Goal: Task Accomplishment & Management: Manage account settings

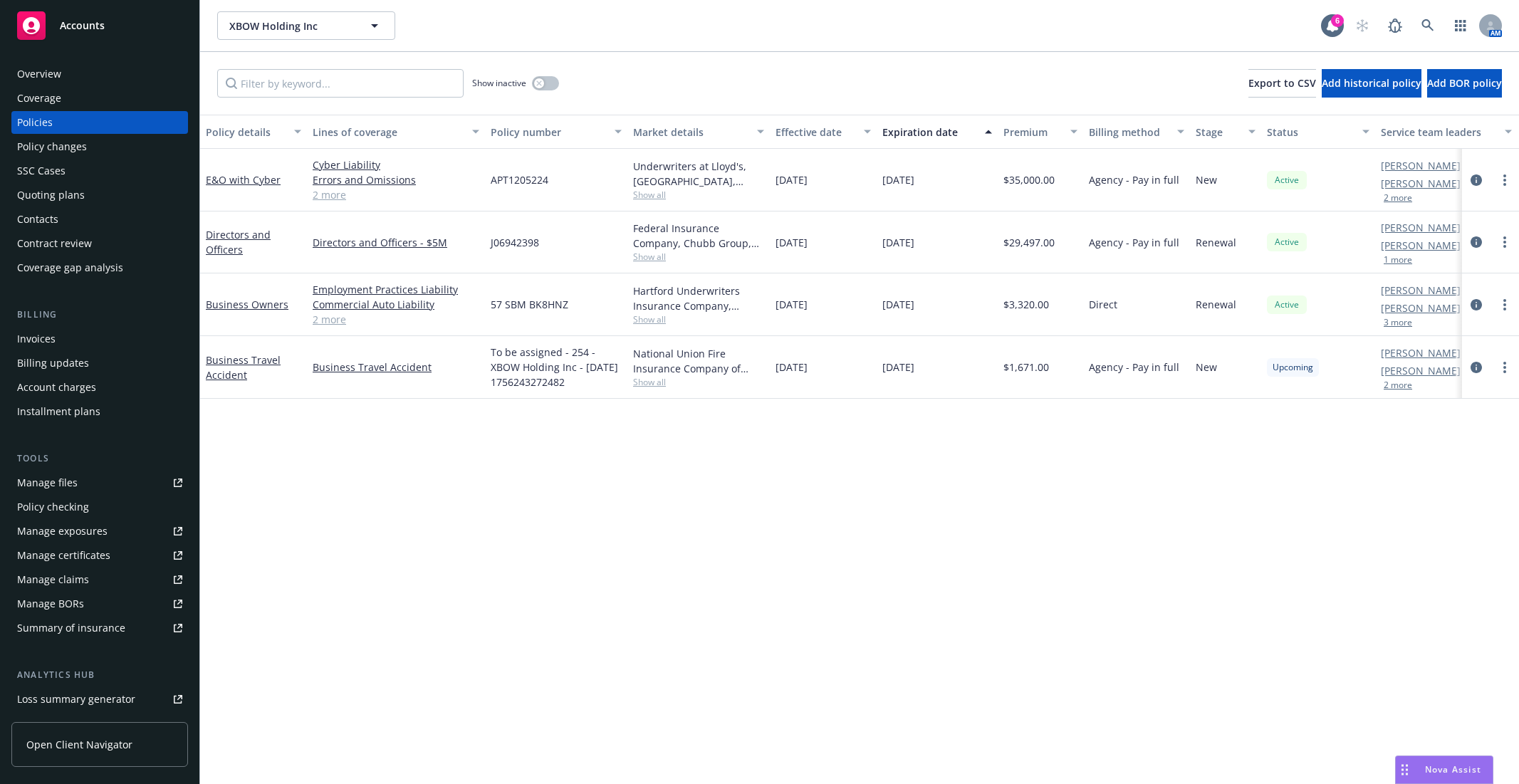
click at [311, 21] on span "XBOW Holding Inc" at bounding box center [291, 26] width 124 height 15
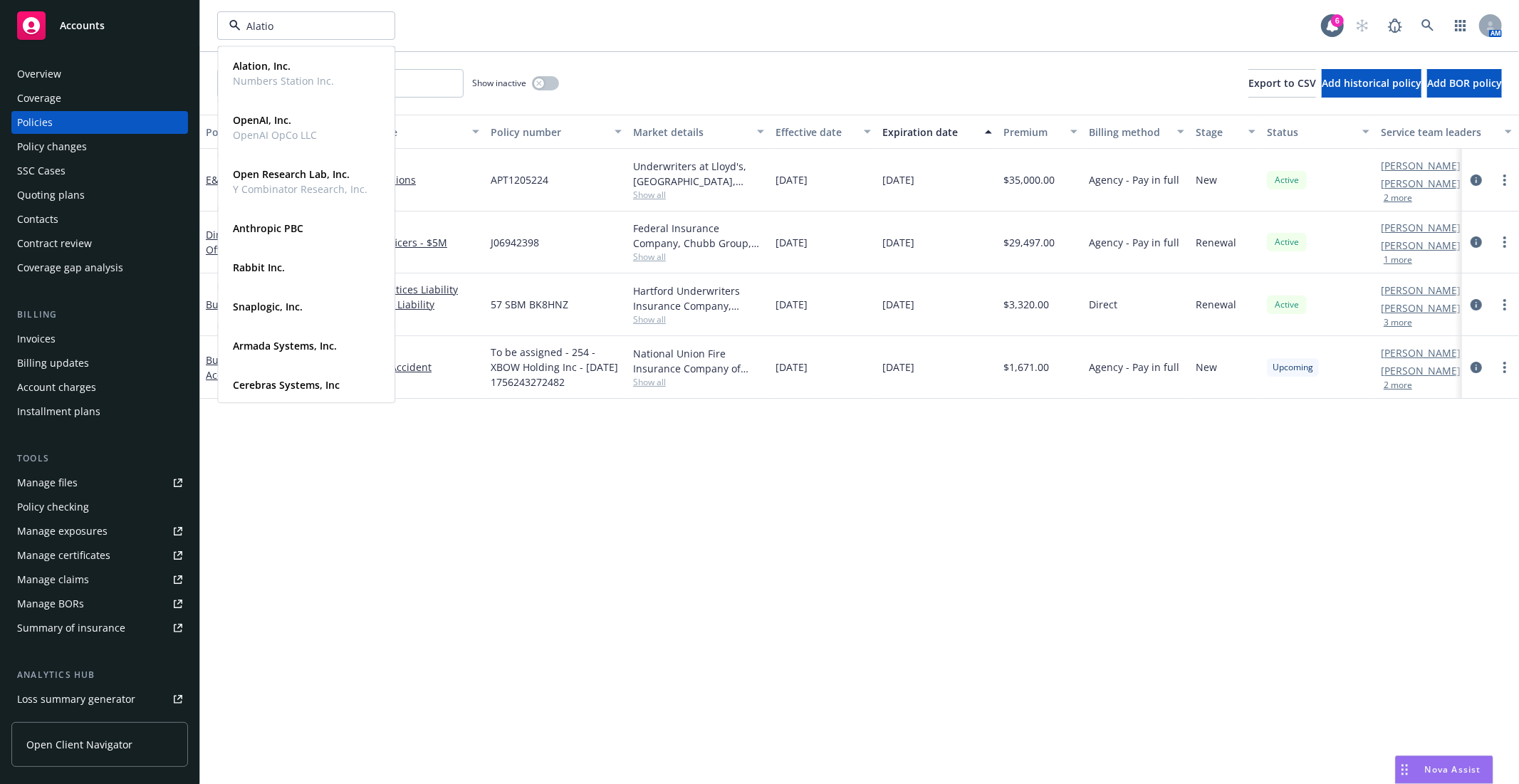
type input "Alation"
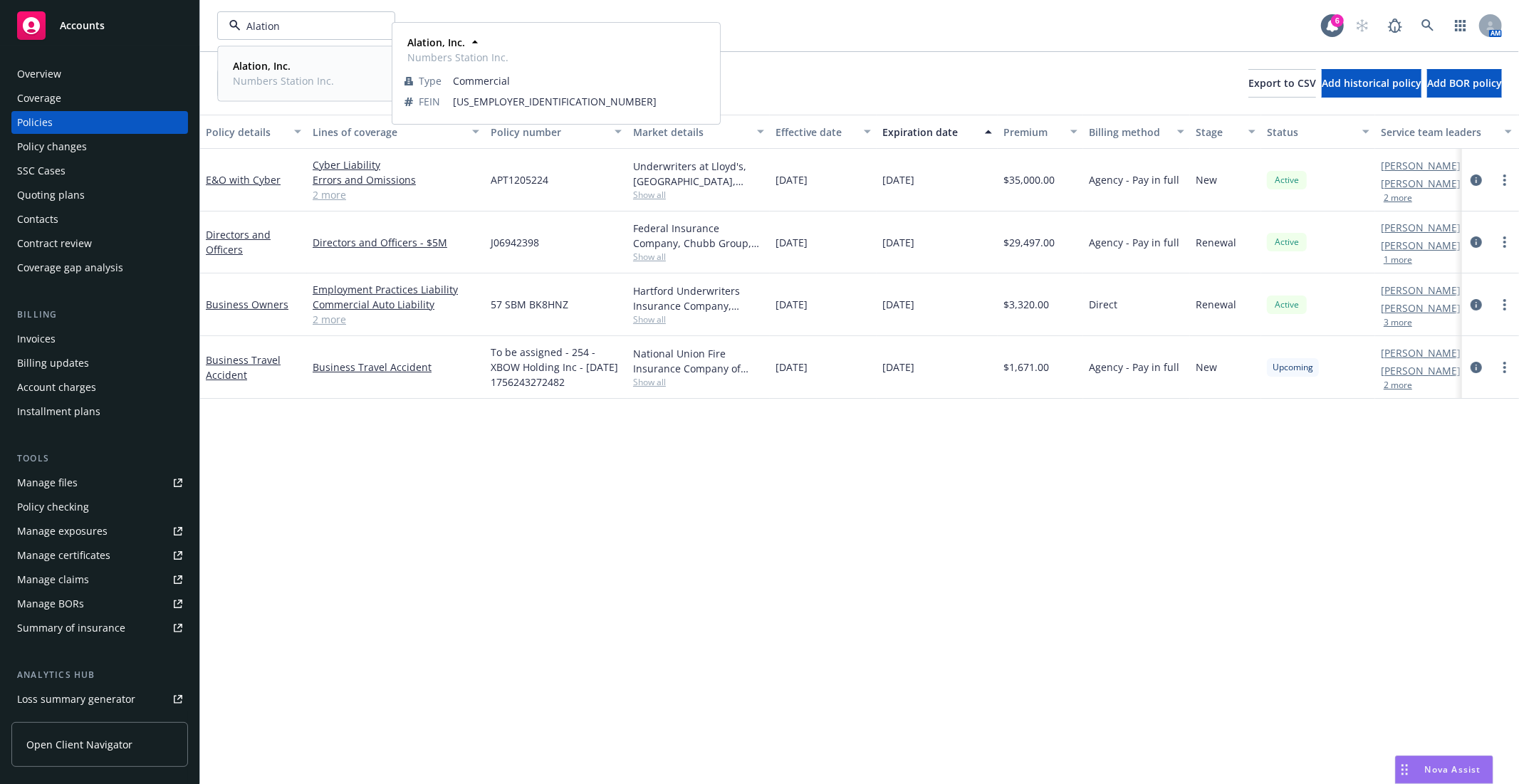
click at [301, 64] on span "Alation, Inc." at bounding box center [283, 65] width 101 height 15
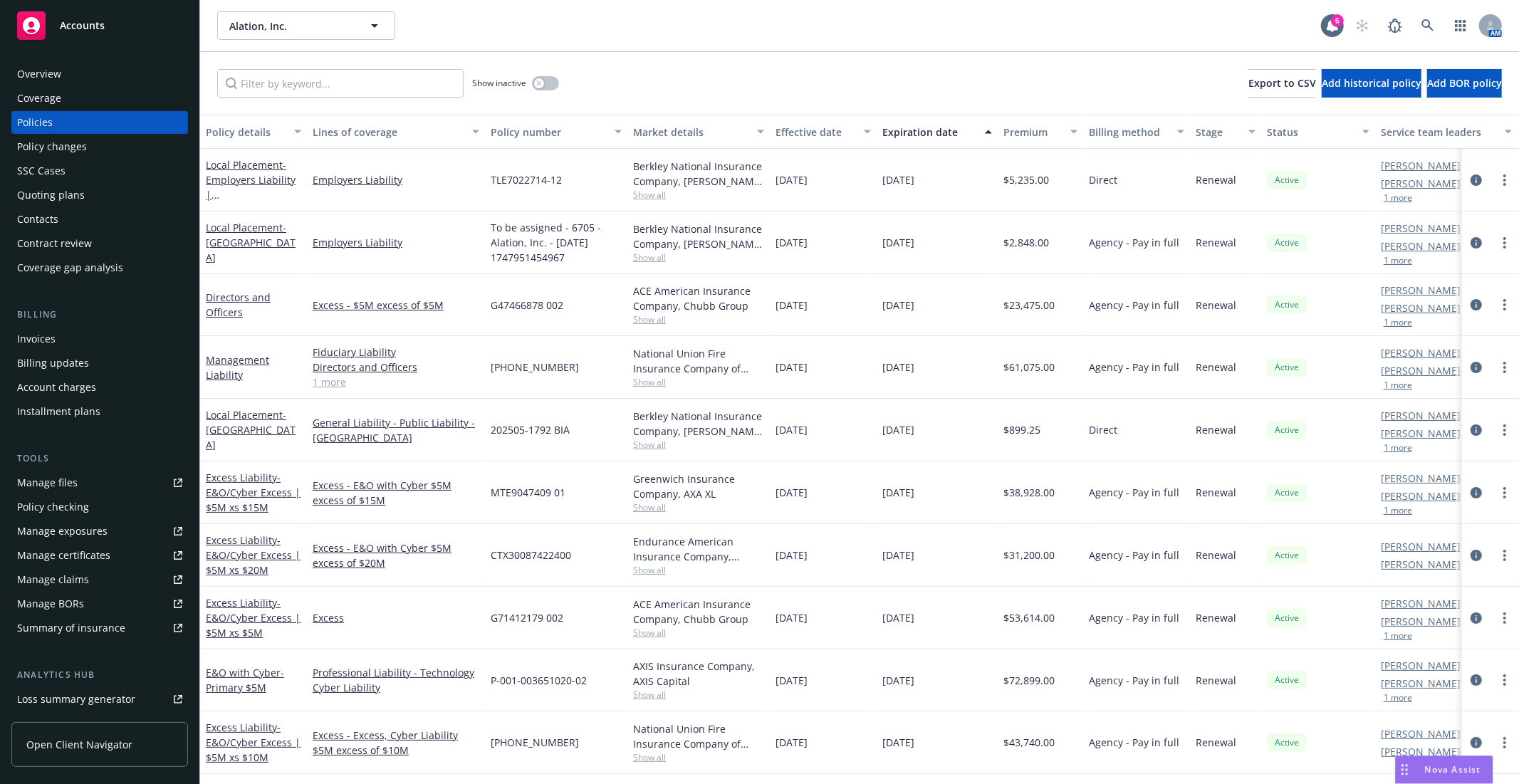
click at [695, 39] on div "Alation, Inc. Alation, Inc. Alation, Inc. Numbers Station Inc. Type Commercial …" at bounding box center [769, 26] width 1104 height 29
click at [610, 47] on div "Alation, Inc. Alation, Inc. 6 AM" at bounding box center [860, 25] width 1319 height 51
click at [713, 70] on div "Show inactive Export to CSV Add historical policy Add BOR policy" at bounding box center [860, 83] width 1319 height 63
click at [64, 487] on div "Manage files" at bounding box center [47, 482] width 61 height 22
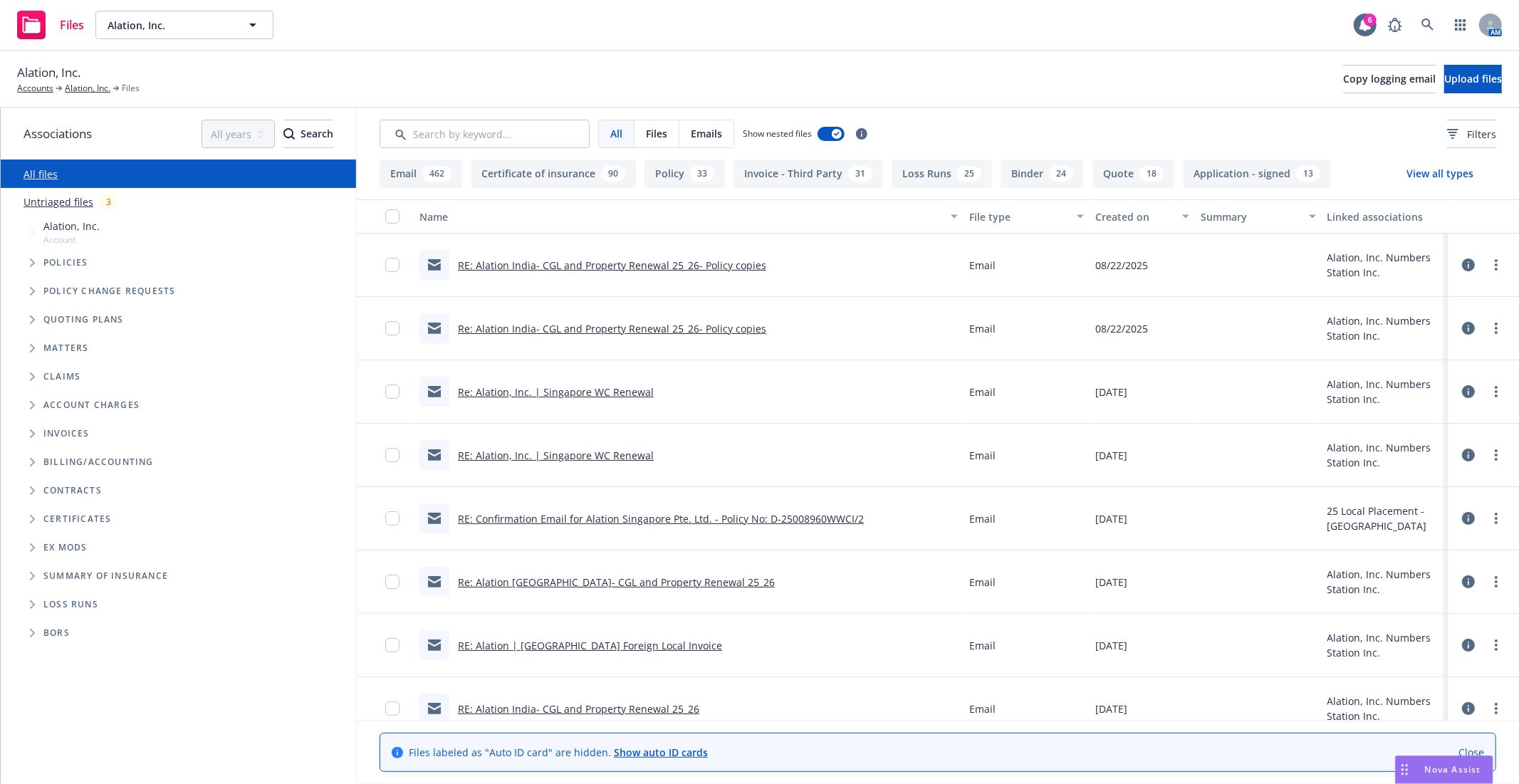
click at [39, 272] on span "Tree Example" at bounding box center [31, 262] width 22 height 22
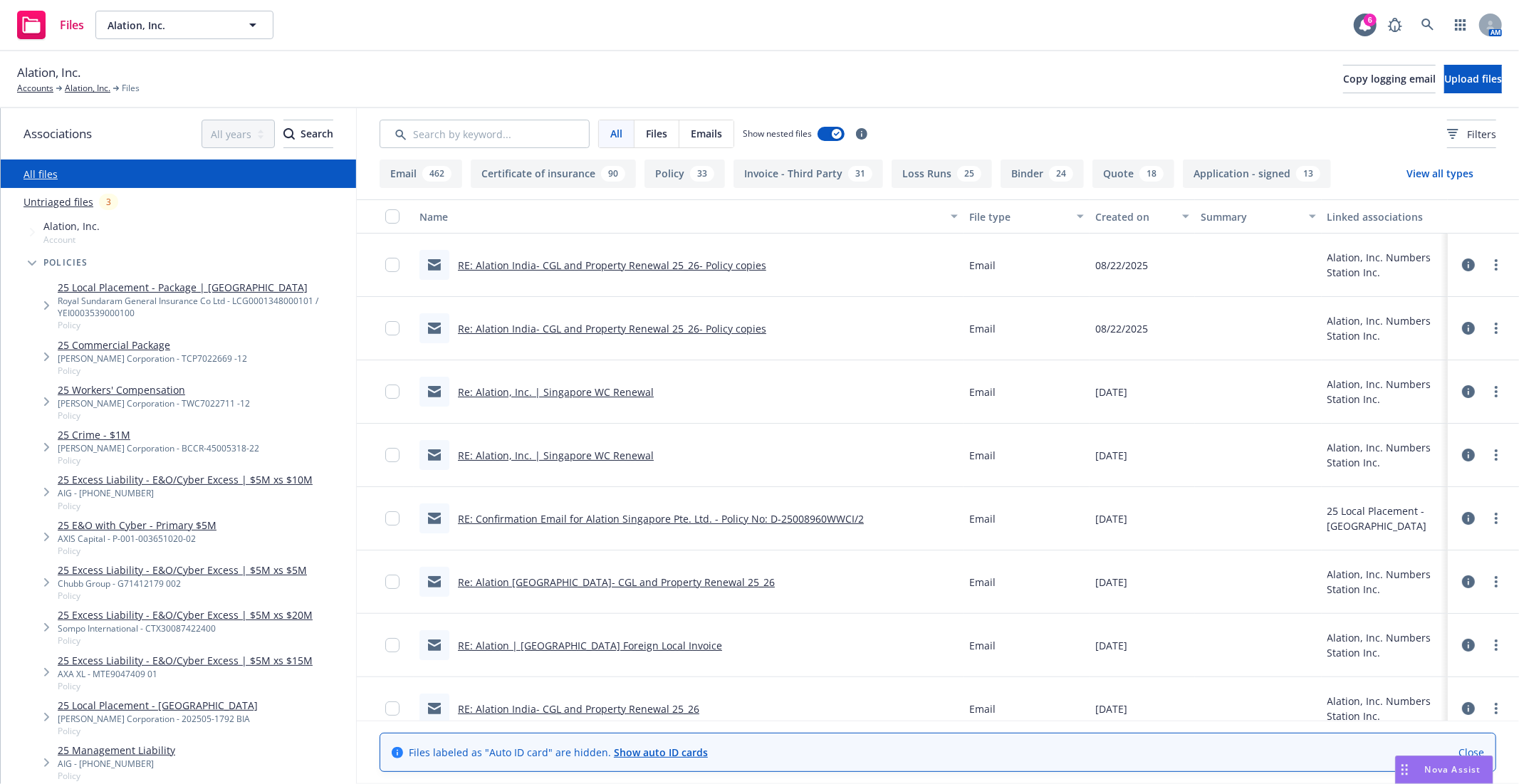
click at [79, 282] on link "25 Local Placement - Package | [GEOGRAPHIC_DATA]" at bounding box center [203, 287] width 293 height 15
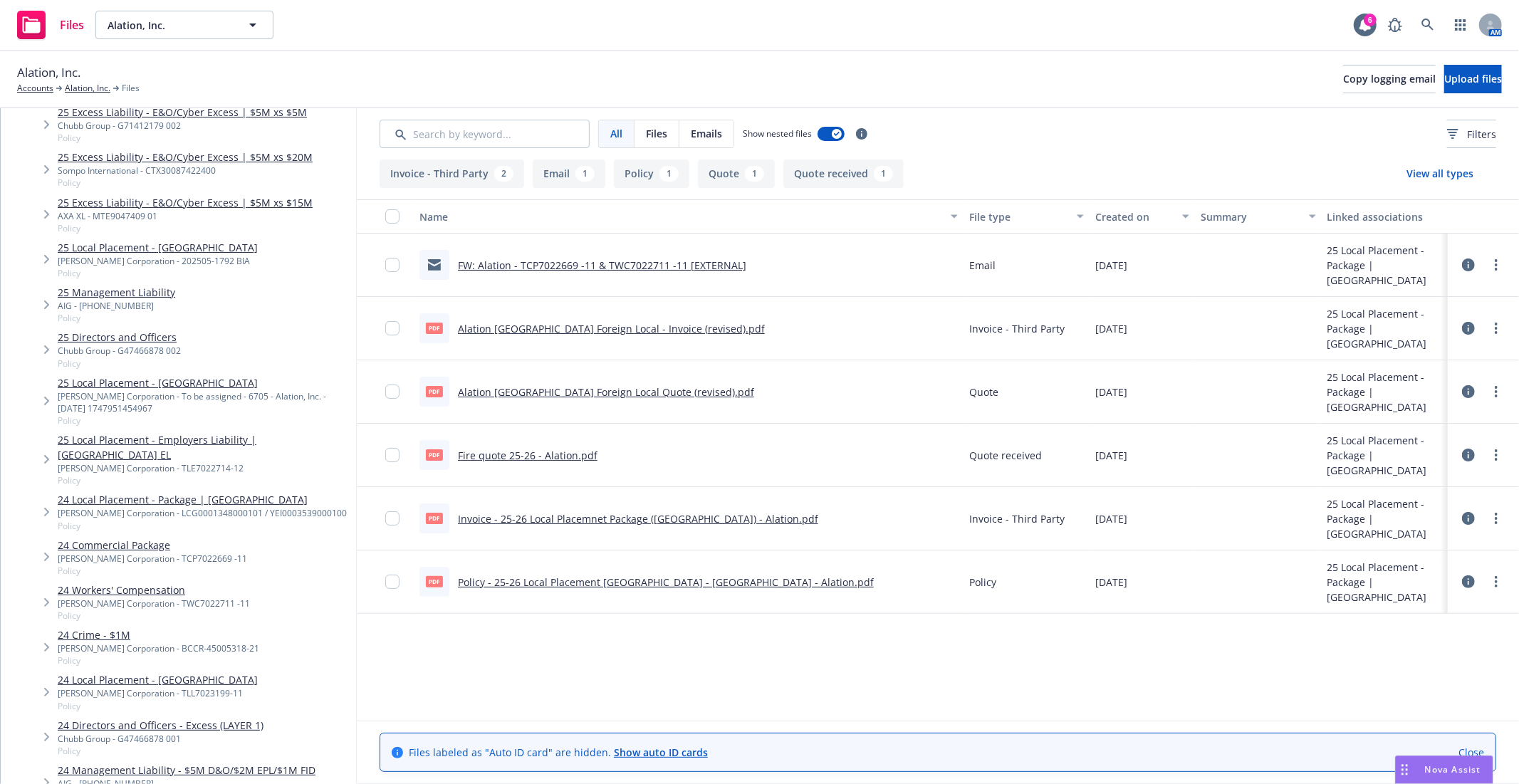
scroll to position [473, 0]
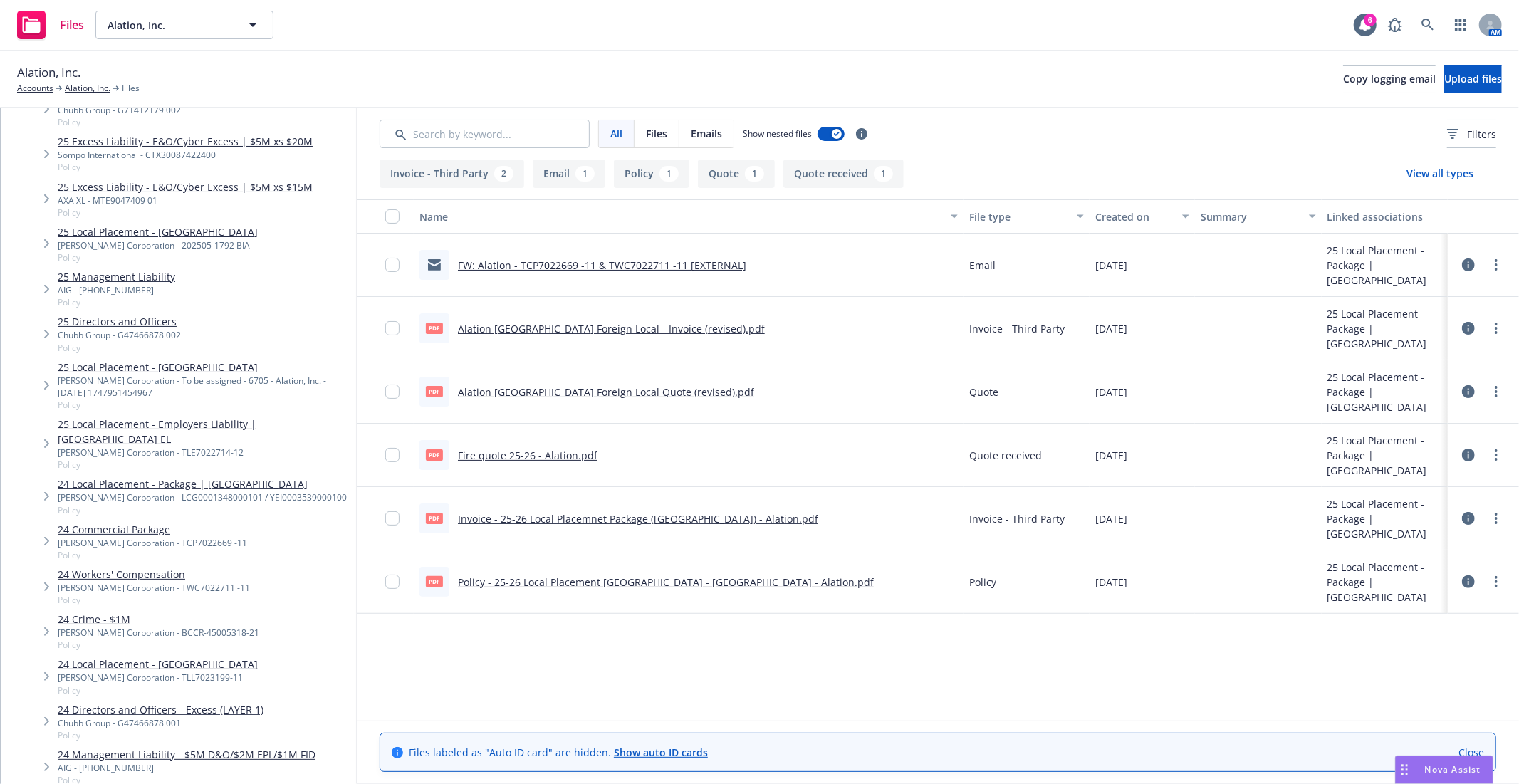
click at [238, 366] on link "25 Local Placement - [GEOGRAPHIC_DATA]" at bounding box center [203, 367] width 293 height 15
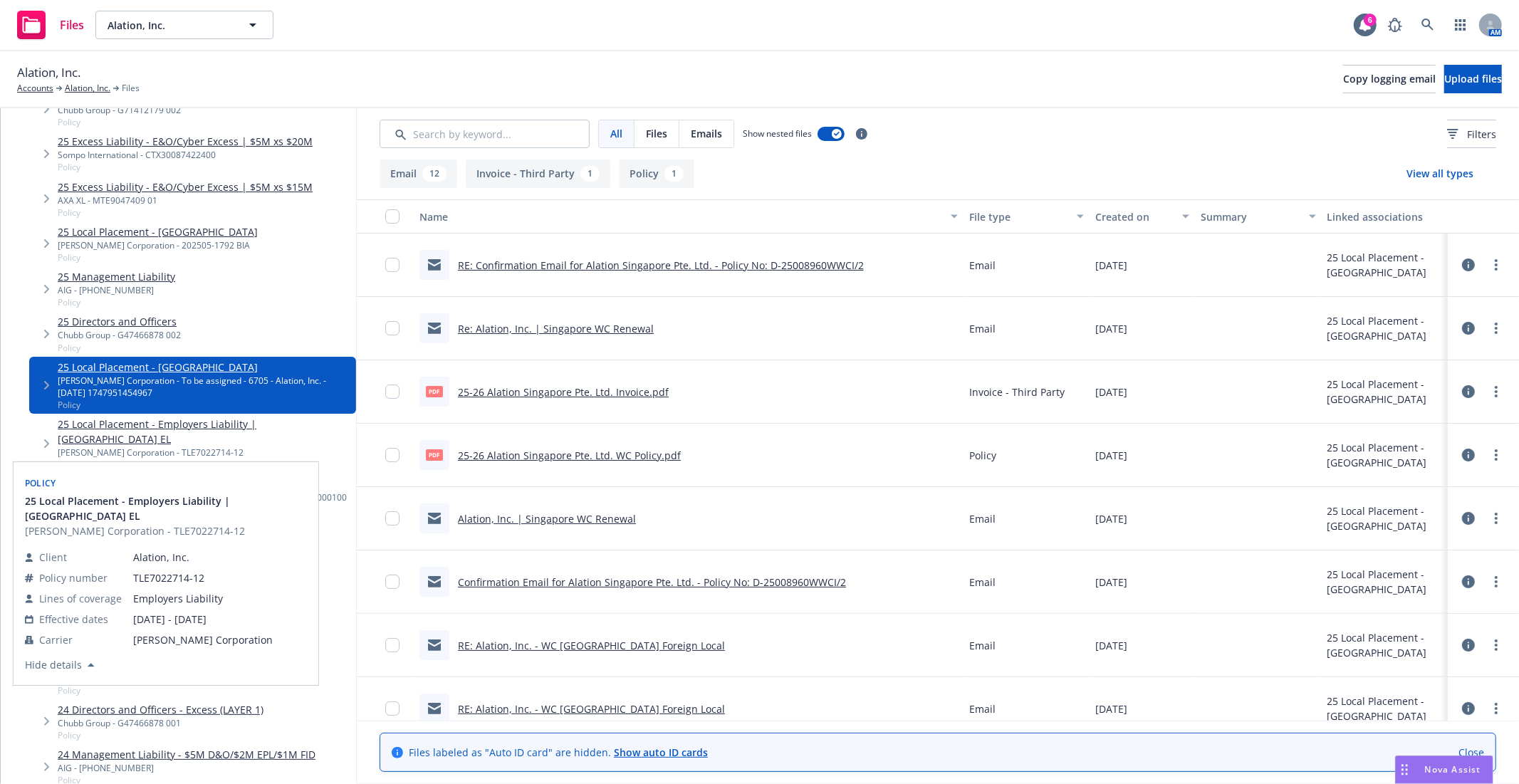
click at [204, 447] on div "W.R. Berkley Corporation - TLE7022714-12" at bounding box center [203, 453] width 293 height 13
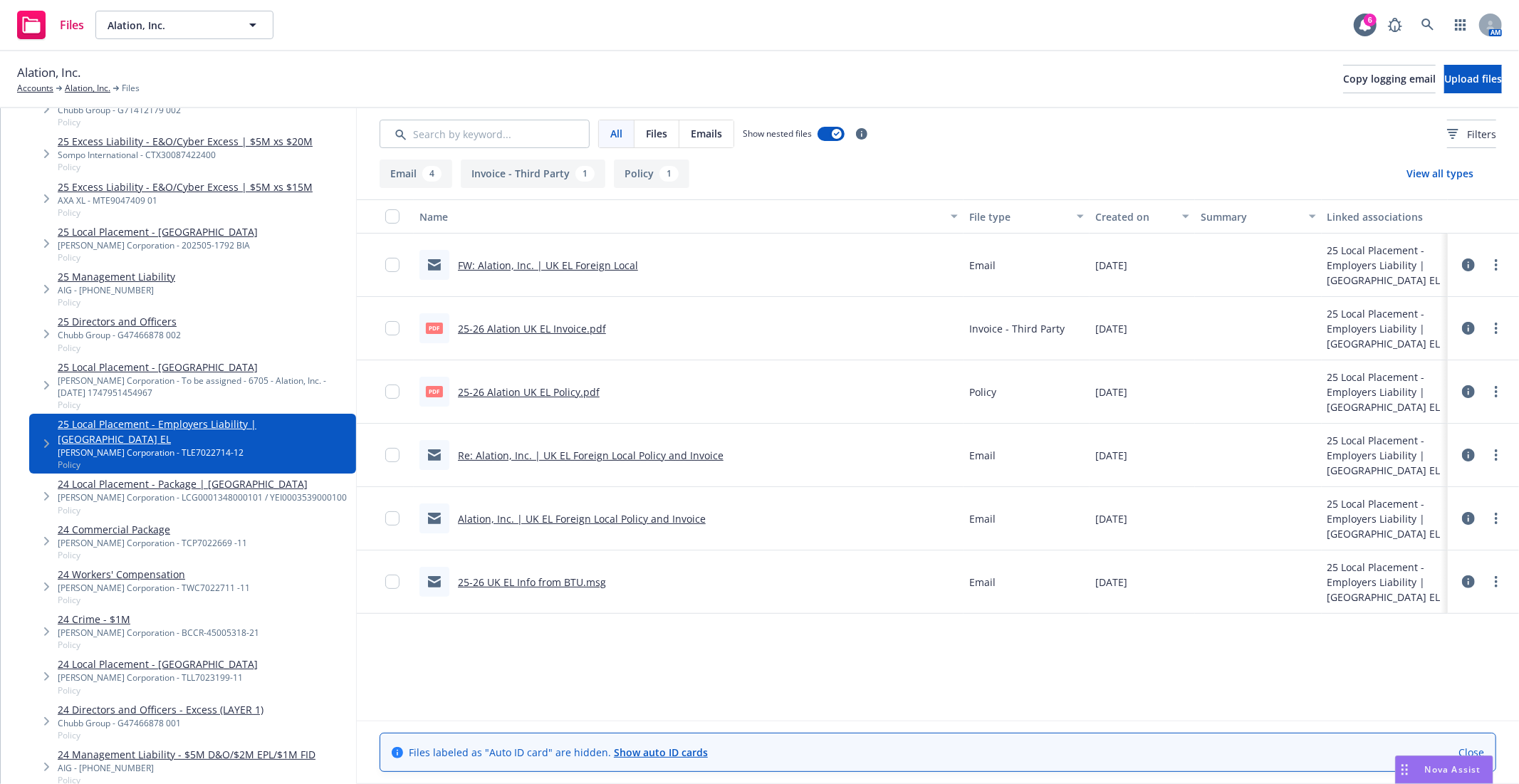
click at [237, 504] on span "Policy" at bounding box center [201, 510] width 289 height 13
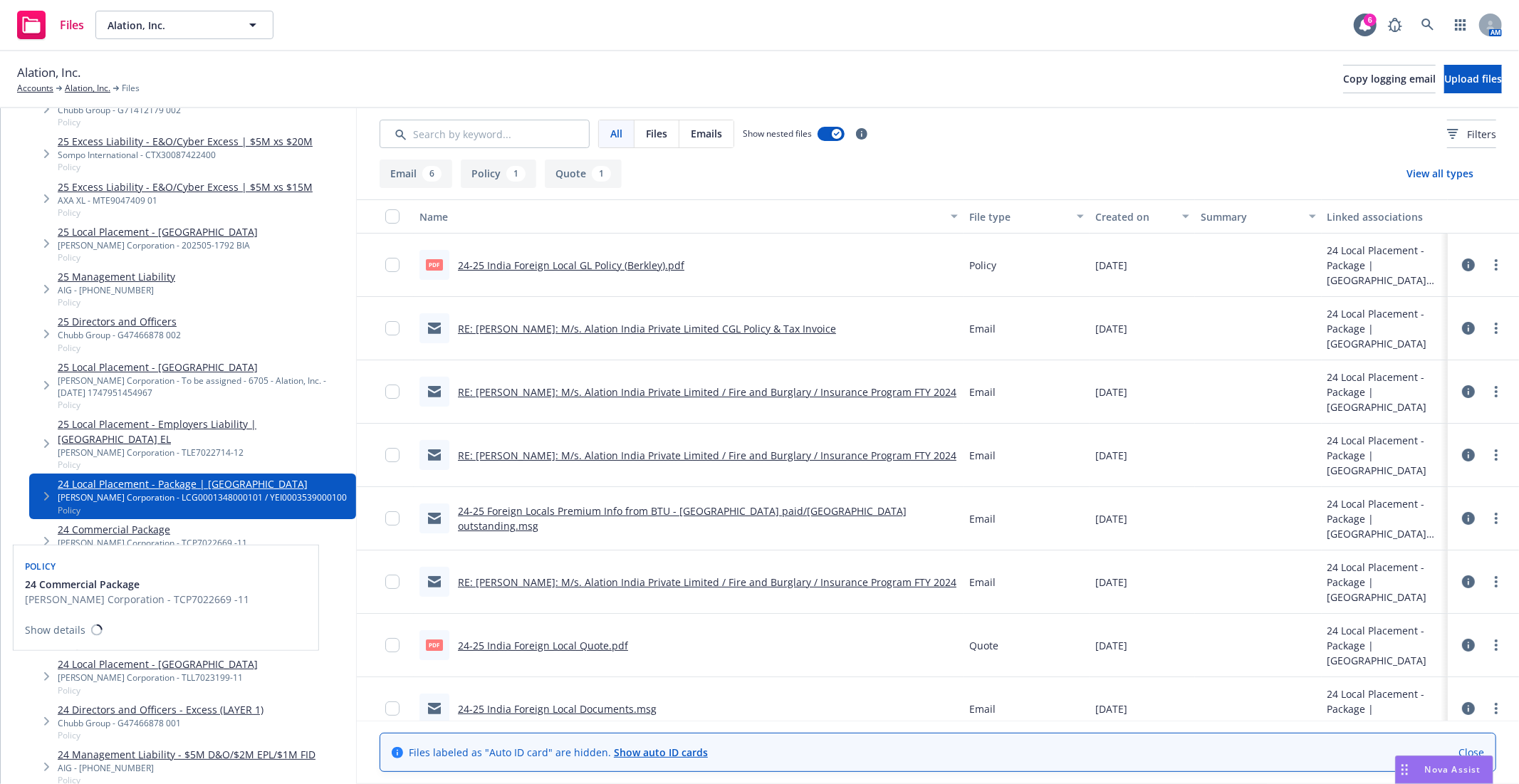
click at [155, 537] on div "W.R. Berkley Corporation - TCP7022669 -11" at bounding box center [152, 543] width 190 height 13
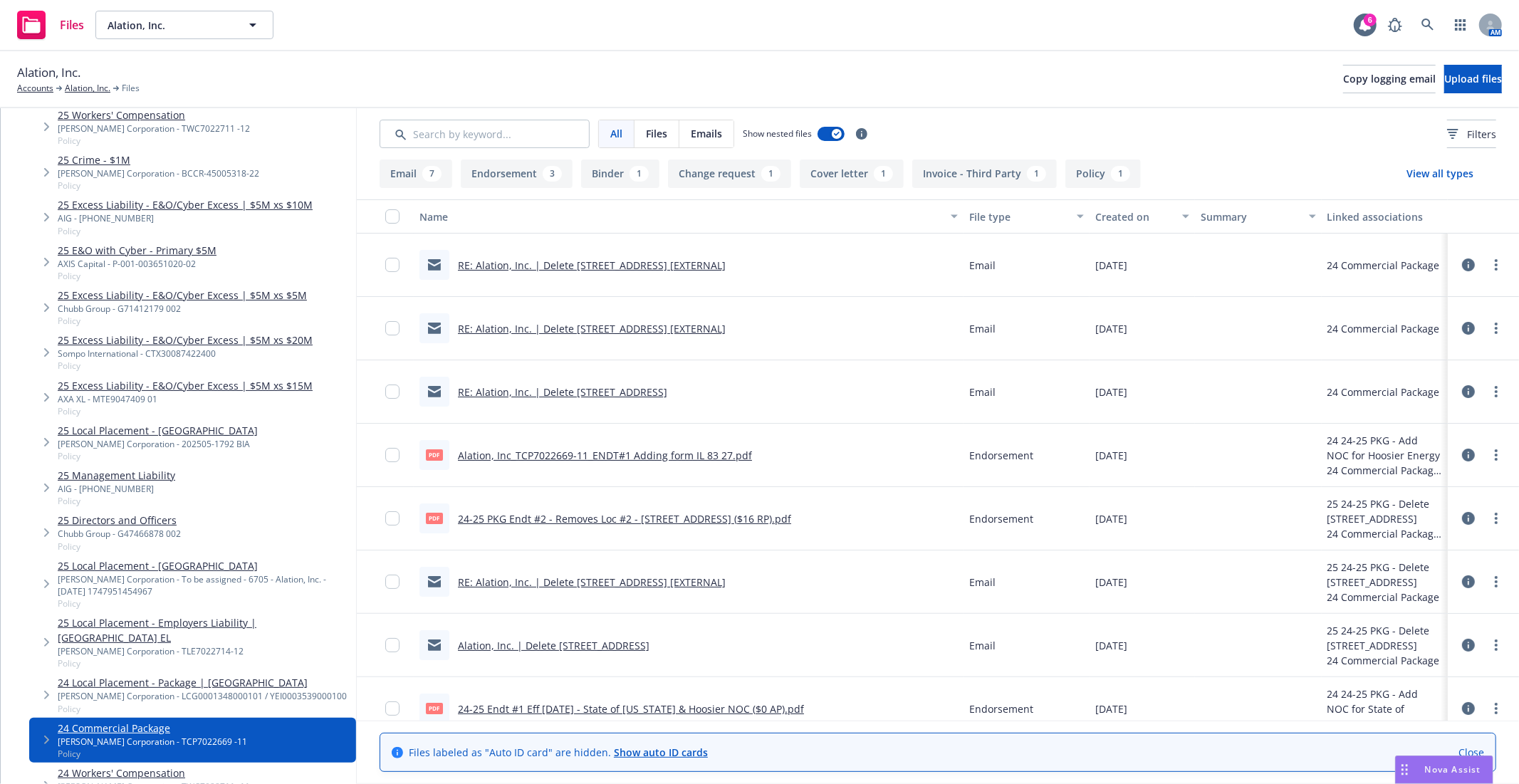
scroll to position [302, 0]
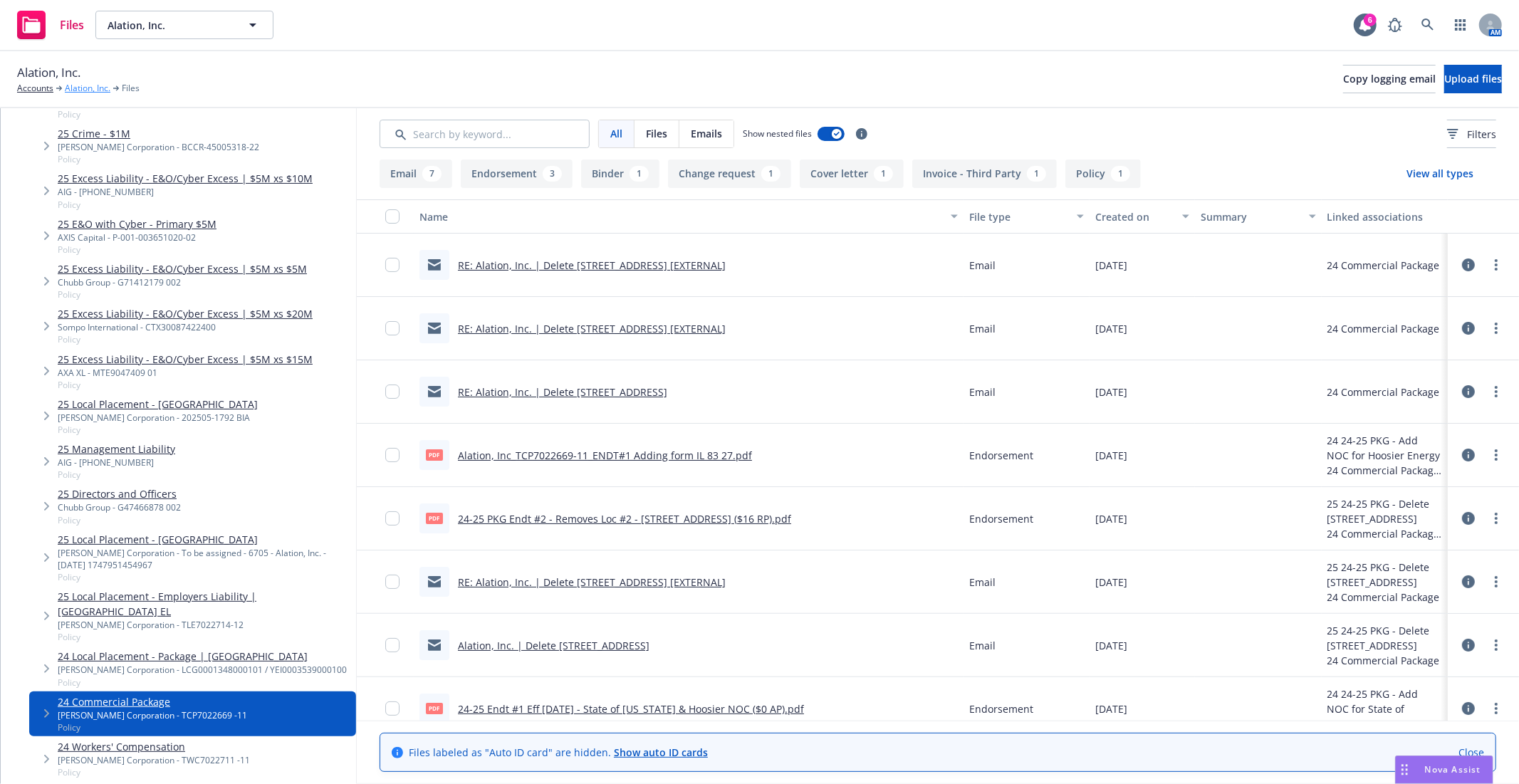
click at [87, 89] on link "Alation, Inc." at bounding box center [87, 89] width 46 height 13
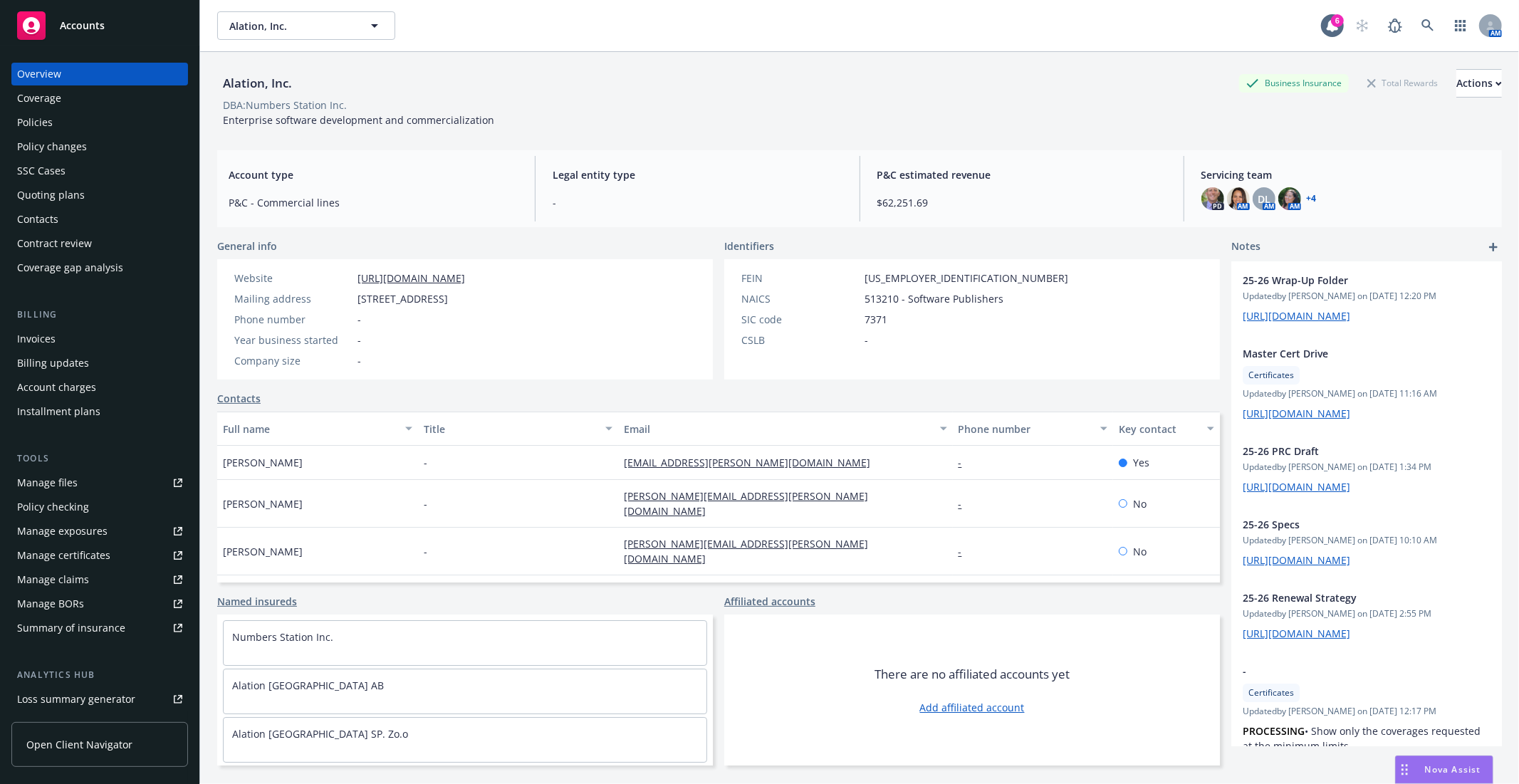
click at [68, 124] on div "Policies" at bounding box center [99, 122] width 166 height 22
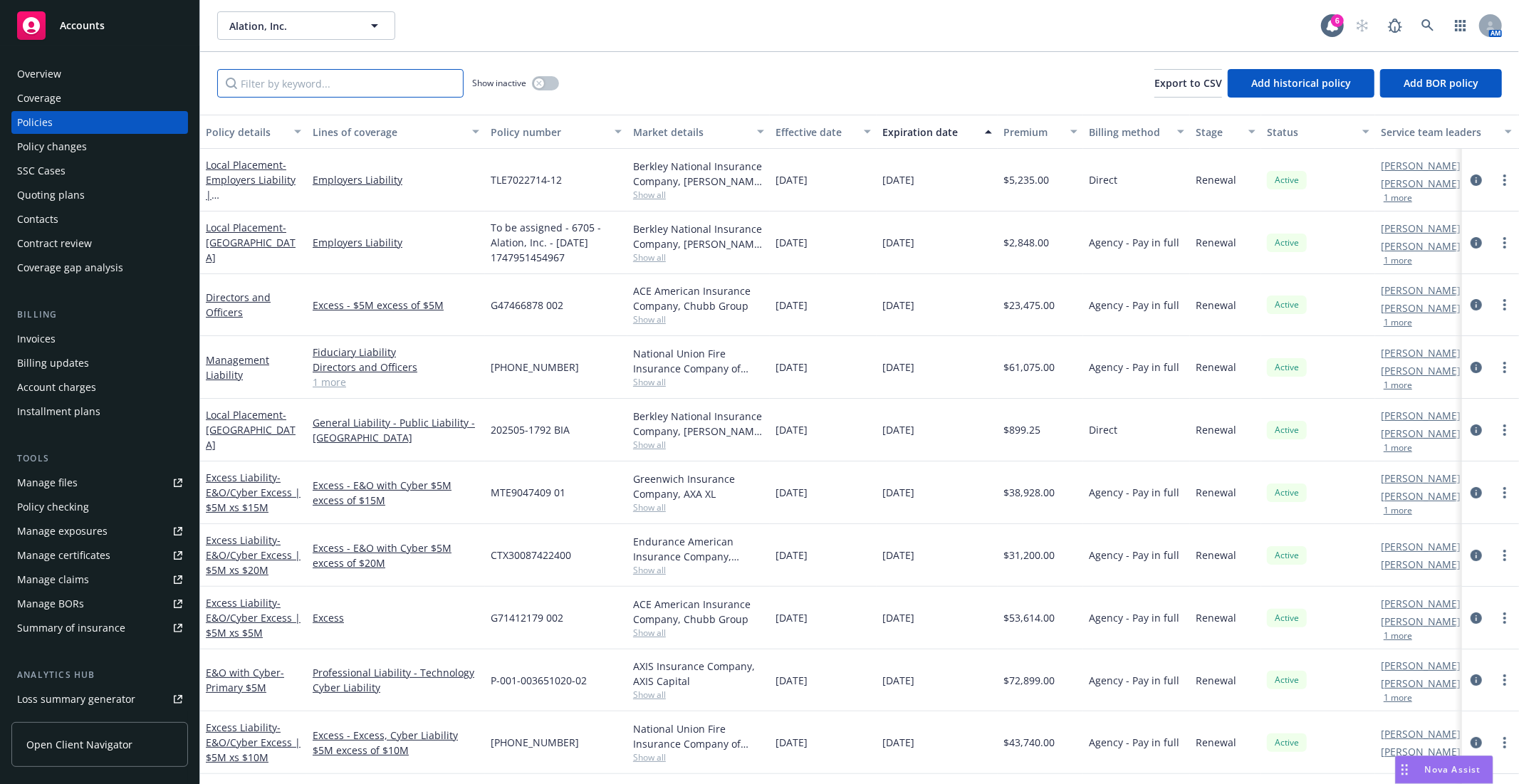
click at [288, 86] on input "Filter by keyword..." at bounding box center [340, 83] width 246 height 29
type input "australia"
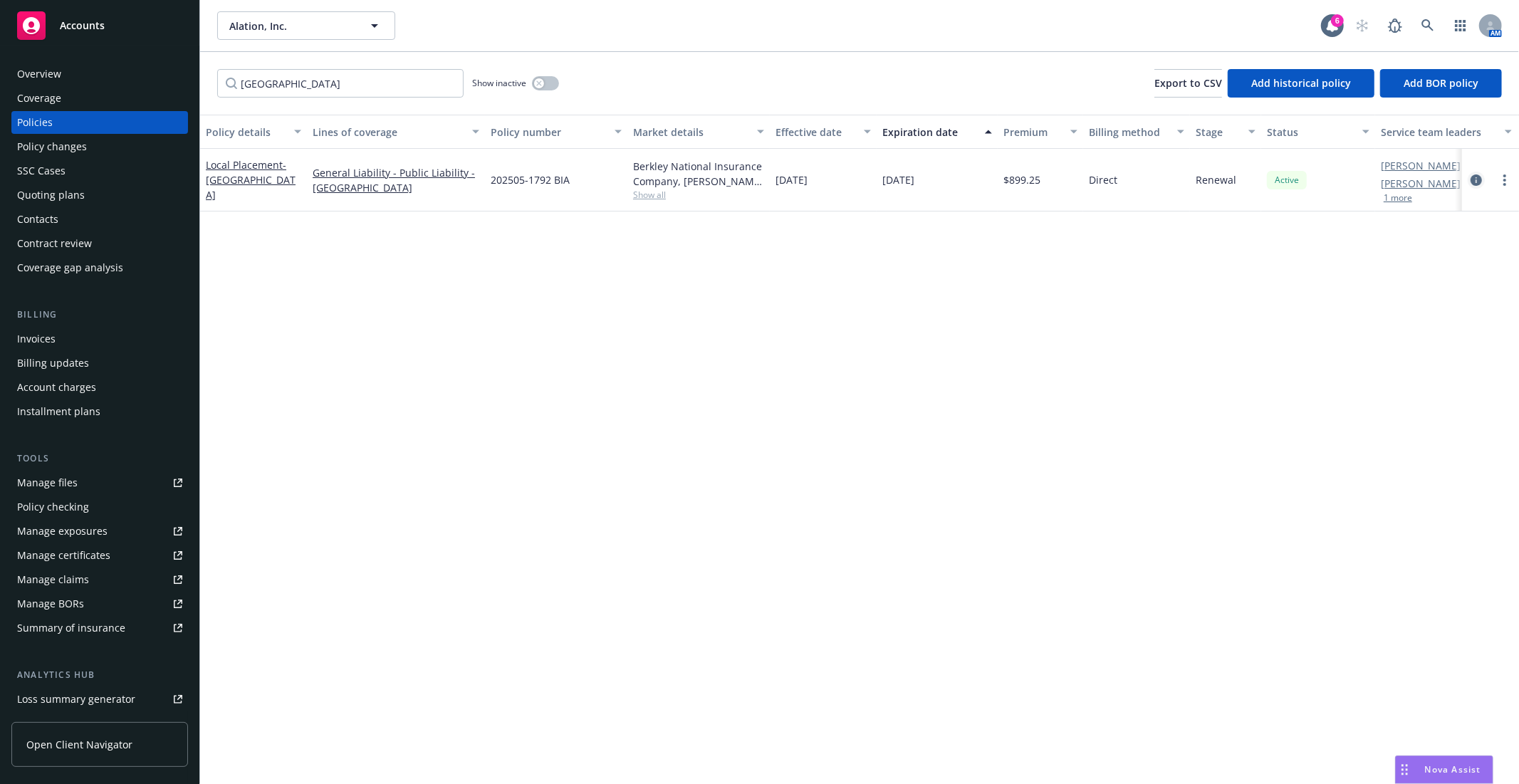
click at [1477, 176] on icon "circleInformation" at bounding box center [1476, 180] width 12 height 12
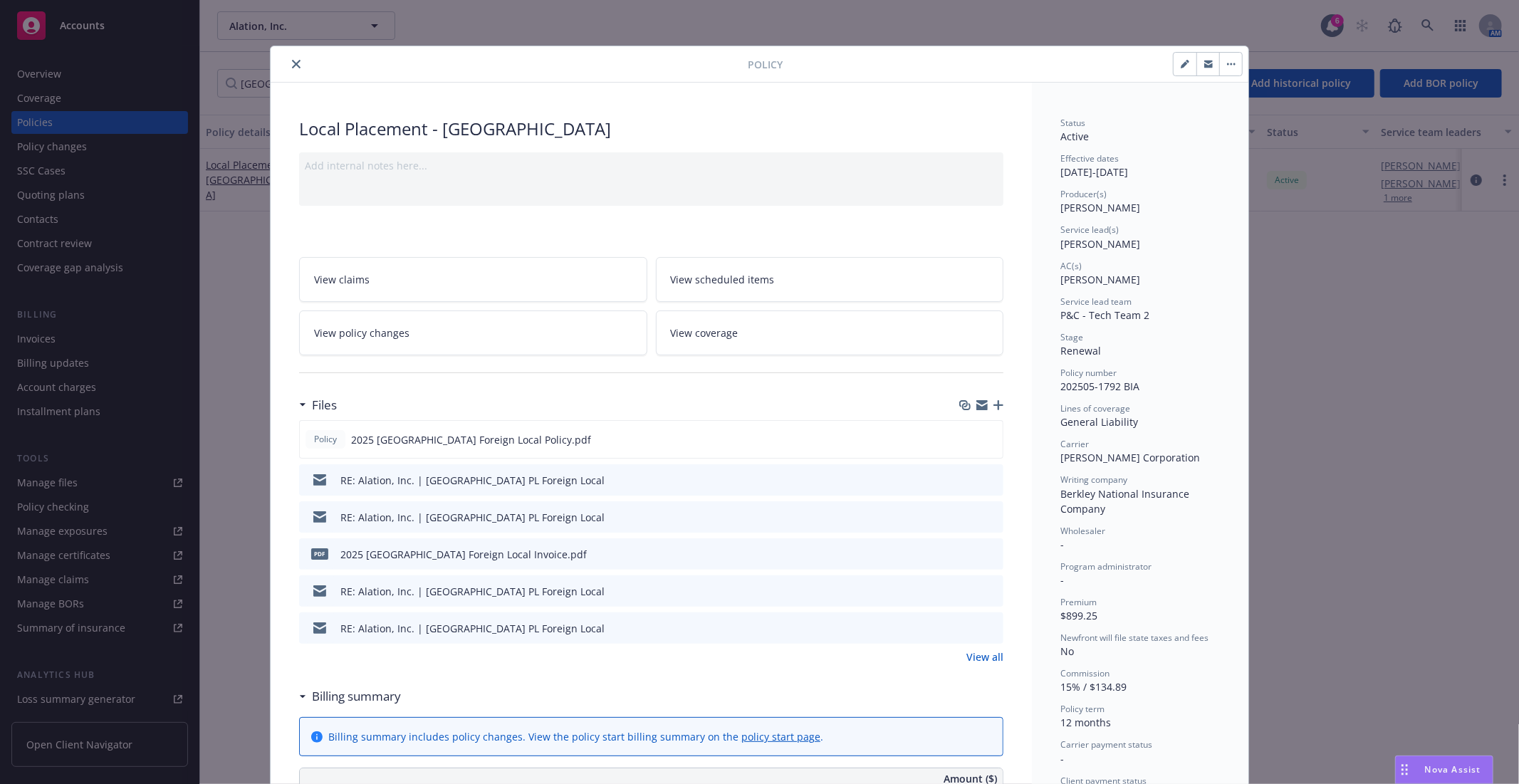
click at [984, 481] on icon "preview file" at bounding box center [990, 479] width 13 height 10
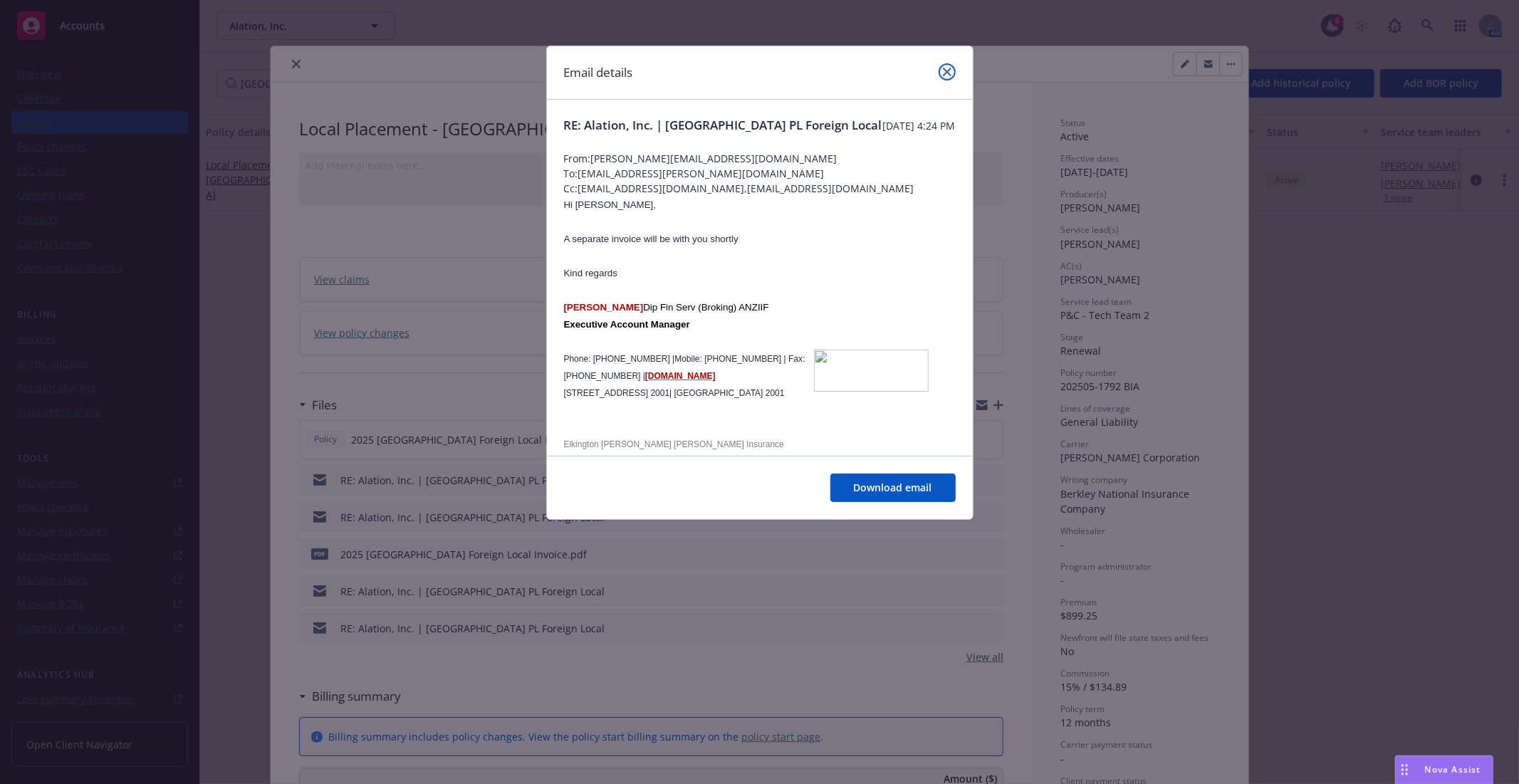
click at [952, 67] on link "close" at bounding box center [947, 72] width 17 height 17
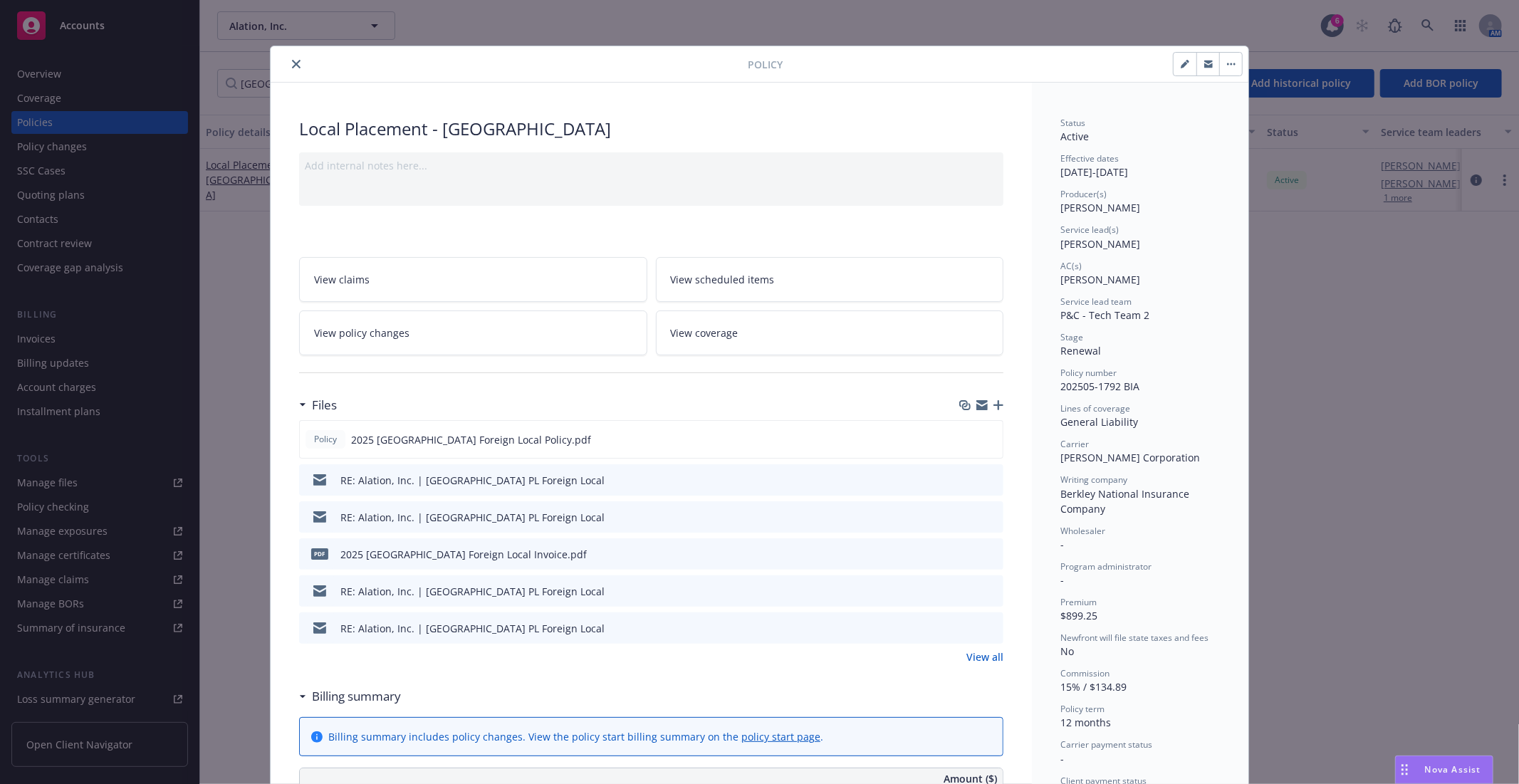
click at [986, 552] on icon "preview file" at bounding box center [990, 553] width 13 height 10
click at [288, 62] on button "close" at bounding box center [296, 64] width 17 height 17
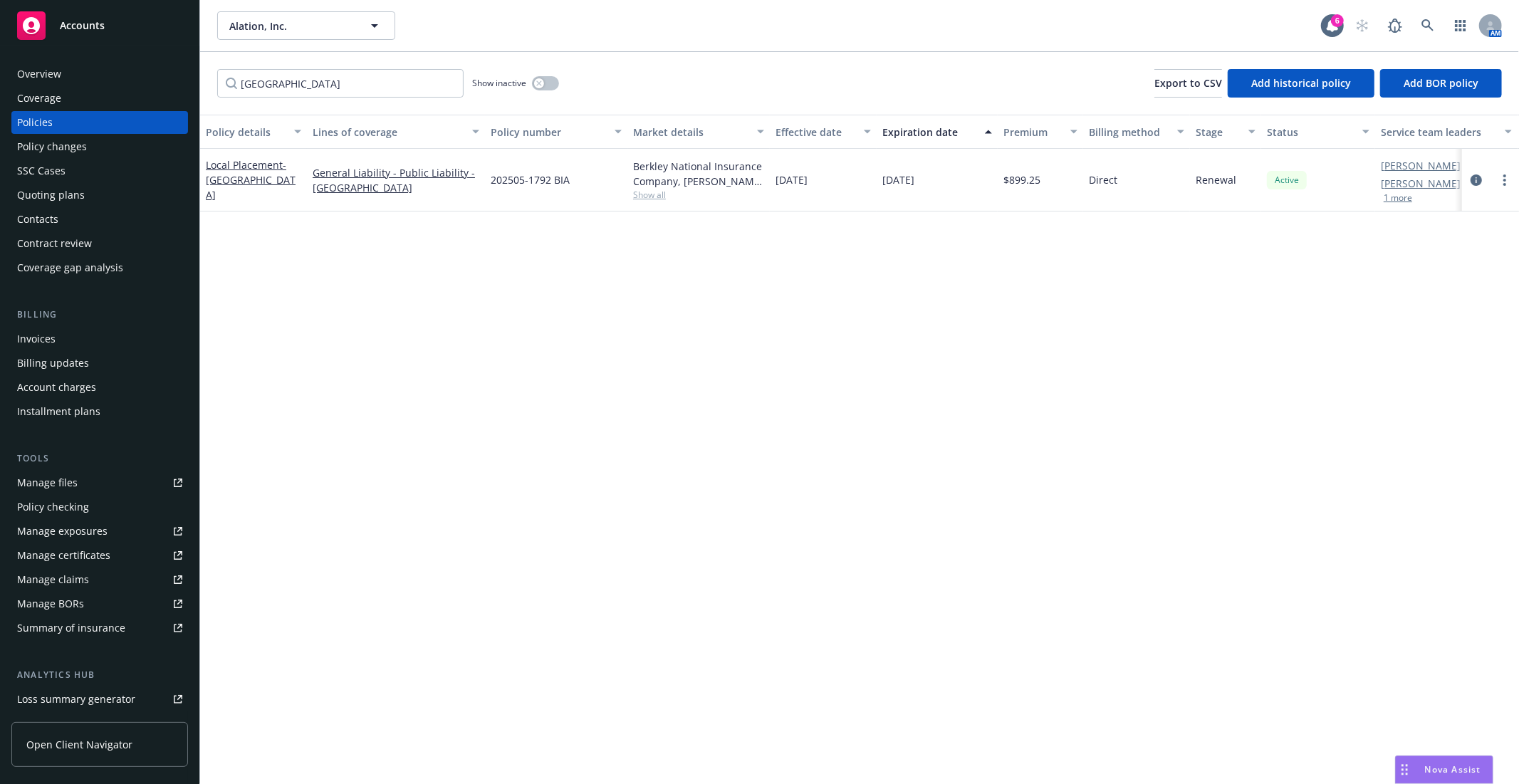
click at [65, 488] on div "Manage files" at bounding box center [47, 482] width 61 height 22
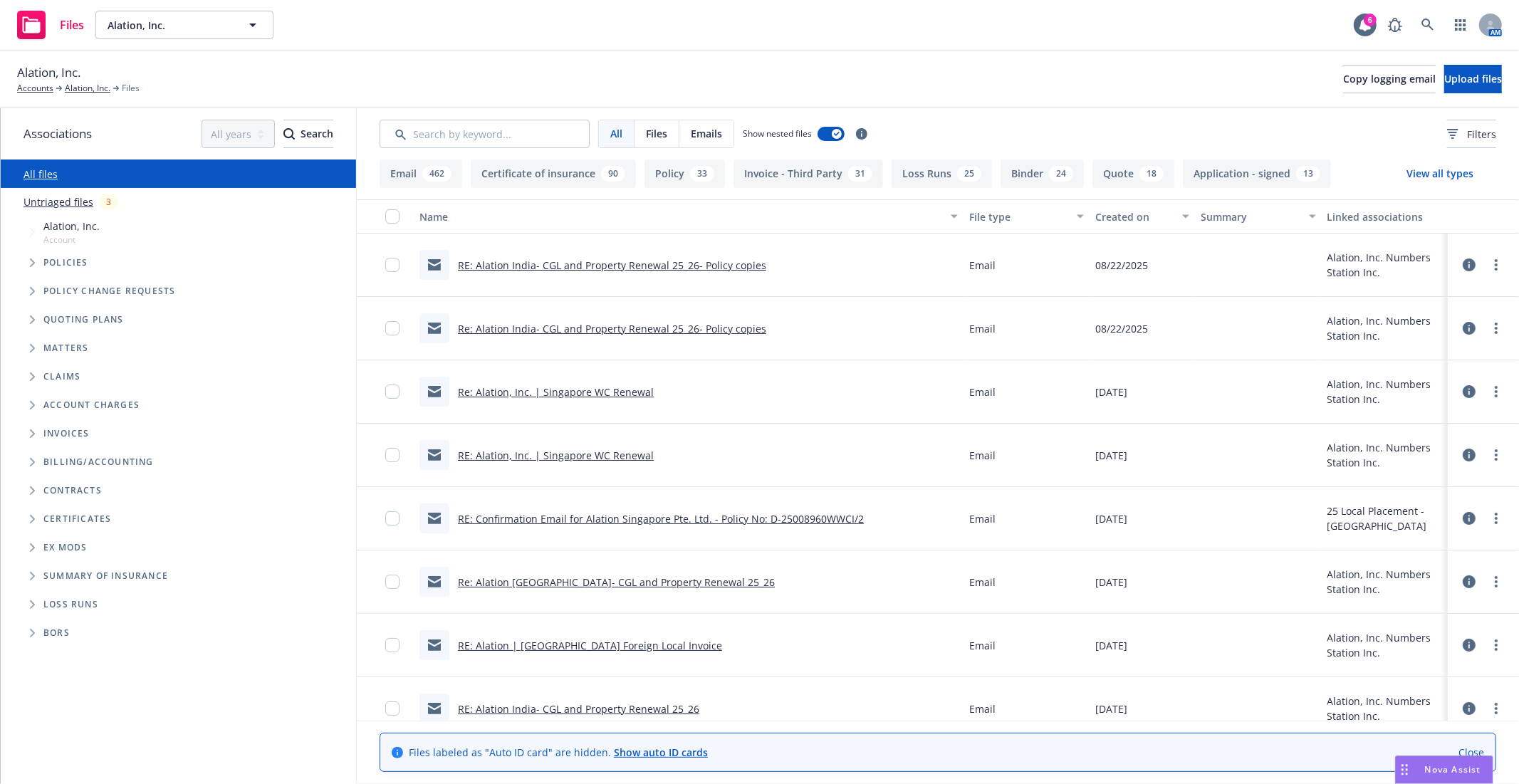
click at [59, 265] on span "Policies" at bounding box center [66, 263] width 45 height 9
click at [25, 265] on span "Tree Example" at bounding box center [31, 262] width 22 height 22
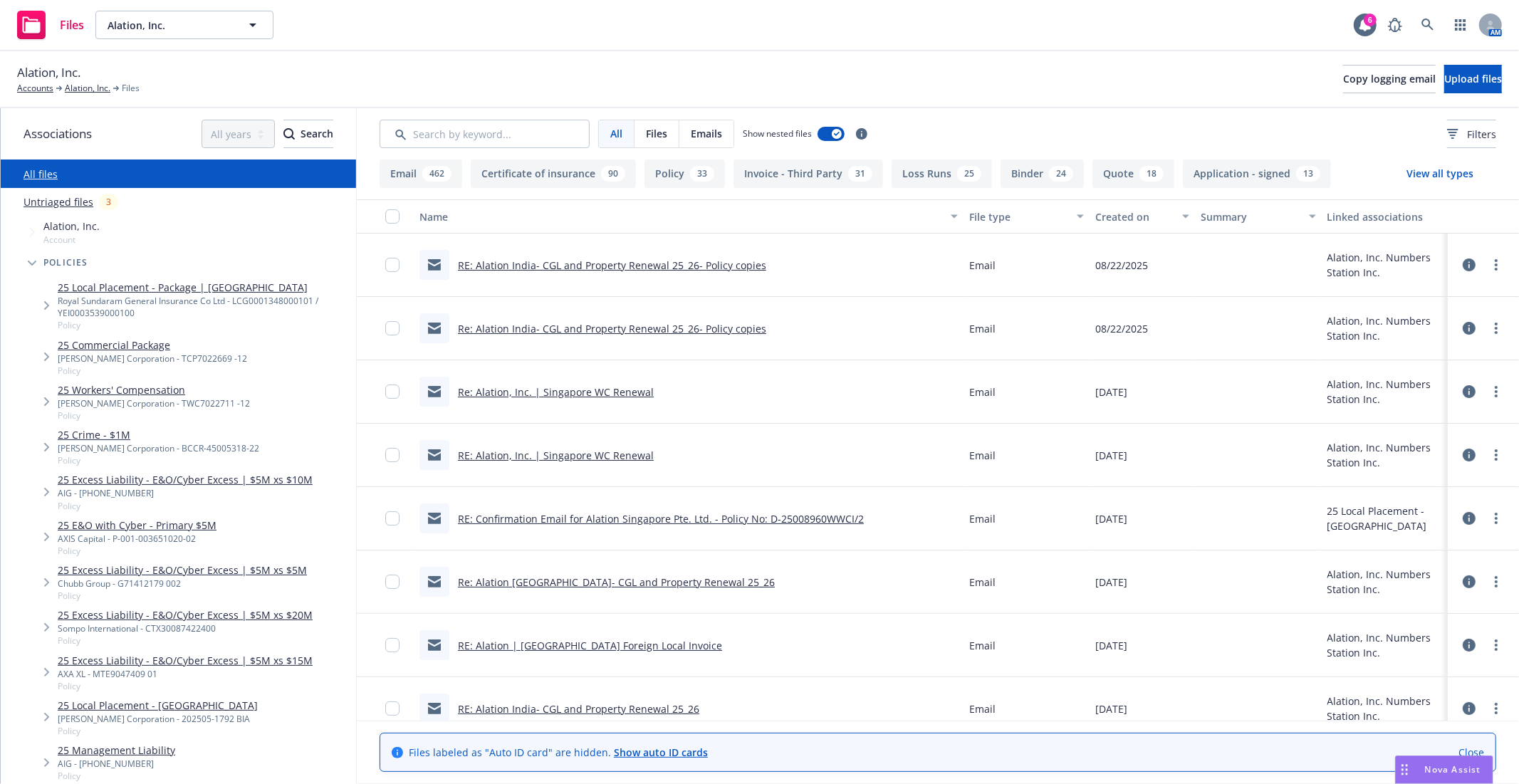
click at [125, 288] on link "25 Local Placement - Package | [GEOGRAPHIC_DATA]" at bounding box center [203, 287] width 293 height 15
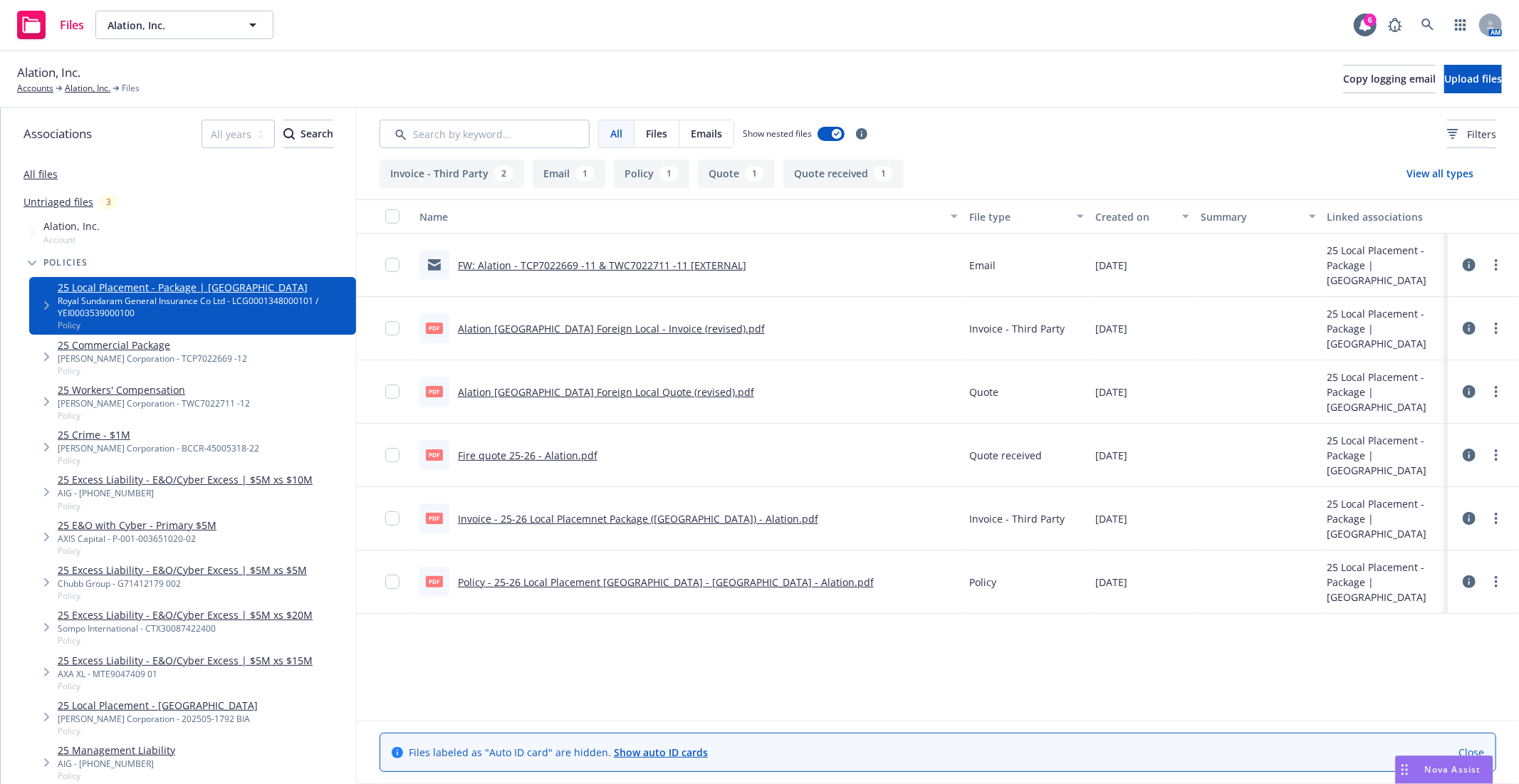
click at [166, 485] on link "25 Excess Liability - E&O/Cyber Excess | $5M xs $10M" at bounding box center [184, 480] width 255 height 15
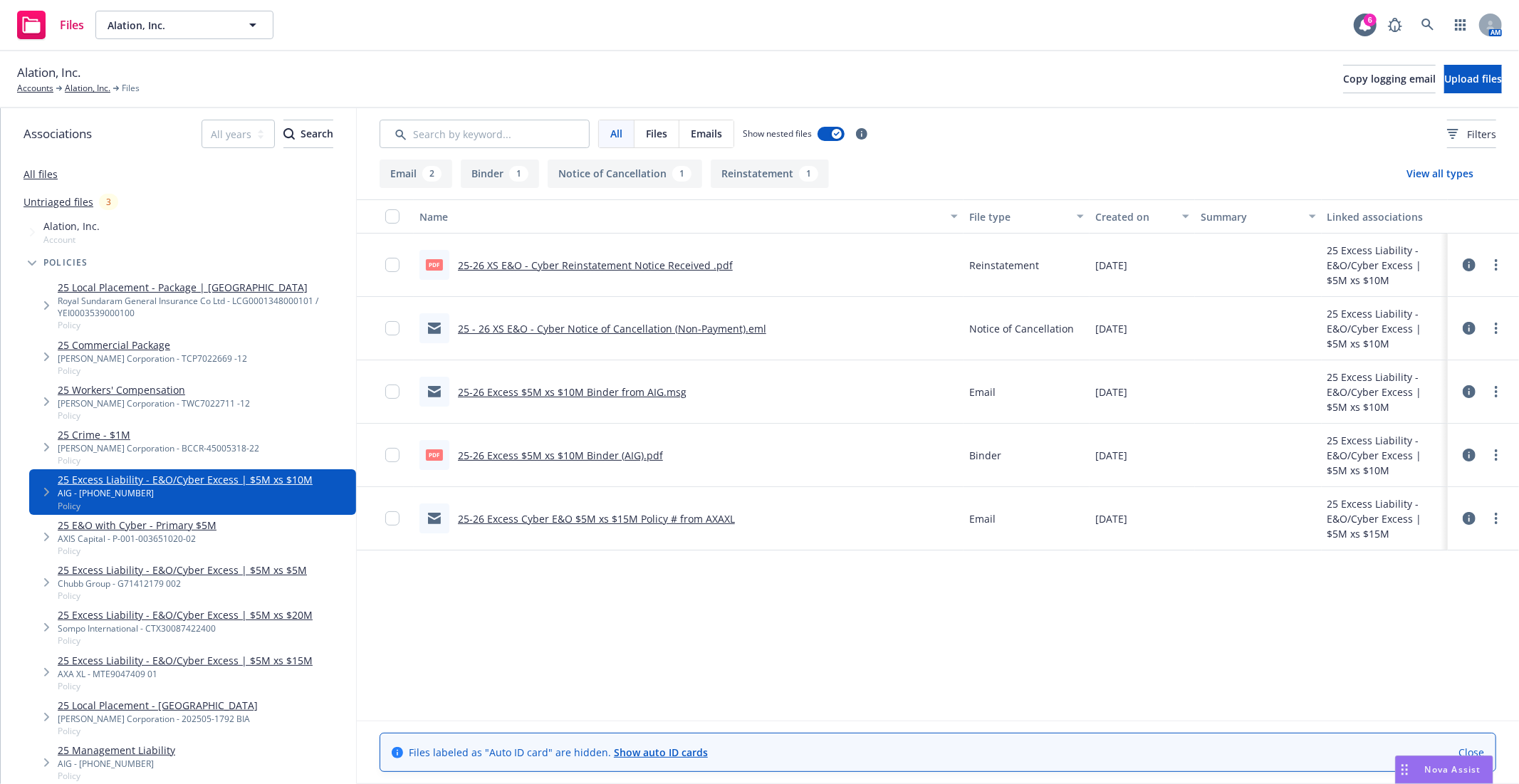
click at [131, 701] on link "25 Local Placement - [GEOGRAPHIC_DATA]" at bounding box center [158, 705] width 201 height 15
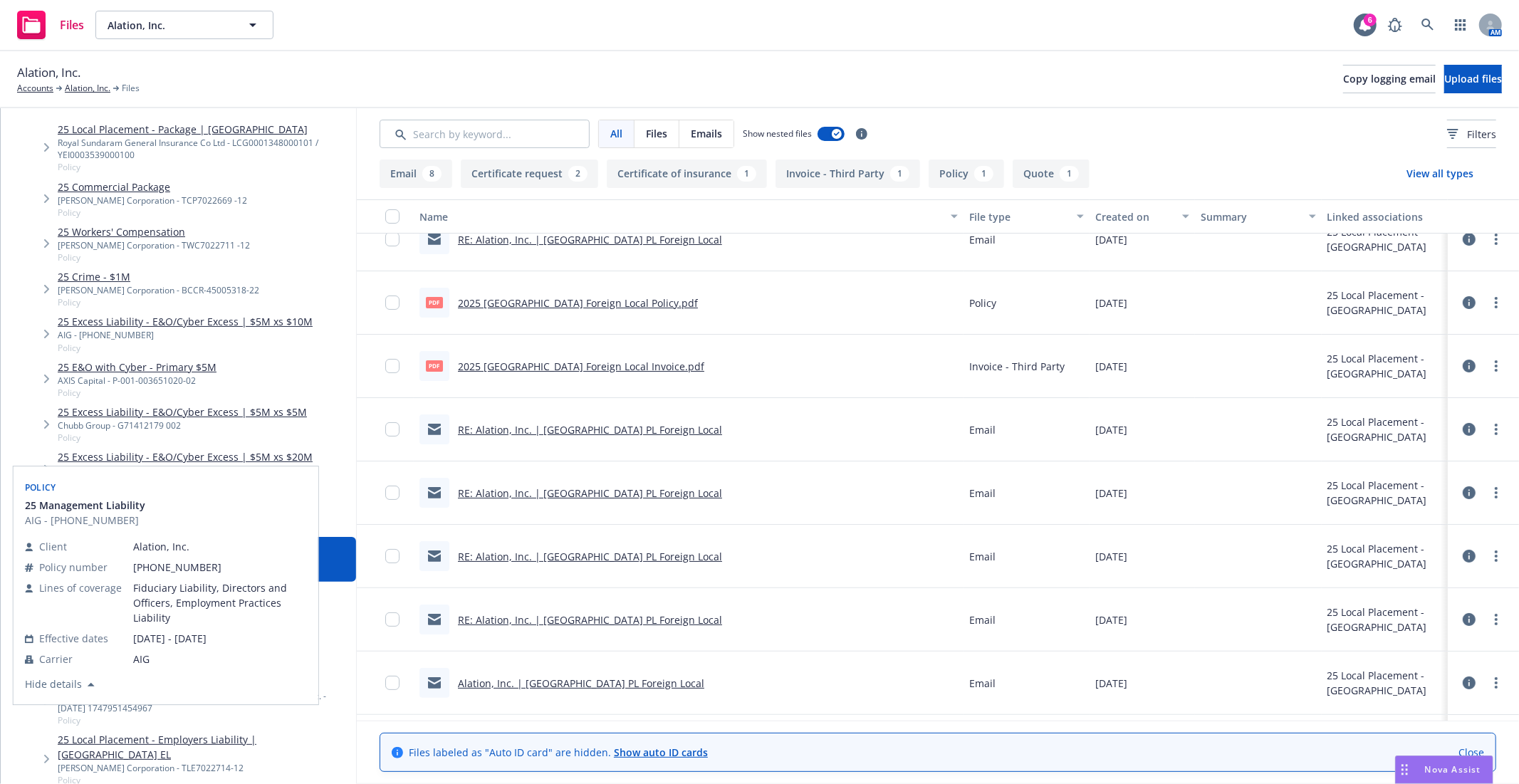
scroll to position [158, 0]
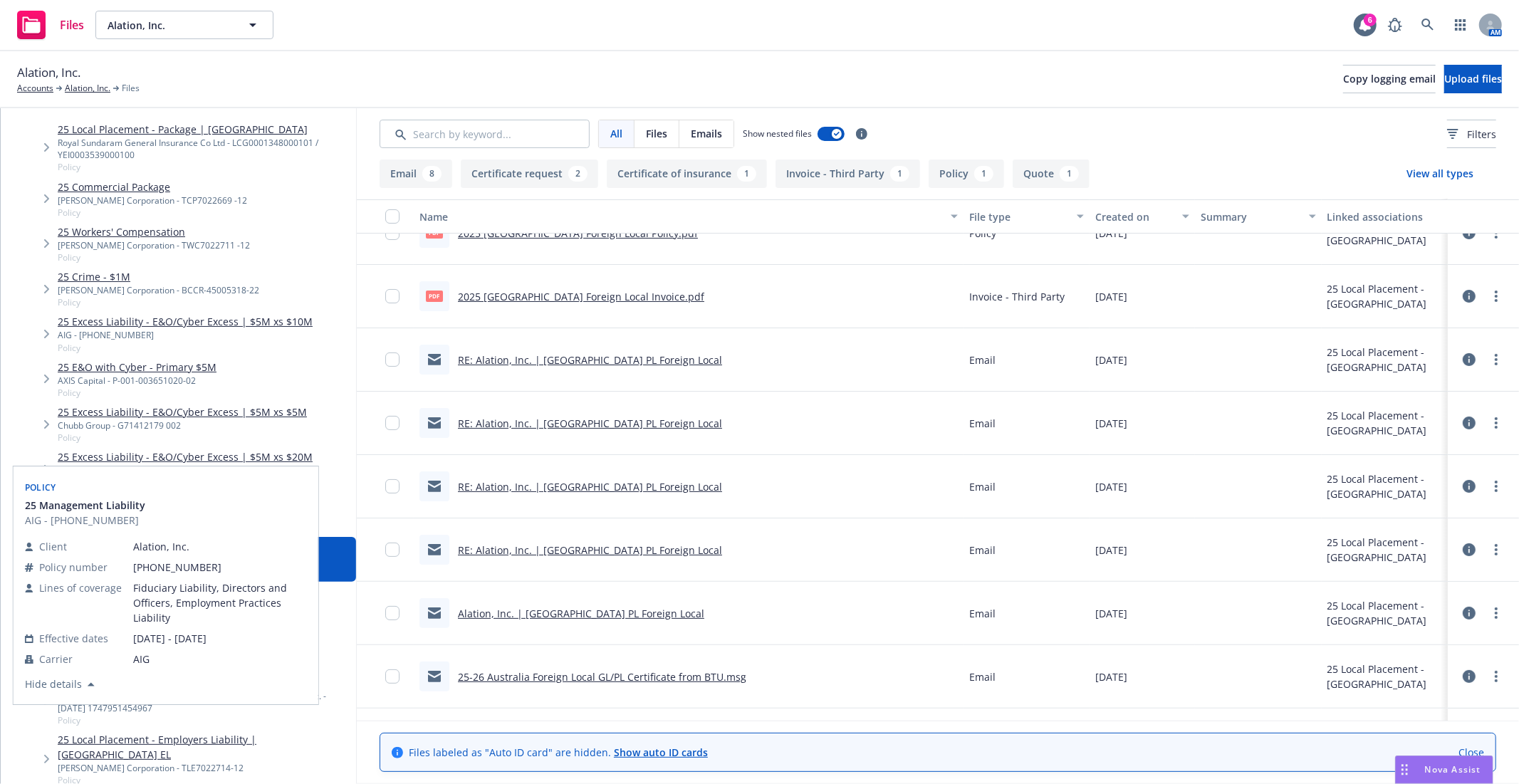
click at [141, 686] on link "25 Local Placement - [GEOGRAPHIC_DATA]" at bounding box center [203, 682] width 293 height 15
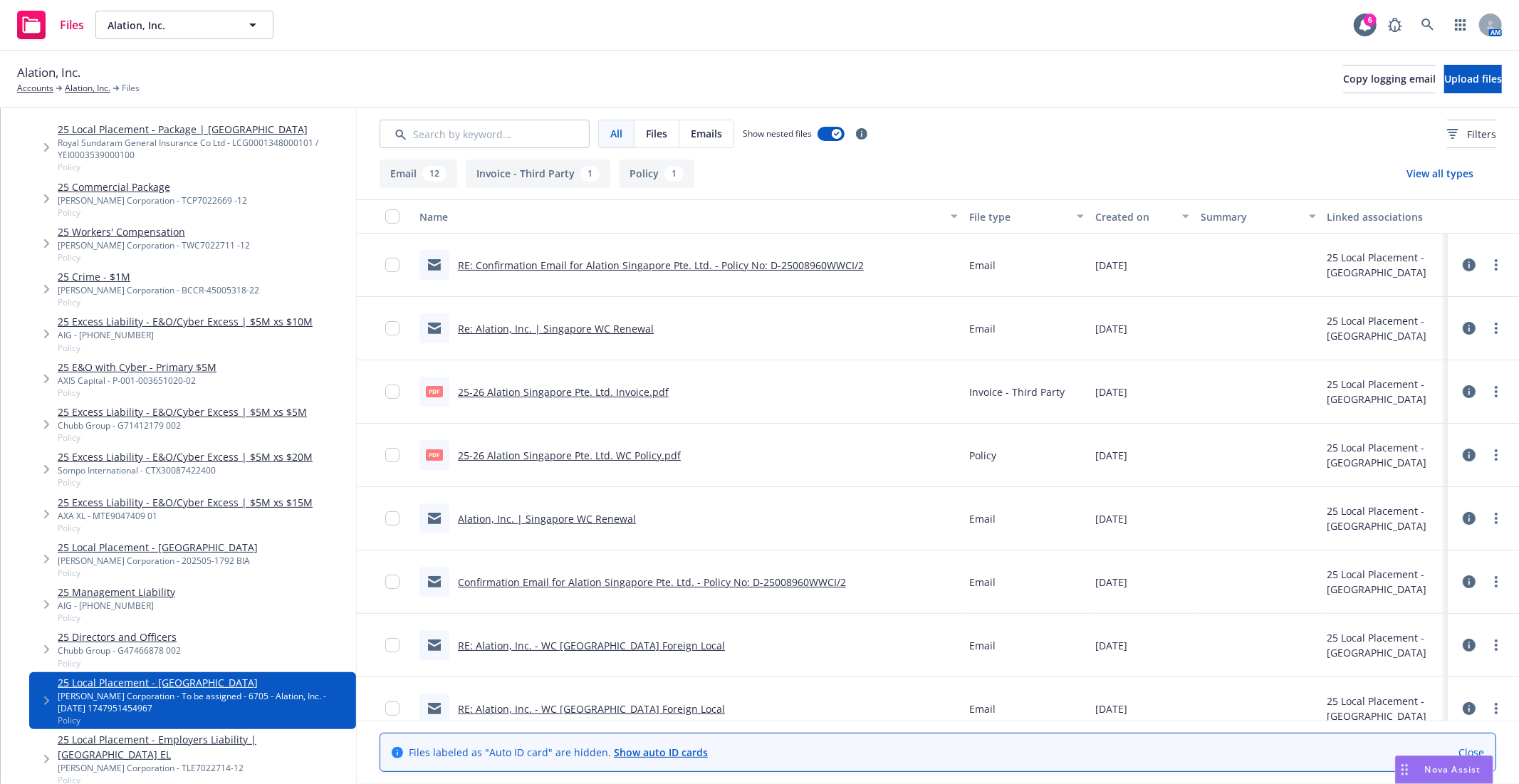
click at [597, 325] on link "Re: Alation, Inc. | Singapore WC Renewal" at bounding box center [556, 328] width 196 height 13
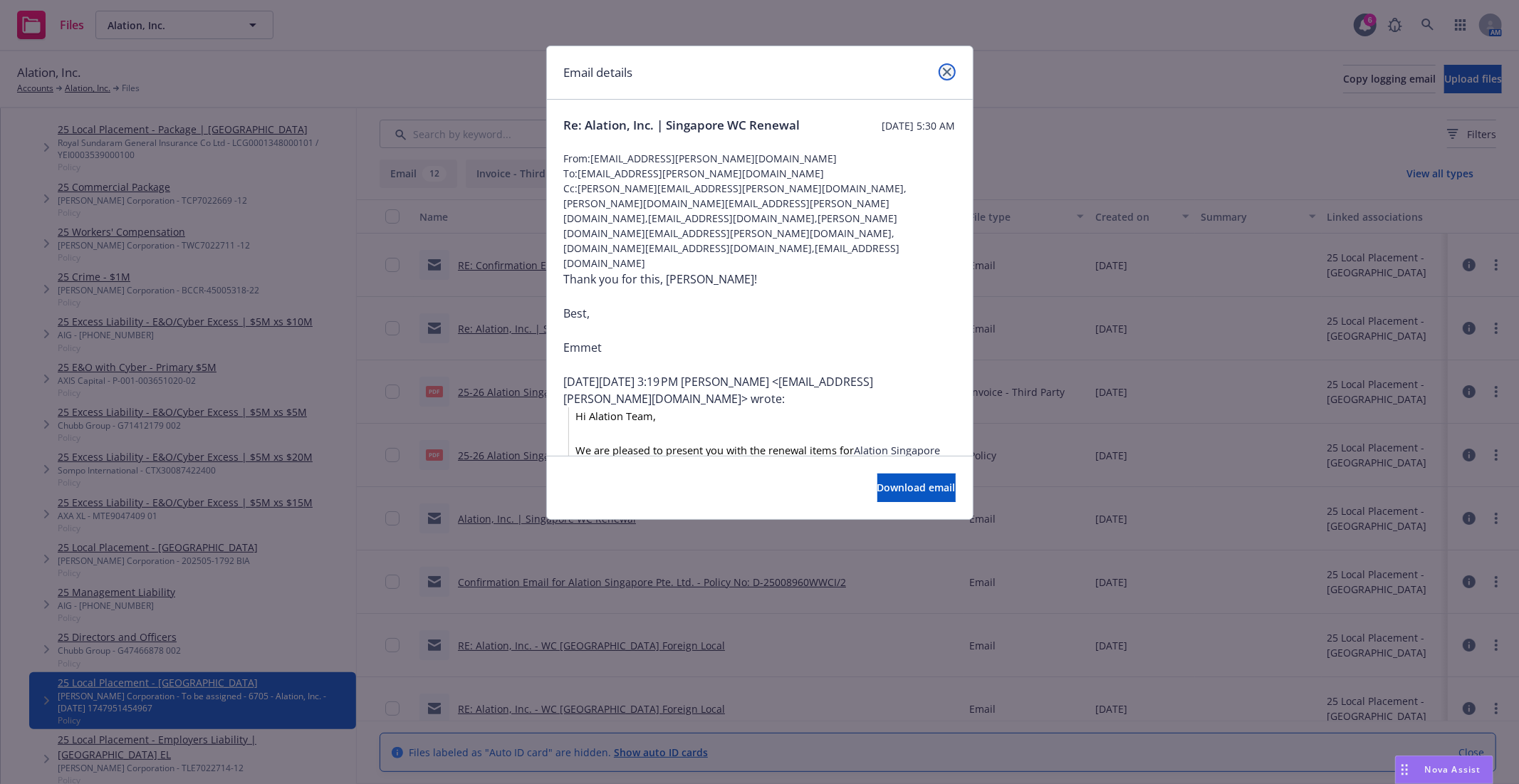
click at [949, 72] on icon "close" at bounding box center [948, 72] width 9 height 9
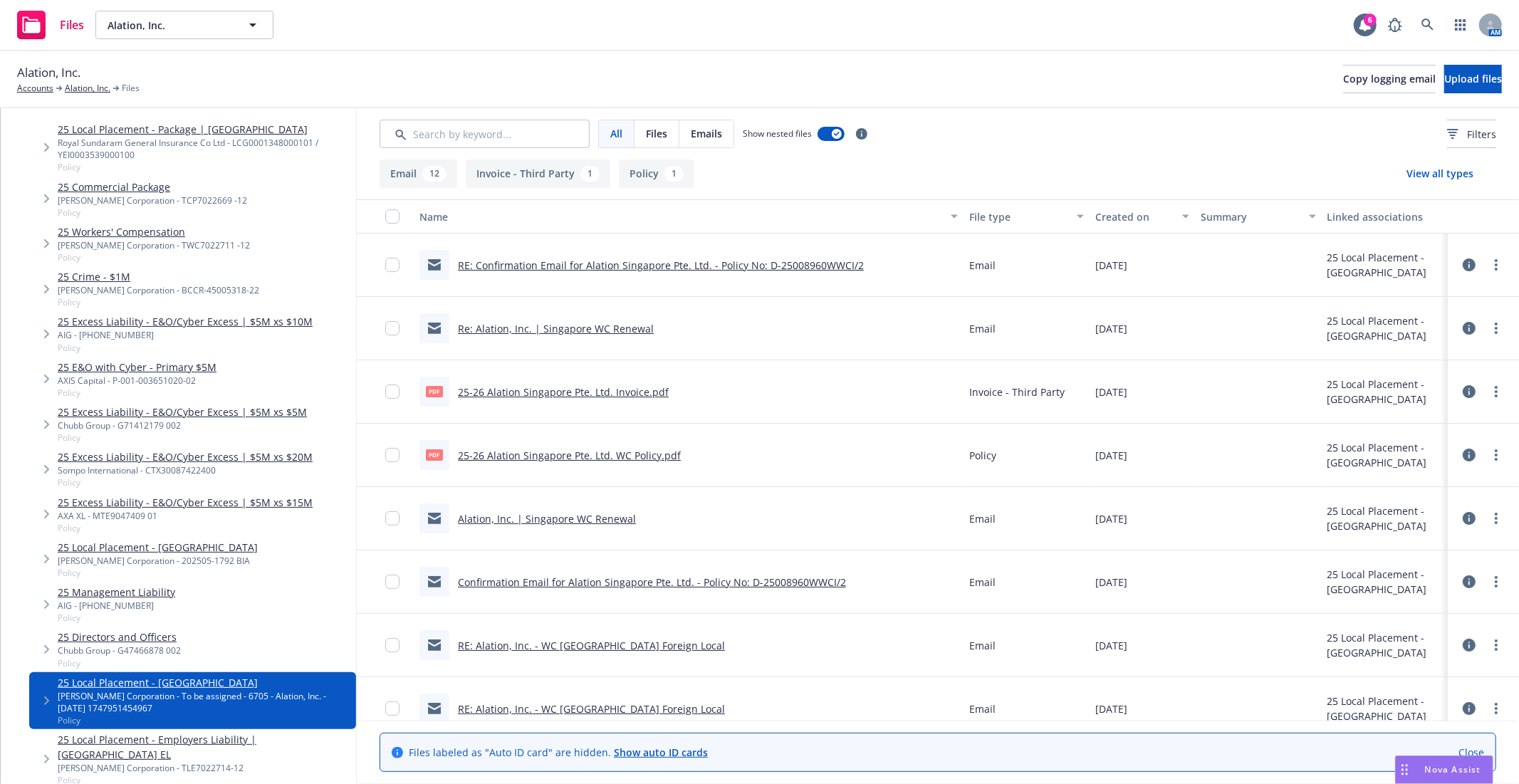
click at [178, 547] on link "25 Local Placement - Australia" at bounding box center [158, 547] width 201 height 15
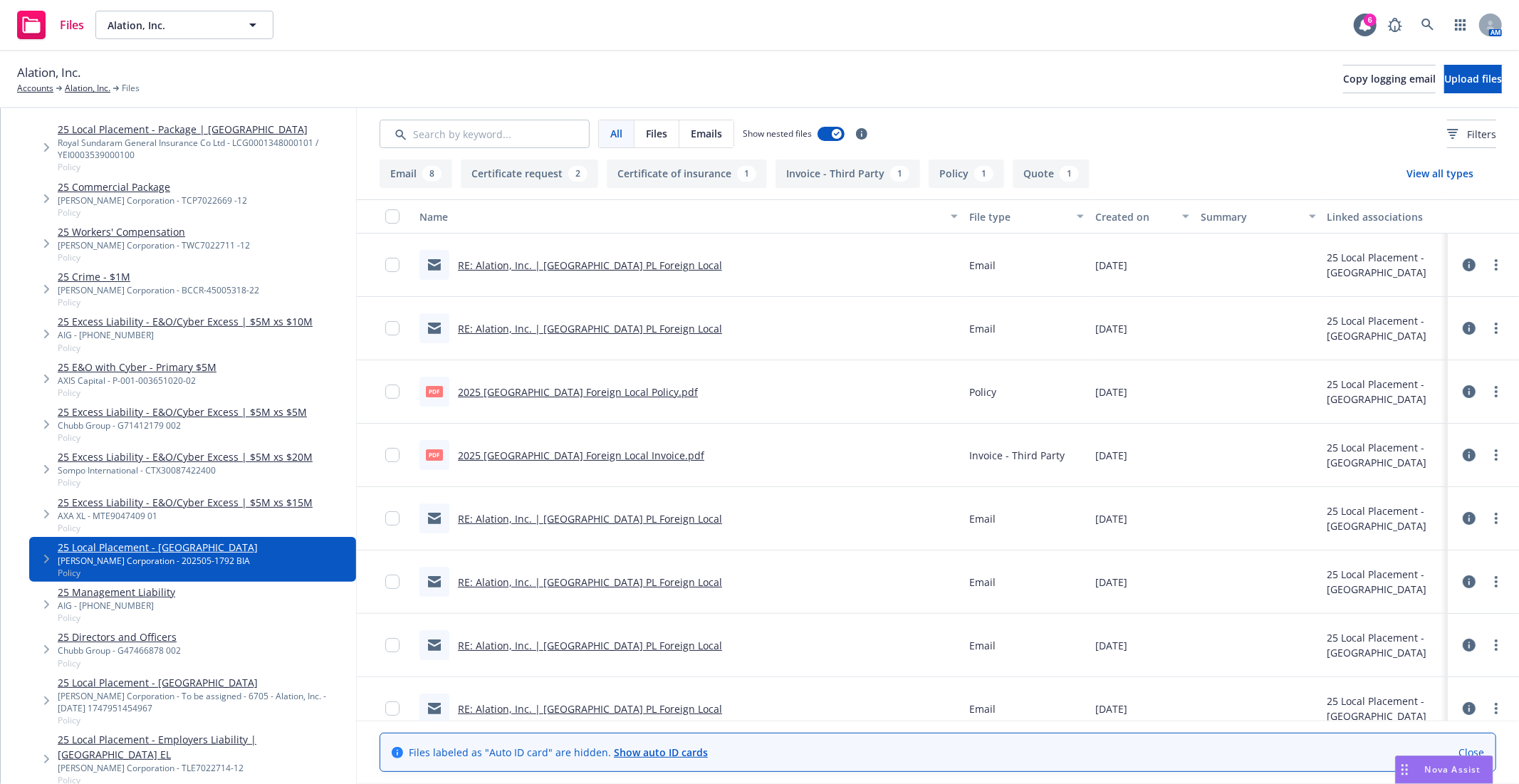
click at [926, 87] on div "Alation, Inc. Accounts Alation, Inc. Files Copy logging email Upload files" at bounding box center [759, 79] width 1485 height 31
click at [1464, 392] on icon at bounding box center [1470, 392] width 13 height 13
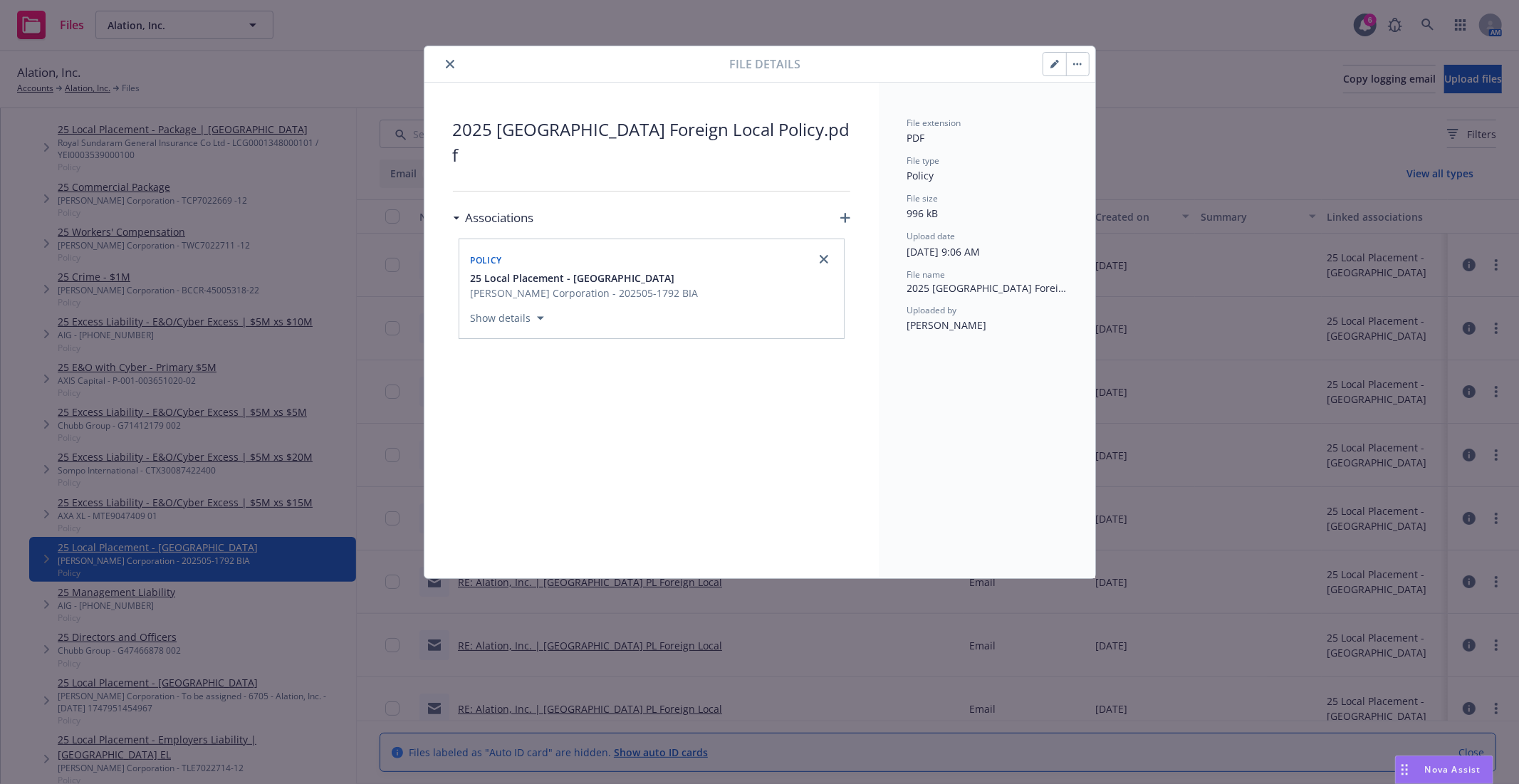
click at [449, 67] on icon "close" at bounding box center [450, 64] width 9 height 9
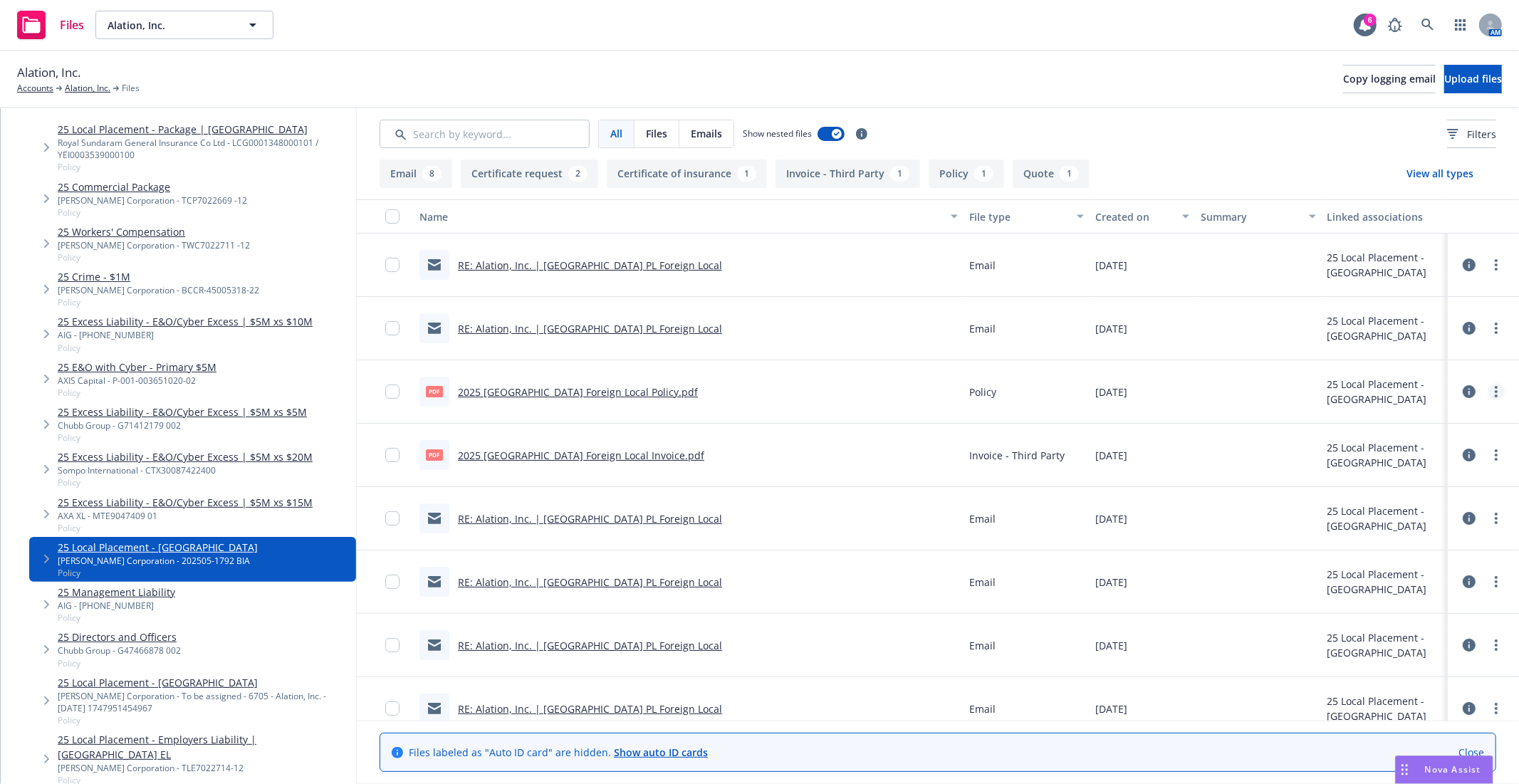
click at [1488, 393] on link "more" at bounding box center [1496, 391] width 17 height 17
click at [1390, 452] on link "Download" at bounding box center [1410, 449] width 141 height 29
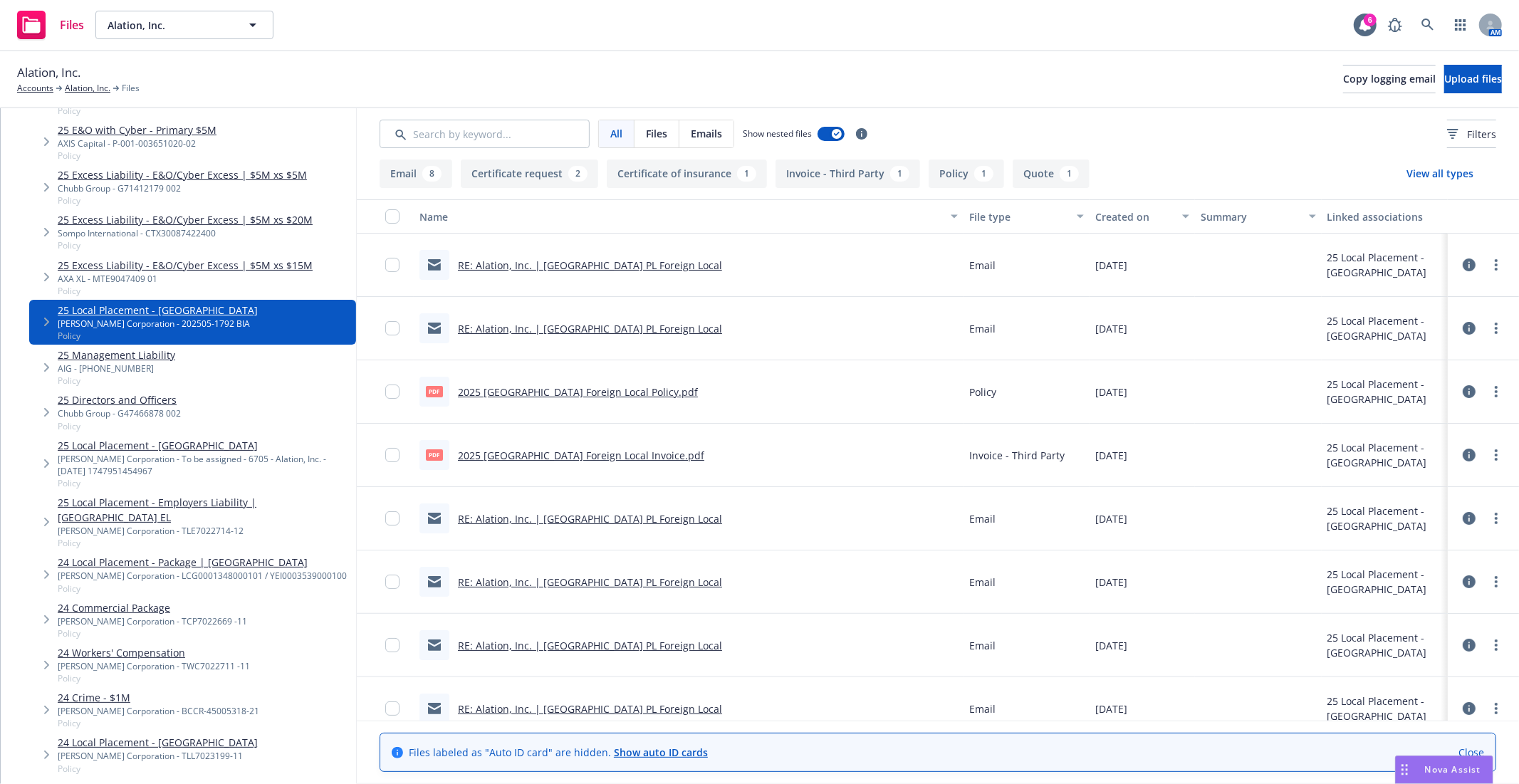
scroll to position [553, 0]
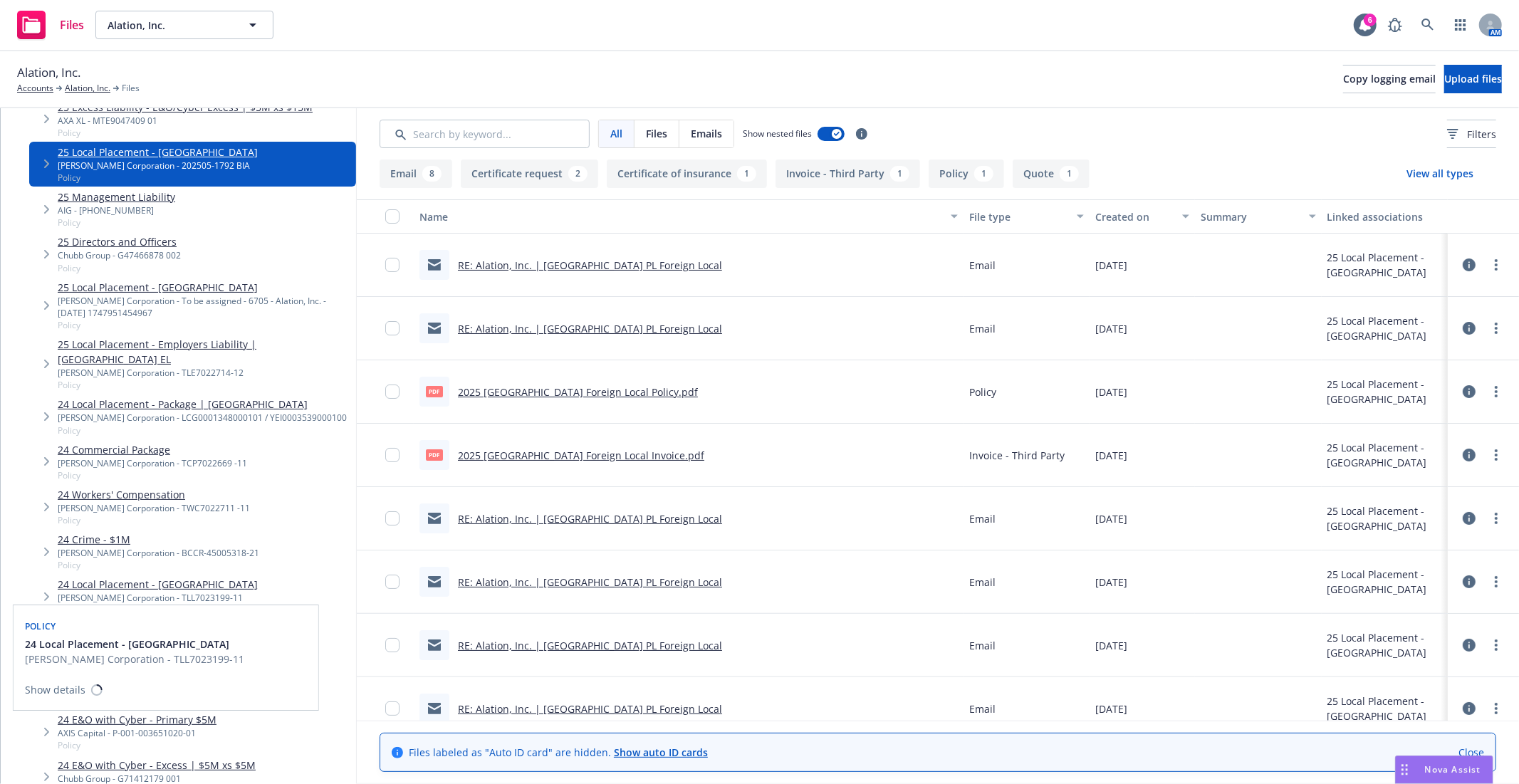
click at [175, 592] on div "W.R. Berkley Corporation - TLL7023199-11" at bounding box center [158, 598] width 201 height 13
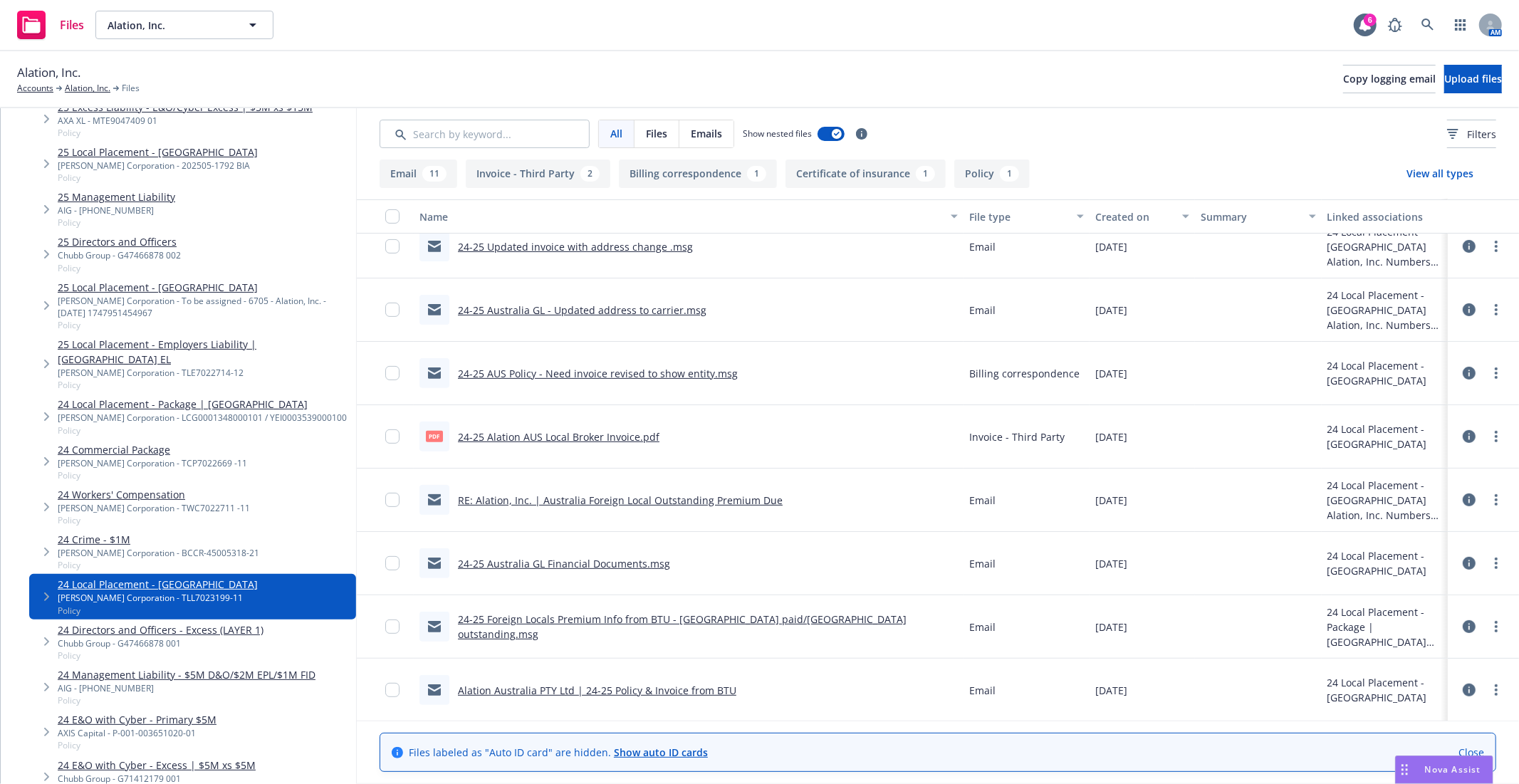
scroll to position [522, 0]
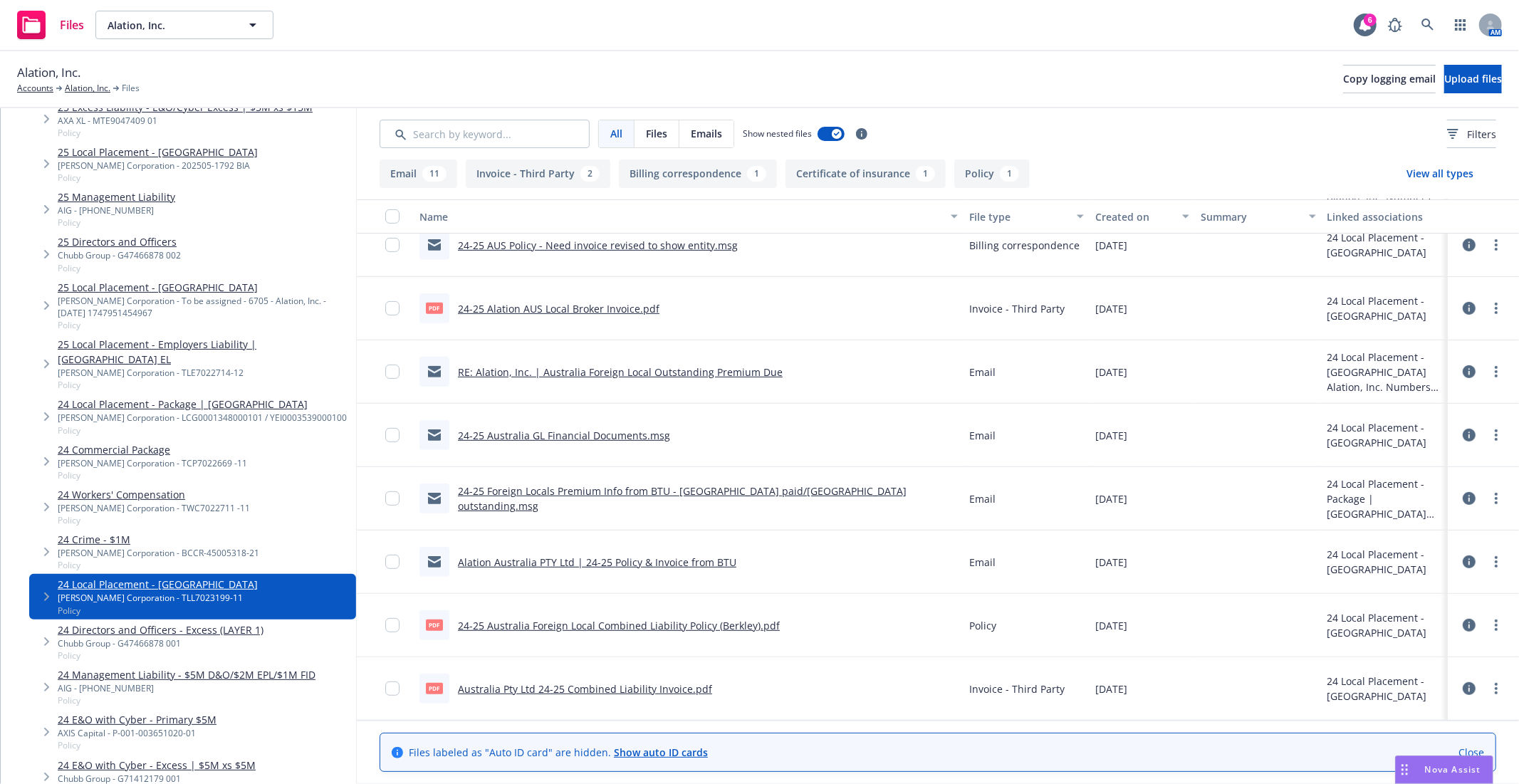
click at [611, 629] on link "24-25 Australia Foreign Local Combined Liability Policy (Berkley).pdf" at bounding box center [619, 626] width 322 height 13
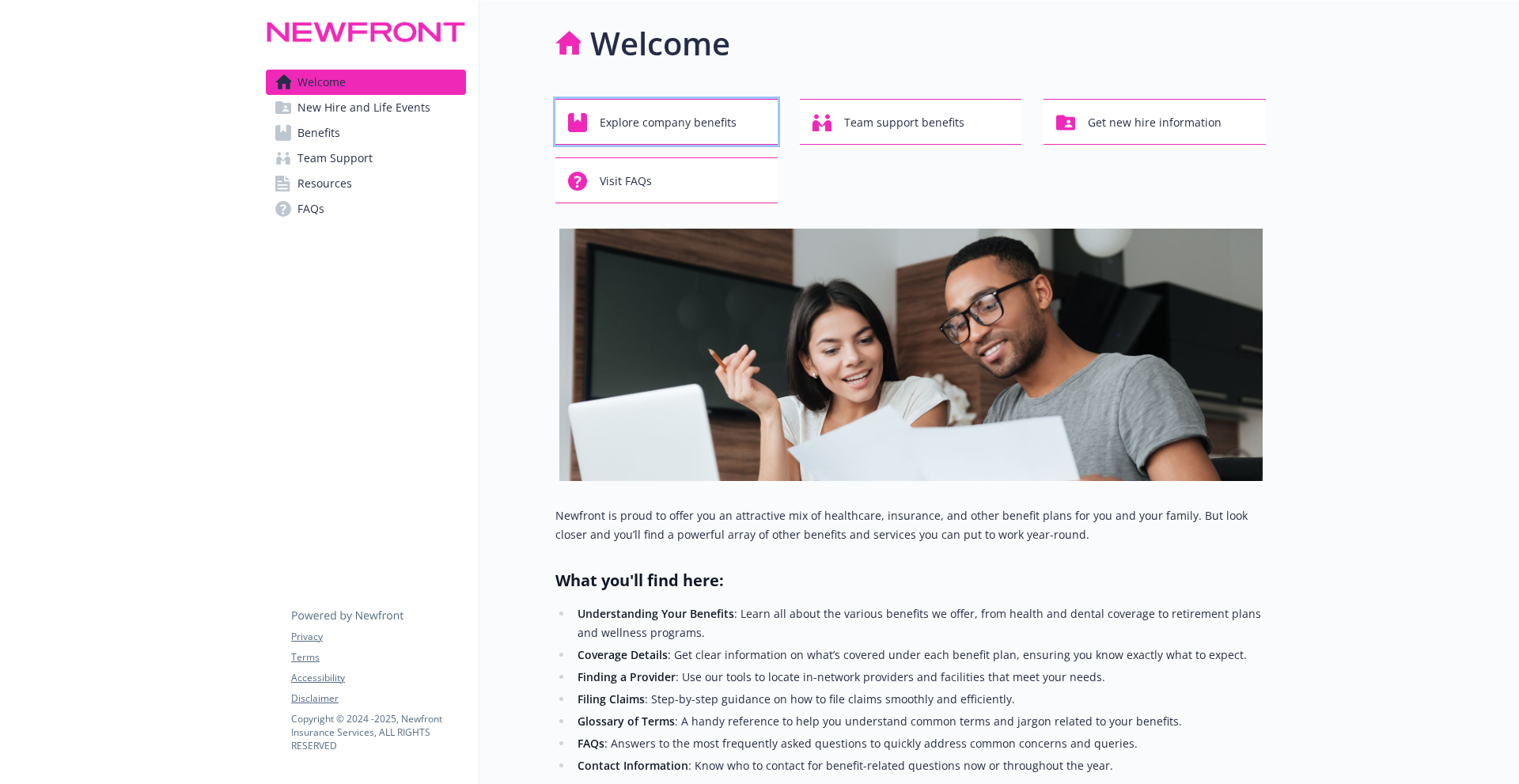
click at [728, 120] on span "Explore company benefits" at bounding box center [668, 122] width 137 height 30
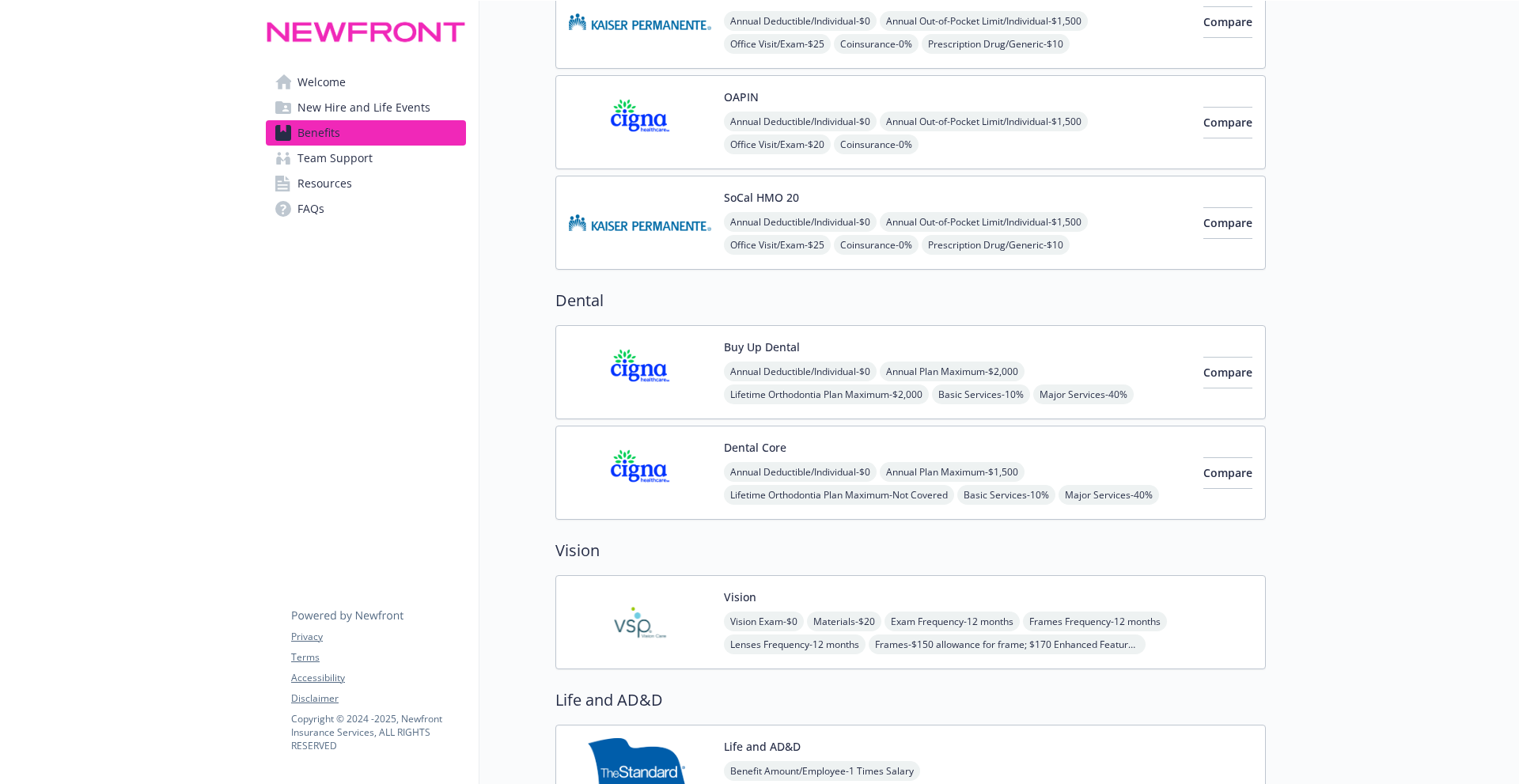
scroll to position [459, 0]
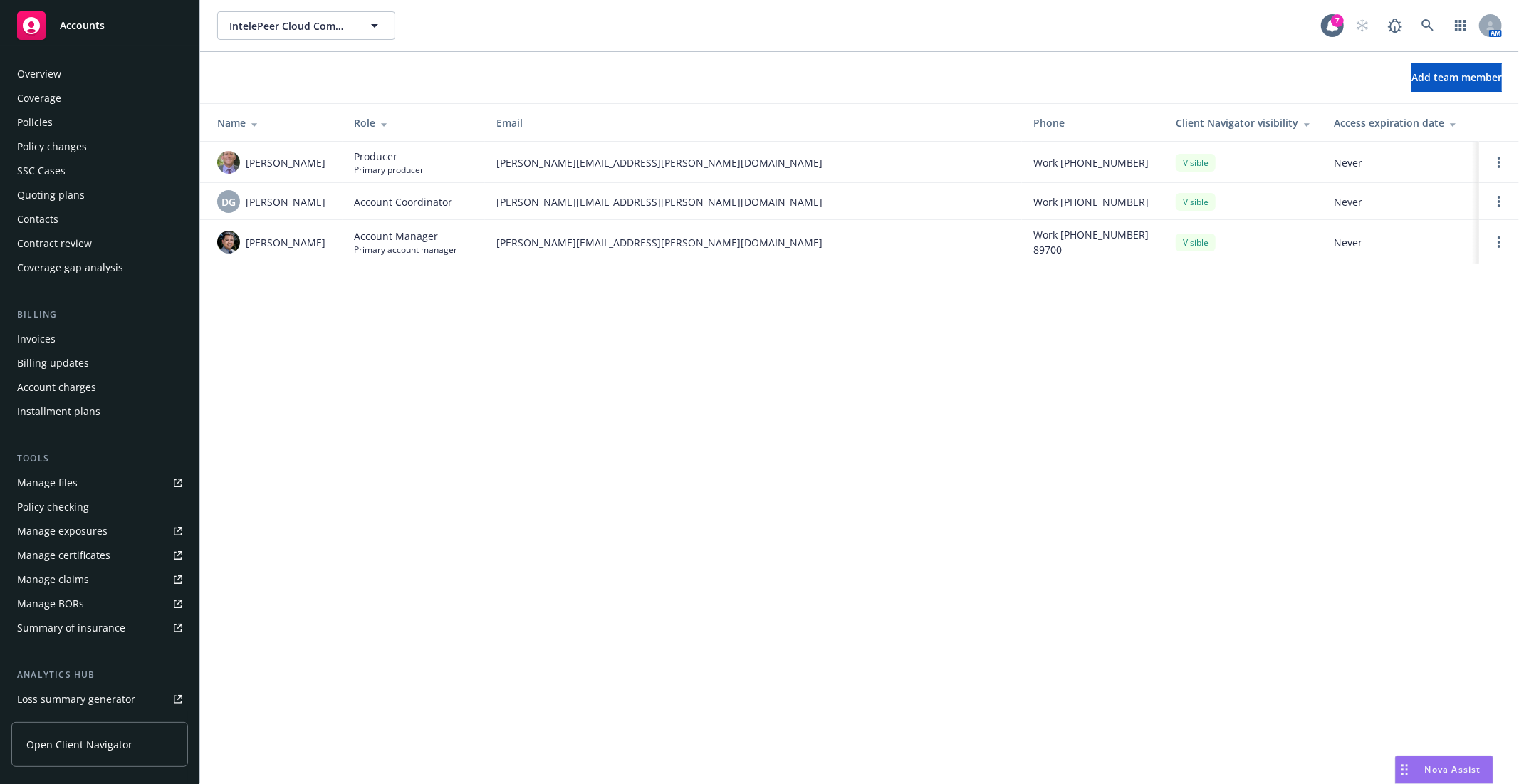
scroll to position [168, 0]
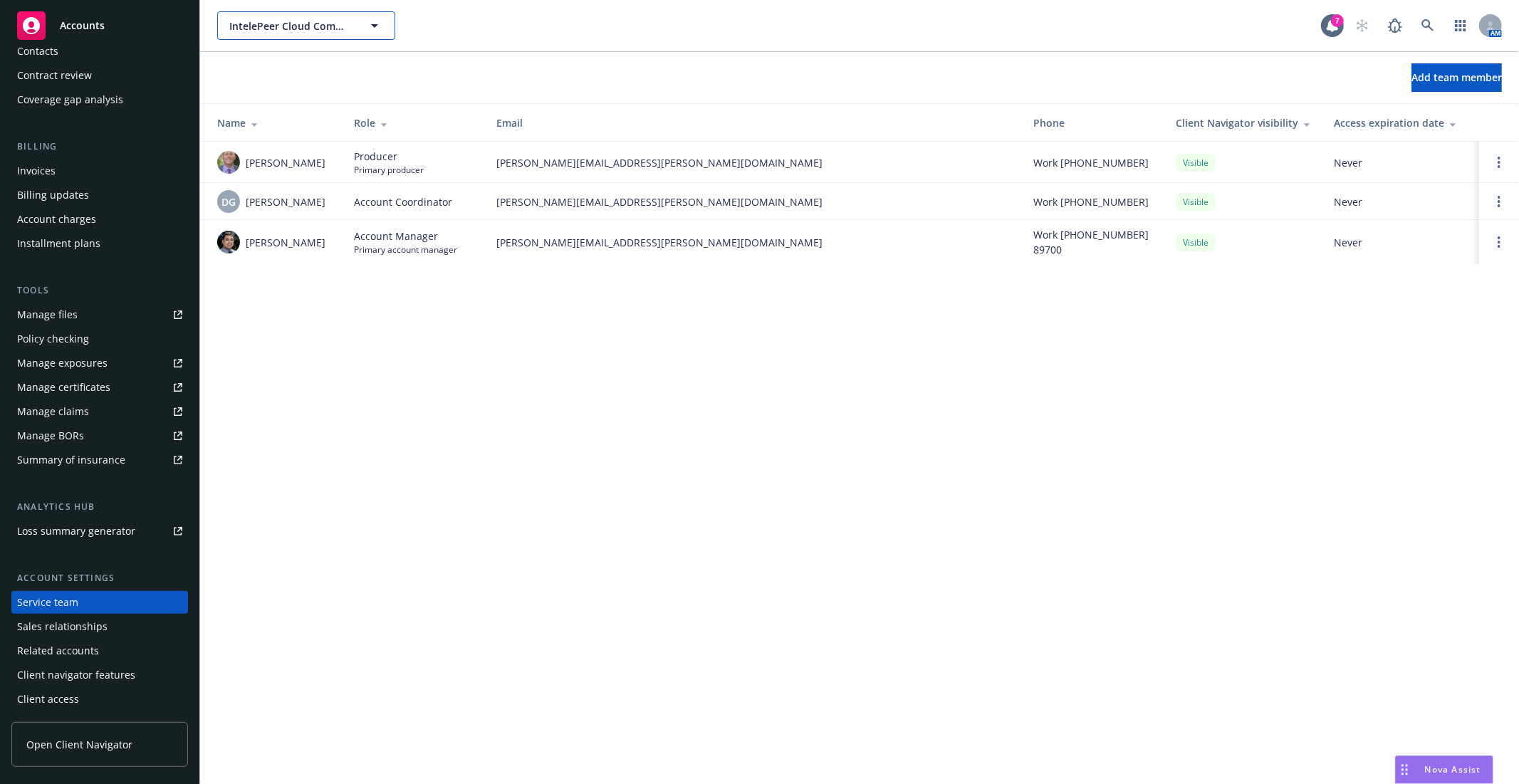
click at [312, 32] on span "IntelePeer Cloud Communications, LLC" at bounding box center [291, 26] width 124 height 15
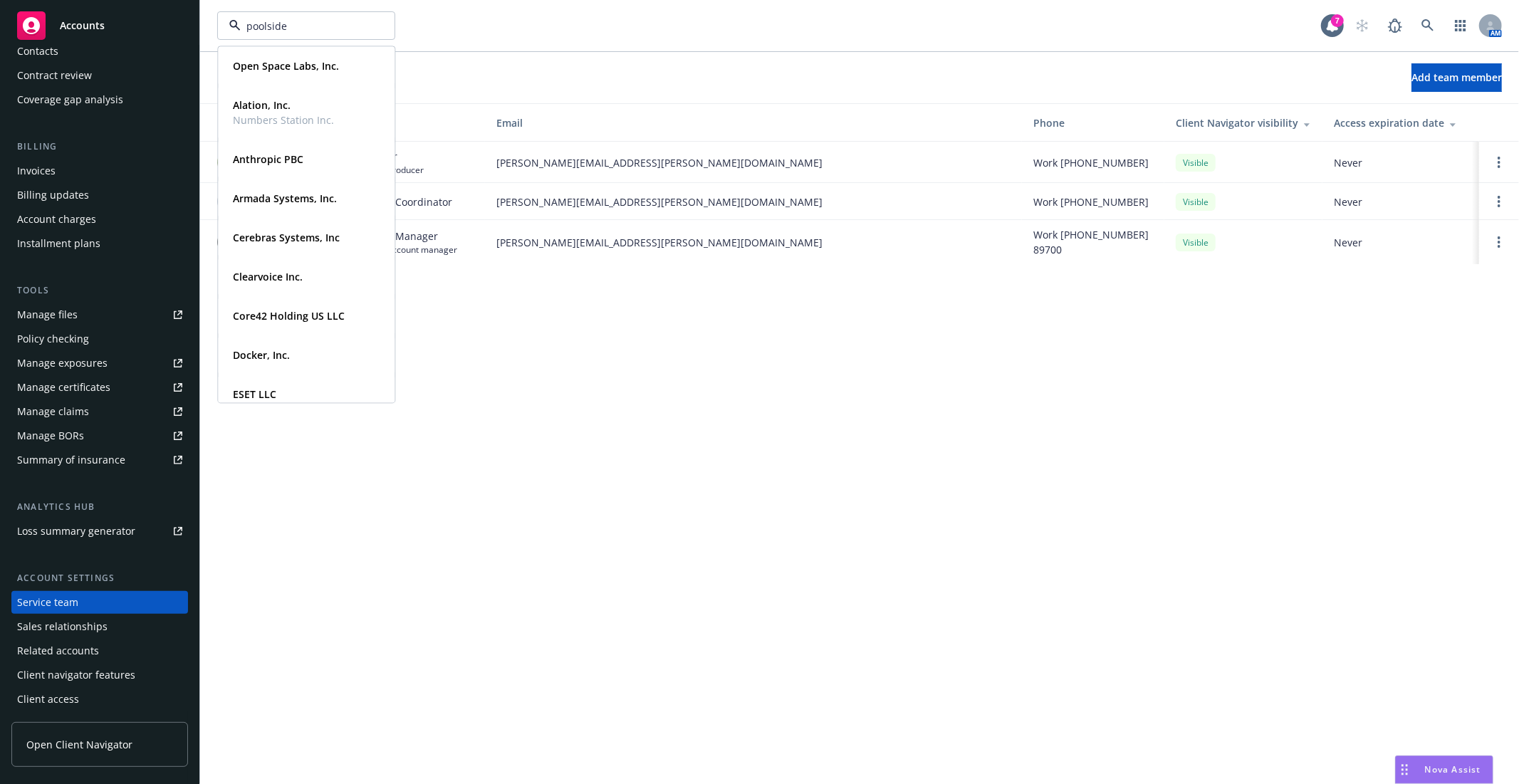
type input "poolside"
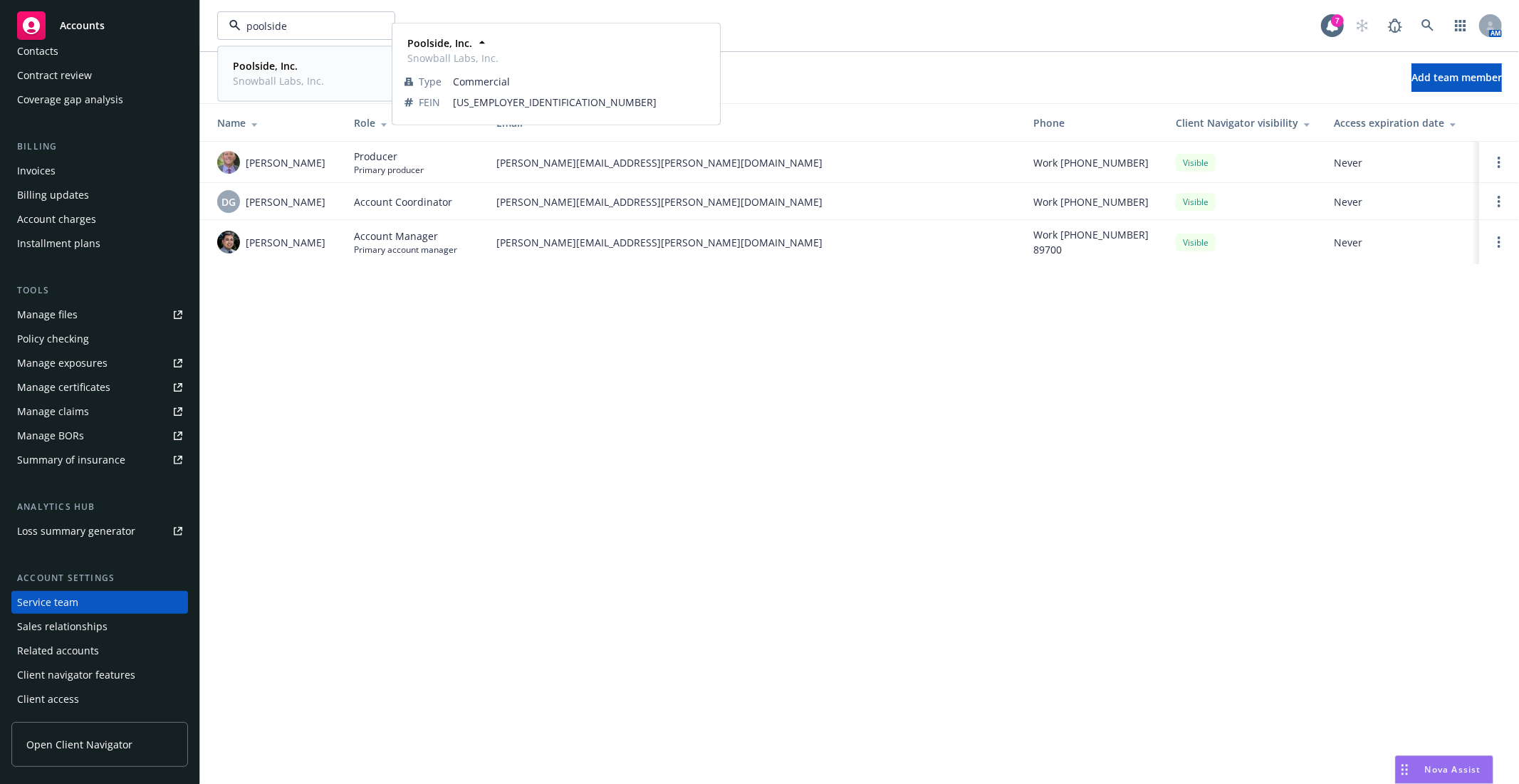
click at [247, 81] on span "Snowball Labs, Inc." at bounding box center [278, 81] width 91 height 15
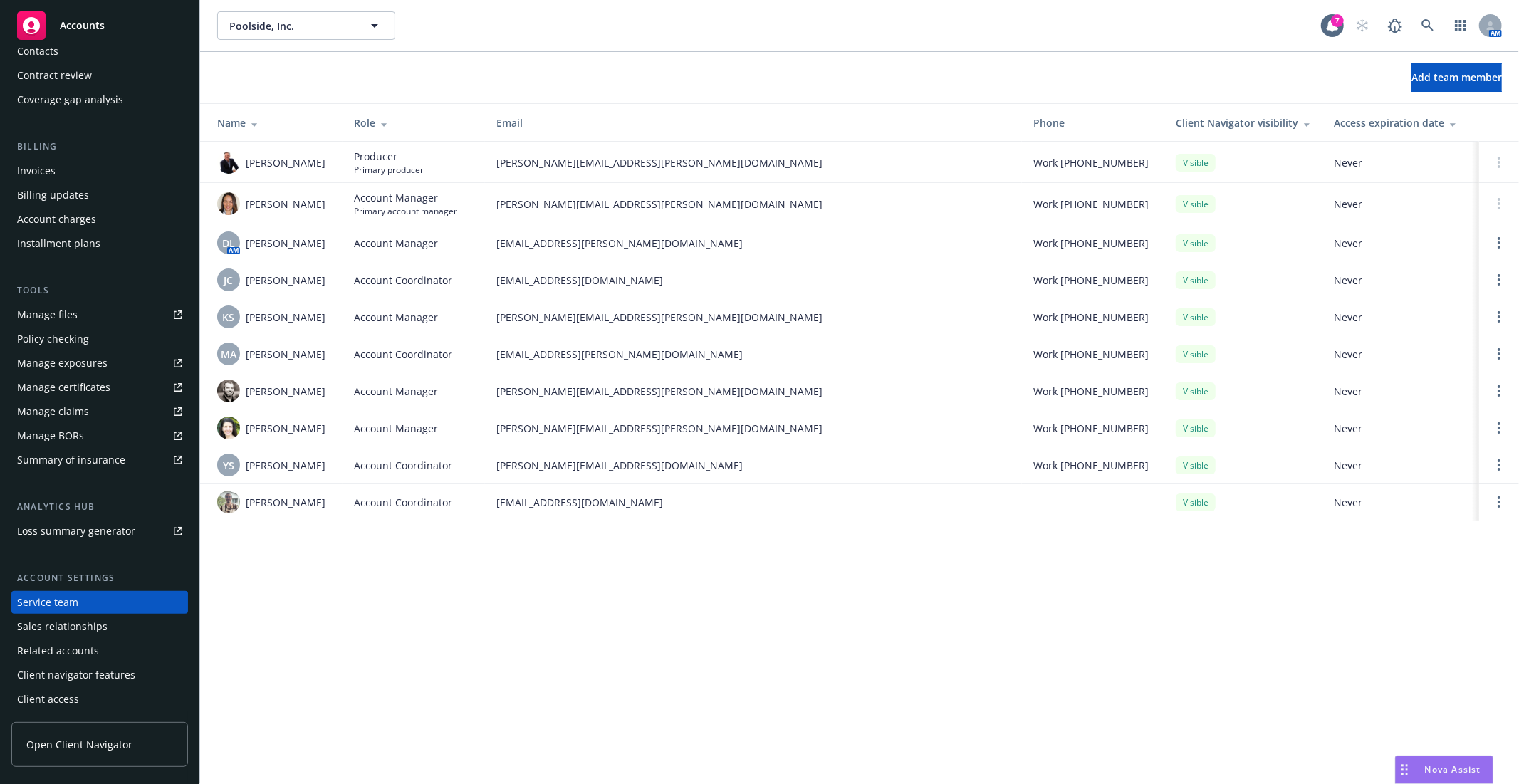
click at [33, 320] on div "Manage files" at bounding box center [47, 314] width 61 height 22
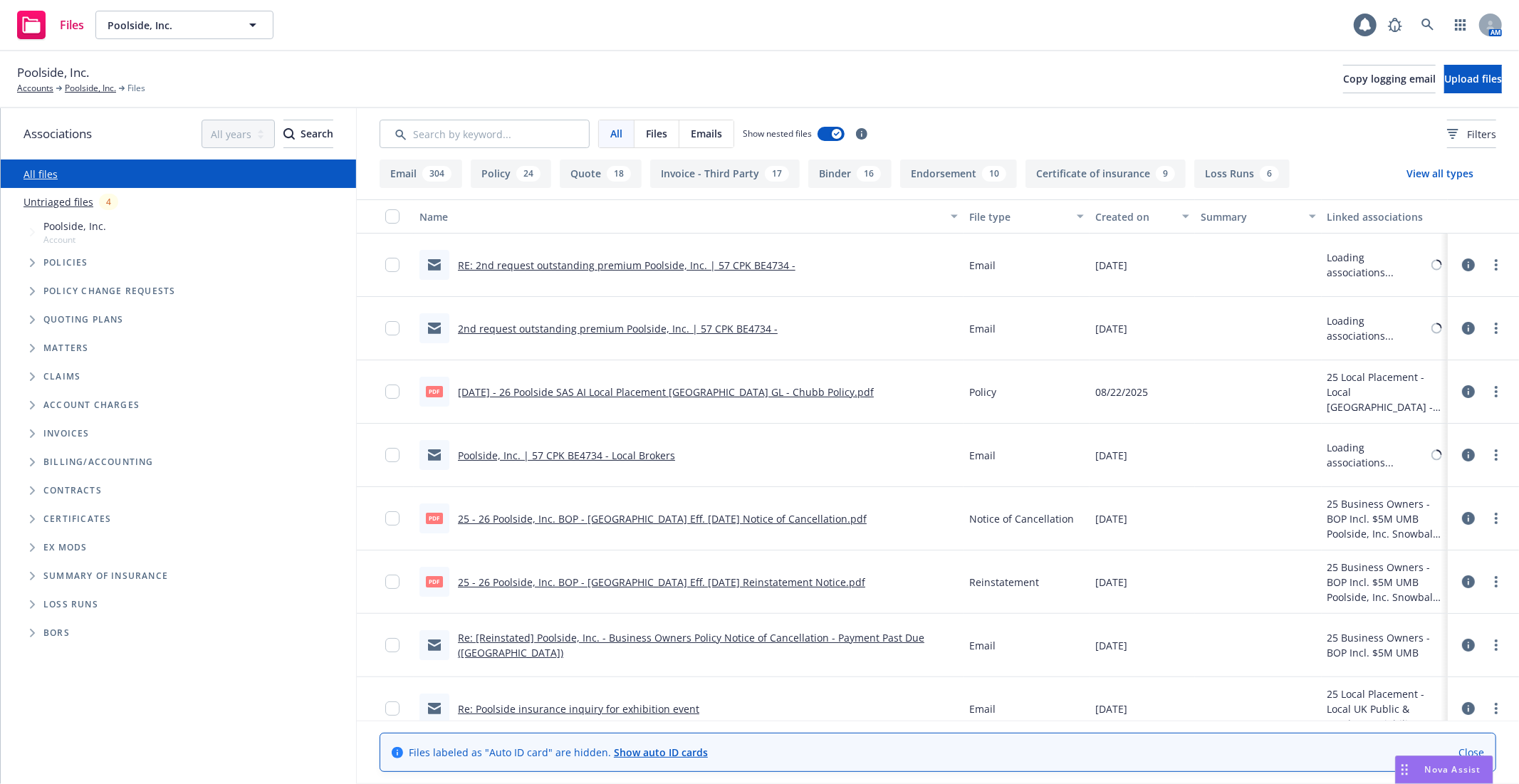
click at [21, 272] on span "Tree Example" at bounding box center [31, 262] width 22 height 22
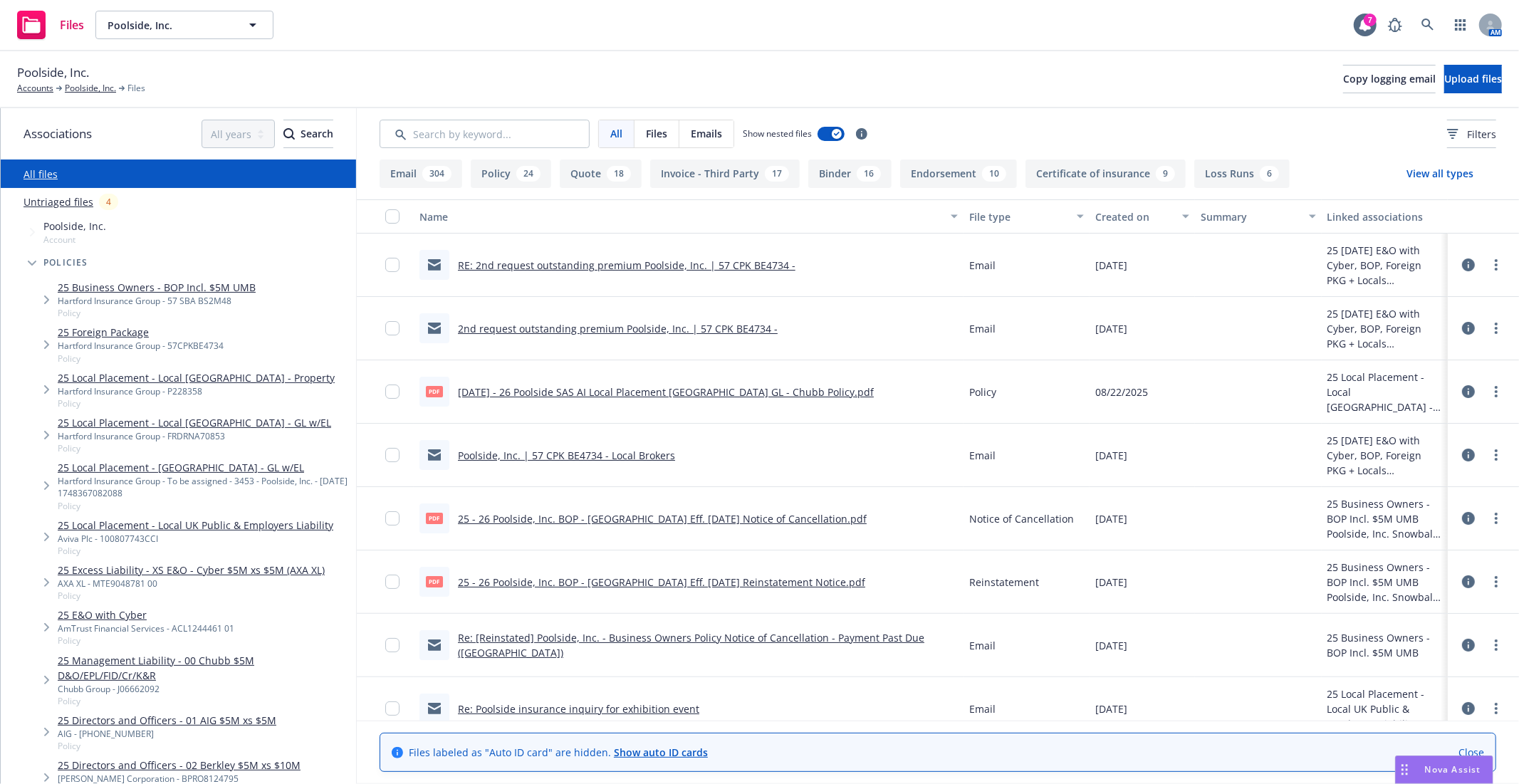
click at [151, 530] on link "25 Local Placement - Local UK Public & Employers Liability" at bounding box center [195, 525] width 276 height 15
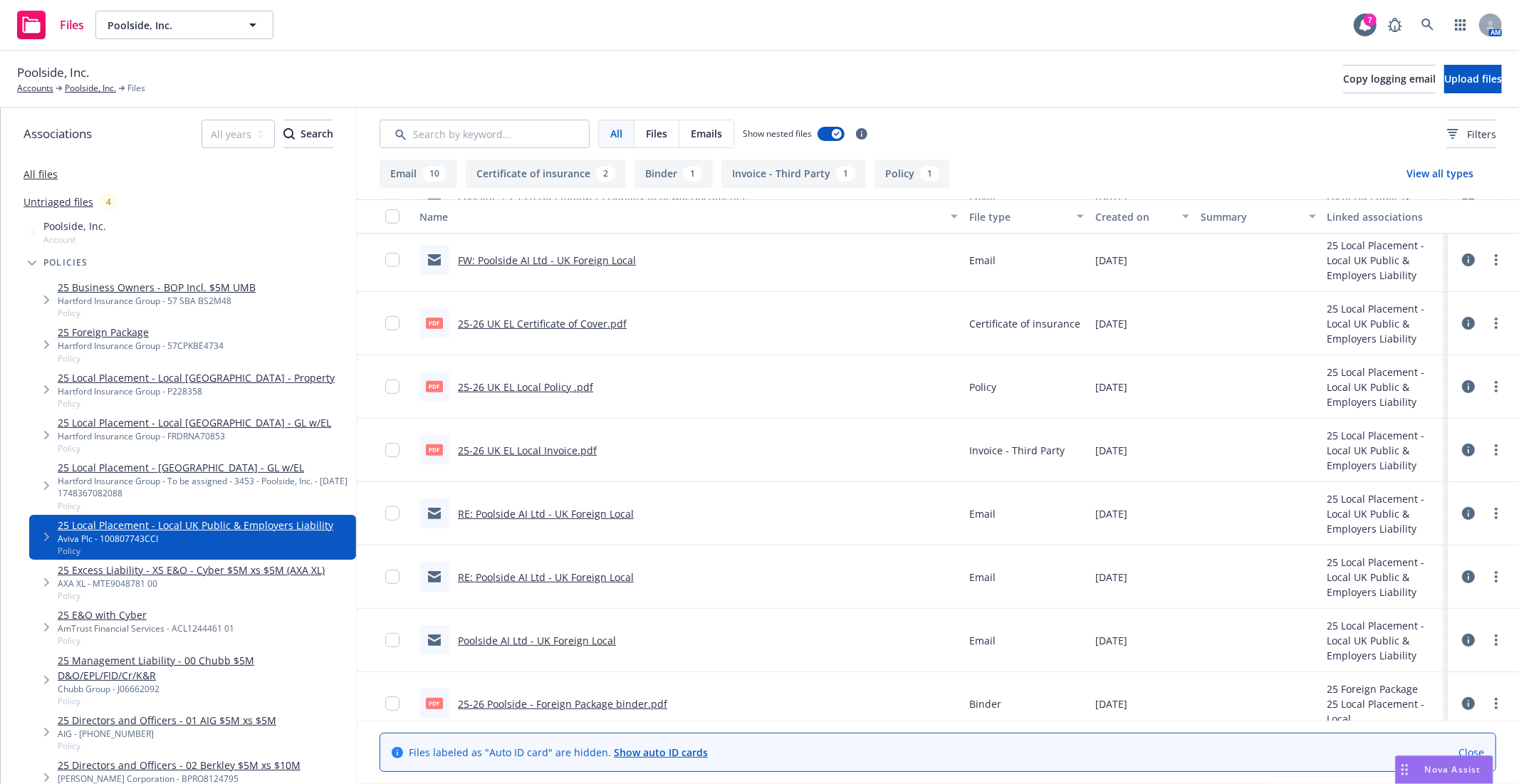
scroll to position [459, 0]
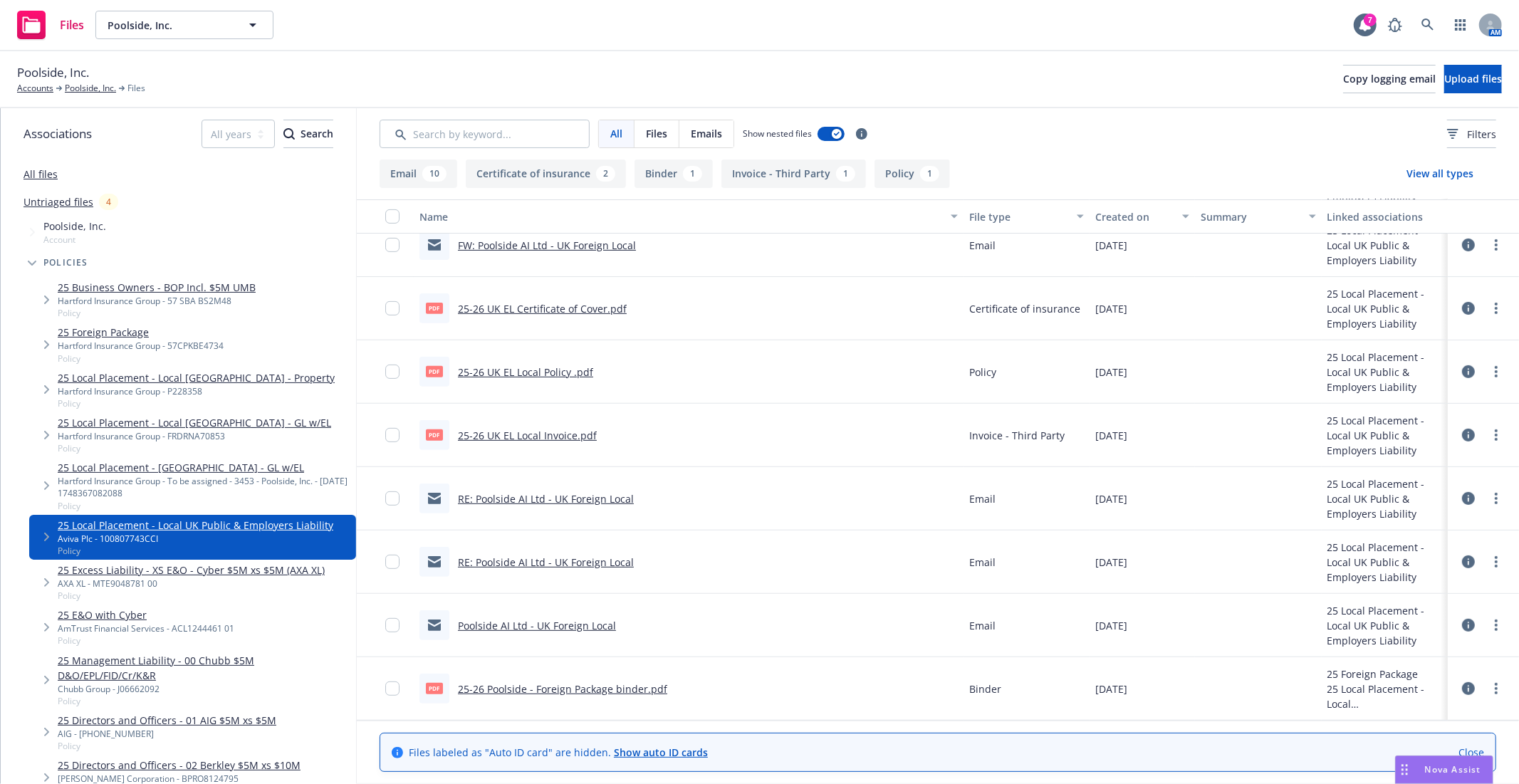
click at [577, 500] on link "RE: Poolside AI Ltd - UK Foreign Local" at bounding box center [546, 499] width 176 height 13
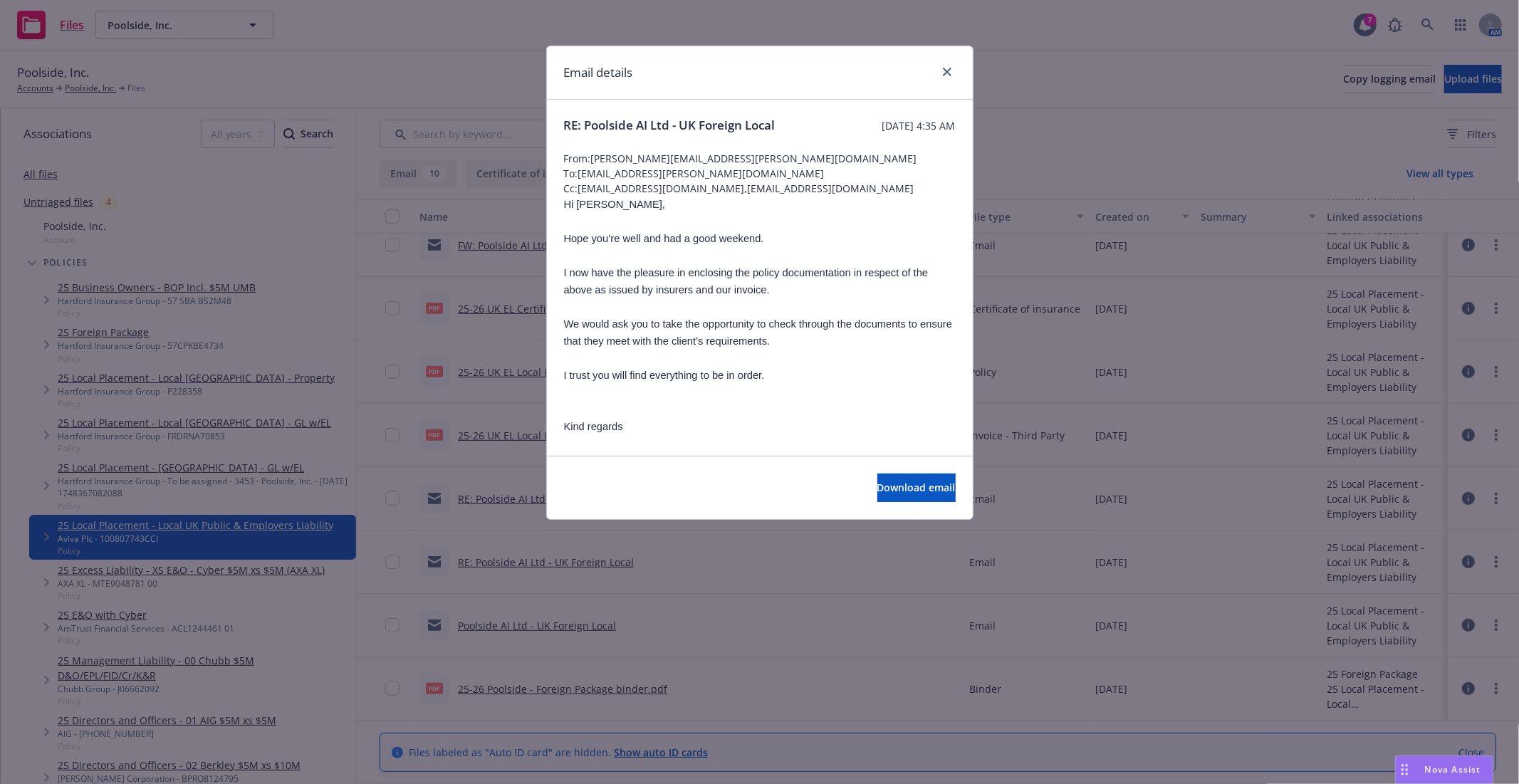
click at [937, 75] on div at bounding box center [943, 72] width 22 height 19
click at [949, 74] on icon "close" at bounding box center [948, 72] width 9 height 9
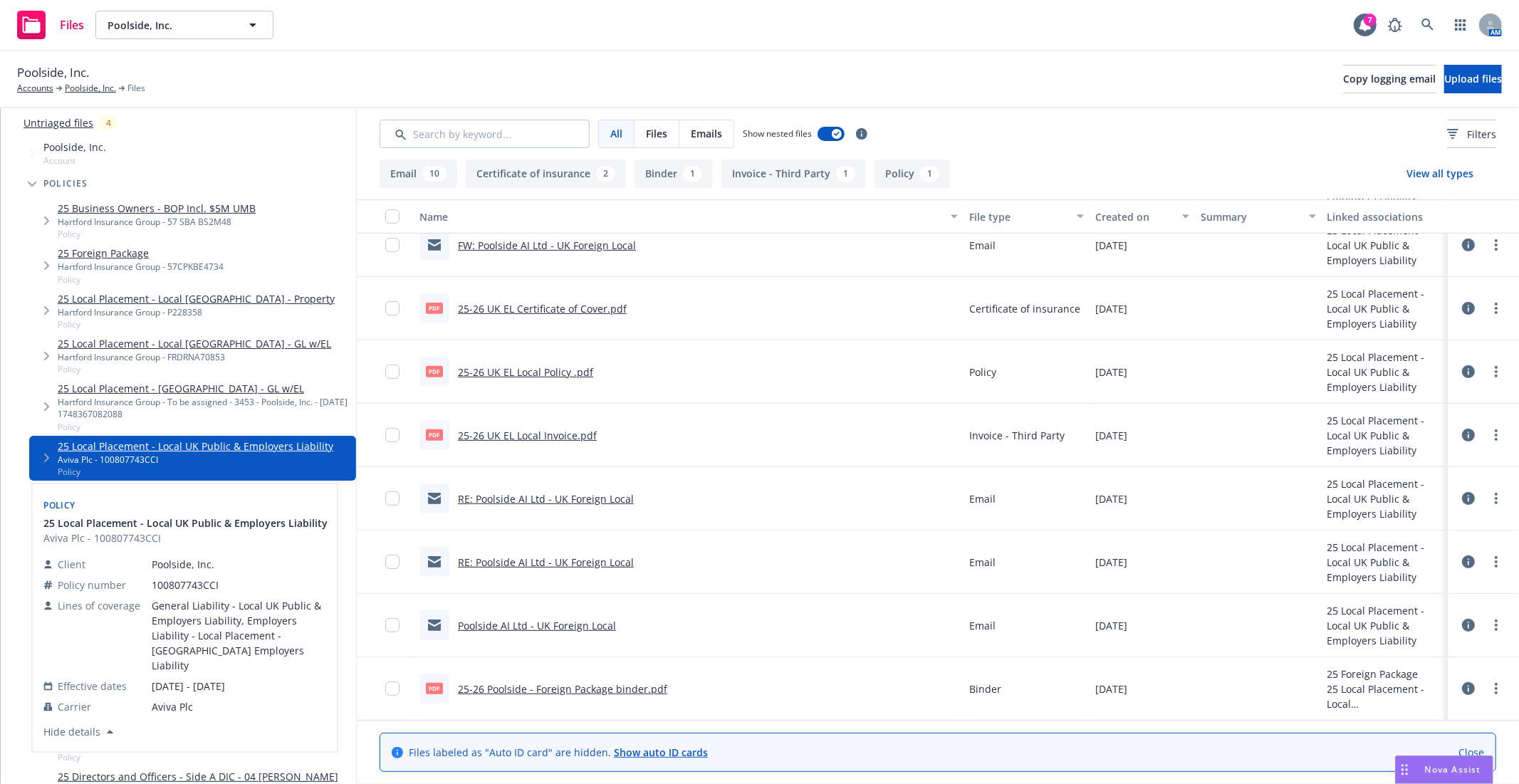
scroll to position [158, 0]
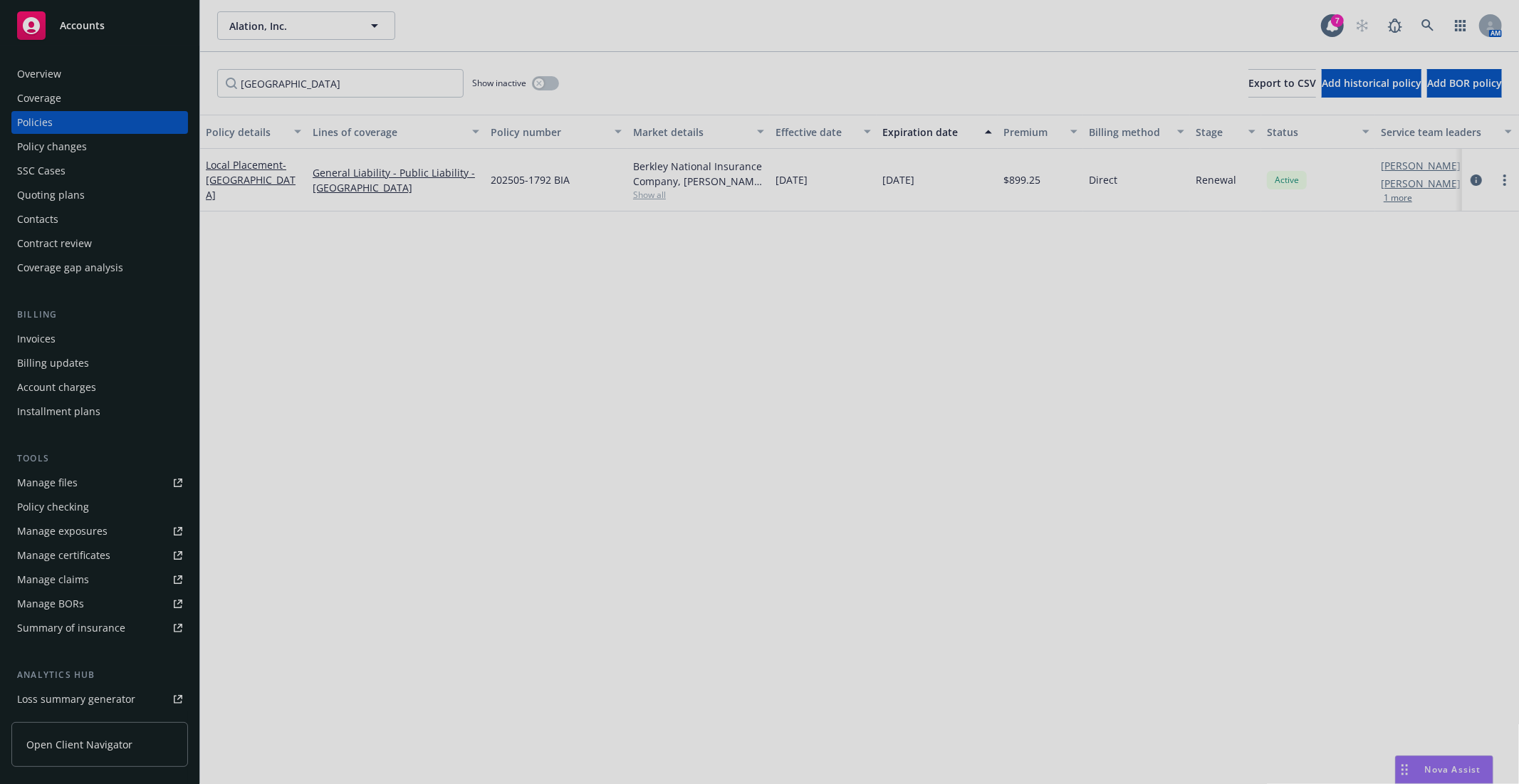
click at [59, 486] on div at bounding box center [759, 392] width 1519 height 784
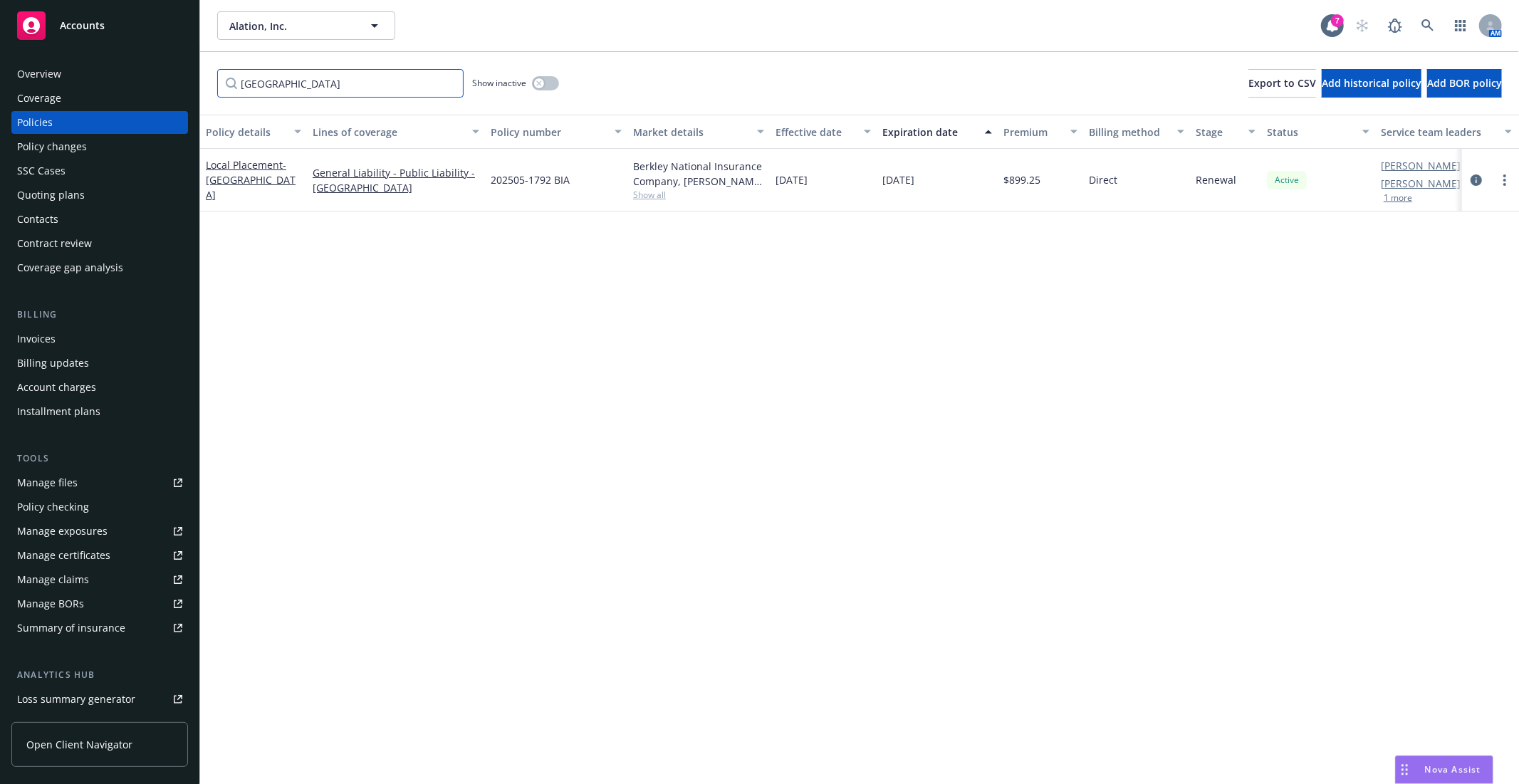
click at [312, 89] on input "[GEOGRAPHIC_DATA]" at bounding box center [340, 83] width 246 height 29
type input "UK"
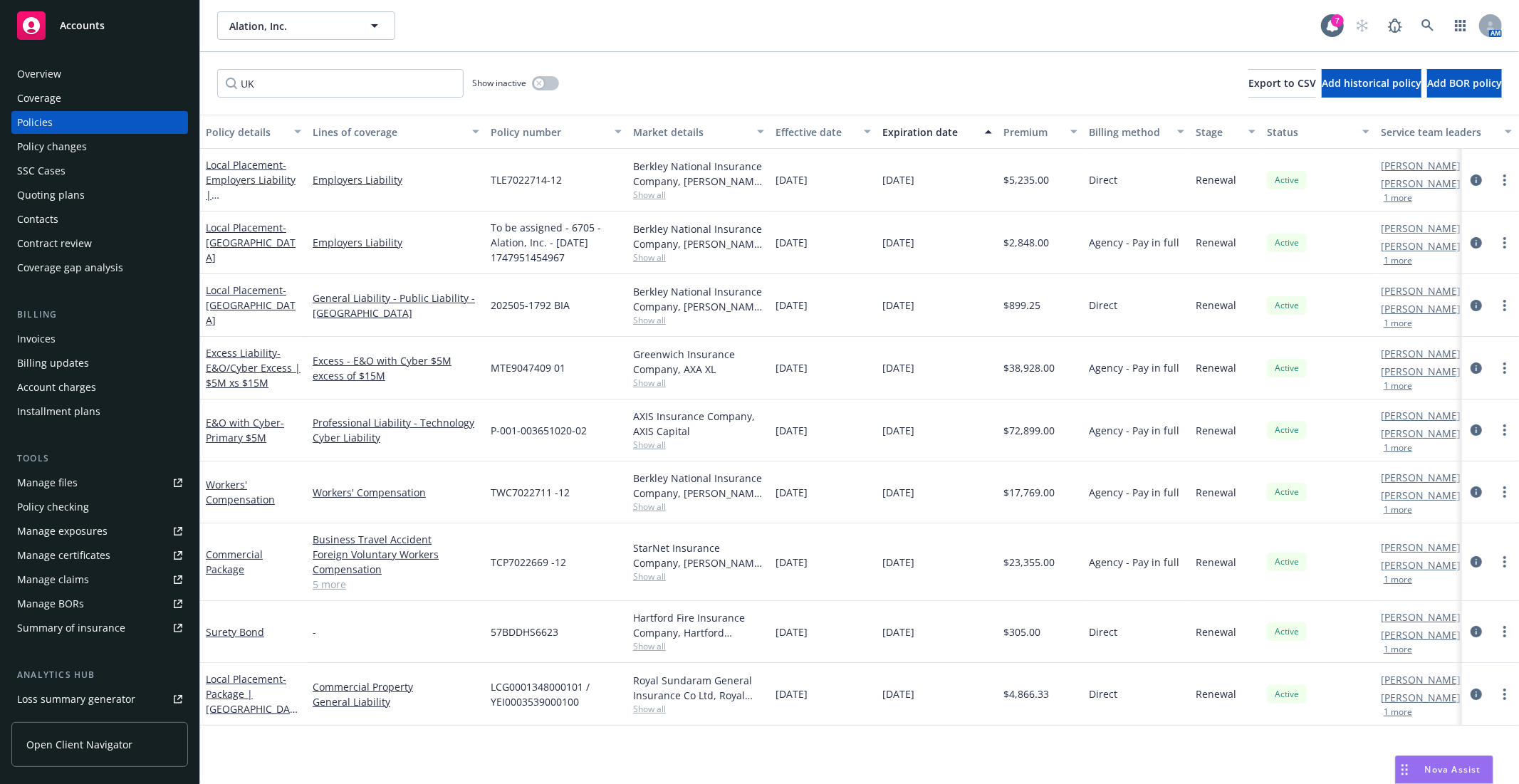
click at [50, 488] on div "Manage files" at bounding box center [47, 482] width 61 height 22
click at [303, 27] on span "Alation, Inc." at bounding box center [291, 26] width 124 height 15
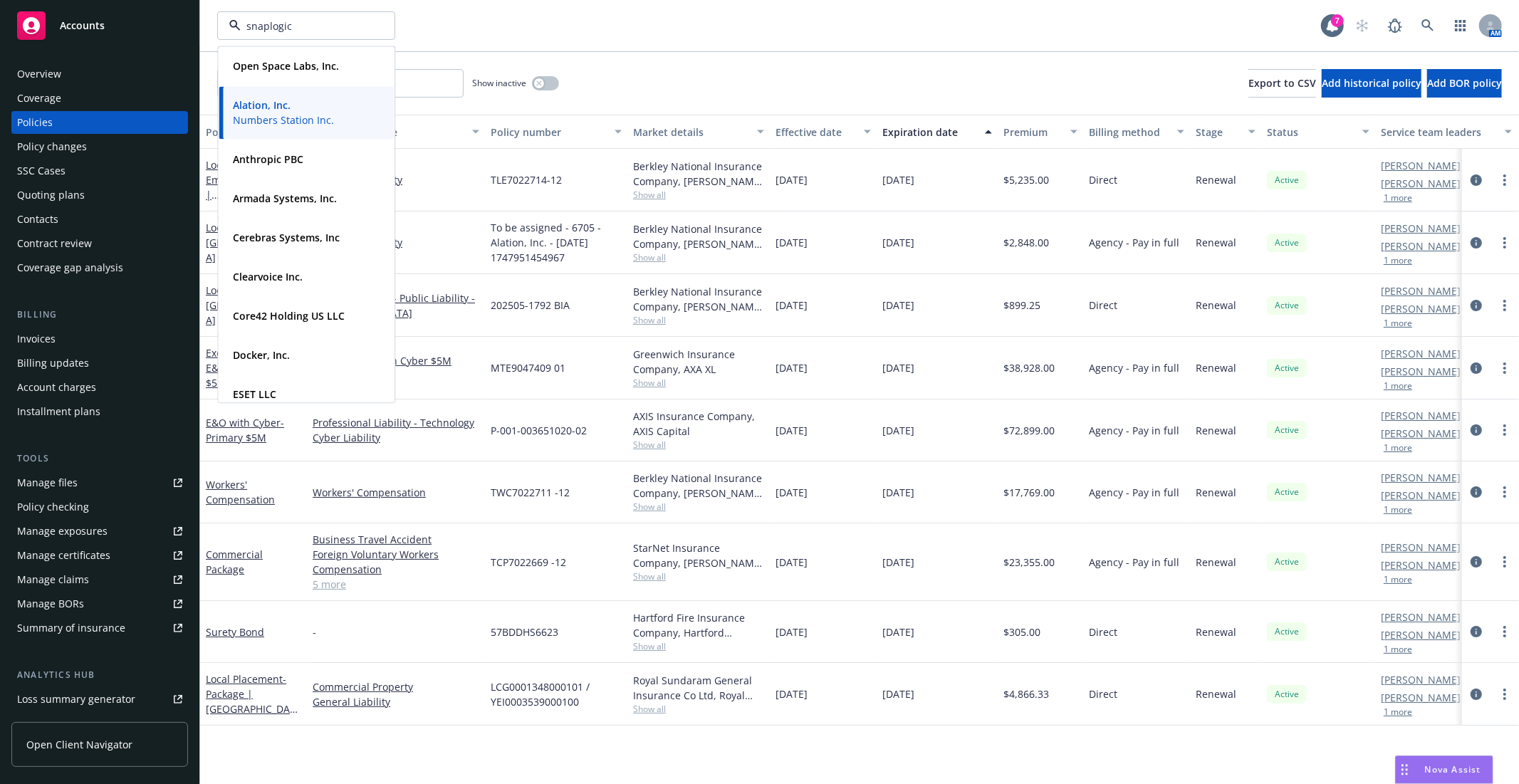
type input "snaplogic"
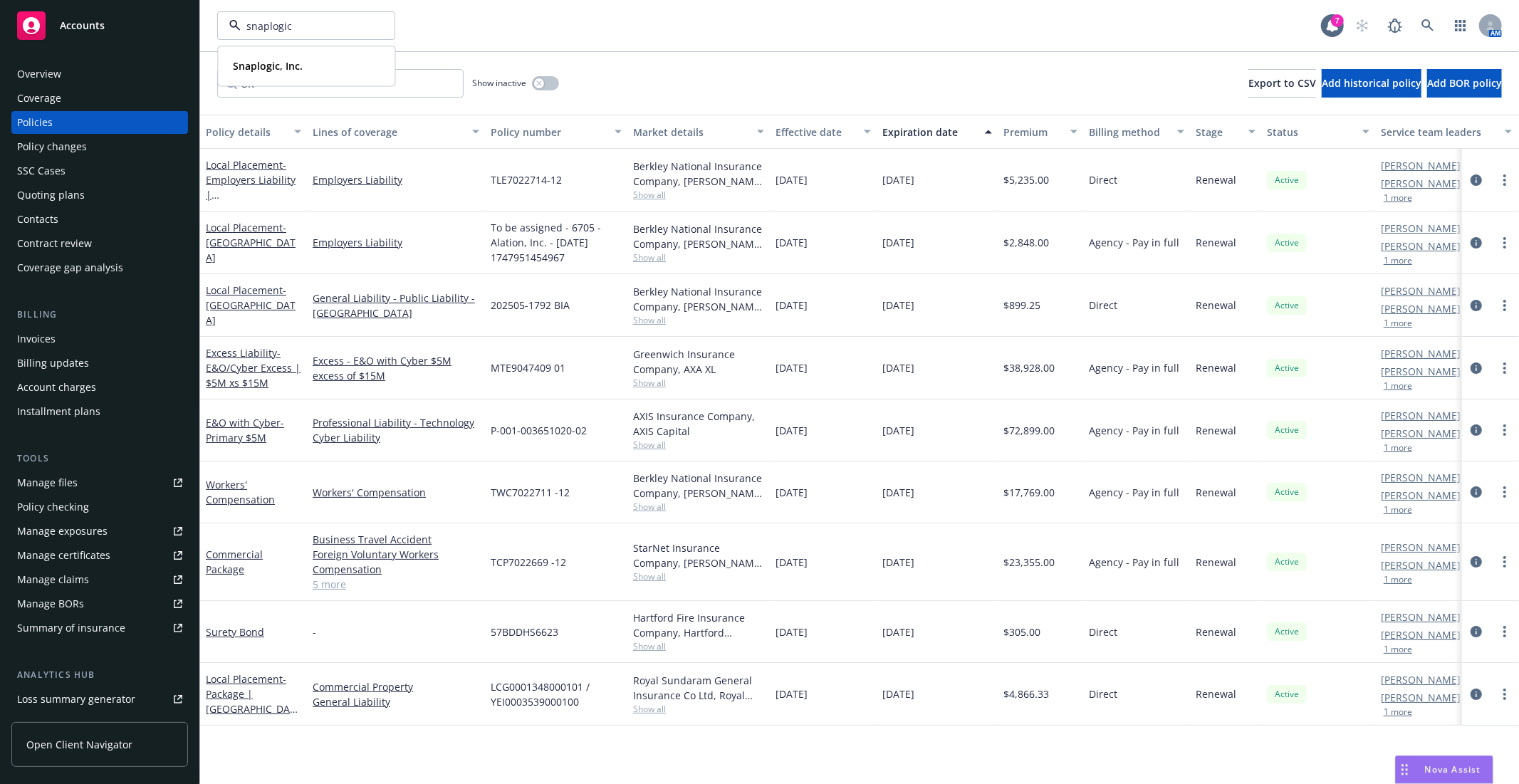
click at [244, 67] on strong "Snaplogic, Inc." at bounding box center [268, 65] width 70 height 13
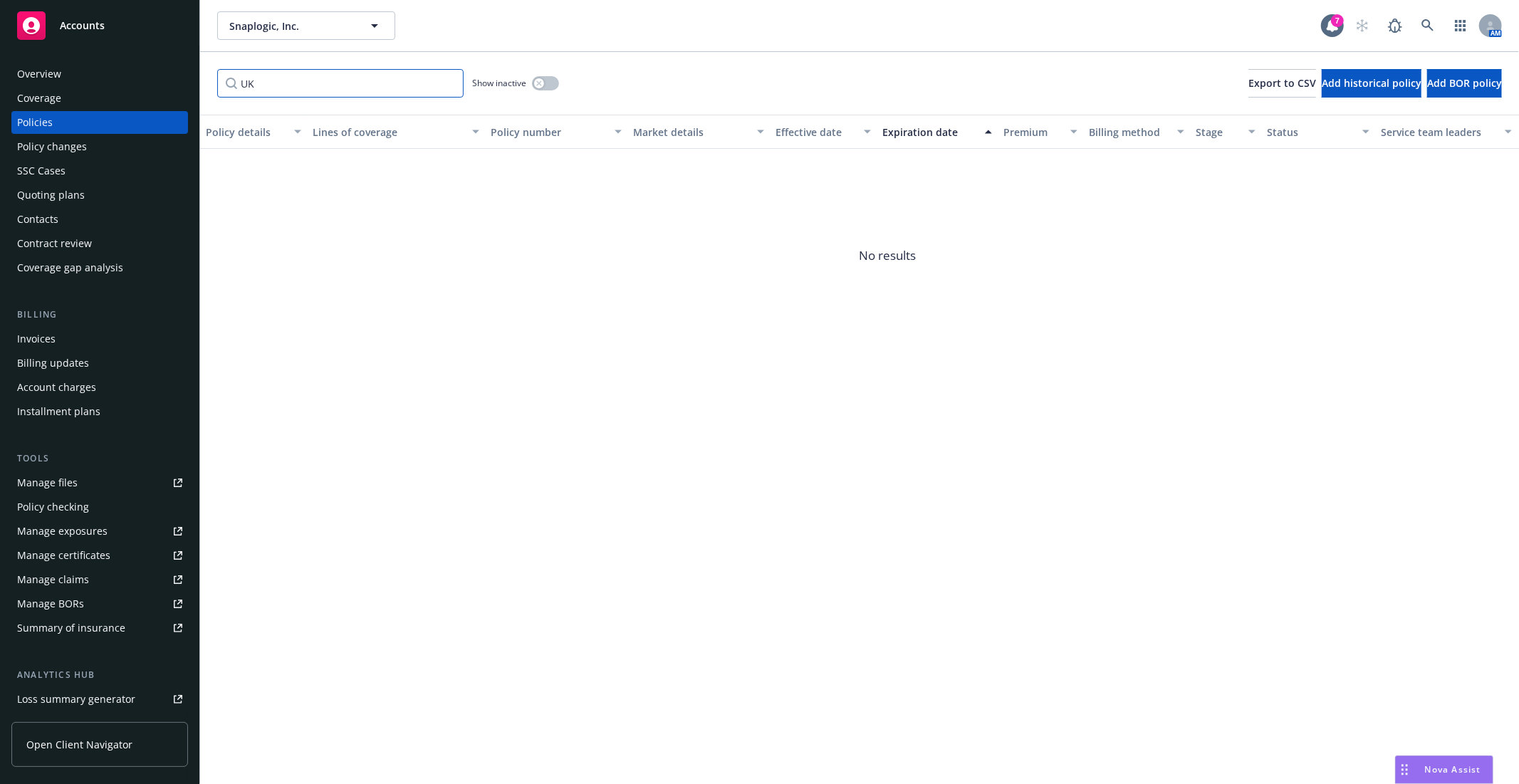
drag, startPoint x: 224, startPoint y: 77, endPoint x: 204, endPoint y: 75, distance: 20.1
click at [204, 75] on div "UK Show inactive Export to CSV Add historical policy Add BOR policy" at bounding box center [860, 83] width 1319 height 63
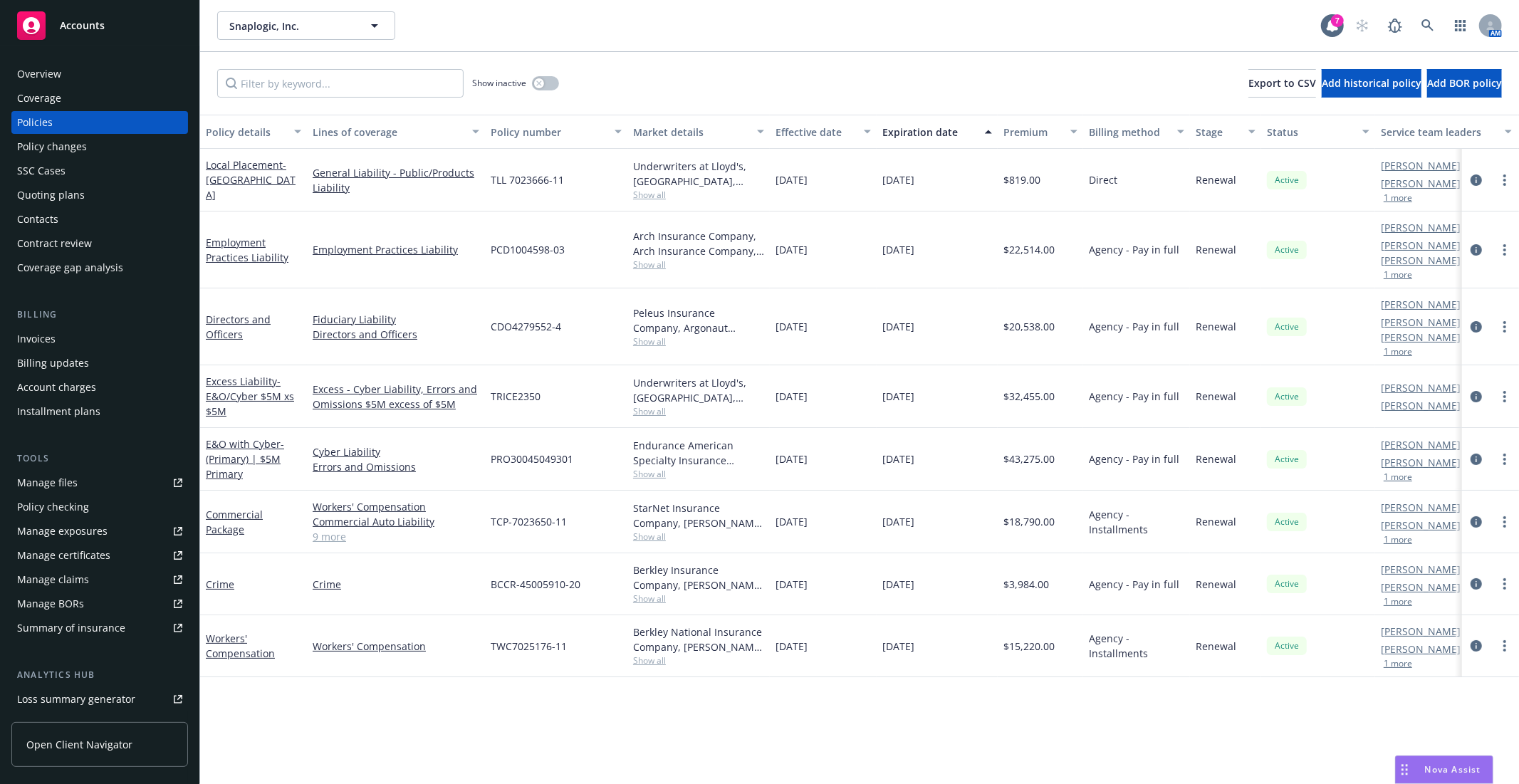
click at [62, 190] on div "Quoting plans" at bounding box center [51, 194] width 68 height 22
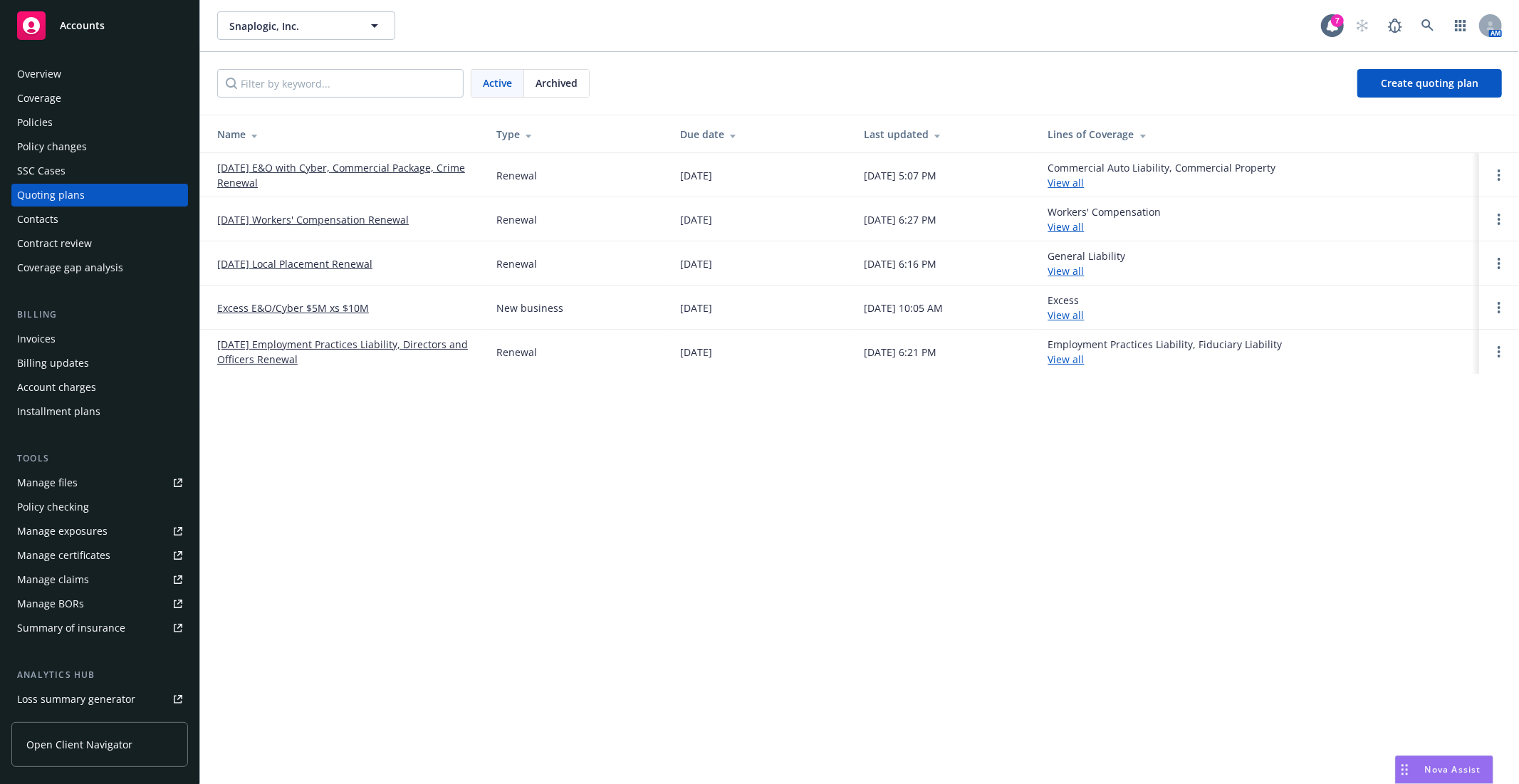
click at [371, 167] on link "09/01/25 E&O with Cyber, Commercial Package, Crime Renewal" at bounding box center [346, 175] width 256 height 30
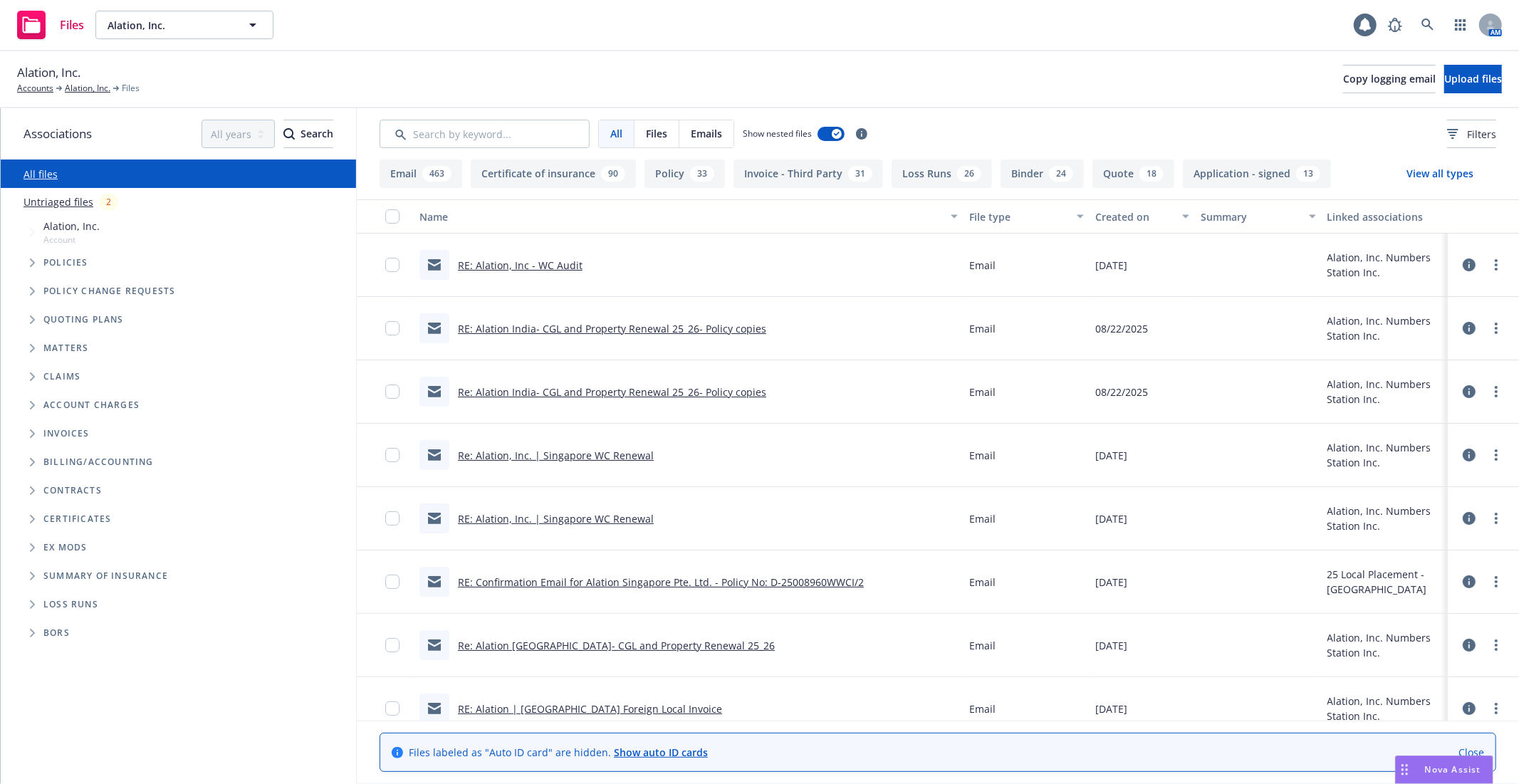
click at [43, 273] on span "Tree Example" at bounding box center [31, 262] width 22 height 22
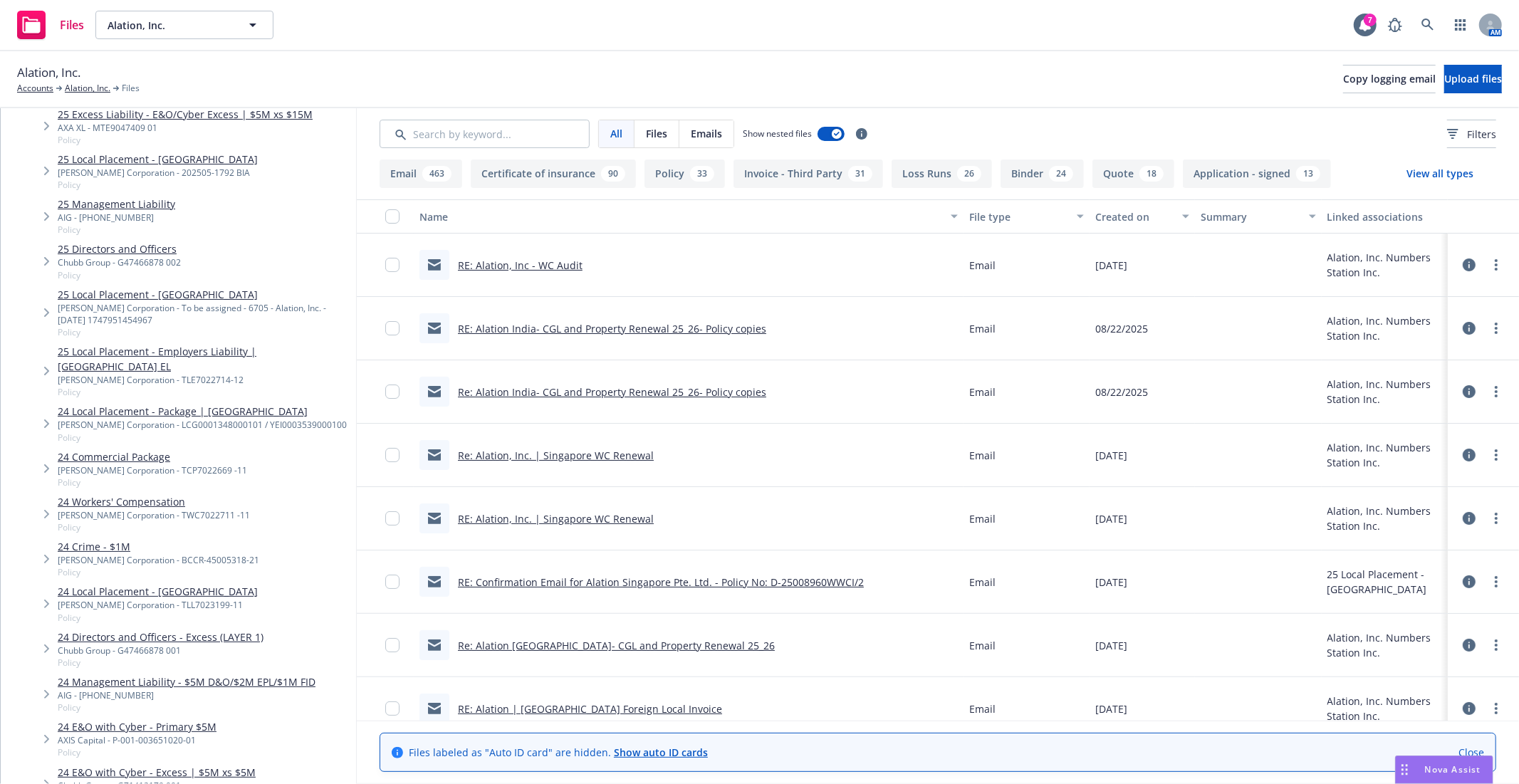
scroll to position [563, 0]
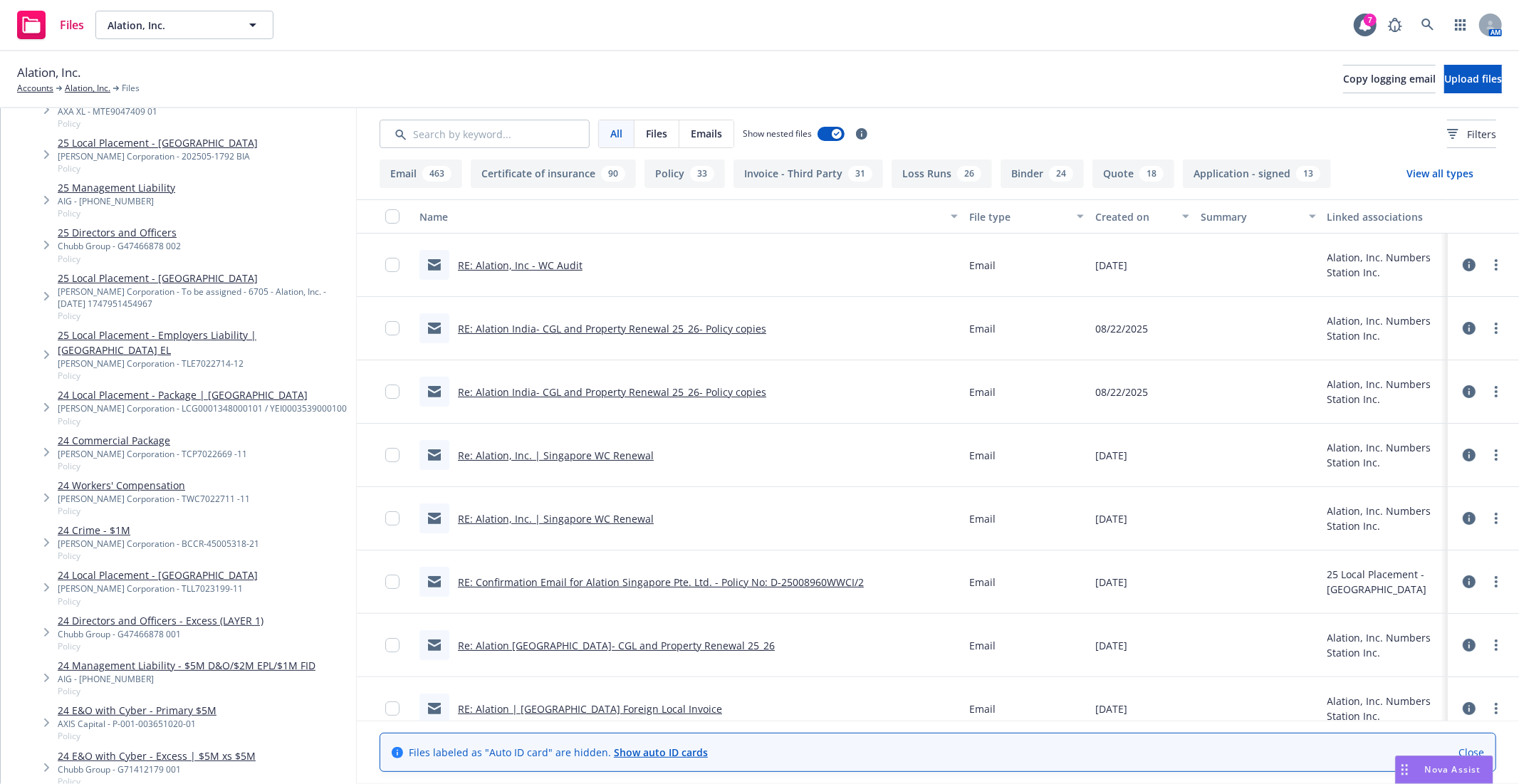
click at [245, 357] on div "W.R. Berkley Corporation - TLE7022714-12" at bounding box center [203, 363] width 293 height 13
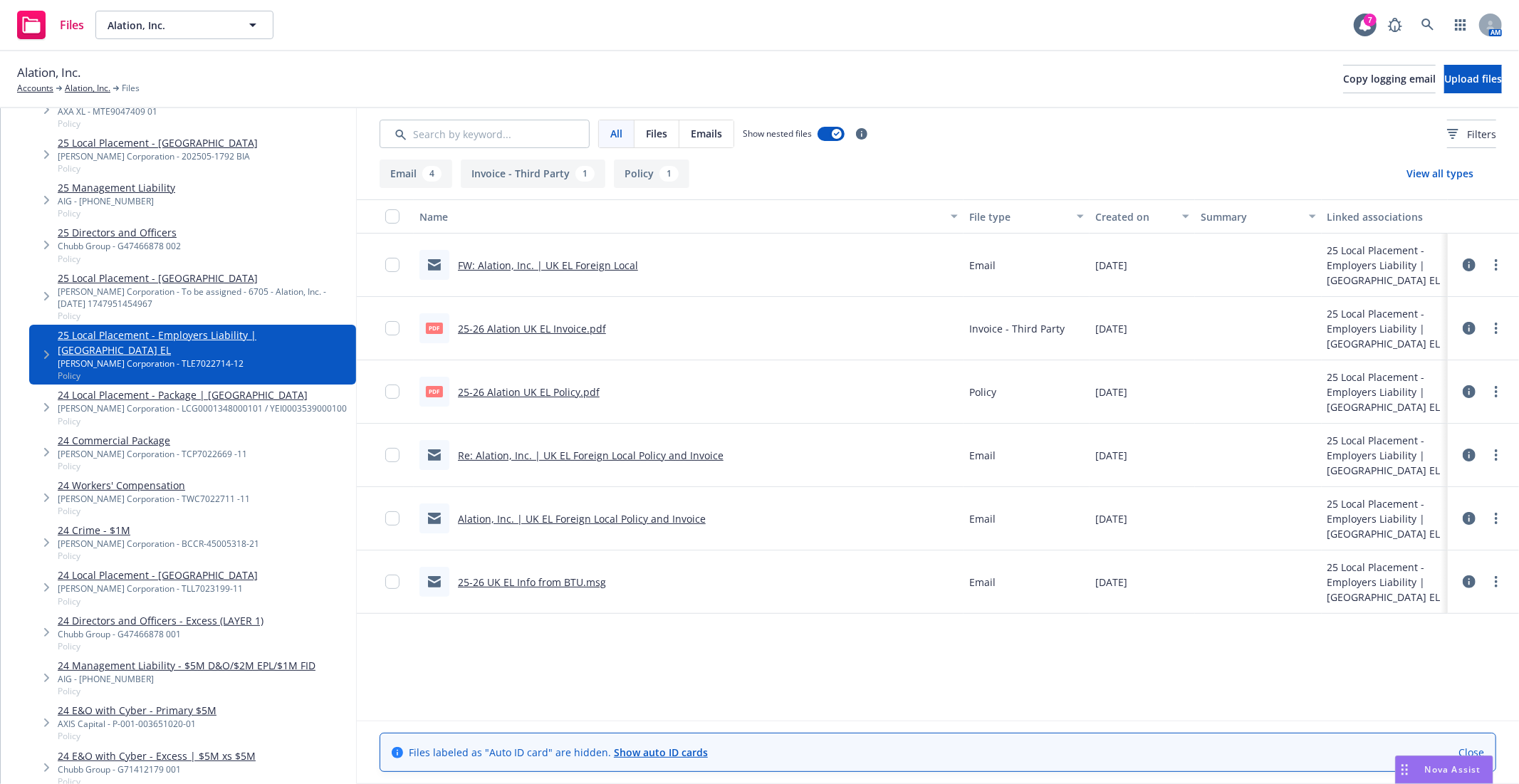
click at [611, 456] on link "Re: Alation, Inc. | UK EL Foreign Local Policy and Invoice" at bounding box center [591, 455] width 266 height 13
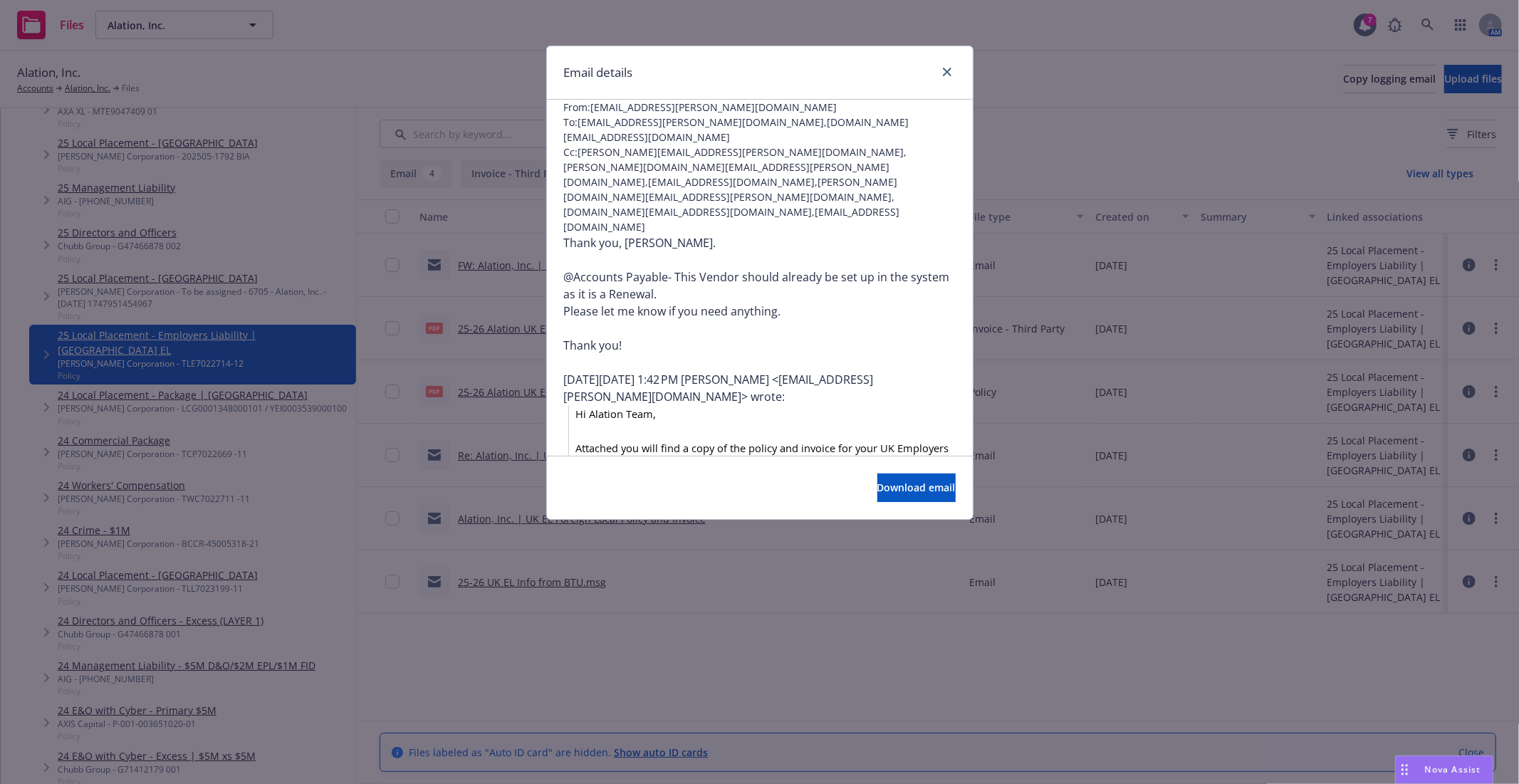
scroll to position [158, 0]
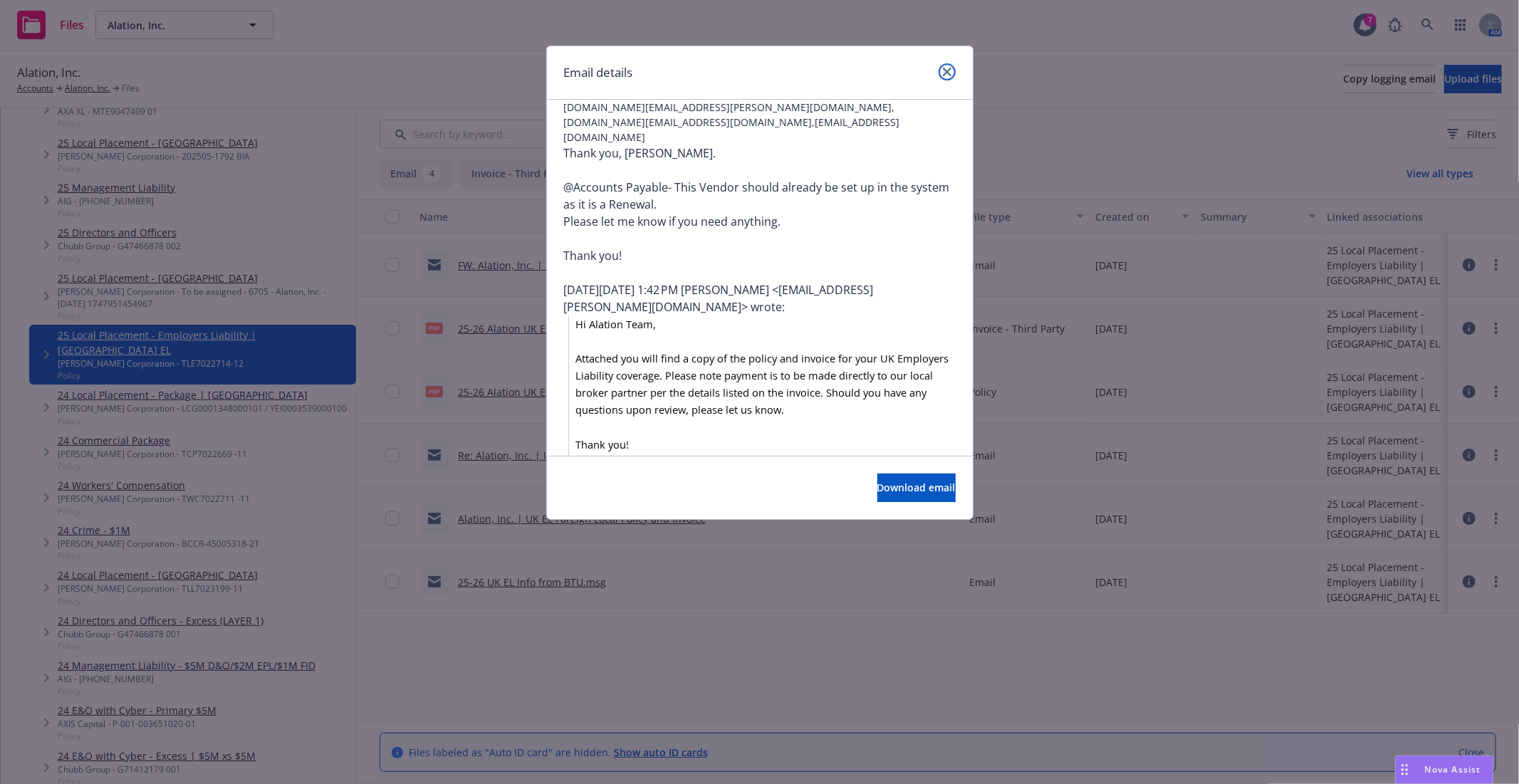
click at [945, 69] on icon "close" at bounding box center [948, 72] width 9 height 9
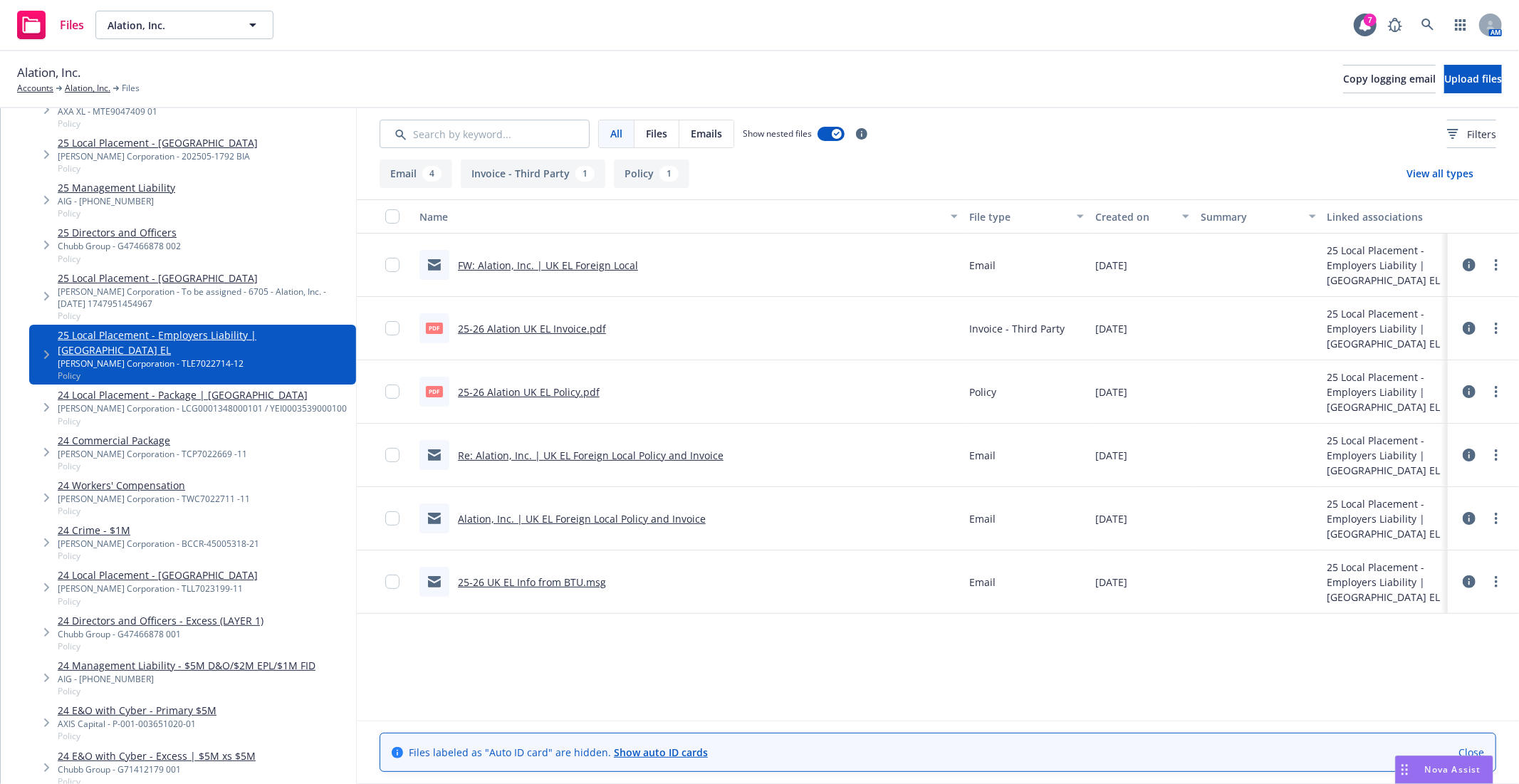
click at [539, 584] on link "25-26 UK EL Info from BTU.msg" at bounding box center [533, 582] width 149 height 13
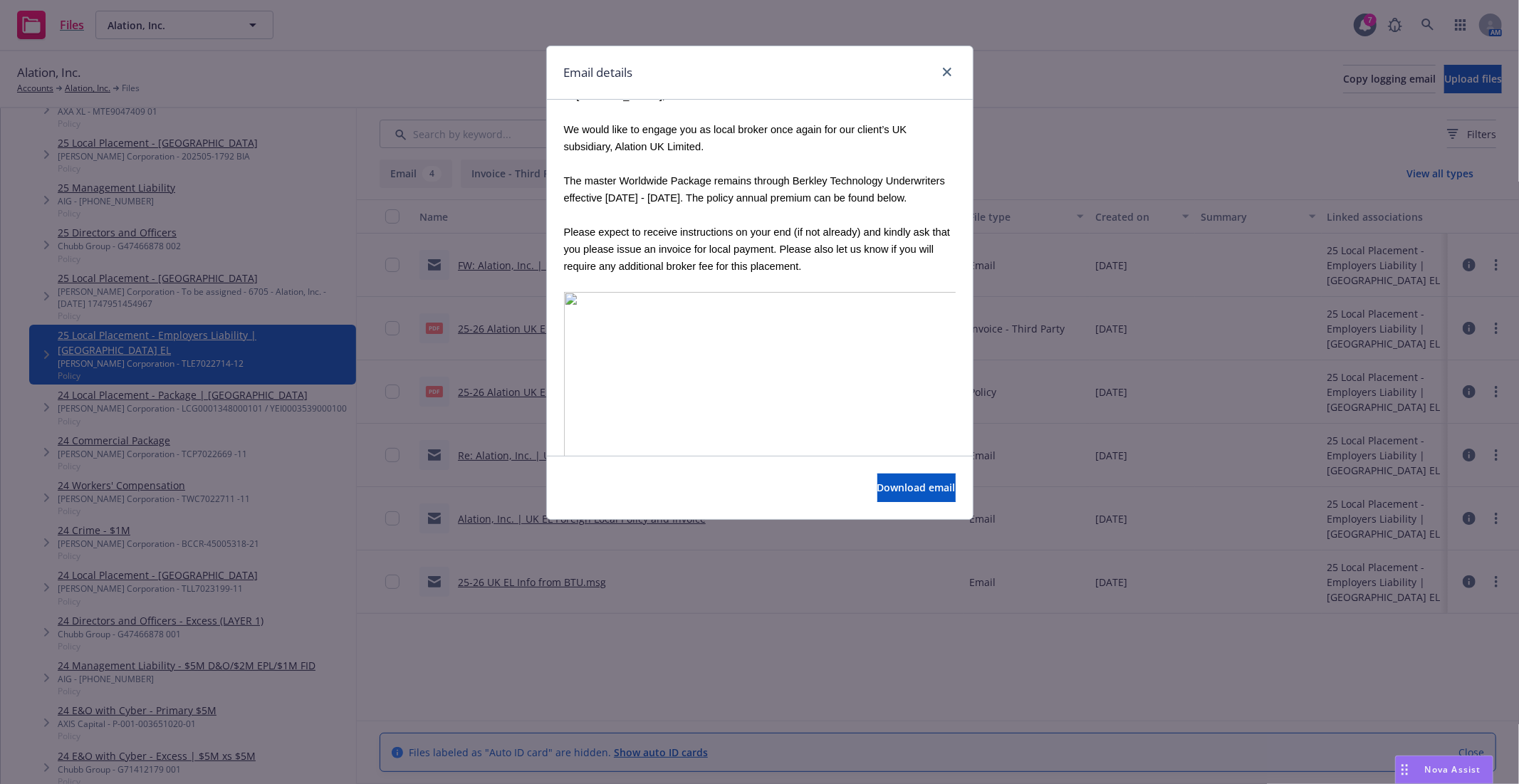
scroll to position [588, 0]
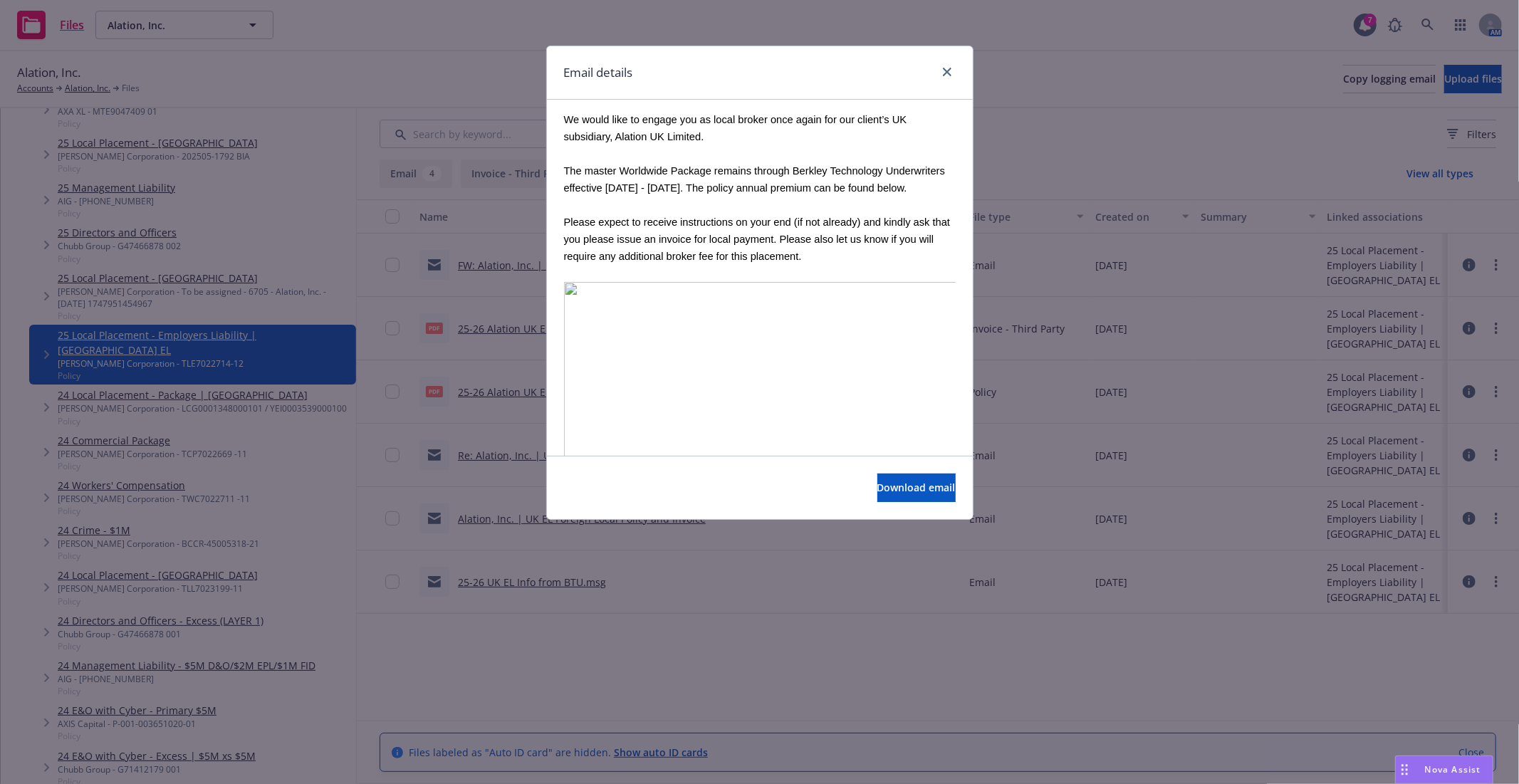
click at [955, 73] on div at bounding box center [943, 72] width 22 height 19
click at [952, 73] on link "close" at bounding box center [947, 72] width 17 height 17
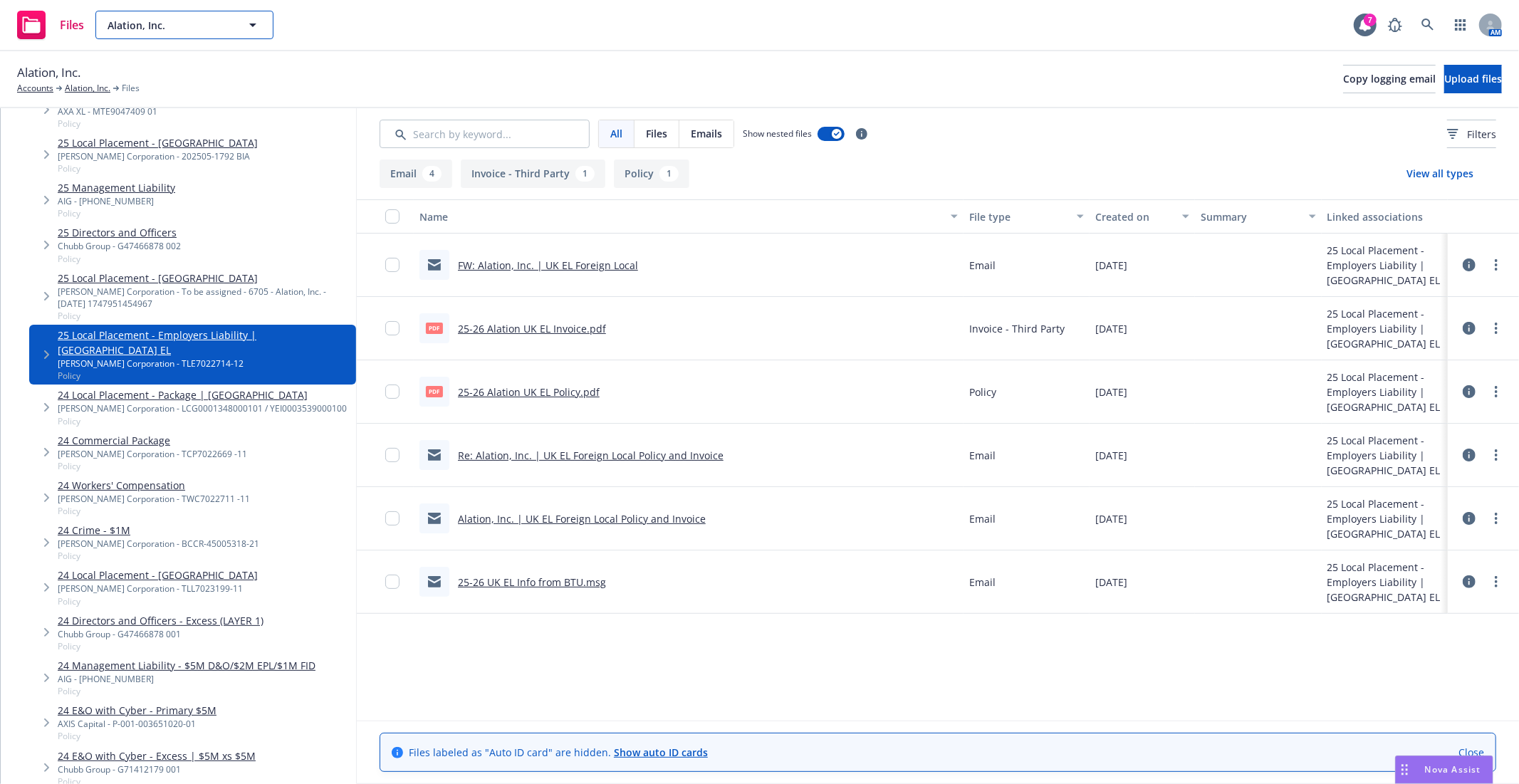
click at [158, 30] on span "Alation, Inc." at bounding box center [169, 25] width 124 height 15
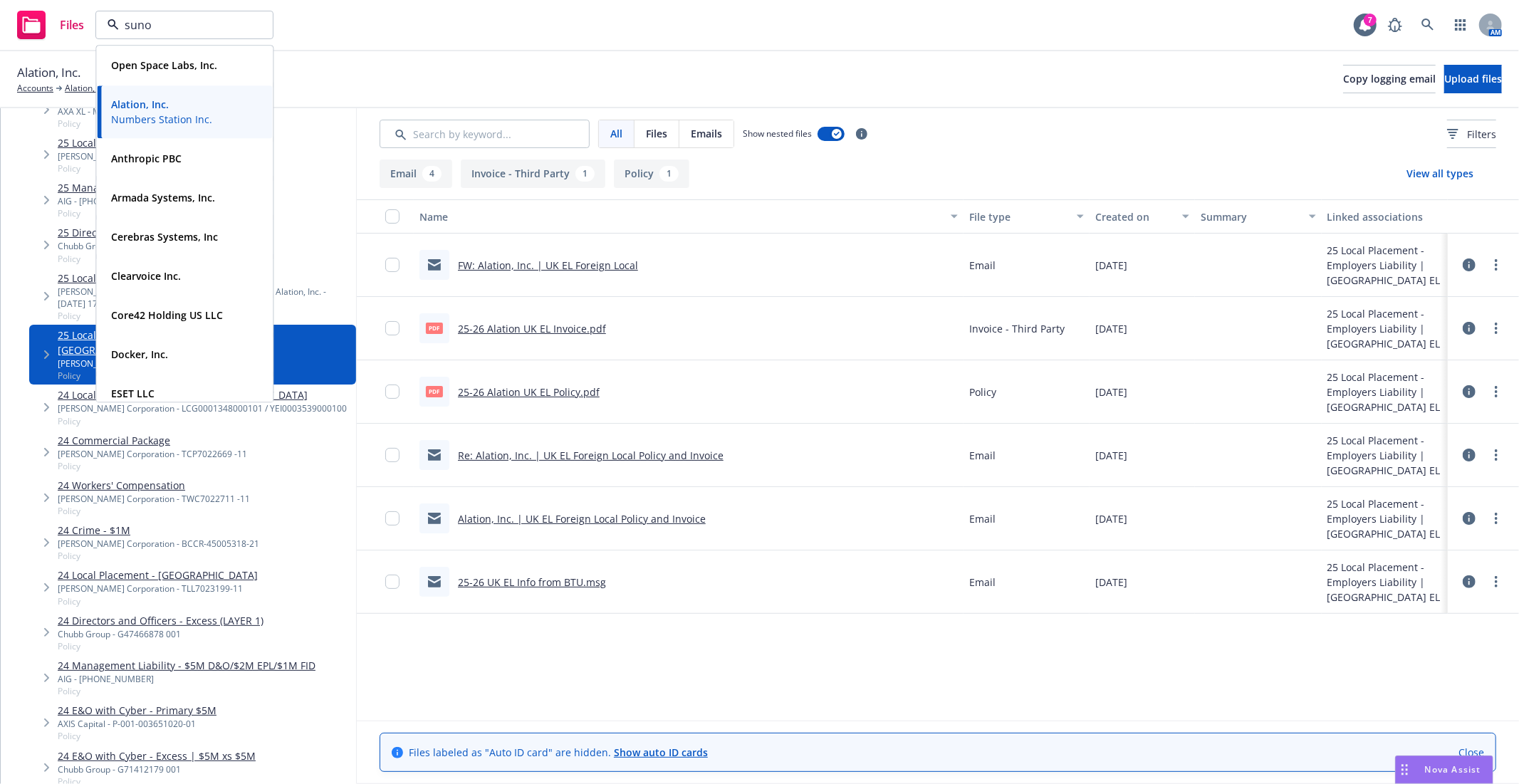
type input "suno"
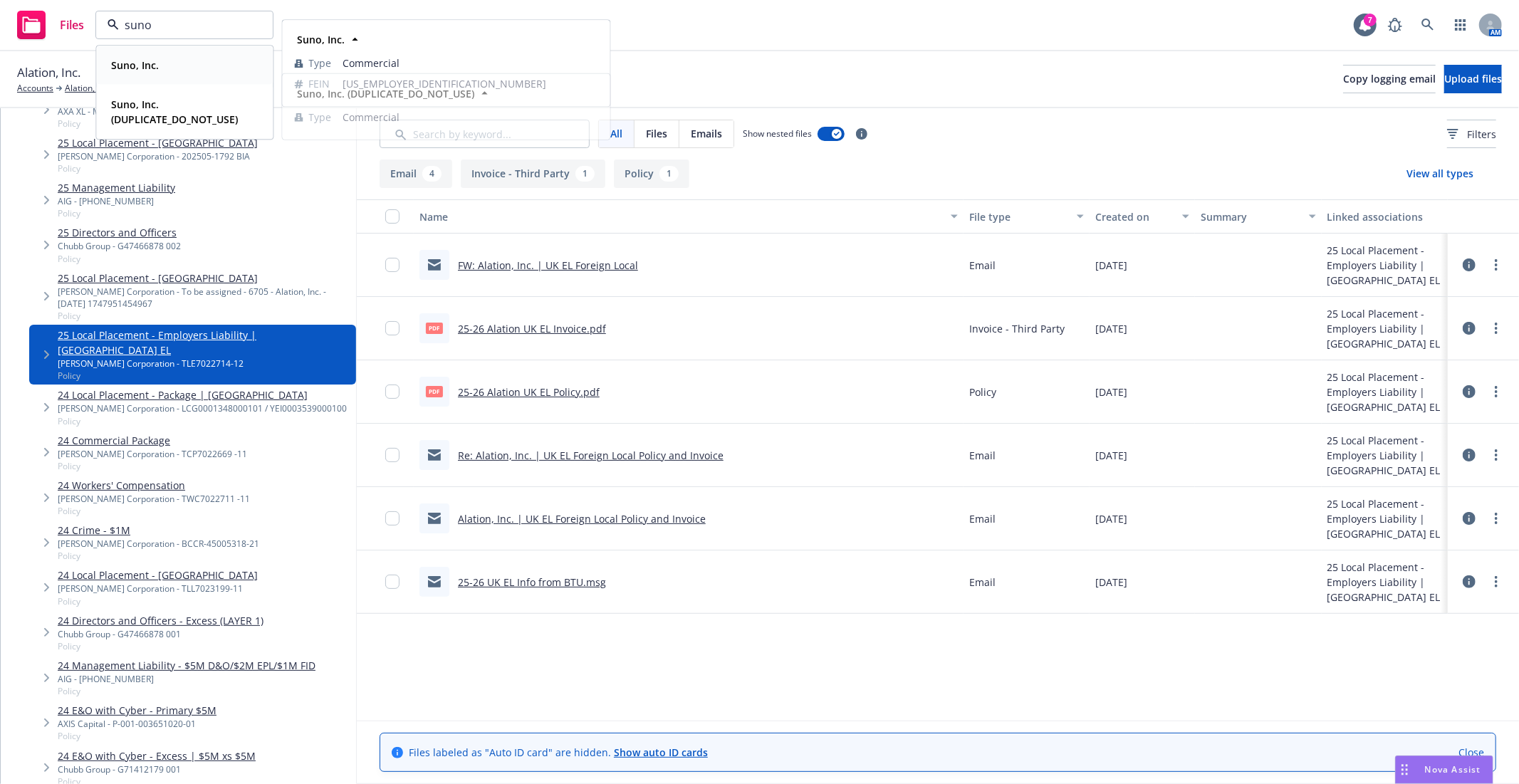
click at [145, 61] on strong "Suno, Inc." at bounding box center [134, 64] width 47 height 13
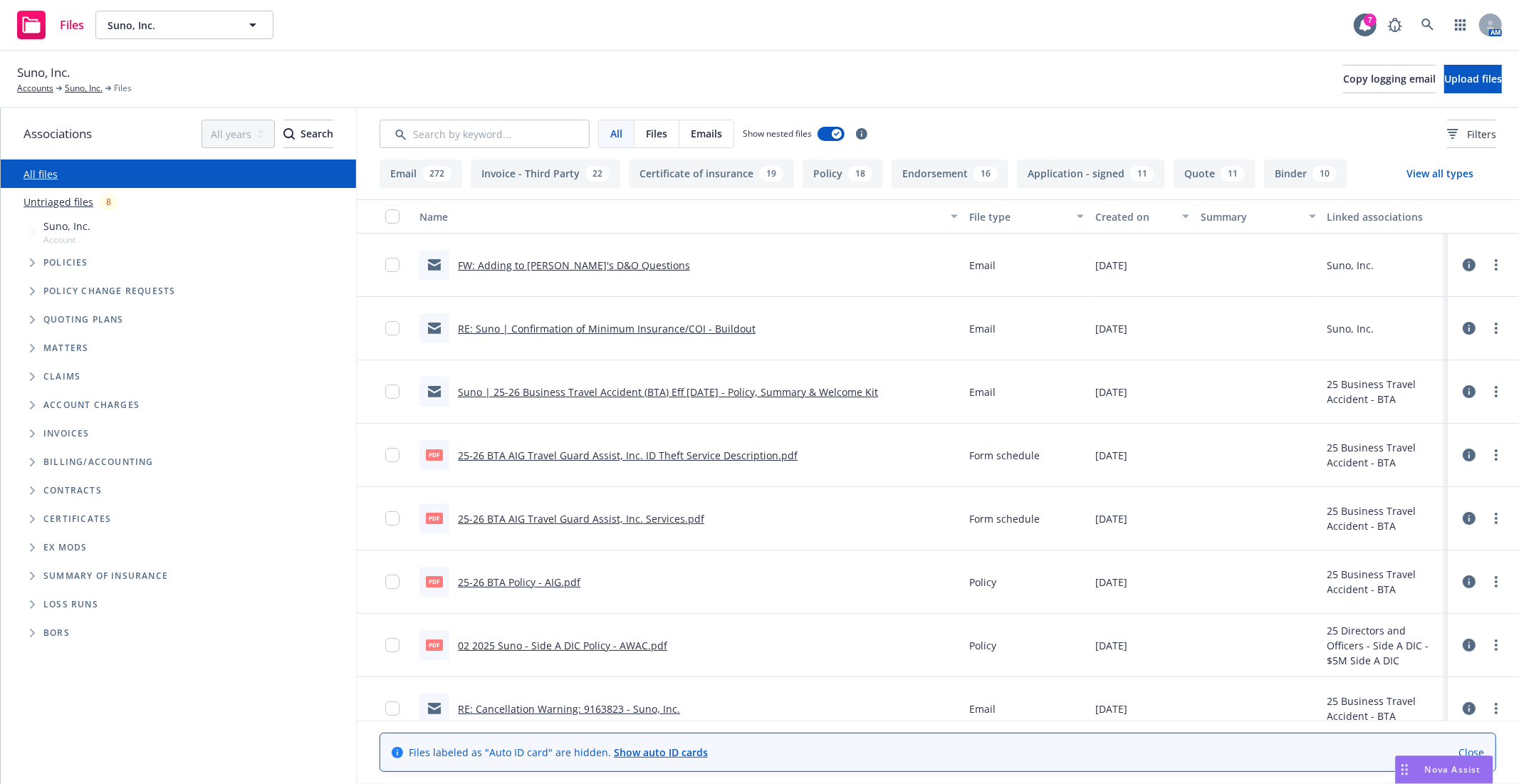
click at [30, 261] on icon "Tree Example" at bounding box center [32, 263] width 5 height 9
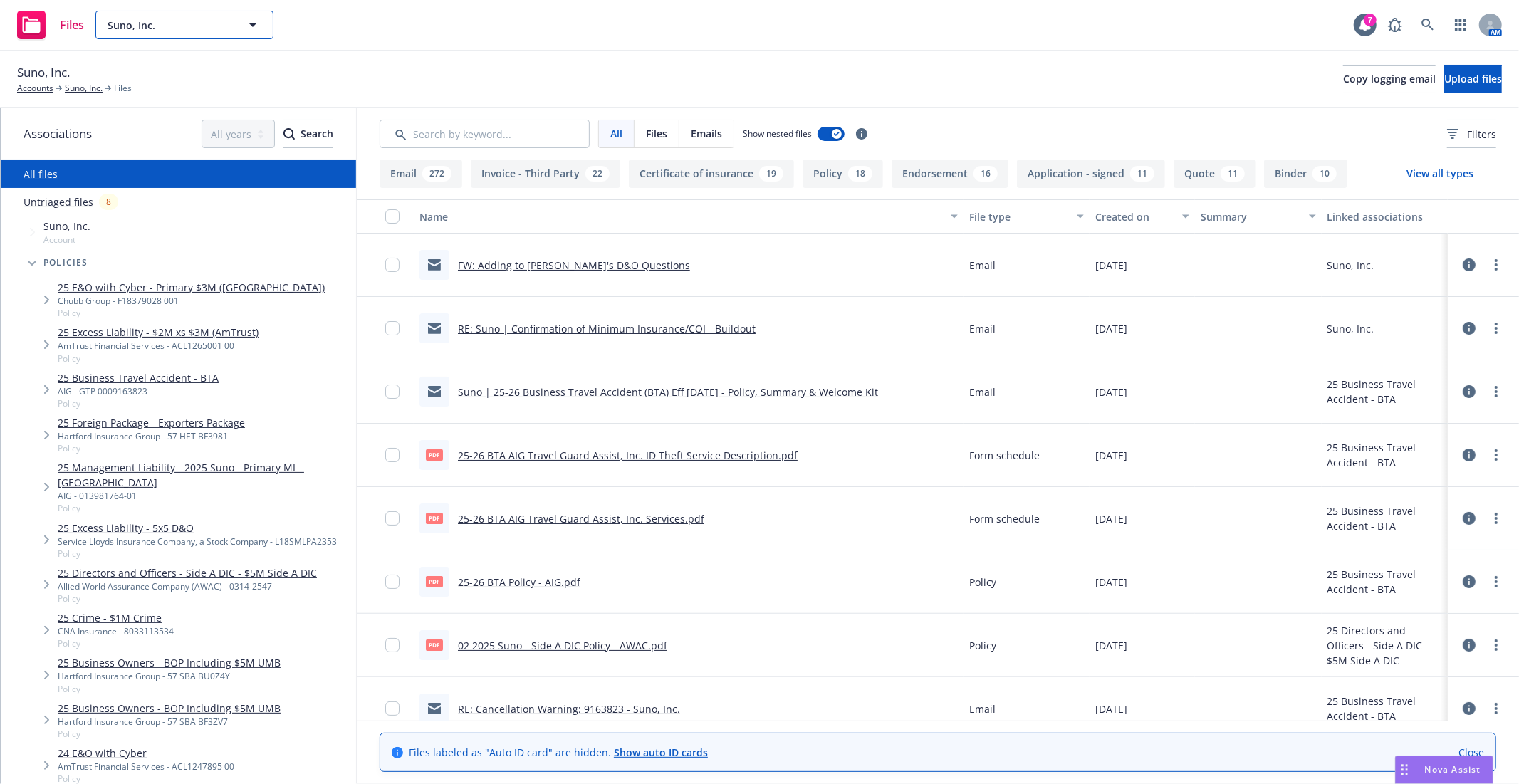
click at [183, 23] on span "Suno, Inc." at bounding box center [169, 25] width 124 height 15
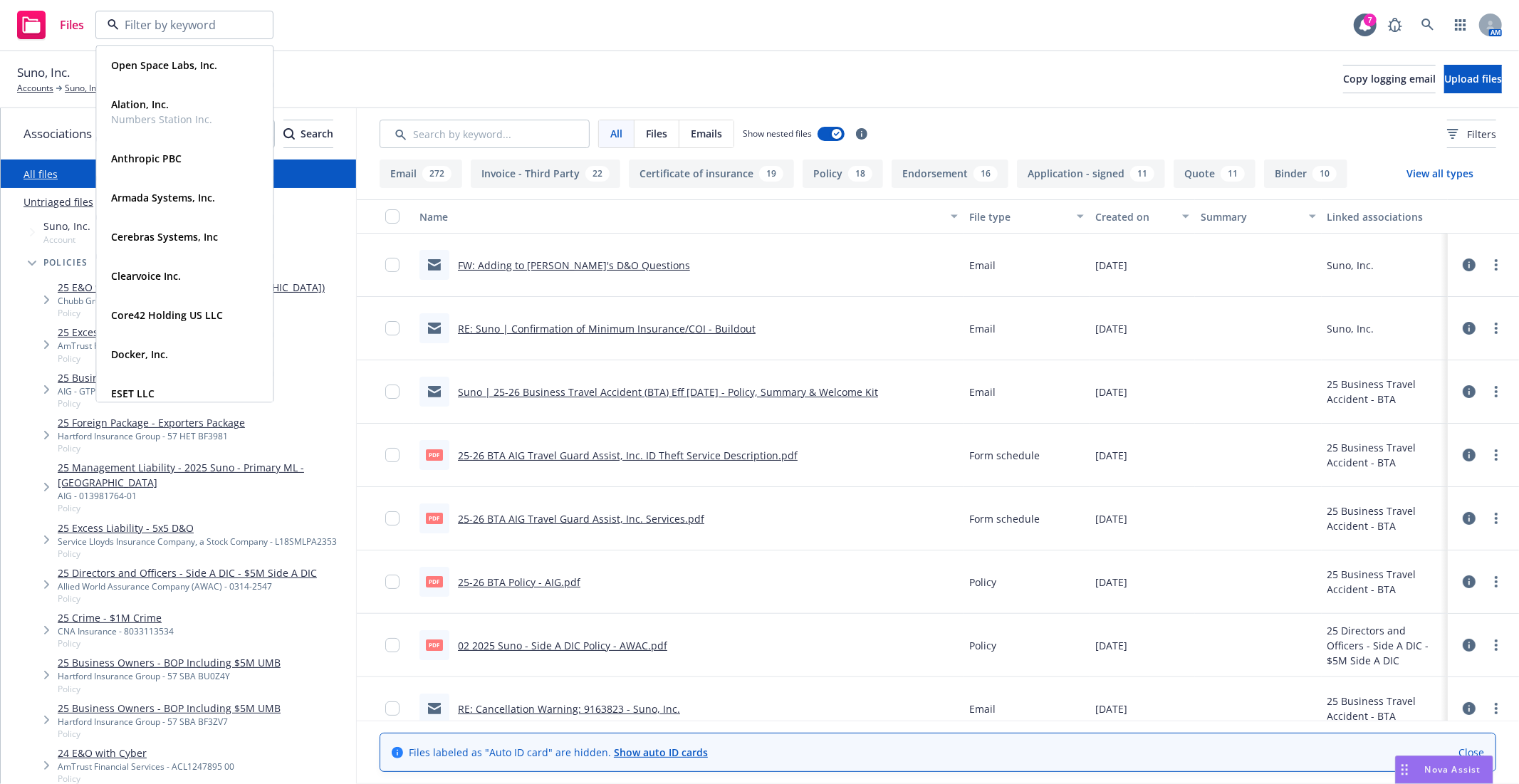
click at [639, 47] on div "Files Open Space Labs, Inc. Type Commercial Alation, Inc. Numbers Station Inc. …" at bounding box center [759, 25] width 1519 height 51
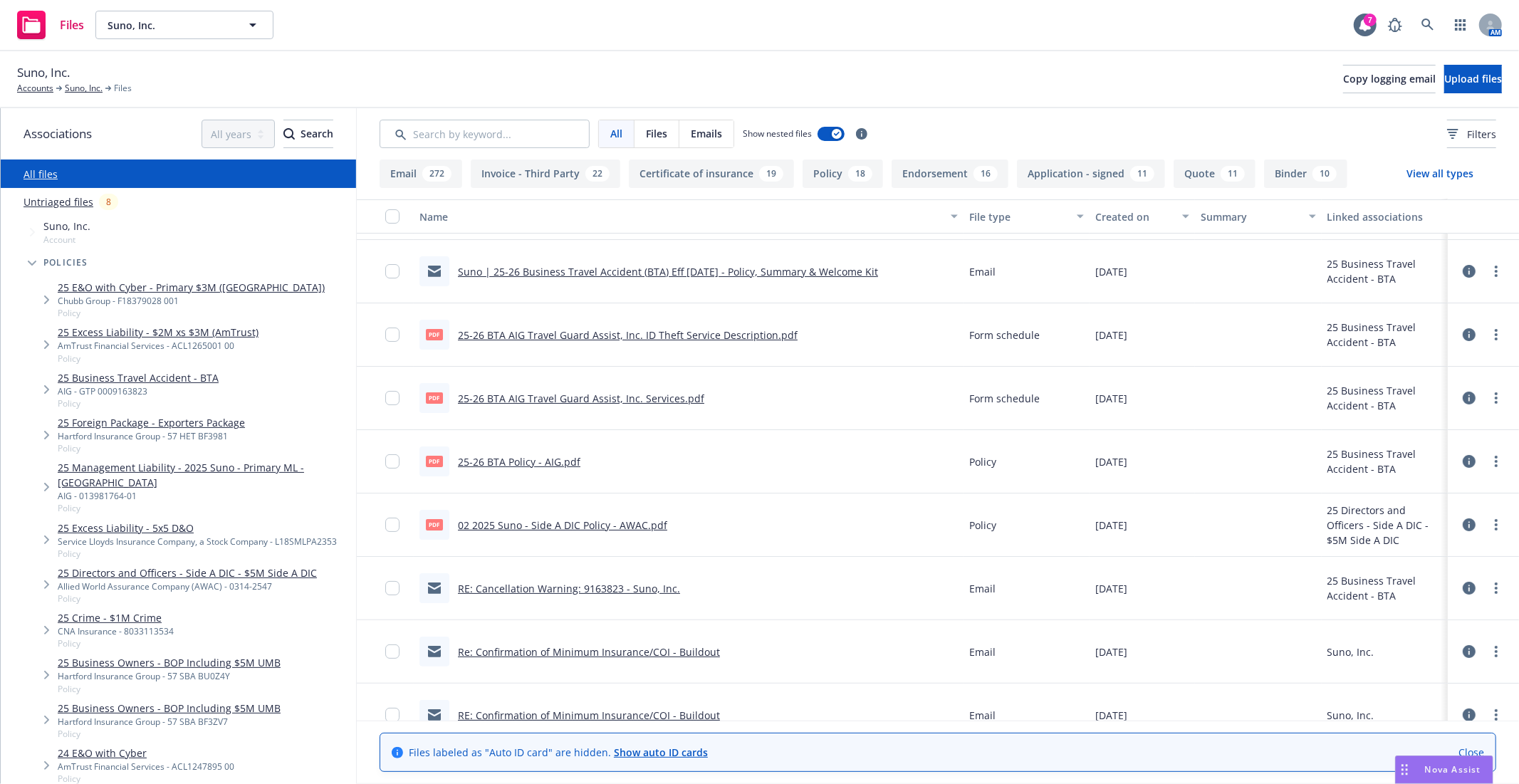
scroll to position [158, 0]
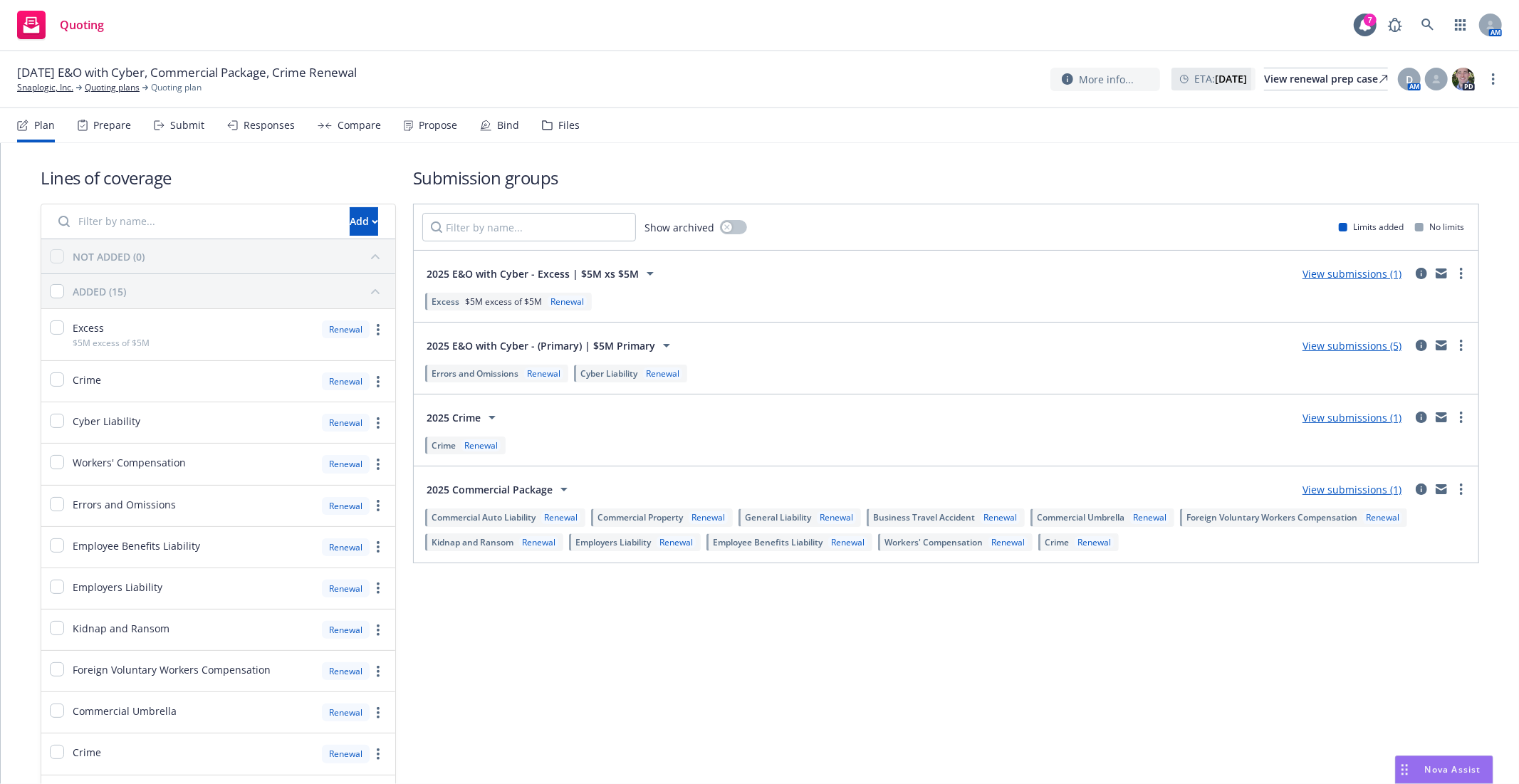
click at [1392, 492] on div "View submissions (1)" at bounding box center [1353, 489] width 116 height 17
click at [1371, 491] on link "View submissions (1)" at bounding box center [1353, 490] width 99 height 13
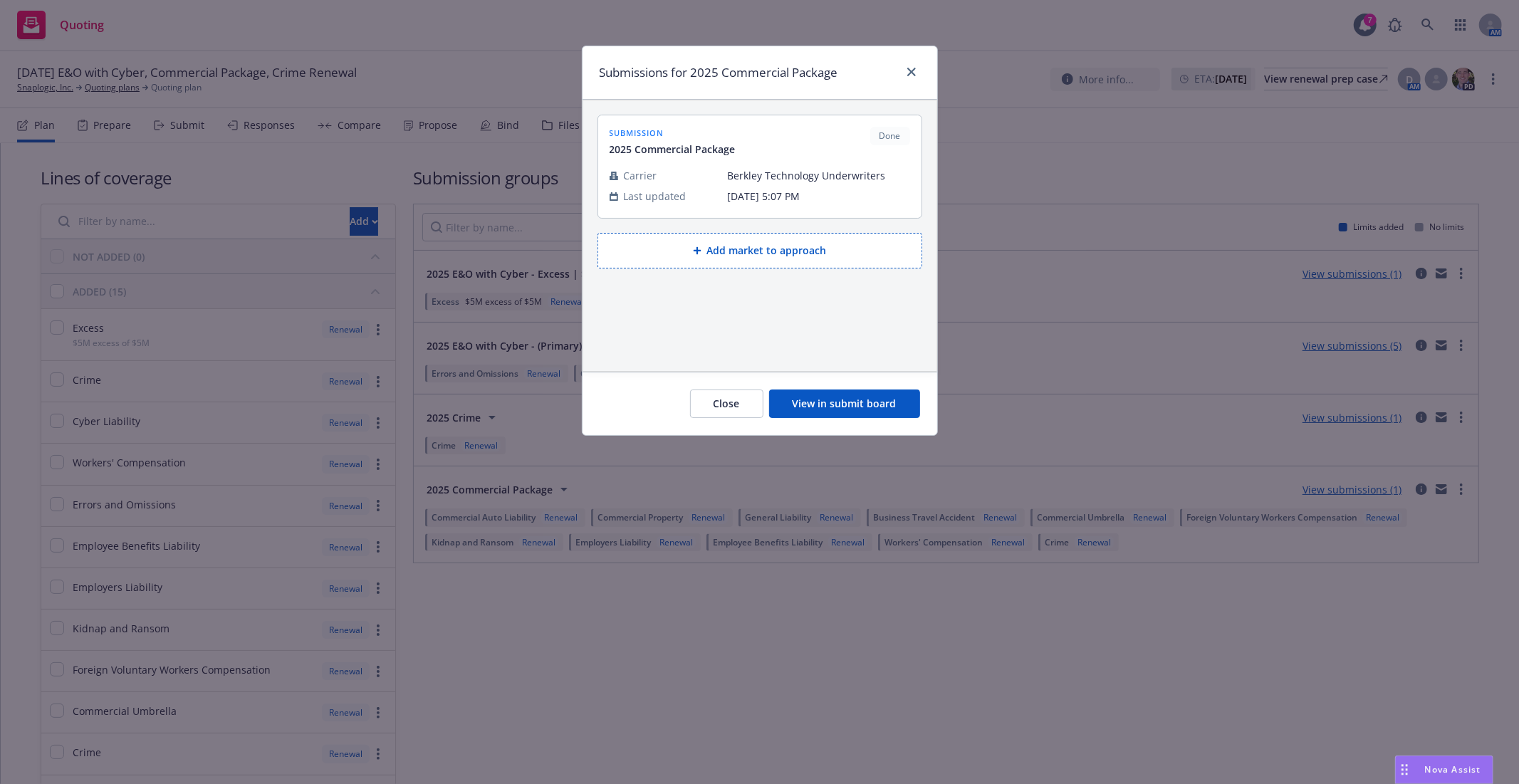
click at [869, 390] on button "View in submit board" at bounding box center [844, 404] width 151 height 29
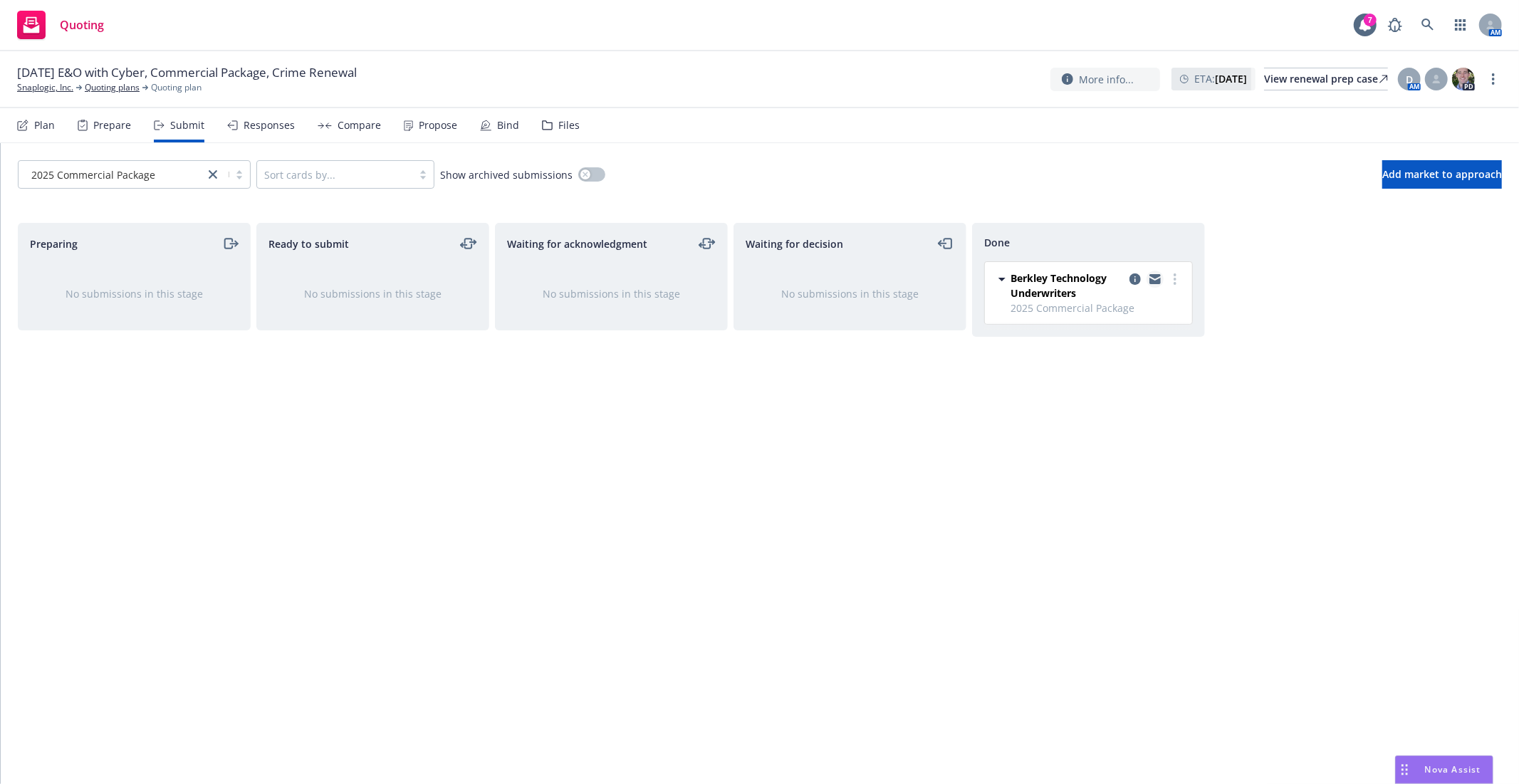
click at [1153, 278] on icon "copy logging email" at bounding box center [1155, 278] width 12 height 10
click at [1429, 26] on icon at bounding box center [1428, 25] width 13 height 13
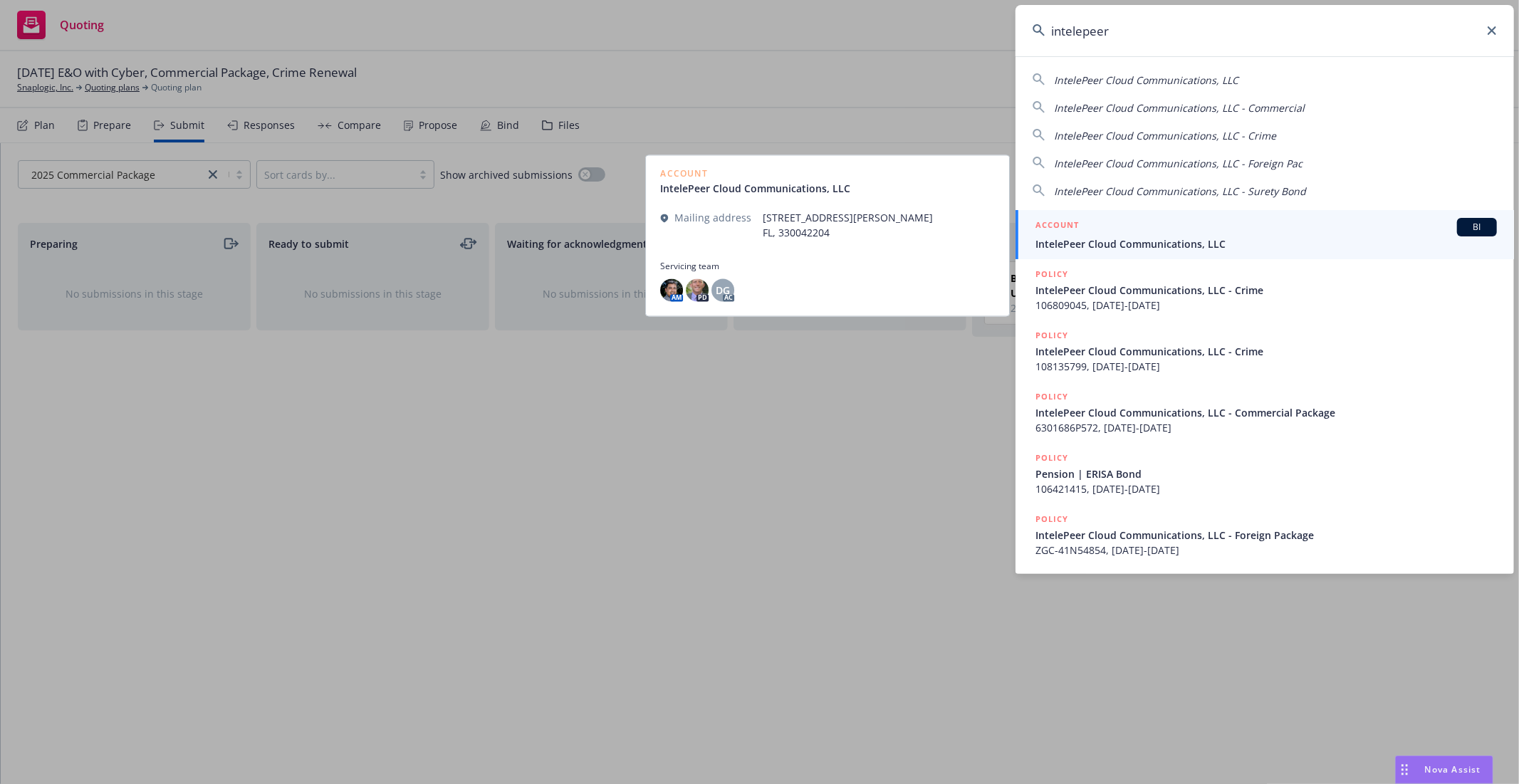
type input "intelepeer"
click at [1181, 253] on link "ACCOUNT BI IntelePeer Cloud Communications, LLC" at bounding box center [1265, 234] width 499 height 49
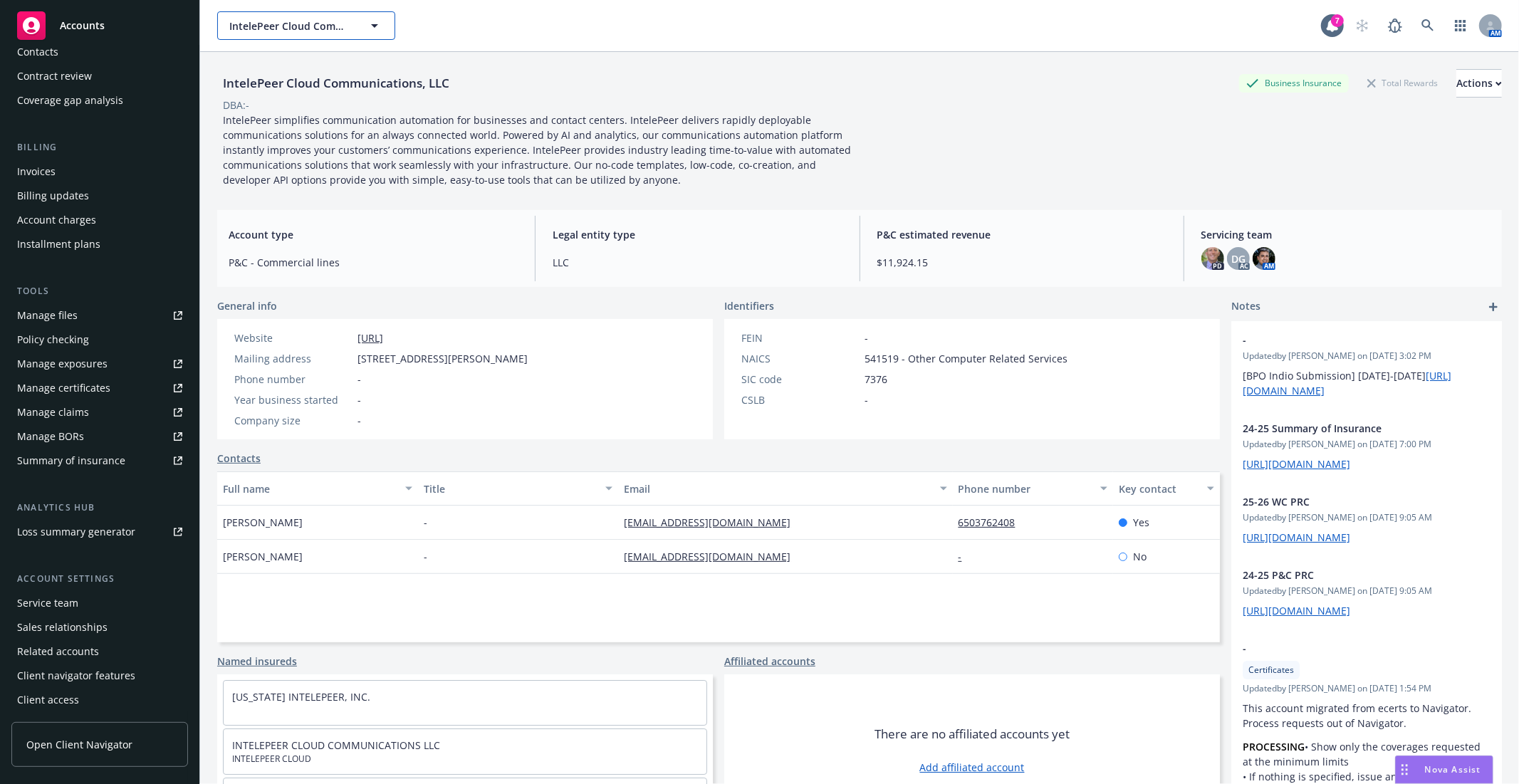
drag, startPoint x: 245, startPoint y: 27, endPoint x: 205, endPoint y: 38, distance: 41.5
click at [209, 37] on div "IntelePeer Cloud Communications, LLC IntelePeer Cloud Communications, LLC 7 AM" at bounding box center [860, 25] width 1319 height 51
click at [269, 30] on span "IntelePeer Cloud Communications, LLC" at bounding box center [291, 26] width 124 height 15
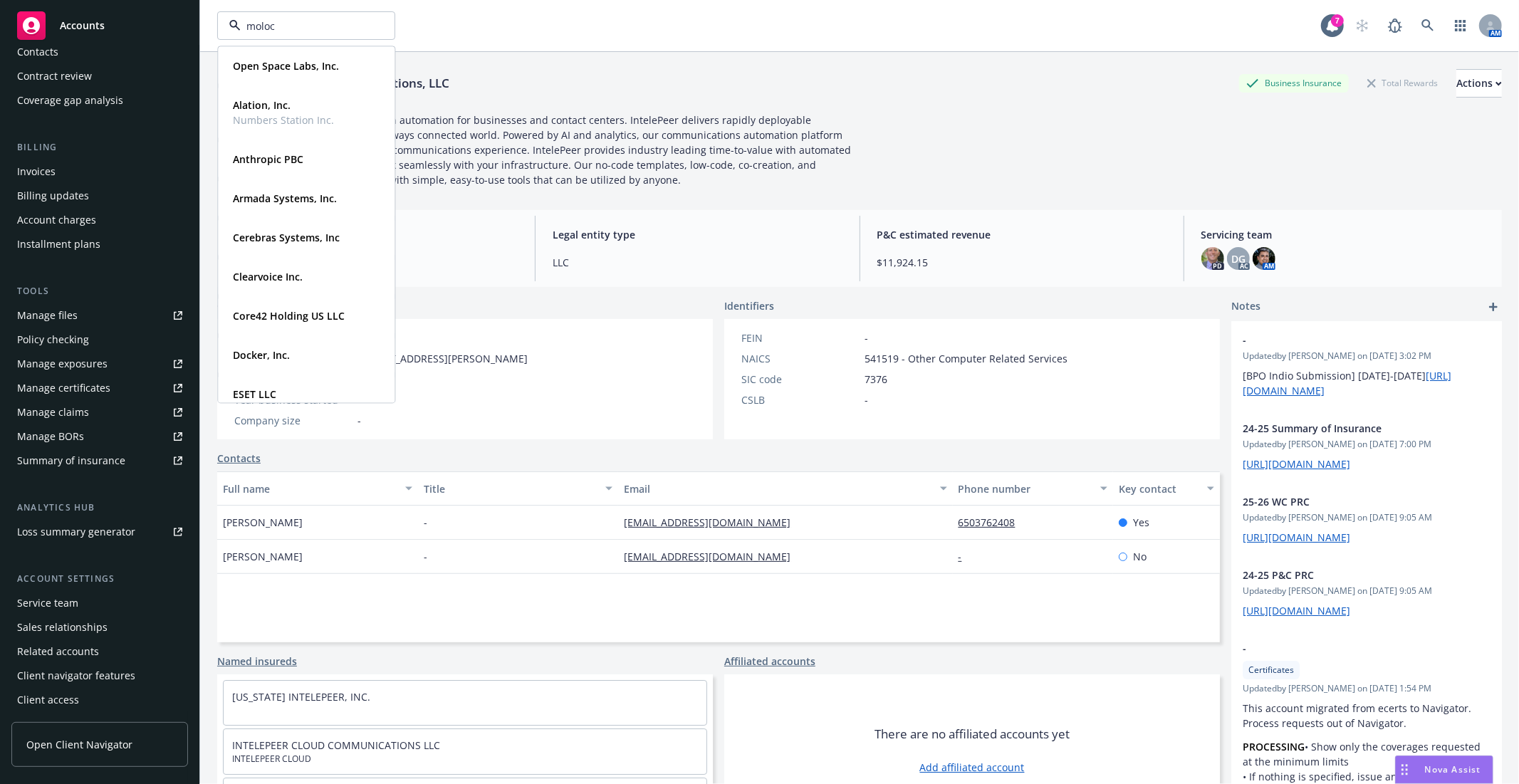
type input "moloco"
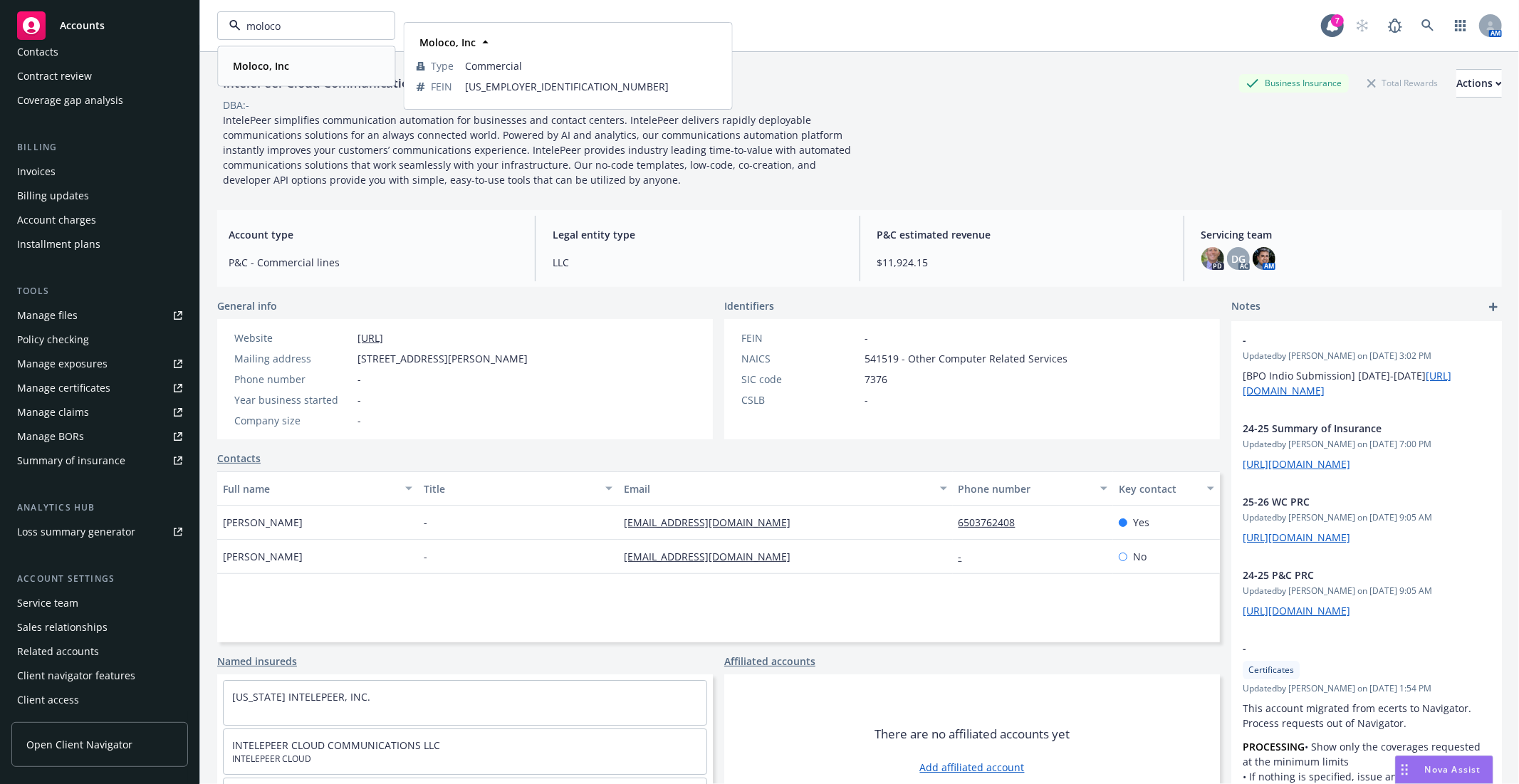
click at [294, 68] on div "Moloco, Inc" at bounding box center [306, 65] width 158 height 21
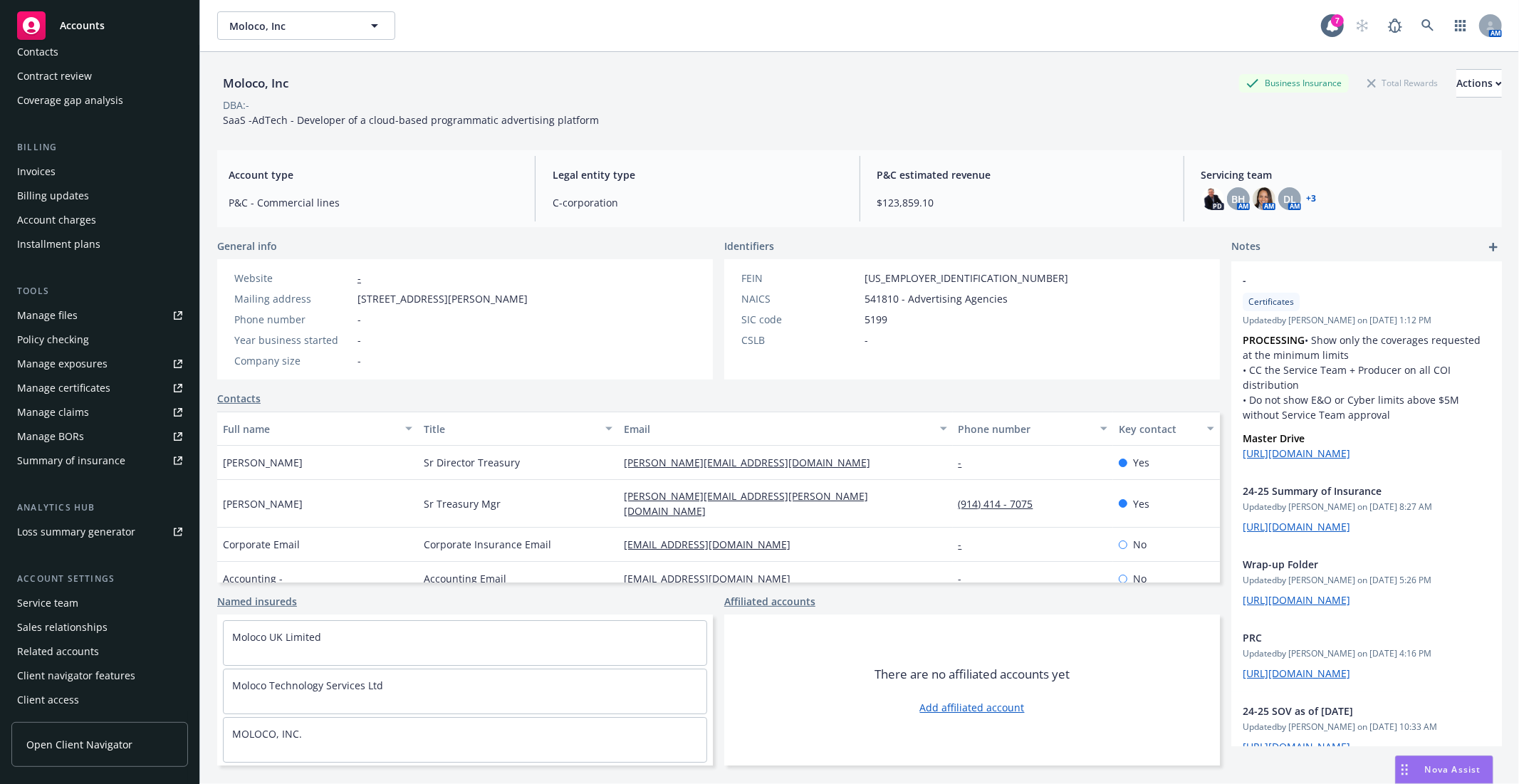
click at [550, 125] on span "SaaS -AdTech - Developer of a cloud-based programmatic advertising platform" at bounding box center [411, 120] width 376 height 13
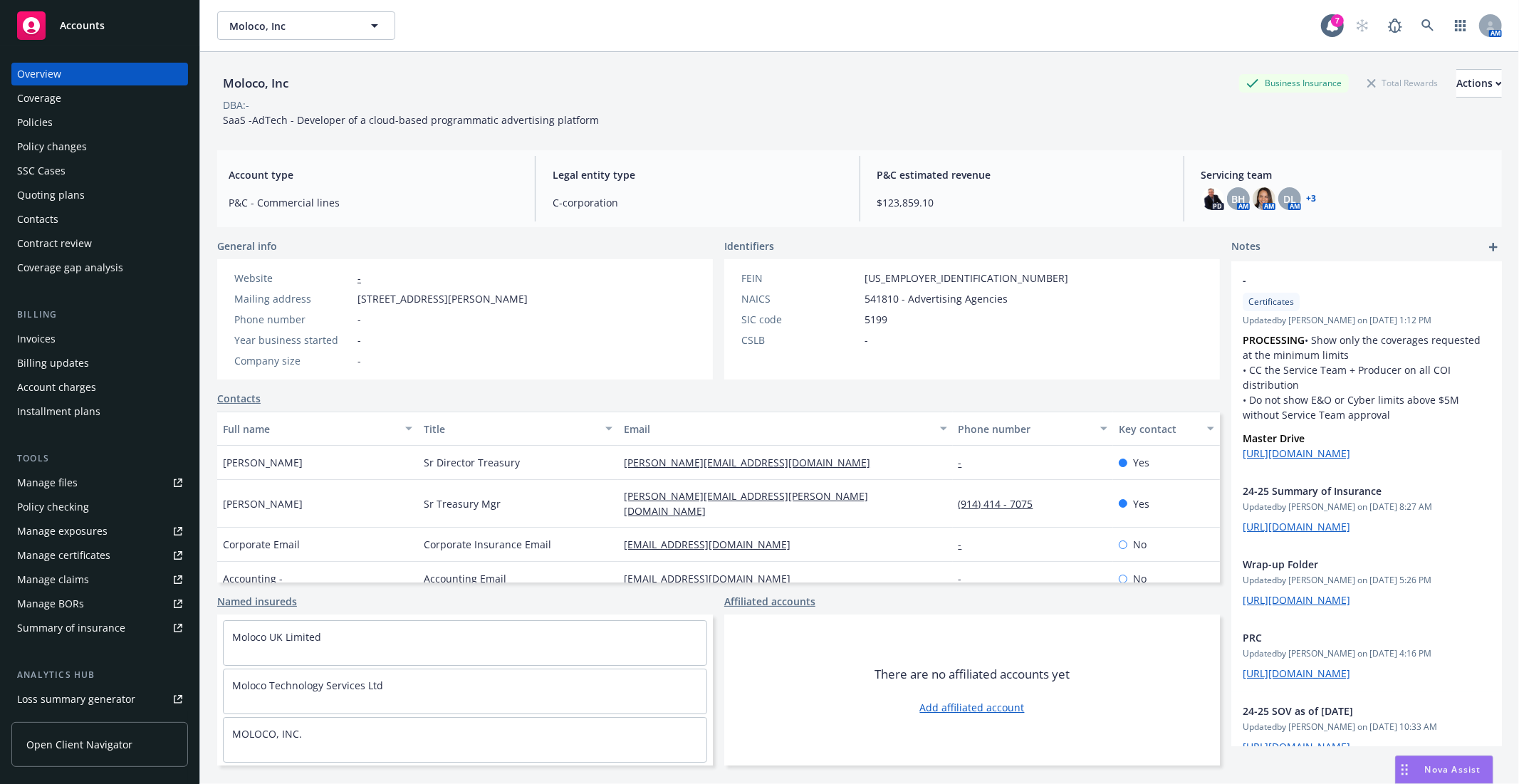
click at [82, 104] on div "Coverage" at bounding box center [99, 98] width 166 height 22
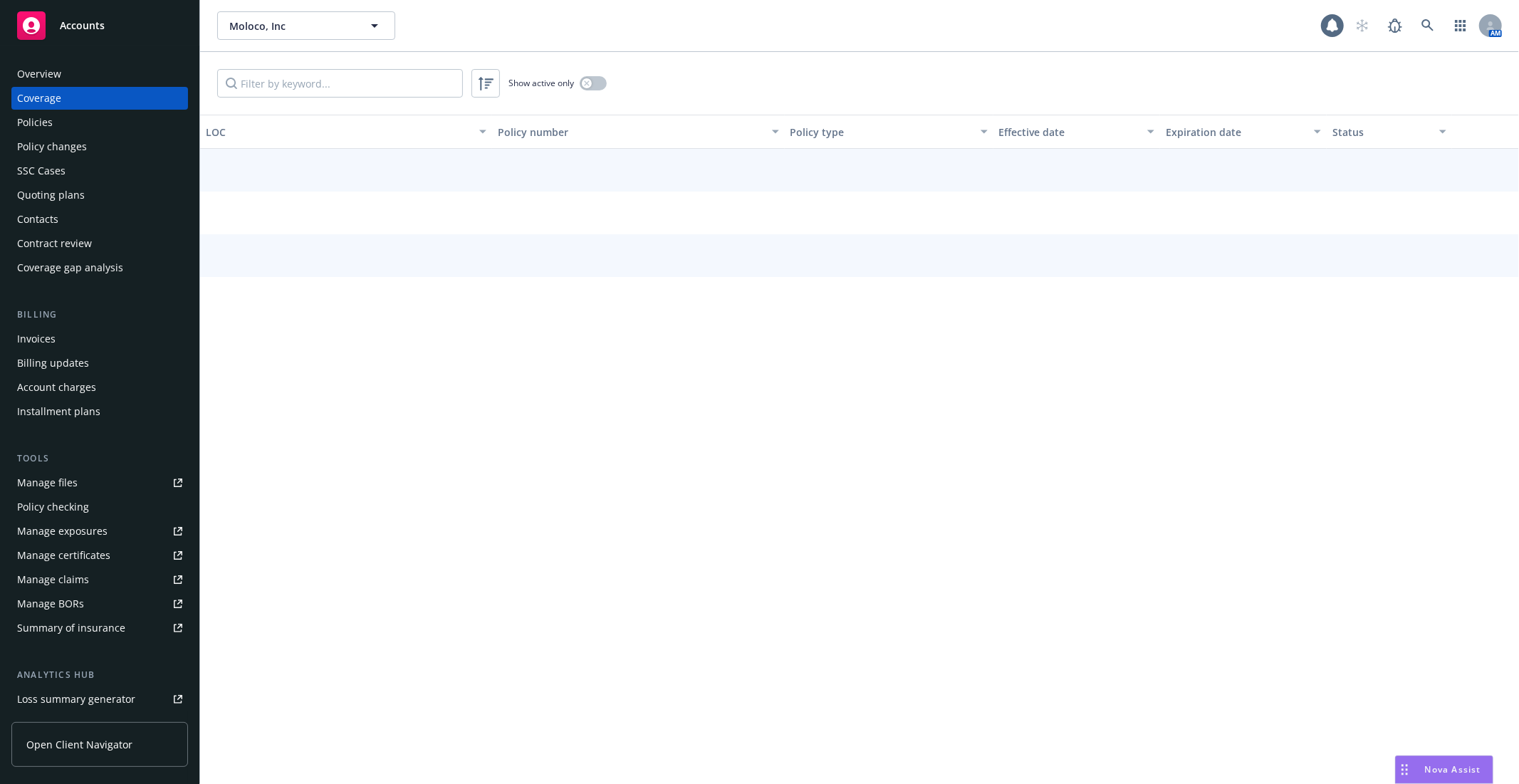
click at [75, 122] on div "Policies" at bounding box center [99, 122] width 166 height 22
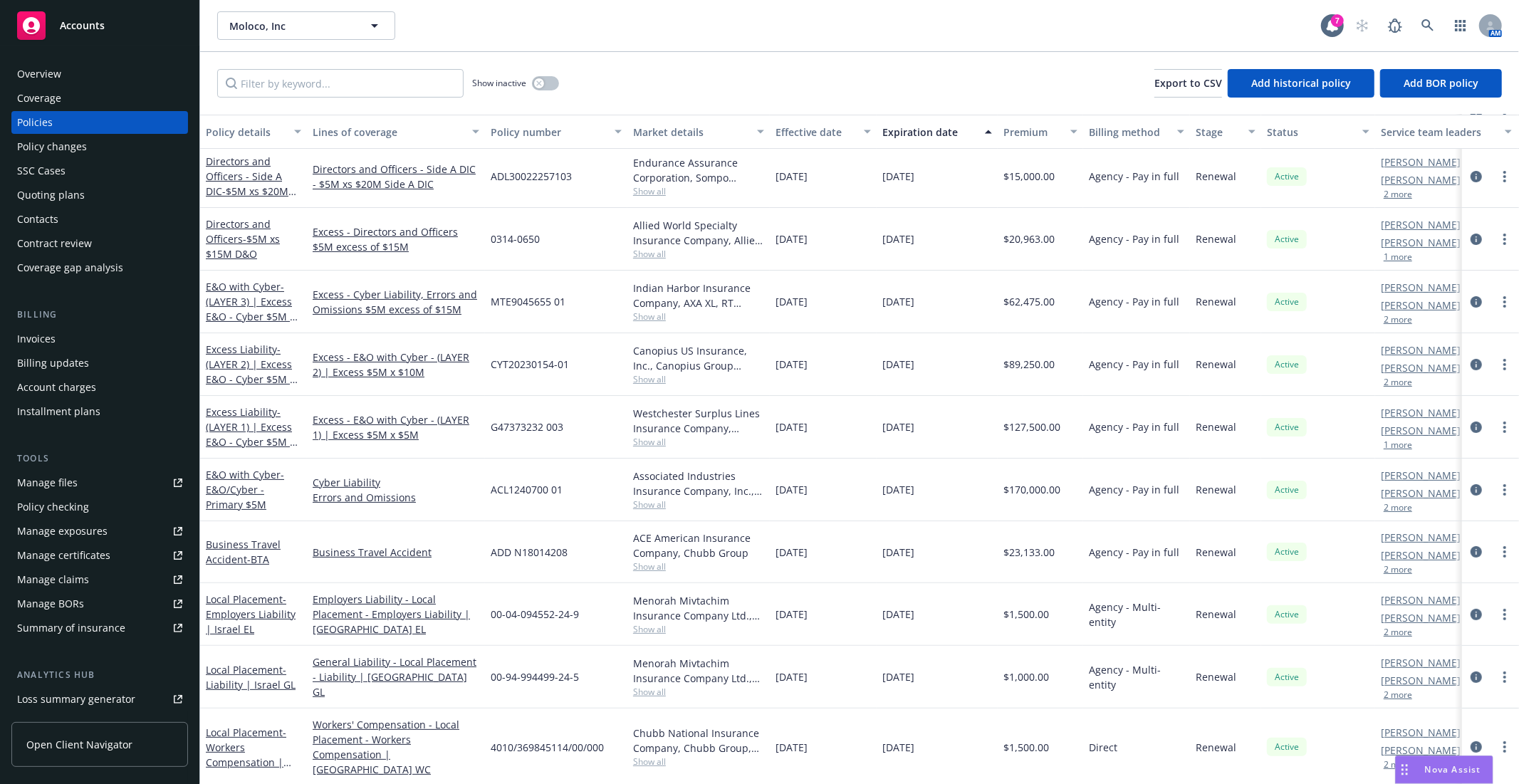
scroll to position [149, 0]
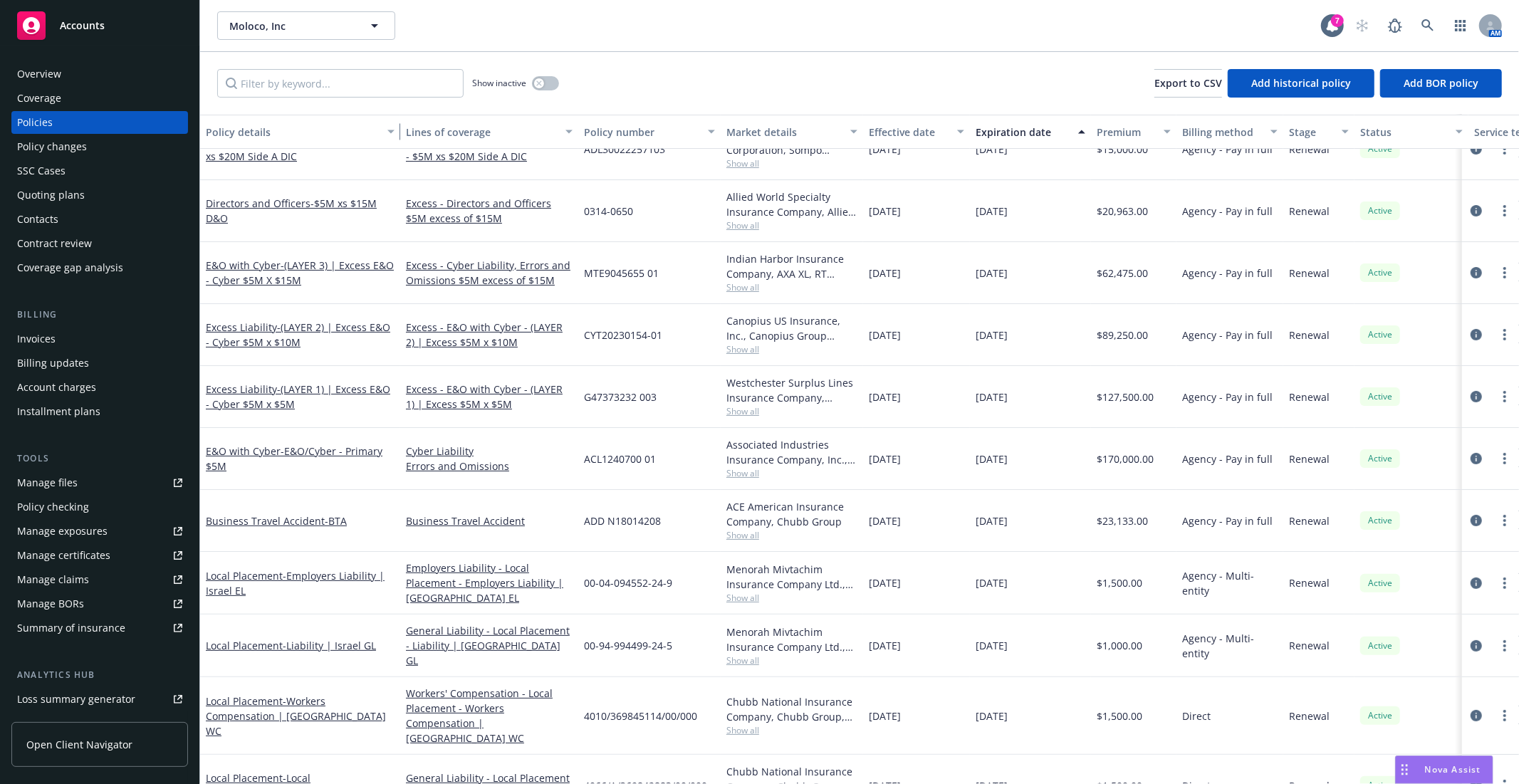
drag, startPoint x: 303, startPoint y: 138, endPoint x: 397, endPoint y: 147, distance: 94.4
click at [397, 147] on button "Policy details" at bounding box center [301, 132] width 201 height 34
click at [333, 22] on span "Moloco, Inc" at bounding box center [291, 26] width 124 height 15
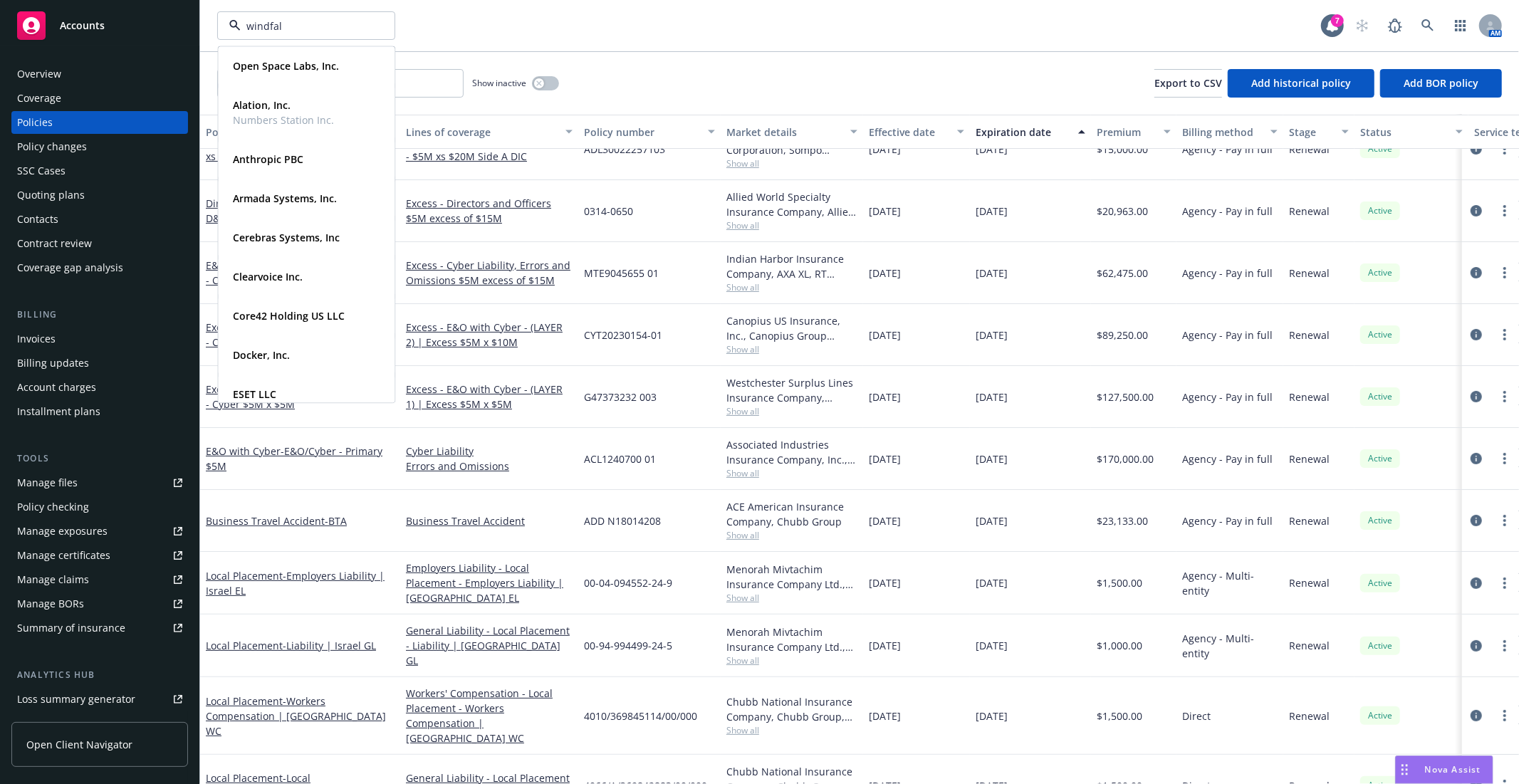
type input "windfall"
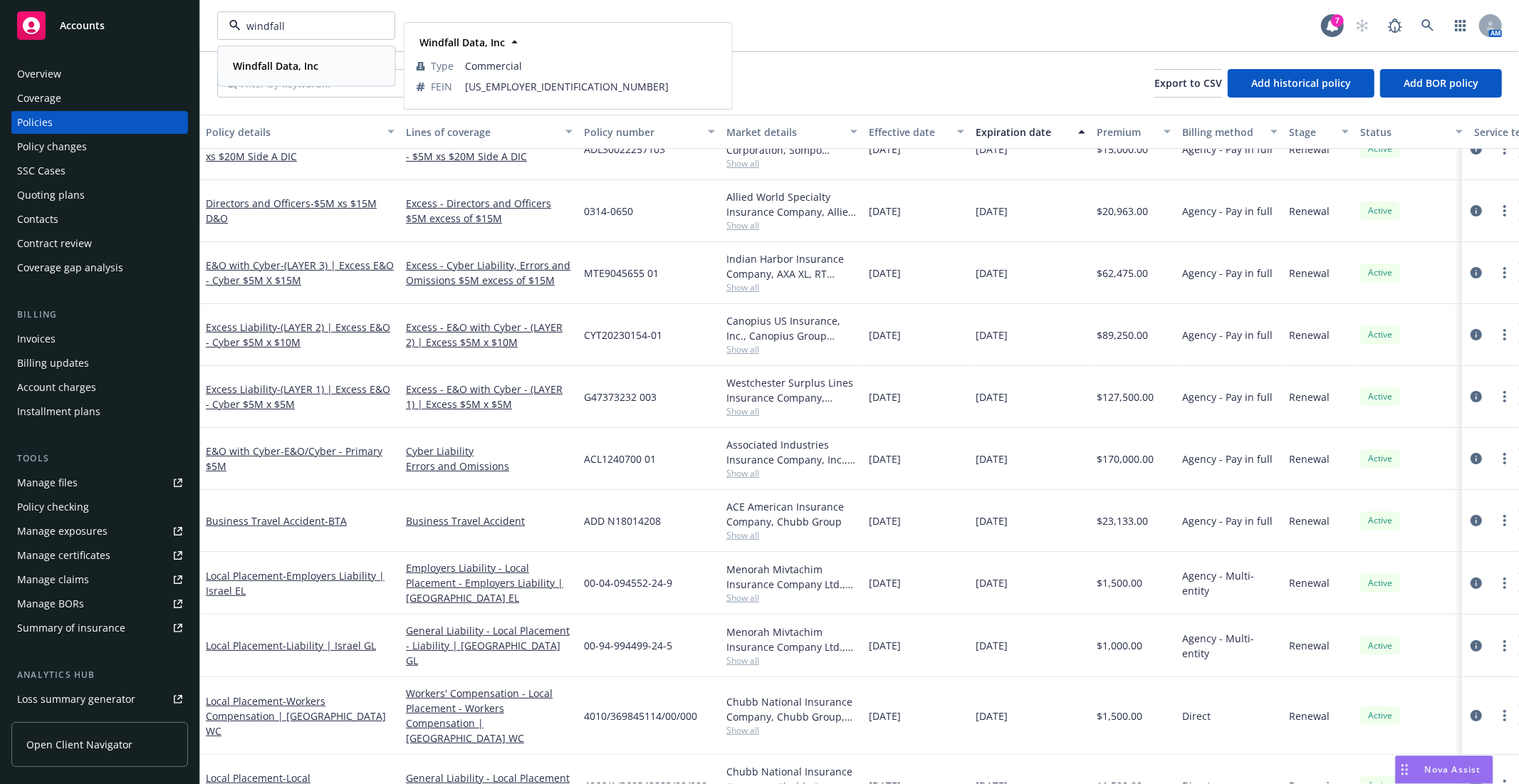
click at [324, 61] on div "Windfall Data, Inc" at bounding box center [306, 65] width 158 height 21
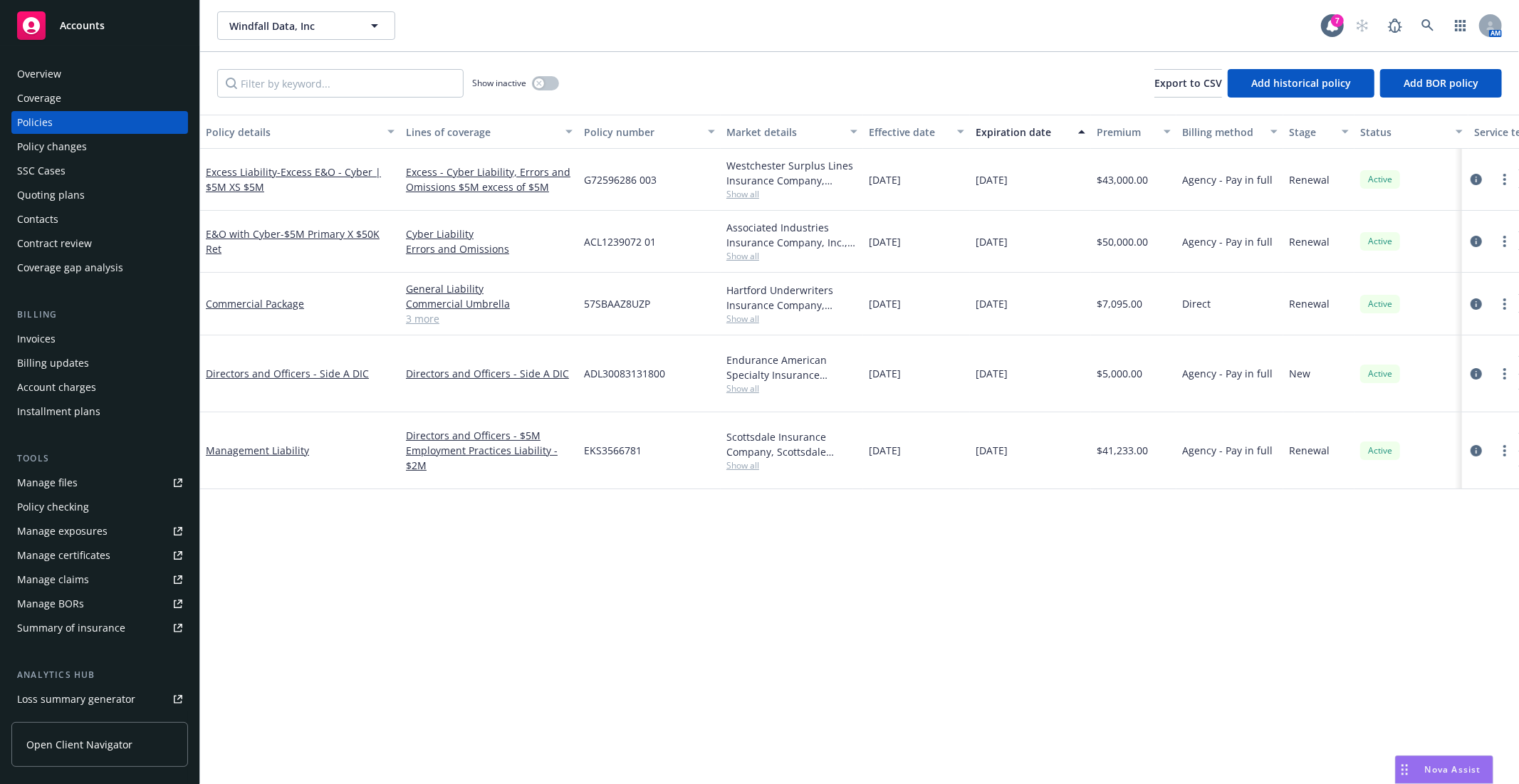
click at [81, 193] on div "Quoting plans" at bounding box center [51, 194] width 68 height 22
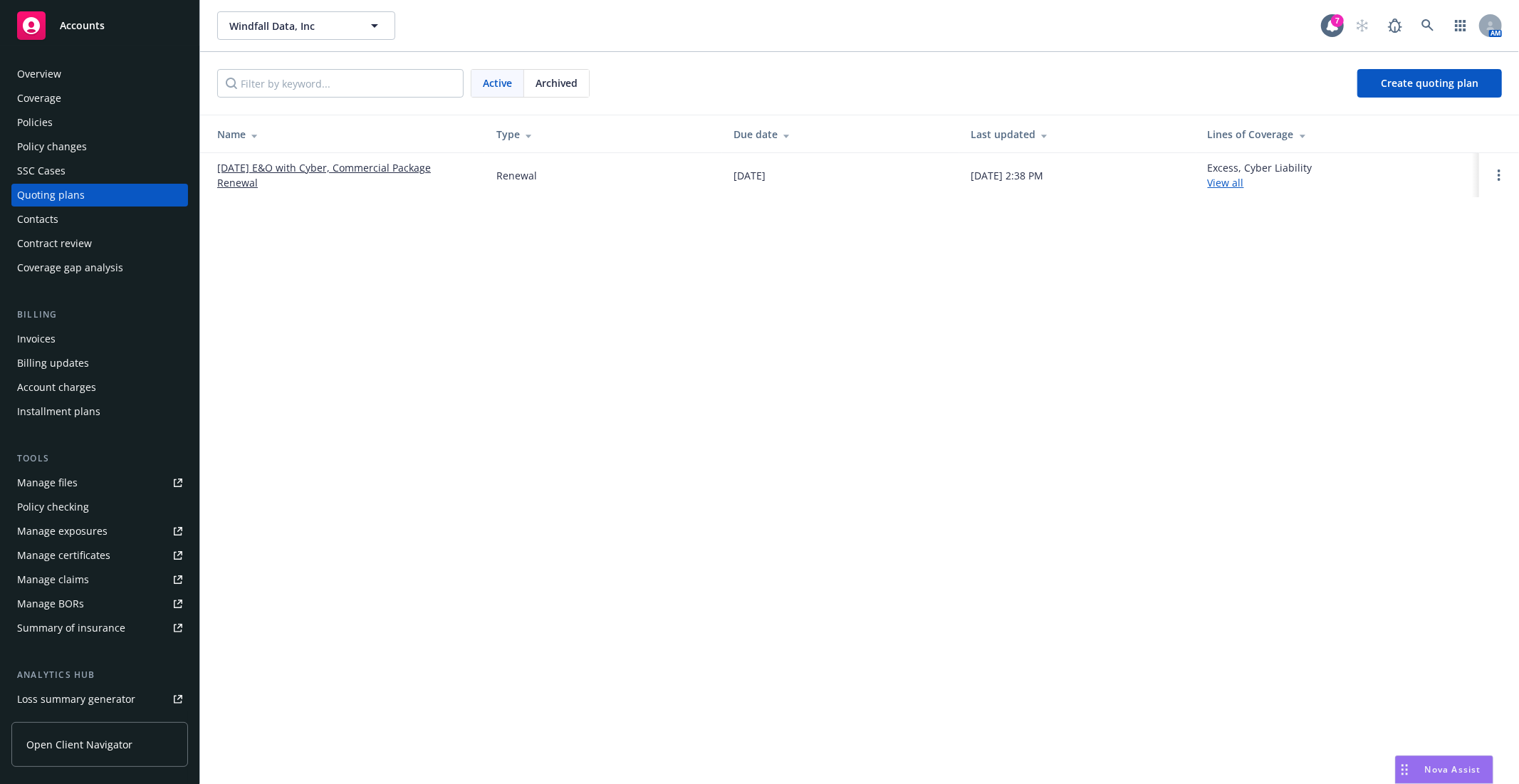
click at [337, 166] on link "[DATE] E&O with Cyber, Commercial Package Renewal" at bounding box center [346, 175] width 256 height 30
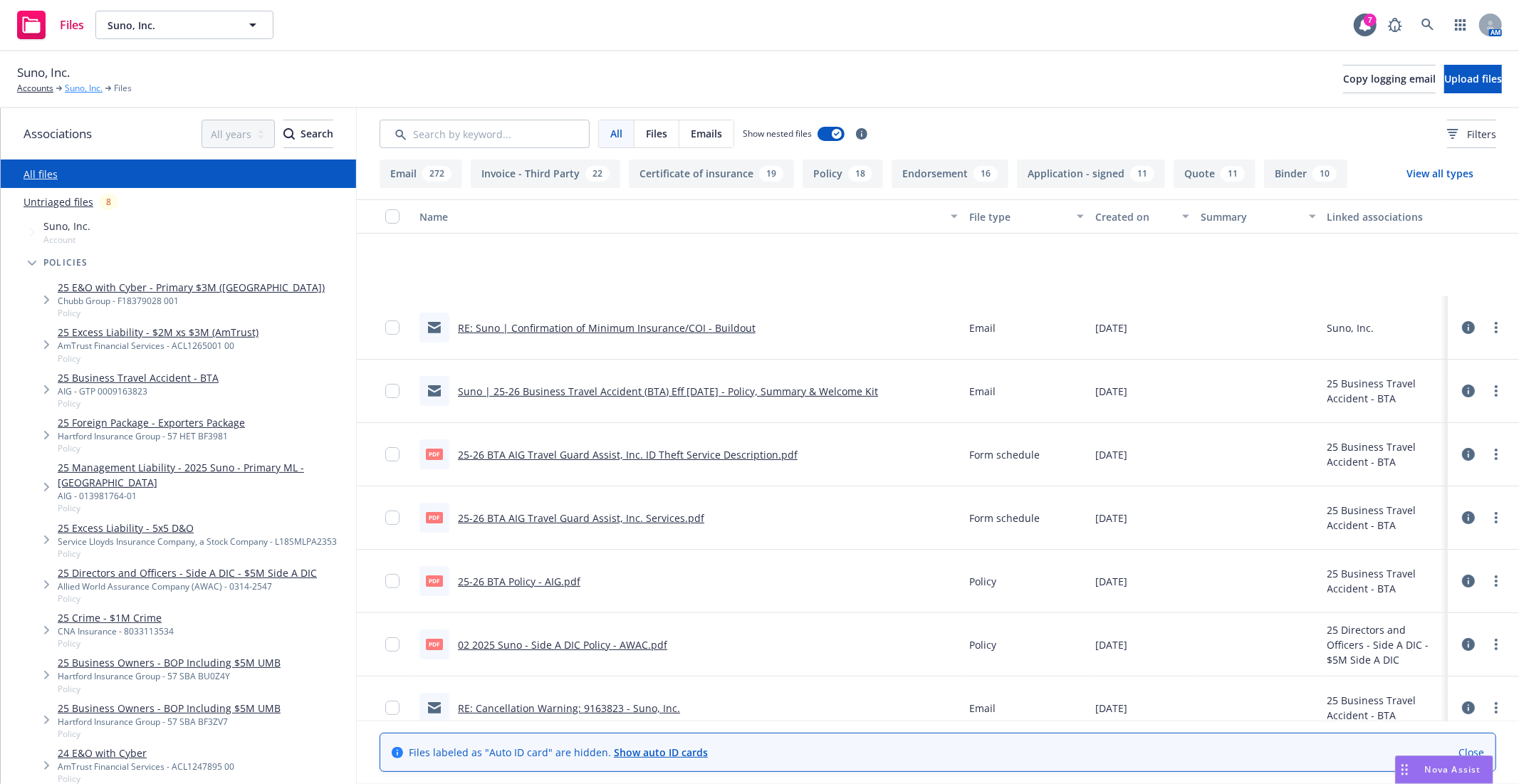
scroll to position [158, 0]
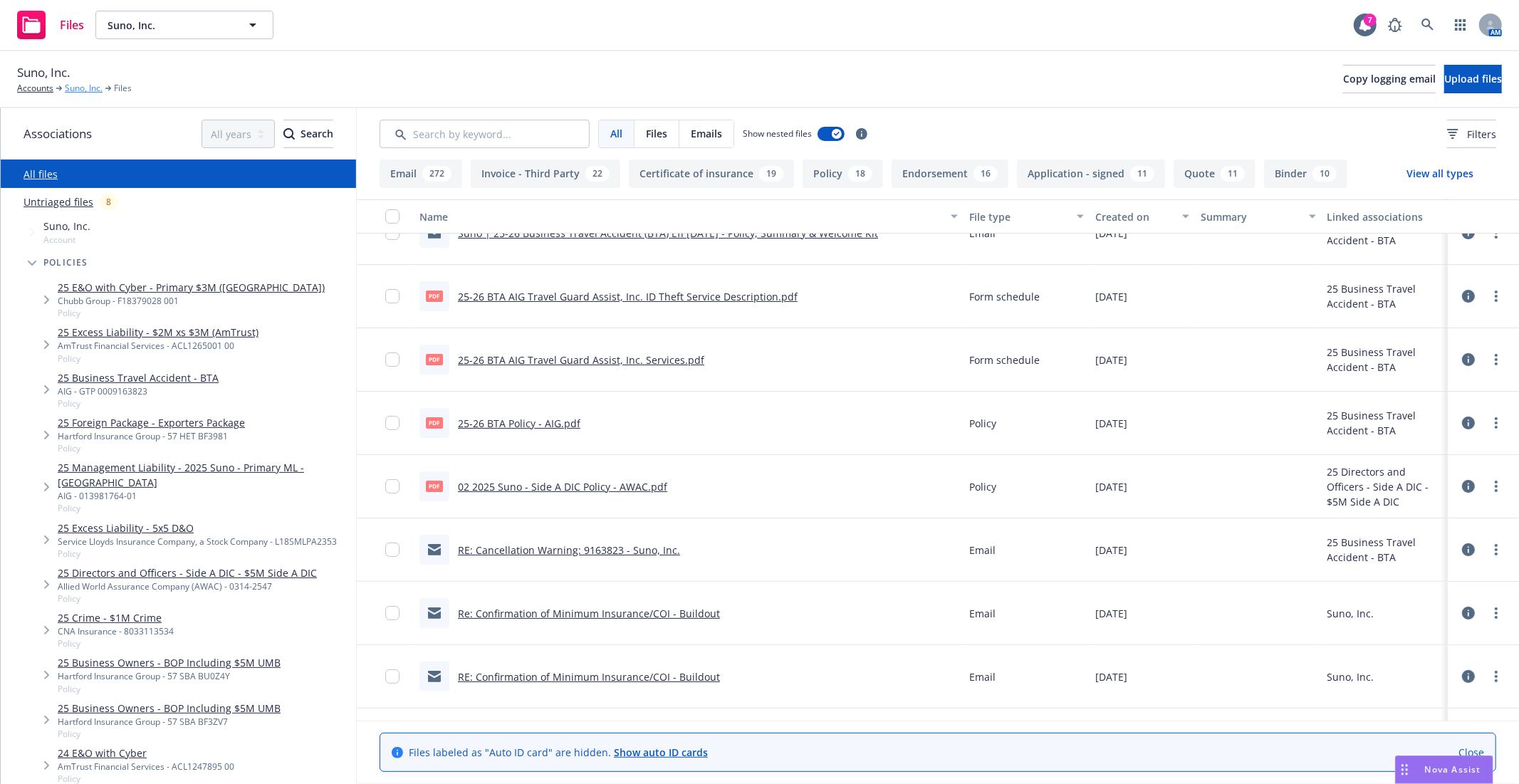
click at [82, 91] on link "Suno, Inc." at bounding box center [83, 89] width 38 height 13
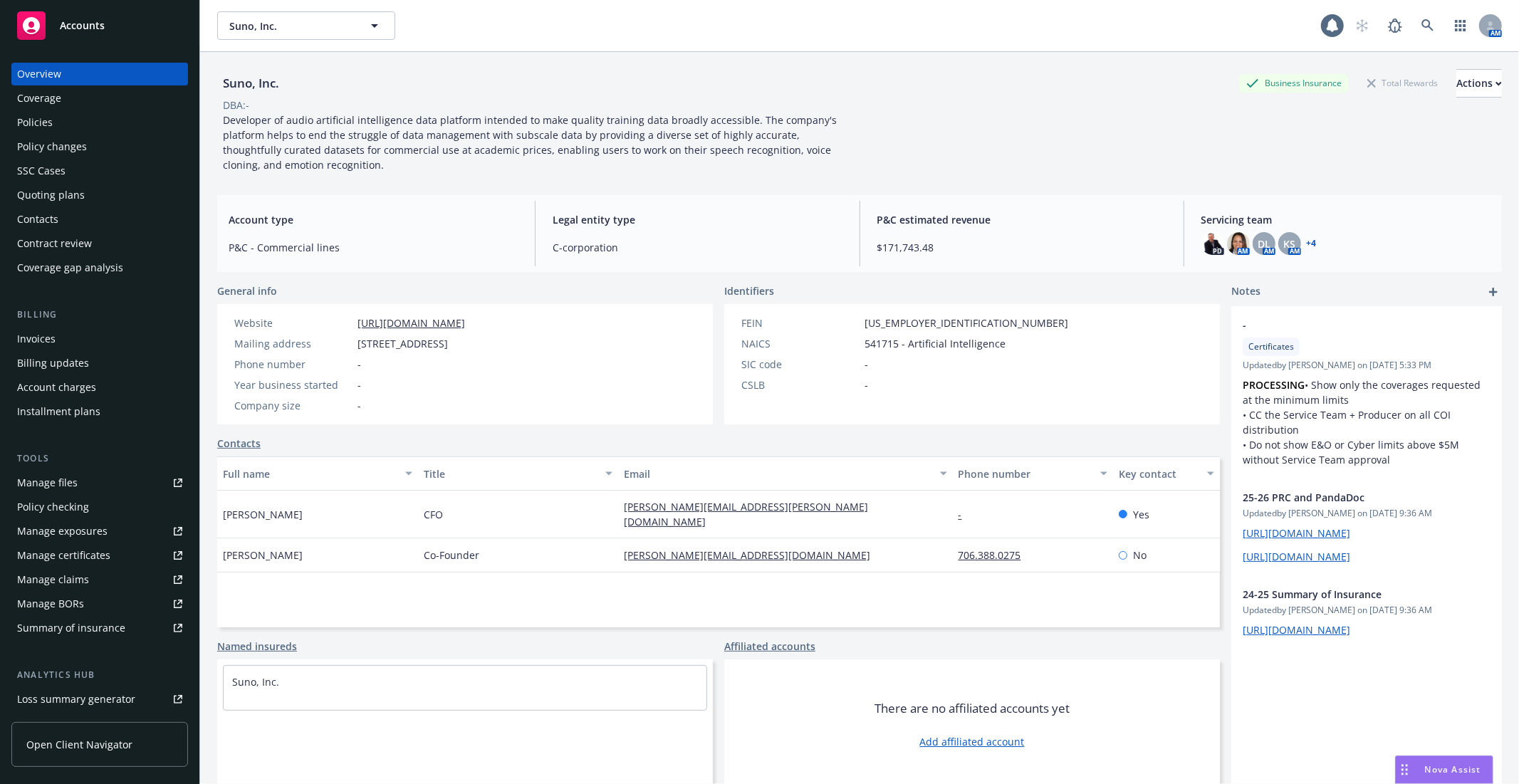
click at [76, 124] on div "Policies" at bounding box center [99, 122] width 166 height 22
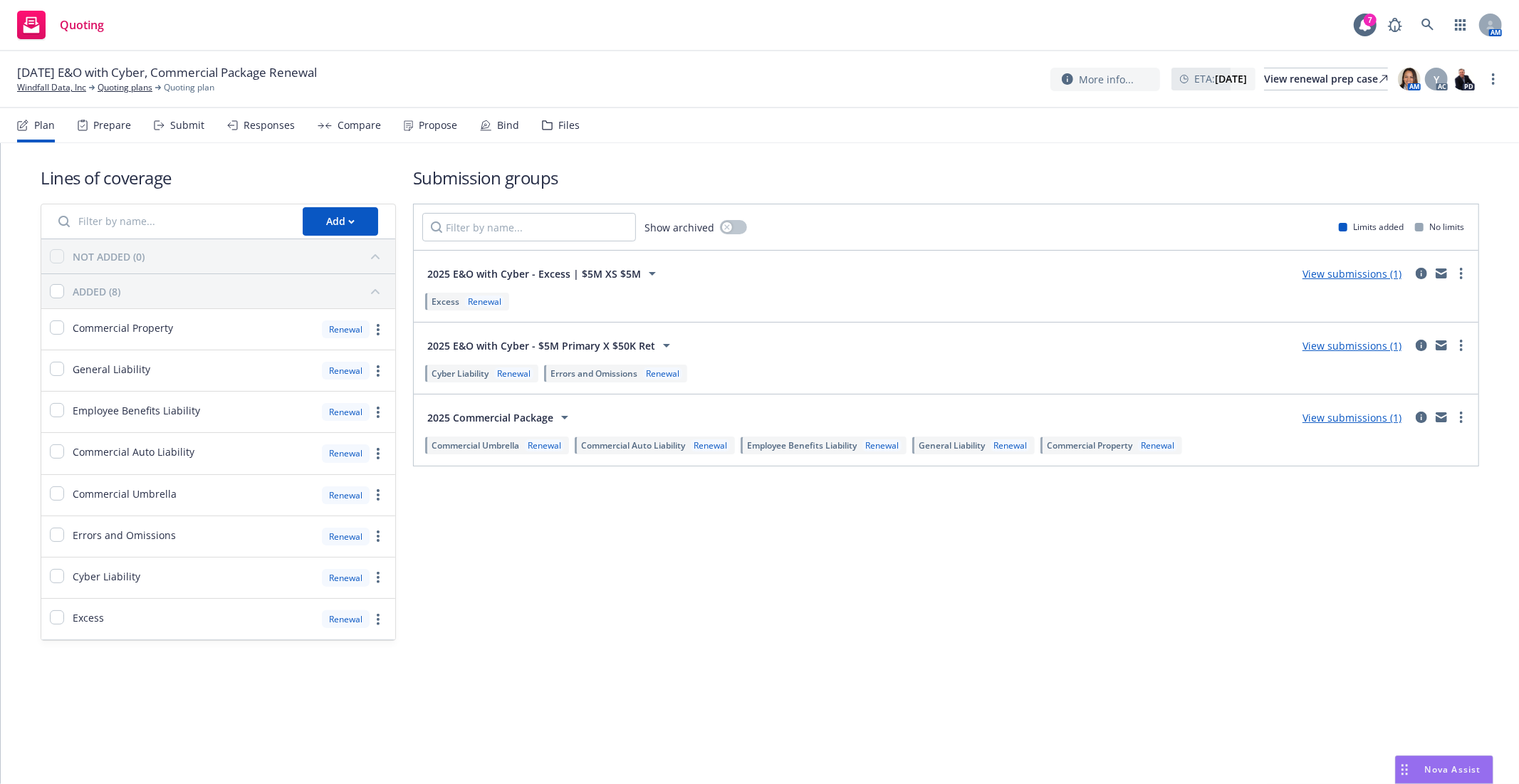
click at [1364, 272] on link "View submissions (1)" at bounding box center [1353, 273] width 99 height 13
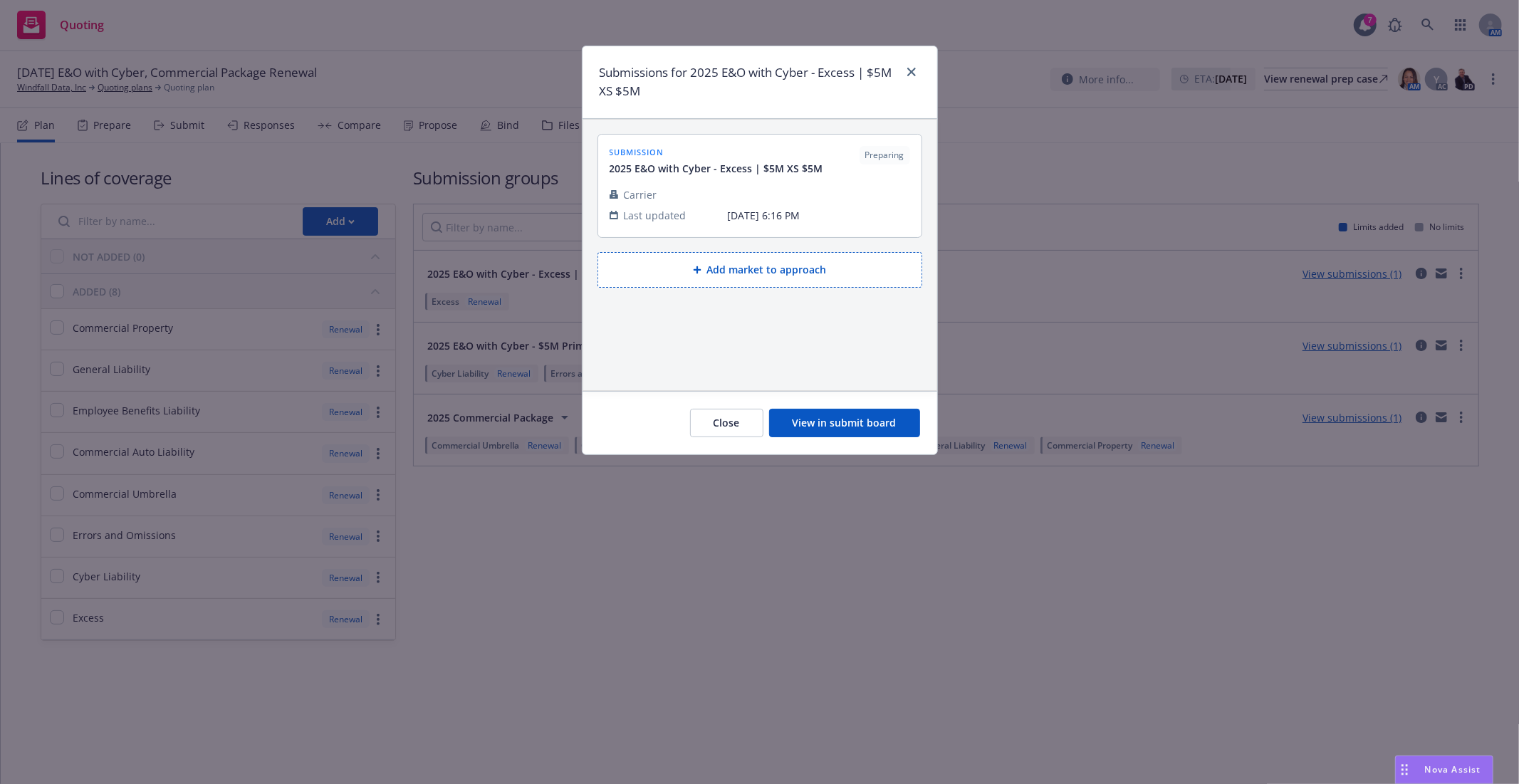
click at [919, 67] on div at bounding box center [909, 82] width 22 height 38
click at [915, 81] on div at bounding box center [909, 82] width 22 height 38
click at [912, 72] on icon "close" at bounding box center [912, 72] width 9 height 9
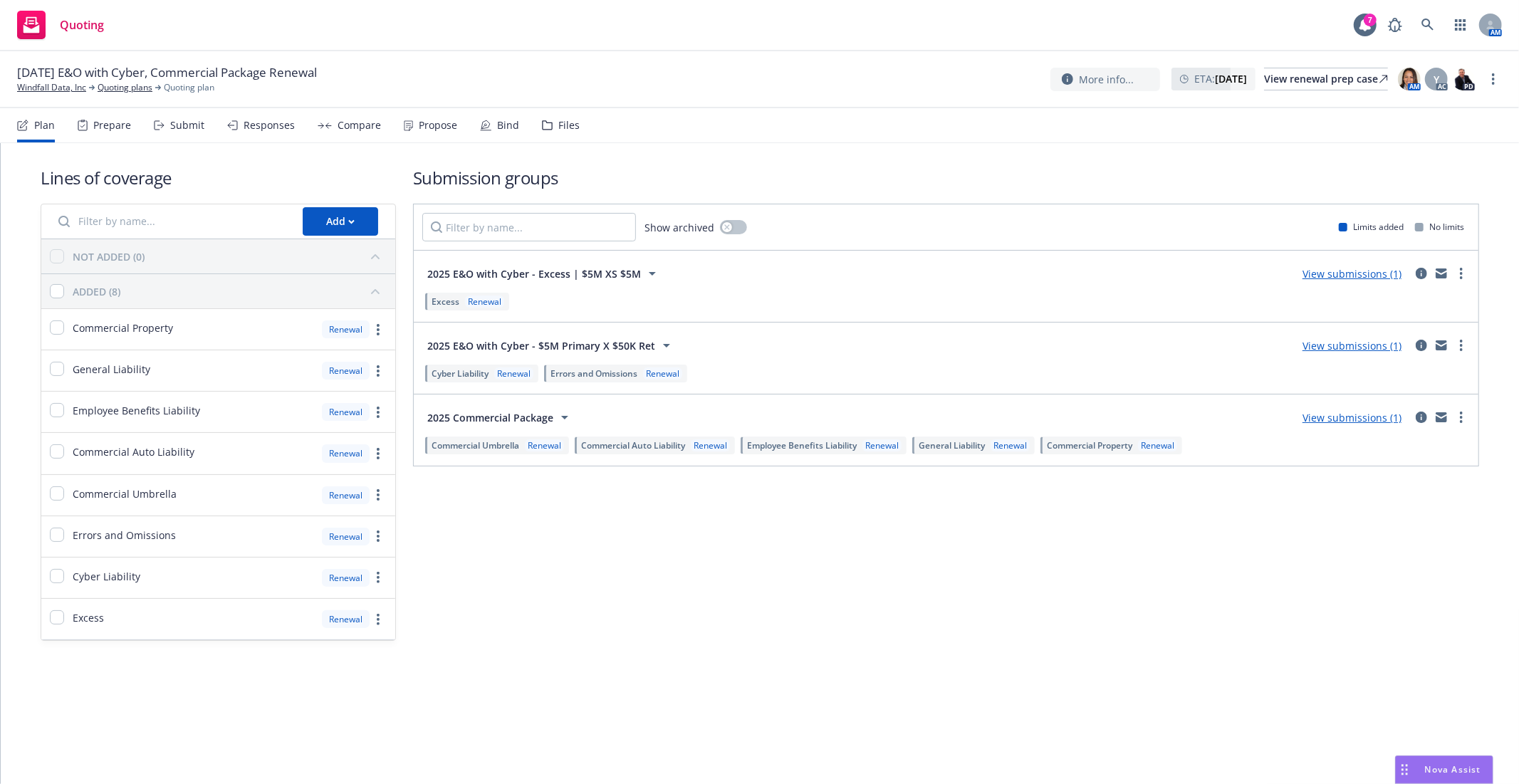
click at [1326, 347] on link "View submissions (1)" at bounding box center [1353, 345] width 99 height 13
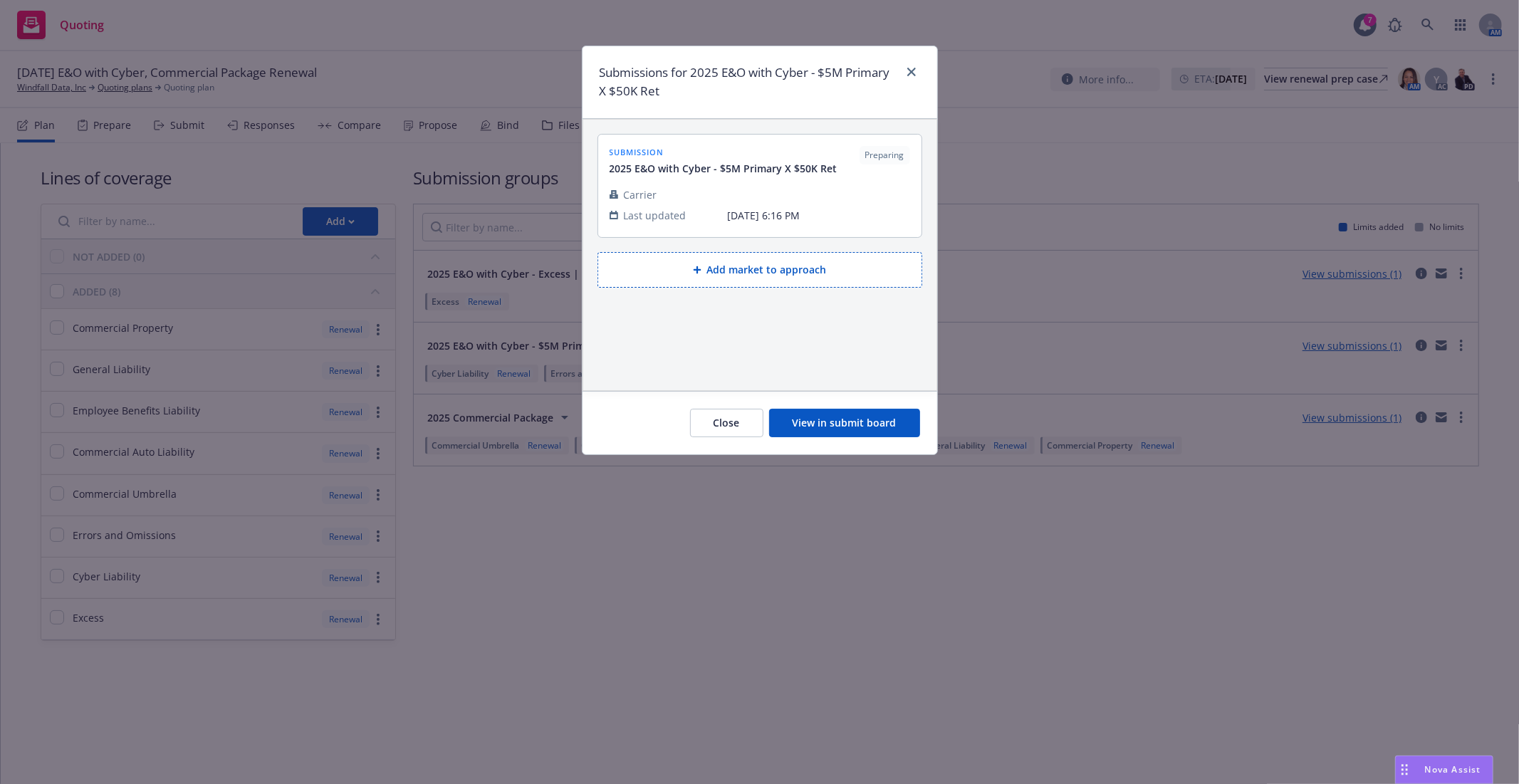
click at [841, 422] on button "View in submit board" at bounding box center [844, 423] width 151 height 29
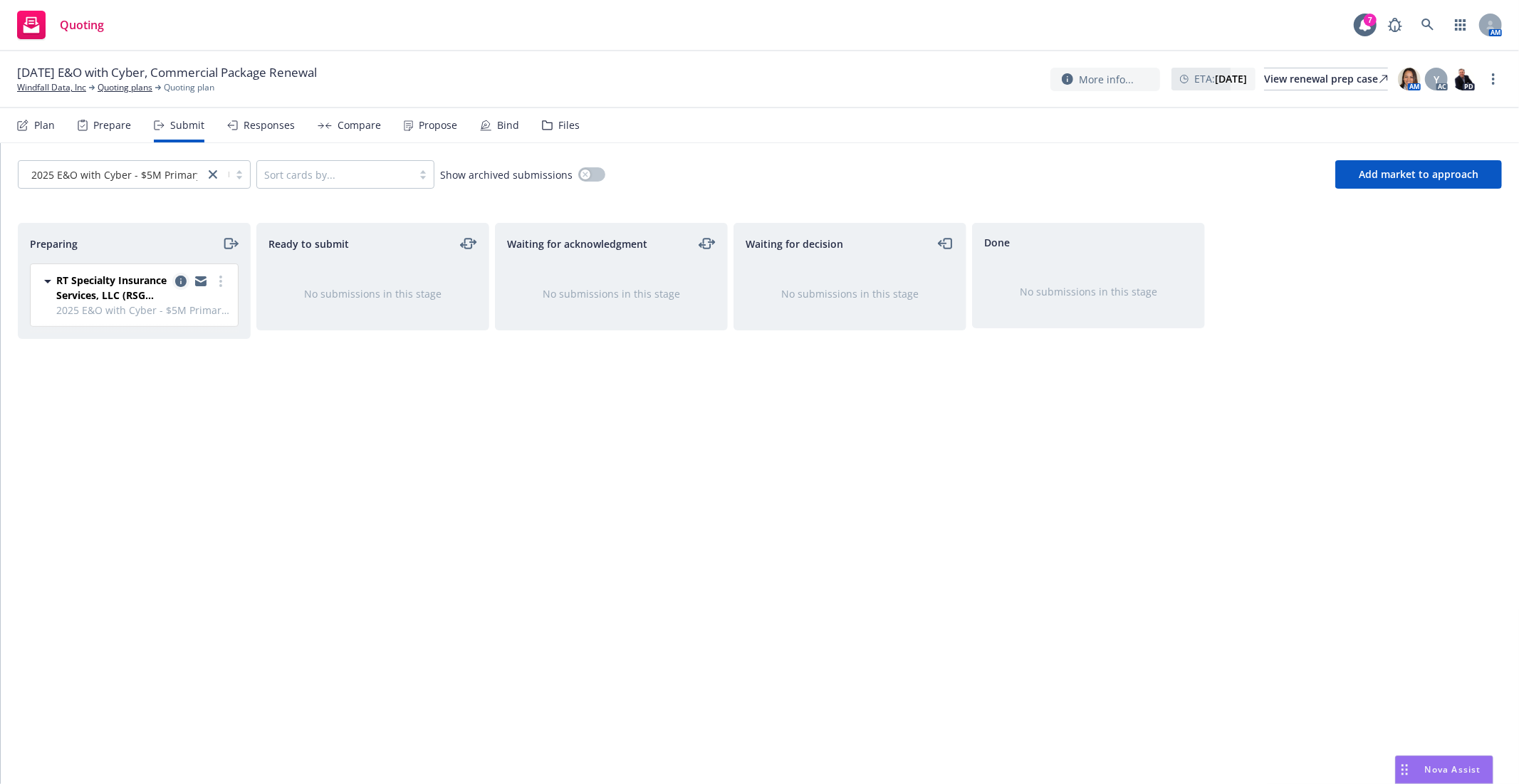
click at [186, 282] on link "copy logging email" at bounding box center [181, 281] width 17 height 17
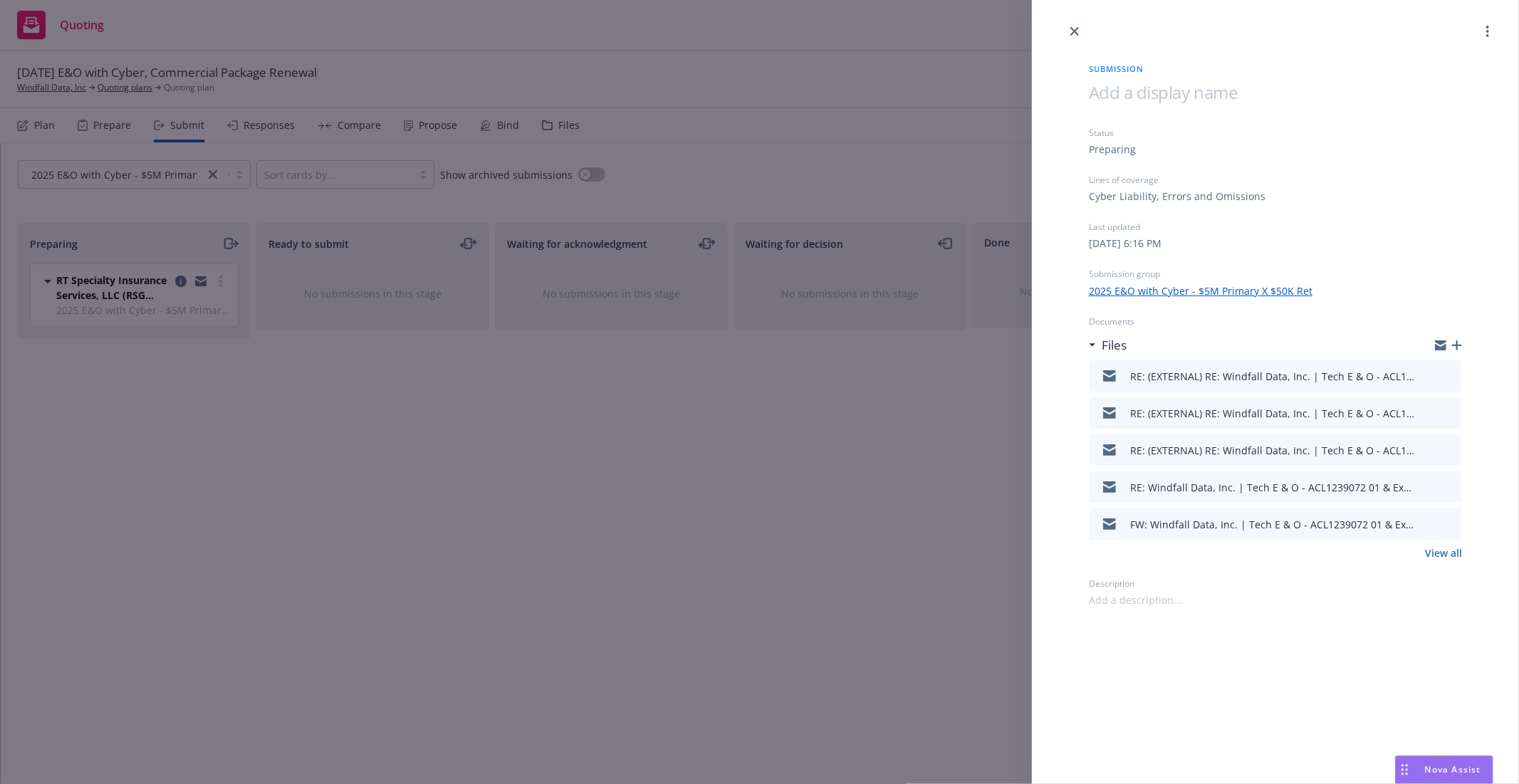
drag, startPoint x: 1073, startPoint y: 32, endPoint x: 1060, endPoint y: 37, distance: 13.9
click at [1073, 32] on icon "close" at bounding box center [1075, 31] width 9 height 9
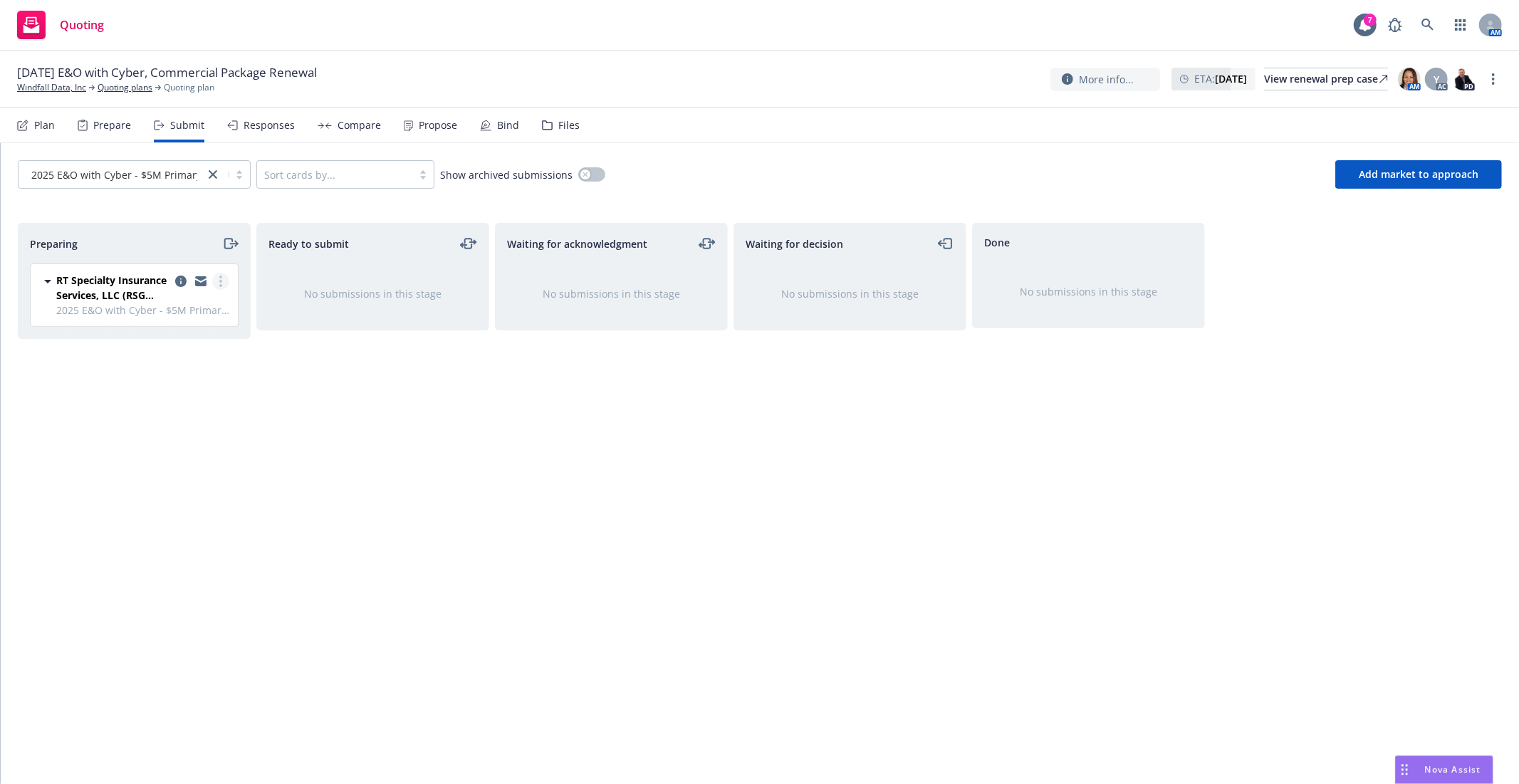
click at [218, 284] on link "more" at bounding box center [220, 281] width 17 height 17
click at [178, 396] on span "Add accepted decision" at bounding box center [157, 396] width 142 height 13
select select "12"
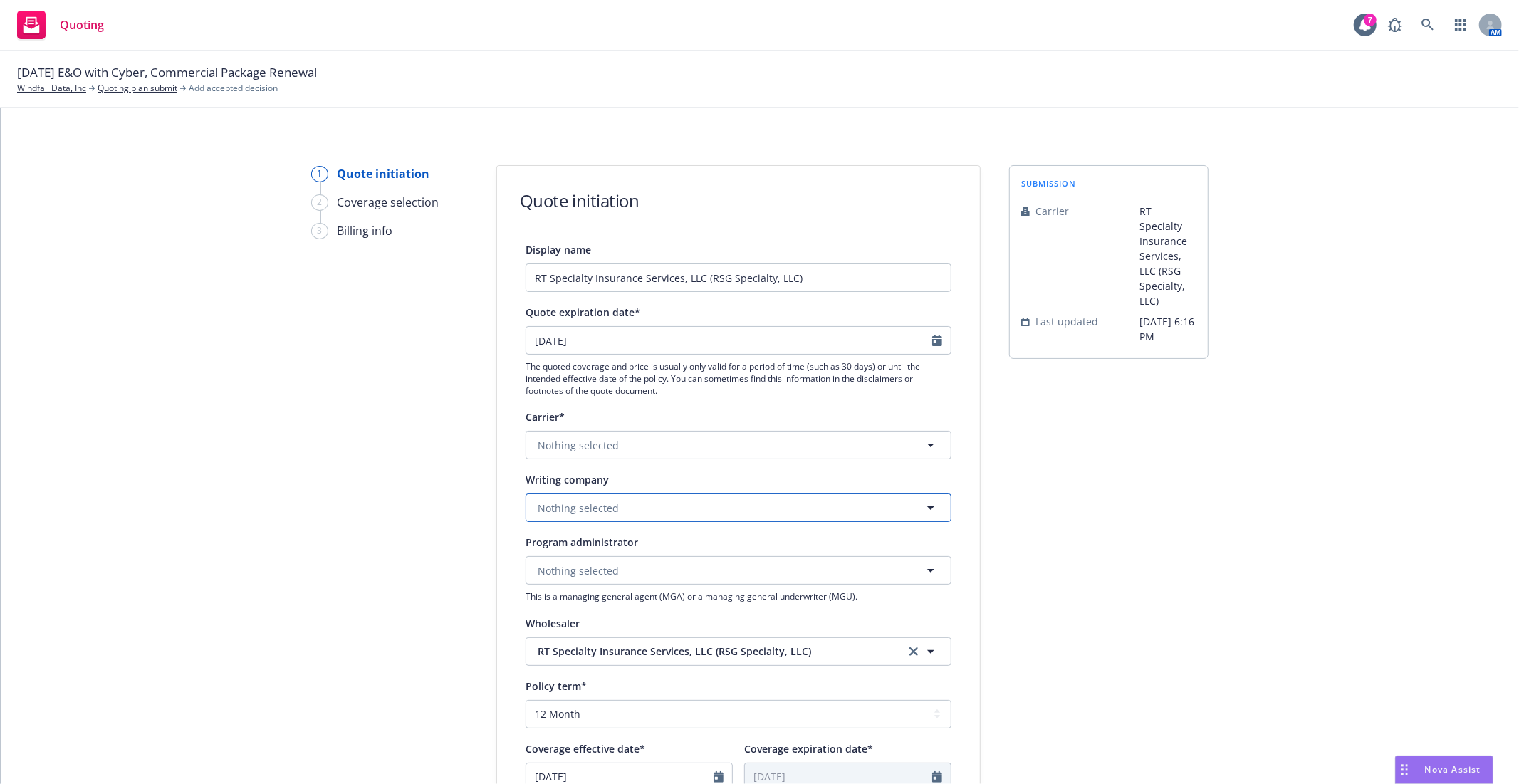
click at [589, 515] on span "Nothing selected" at bounding box center [578, 507] width 81 height 15
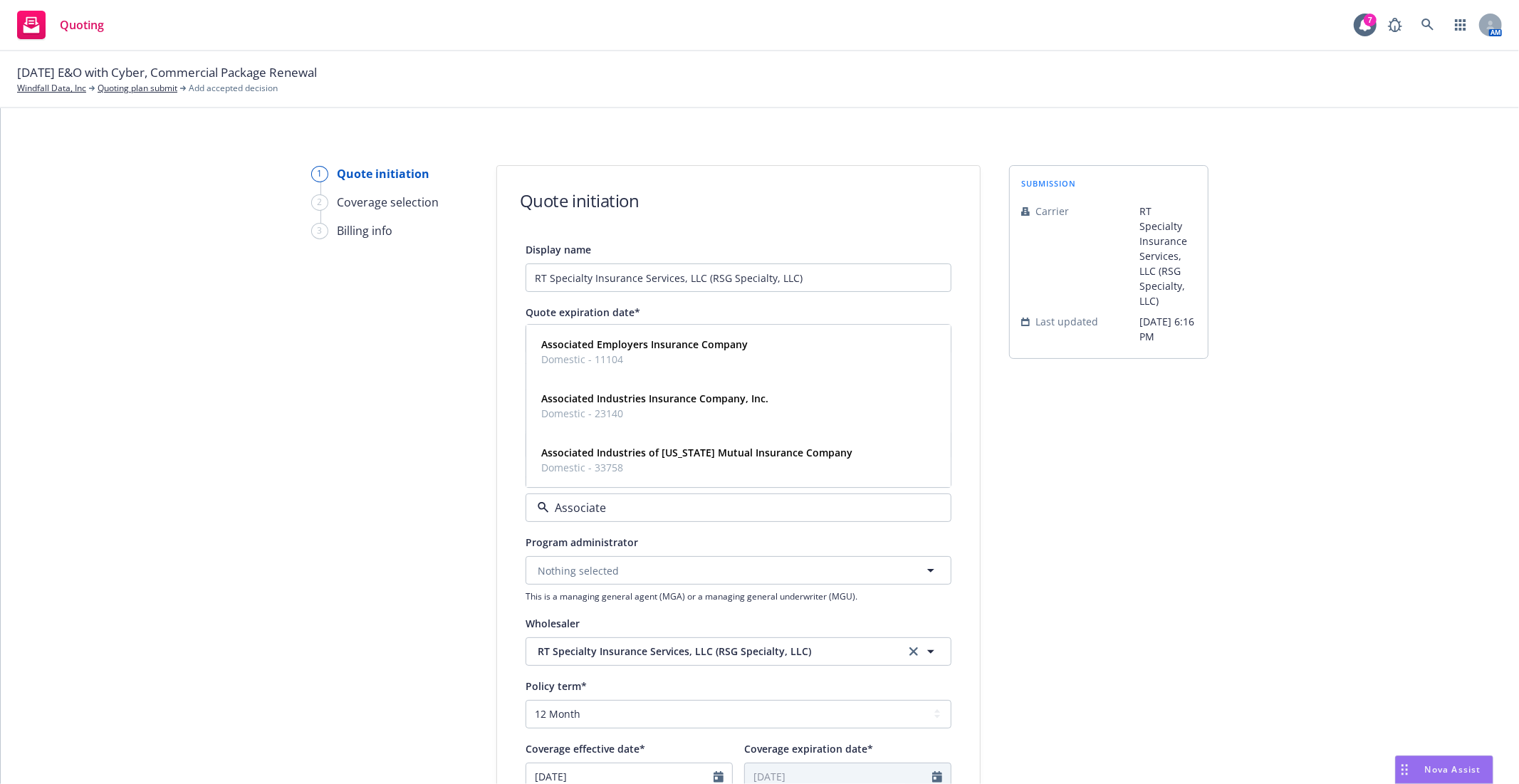
type input "Associated"
click at [670, 407] on span "Domestic - 23140" at bounding box center [655, 413] width 227 height 15
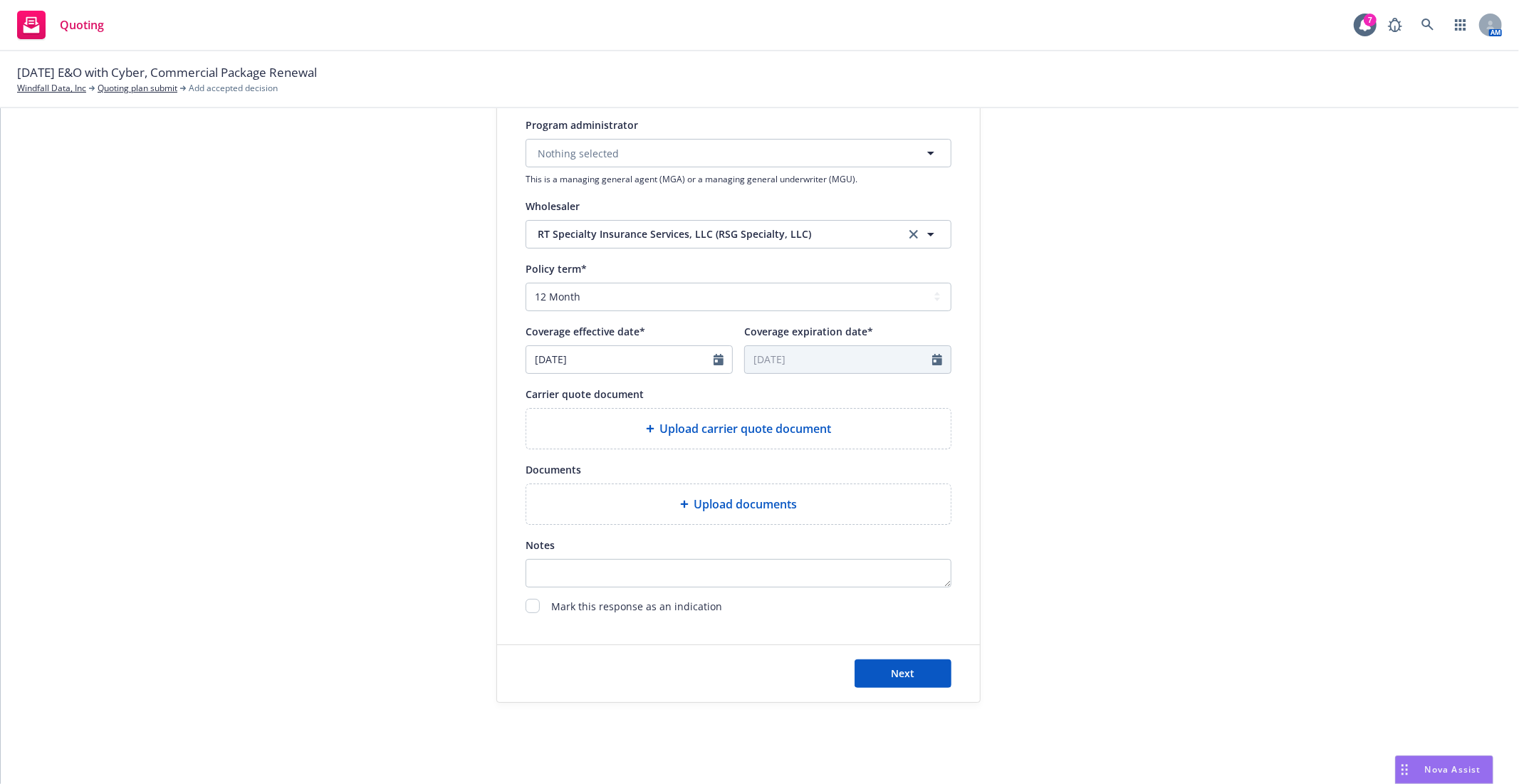
scroll to position [430, 0]
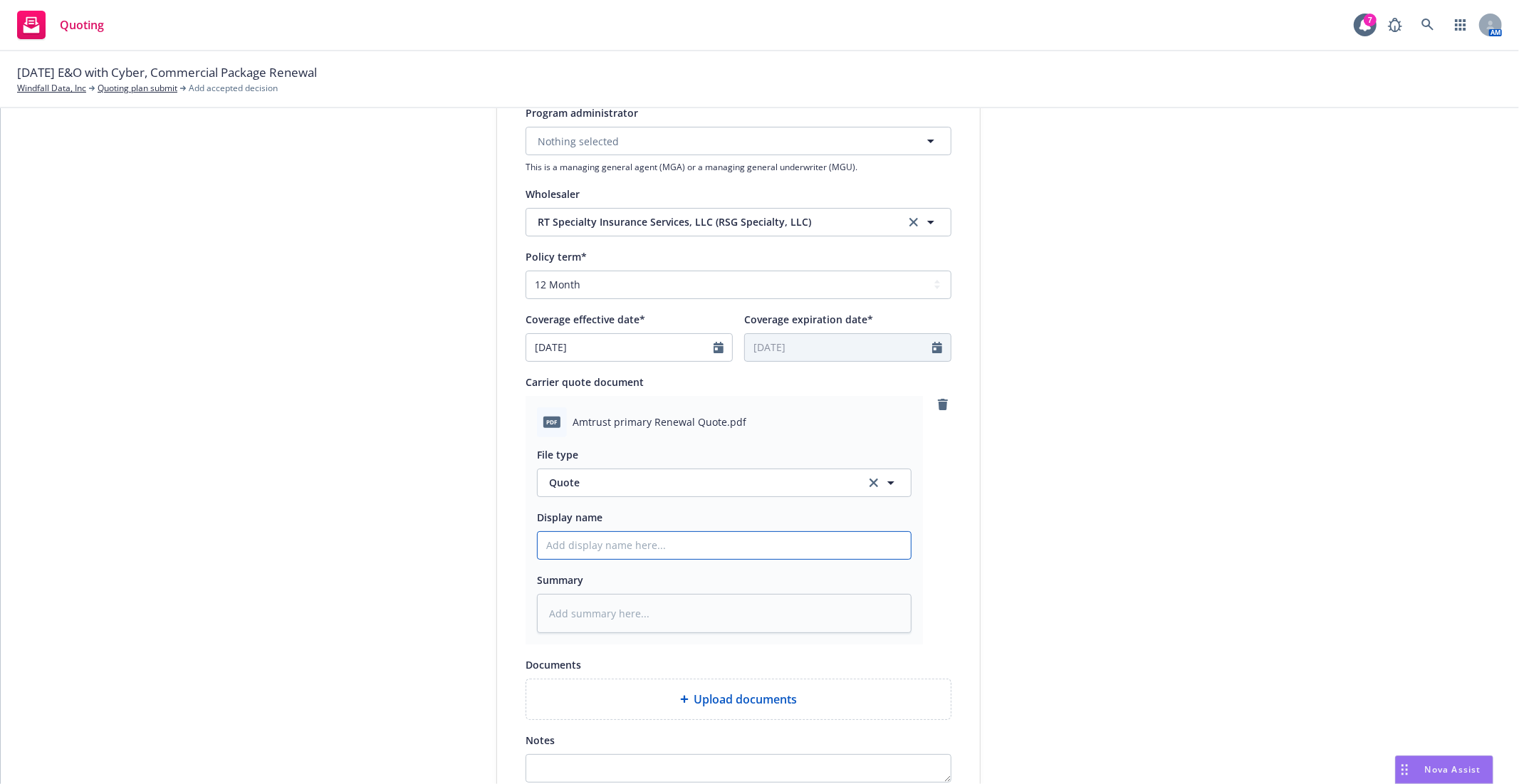
click at [573, 546] on input "Display name" at bounding box center [724, 545] width 373 height 27
type textarea "x"
type input "2"
type textarea "x"
type input "25"
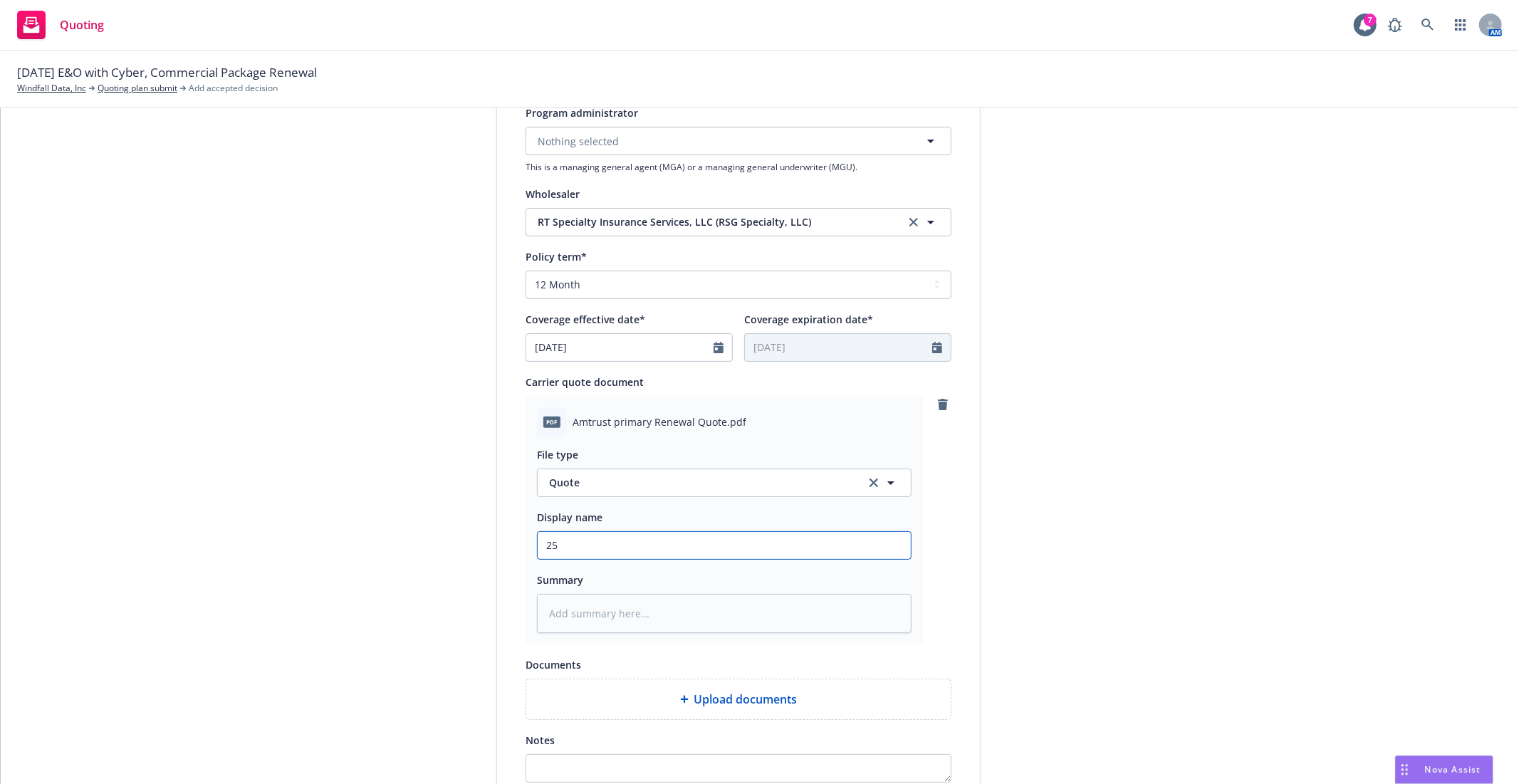
type textarea "x"
type input "2"
type textarea "x"
click at [631, 557] on input "Display name" at bounding box center [724, 545] width 373 height 27
type textarea "x"
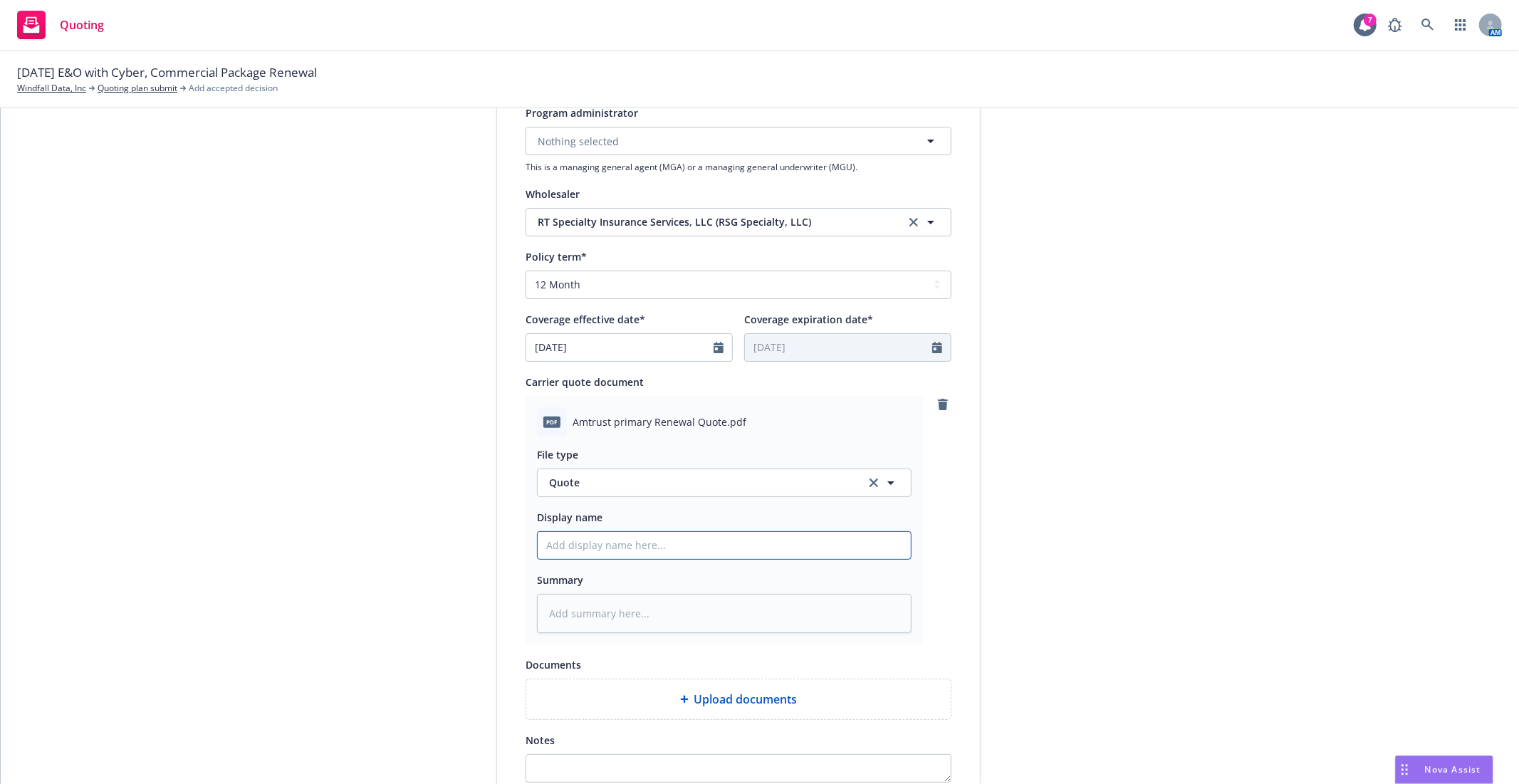
type input "9"
type textarea "x"
type input "9/"
type textarea "x"
type input "9/1"
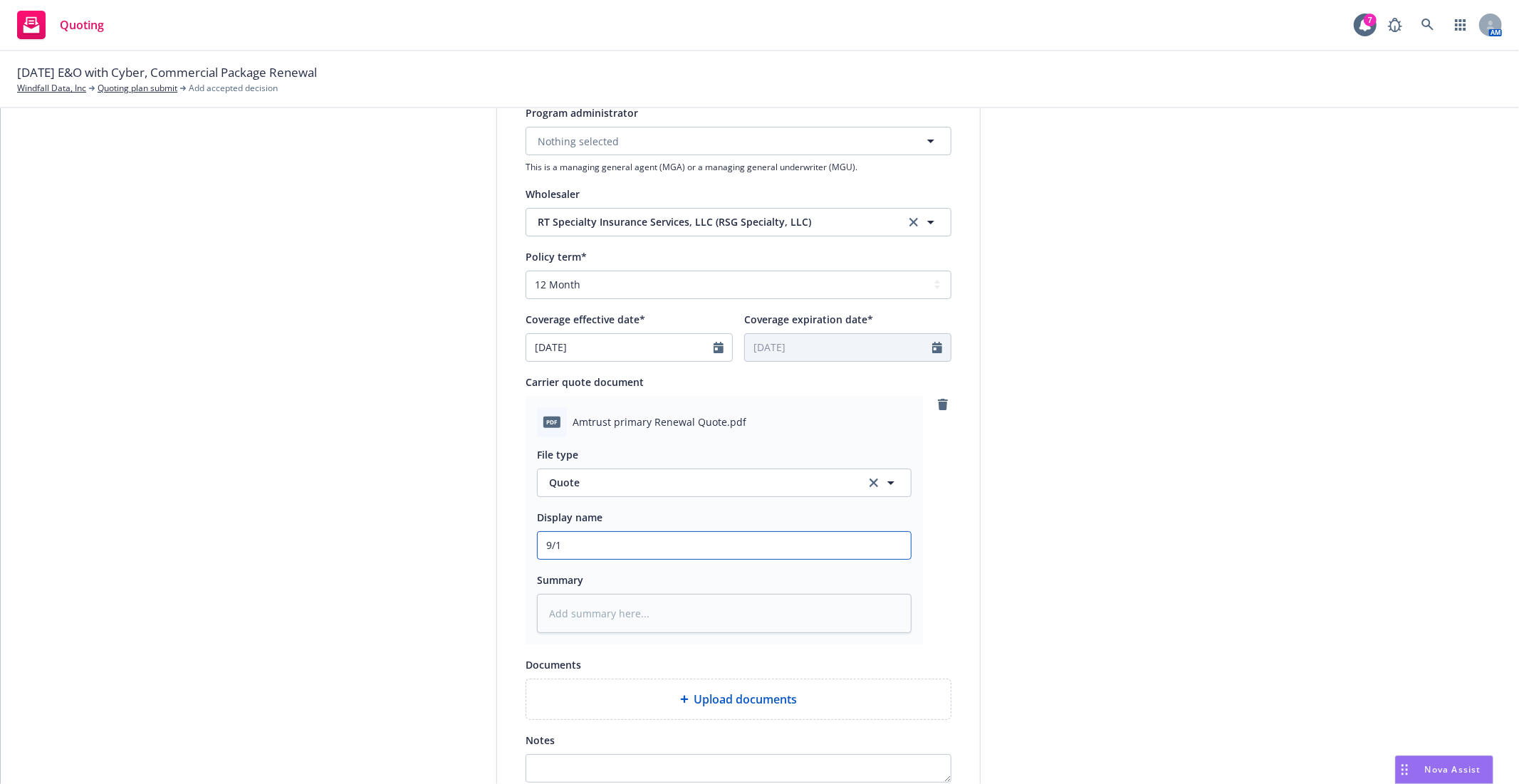
type textarea "x"
type input "9/16"
type textarea "x"
type input "9/16/"
type textarea "x"
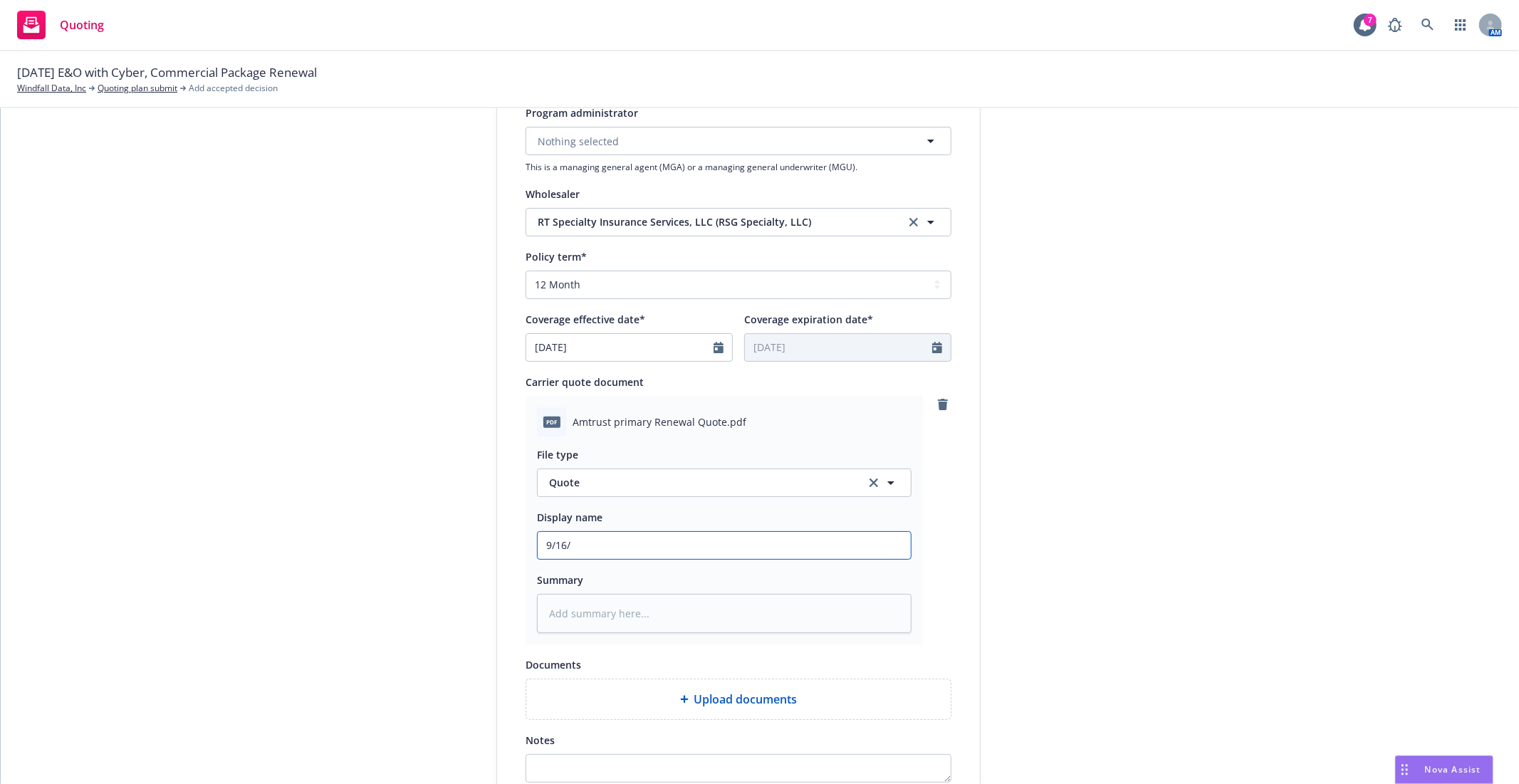
type input "9/16/2"
type textarea "x"
type input "9/16/25"
type textarea "x"
type input "9/16/25"
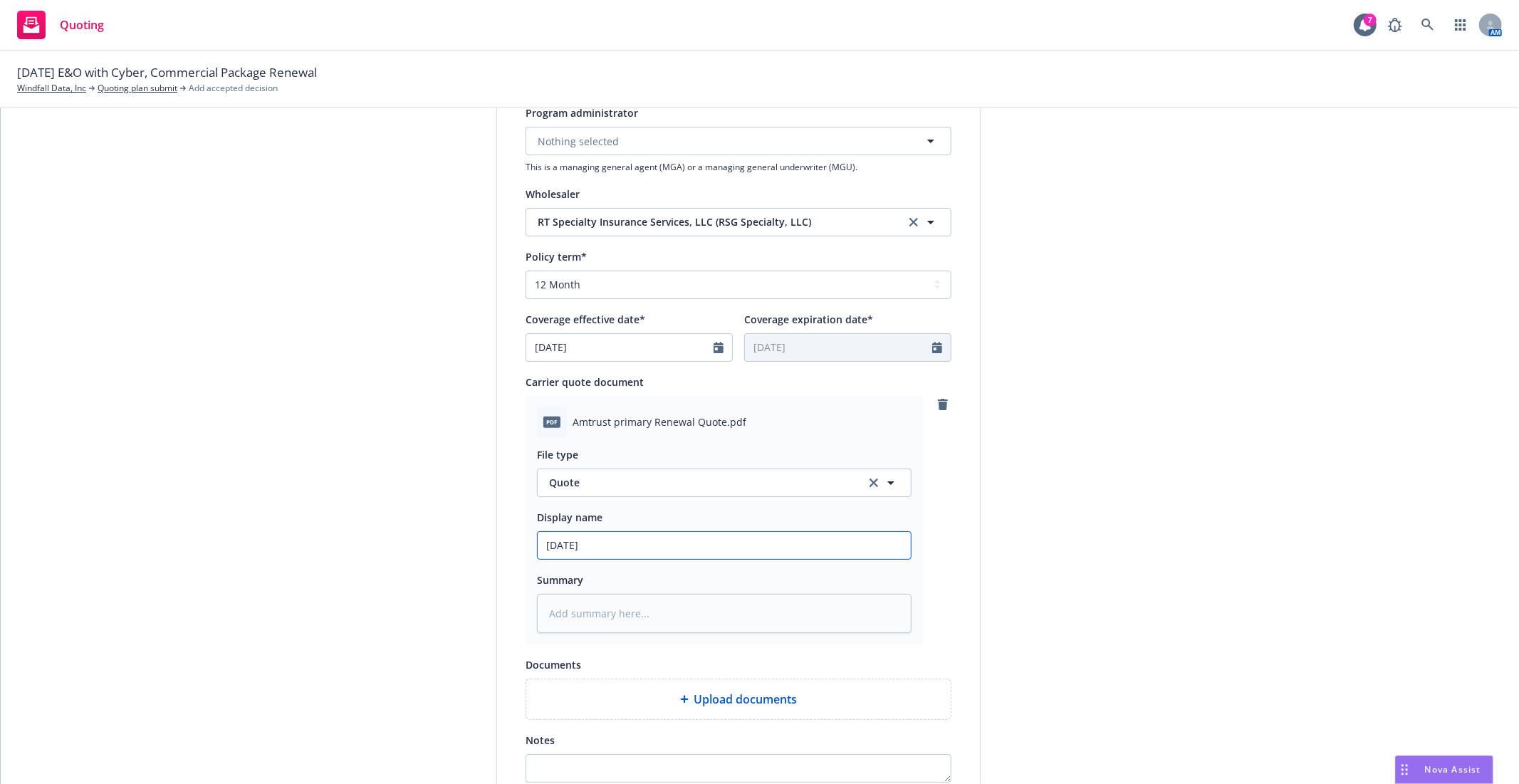
type textarea "x"
type input "9/16/25 -"
type textarea "x"
type input "9/16/25 -"
type textarea "x"
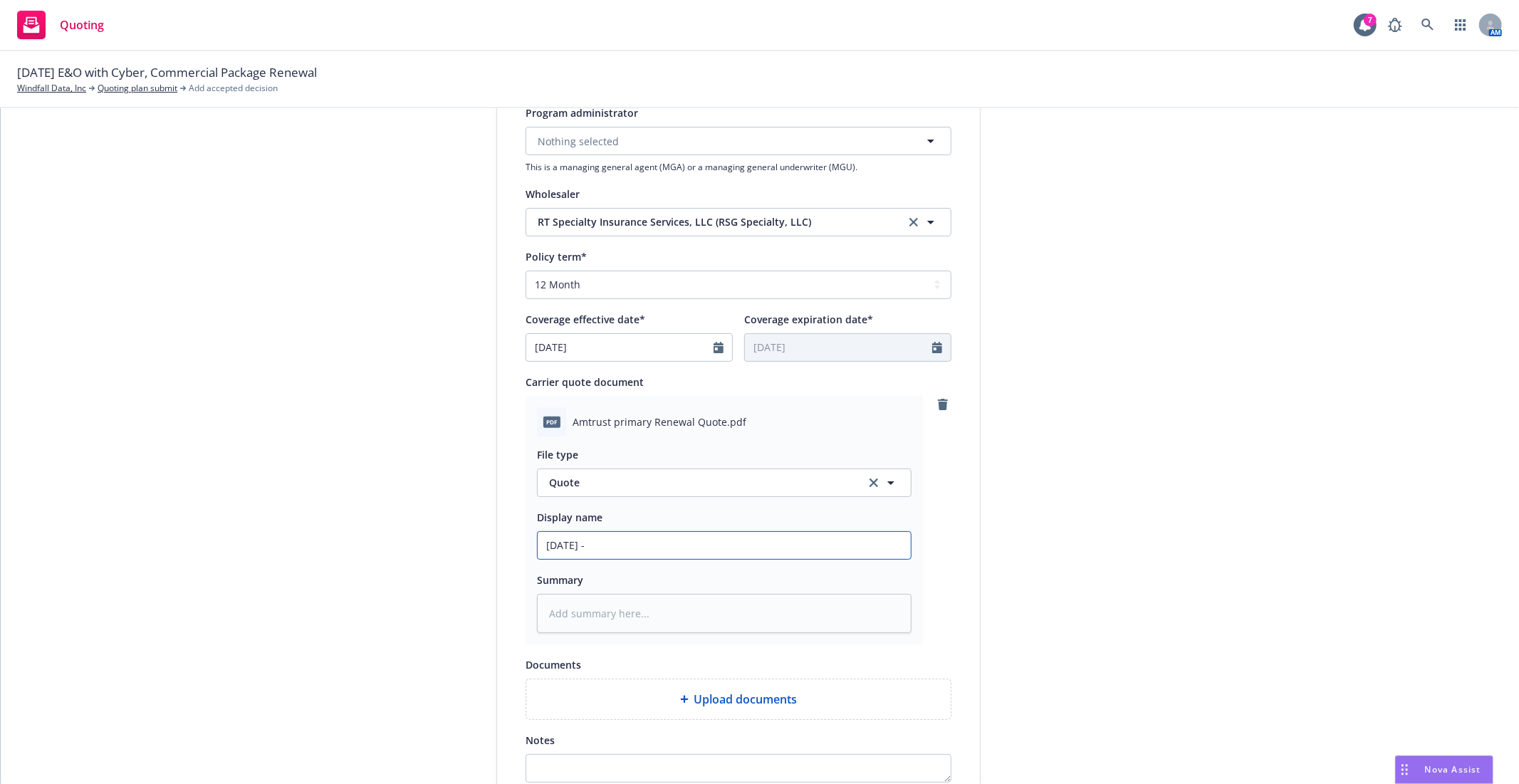
type input "9/16/25 - 2"
type textarea "x"
type input "9/16/25 - 26"
drag, startPoint x: 578, startPoint y: 545, endPoint x: 587, endPoint y: 545, distance: 9.0
click at [581, 545] on input "9/16/25 - 26" at bounding box center [724, 545] width 373 height 27
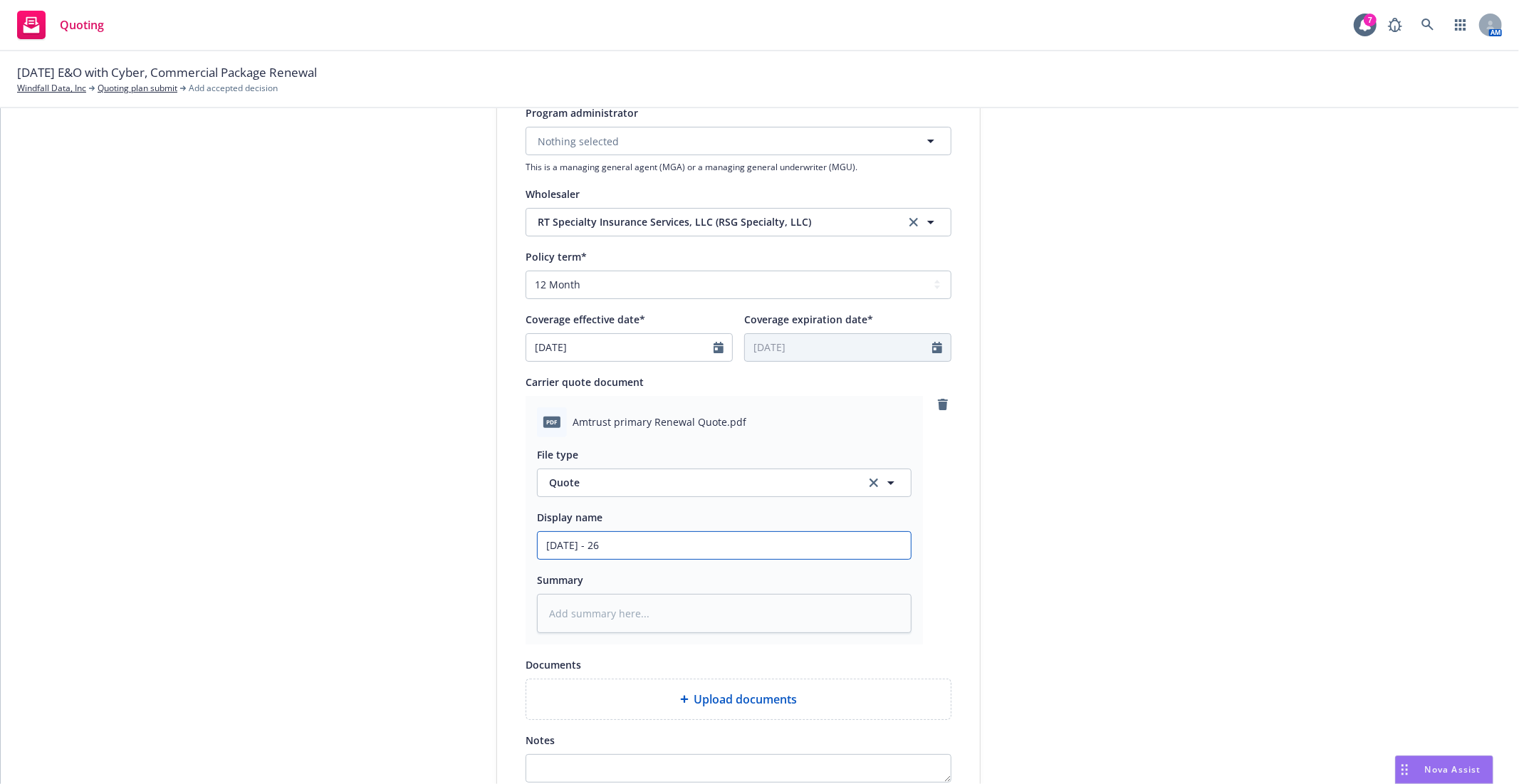
type textarea "x"
type input "9/16/25 26"
type textarea "x"
type input "9/16/25 26"
type textarea "x"
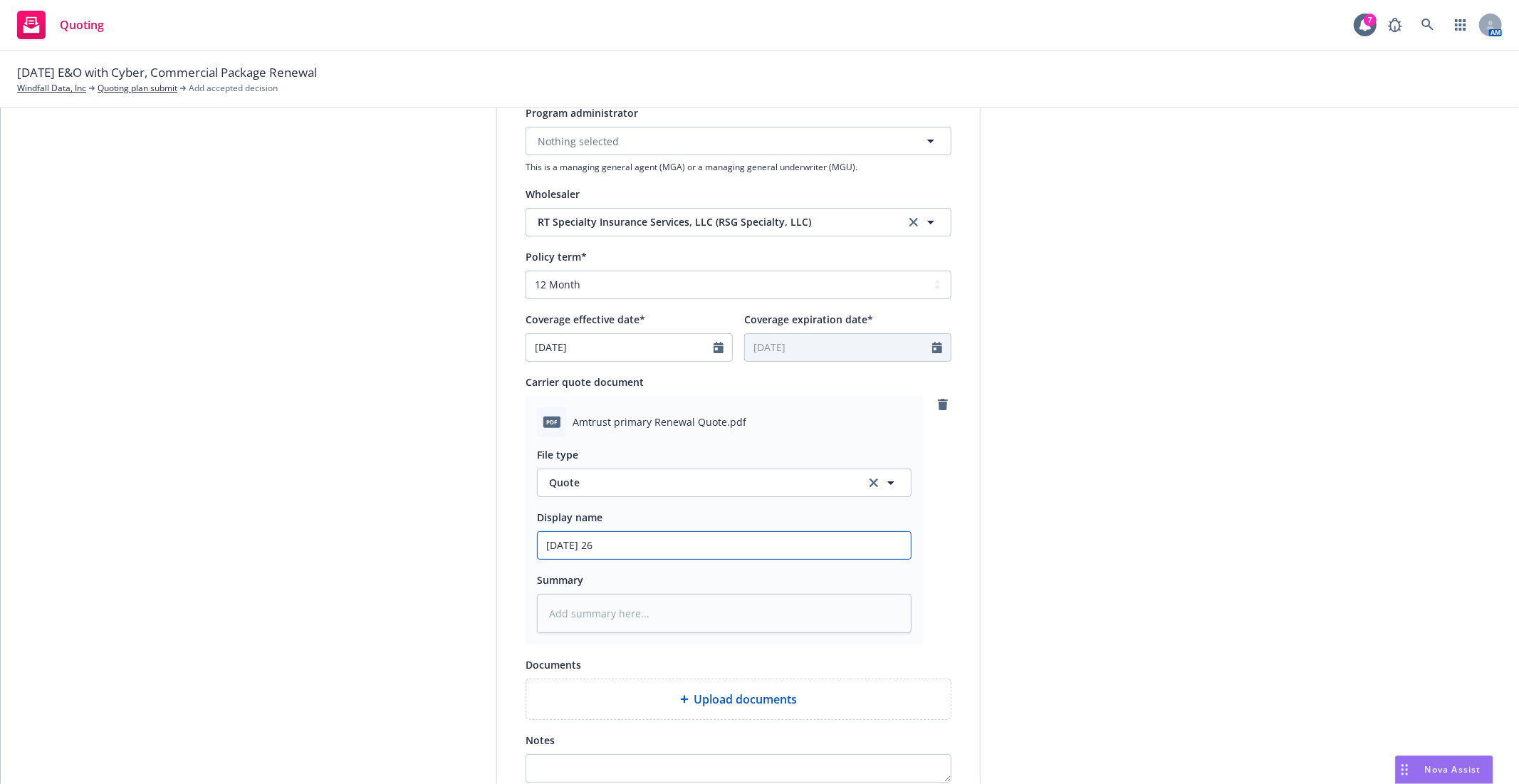
type input "9/16/25- 26"
click at [585, 546] on input "9/16/25- 26" at bounding box center [724, 545] width 373 height 27
click at [582, 546] on input "9/16/25- 26" at bounding box center [724, 545] width 373 height 27
type textarea "x"
type input "9/16/25-26"
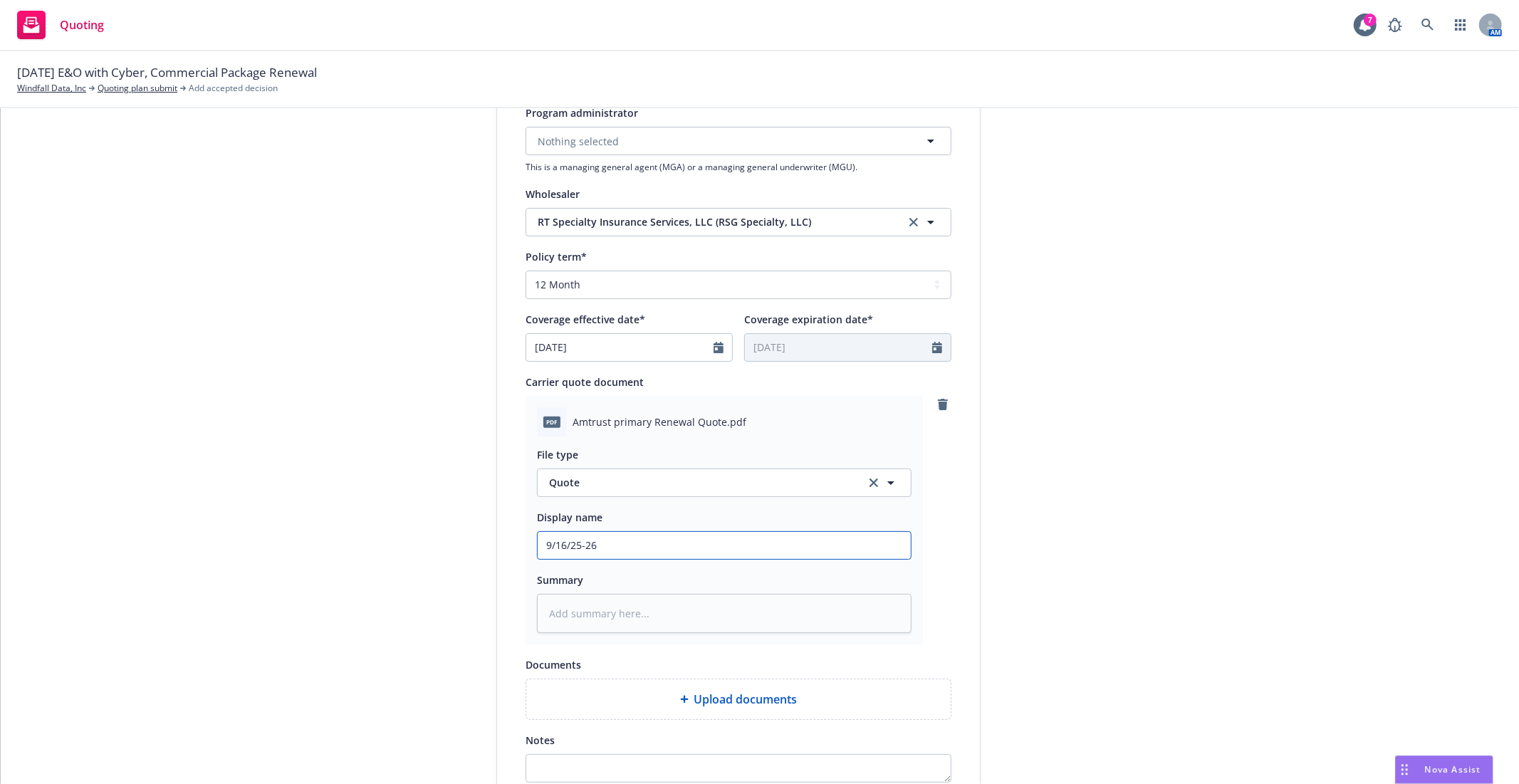
drag, startPoint x: 575, startPoint y: 550, endPoint x: 585, endPoint y: 550, distance: 10.0
click at [577, 550] on input "9/16/25-26" at bounding box center [724, 545] width 373 height 27
type textarea "x"
type input "9/16/25 -26"
click at [585, 550] on input "9/16/25 -26" at bounding box center [724, 545] width 373 height 27
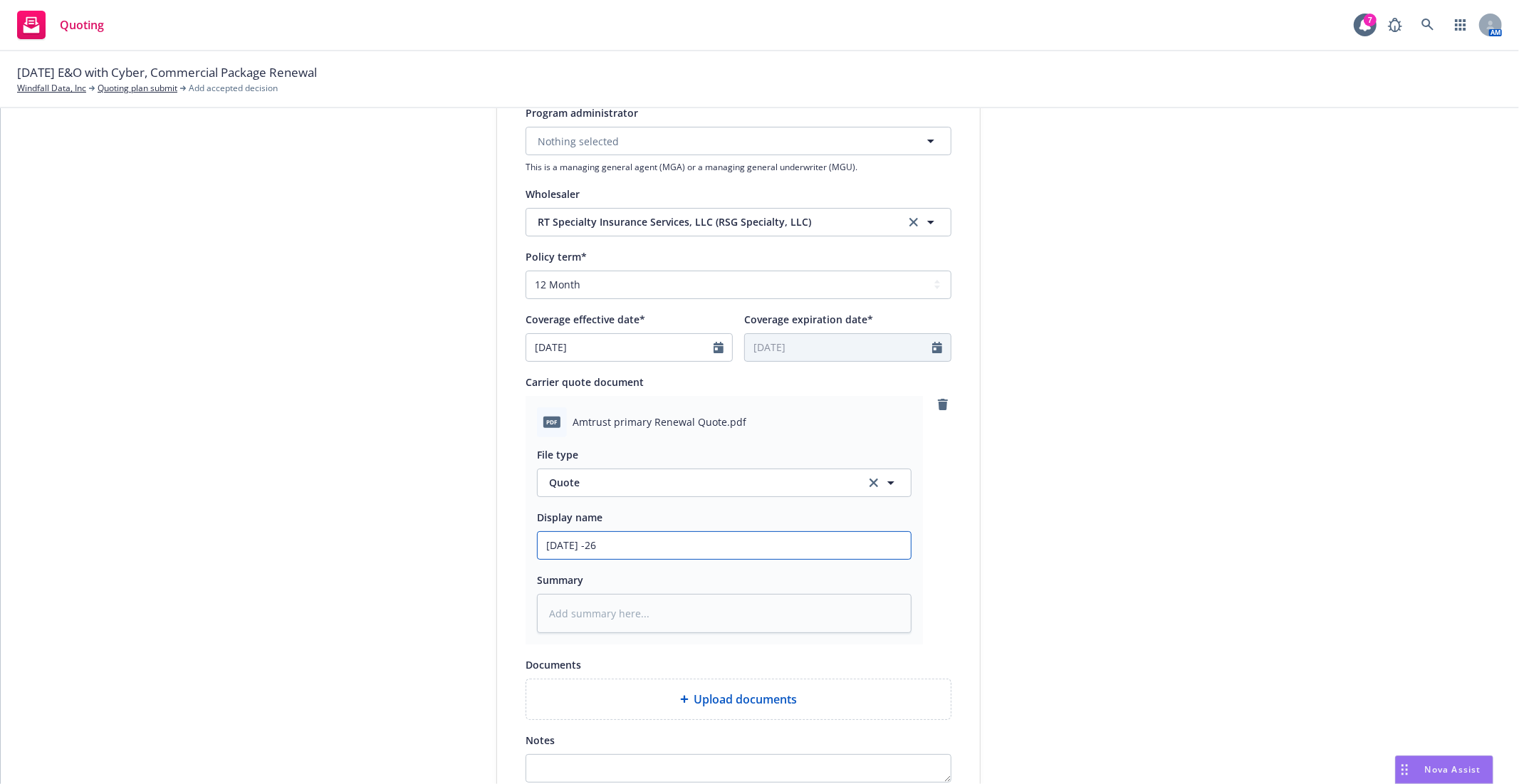
type textarea "x"
type input "9/16/25 - 26"
click at [613, 551] on input "9/16/25 - 26" at bounding box center [724, 545] width 373 height 27
type textarea "x"
type input "9/16/25 - 26"
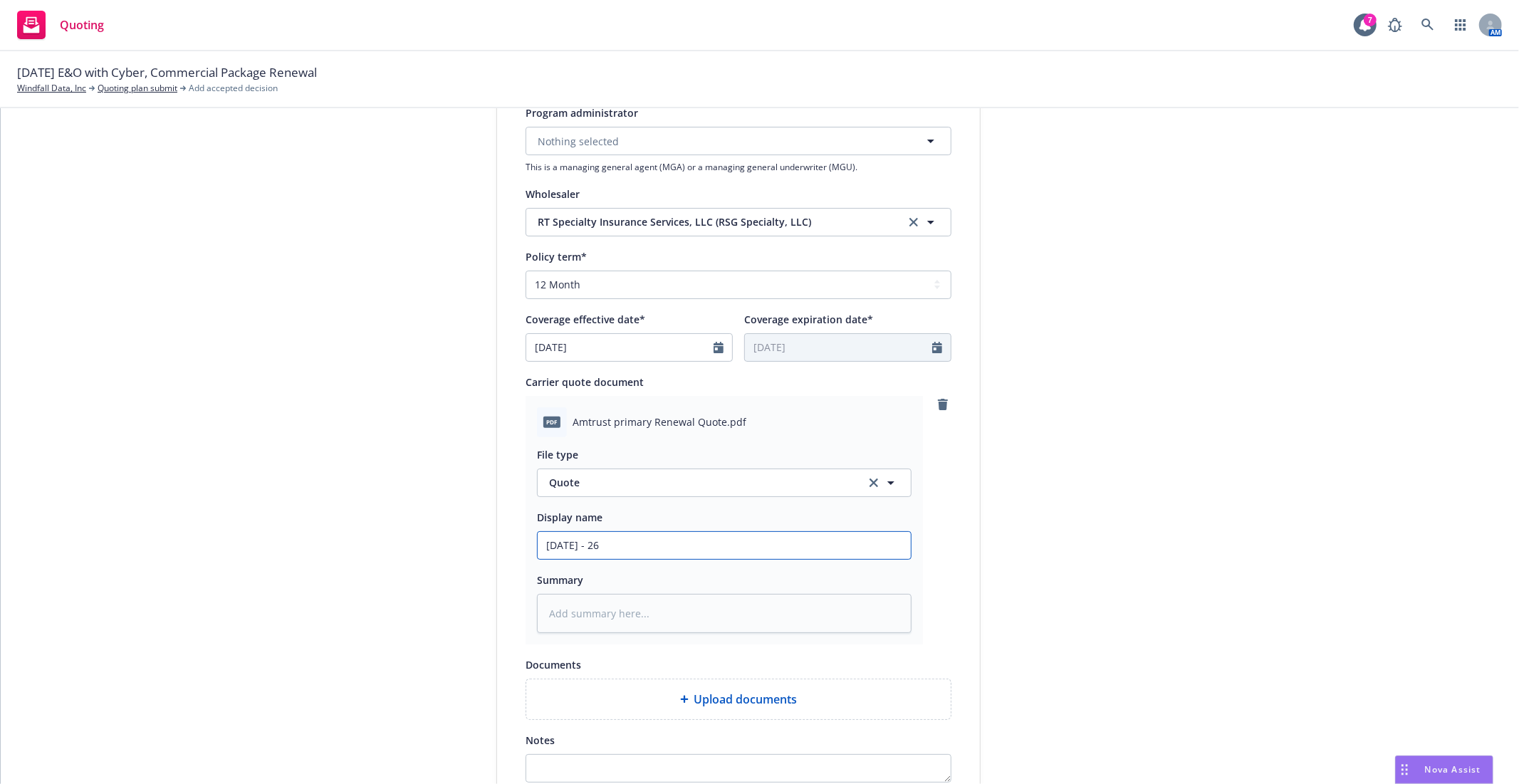
type textarea "x"
type input "9/16/25 - 26 W"
type textarea "x"
type input "9/16/25 - 26 Wi"
type textarea "x"
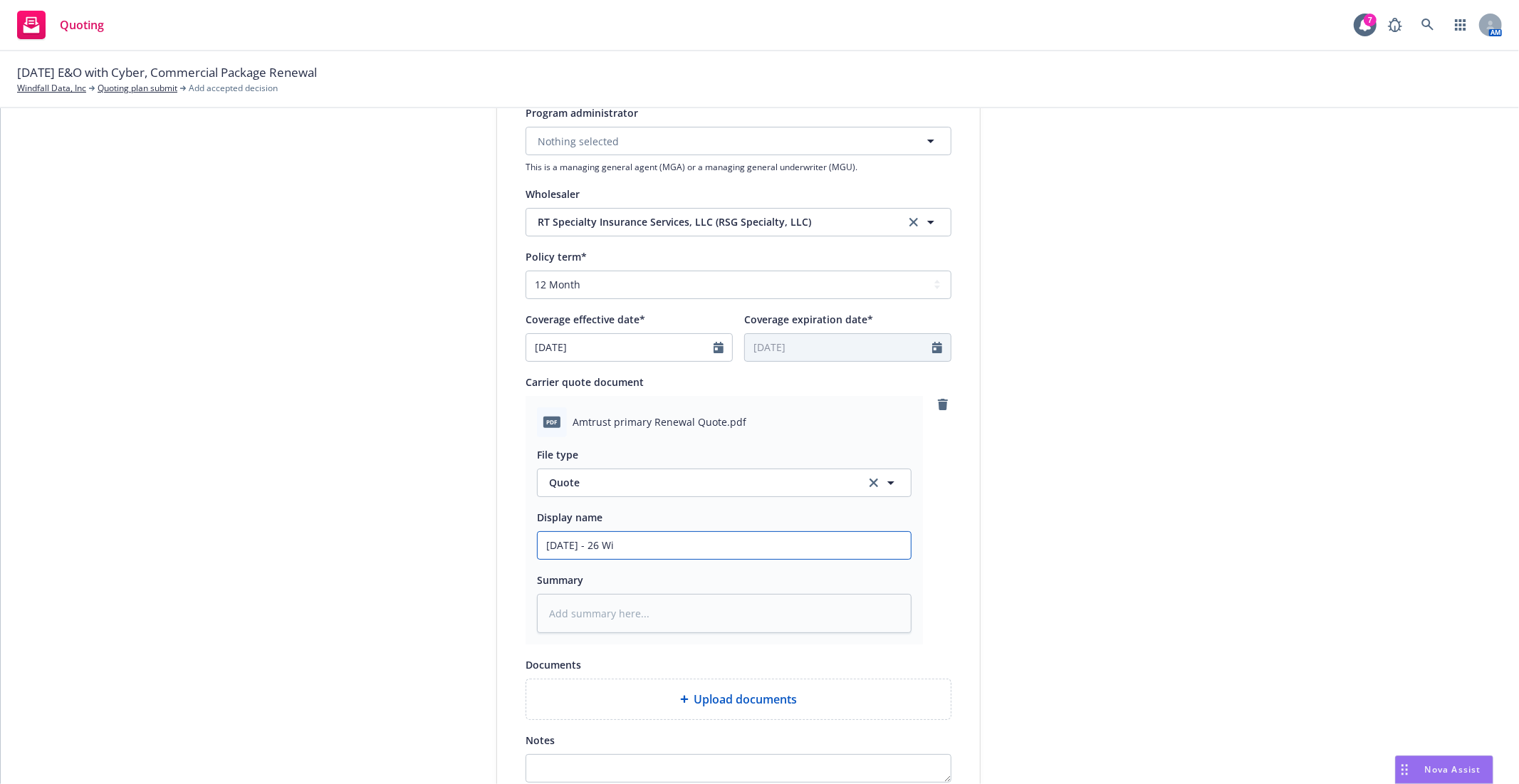
type input "9/16/25 - 26 Win"
type textarea "x"
type input "9/16/25 - 26 Wind"
type textarea "x"
type input "9/16/25 - 26 Windf"
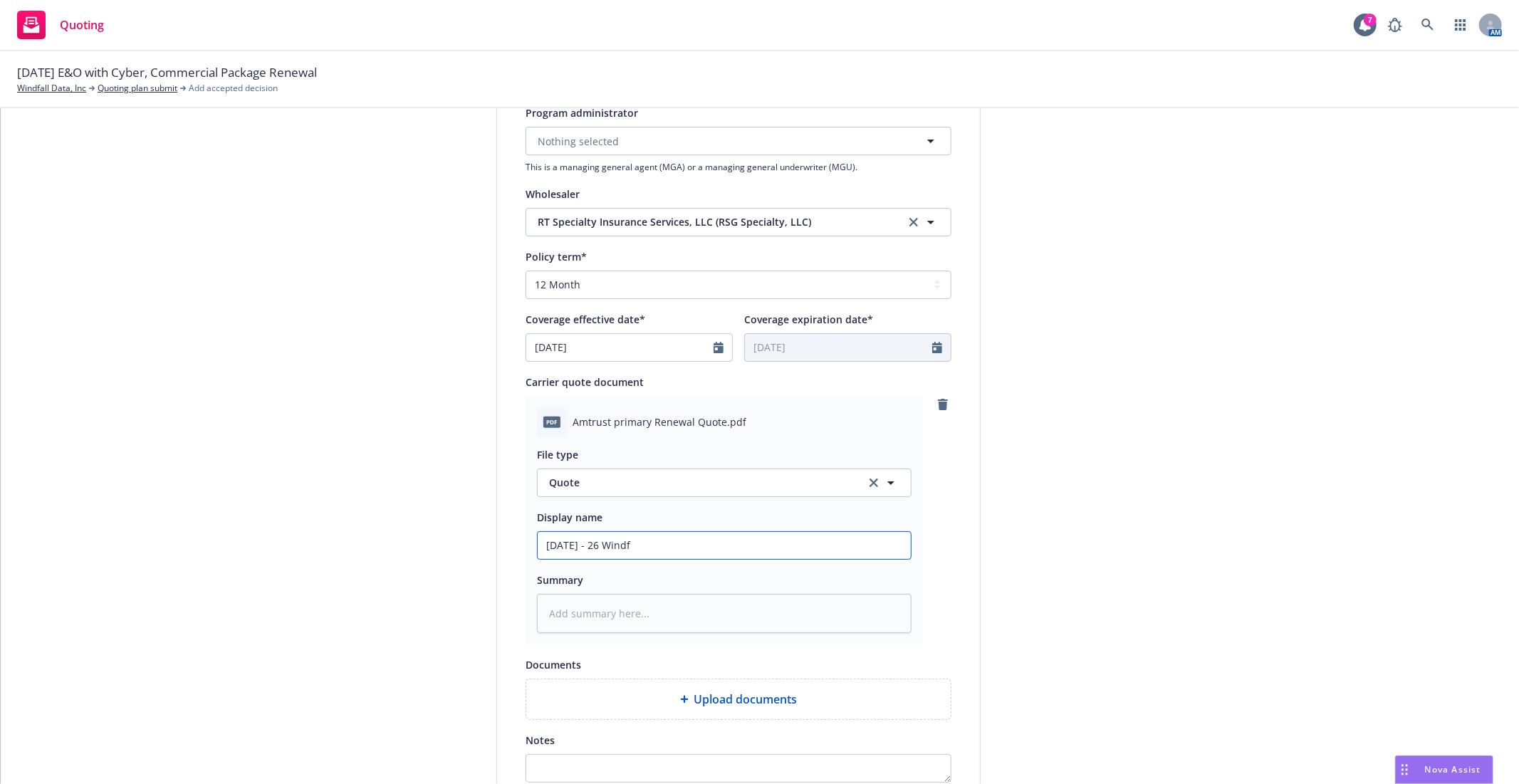
type textarea "x"
type input "9/16/25 - 26 Windfa"
type textarea "x"
type input "9/16/25 - 26 Windfal"
type textarea "x"
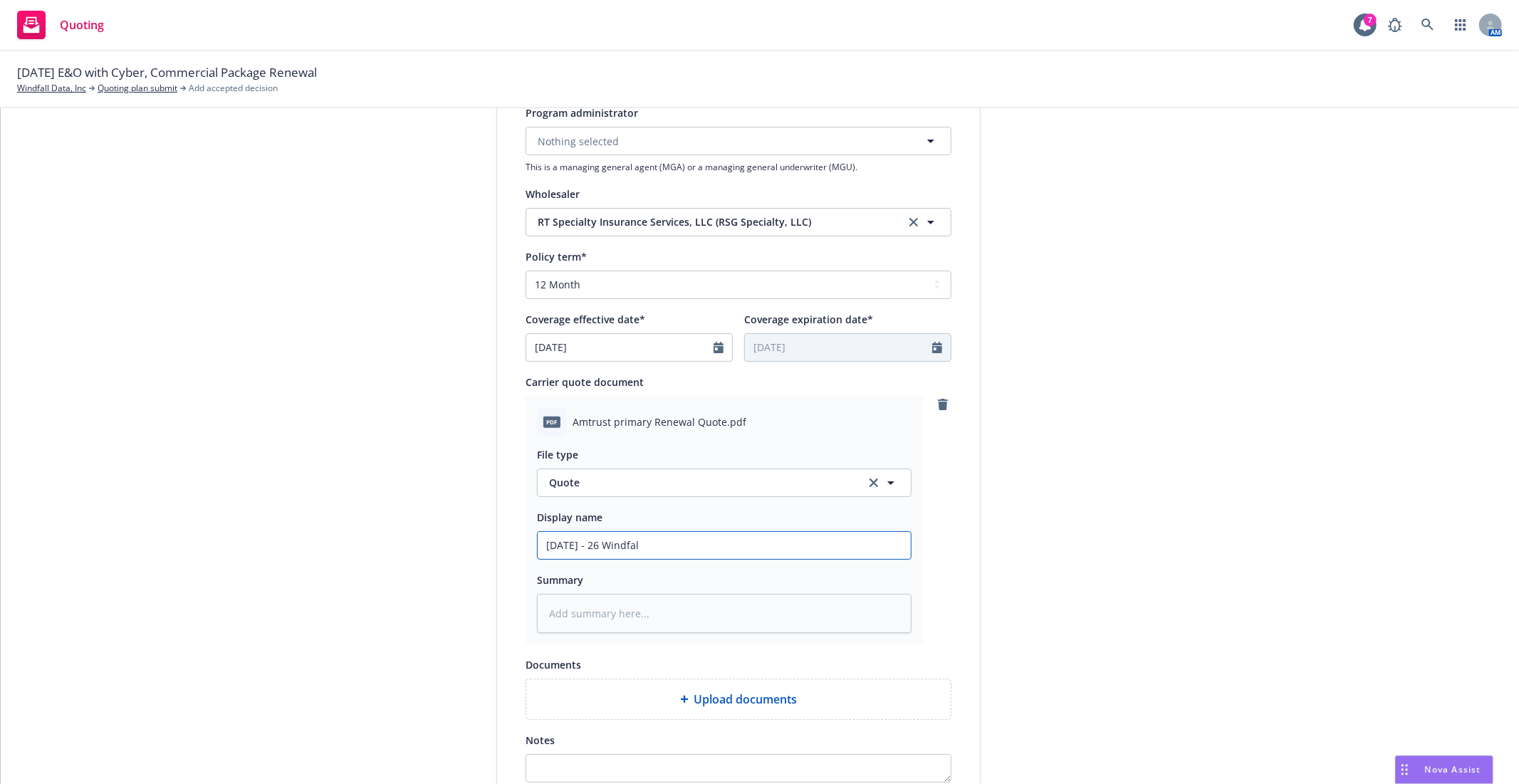
type input "9/16/25 - 26 Windfall"
type textarea "x"
type input "9/16/25 - 26 Windfall"
type textarea "x"
type input "9/16/25 - 26 Windfall E&"
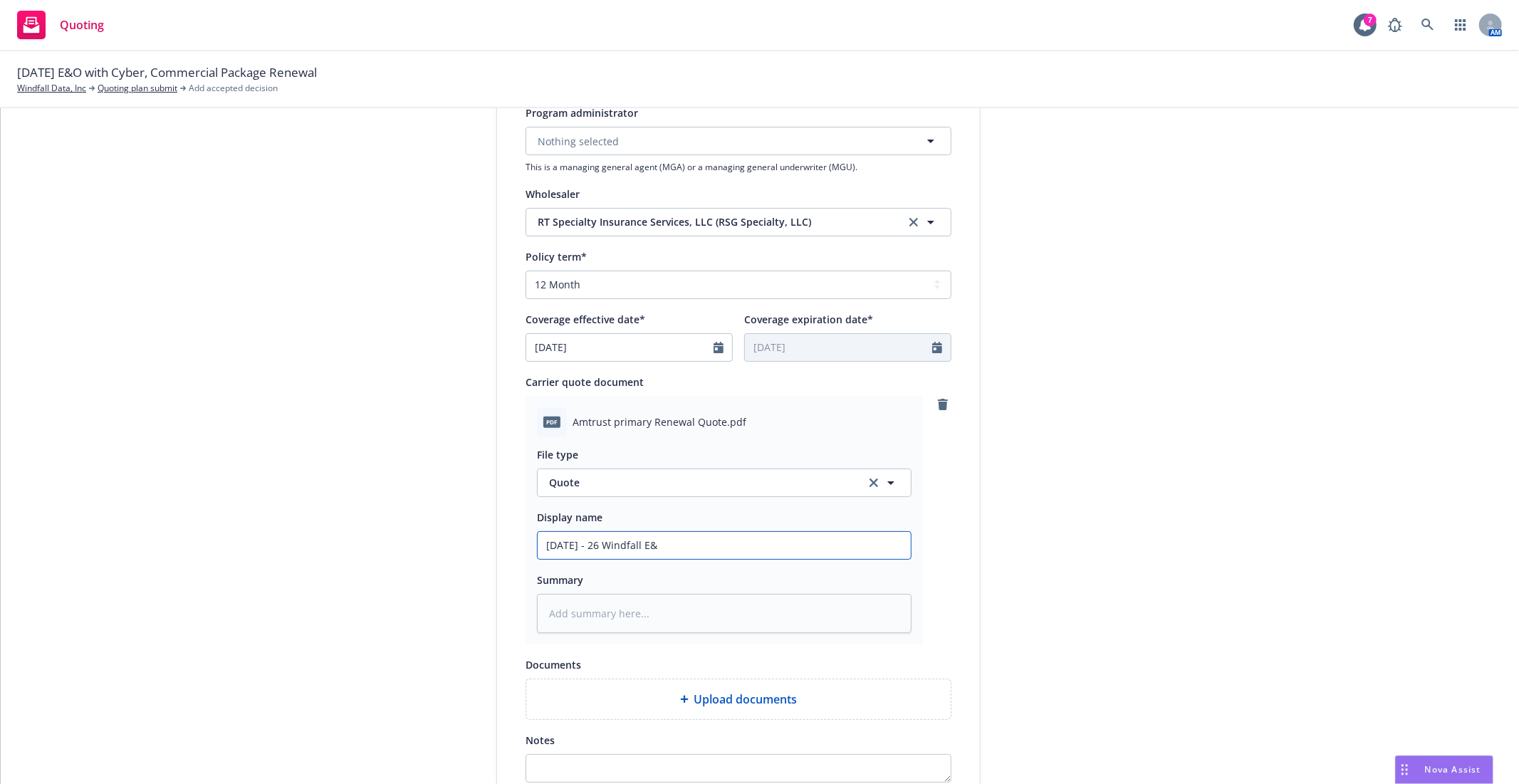
type textarea "x"
type input "9/16/25 - 26 Windfall E&O"
type textarea "x"
type input "9/16/25 - 26 Windfall E&O/"
type textarea "x"
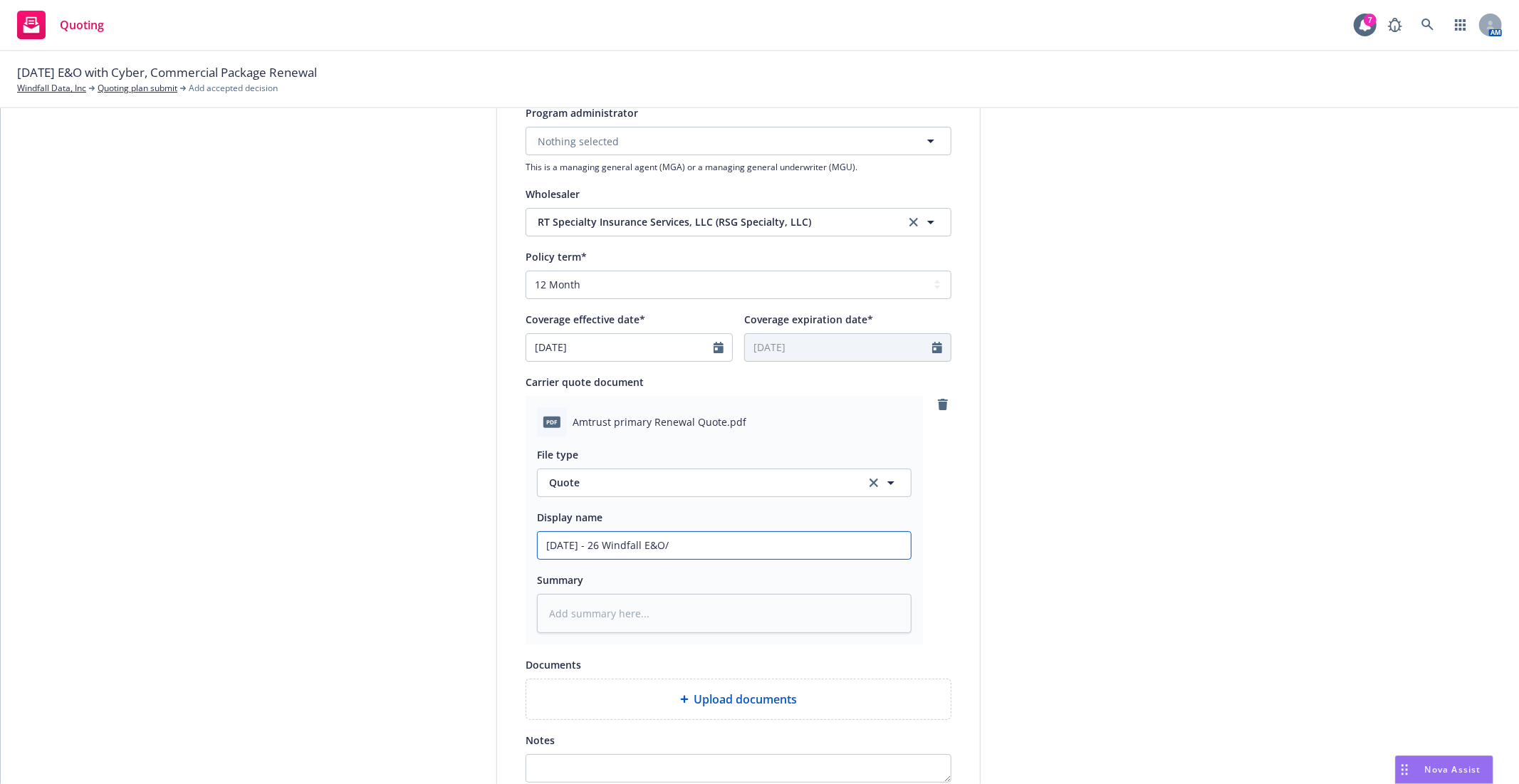
type input "9/16/25 - 26 Windfall E&O/C"
type textarea "x"
type input "9/16/25 - 26 Windfall E&O/Cy"
type textarea "x"
type input "9/16/25 - 26 Windfall E&O/Cyb"
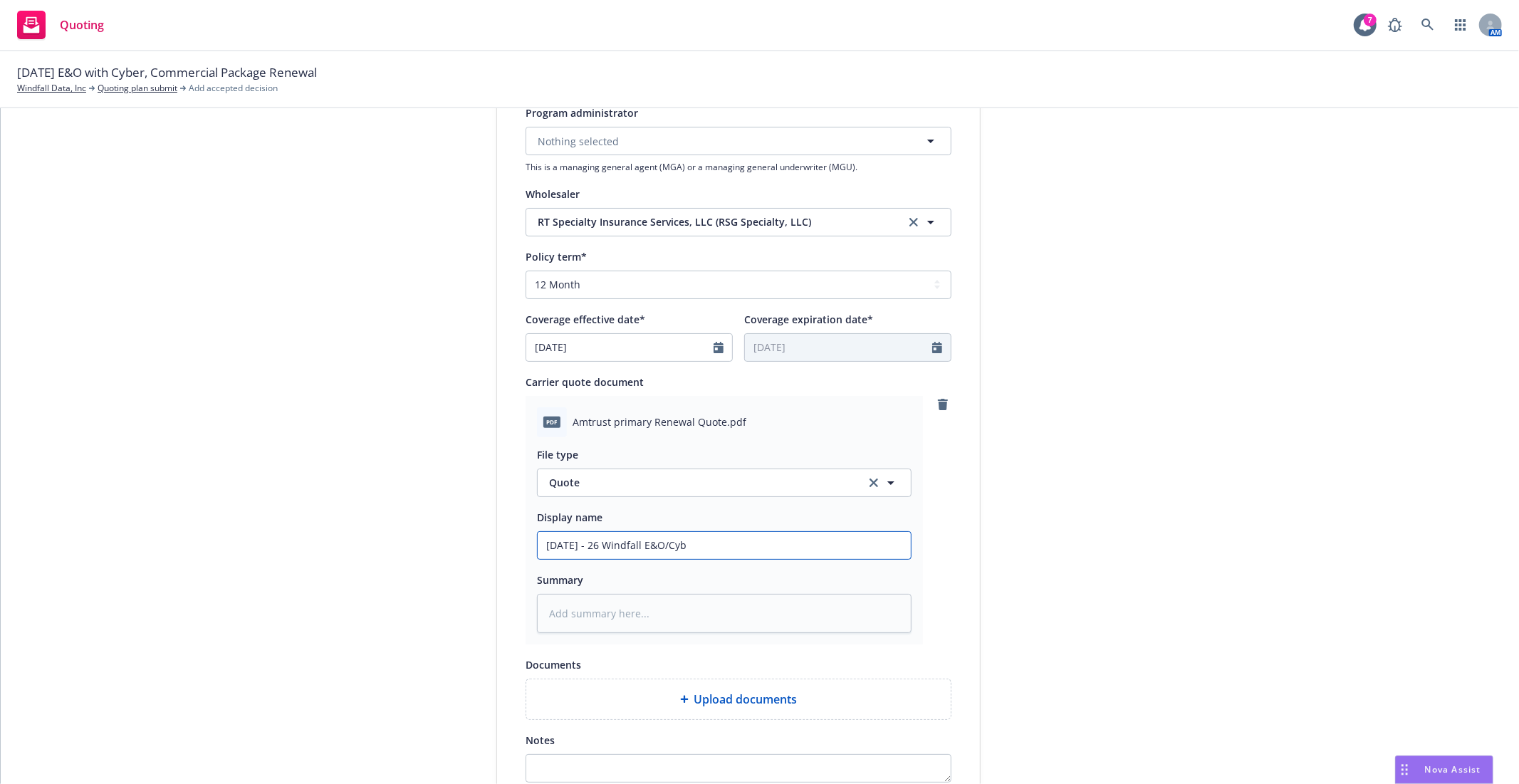
type textarea "x"
type input "9/16/25 - 26 Windfall E&O/Cybe"
type textarea "x"
type input "9/16/25 - 26 Windfall E&O/Cyber"
type textarea "x"
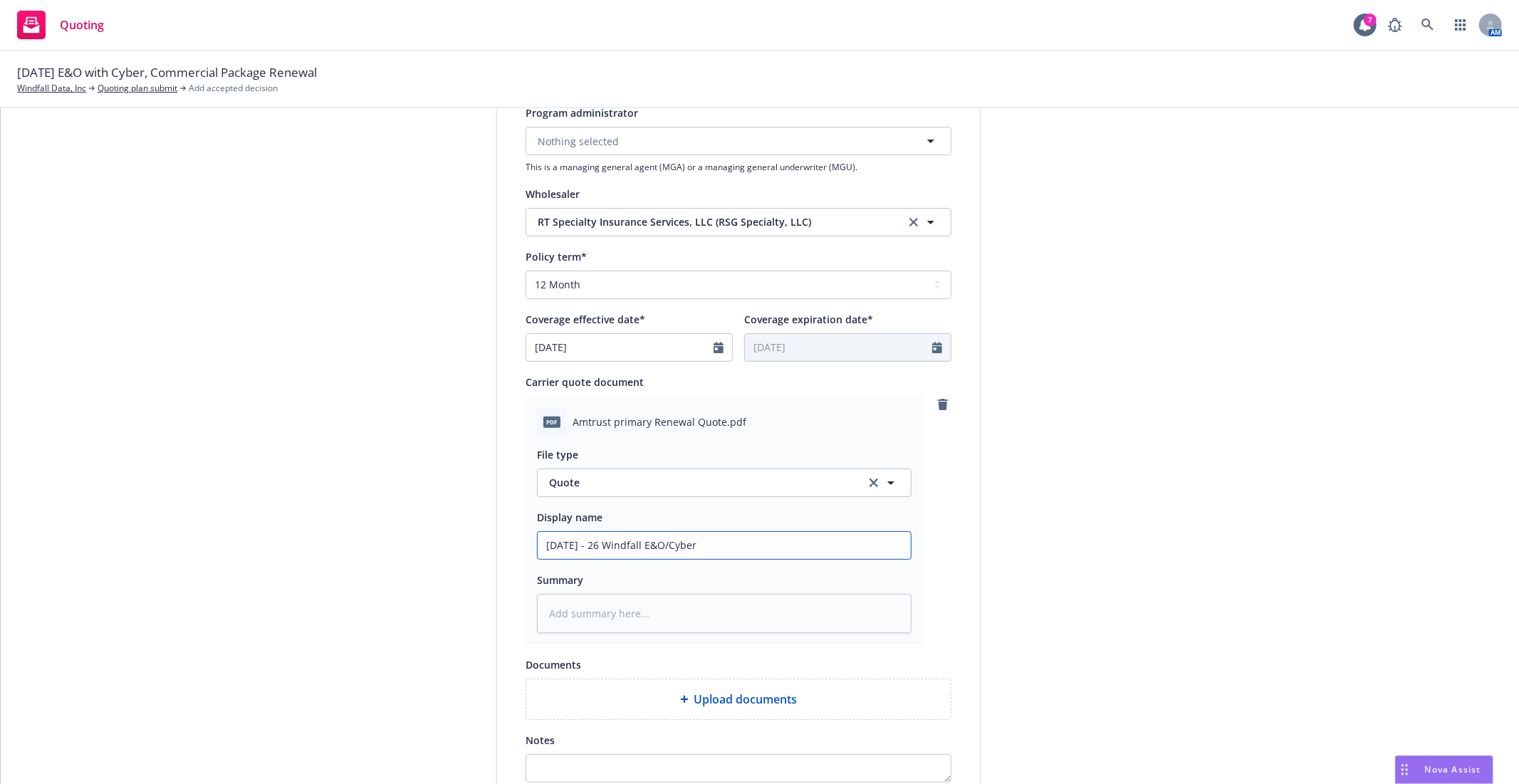
type input "9/16/25 - 26 Windfall E&O/Cyber"
type textarea "x"
type input "9/16/25 - 26 Windfall E&O/Cyber Q"
type textarea "x"
type input "9/16/25 - 26 Windfall E&O/Cyber Qu"
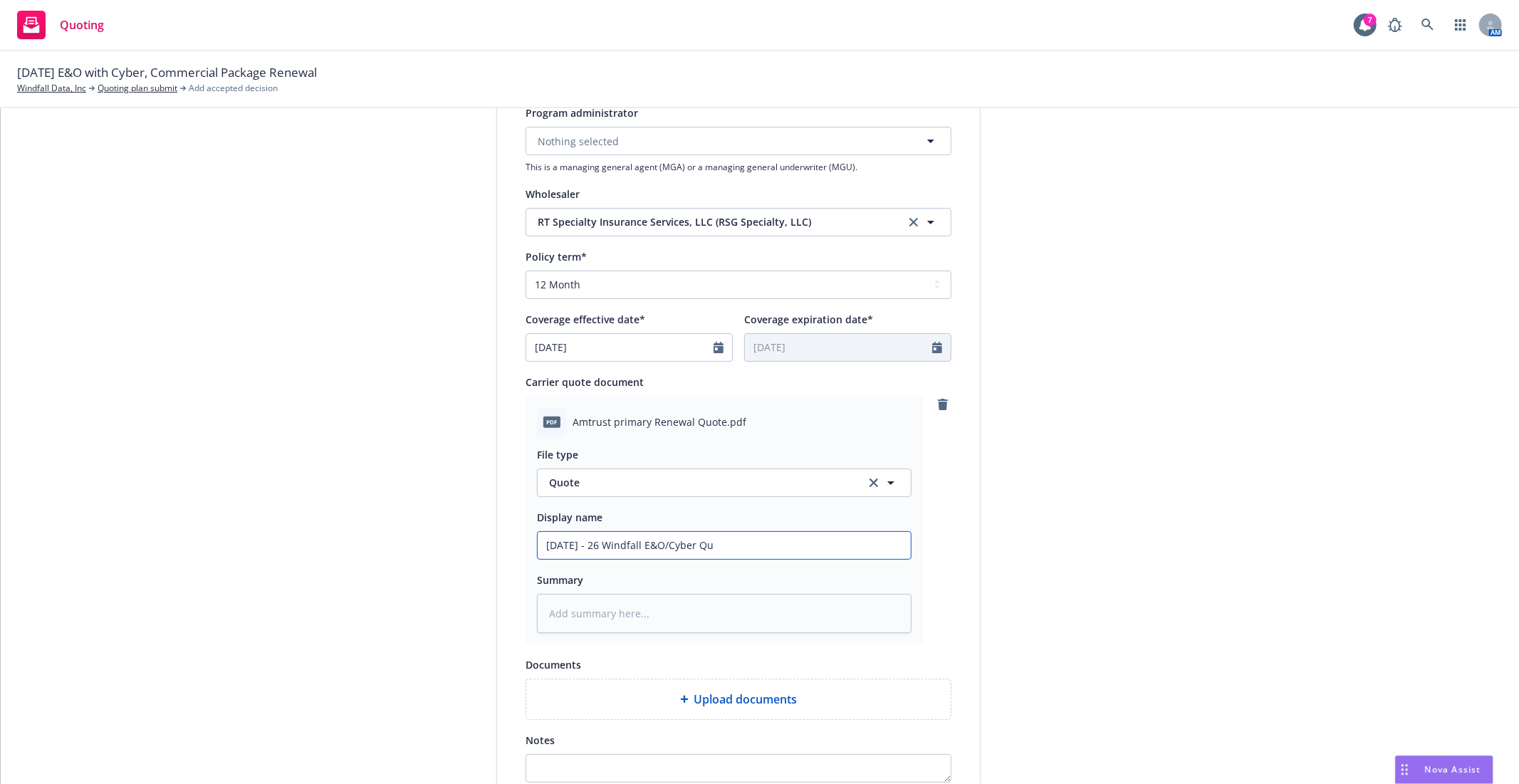
type textarea "x"
type input "9/16/25 - 26 Windfall E&O/Cyber Quo"
type textarea "x"
type input "9/16/25 - 26 Windfall E&O/Cyber Quou"
type textarea "x"
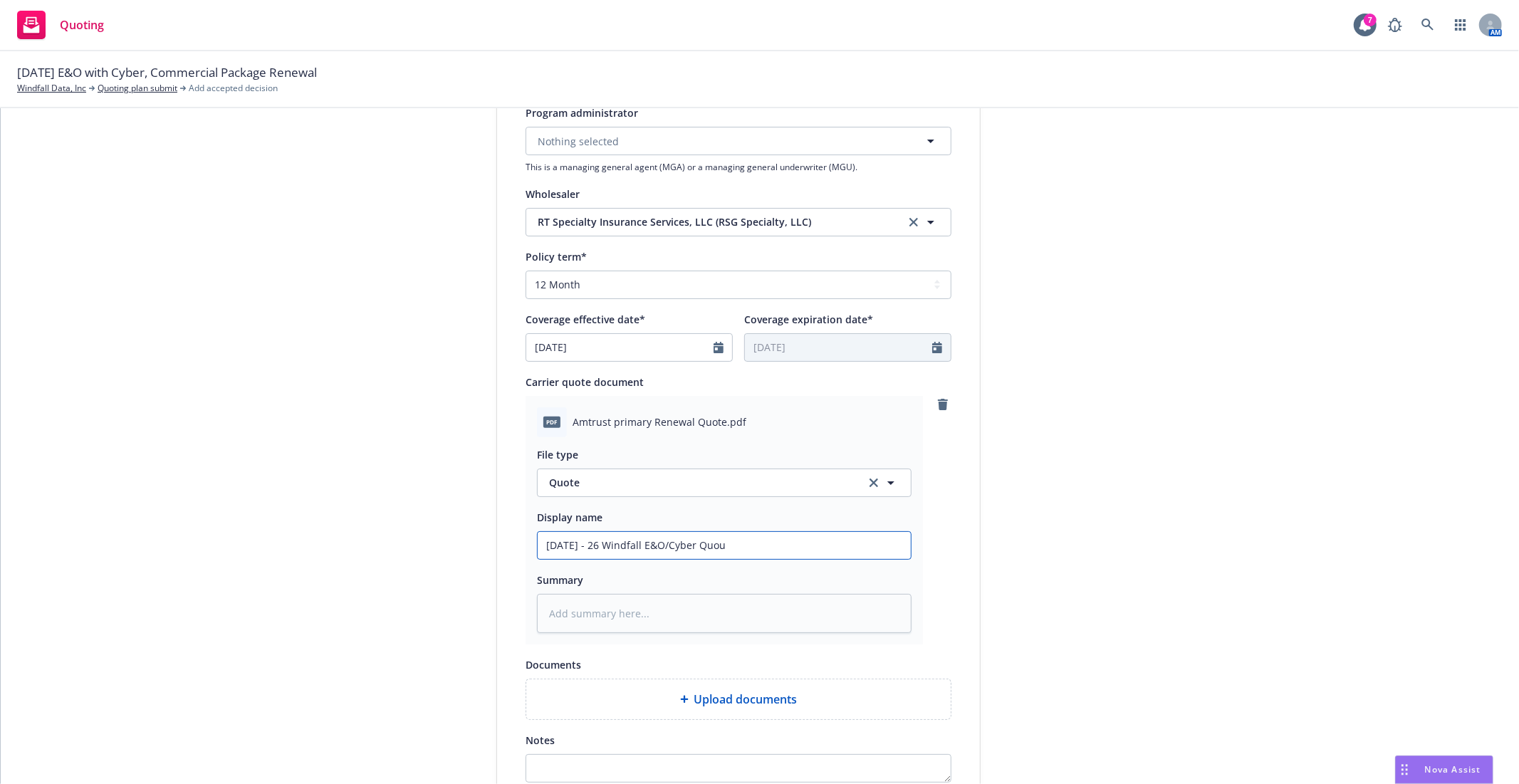
type input "9/16/25 - 26 Windfall E&O/Cyber Quout"
type textarea "x"
type input "9/16/25 - 26 Windfall E&O/Cyber Quou"
type textarea "x"
type input "9/16/25 - 26 Windfall E&O/Cyber Quo"
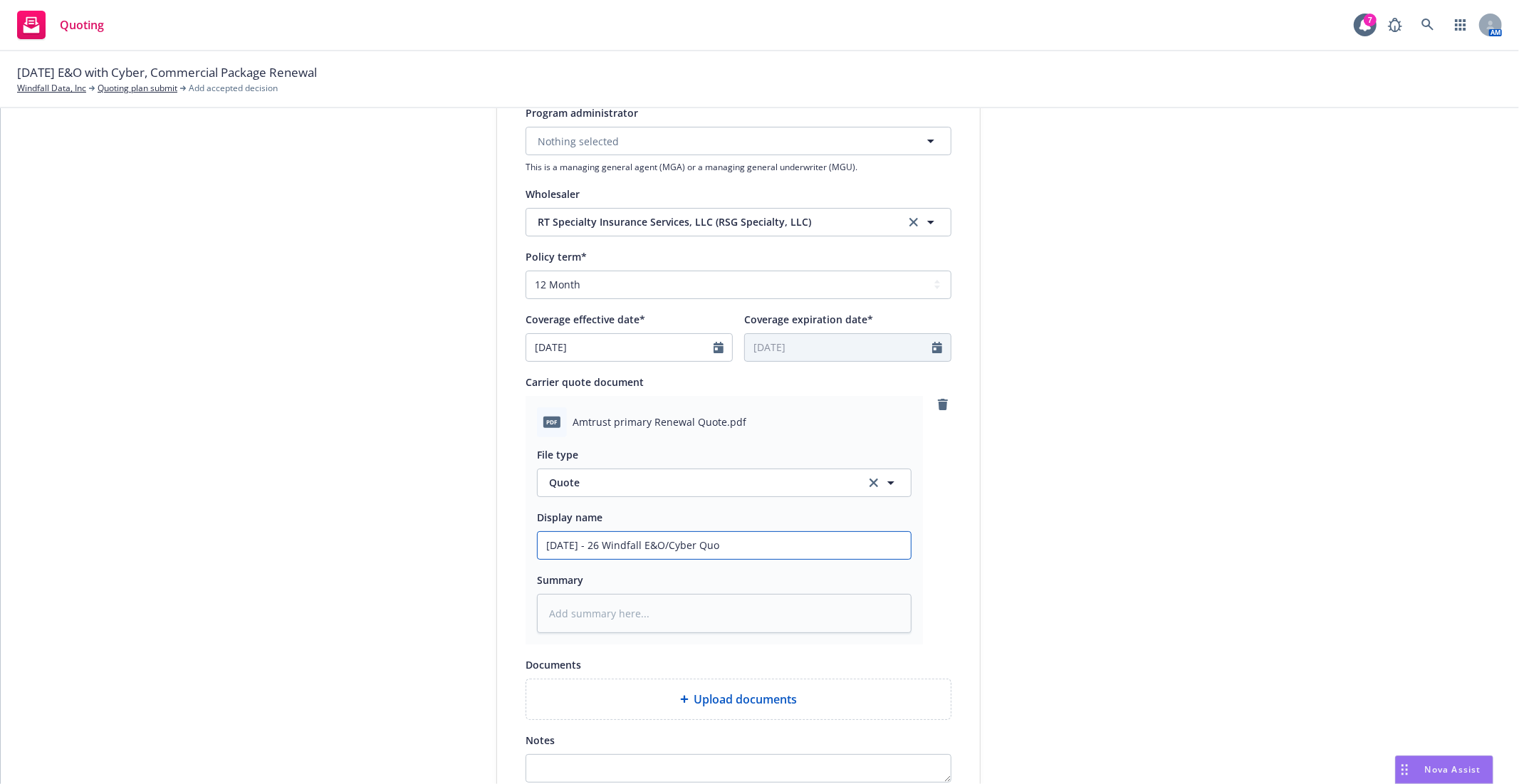
type textarea "x"
type input "9/16/25 - 26 Windfall E&O/Cyber Quot"
type textarea "x"
type input "9/16/25 - 26 Windfall E&O/Cyber Quote"
type textarea "x"
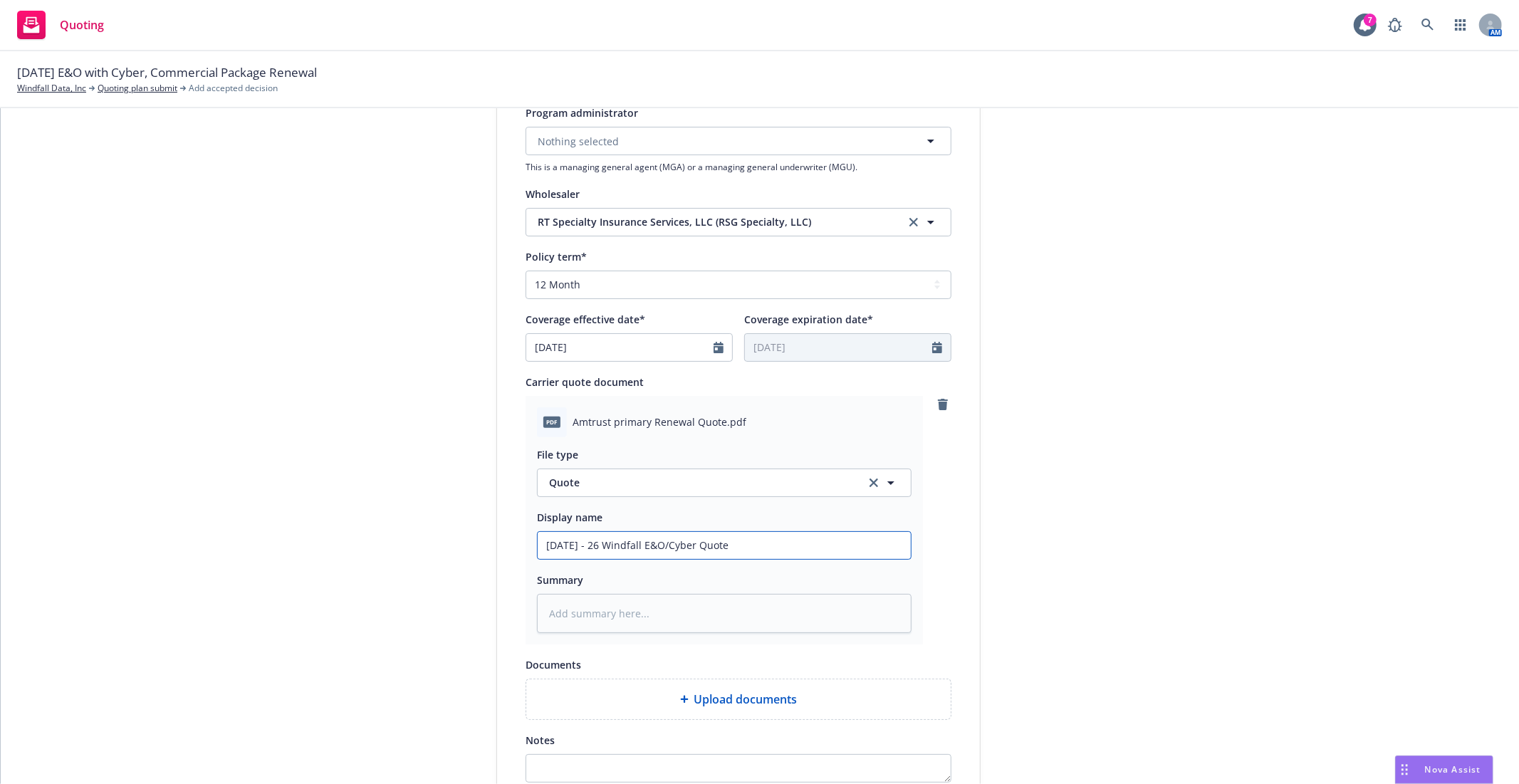
type input "9/16/25 - 26 Windfall E&O/Cyber Quote"
type textarea "x"
type input "9/16/25 - 26 Windfall E&O/Cyber Quote -"
type textarea "x"
type input "9/16/25 - 26 Windfall E&O/Cyber Quote -"
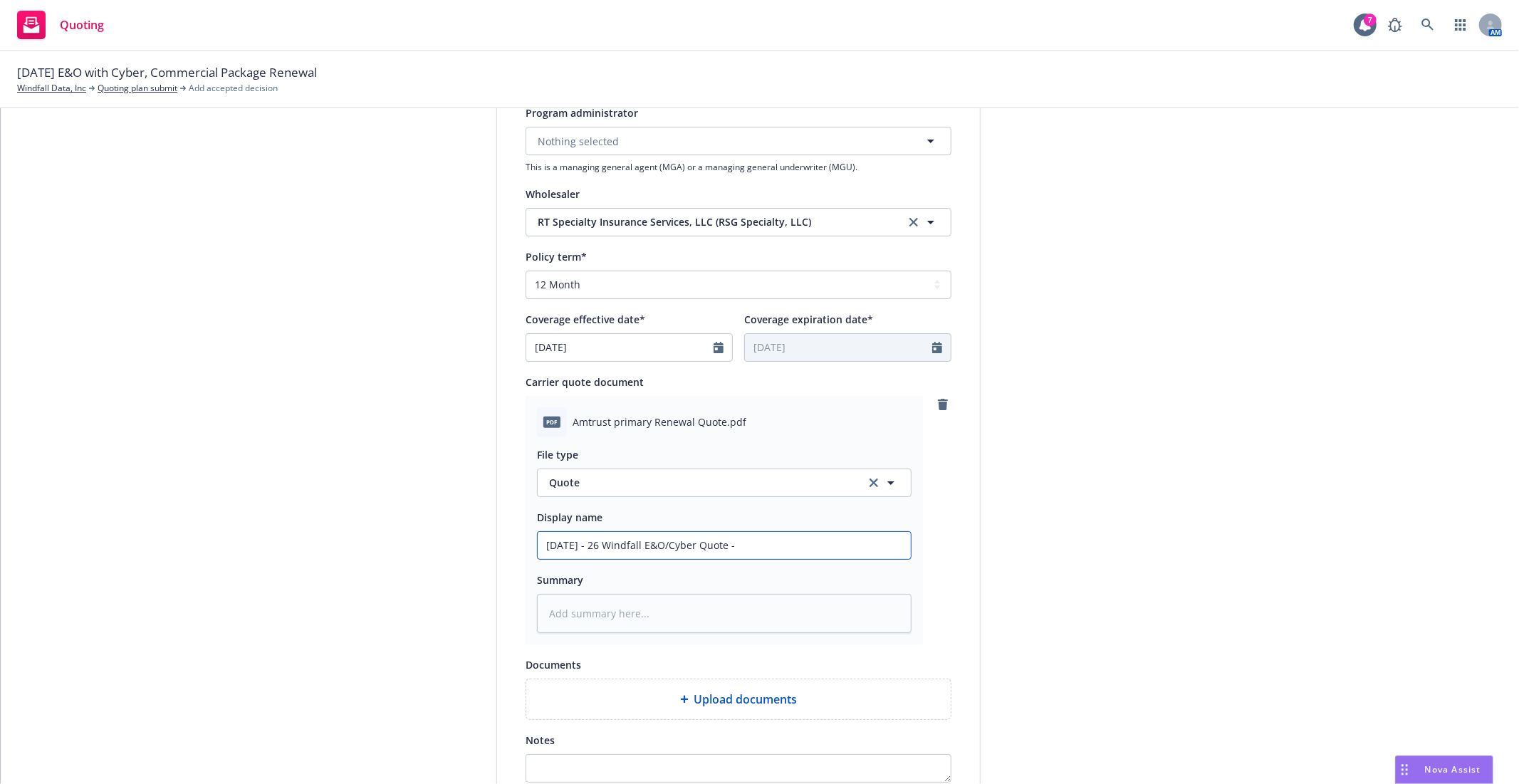
type textarea "x"
type input "9/16/25 - 26 Windfall E&O/Cyber Quote - A"
type textarea "x"
type input "9/16/25 - 26 Windfall E&O/Cyber Quote - Am"
type textarea "x"
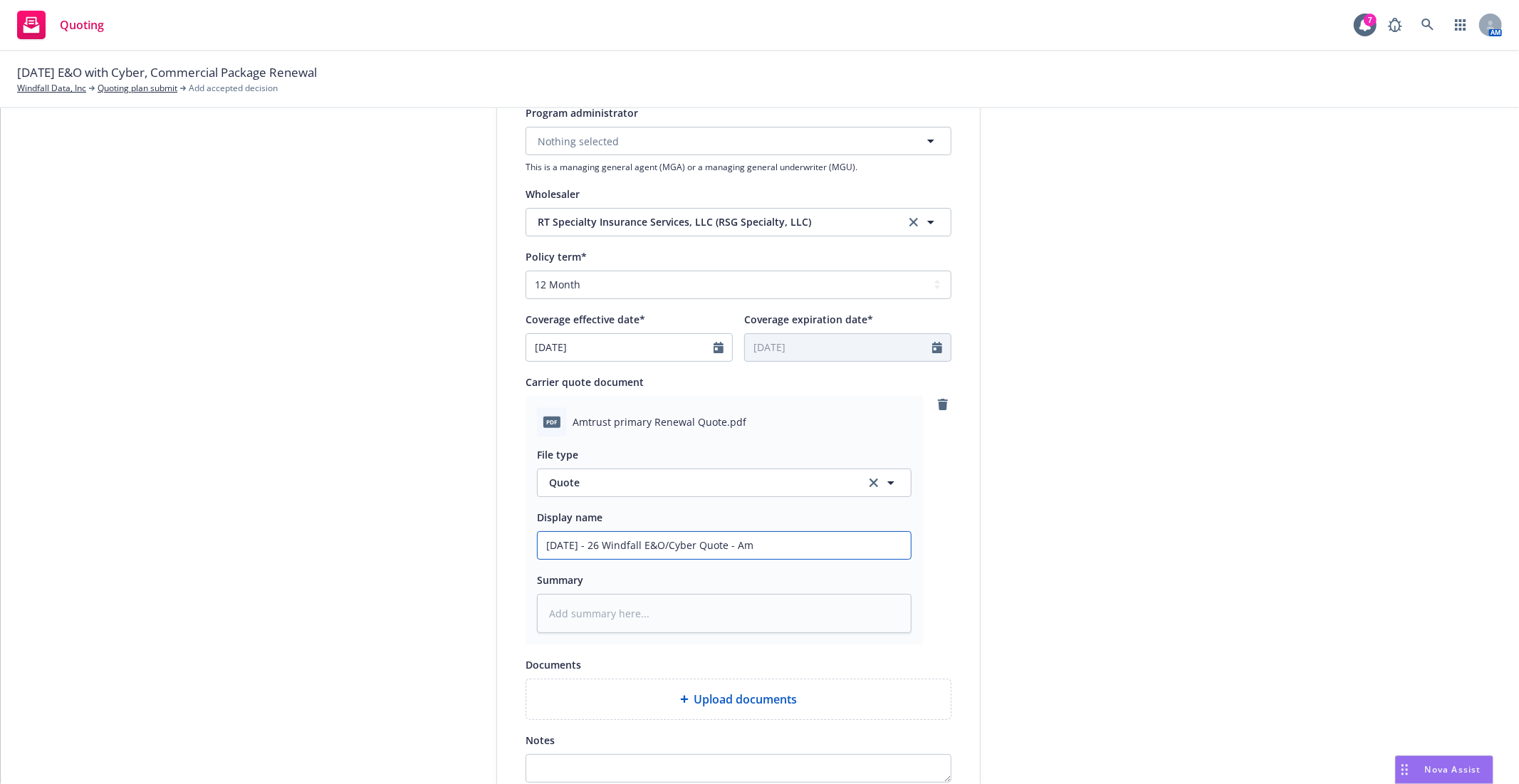
type input "9/16/25 - 26 Windfall E&O/Cyber Quote - AmT"
type textarea "x"
type input "9/16/25 - 26 Windfall E&O/Cyber Quote - AmTr"
type textarea "x"
type input "9/16/25 - 26 Windfall E&O/Cyber Quote - AmTru"
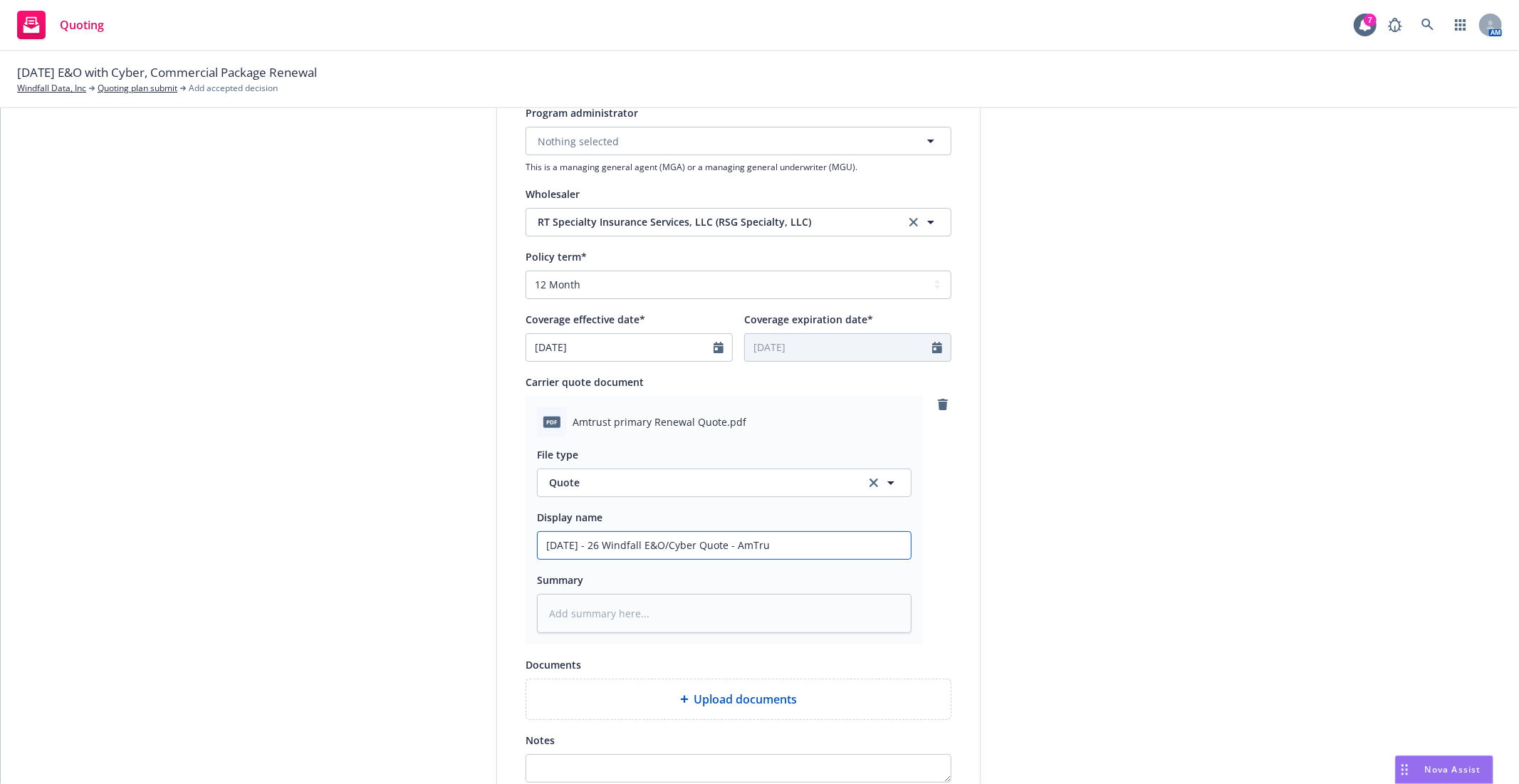
type textarea "x"
type input "9/16/25 - 26 Windfall E&O/Cyber Quote - AmTrus"
type textarea "x"
type input "9/16/25 - 26 Windfall E&O/Cyber Quote - AmTrust"
type textarea "x"
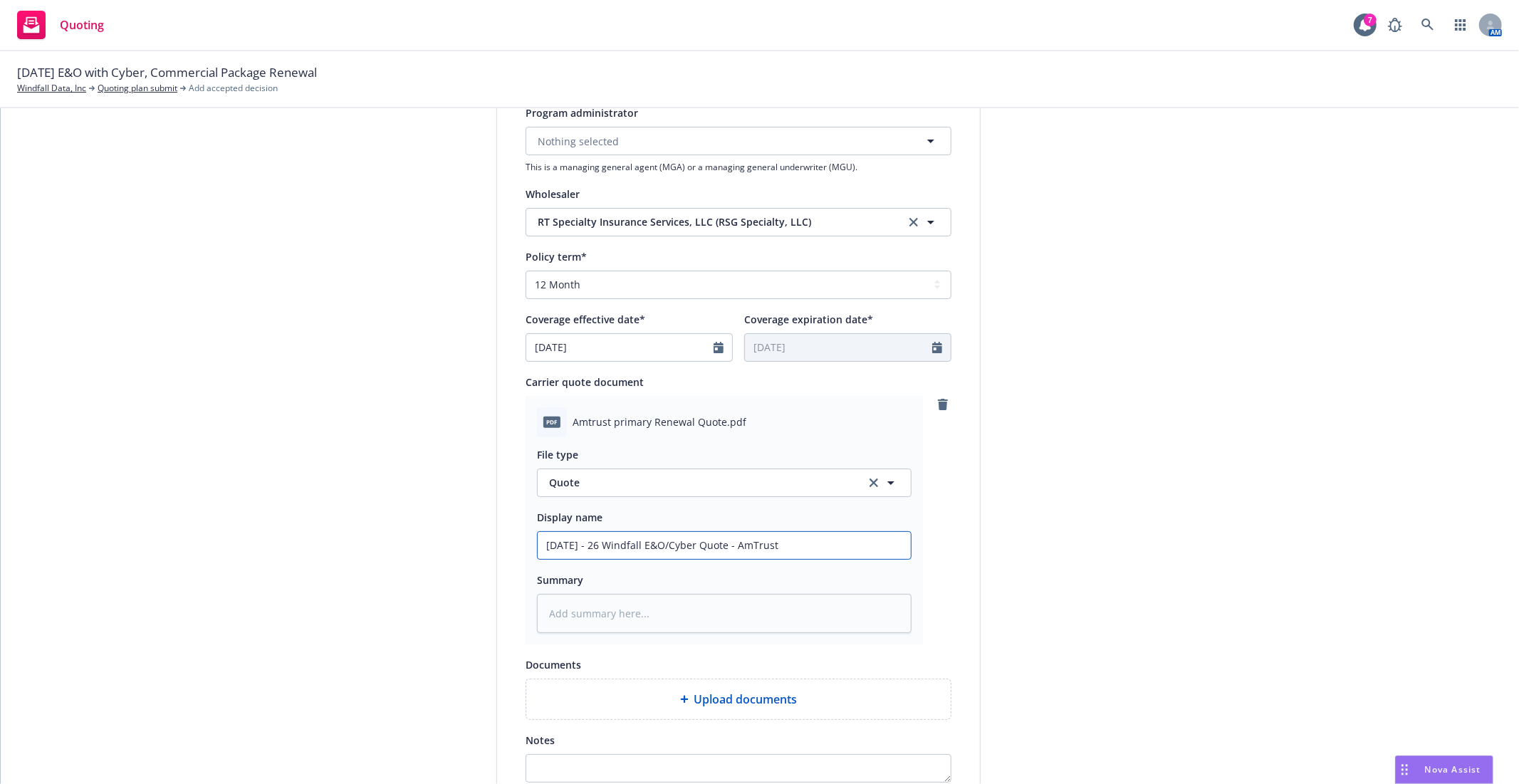
type input "9/16/25 - 26 Windfall E&O/Cyber Quote - AmTrust"
type textarea "x"
type input "9/16/25 - 26 Windfall E&O/Cyber Quote - AmTrust"
type textarea "x"
type input "9/16/25 - 26 Windfall E&O/Cyber Quote - AmTrust"
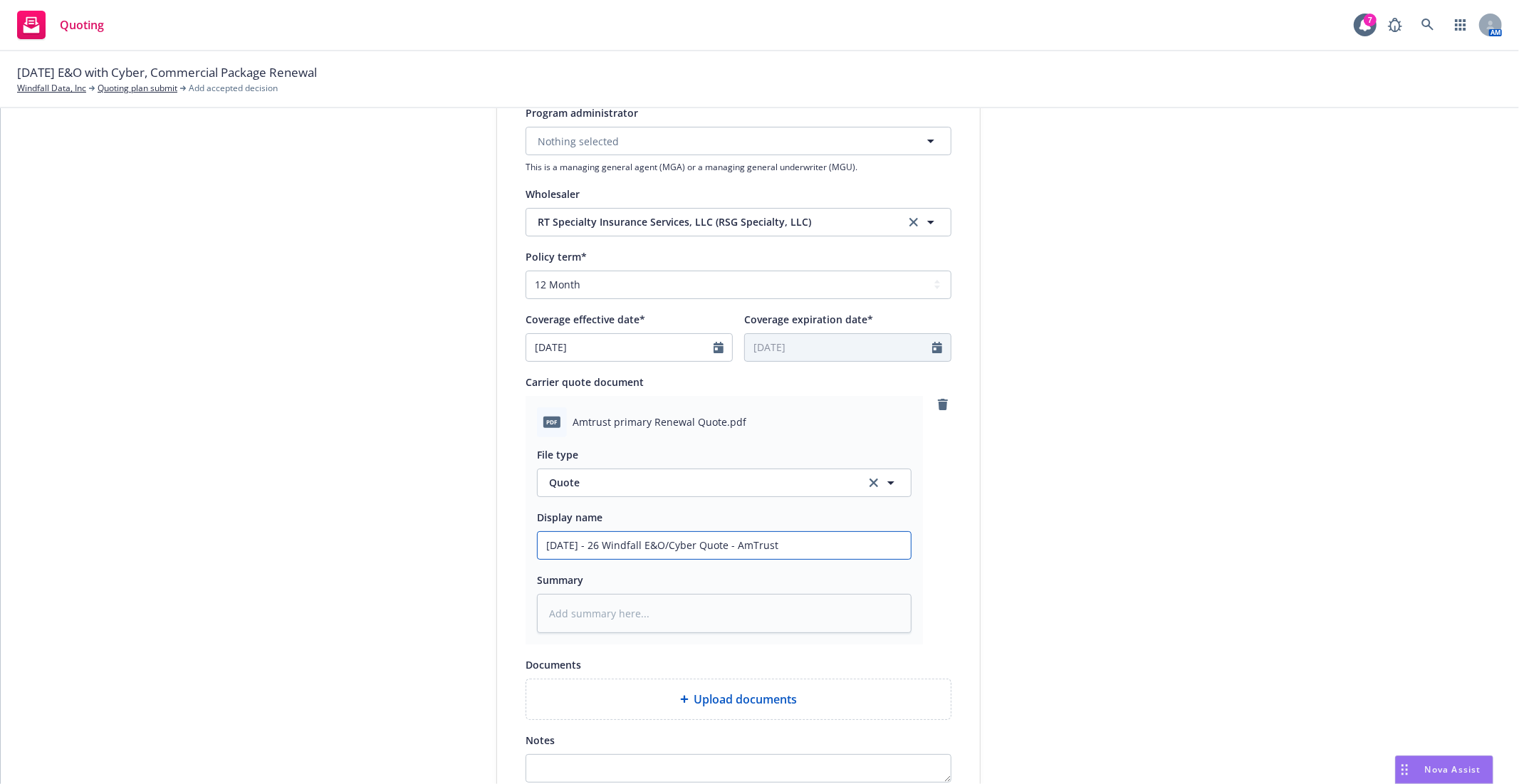
type textarea "x"
type input "9/16/25 - 26 Windfall E&O/Cyber Quote - AmTrust -"
type textarea "x"
type input "9/16/25 - 26 Windfall E&O/Cyber Quote - AmTrust -"
type textarea "x"
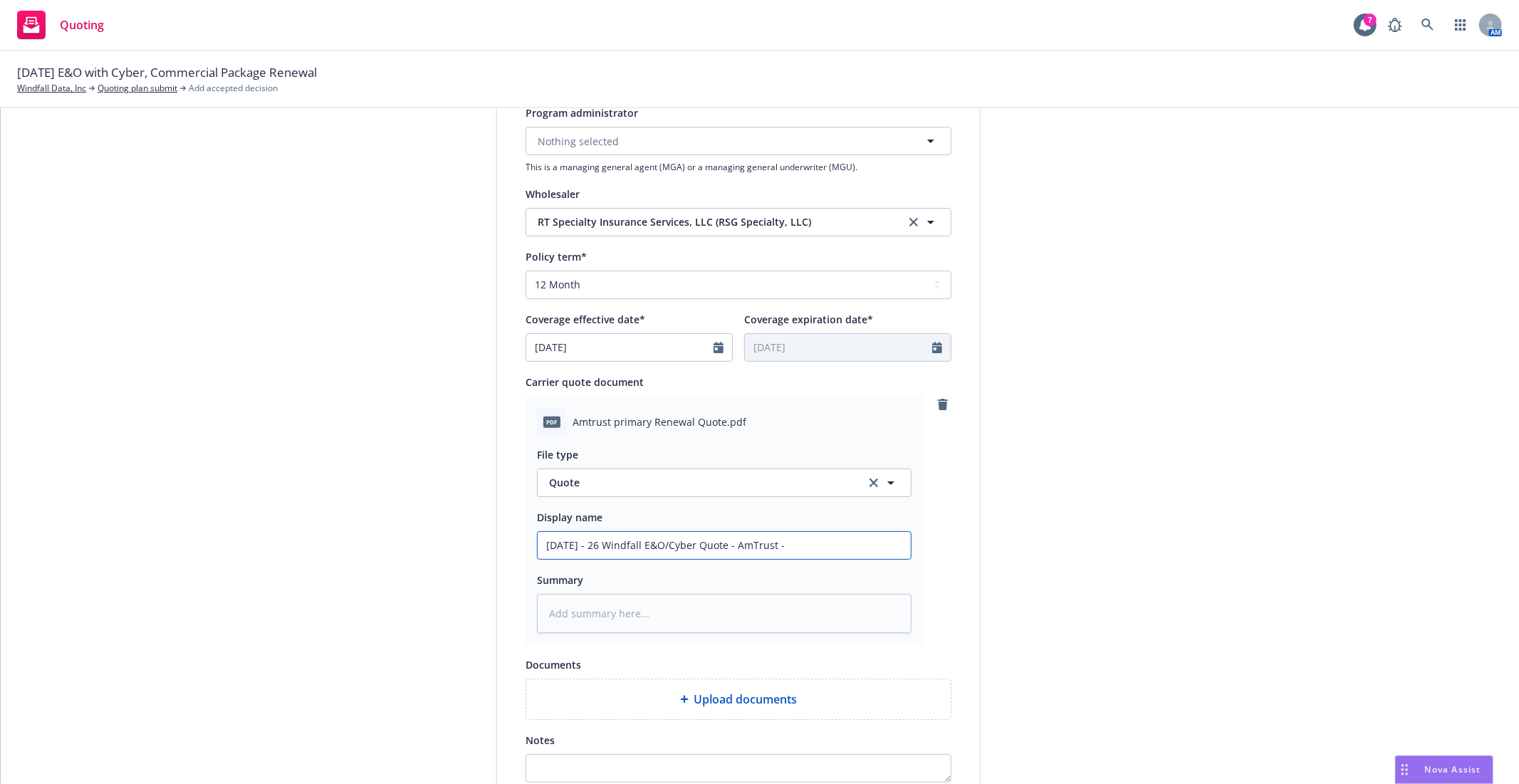
type input "9/16/25 - 26 Windfall E&O/Cyber Quote - AmTrust - $"
type textarea "x"
type input "9/16/25 - 26 Windfall E&O/Cyber Quote - AmTrust - $5"
type textarea "x"
type input "9/16/25 - 26 Windfall E&O/Cyber Quote - AmTrust - $5M"
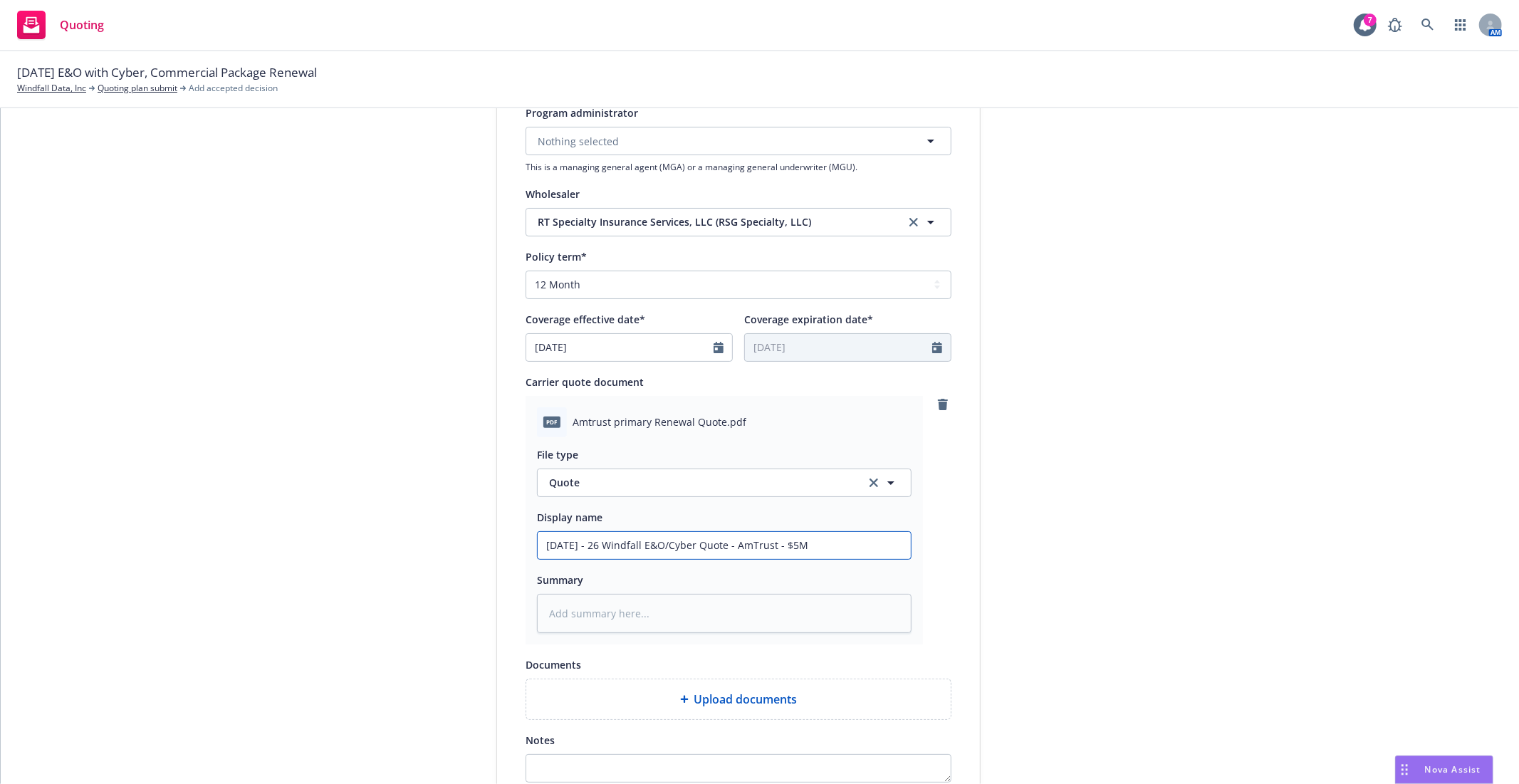
type textarea "x"
type input "9/16/25 - 26 Windfall E&O/Cyber Quote - AmTrust - $5M"
type textarea "x"
type input "9/16/25 - 26 Windfall E&O/Cyber Quote - AmTrust - $5M P"
type textarea "x"
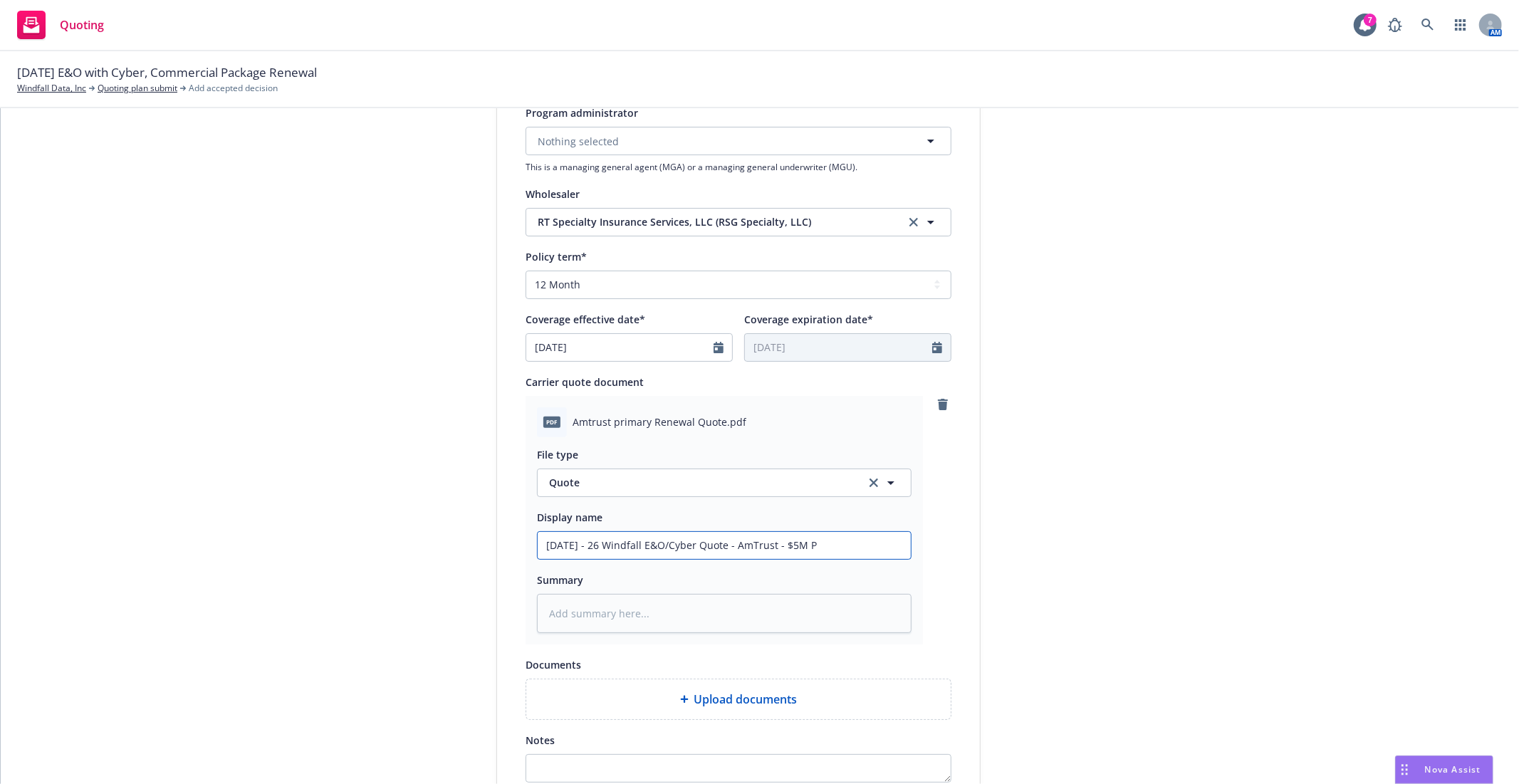
type input "9/16/25 - 26 Windfall E&O/Cyber Quote - AmTrust - $5M Pr"
type textarea "x"
type input "9/16/25 - 26 Windfall E&O/Cyber Quote - AmTrust - $5M Pri"
type textarea "x"
type input "9/16/25 - 26 Windfall E&O/Cyber Quote - AmTrust - $5M Prim"
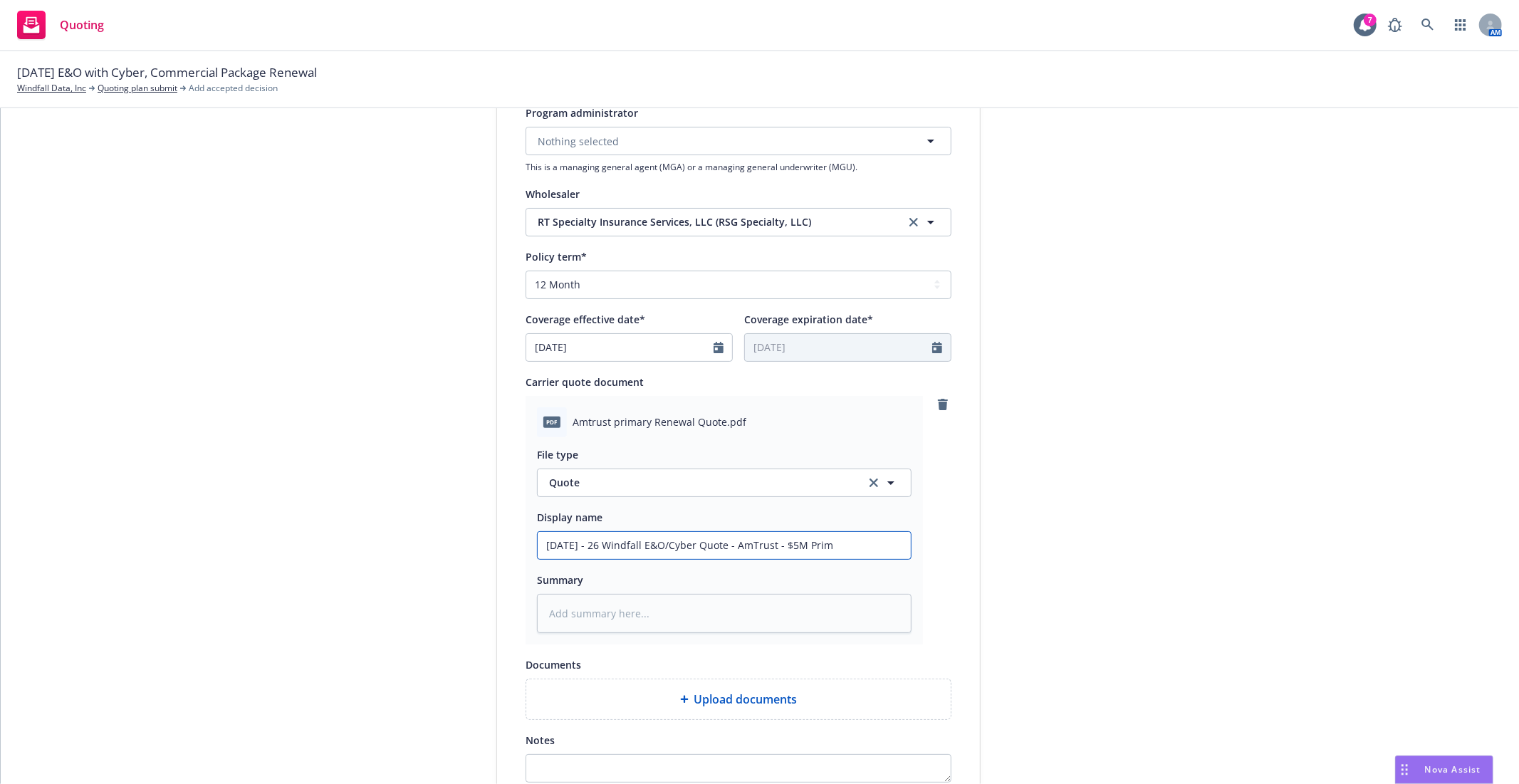
type textarea "x"
type input "9/16/25 - 26 Windfall E&O/Cyber Quote - AmTrust - $5M Prima"
type textarea "x"
type input "9/16/25 - 26 Windfall E&O/Cyber Quote - AmTrust - $5M Primar"
type textarea "x"
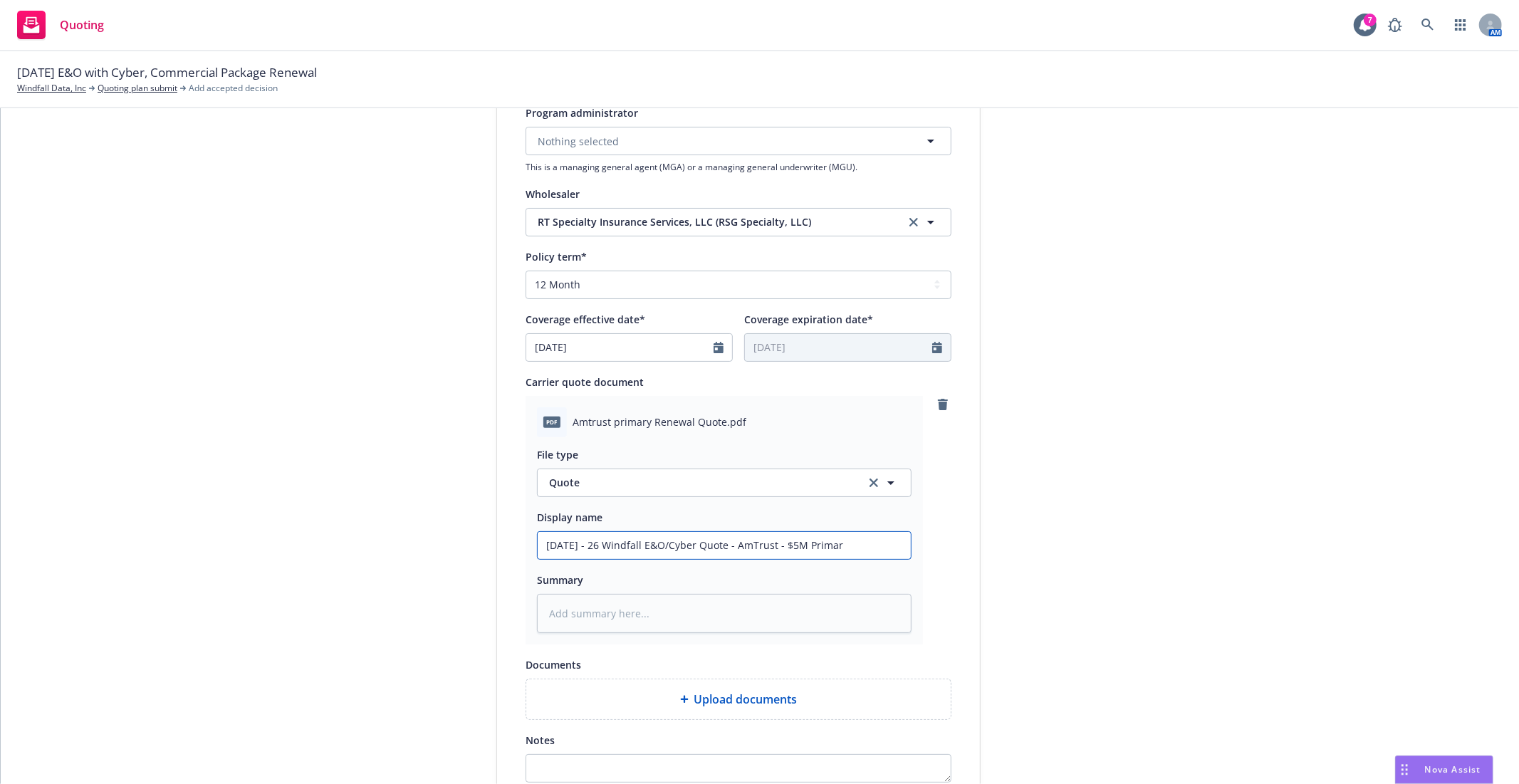
type input "9/16/25 - 26 Windfall E&O/Cyber Quote - AmTrust - $5M Primary"
type textarea "x"
type input "9/16/25 - 26 Windfall E&O/Cyber Quote - AmTrust - $5M Primary"
type textarea "x"
type input "9/16/25 - 26 Windfall E&O/Cyber Quote - AmTrust - $5M Primary @"
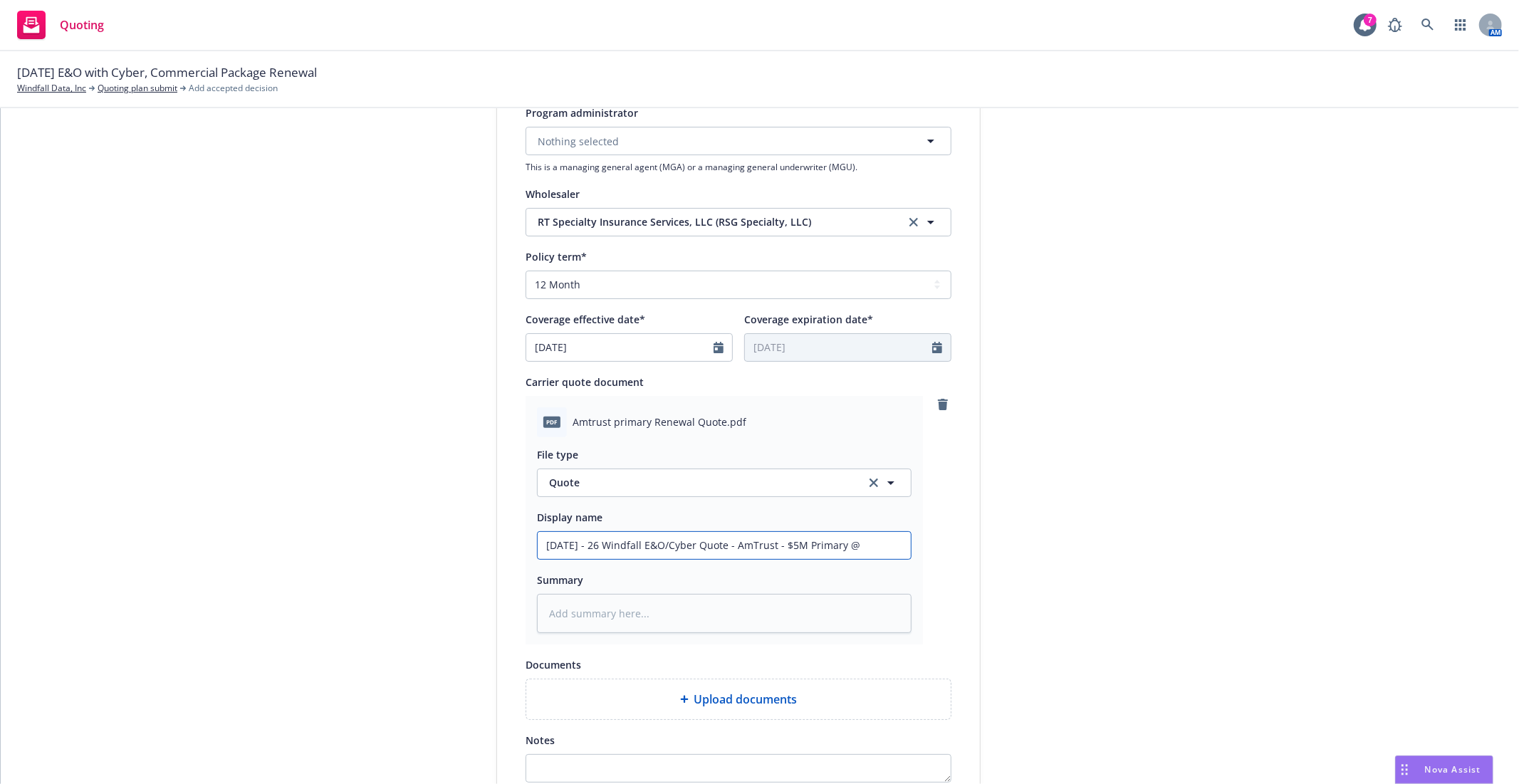
type textarea "x"
type input "9/16/25 - 26 Windfall E&O/Cyber Quote - AmTrust - $5M Primary @"
type textarea "x"
type input "9/16/25 - 26 Windfall E&O/Cyber Quote - AmTrust - $5M Primary @ $"
type textarea "x"
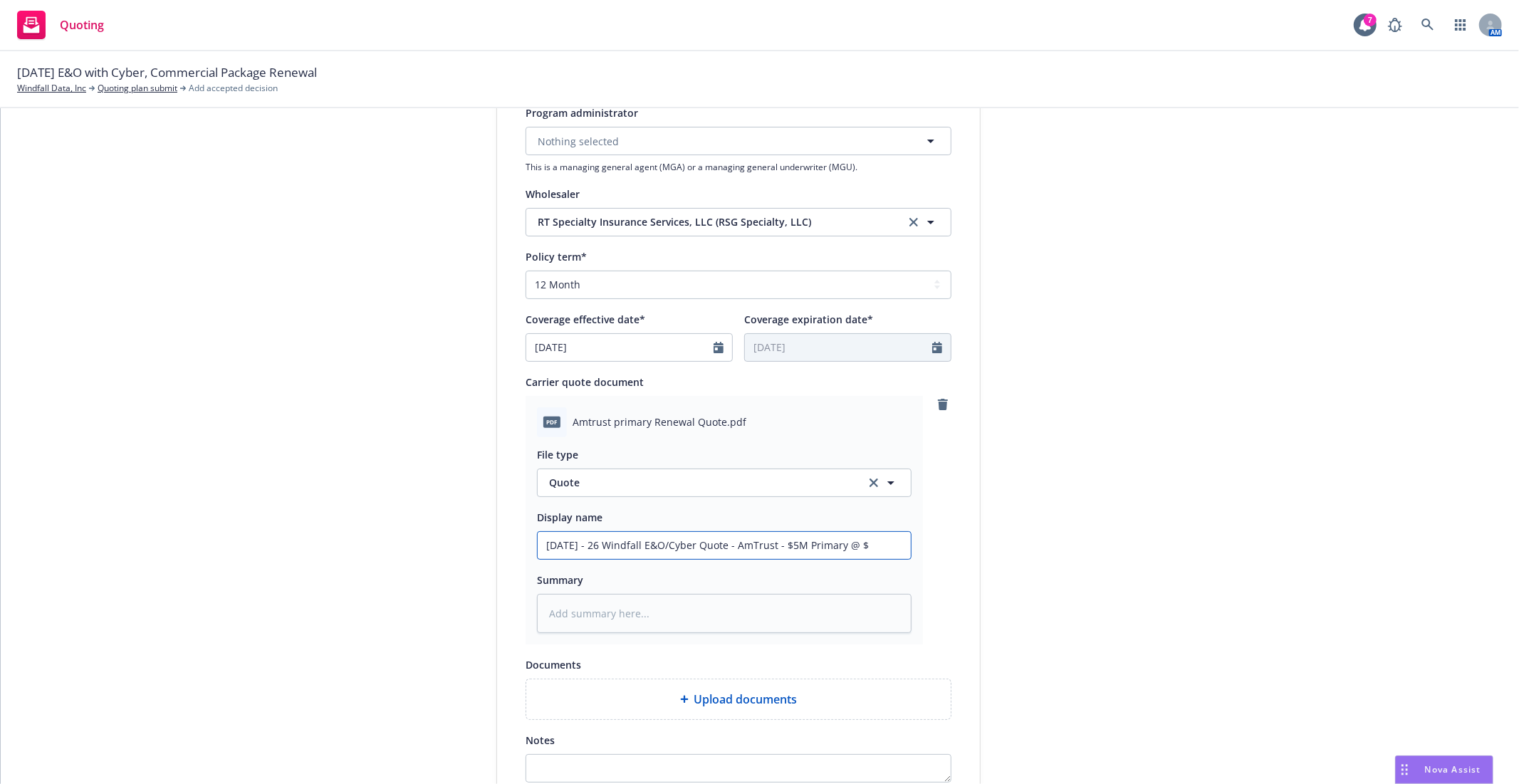
type input "9/16/25 - 26 Windfall E&O/Cyber Quote - AmTrust - $5M Primary @ $5"
type textarea "x"
type input "9/16/25 - 26 Windfall E&O/Cyber Quote - AmTrust - $5M Primary @ $50"
type textarea "x"
type input "9/16/25 - 26 Windfall E&O/Cyber Quote - AmTrust - $5M Primary @ $50K"
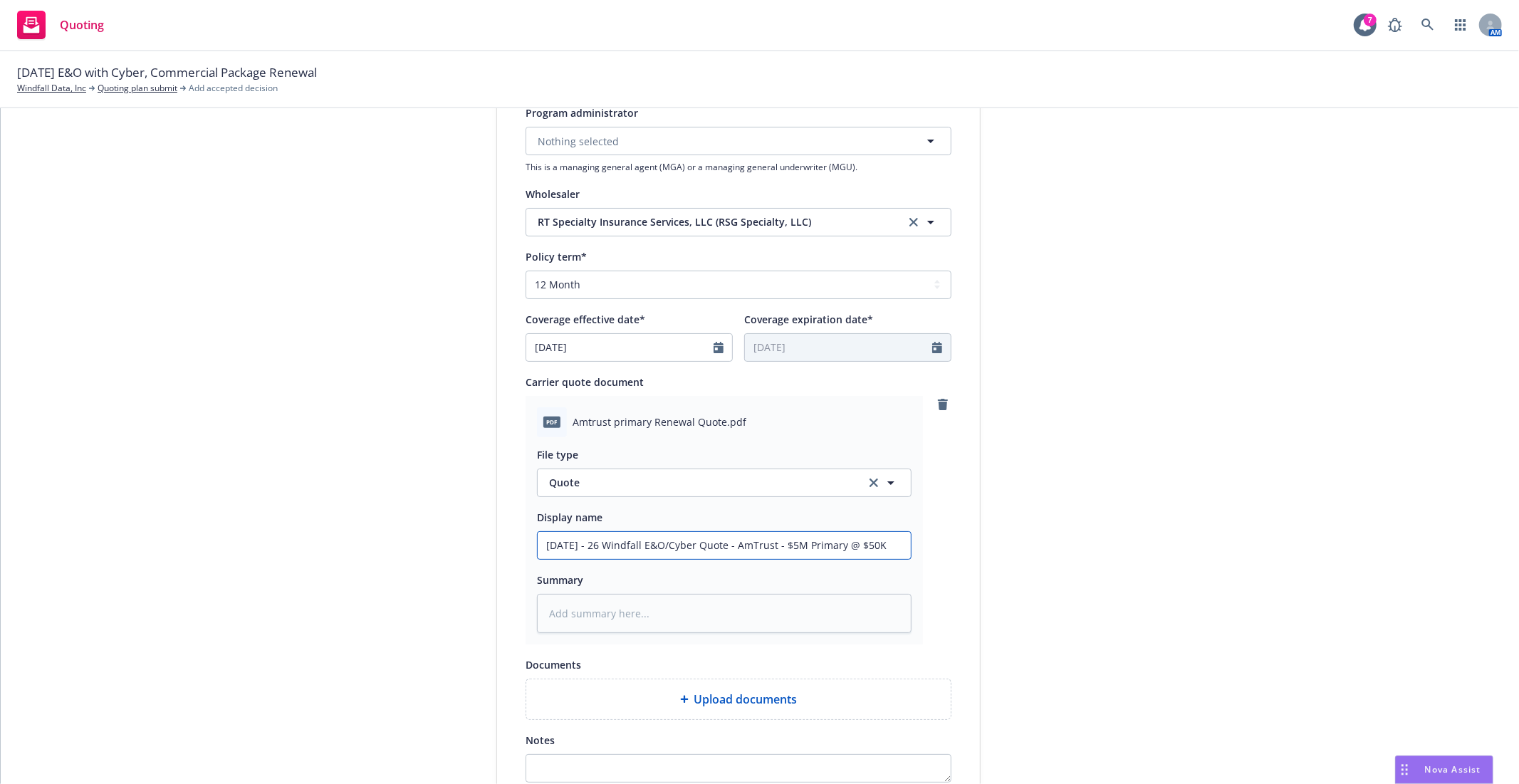
click at [835, 549] on input "9/16/25 - 26 Windfall E&O/Cyber Quote - AmTrust - $5M Primary @ $50K" at bounding box center [724, 545] width 373 height 27
type textarea "x"
type input "9/16/25 - 26 Windfall E&O/Cyber Quote - AmTrust - $5M Primary; @ $50K"
type textarea "x"
type input "9/16/25 - 26 Windfall E&O/Cyber Quote - AmTrust - $5M Primary; @ $50K"
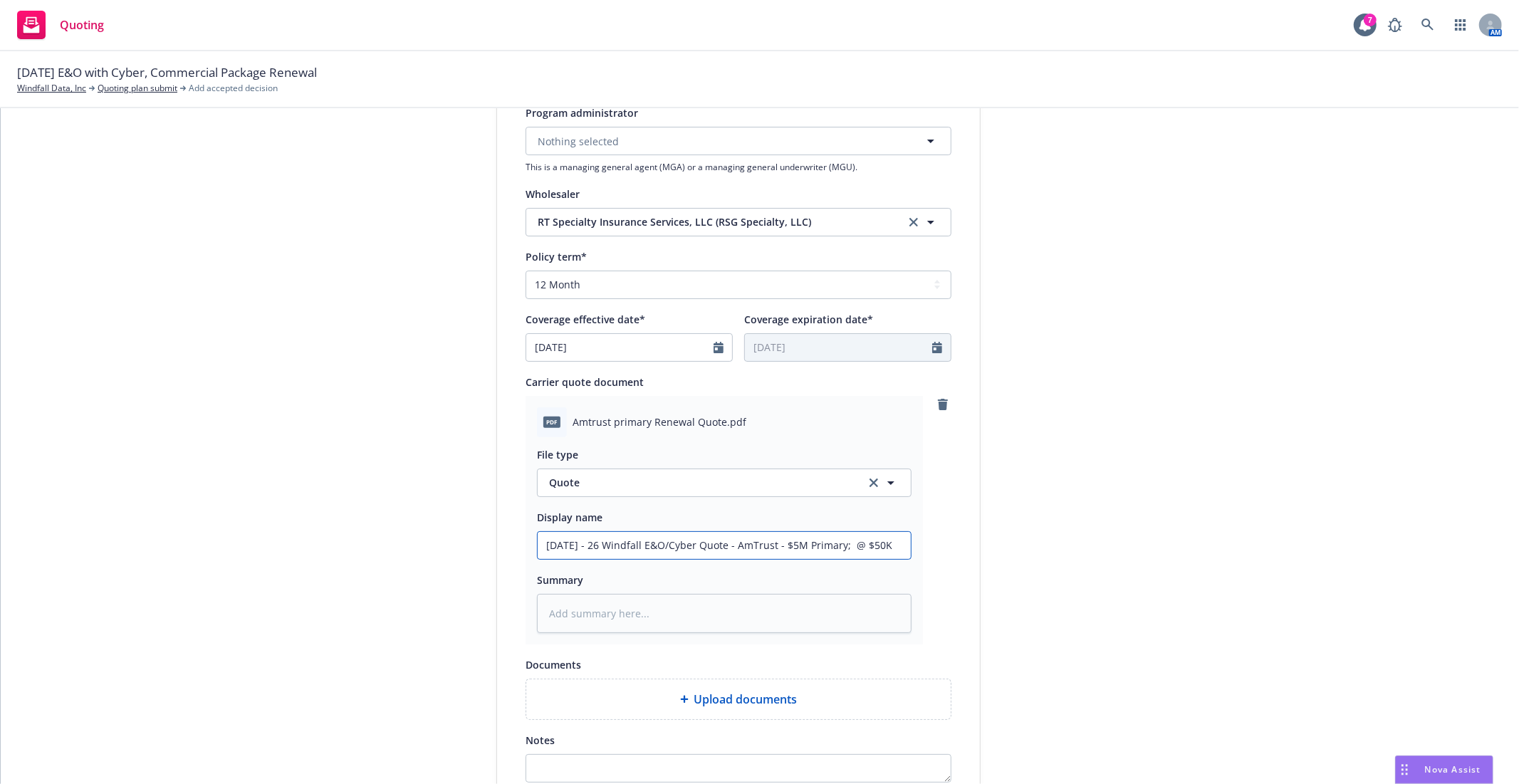
click at [839, 543] on input "9/16/25 - 26 Windfall E&O/Cyber Quote - AmTrust - $5M Primary; @ $50K" at bounding box center [724, 545] width 373 height 27
type textarea "x"
type input "9/16/25 - 26 Windfall E&O/Cyber Quote - AmTrust - $5M Primary; @ $50K"
type textarea "x"
type input "9/16/25 - 26 Windfall E&O/Cyber Quote - AmTrust - $5M Primary; $ @ $50K"
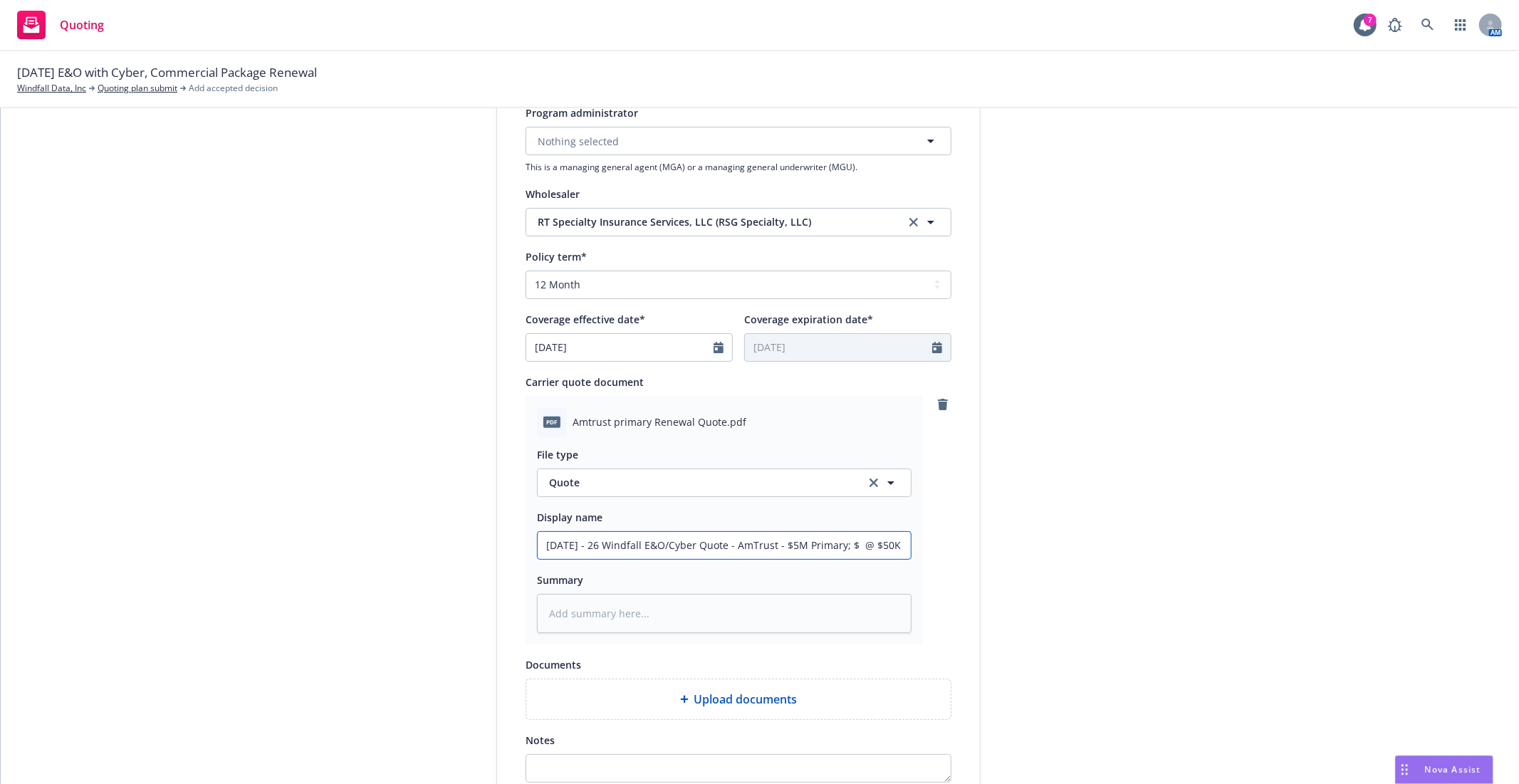
type textarea "x"
type input "9/16/25 - 26 Windfall E&O/Cyber Quote - AmTrust - $5M Primary; $5 @ $50K"
type textarea "x"
type input "9/16/25 - 26 Windfall E&O/Cyber Quote - AmTrust - $5M Primary; $50 @ $50K"
type textarea "x"
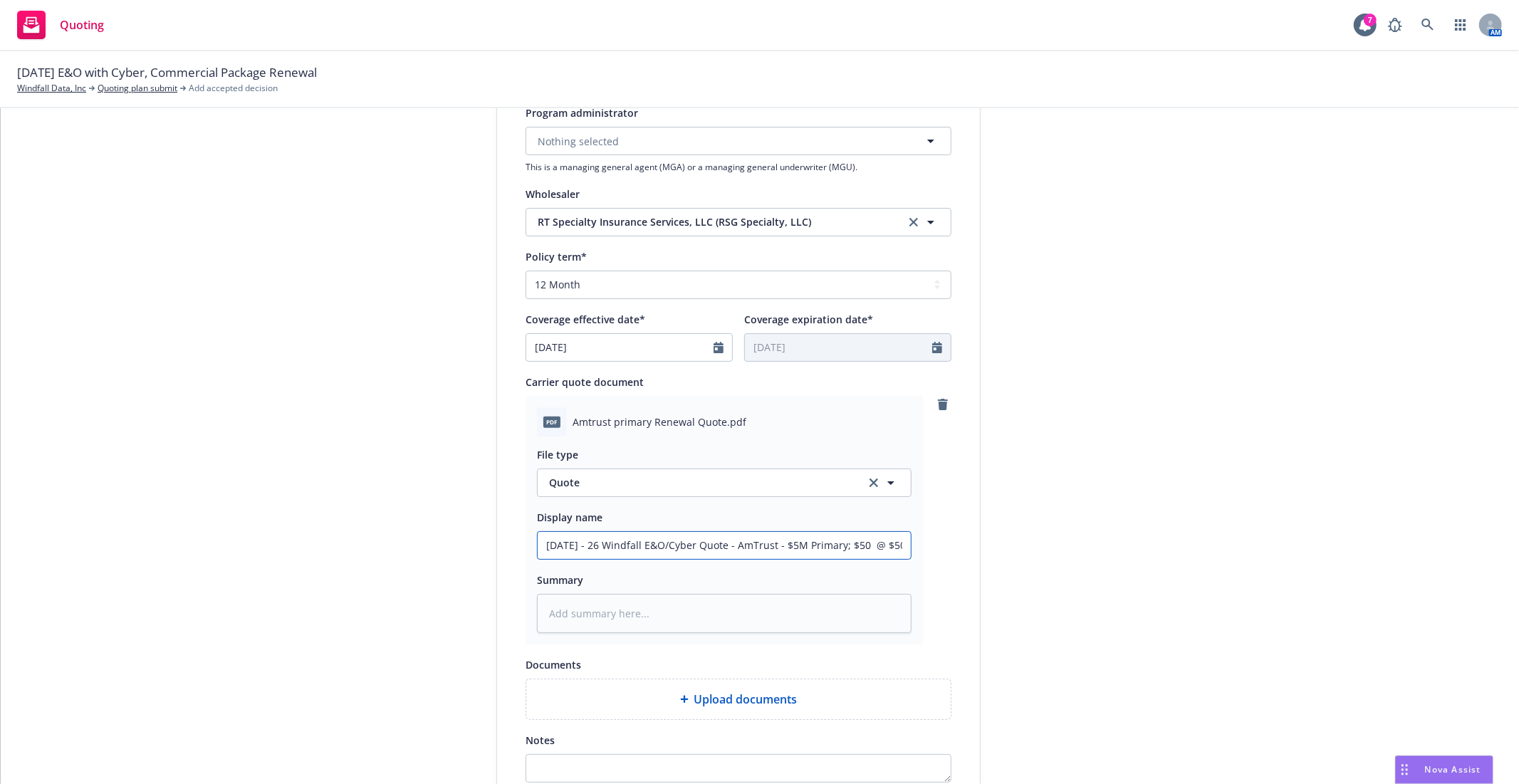
type input "9/16/25 - 26 Windfall E&O/Cyber Quote - AmTrust - $5M Primary; $50K @ $50K"
type textarea "x"
type input "9/16/25 - 26 Windfall E&O/Cyber Quote - AmTrust - $5M Primary; $50K @ $50K"
type textarea "x"
type input "9/16/25 - 26 Windfall E&O/Cyber Quote - AmTrust - $5M Primary; $50K S @ $50K"
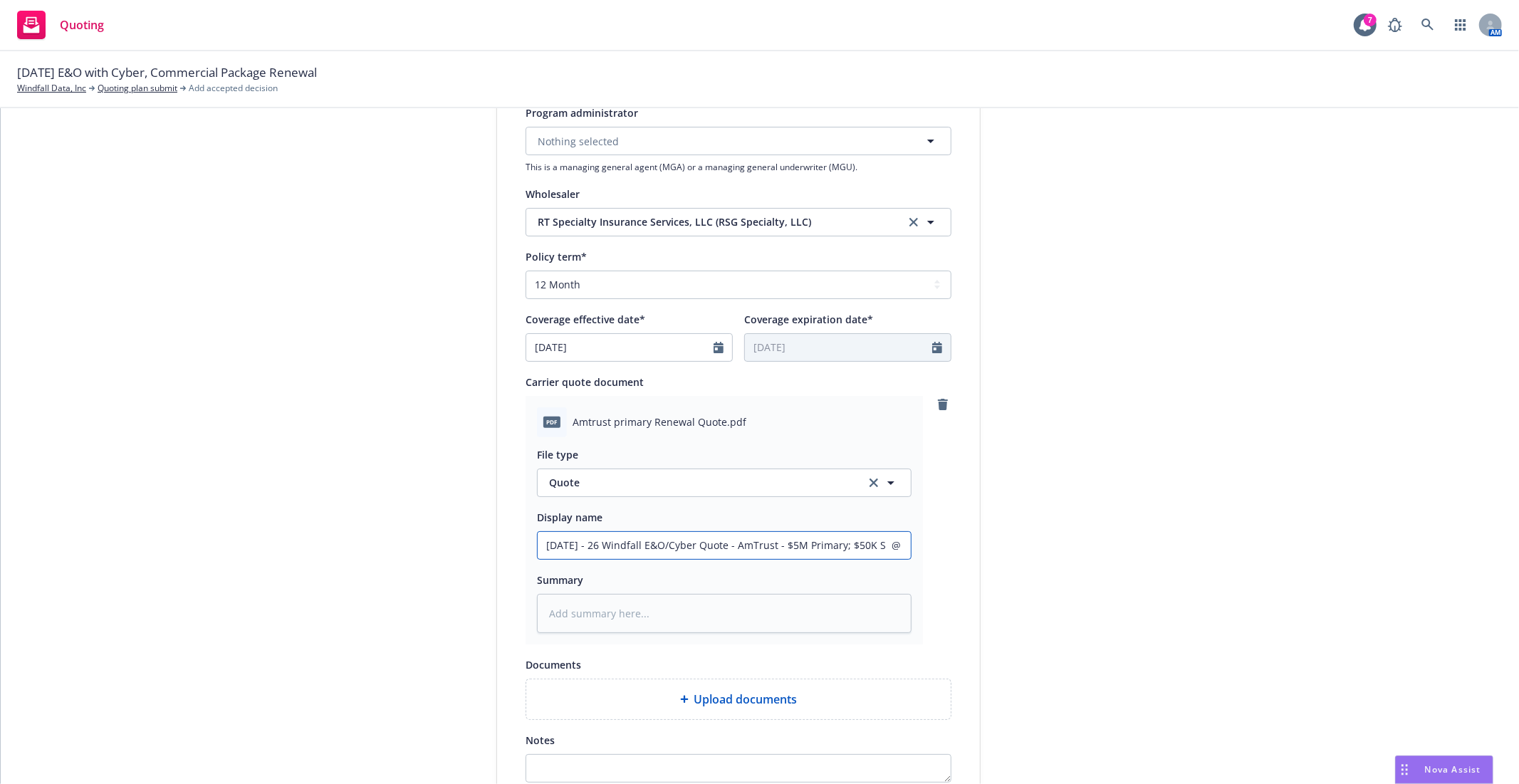
type textarea "x"
type input "9/16/25 - 26 Windfall E&O/Cyber Quote - AmTrust - $5M Primary; $50K SI @ $50K"
type textarea "x"
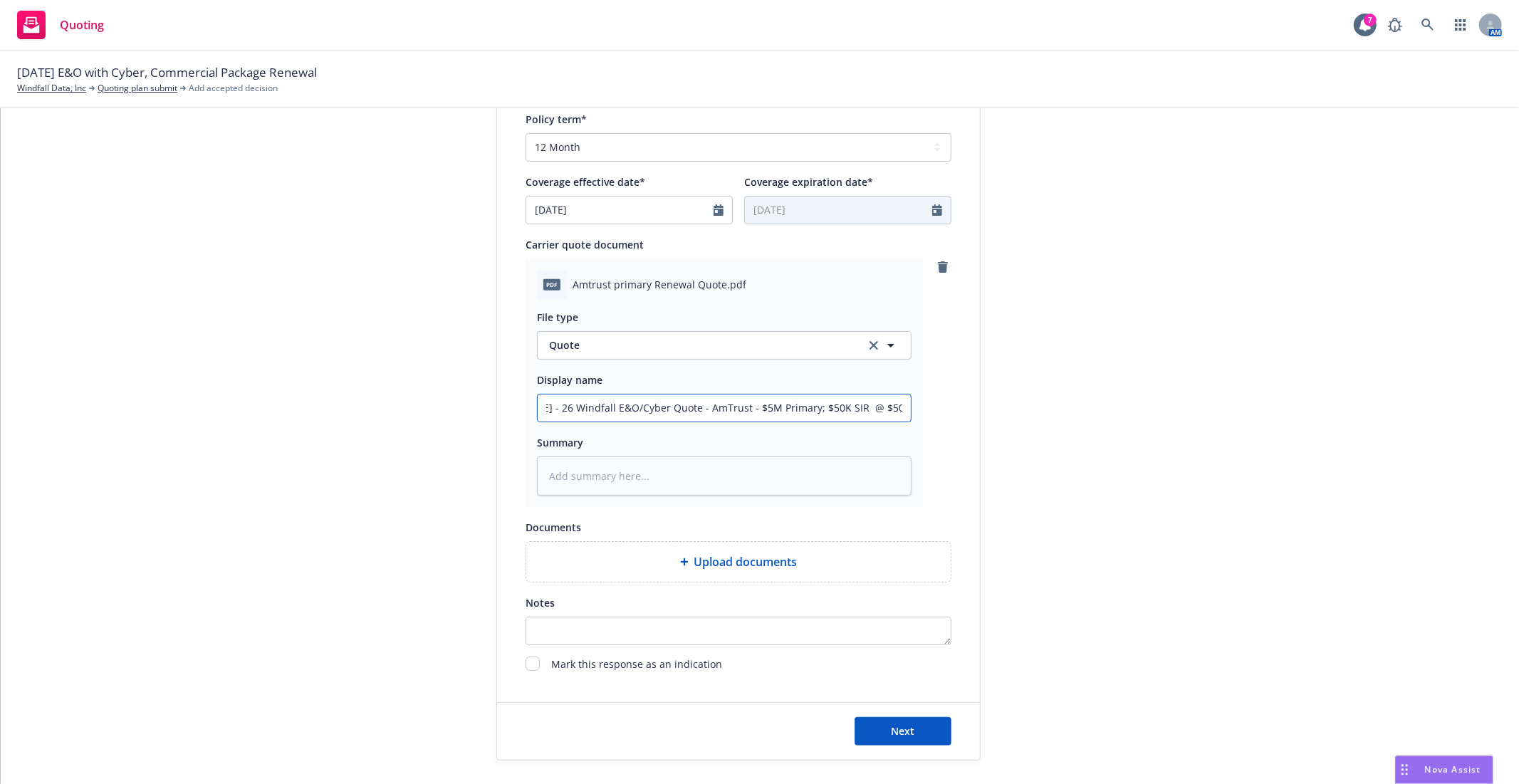
scroll to position [637, 0]
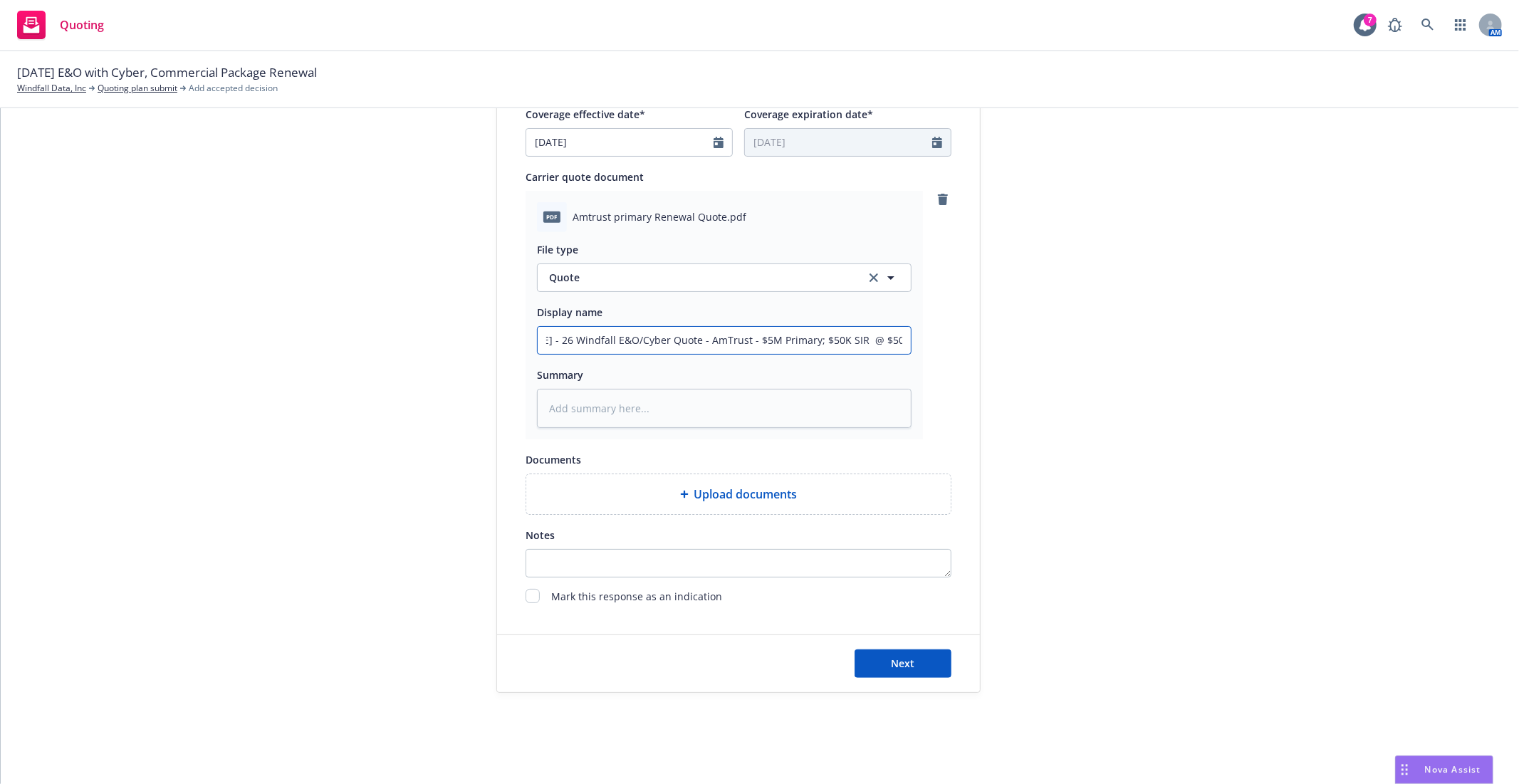
type input "9/16/25 - 26 Windfall E&O/Cyber Quote - AmTrust - $5M Primary; $50K SIR @ $50K"
type textarea "x"
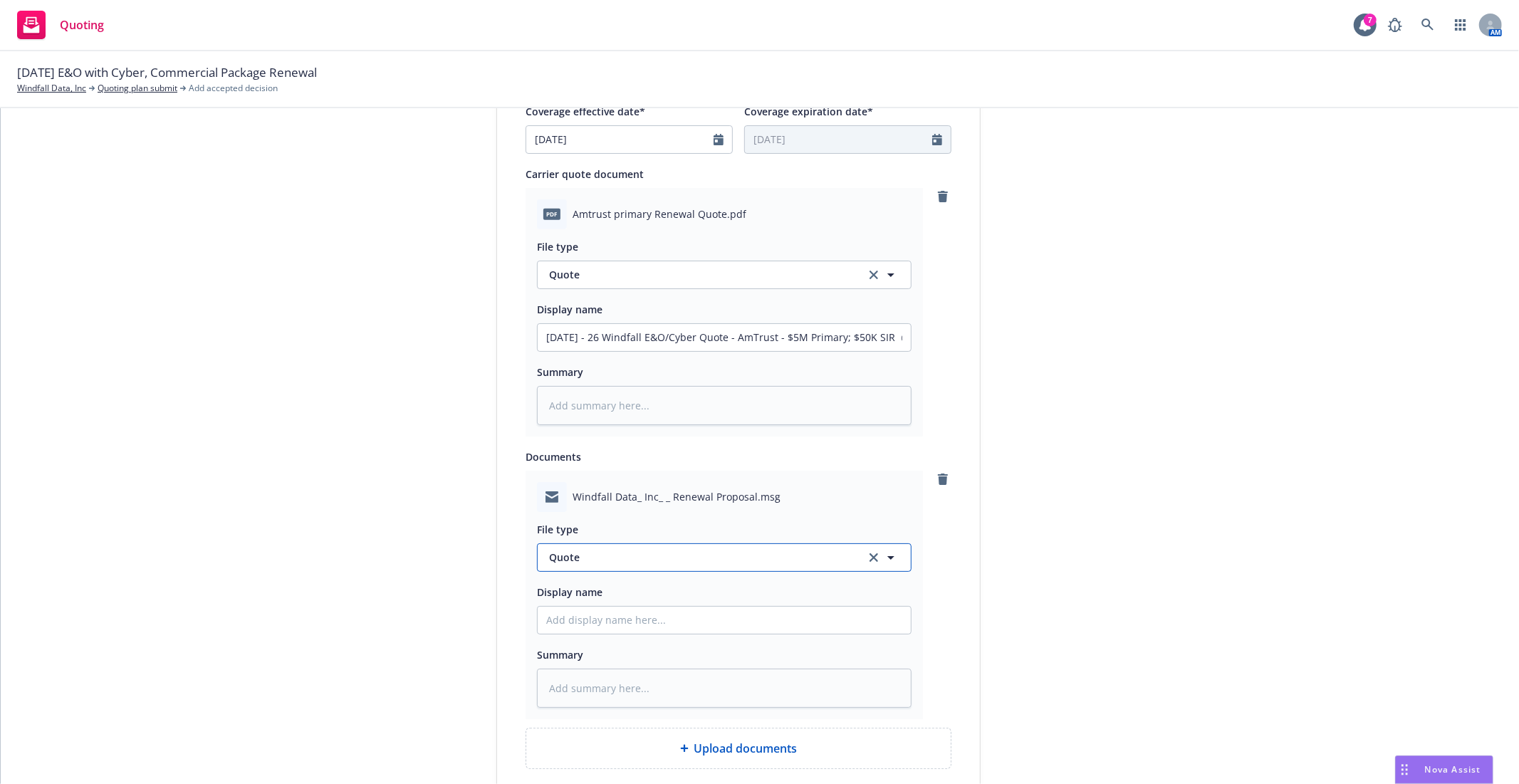
click at [619, 557] on span "Quote" at bounding box center [699, 557] width 300 height 15
type input "email"
click at [615, 535] on div "Email" at bounding box center [724, 518] width 373 height 38
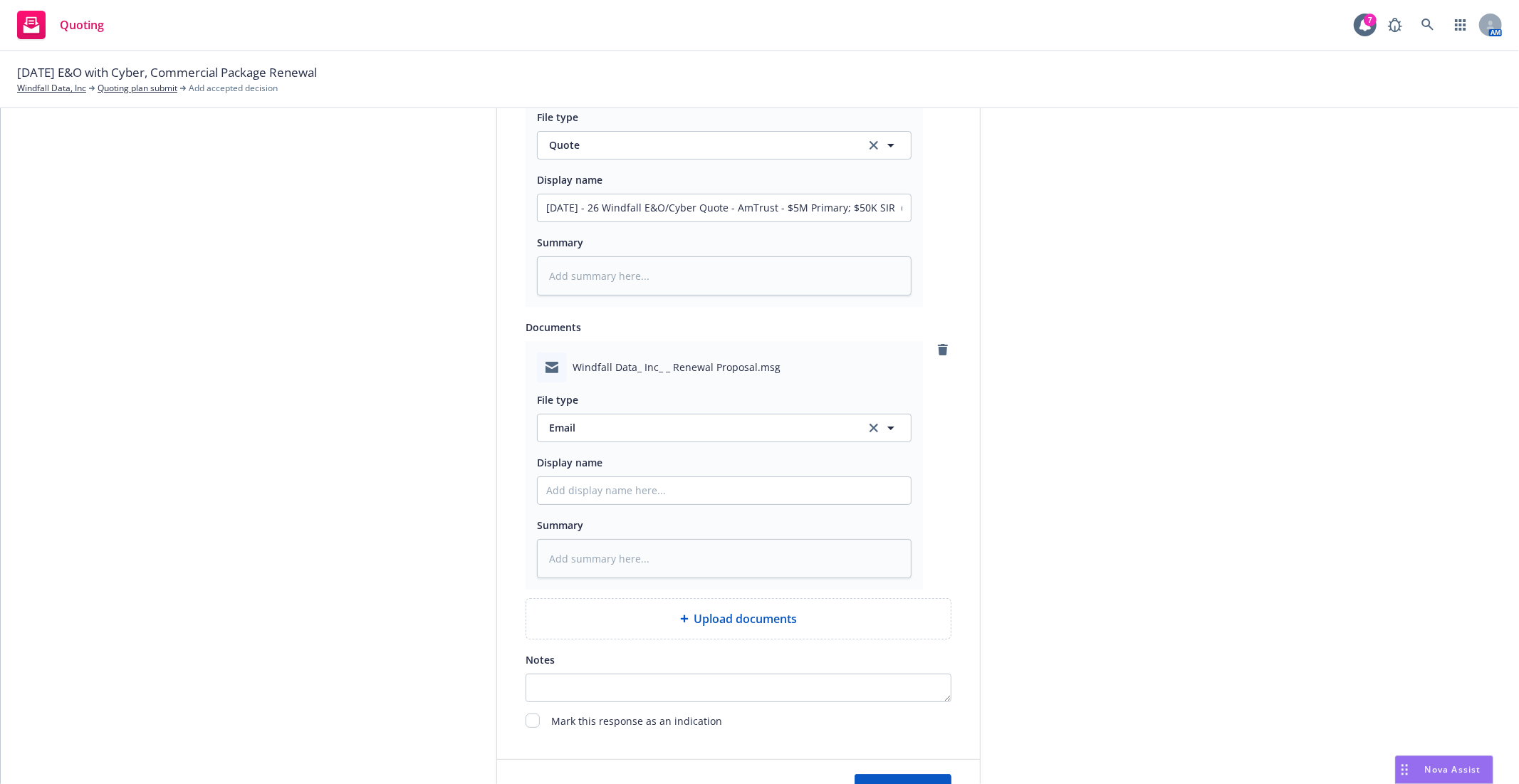
scroll to position [720, 0]
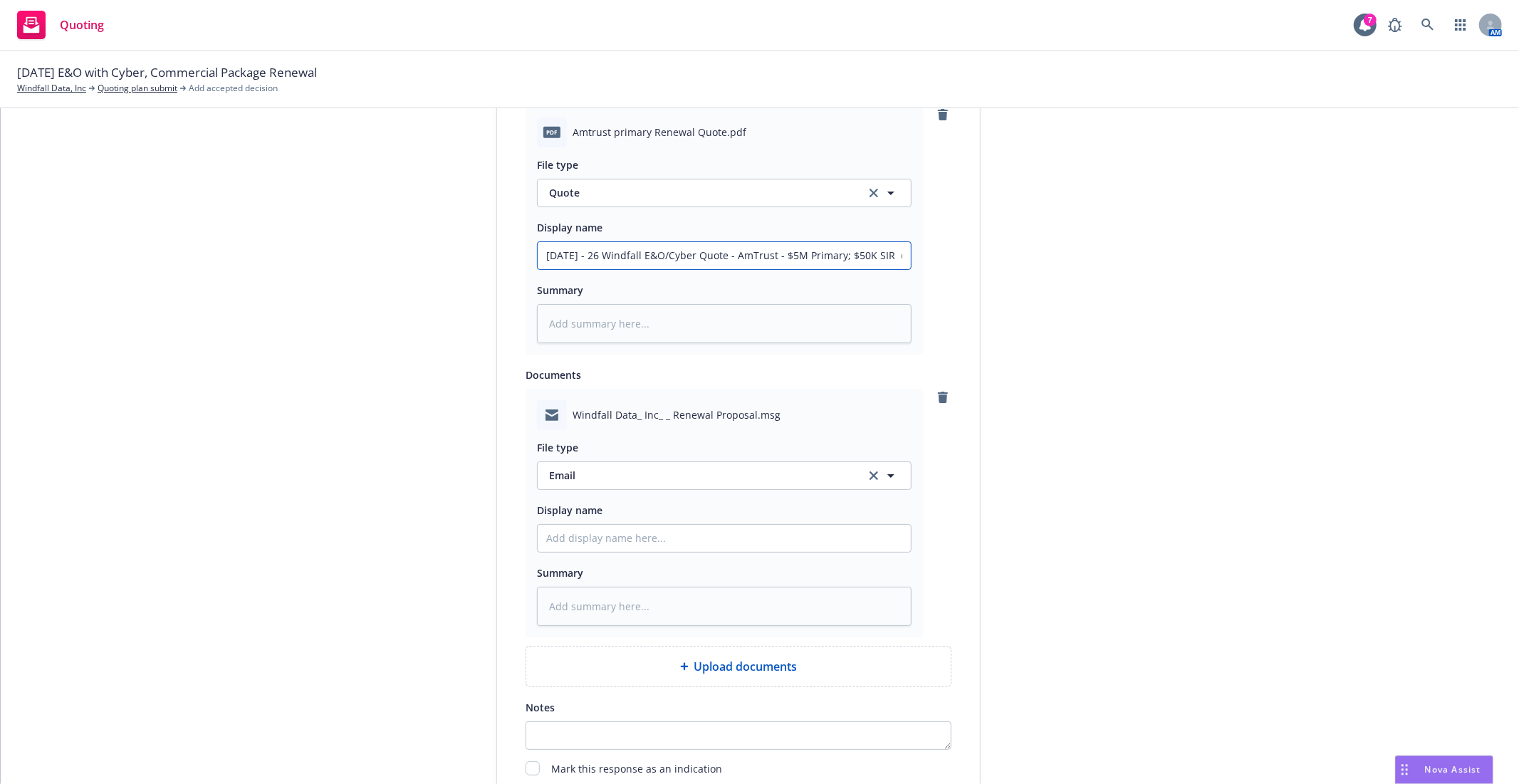
drag, startPoint x: 539, startPoint y: 256, endPoint x: 721, endPoint y: 253, distance: 182.0
click at [721, 253] on input "9/16/25 - 26 Windfall E&O/Cyber Quote - AmTrust - $5M Primary; $50K SIR @ $50K" at bounding box center [724, 256] width 373 height 27
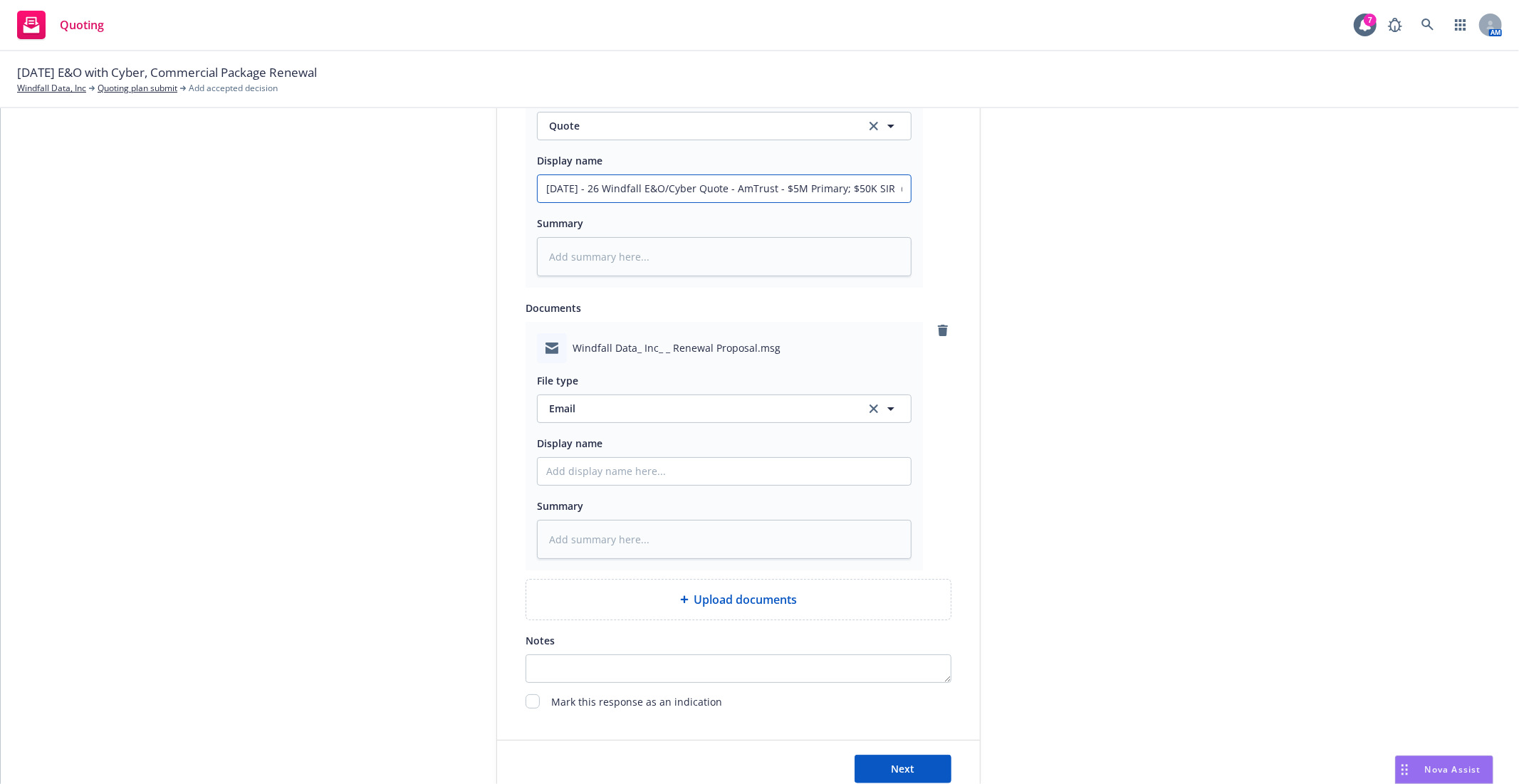
scroll to position [877, 0]
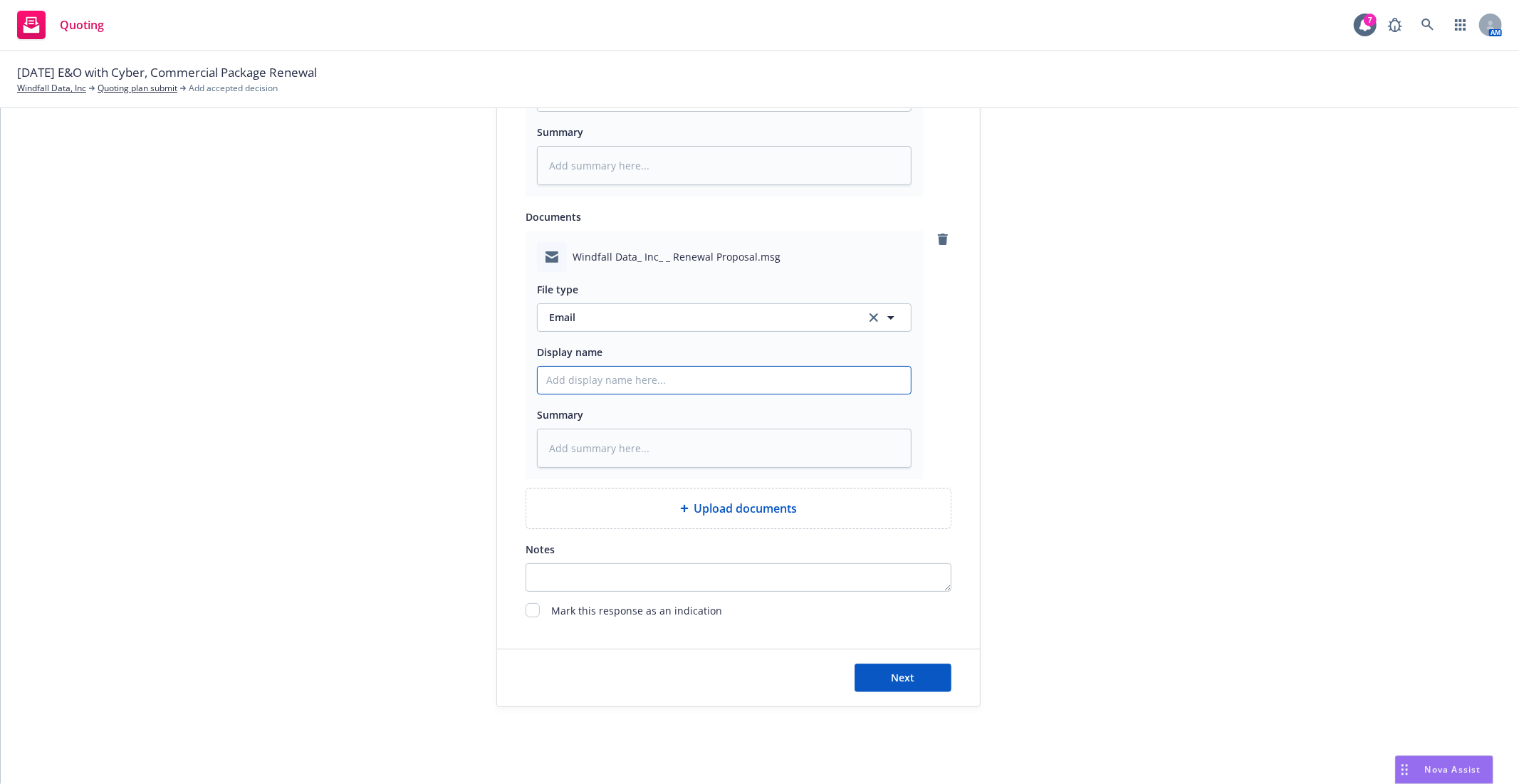
click at [651, 111] on input "Display name" at bounding box center [724, 98] width 373 height 27
paste input "9/16/25 - 26 Windfall E&O/Cyber Quote"
type textarea "x"
type input "9/16/25 - 26 Windfall E&O/Cyber Quote"
type textarea "x"
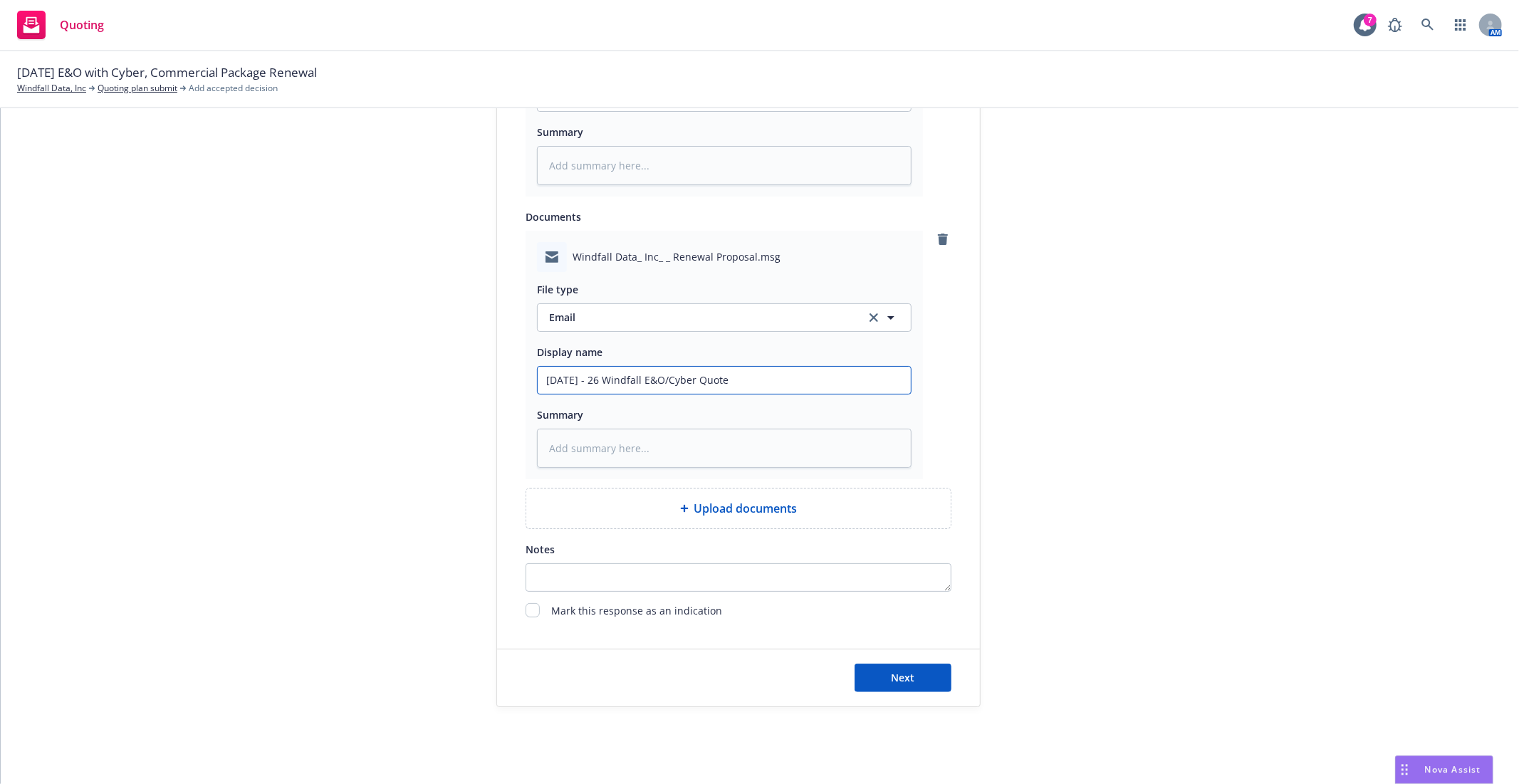
type input "9/16/25 - 26 Windfall E&O/Cyber Quote"
type textarea "x"
type input "9/16/25 - 26 Windfall E&O/Cyber Quote F"
type textarea "x"
type input "9/16/25 - 26 Windfall E&O/Cyber Quote Ff"
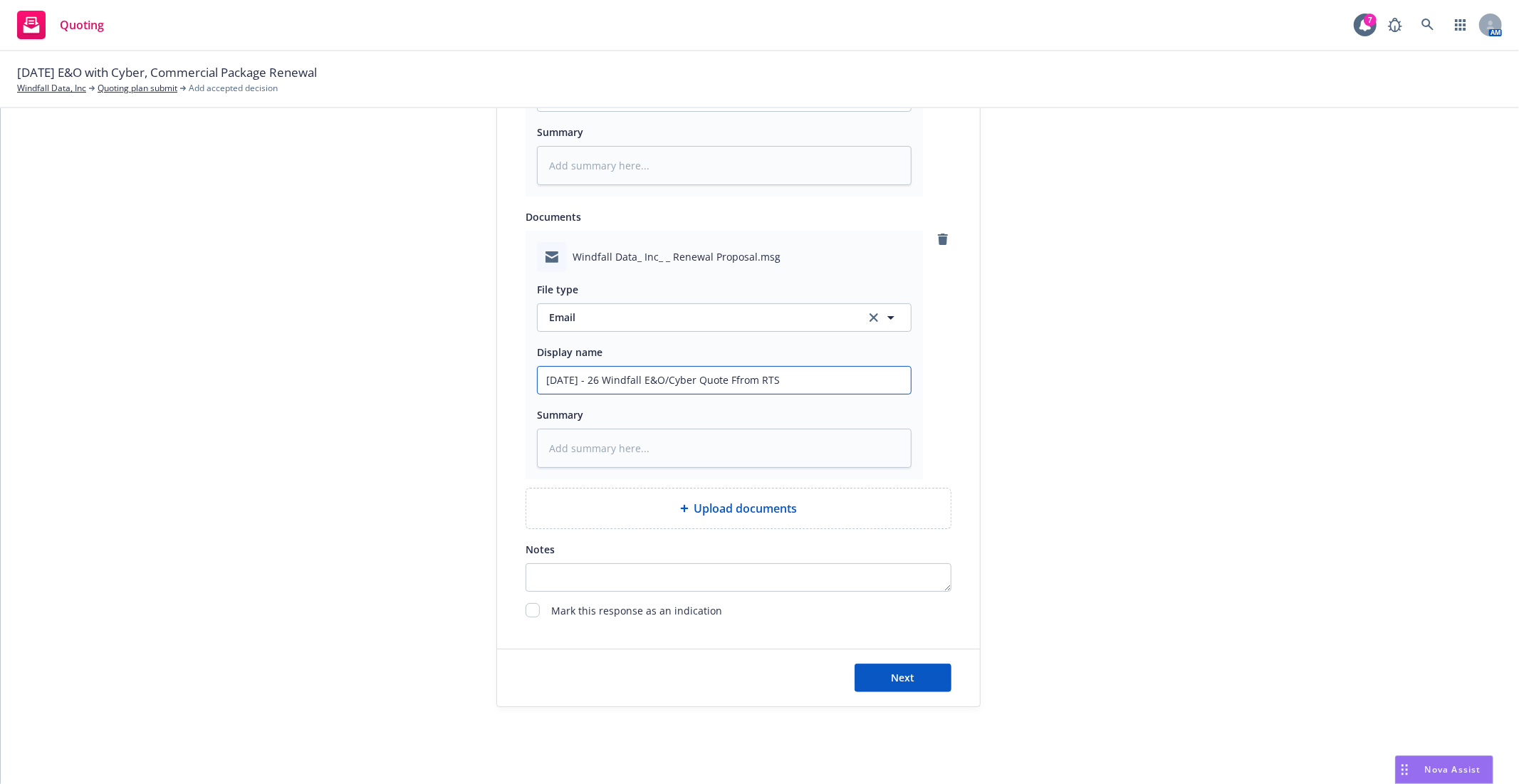
click at [734, 111] on input "9/16/25 - 26 Windfall E&O/Cyber Quote Ffrom RTS" at bounding box center [724, 98] width 373 height 27
click at [892, 682] on span "Next" at bounding box center [903, 677] width 23 height 13
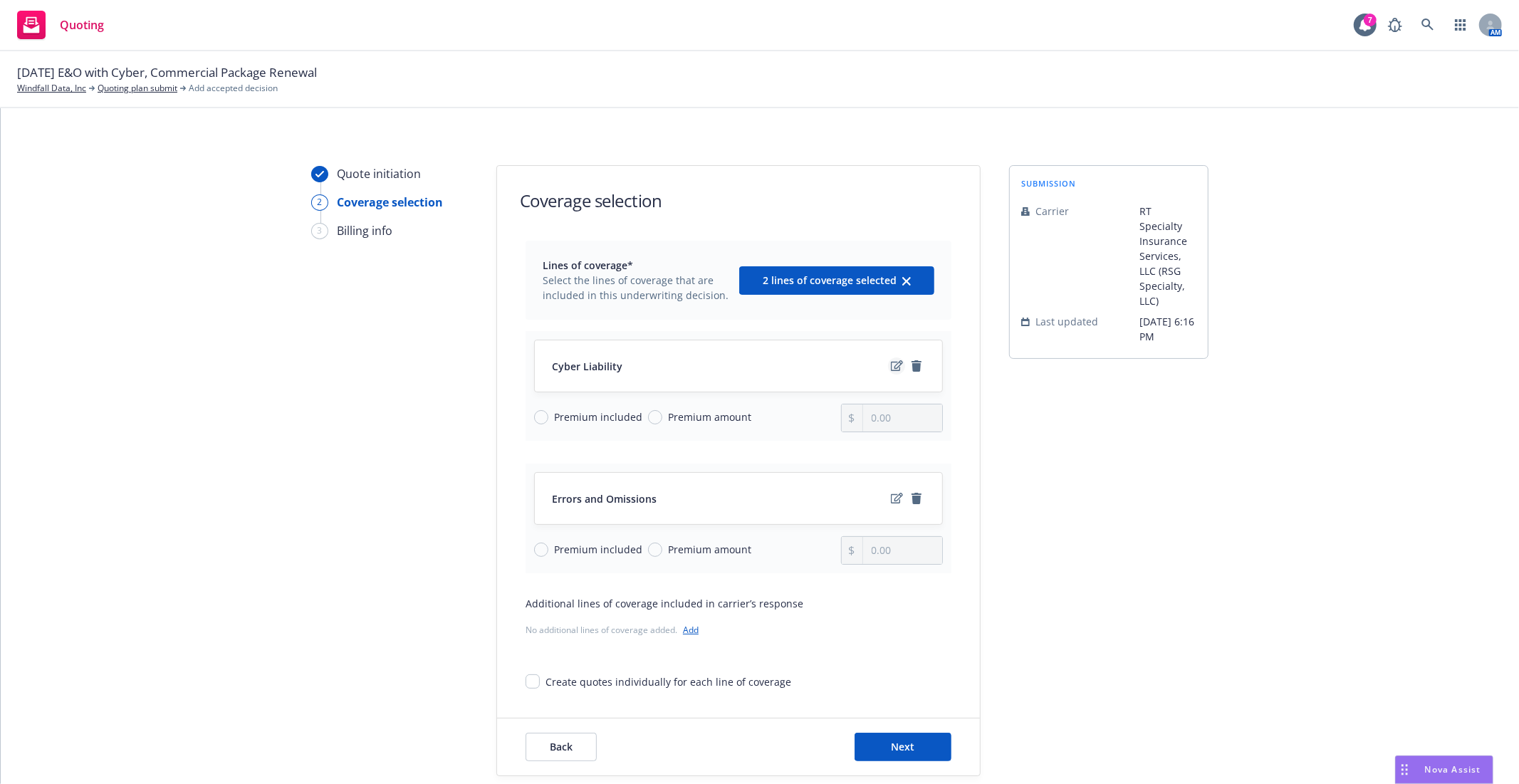
click at [892, 371] on icon "edit" at bounding box center [898, 366] width 13 height 11
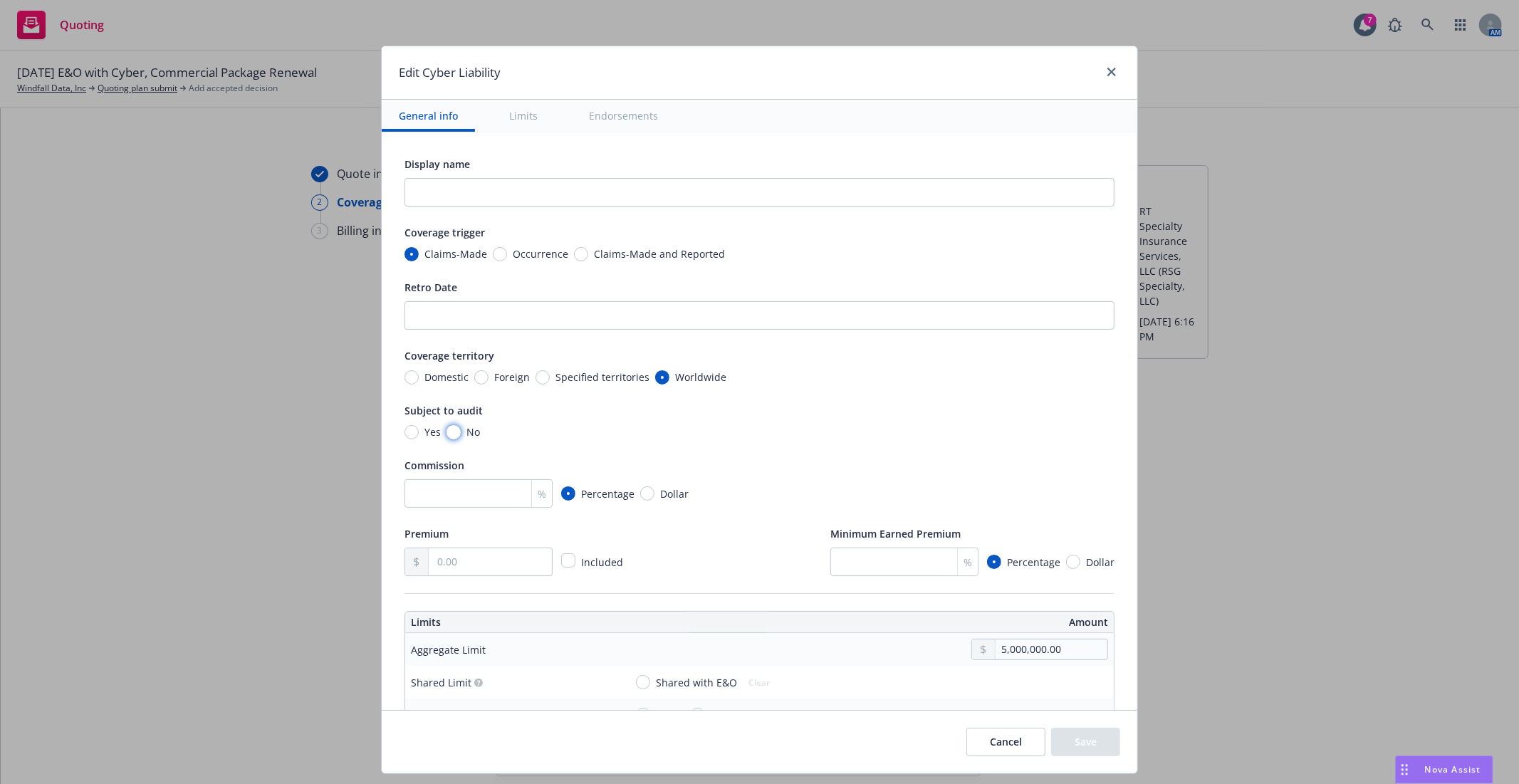
click at [447, 430] on input "No" at bounding box center [454, 432] width 14 height 14
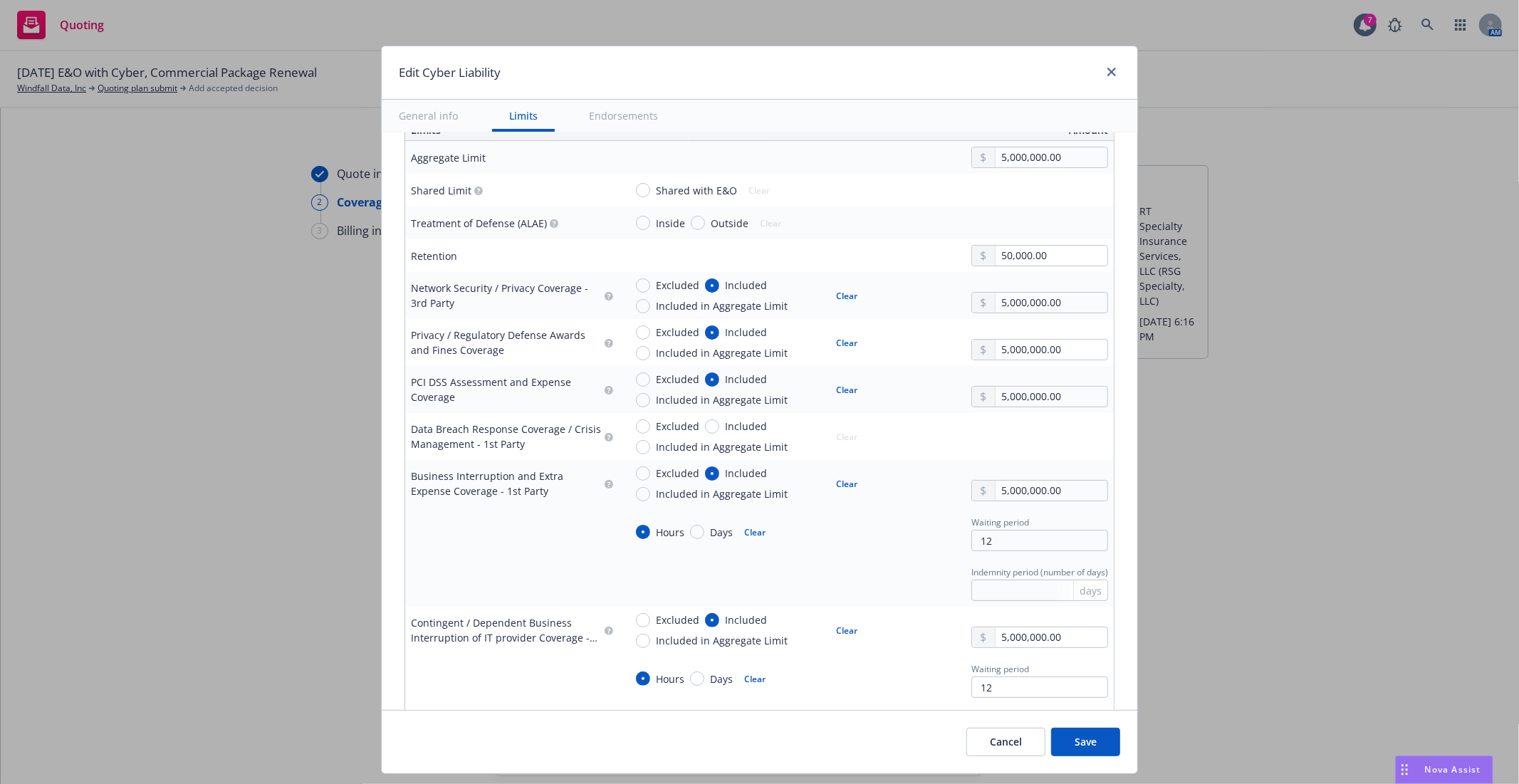
scroll to position [515, 0]
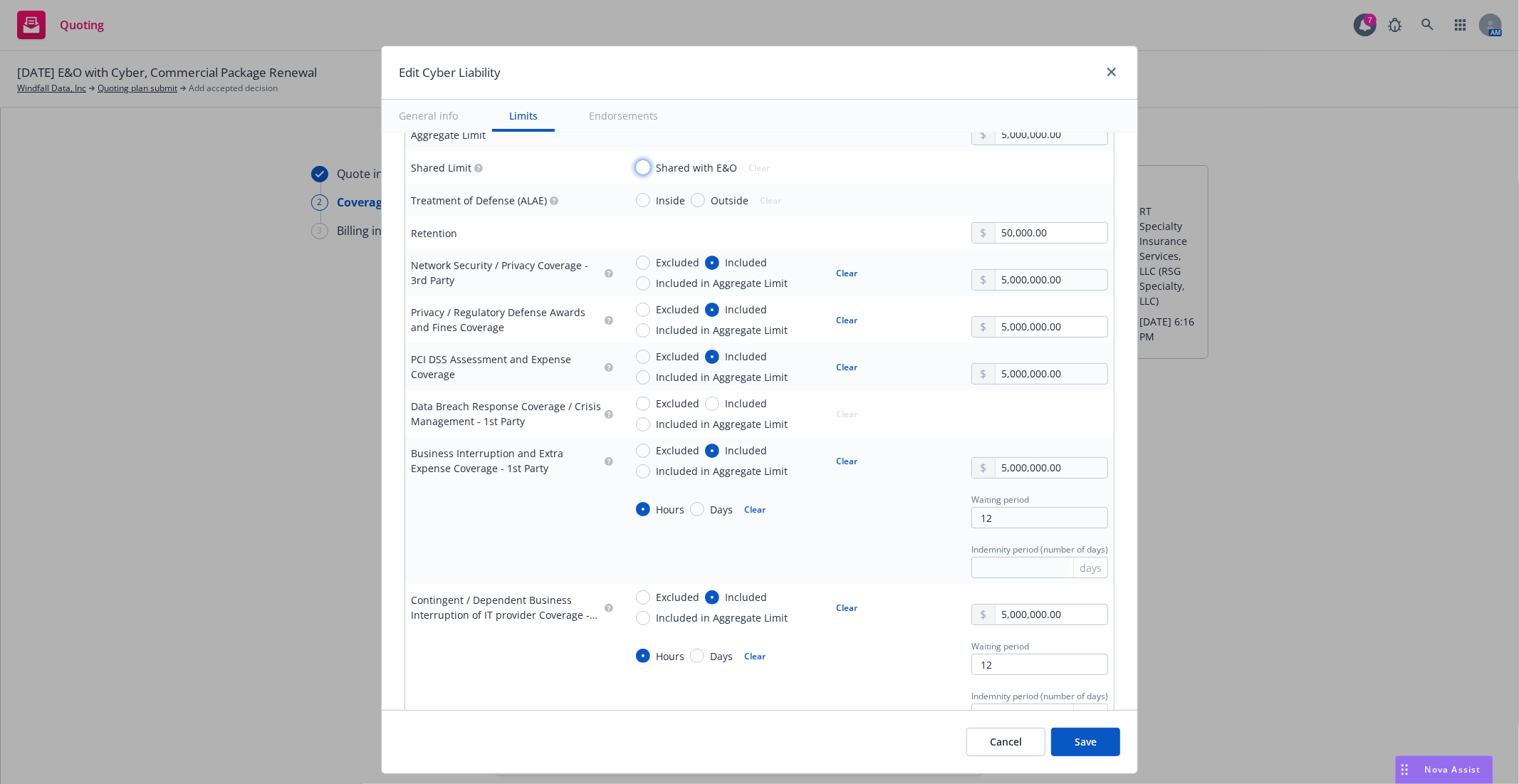
click at [636, 168] on input "Shared with E&O" at bounding box center [644, 167] width 14 height 14
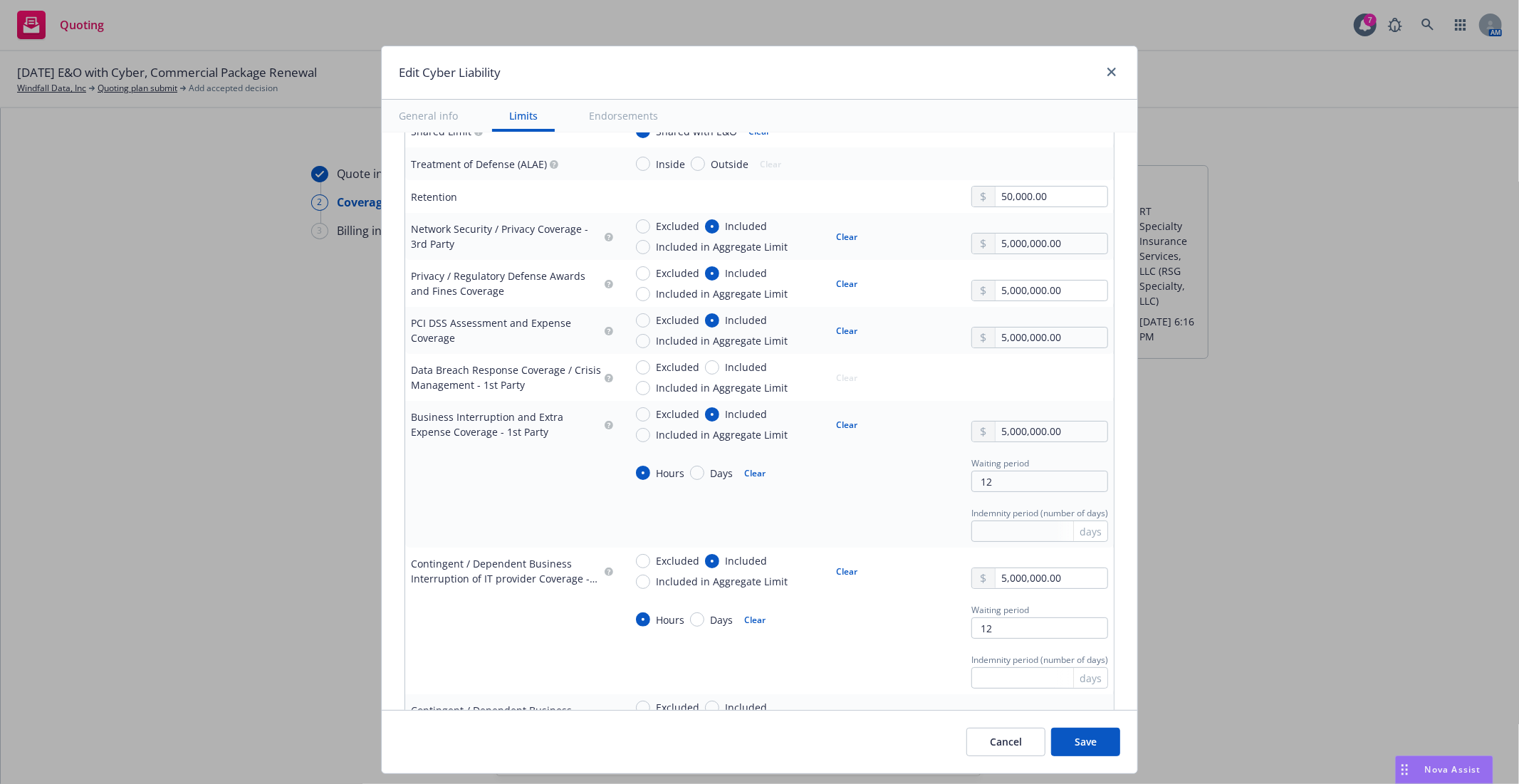
scroll to position [563, 0]
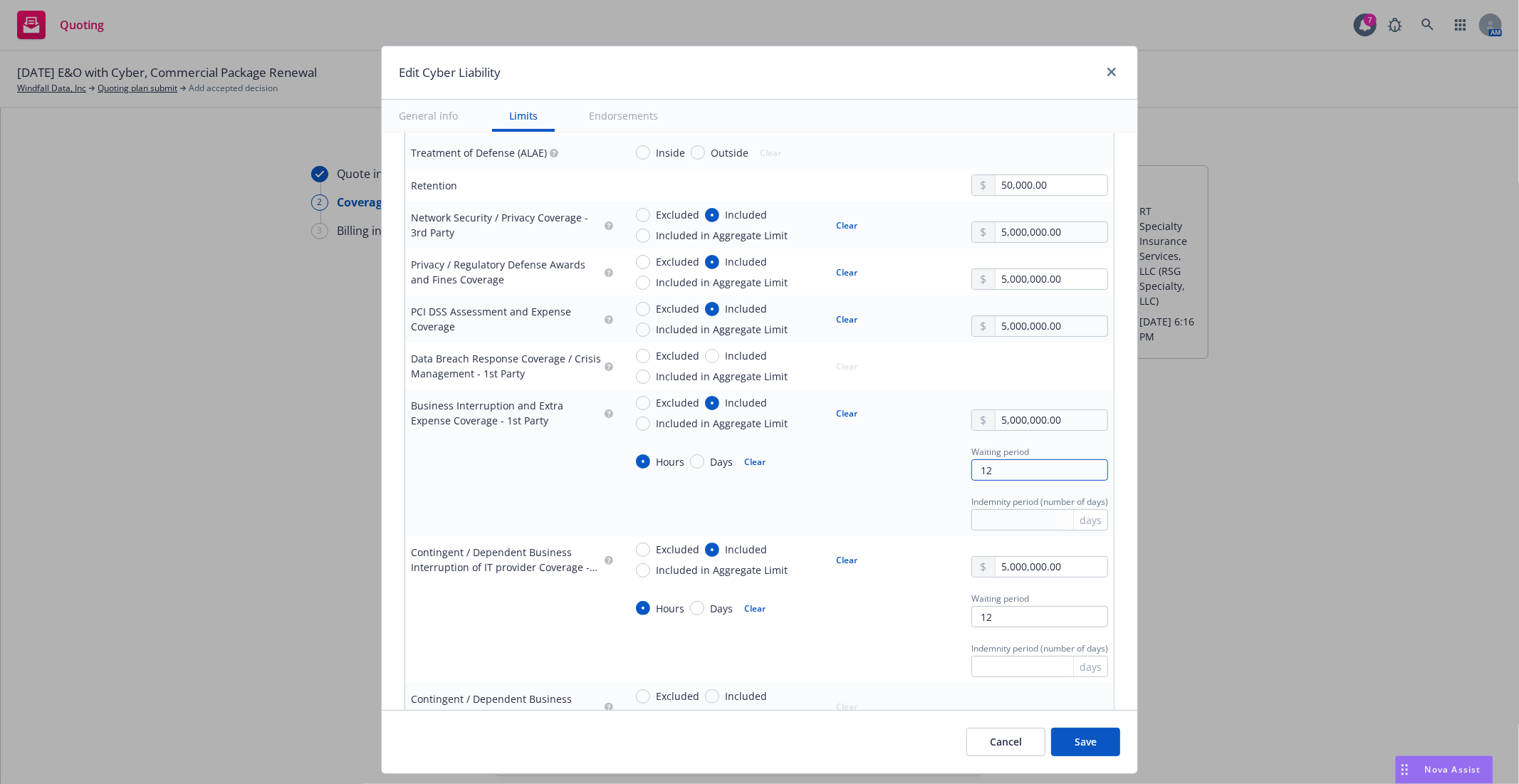
click at [979, 469] on input "12" at bounding box center [1039, 470] width 137 height 21
click at [869, 496] on div "Indemnity period (number of days) days" at bounding box center [866, 511] width 483 height 38
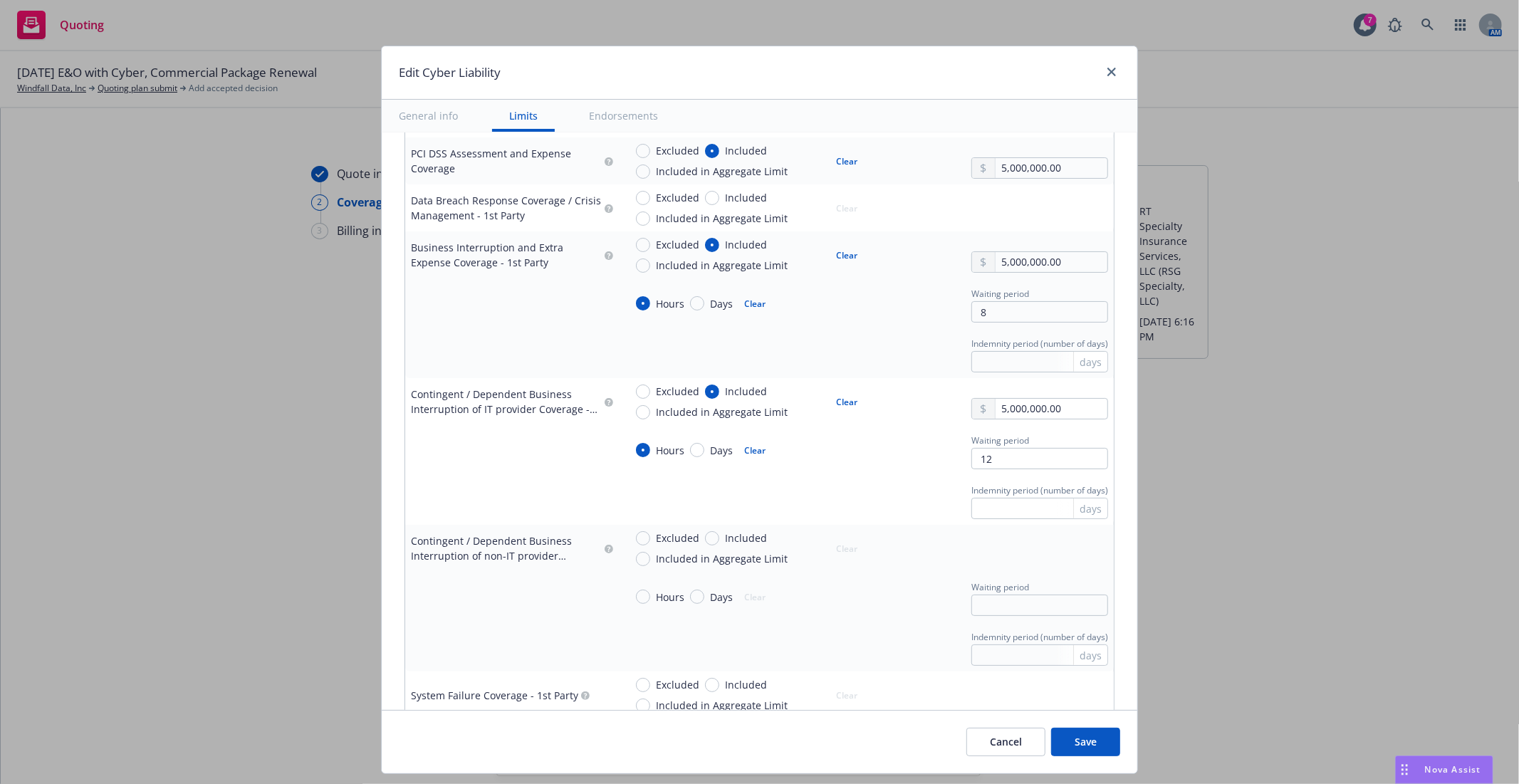
scroll to position [800, 0]
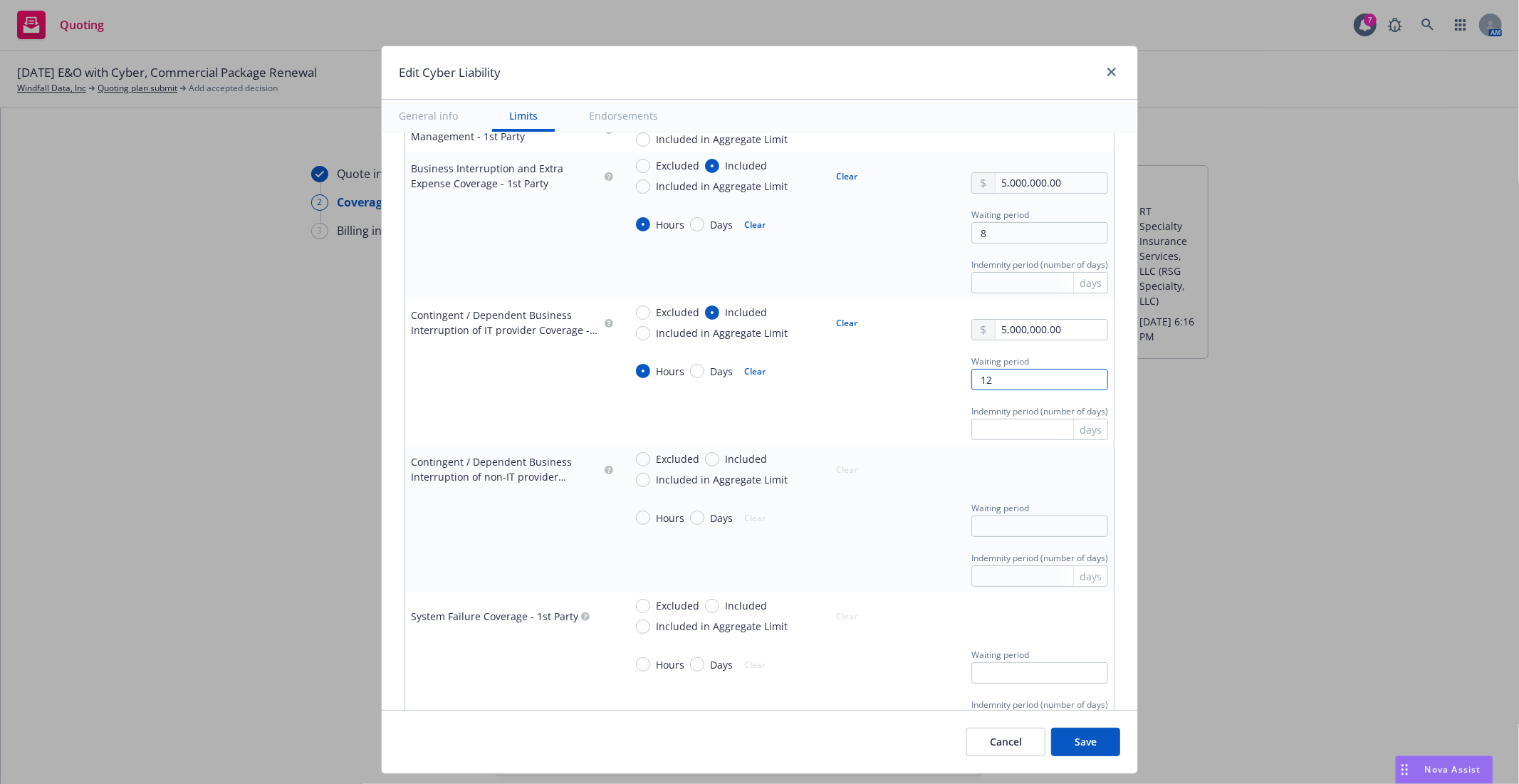
drag, startPoint x: 980, startPoint y: 373, endPoint x: 941, endPoint y: 371, distance: 39.1
click at [941, 371] on div "Hours Days Clear Waiting period 12" at bounding box center [866, 371] width 483 height 38
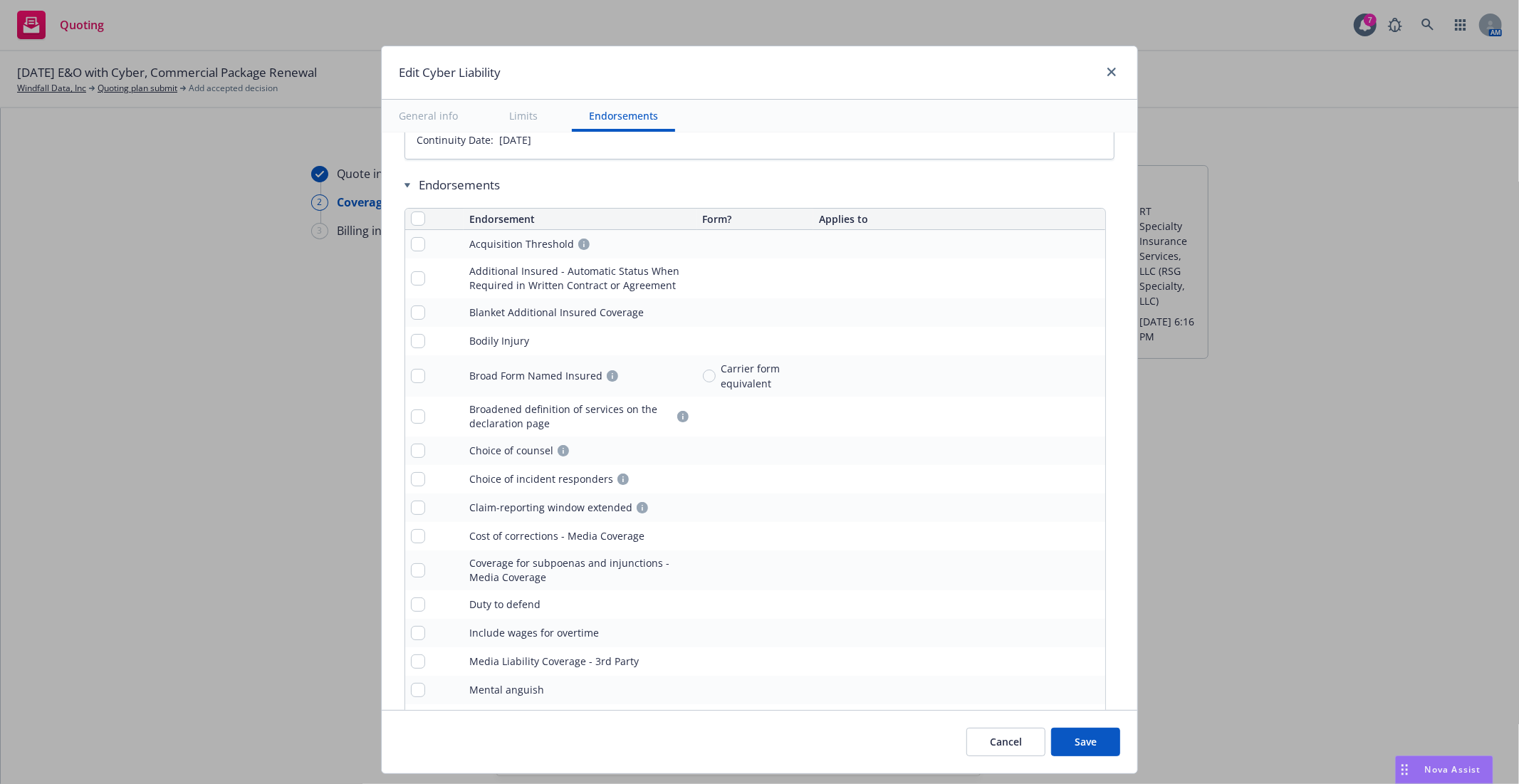
scroll to position [3534, 0]
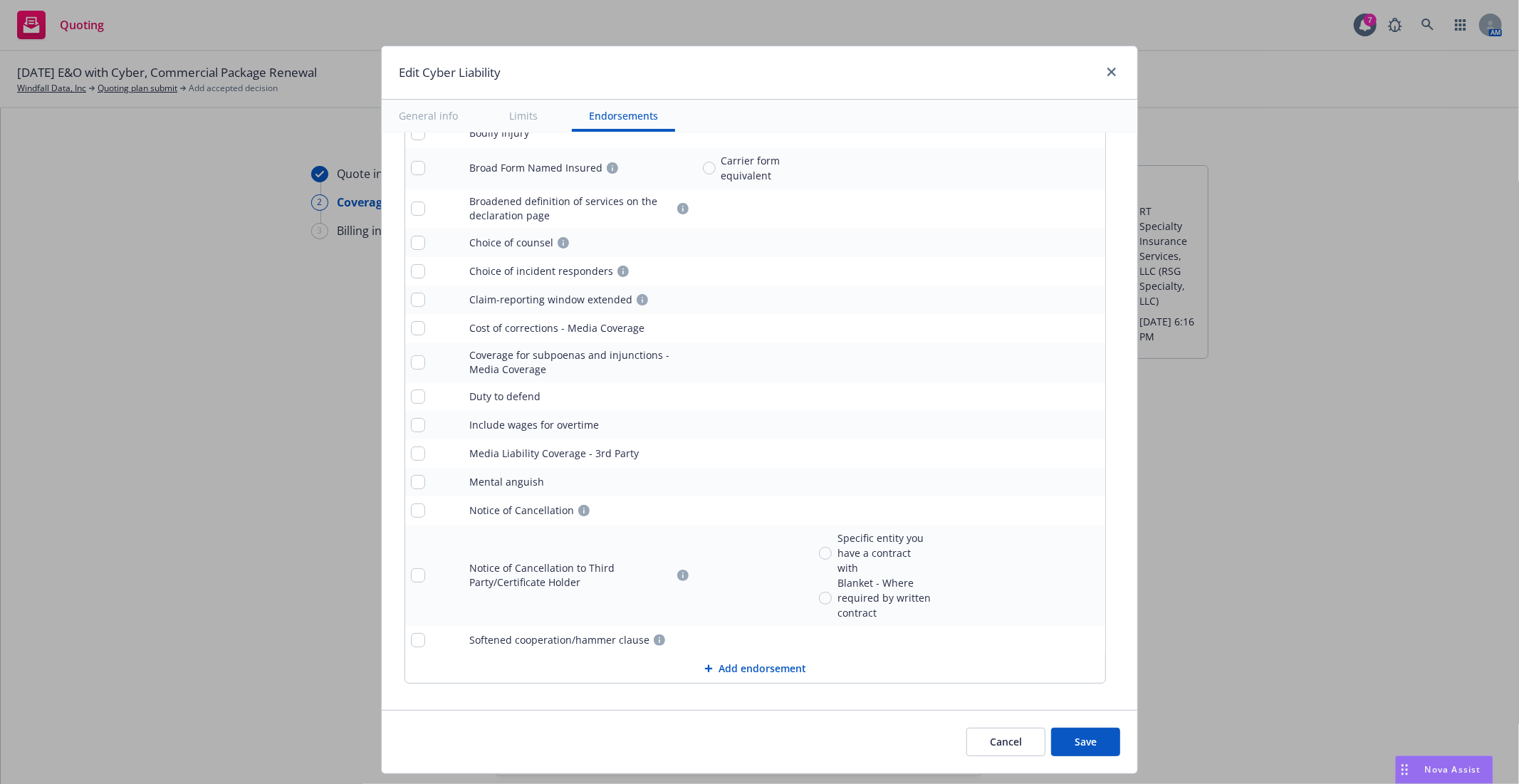
click at [1088, 753] on button "Save" at bounding box center [1086, 742] width 69 height 29
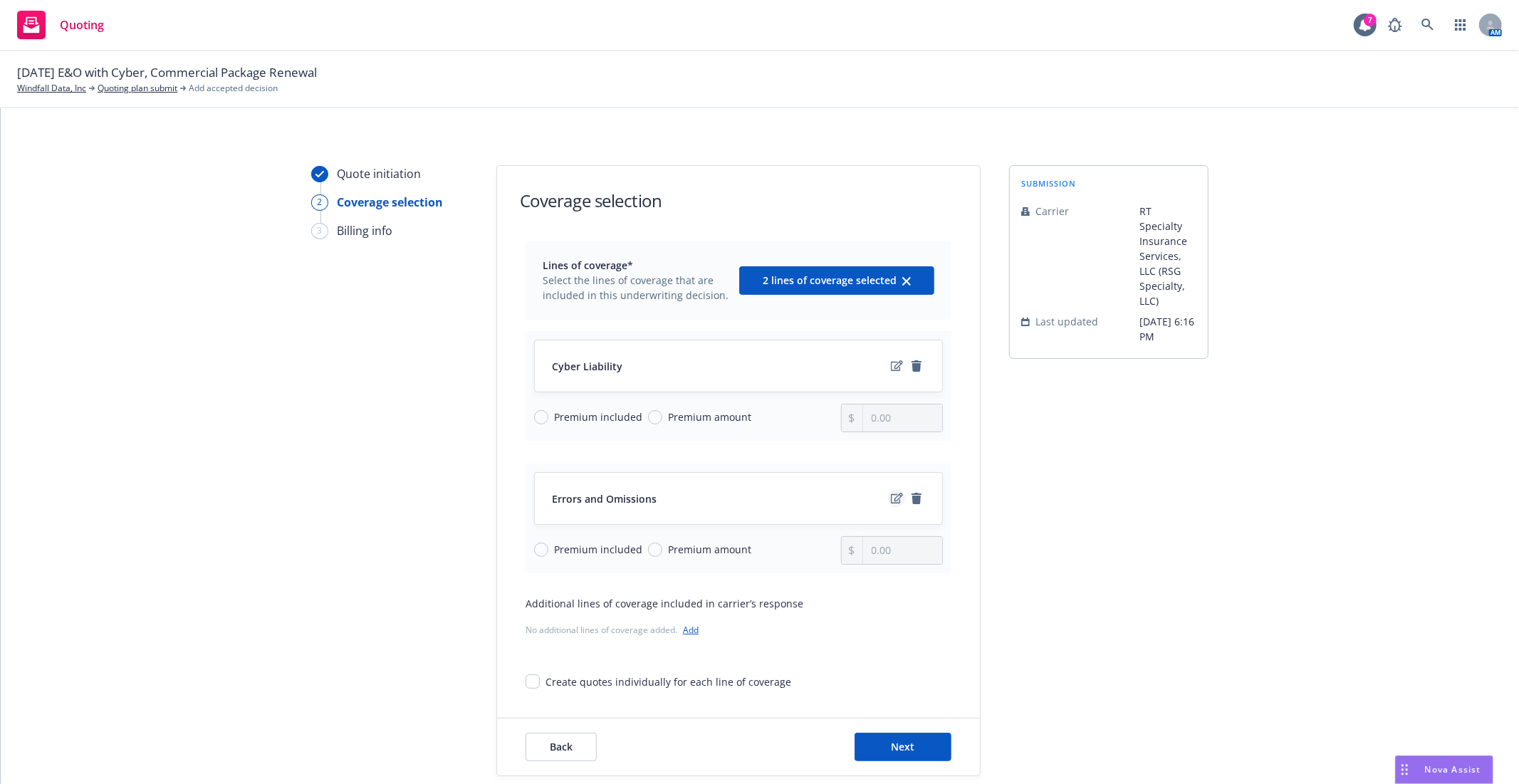
click at [893, 495] on icon "edit" at bounding box center [898, 499] width 13 height 11
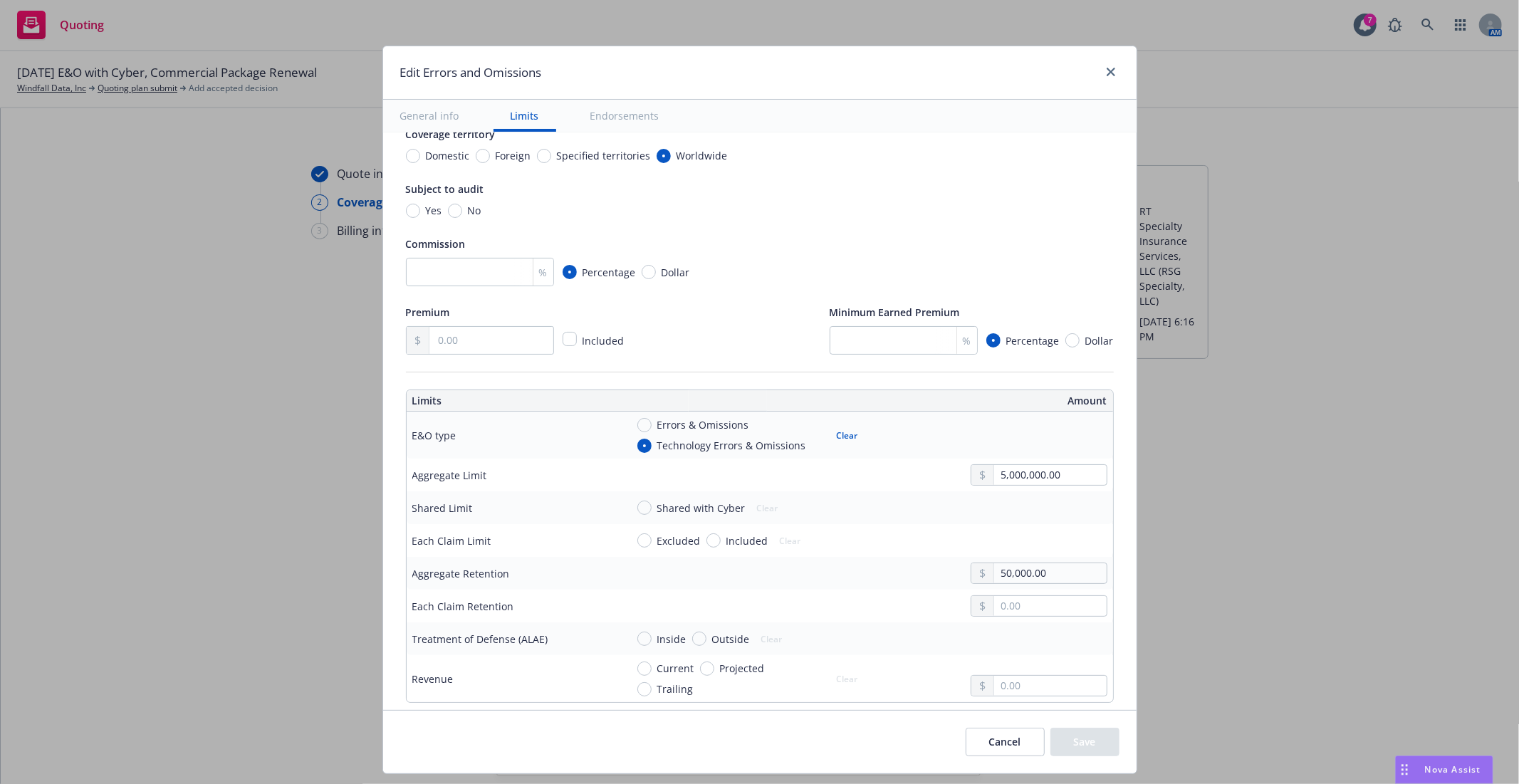
scroll to position [237, 0]
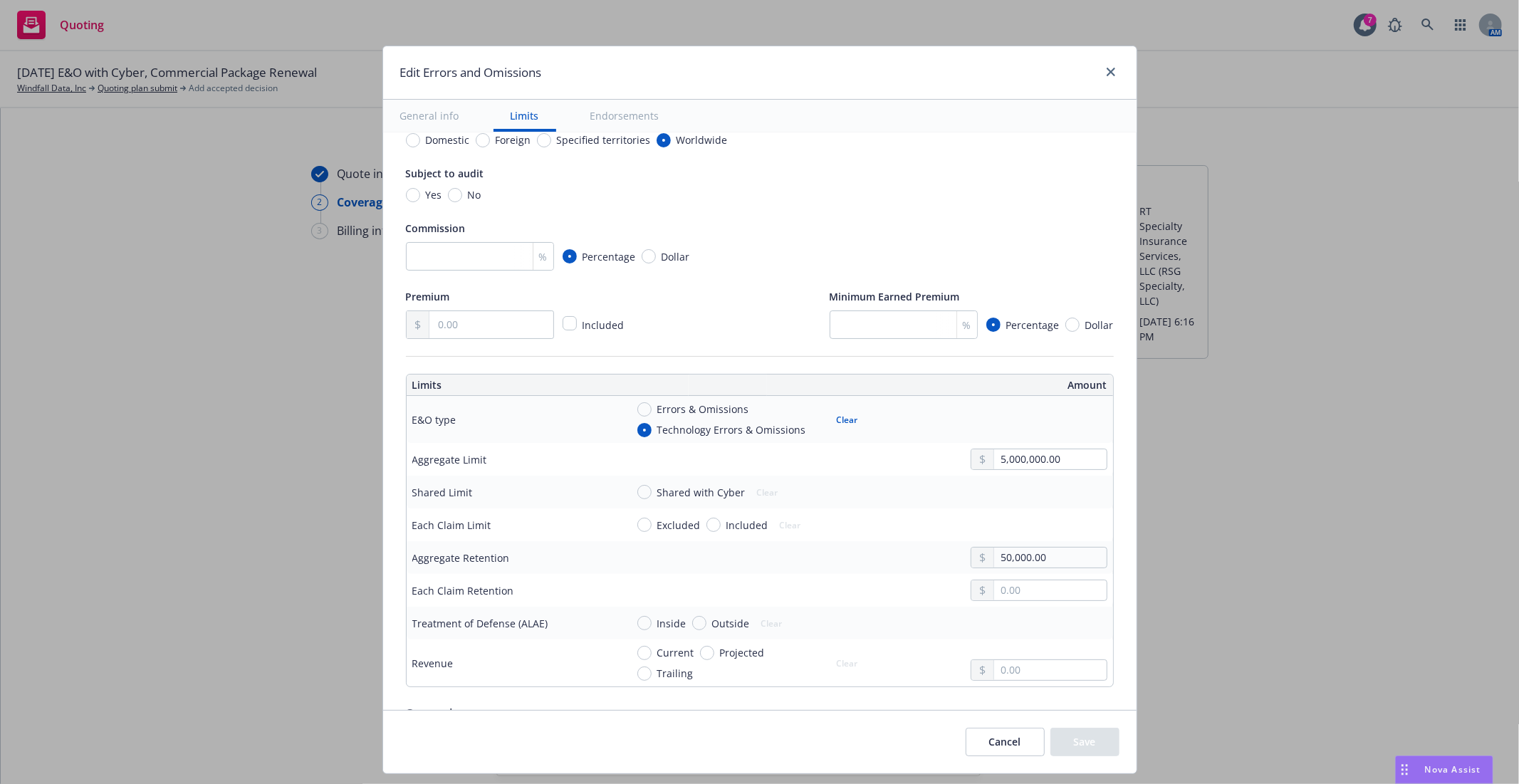
click at [627, 490] on div "Shared with Cyber Clear" at bounding box center [747, 492] width 241 height 21
click at [637, 496] on input "Shared with Cyber" at bounding box center [644, 492] width 14 height 14
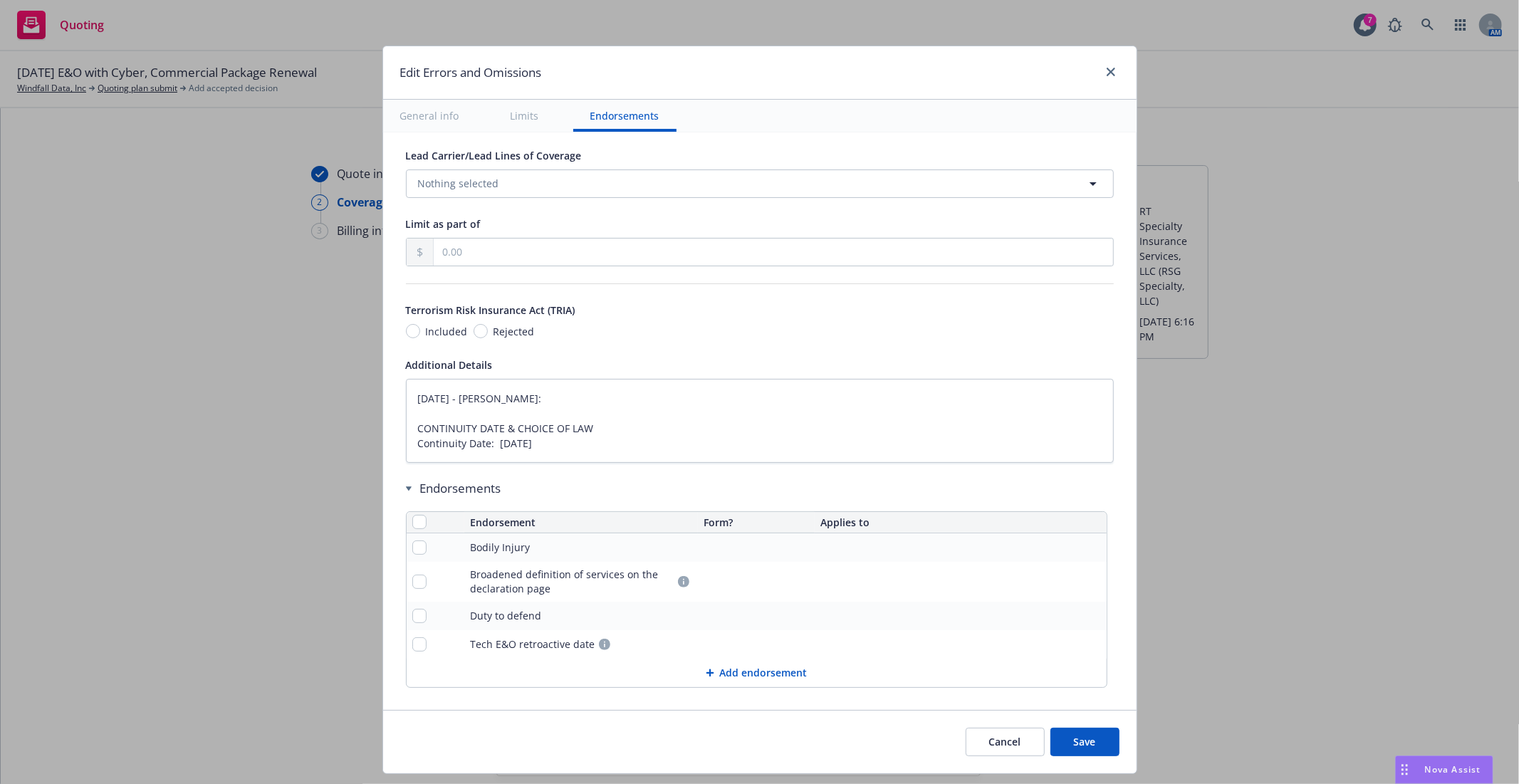
scroll to position [858, 0]
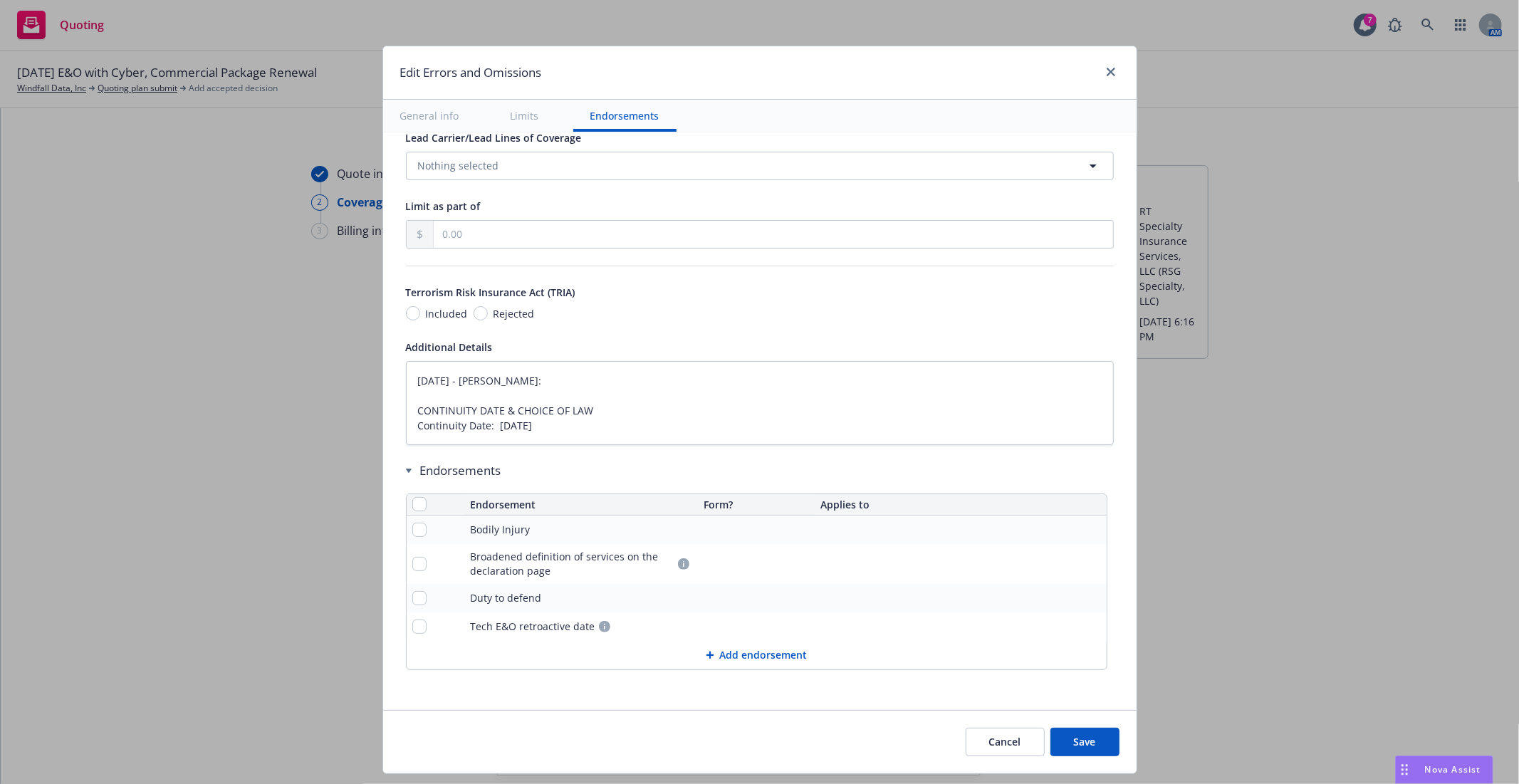
click at [1080, 728] on div "Cancel Save" at bounding box center [760, 741] width 754 height 64
click at [1091, 758] on div "Cancel Save" at bounding box center [760, 741] width 754 height 64
click at [1067, 752] on button "Save" at bounding box center [1085, 742] width 69 height 29
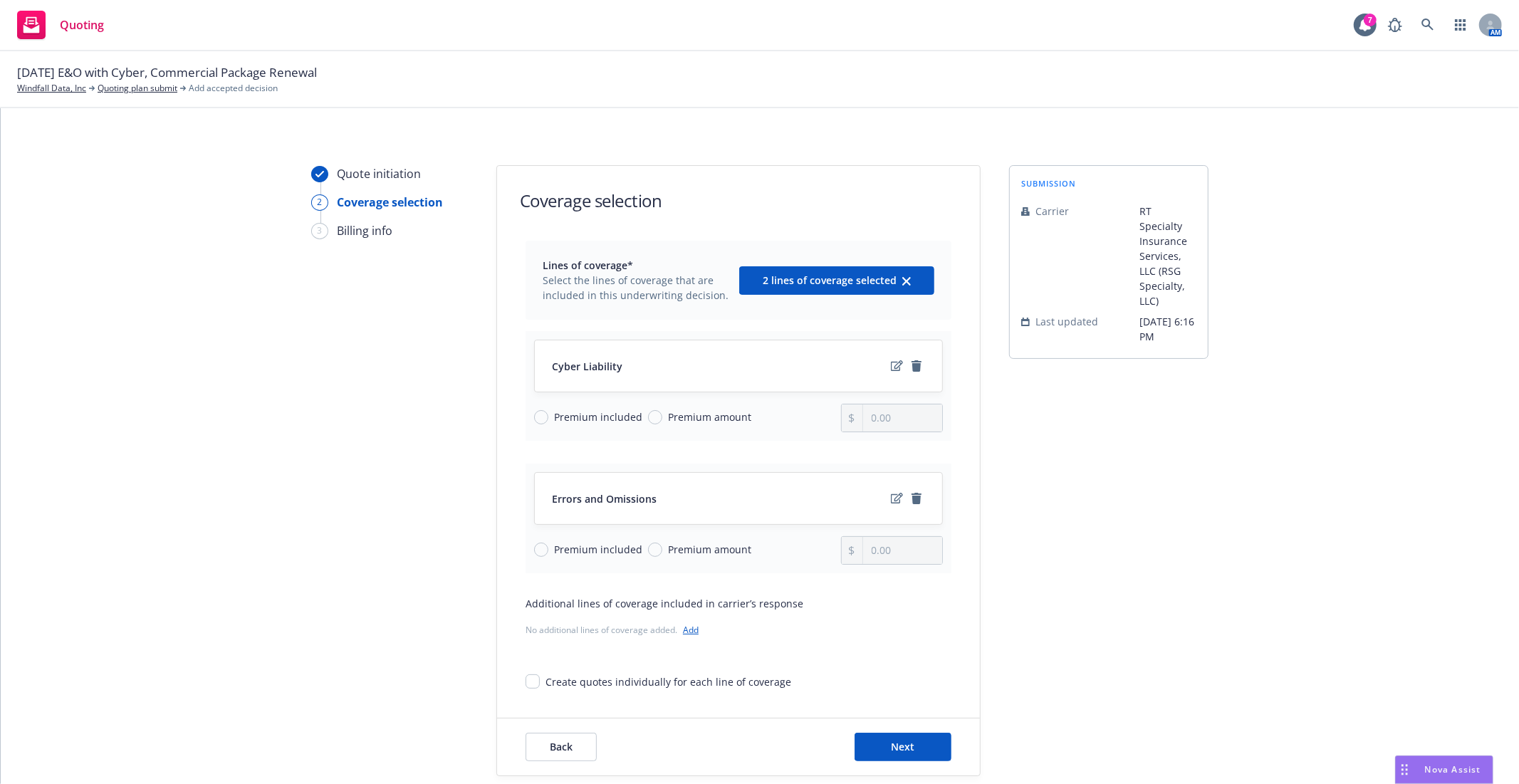
click at [668, 417] on span "Premium amount" at bounding box center [709, 417] width 83 height 15
click at [660, 417] on input "Premium amount" at bounding box center [655, 417] width 14 height 14
click at [563, 547] on span "Premium included" at bounding box center [598, 550] width 89 height 15
click at [549, 547] on input "Premium included" at bounding box center [542, 550] width 14 height 14
click at [881, 421] on input "0.00" at bounding box center [903, 418] width 79 height 27
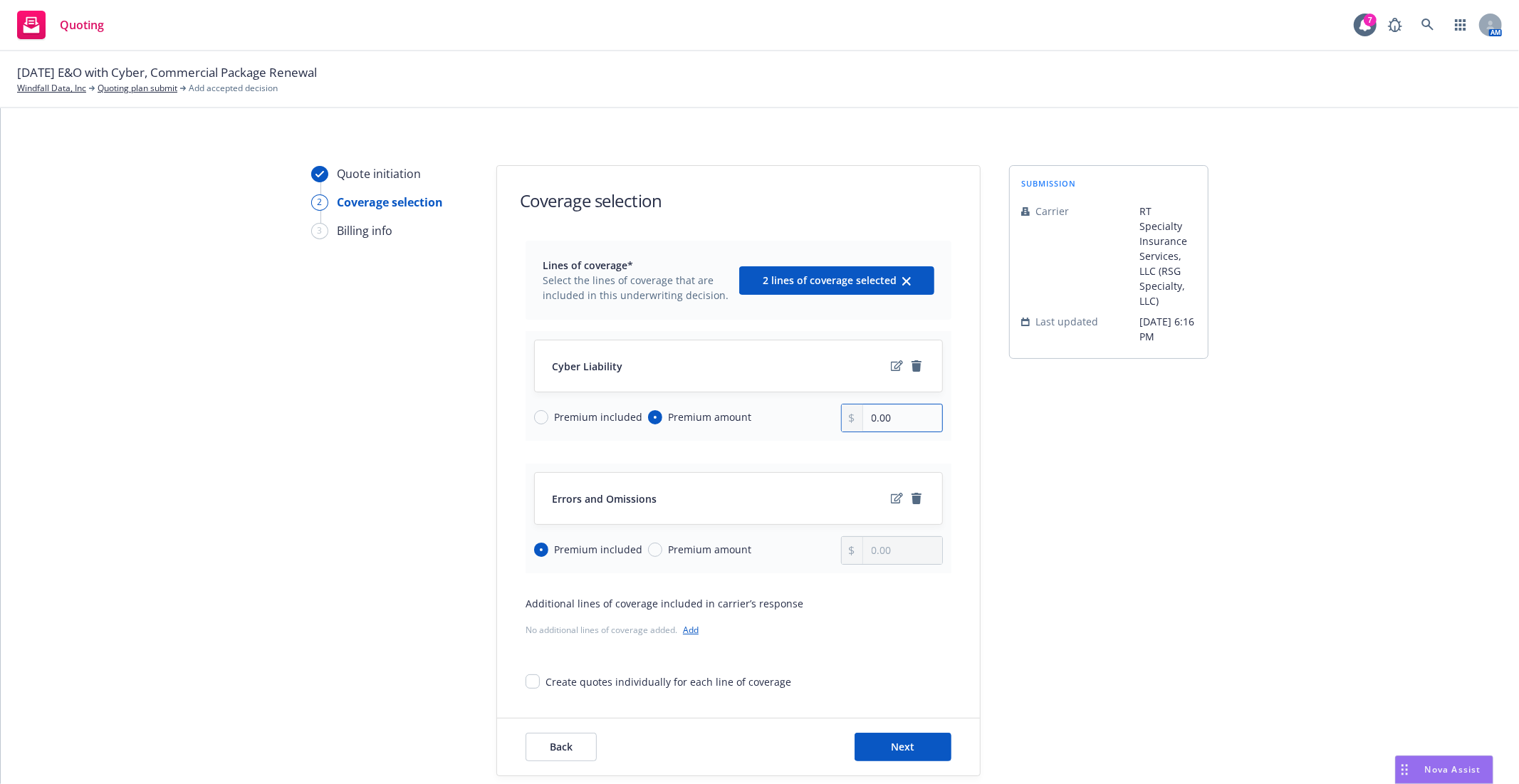
click at [881, 421] on input "0.00" at bounding box center [903, 418] width 79 height 27
click at [770, 443] on div "Cyber Liability Premium included Premium amount 50,000.00 Errors and Omissions …" at bounding box center [738, 449] width 426 height 248
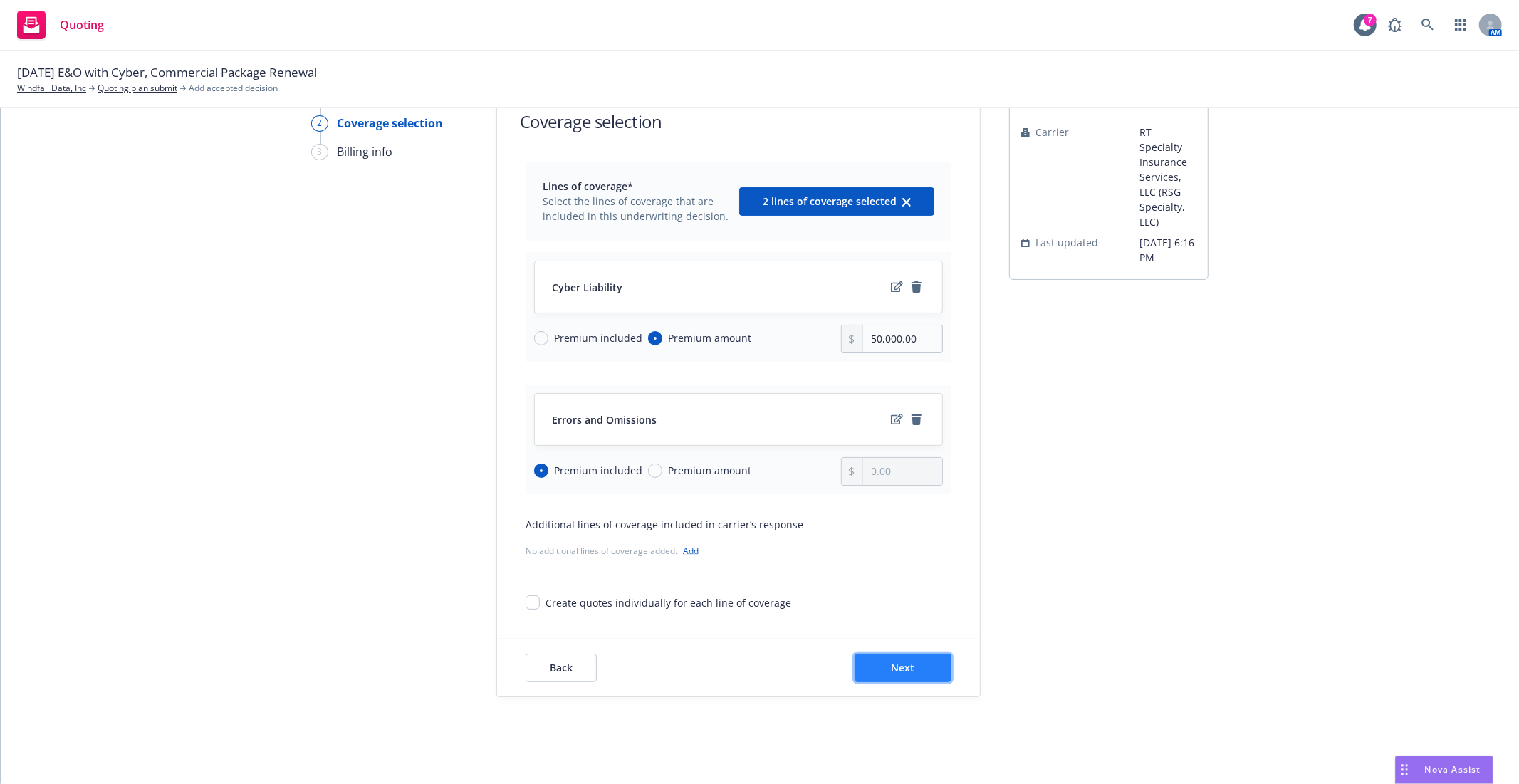
click at [898, 665] on span "Next" at bounding box center [903, 667] width 23 height 13
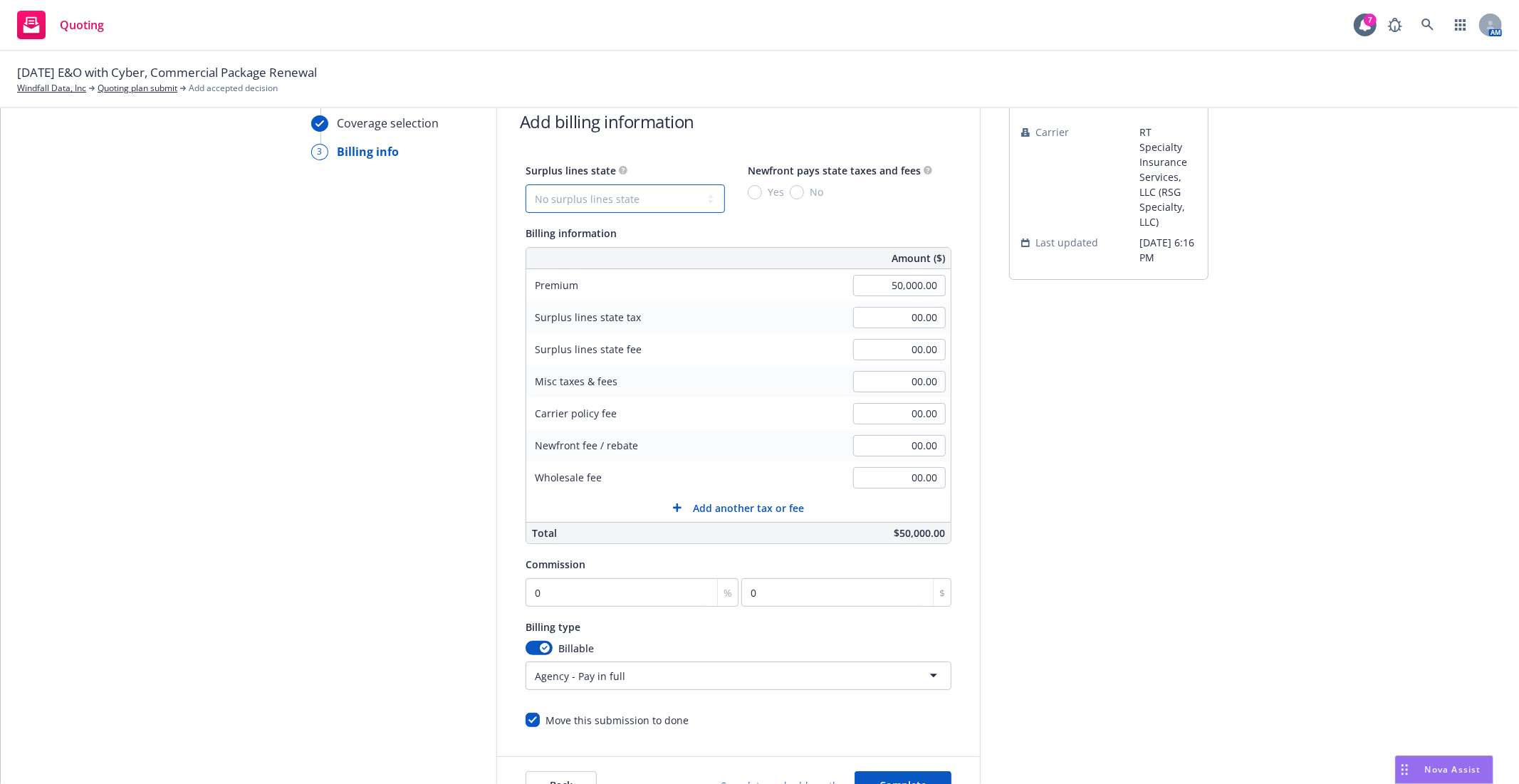
click at [639, 204] on select "No surplus lines state Alaska Alabama Arkansas Arizona California Colorado Conn…" at bounding box center [625, 199] width 200 height 29
click at [525, 184] on select "No surplus lines state Alaska Alabama Arkansas Arizona California Colorado Conn…" at bounding box center [625, 199] width 200 height 29
click at [755, 191] on input "Yes" at bounding box center [755, 192] width 14 height 14
click at [790, 196] on input "No" at bounding box center [798, 192] width 14 height 14
click at [619, 600] on input "0" at bounding box center [632, 592] width 213 height 29
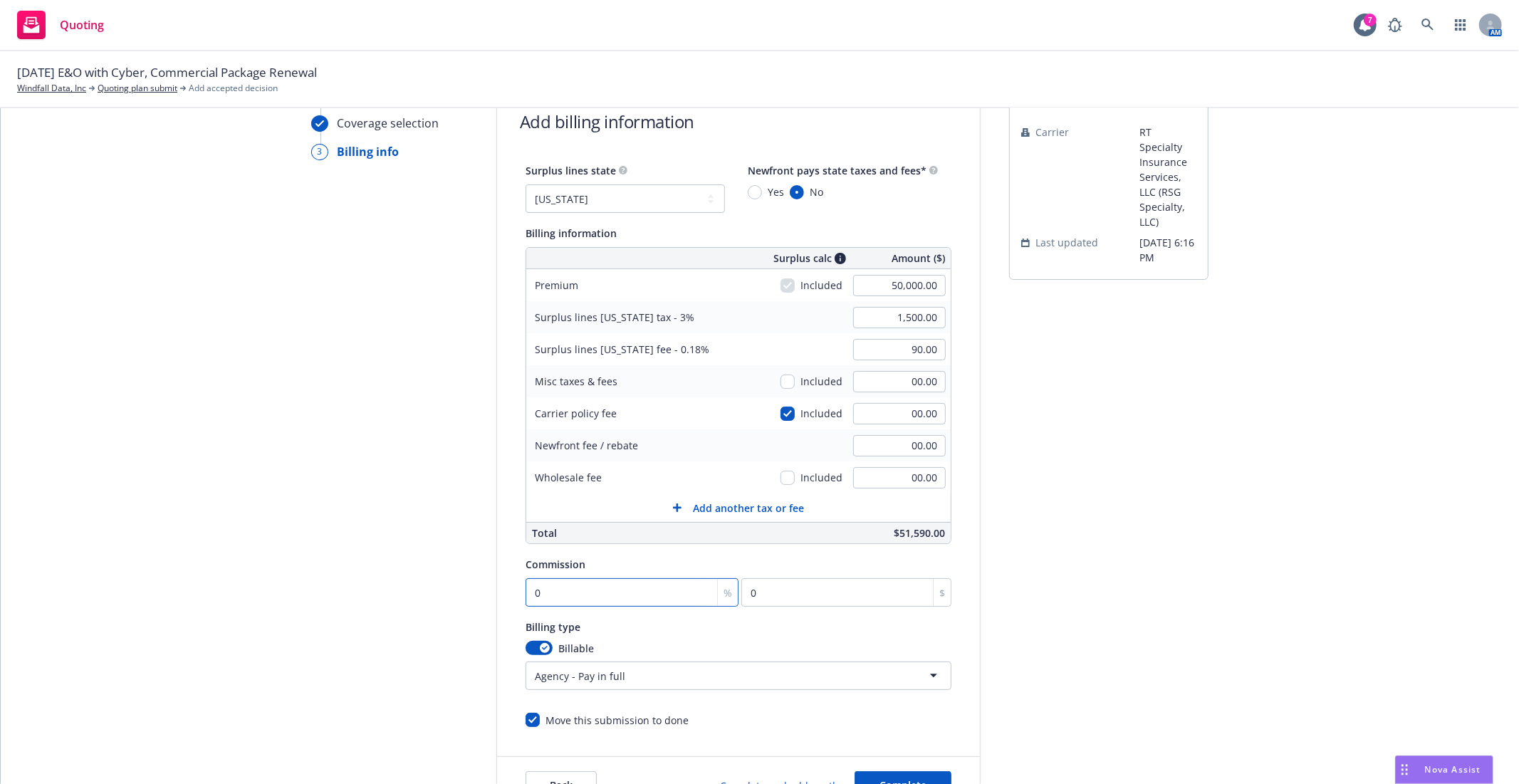
click at [619, 600] on input "0" at bounding box center [632, 592] width 213 height 29
click at [872, 649] on div "Billable" at bounding box center [738, 648] width 426 height 15
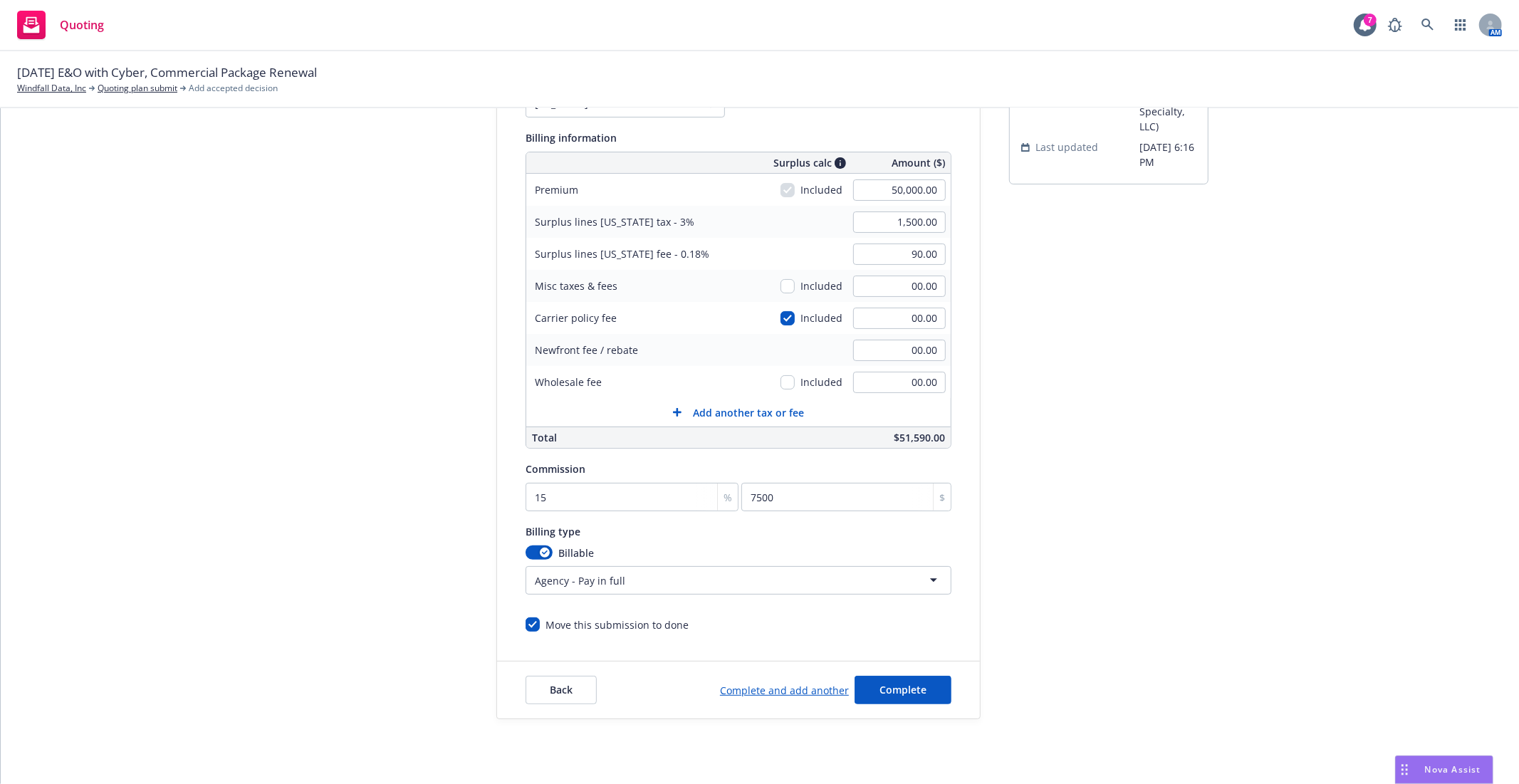
scroll to position [187, 0]
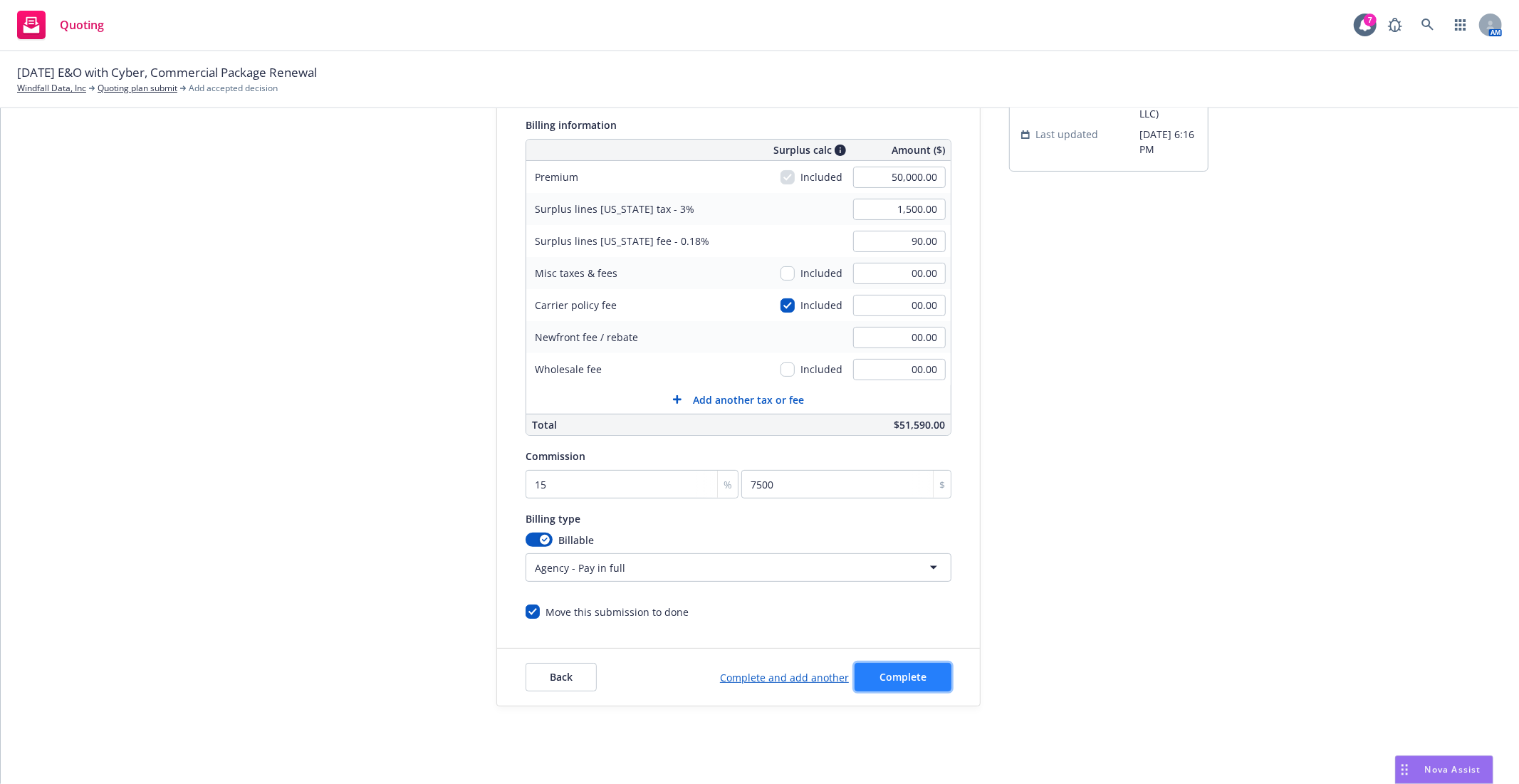
click at [916, 682] on span "Complete" at bounding box center [903, 677] width 47 height 13
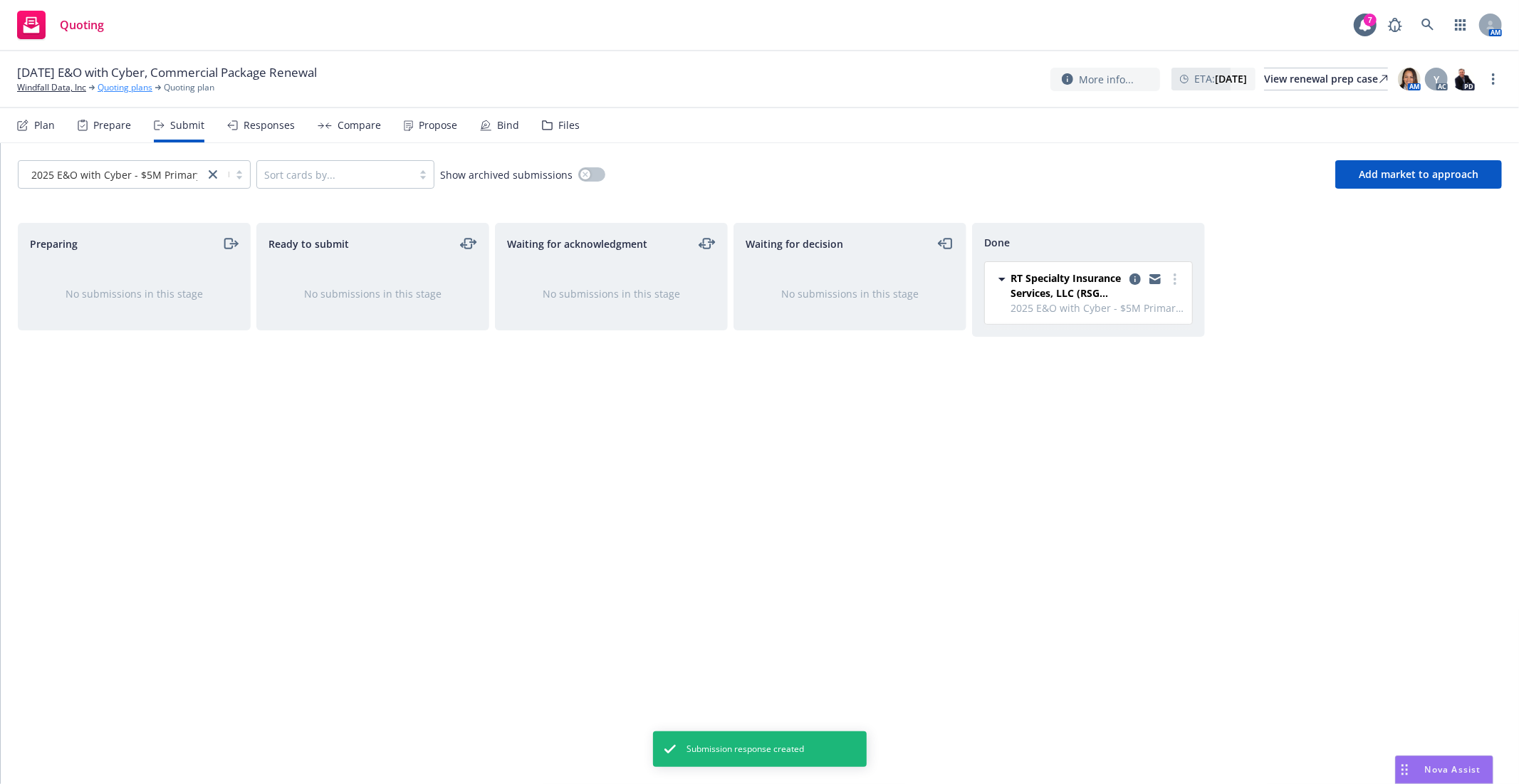
click at [130, 90] on link "Quoting plans" at bounding box center [124, 88] width 55 height 13
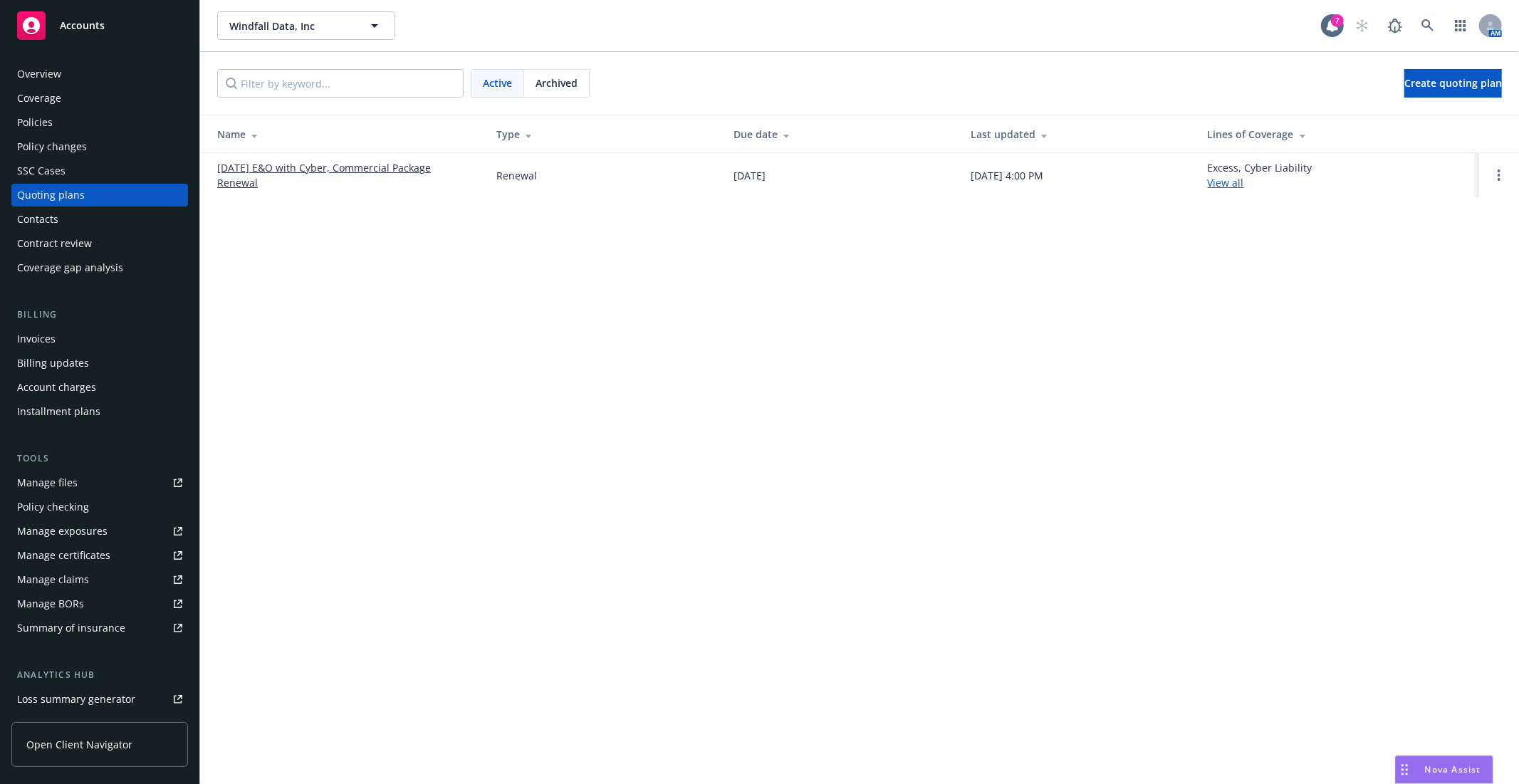
click at [270, 167] on link "[DATE] E&O with Cyber, Commercial Package Renewal" at bounding box center [346, 175] width 256 height 30
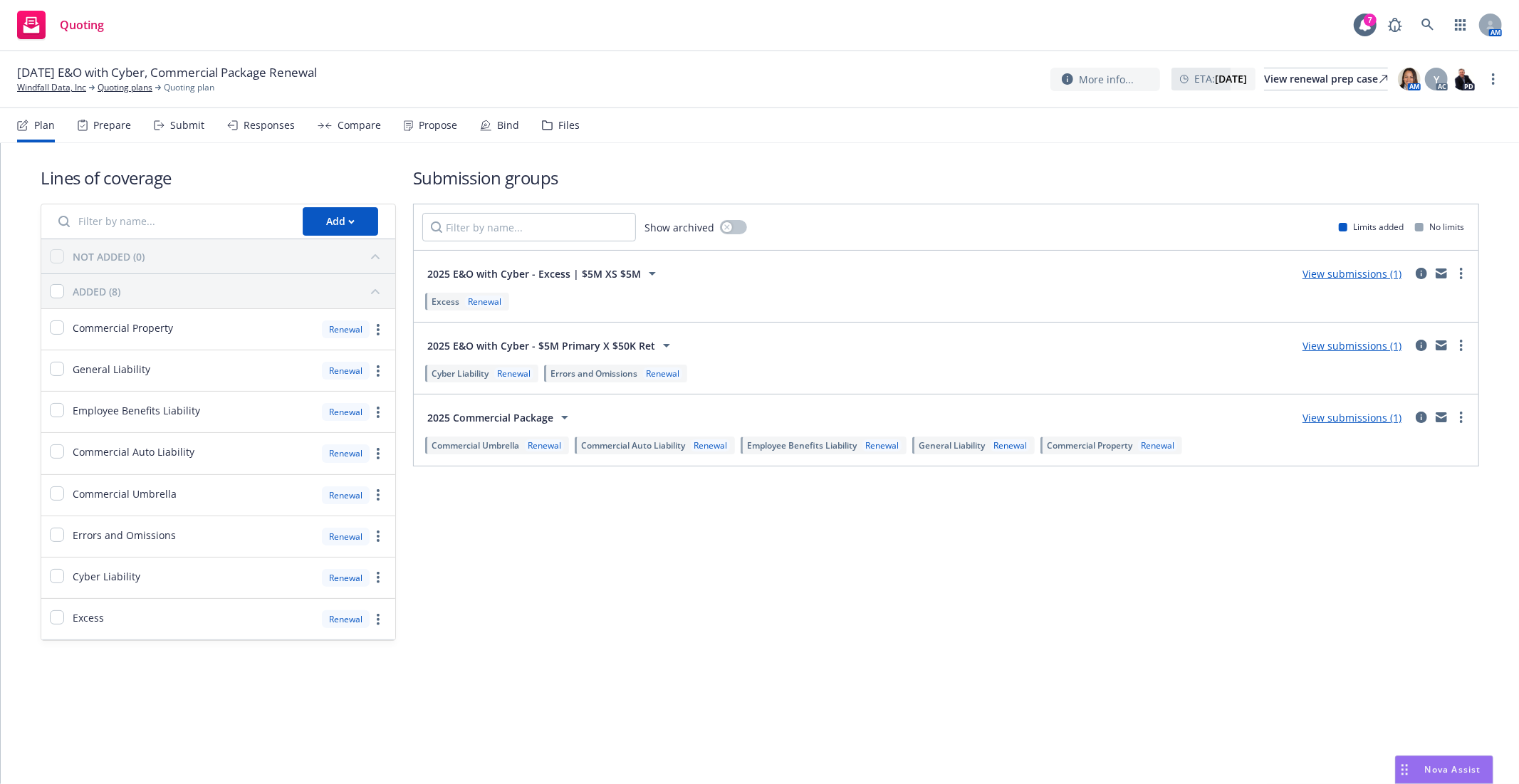
click at [1344, 275] on link "View submissions (1)" at bounding box center [1353, 273] width 99 height 13
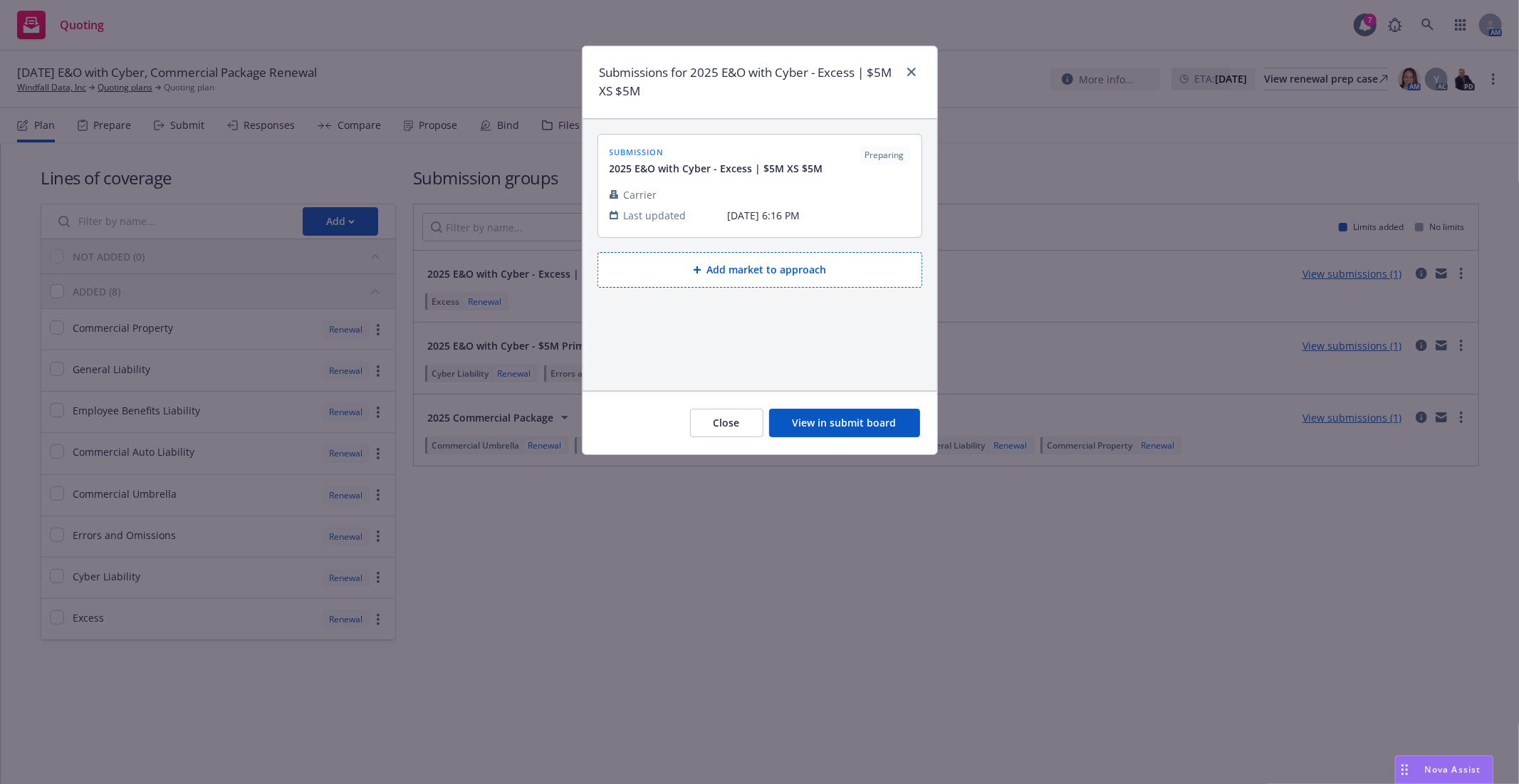
click at [892, 430] on button "View in submit board" at bounding box center [844, 423] width 151 height 29
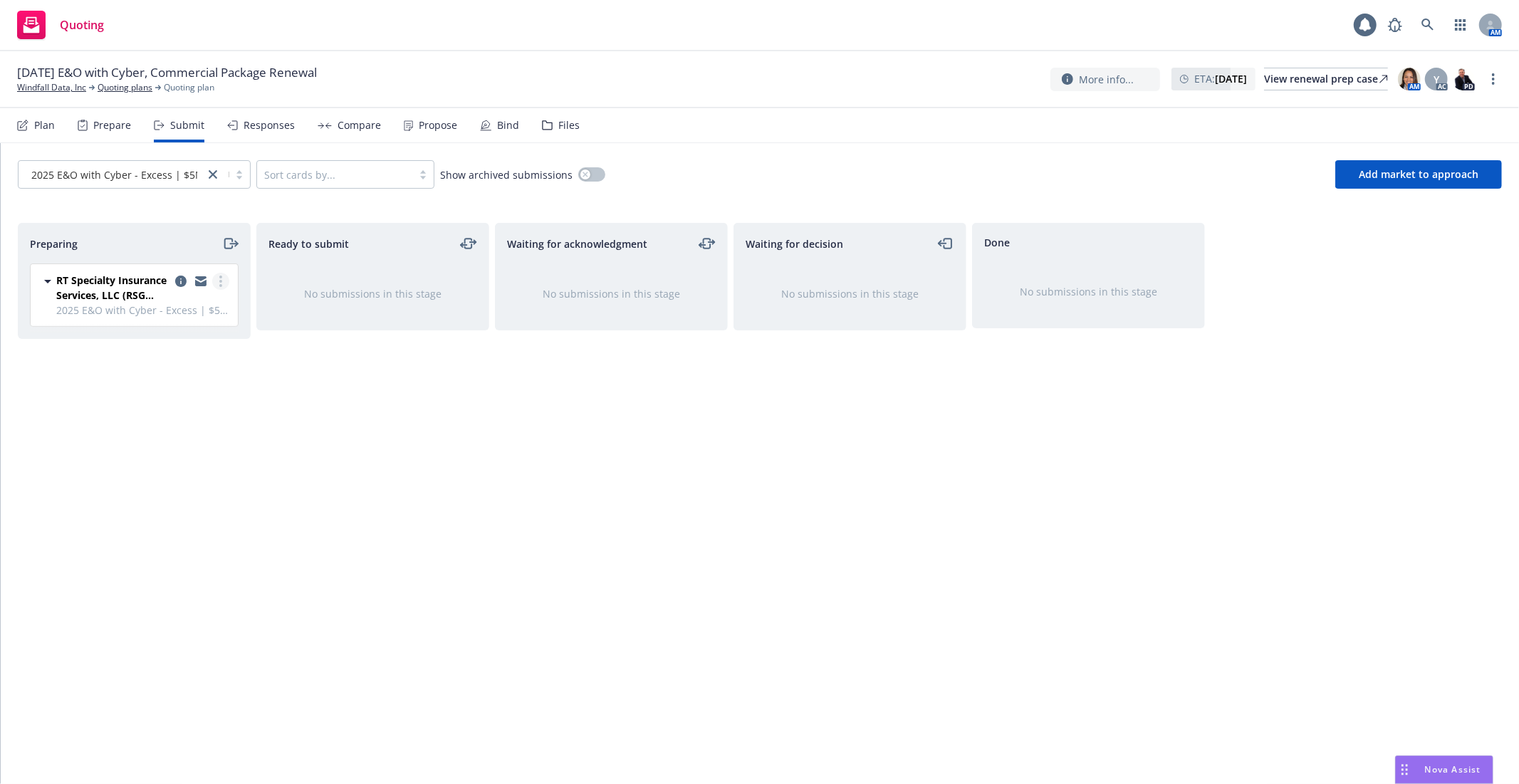
click at [216, 285] on link "more" at bounding box center [220, 281] width 17 height 17
click at [190, 392] on span "Add accepted decision" at bounding box center [157, 396] width 142 height 13
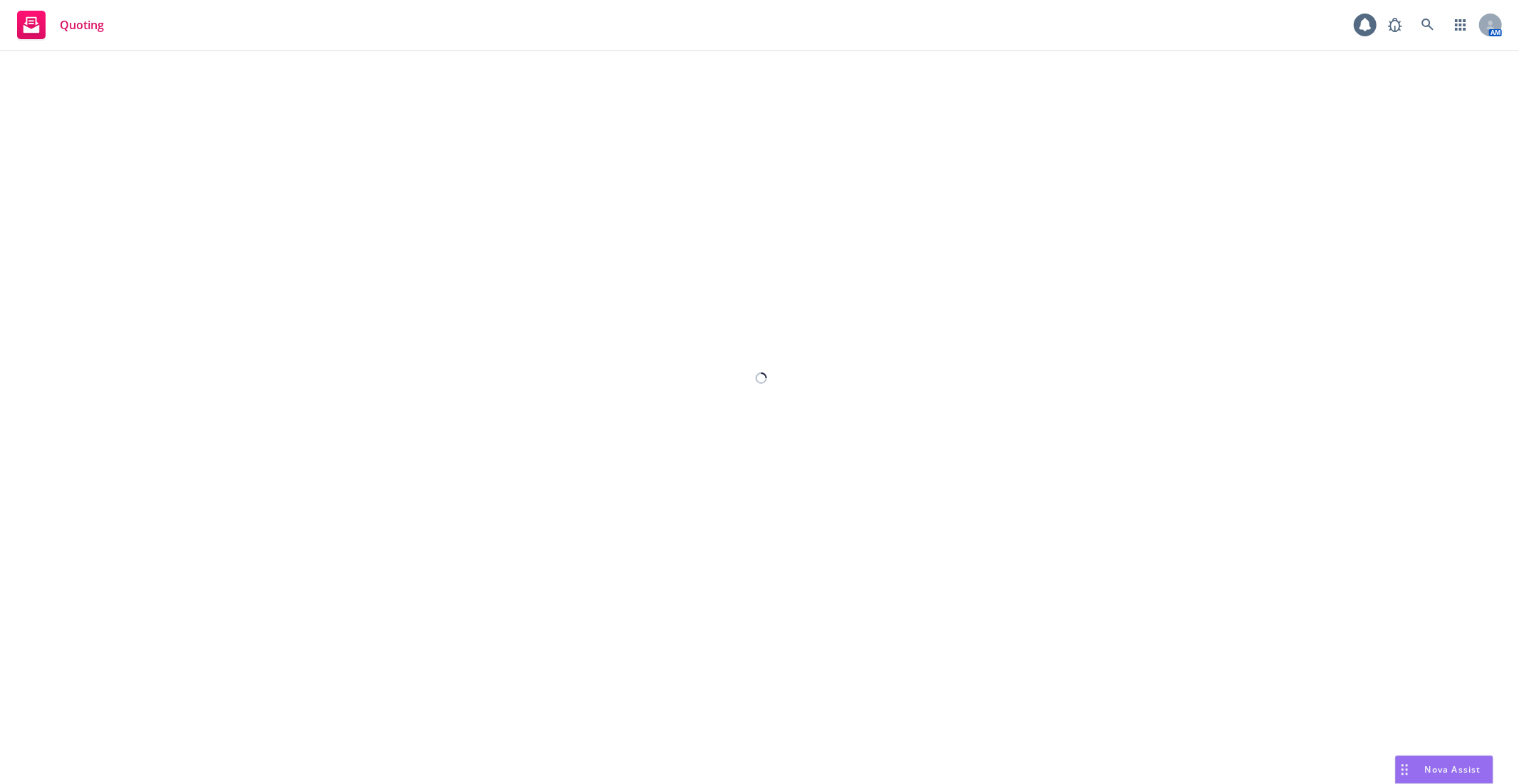
select select "12"
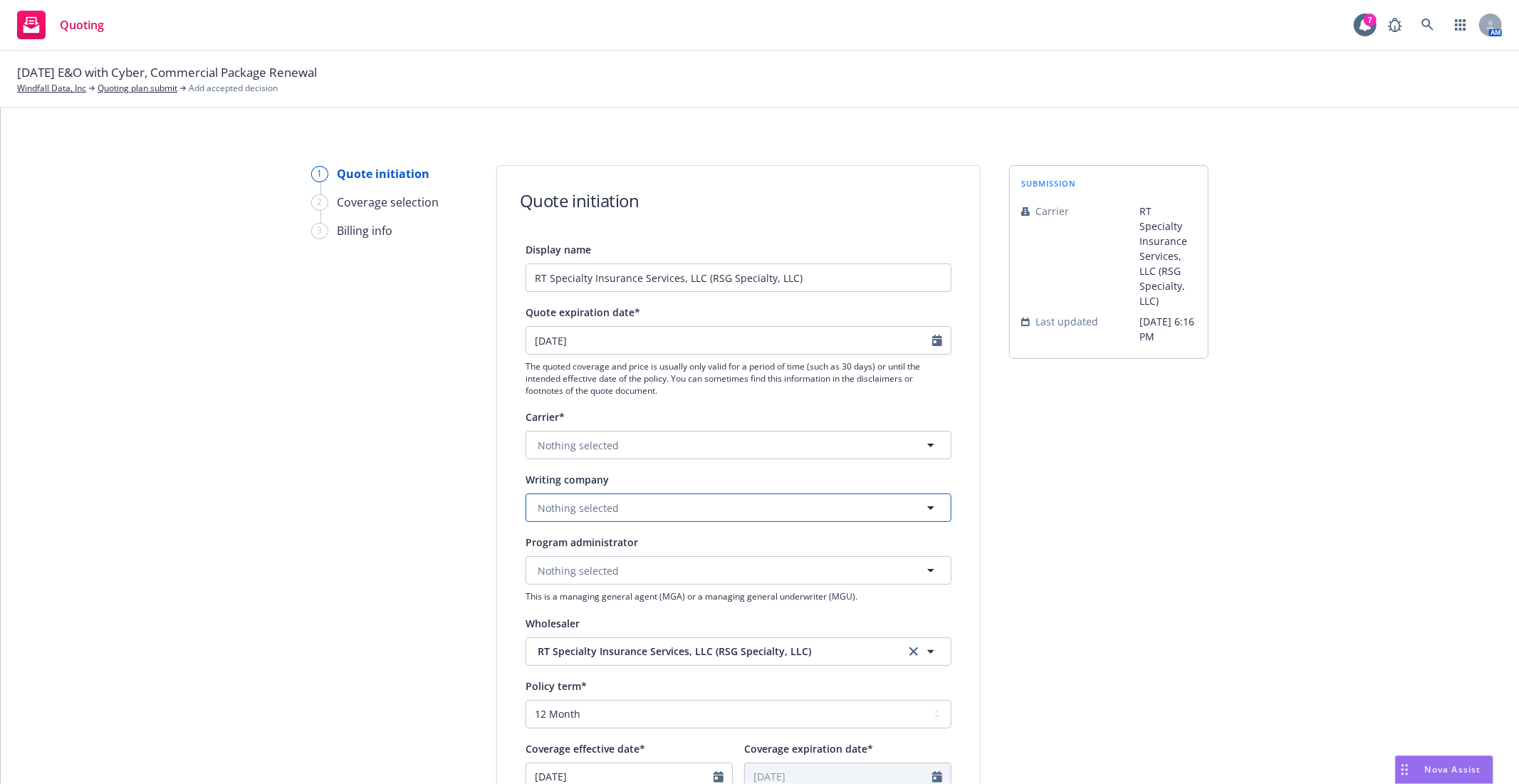
click at [713, 509] on button "Nothing selected" at bounding box center [738, 507] width 426 height 29
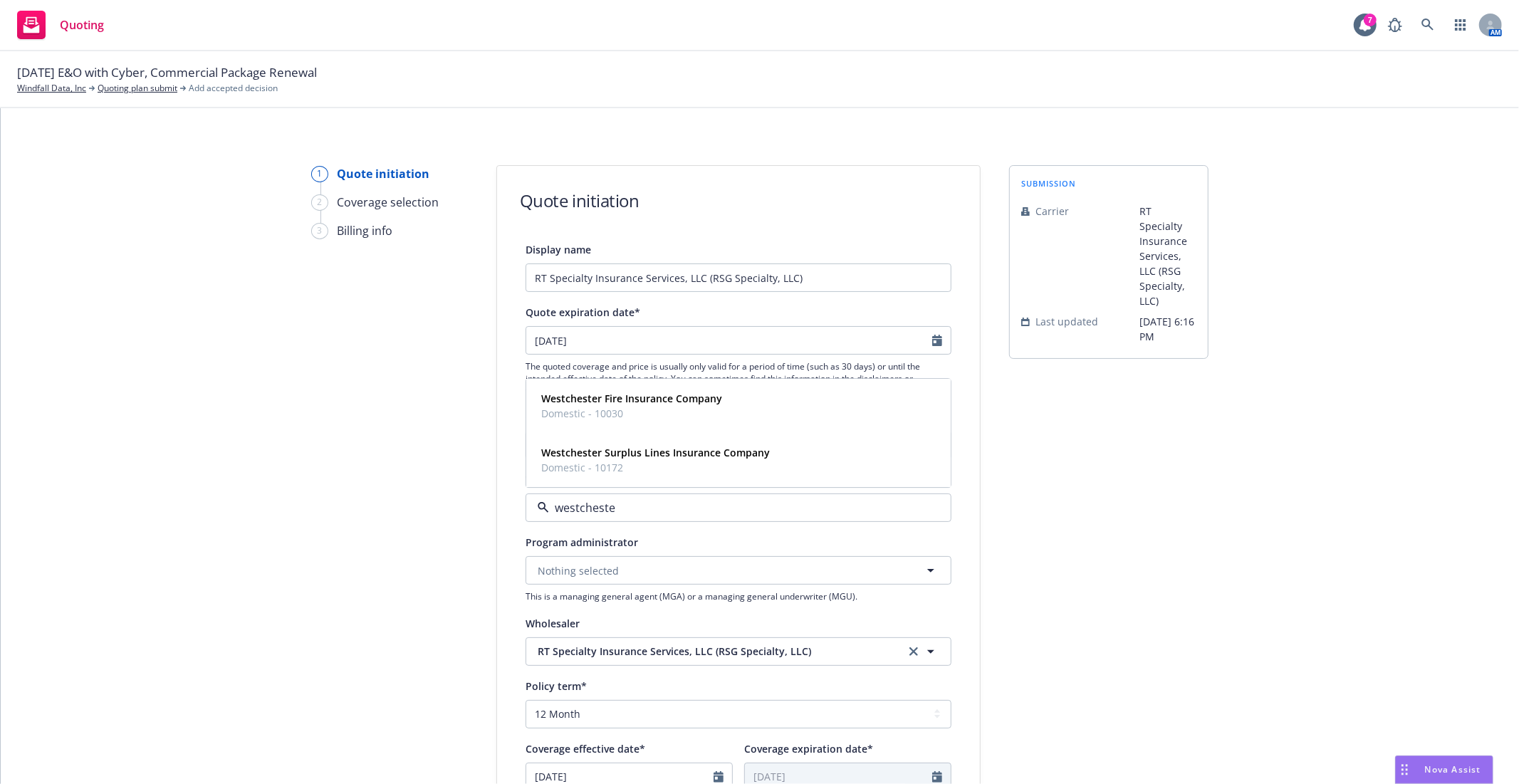
type input "westchester"
click at [720, 458] on strong "Westchester Surplus Lines Insurance Company" at bounding box center [655, 453] width 228 height 13
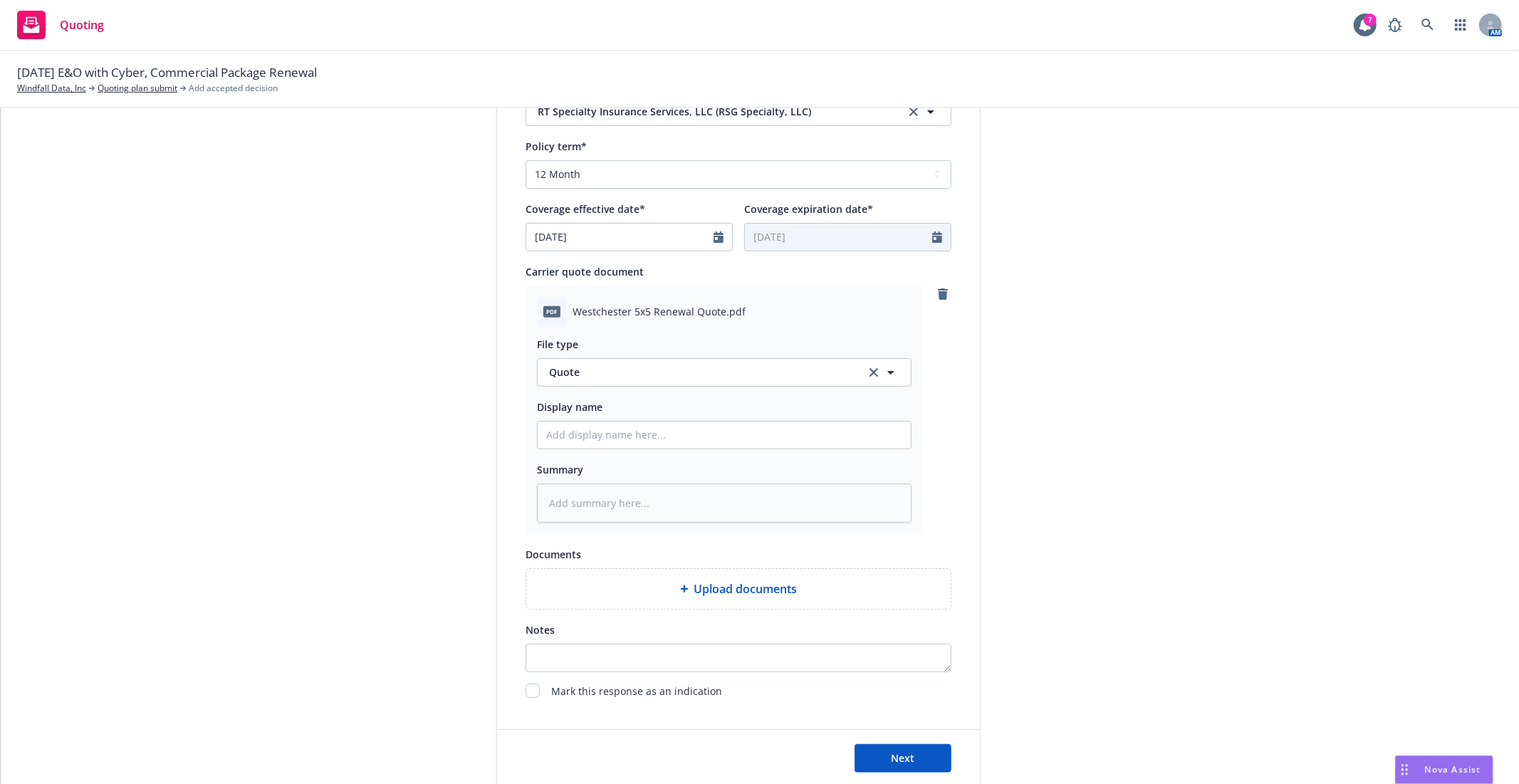
scroll to position [553, 0]
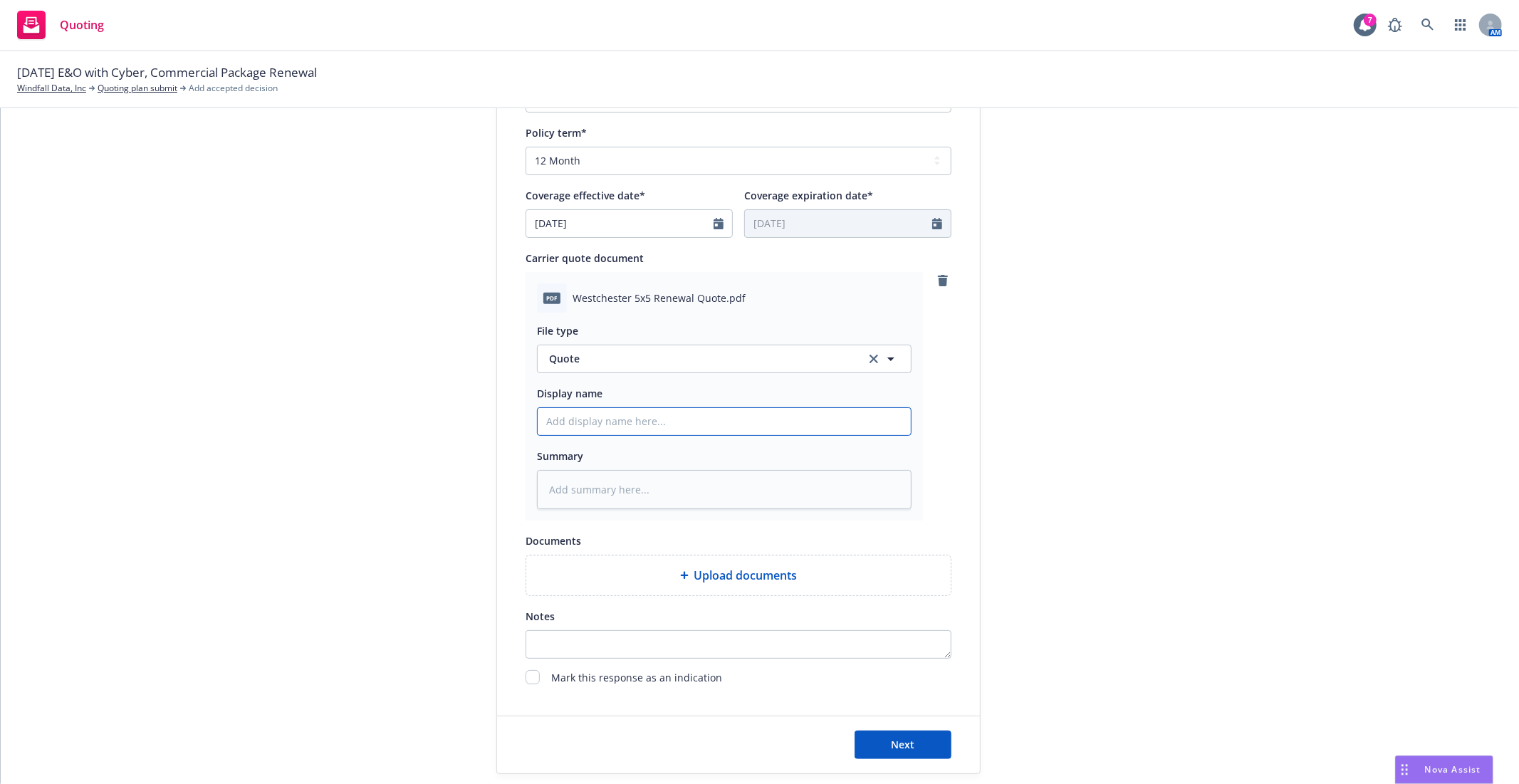
click at [631, 421] on input "Display name" at bounding box center [724, 422] width 373 height 27
type textarea "x"
type input "9"
type textarea "x"
type input "9/"
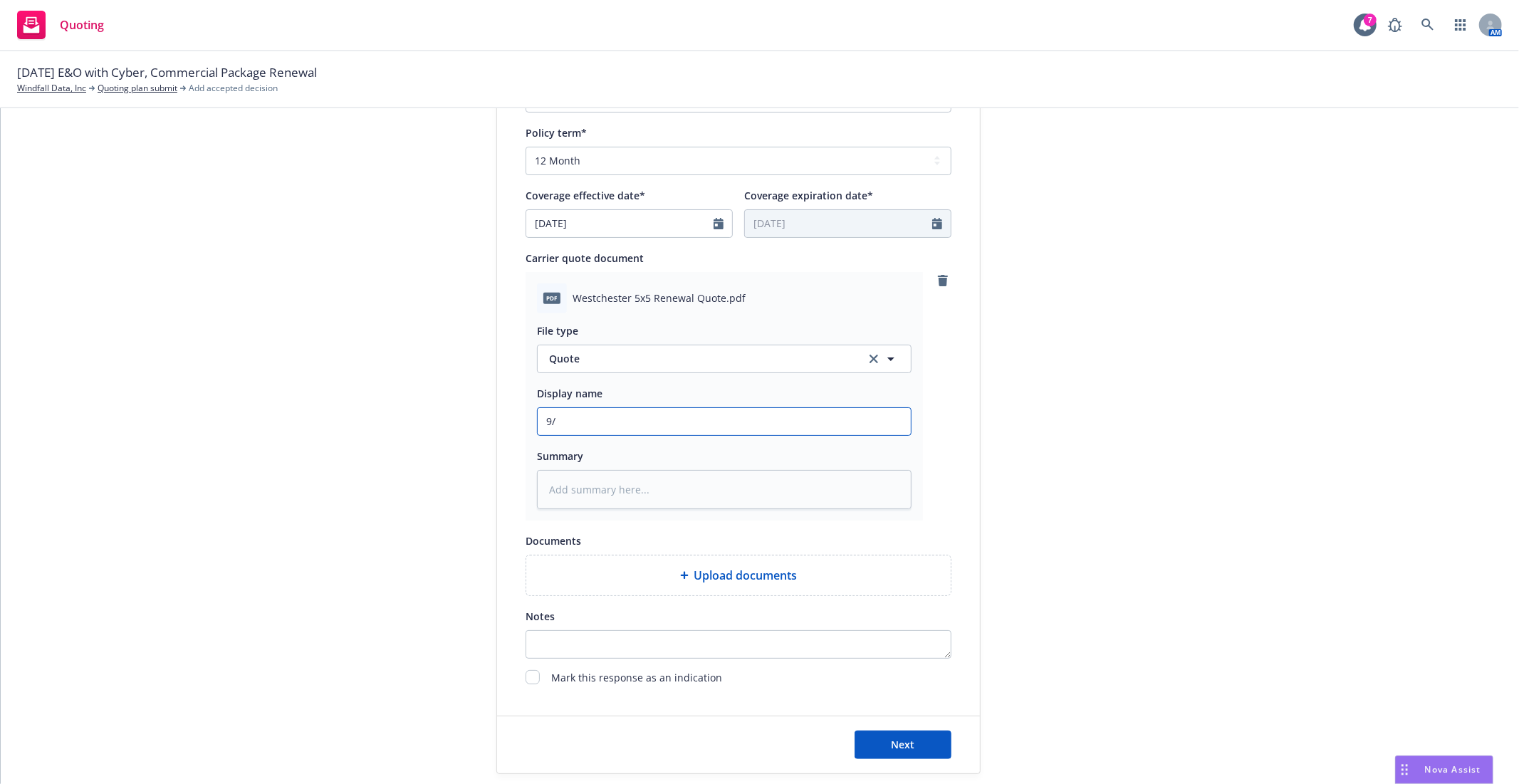
type textarea "x"
type input "9/1"
type textarea "x"
type input "9/16"
type textarea "x"
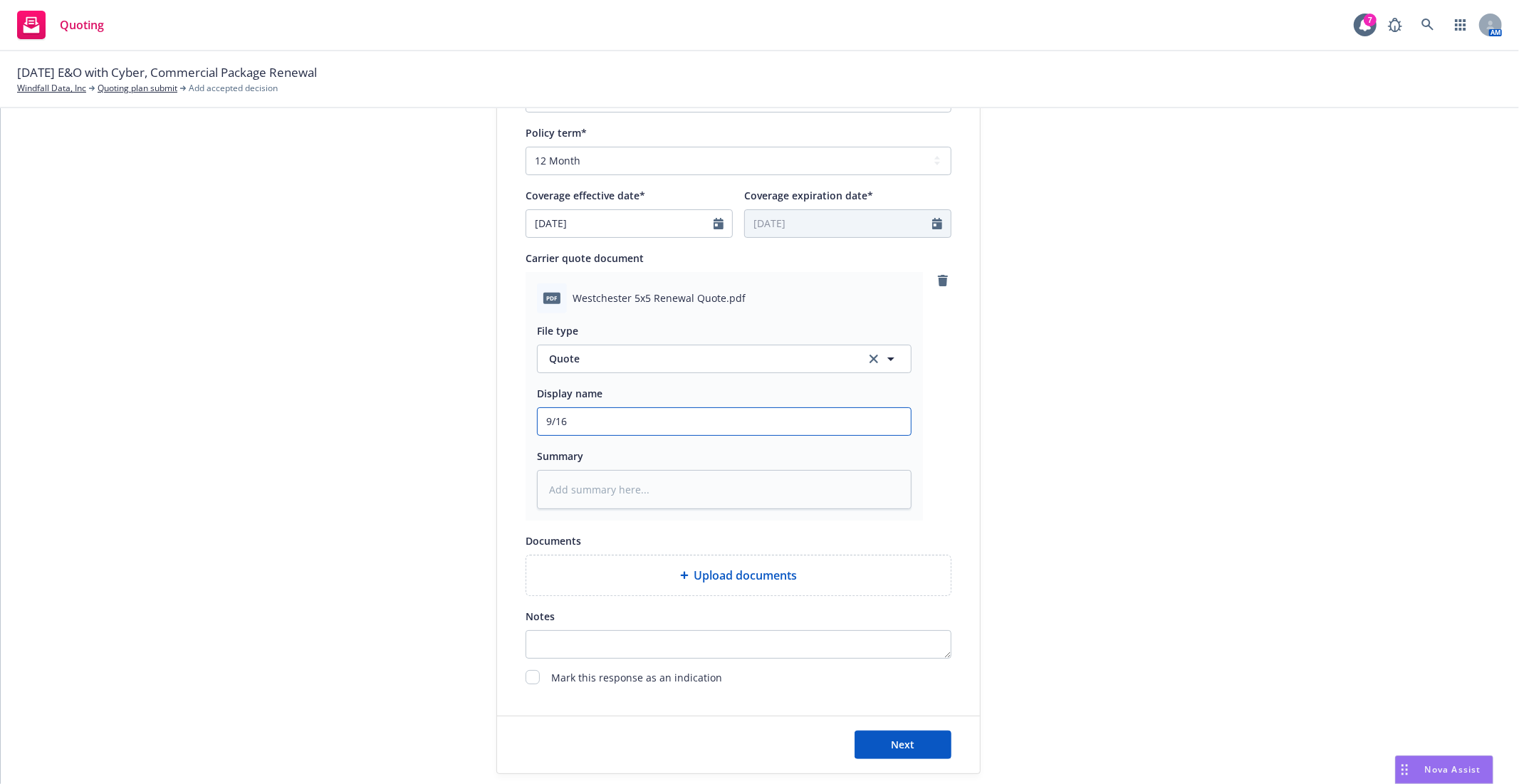
type input "9/16/"
type textarea "x"
type input "9/16/2"
type textarea "x"
type input "9/16/25"
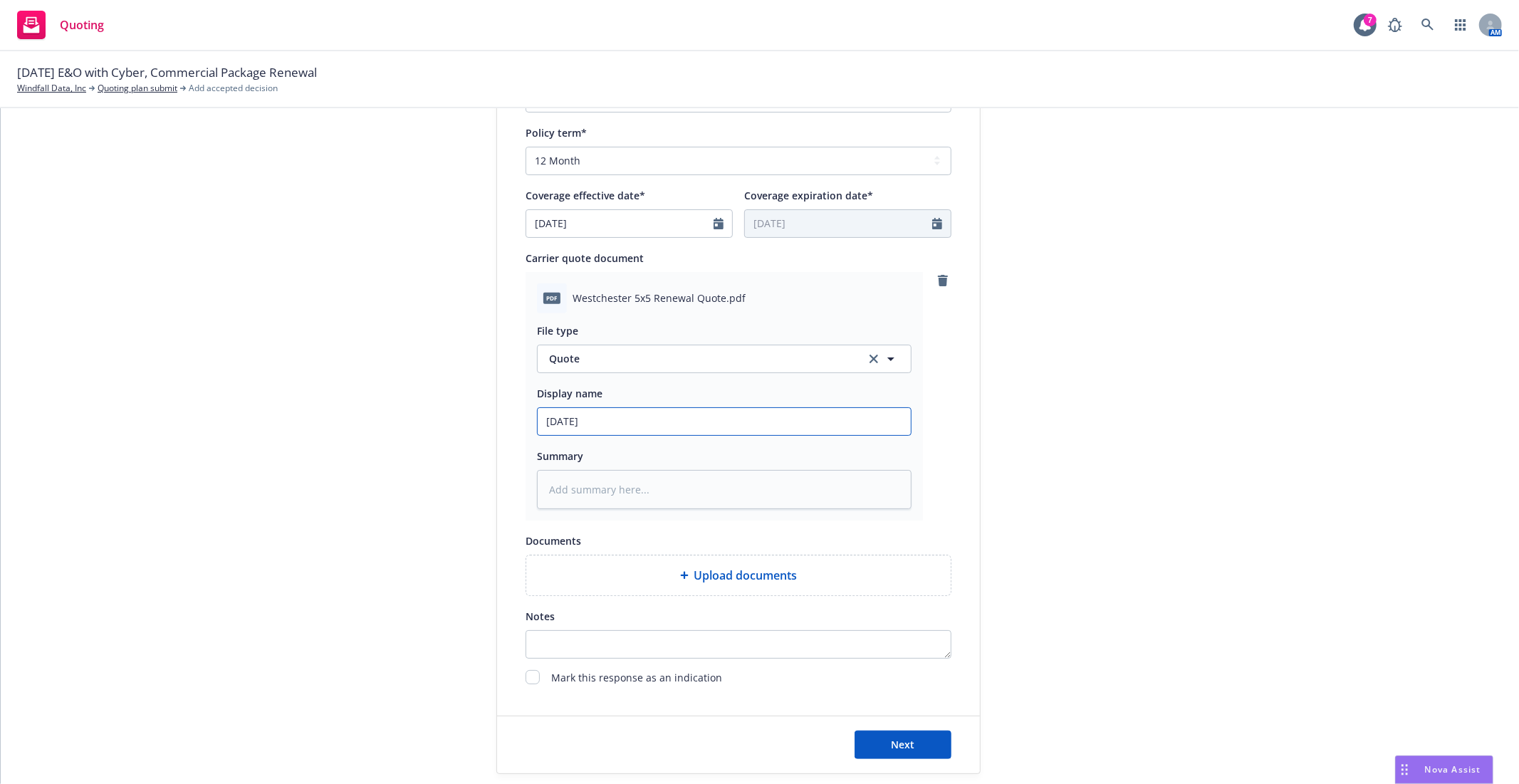
type textarea "x"
type input "9/16/25"
type textarea "x"
type input "9/16/25 -"
type textarea "x"
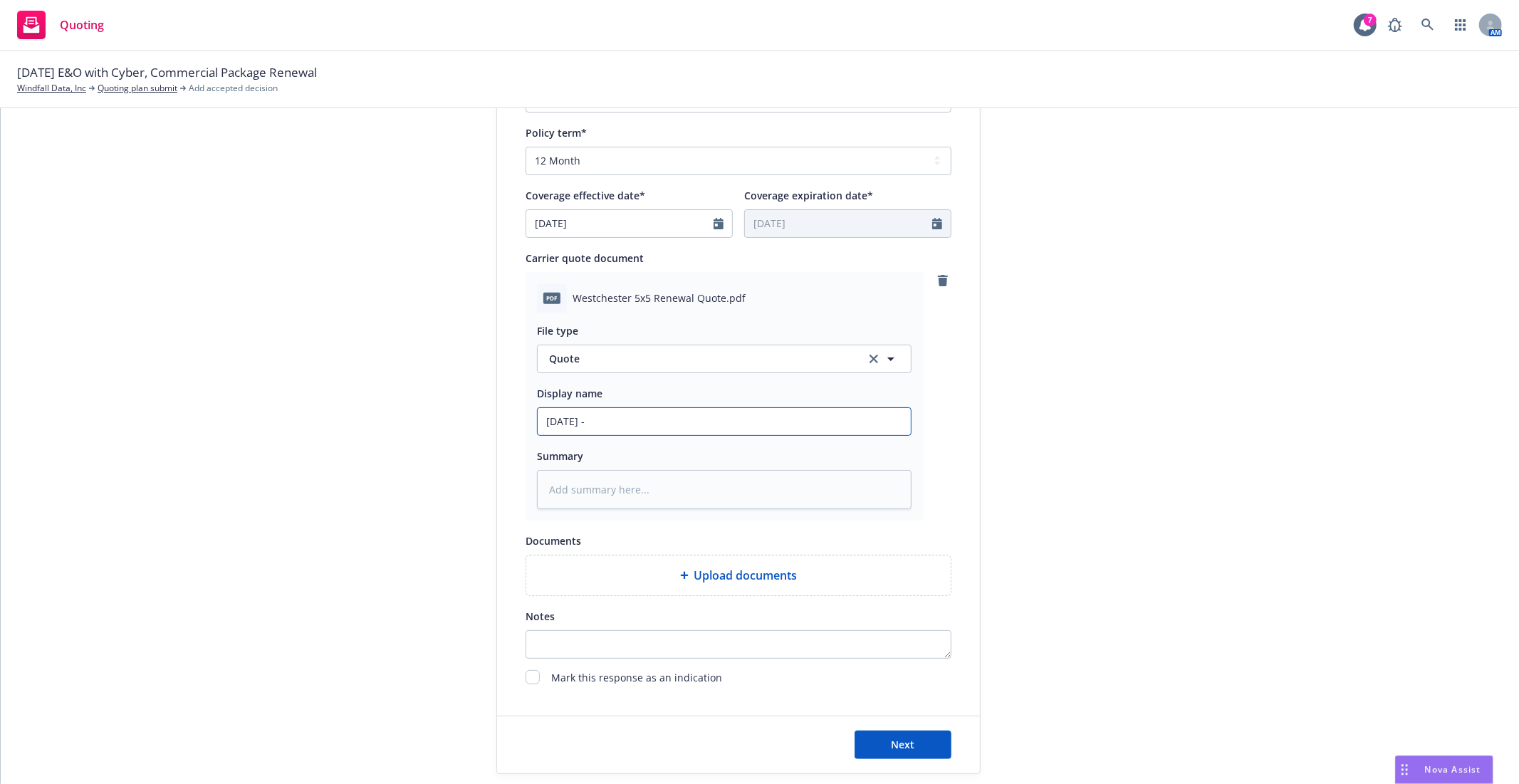
type input "9/16/25 -"
type textarea "x"
type input "9/16/25 - 2"
type textarea "x"
type input "9/16/25 - 26"
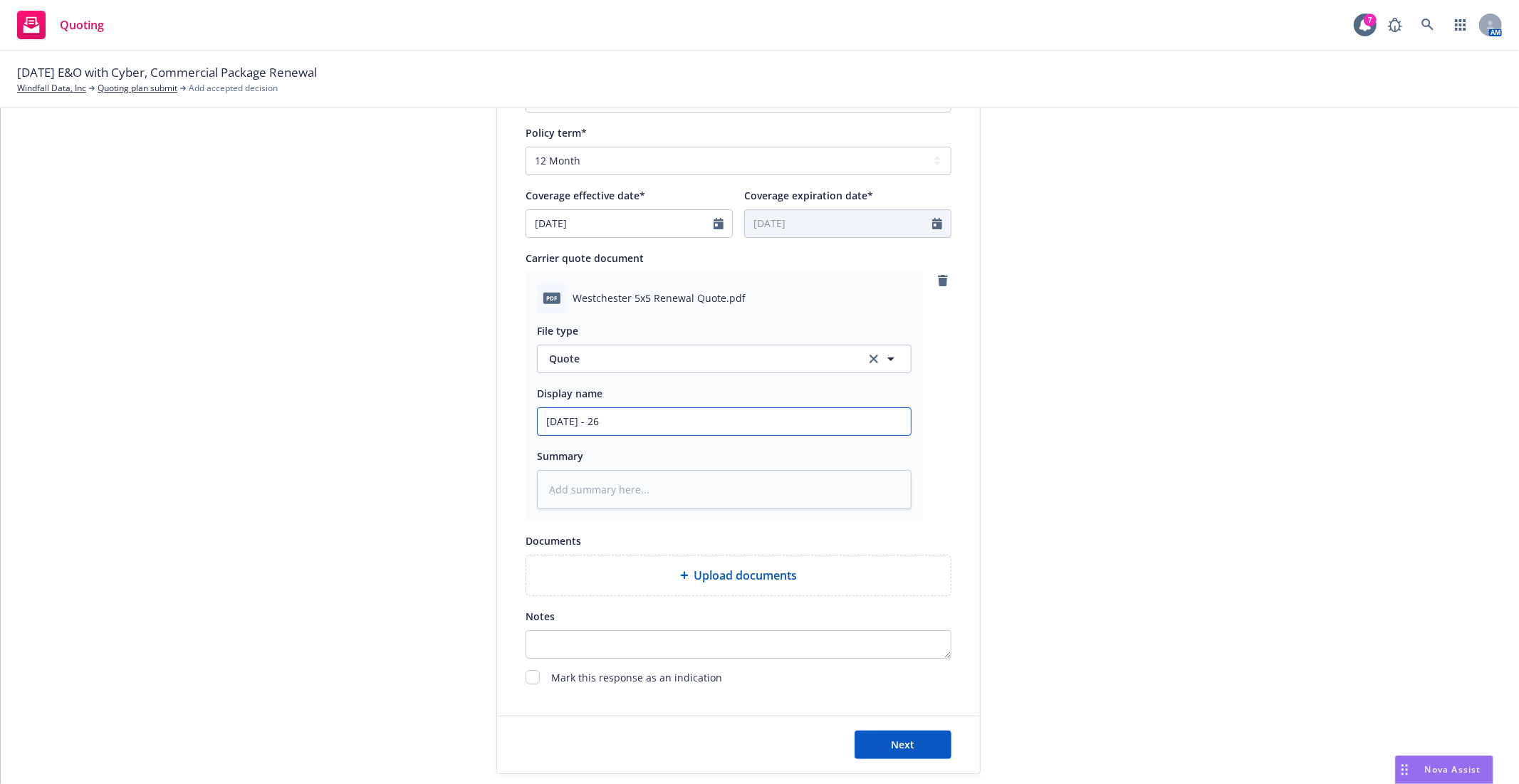
type textarea "x"
type input "9/16/25 - 26"
type textarea "x"
type input "9/16/25 - 26 W"
type textarea "x"
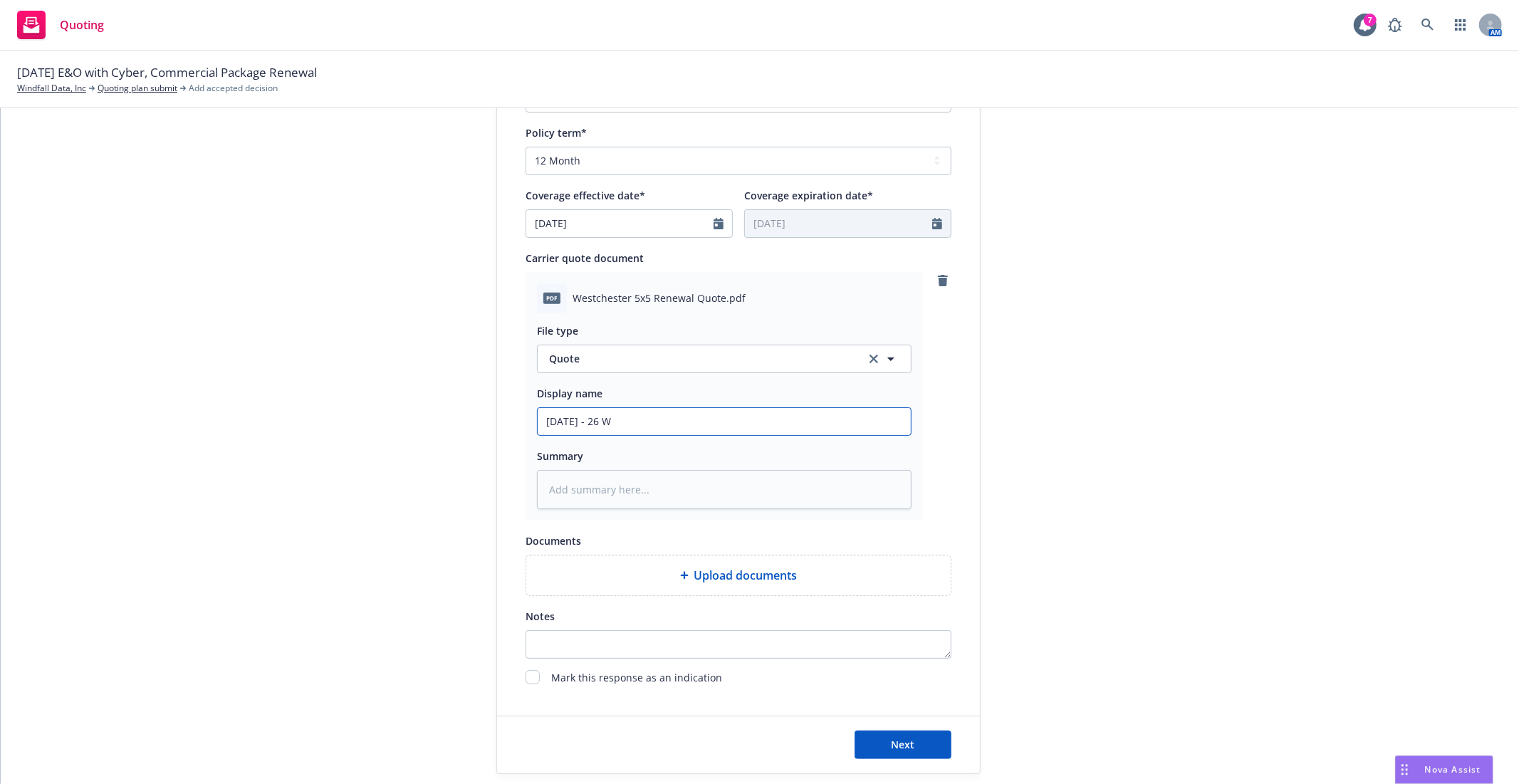
type input "9/16/25 - 26"
type textarea "x"
type input "9/16/25 - 26 W"
type textarea "x"
type input "9/16/25 - 26 Wi"
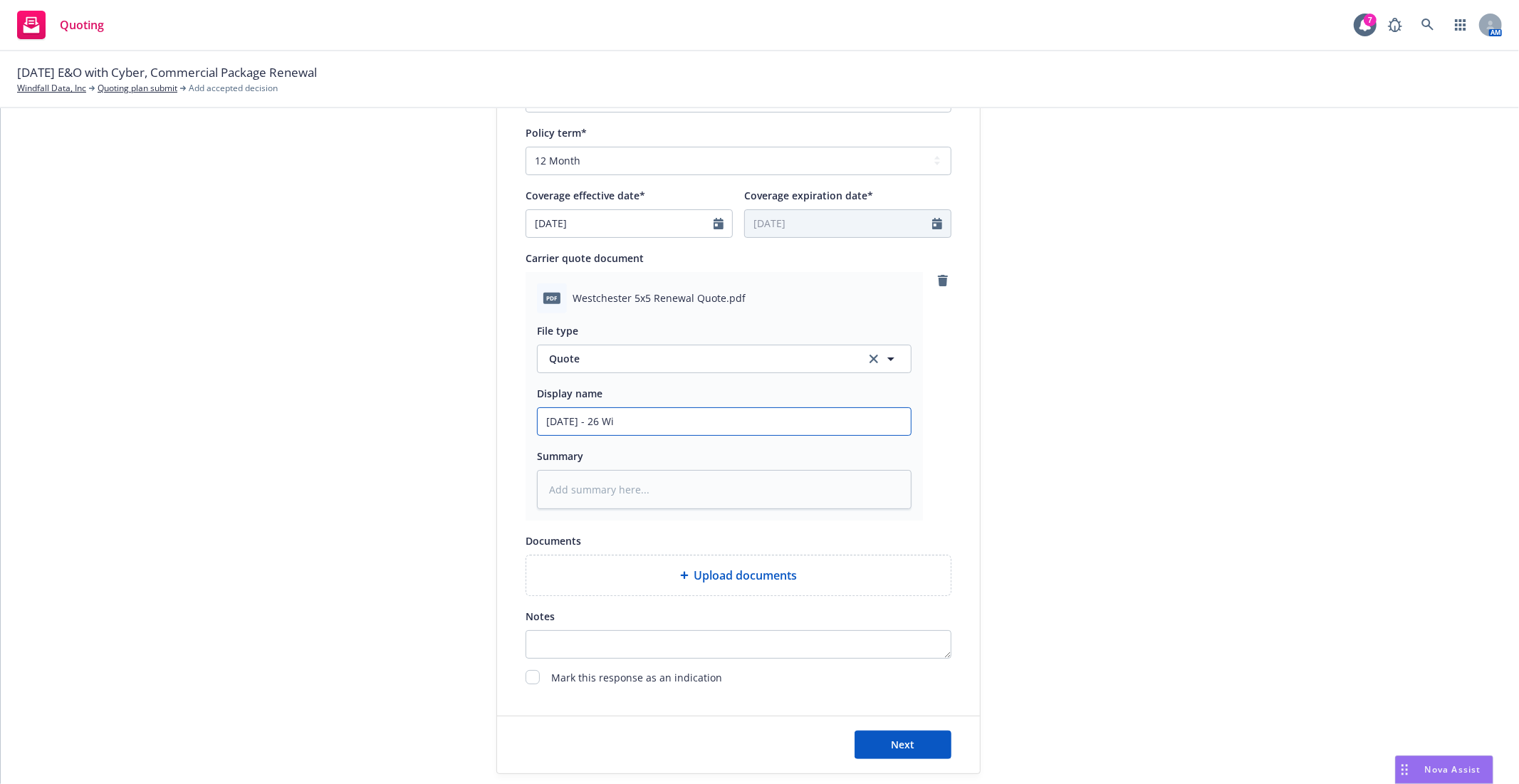
type textarea "x"
type input "9/16/25 - 26 Win"
type textarea "x"
type input "9/16/25 - 26 Wind"
type textarea "x"
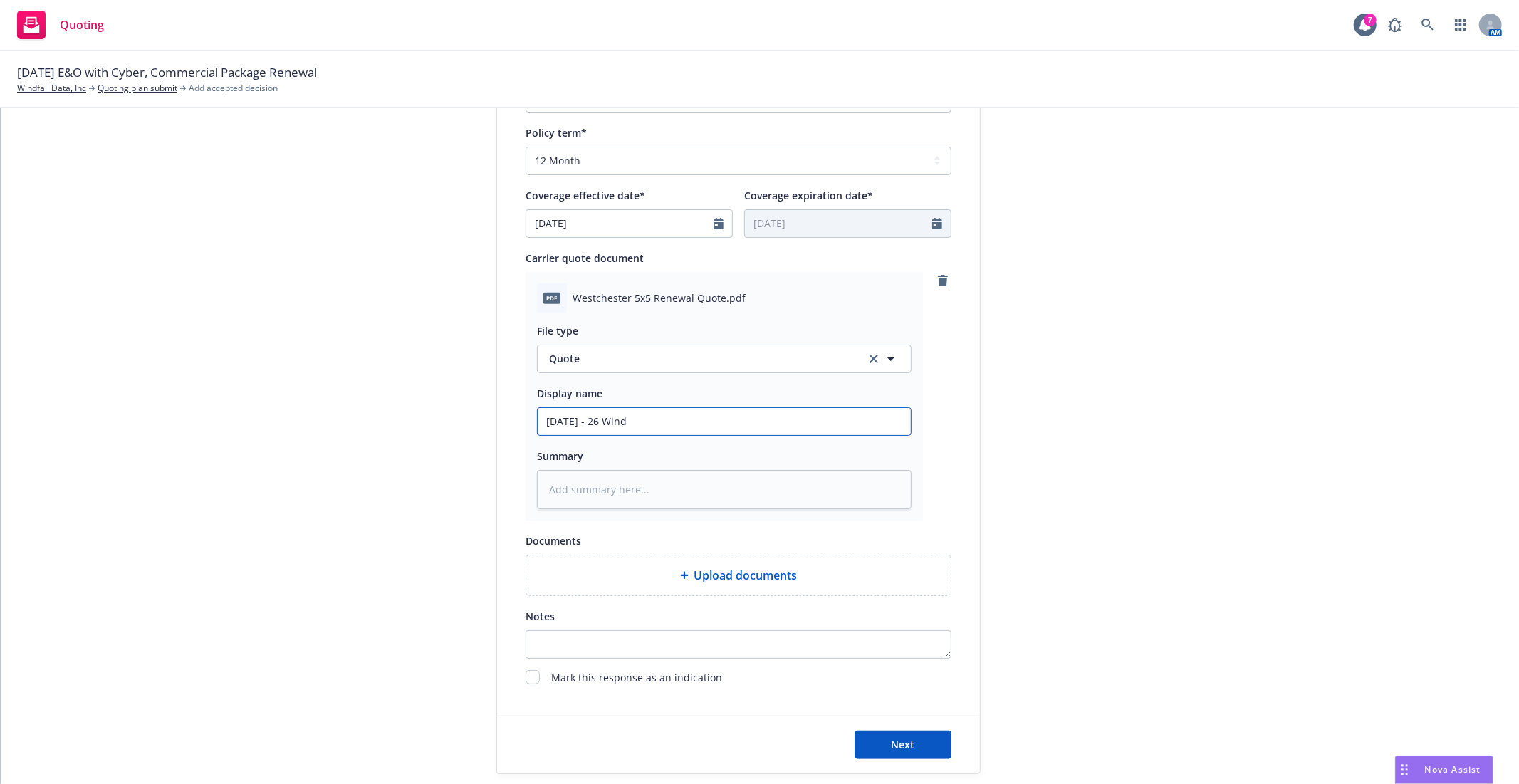
type input "9/16/25 - 26 Windf"
type textarea "x"
type input "9/16/25 - 26 Windfa"
type textarea "x"
type input "9/16/25 - 26 Windfal"
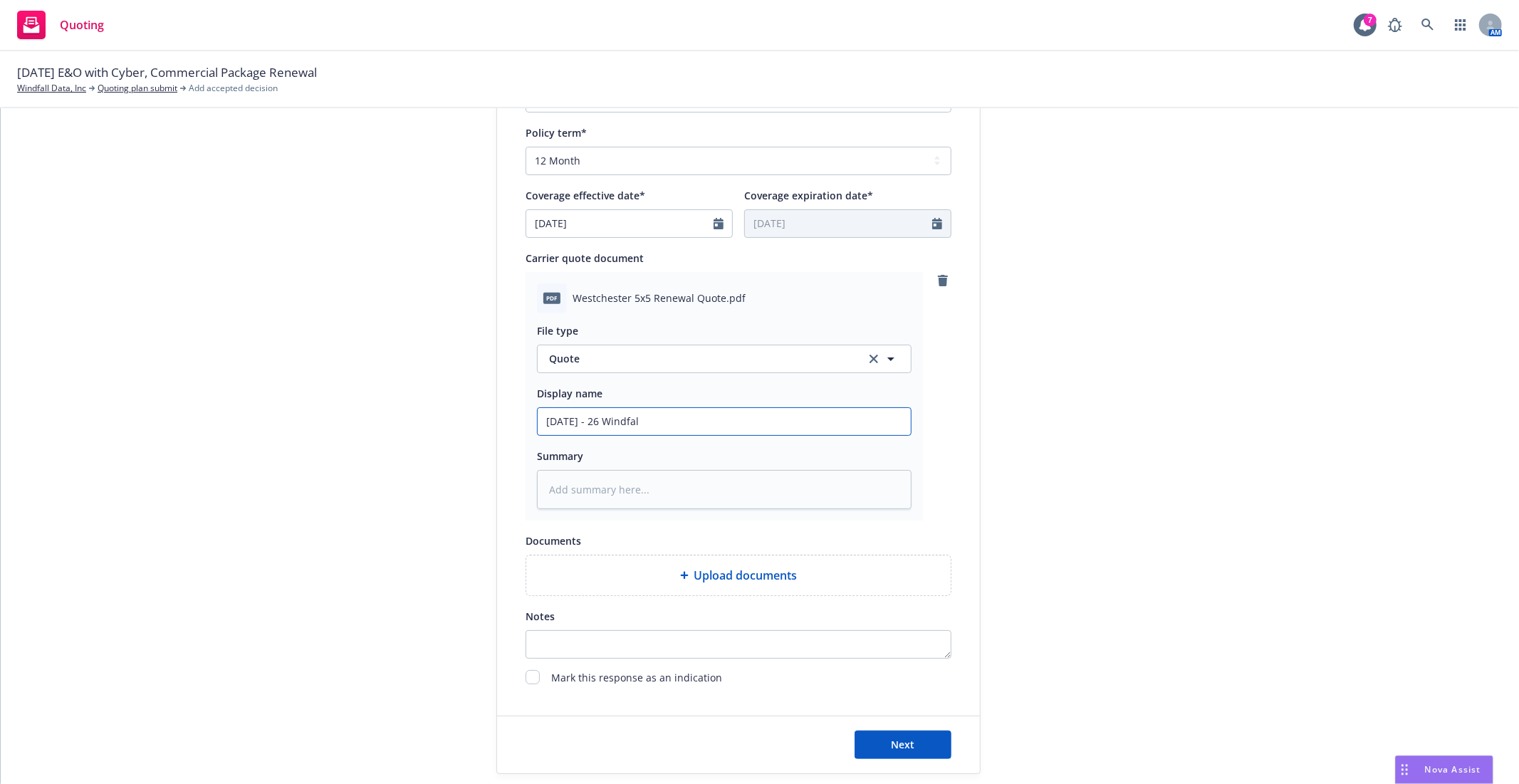
type textarea "x"
type input "9/16/25 - 26 Windfall"
type textarea "x"
type input "9/16/25 - 26 Windfall"
type textarea "x"
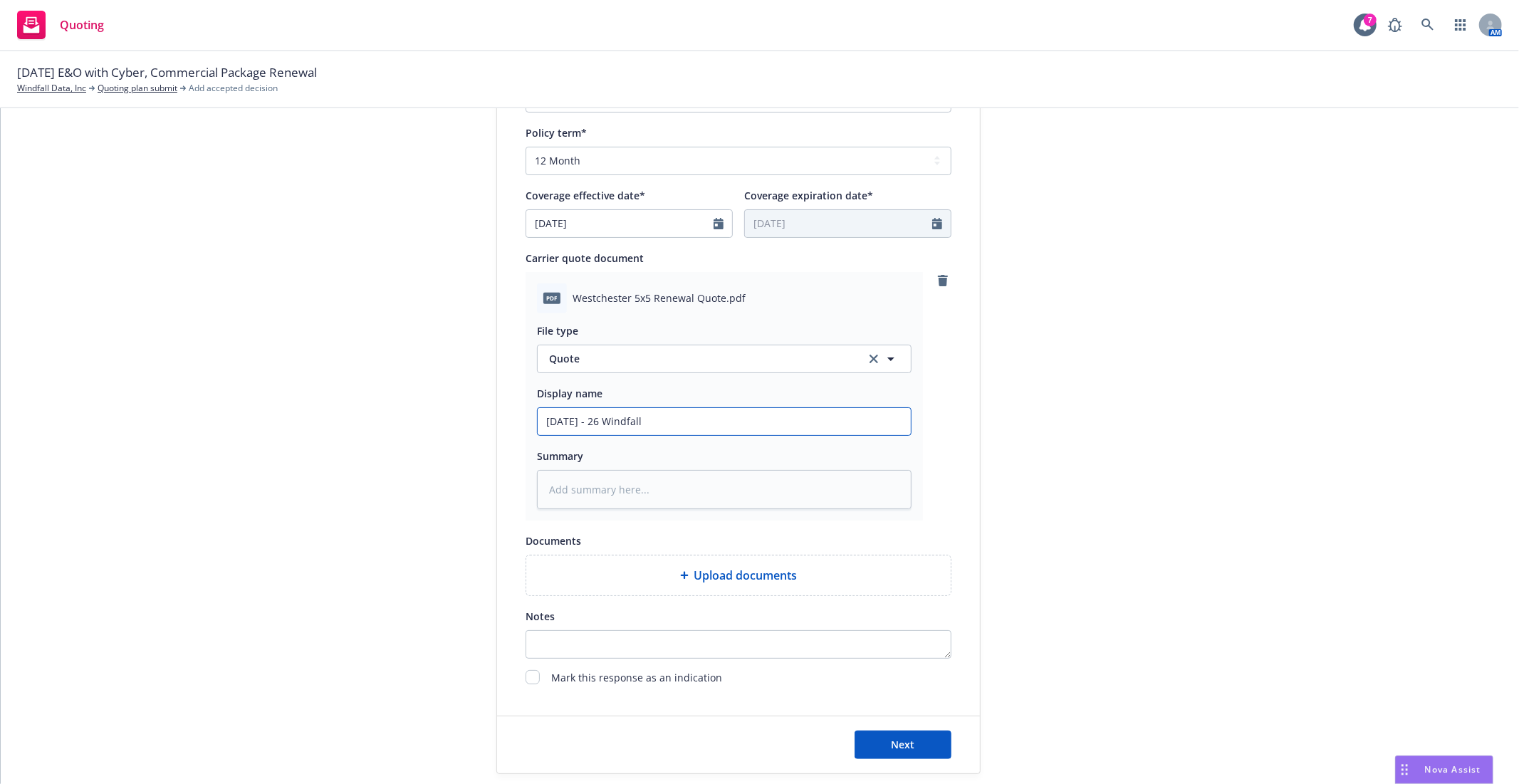
type input "9/16/25 - 26 Windfall E"
type textarea "x"
type input "9/16/25 - 26 Windfall E&"
type textarea "x"
type input "9/16/25 - 26 Windfall E&O"
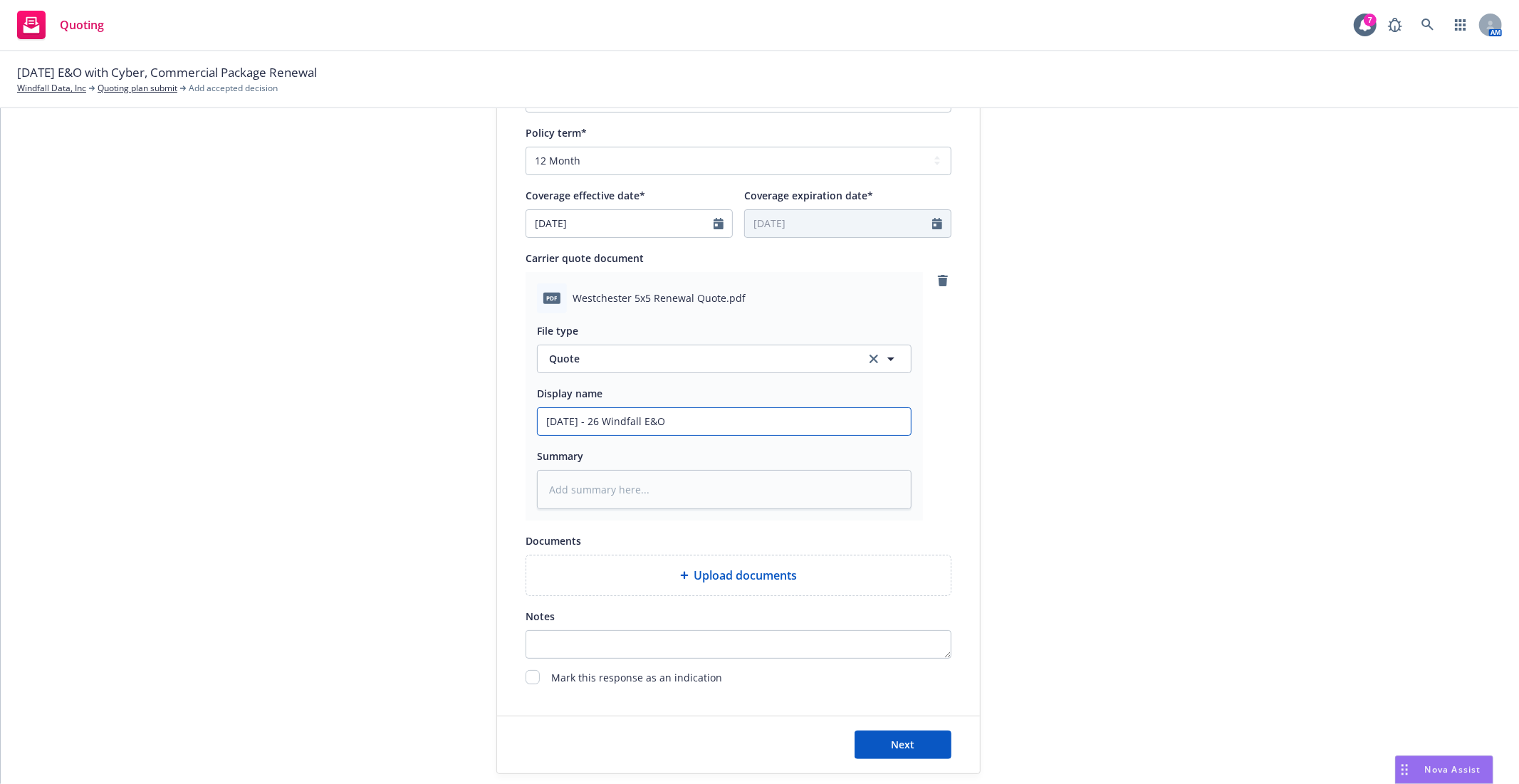
type textarea "x"
type input "9/16/25 - 26 Windfall E&O/"
type textarea "x"
type input "9/16/25 - 26 Windfall E&O/C"
type textarea "x"
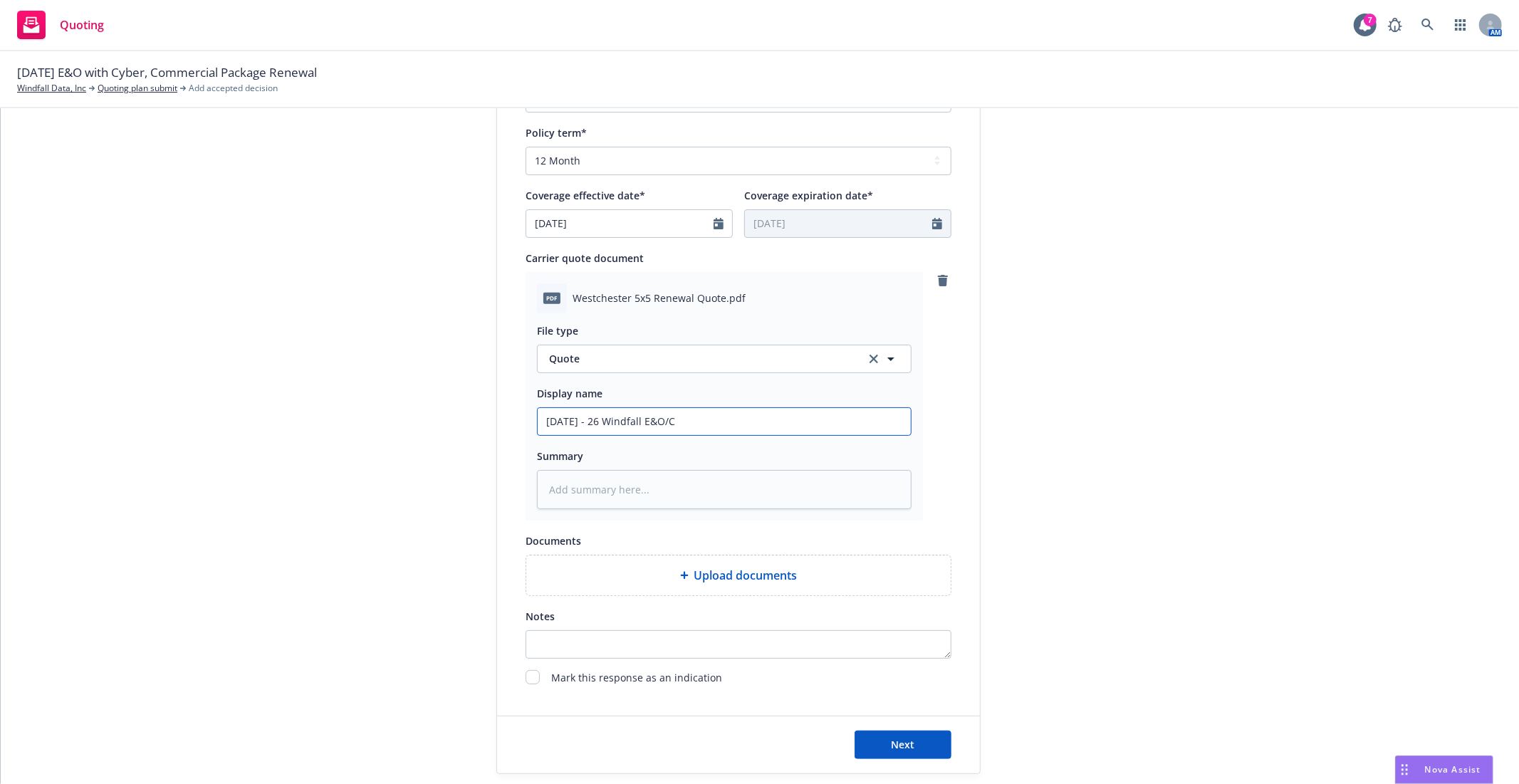
type input "9/16/25 - 26 Windfall E&O/Cy"
type textarea "x"
type input "9/16/25 - 26 Windfall E&O/Cyb"
type textarea "x"
type input "9/16/25 - 26 Windfall E&O/Cybe"
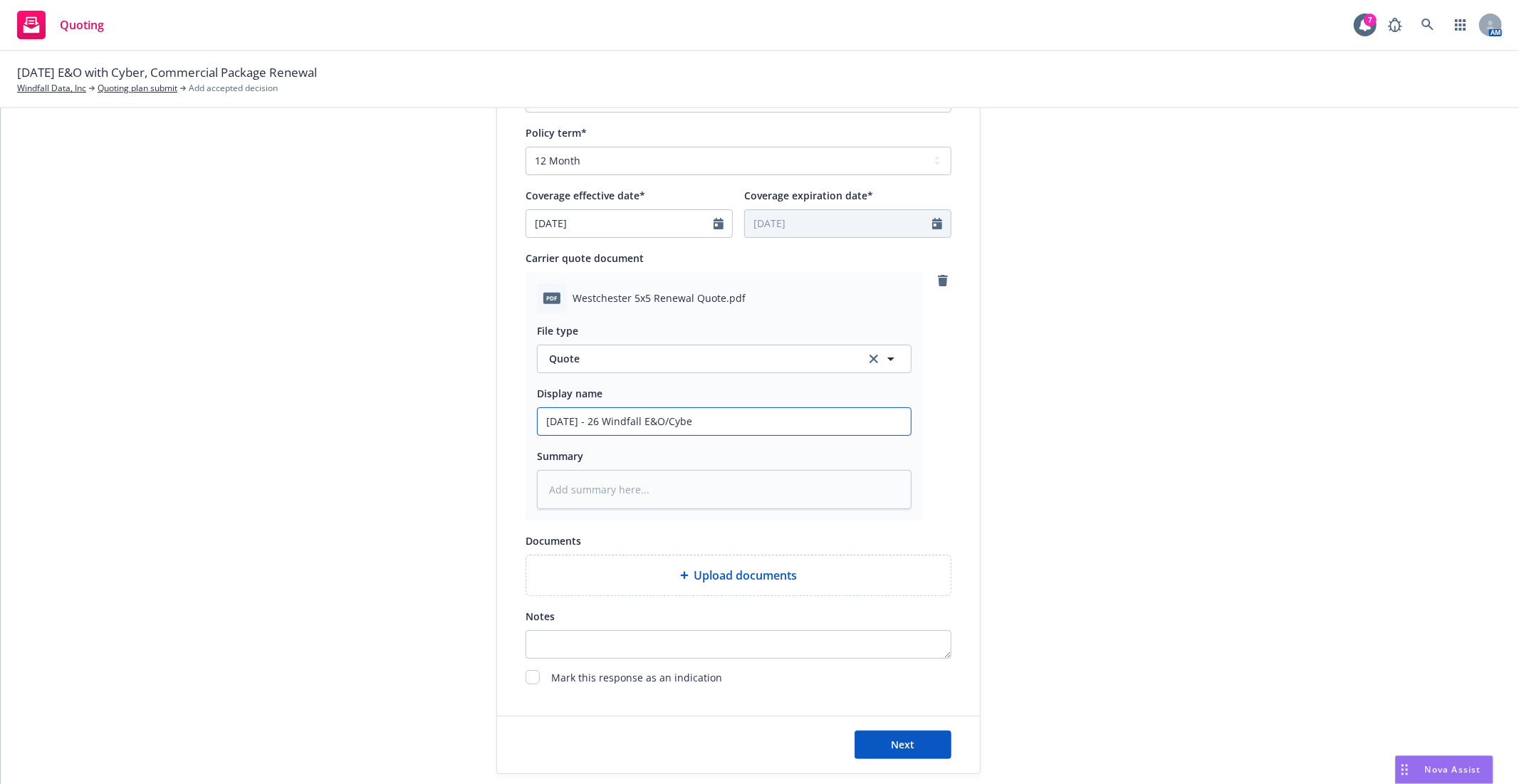
type textarea "x"
type input "9/16/25 - 26 Windfall E&O/Cyber"
type textarea "x"
type input "9/16/25 - 26 Windfall E&O/Cyber"
type textarea "x"
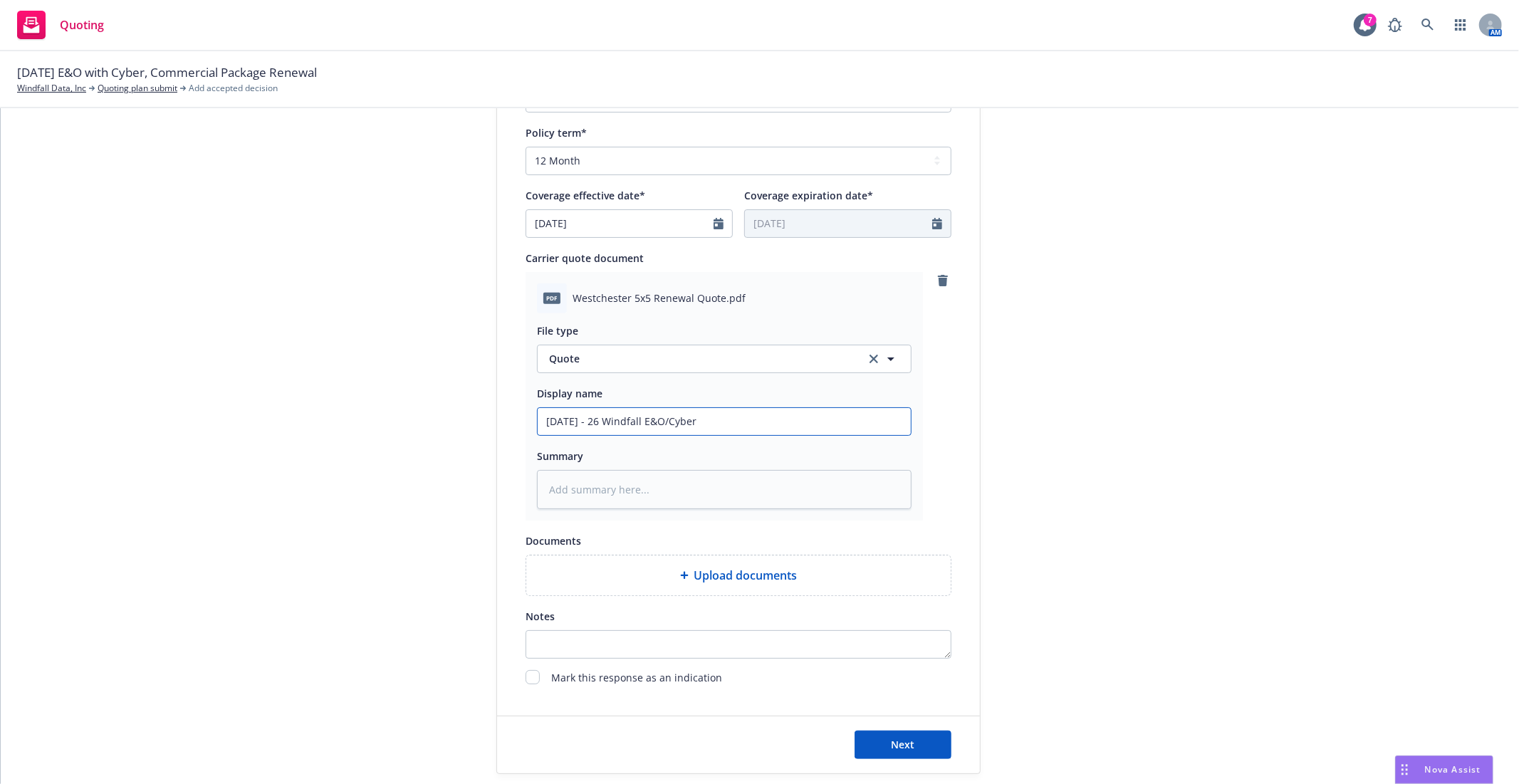
type input "9/16/25 - 26 Windfall E&O/Cyber E"
type textarea "x"
type input "9/16/25 - 26 Windfall E&O/Cyber Ex"
type textarea "x"
type input "9/16/25 - 26 Windfall E&O/Cyber Exc"
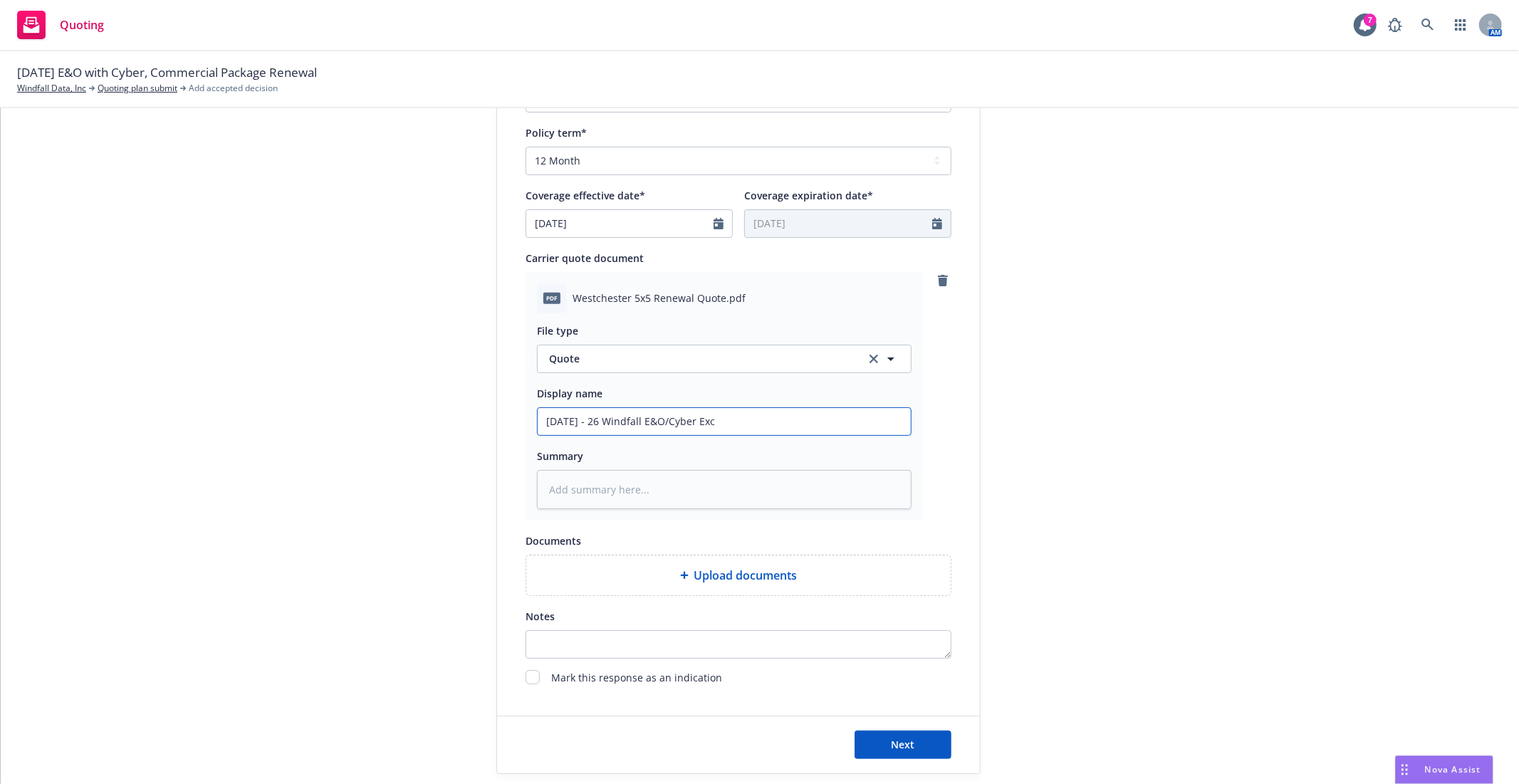
type textarea "x"
type input "9/16/25 - 26 Windfall E&O/Cyber Exce"
type textarea "x"
type input "9/16/25 - 26 Windfall E&O/Cyber Exces"
type textarea "x"
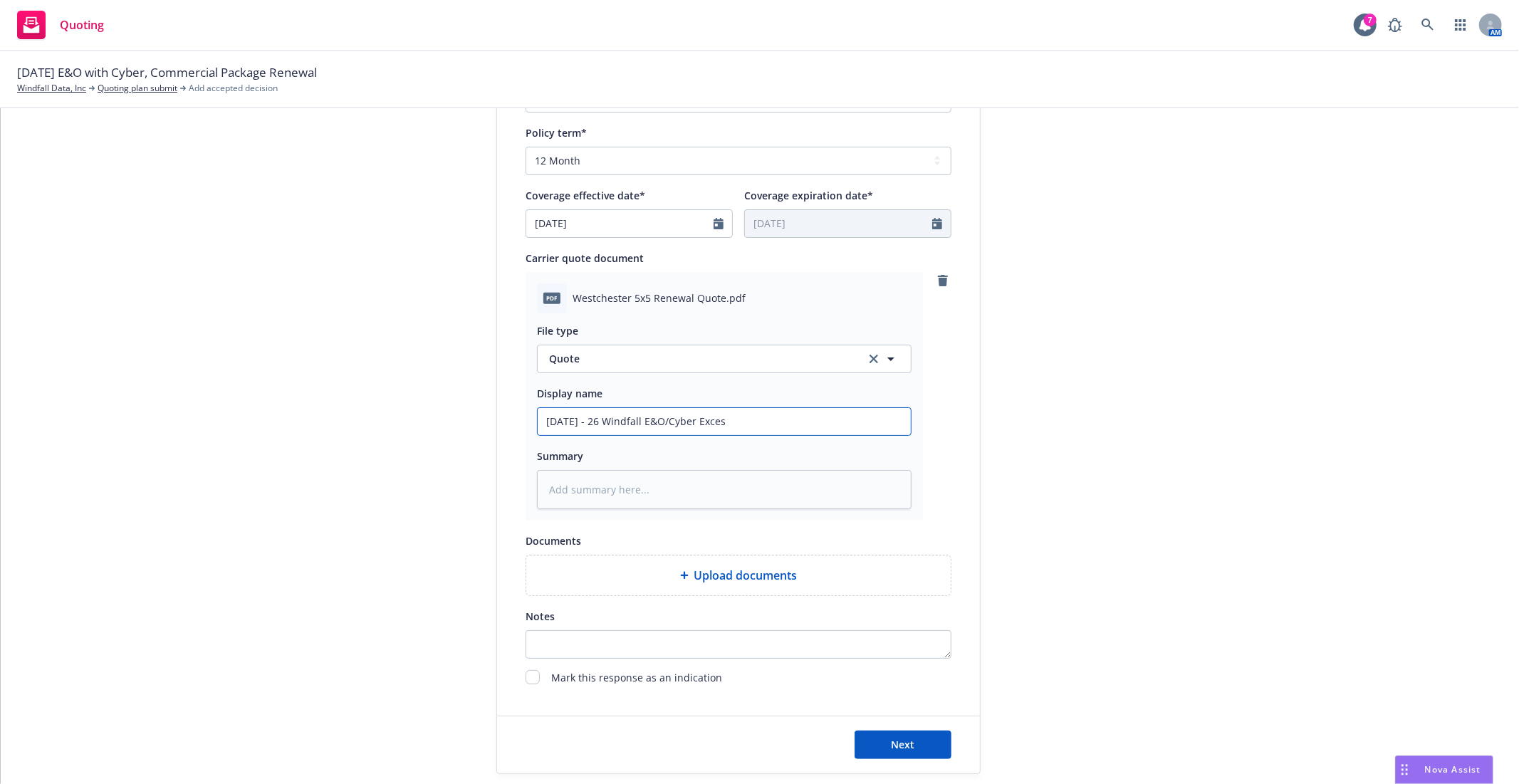
type input "9/16/25 - 26 Windfall E&O/Cyber Excess"
type textarea "x"
type input "9/16/25 - 26 Windfall E&O/Cyber Excess"
type textarea "x"
type input "9/16/25 - 26 Windfall E&O/Cyber Excess Q"
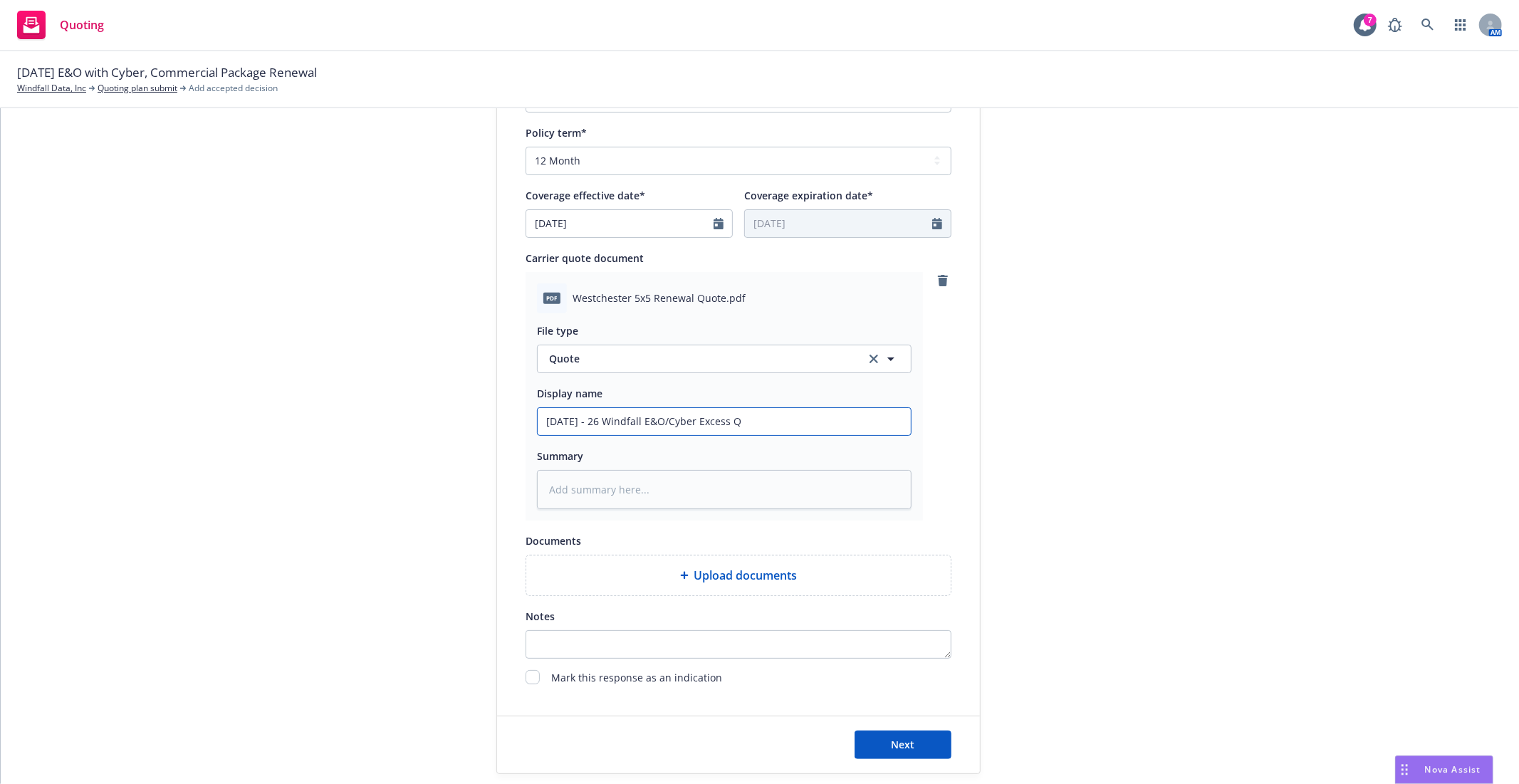
type textarea "x"
type input "9/16/25 - 26 Windfall E&O/Cyber Excess Qu"
type textarea "x"
type input "9/16/25 - 26 Windfall E&O/Cyber Excess Quo"
type textarea "x"
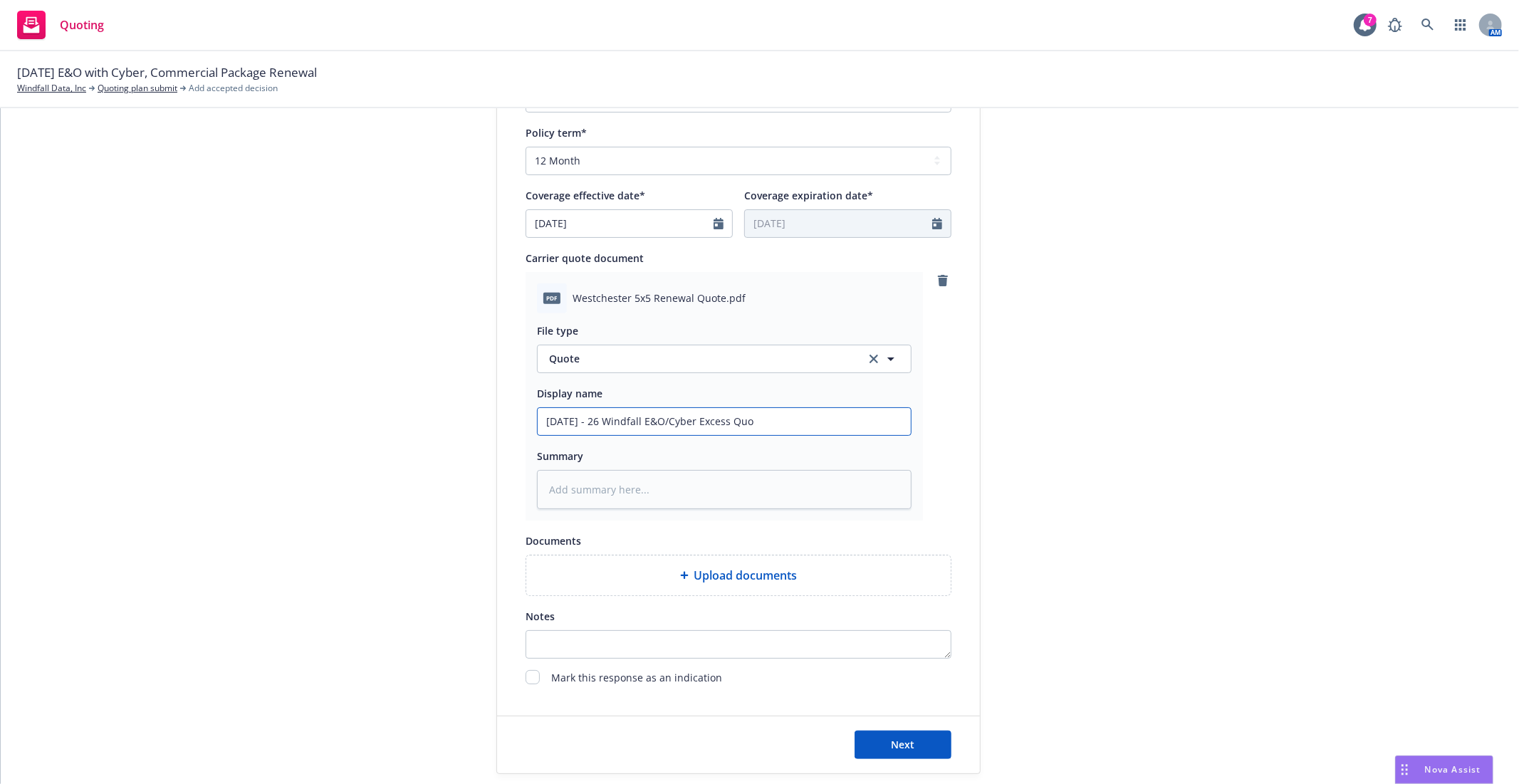
type input "9/16/25 - 26 Windfall E&O/Cyber Excess Quot"
type textarea "x"
type input "9/16/25 - 26 Windfall E&O/Cyber Excess Quote"
click at [636, 414] on input "9/16/25 - 26 Windfall E&O/Cyber Excess Quote" at bounding box center [724, 422] width 373 height 27
type textarea "x"
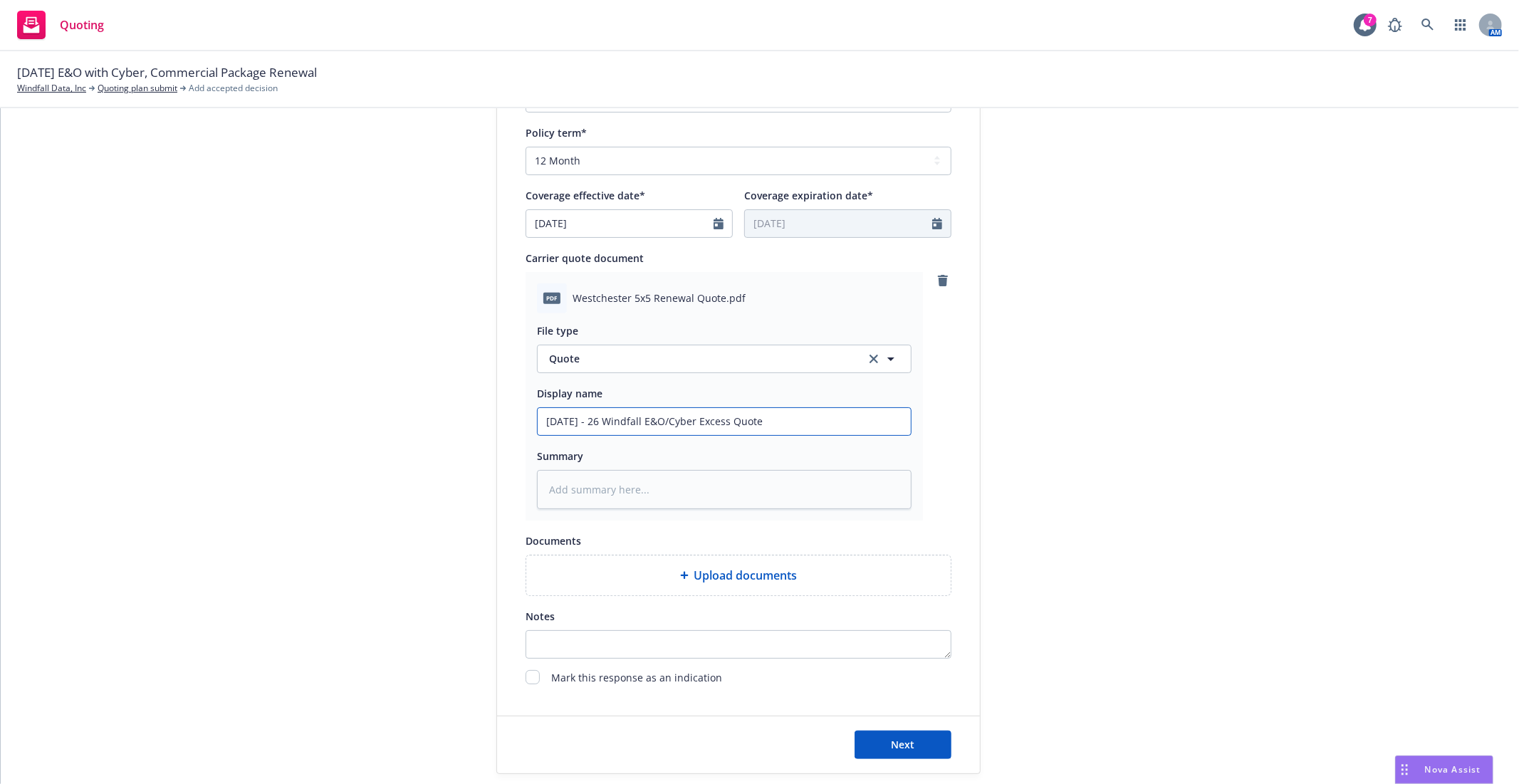
type input "9/16/25 - 26 Windfall E&O/Cyber Excess Quote"
type textarea "x"
type input "9/16/25 - 26 Windfall W E&O/Cyber Excess Quote"
type textarea "x"
type input "9/16/25 - 26 Windfall We E&O/Cyber Excess Quote"
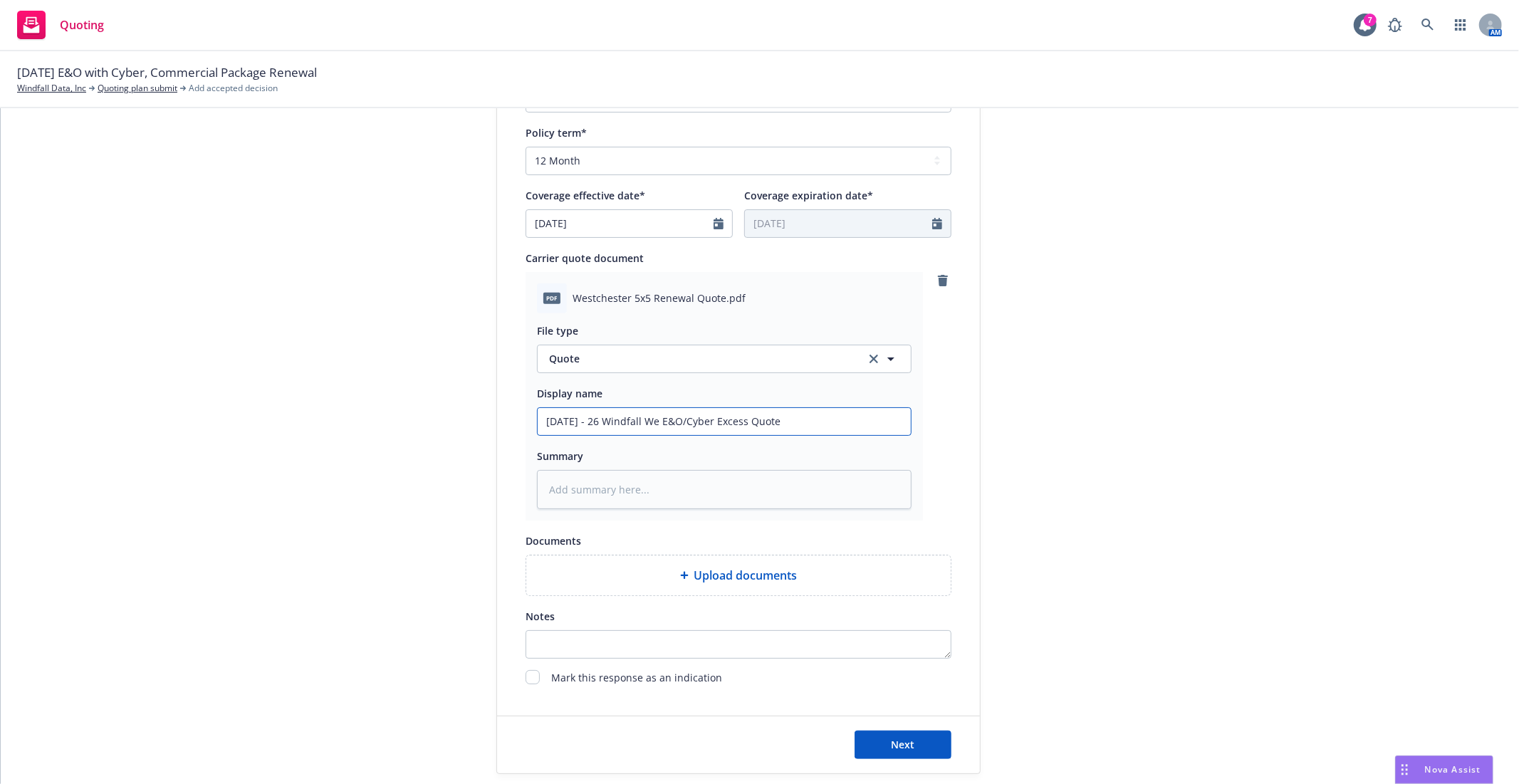
type textarea "x"
type input "9/16/25 - 26 Windfall Wes E&O/Cyber Excess Quote"
type textarea "x"
type input "9/16/25 - 26 Windfall West E&O/Cyber Excess Quote"
type textarea "x"
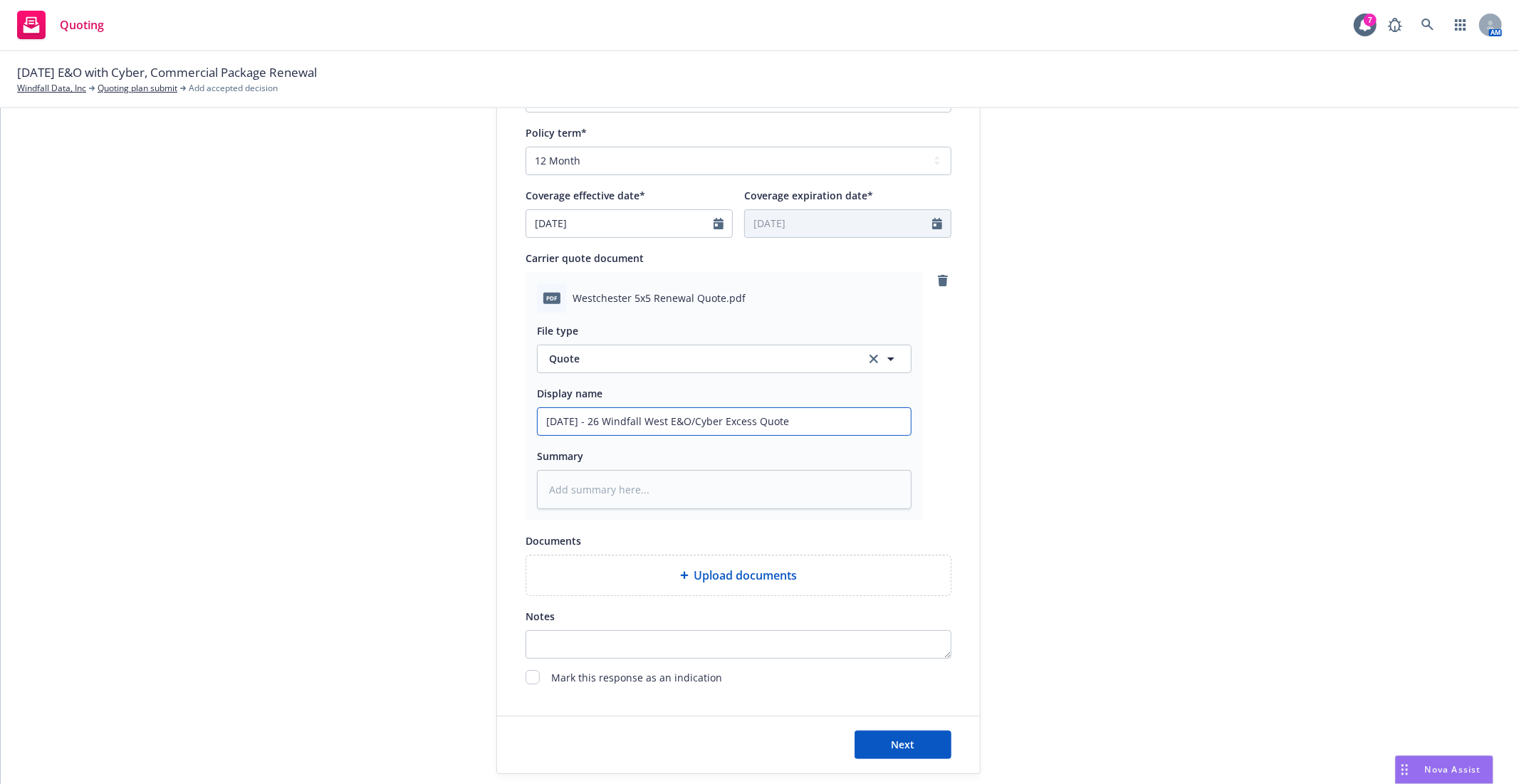
type input "9/16/25 - 26 Windfall Westc E&O/Cyber Excess Quote"
type textarea "x"
type input "9/16/25 - 26 Windfall Westch E&O/Cyber Excess Quote"
type textarea "x"
type input "9/16/25 - 26 Windfall Westche E&O/Cyber Excess Quote"
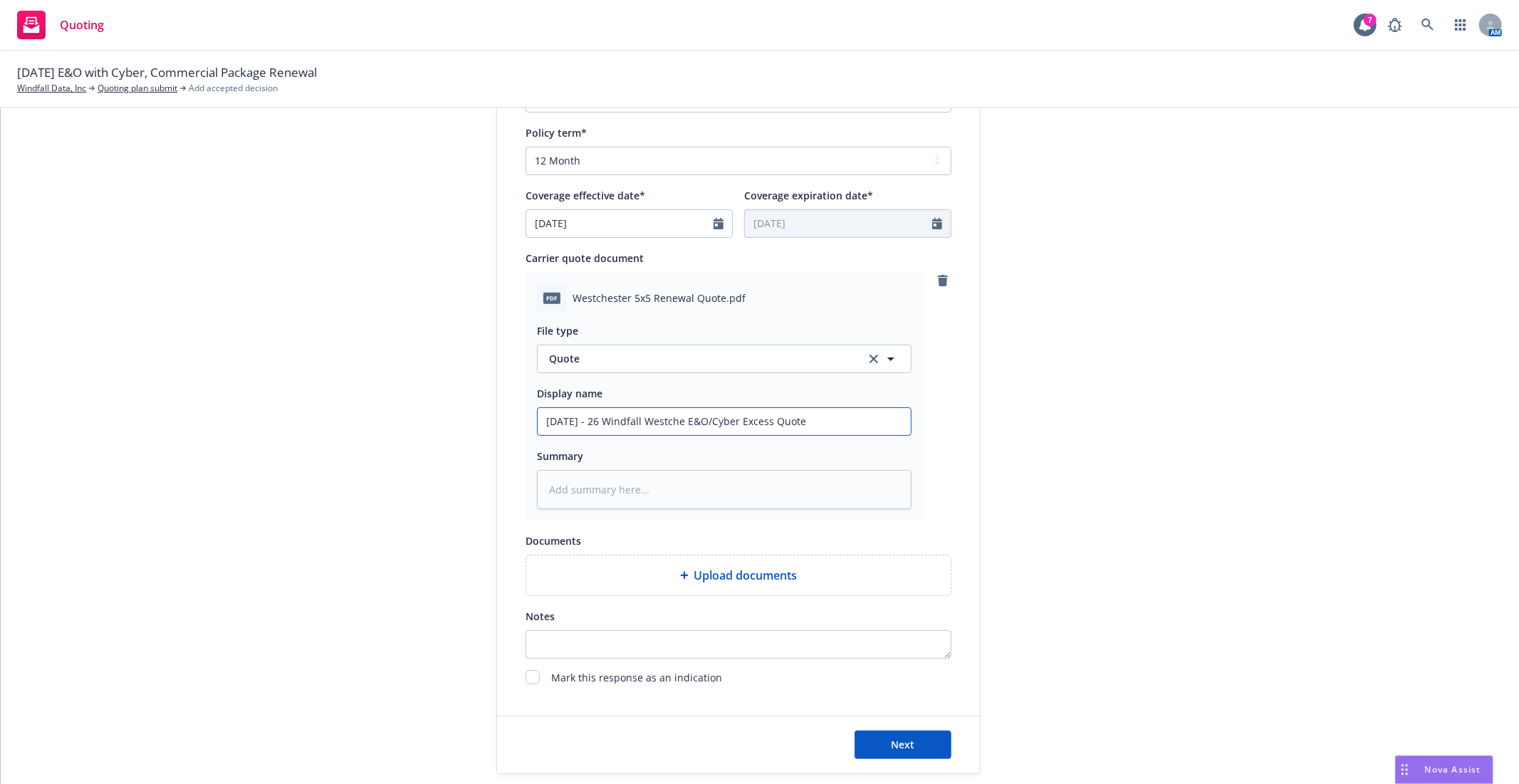
type textarea "x"
type input "9/16/25 - 26 Windfall Westches E&O/Cyber Excess Quote"
type textarea "x"
type input "9/16/25 - 26 Windfall Westchest E&O/Cyber Excess Quote"
type textarea "x"
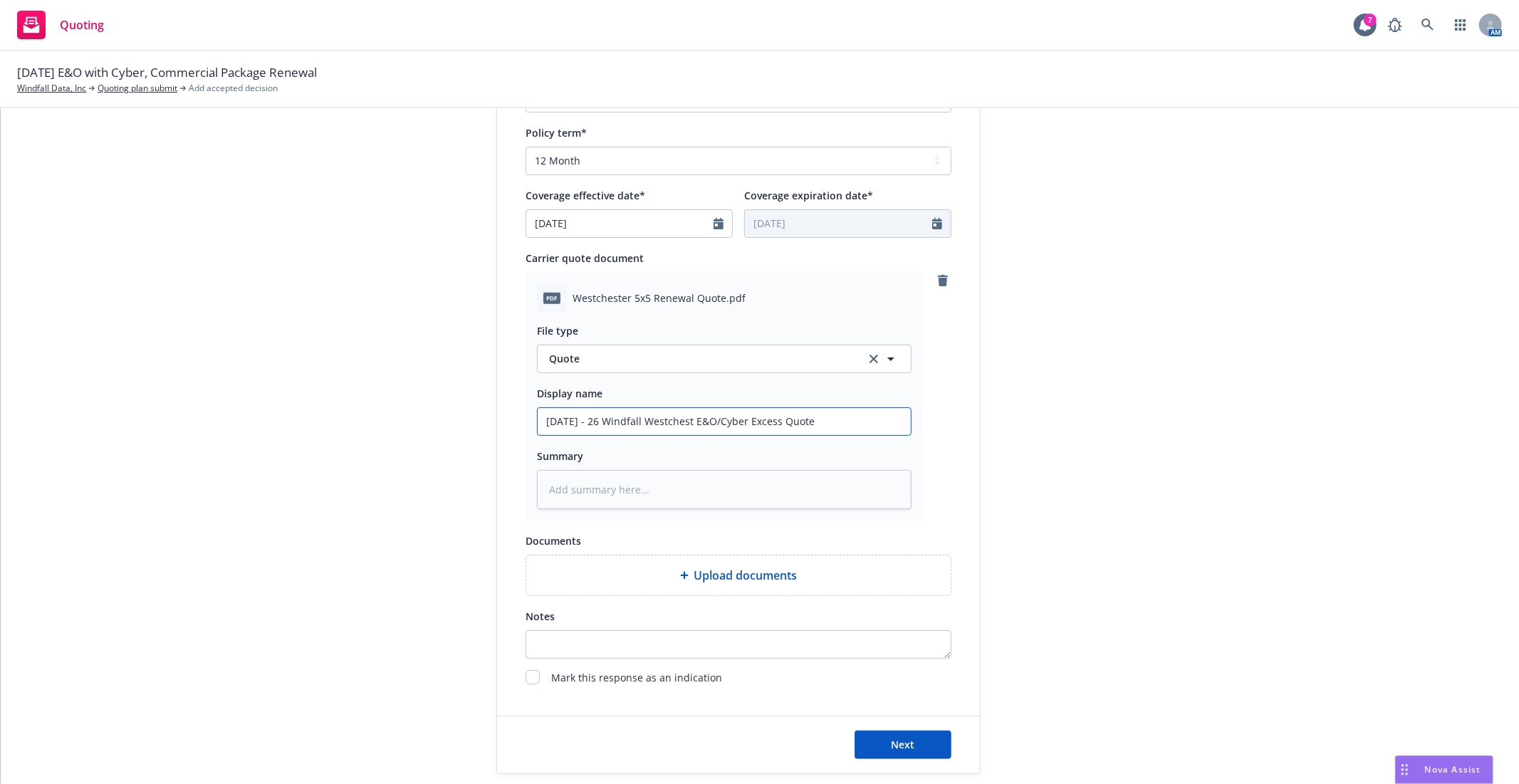
type input "9/16/25 - 26 Windfall Westcheste E&O/Cyber Excess Quote"
type textarea "x"
type input "9/16/25 - 26 Windfall Westchester E&O/Cyber Excess Quote"
click at [816, 423] on input "9/16/25 - 26 Windfall Westchester E&O/Cyber Excess Quote" at bounding box center [724, 422] width 373 height 27
type textarea "x"
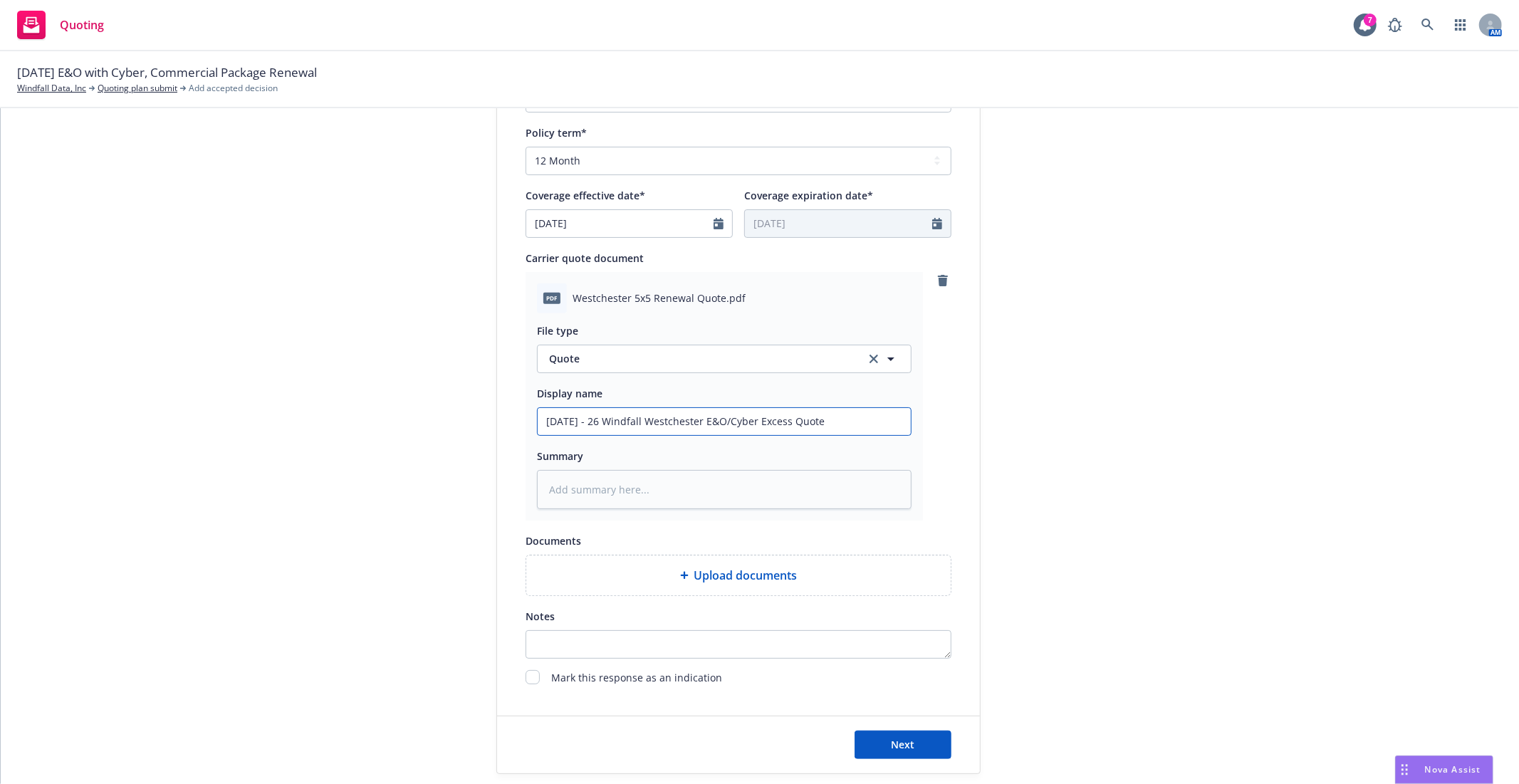
type input "9/16/25 - 26 Windfall Westchester E&O/Cyber Excess Quote"
type textarea "x"
type input "9/16/25 - 26 Windfall Westchester E&O/Cyber Excess Quote @"
type textarea "x"
type input "9/16/25 - 26 Windfall Westchester E&O/Cyber Excess Quote @"
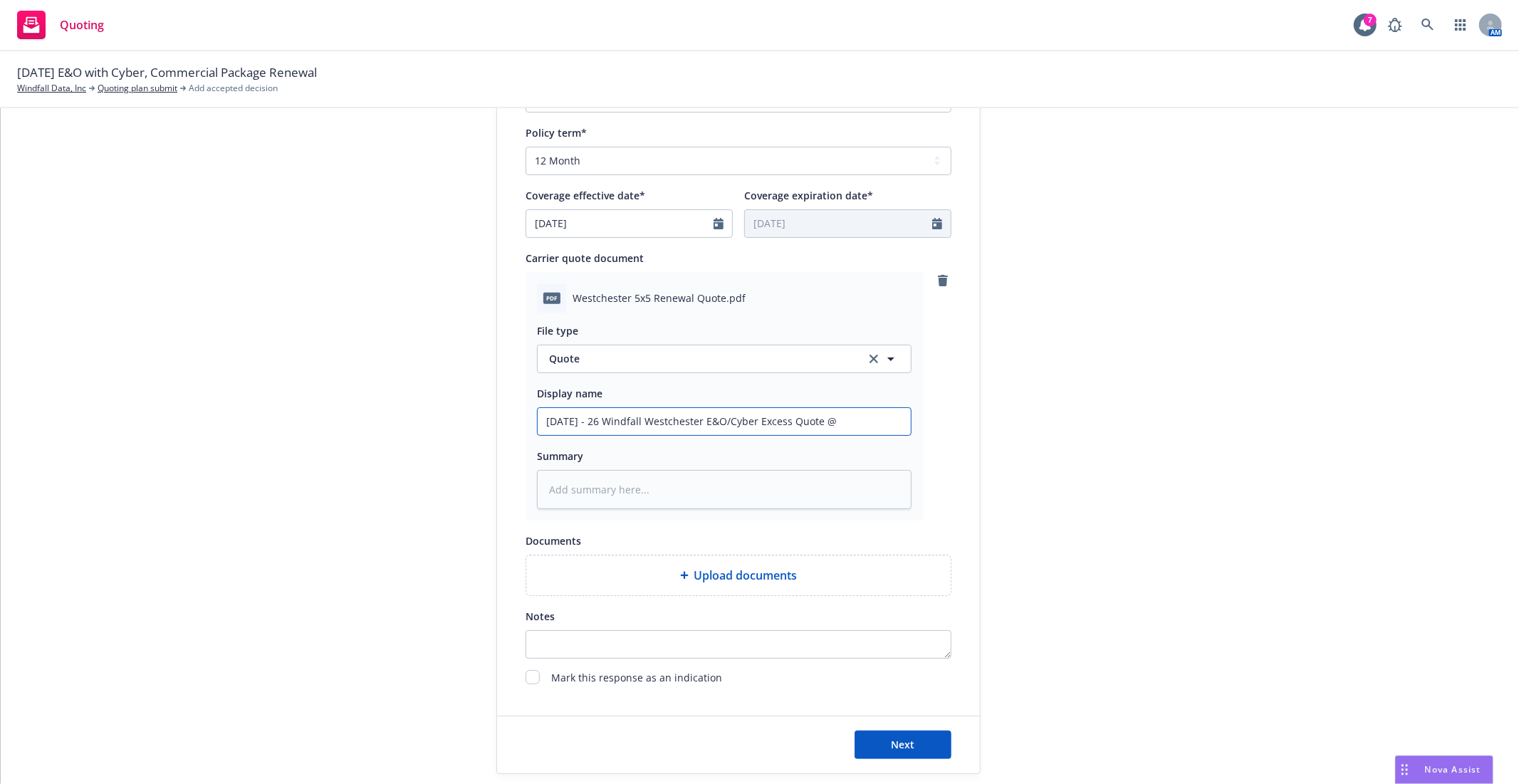
type textarea "x"
type input "9/16/25 - 26 Windfall Westchester E&O/Cyber Excess Quote @ $"
type textarea "x"
type input "9/16/25 - 26 Windfall Westchester E&O/Cyber Excess Quote @ $4"
type textarea "x"
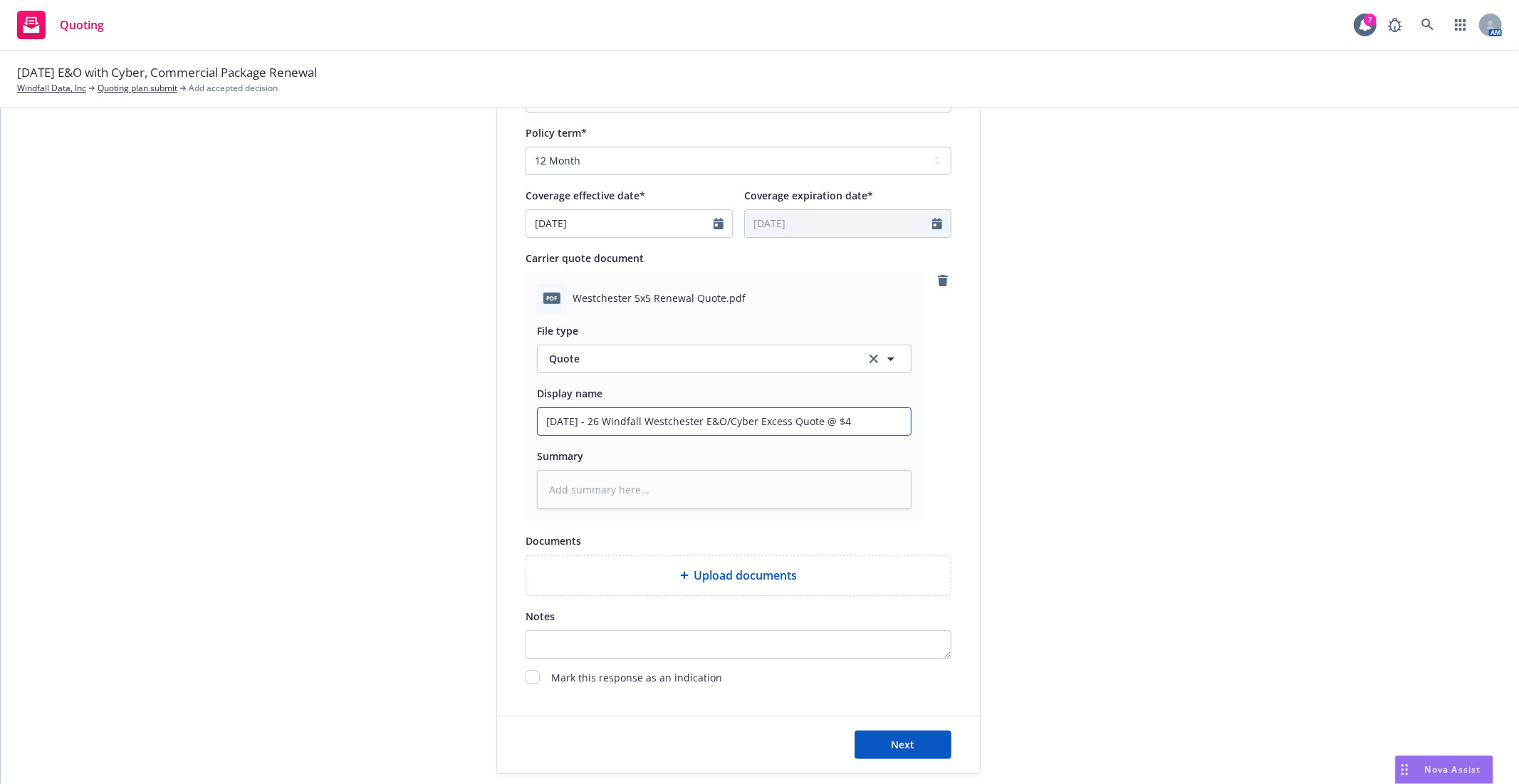
type input "9/16/25 - 26 Windfall Westchester E&O/Cyber Excess Quote @ $44"
type textarea "x"
type input "9/16/25 - 26 Windfall Westchester E&O/Cyber Excess Quote @ $44,"
type textarea "x"
type input "9/16/25 - 26 Windfall Westchester E&O/Cyber Excess Quote @ $44,3"
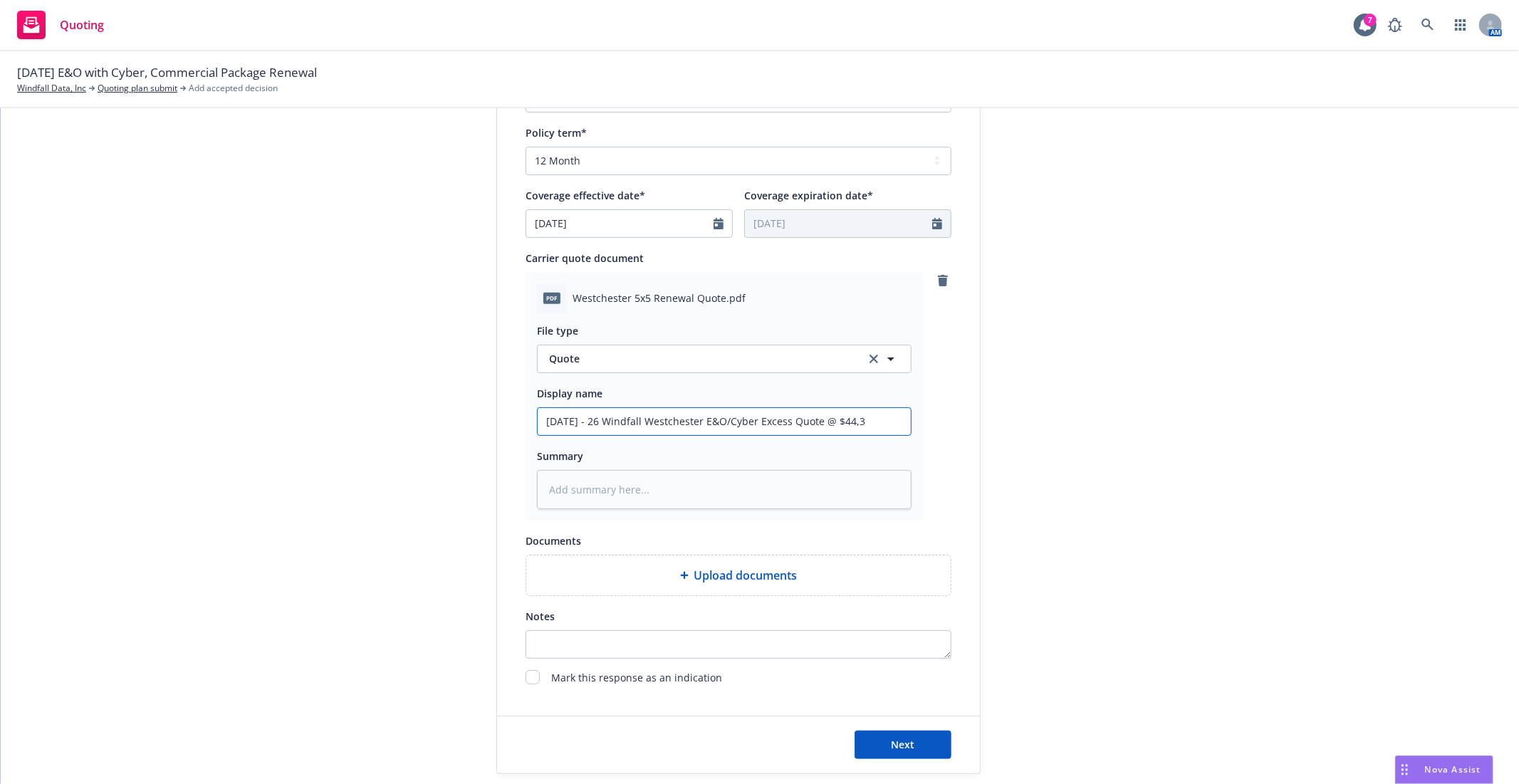
type textarea "x"
type input "9/16/25 - 26 Windfall Westchester E&O/Cyber Excess Quote @ $44,36"
type textarea "x"
type input "9/16/25 - 26 Windfall Westchester E&O/Cyber Excess Quote @ $44,367"
type textarea "x"
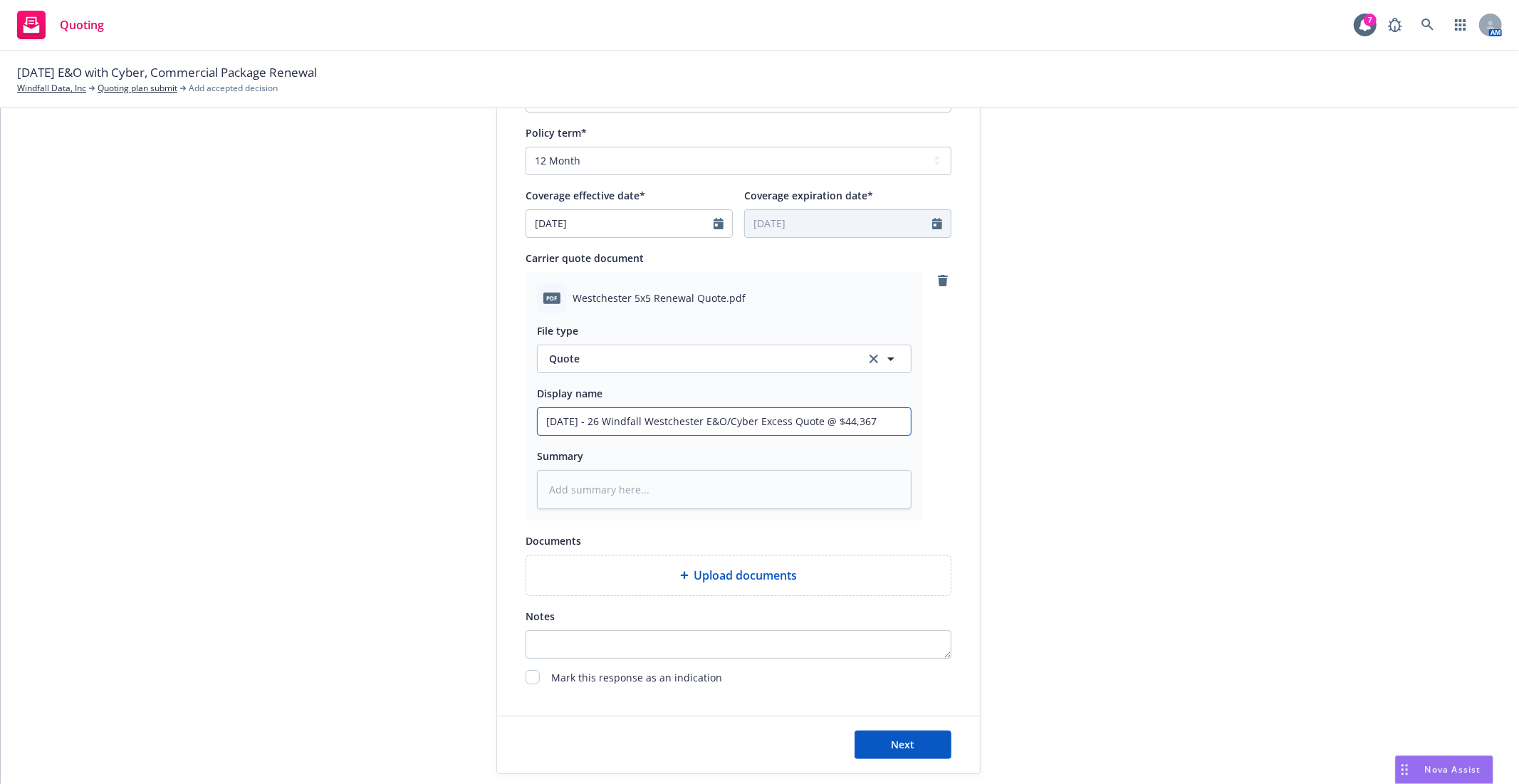
type input "9/16/25 - 26 Windfall Westchester E&O/Cyber Excess Quote @ $44,367."
type textarea "x"
type input "9/16/25 - 26 Windfall Westchester E&O/Cyber Excess Quote @ $44,367"
click at [866, 737] on button "Next" at bounding box center [903, 745] width 97 height 29
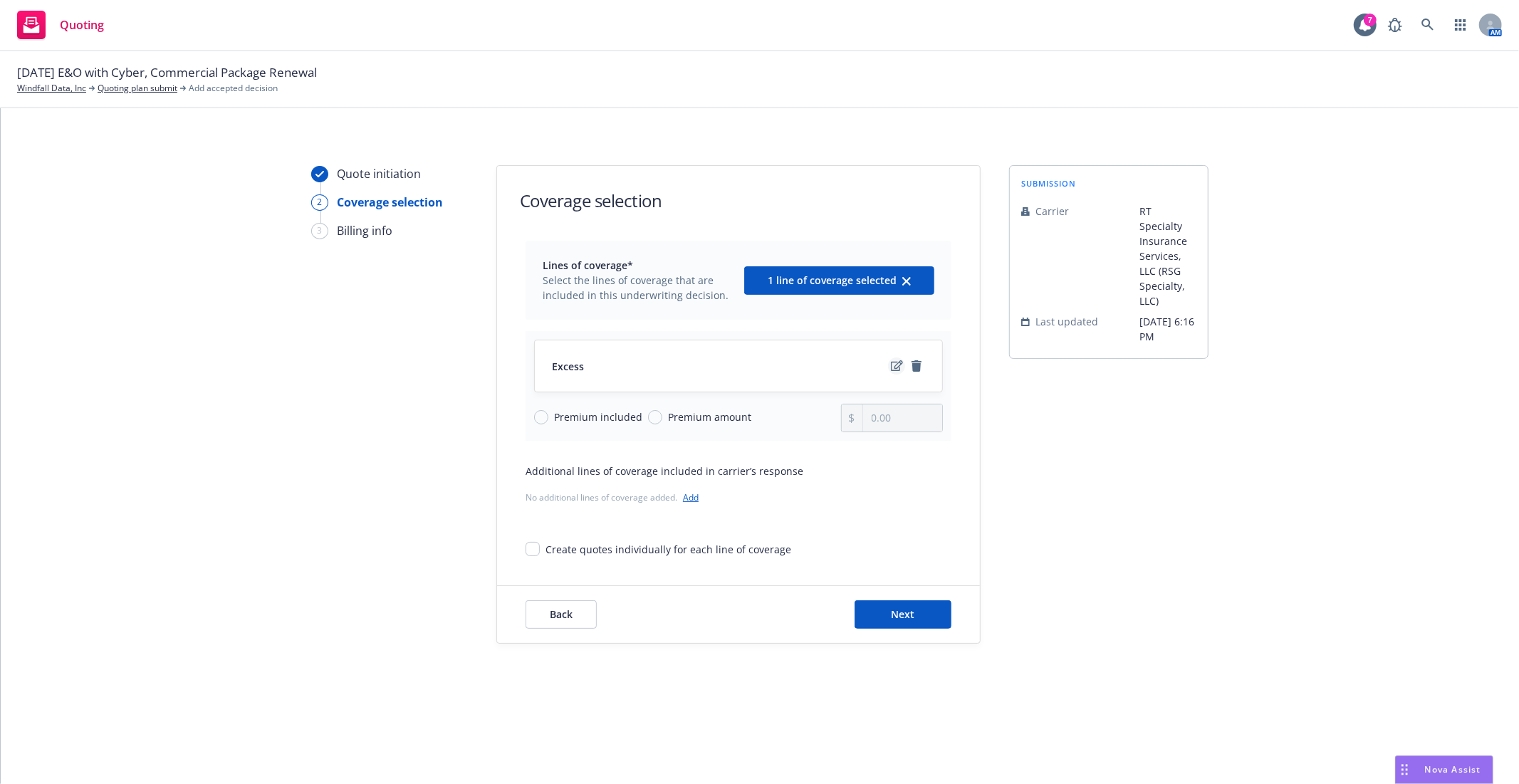
click at [896, 371] on icon "edit" at bounding box center [898, 366] width 13 height 11
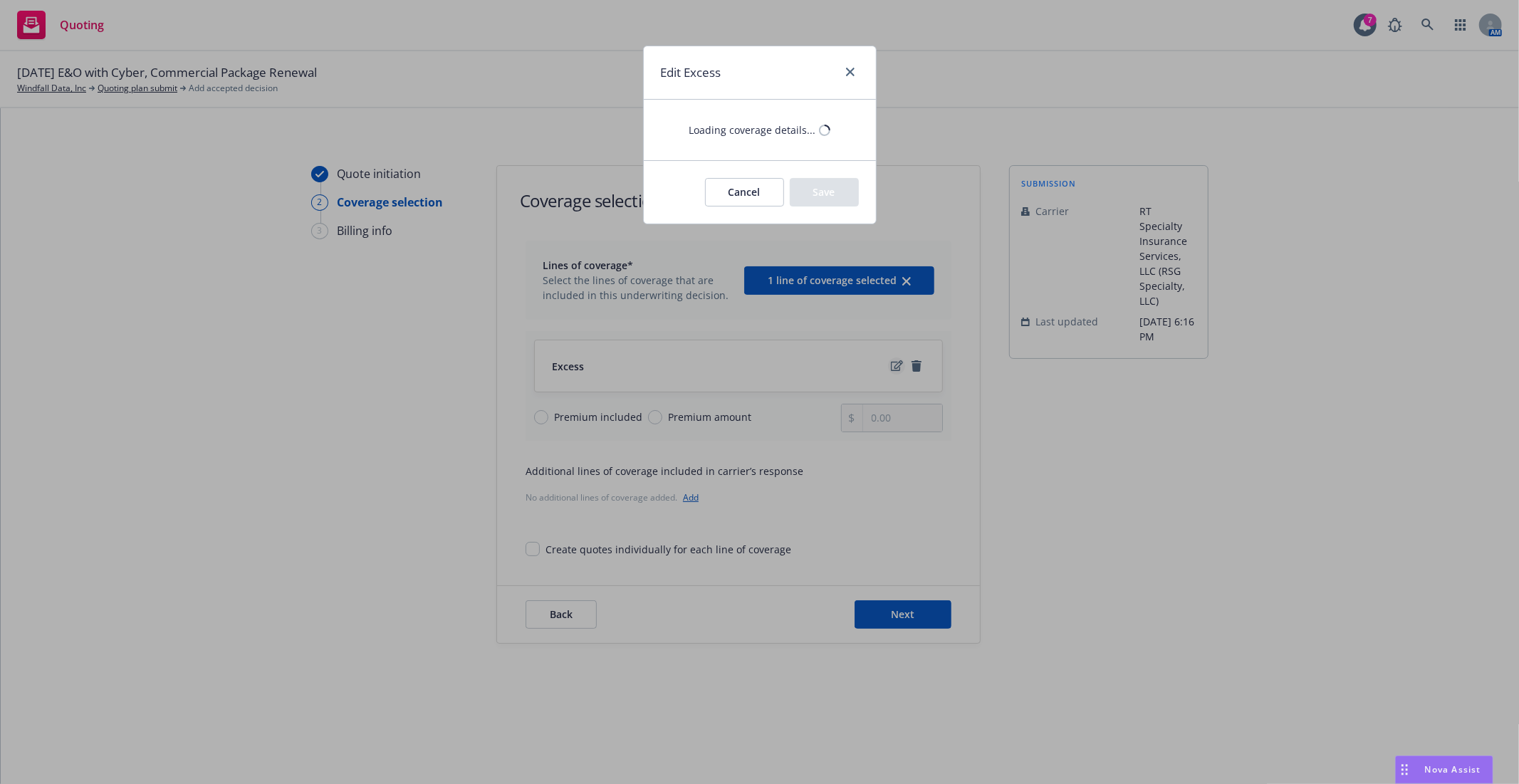
type textarea "x"
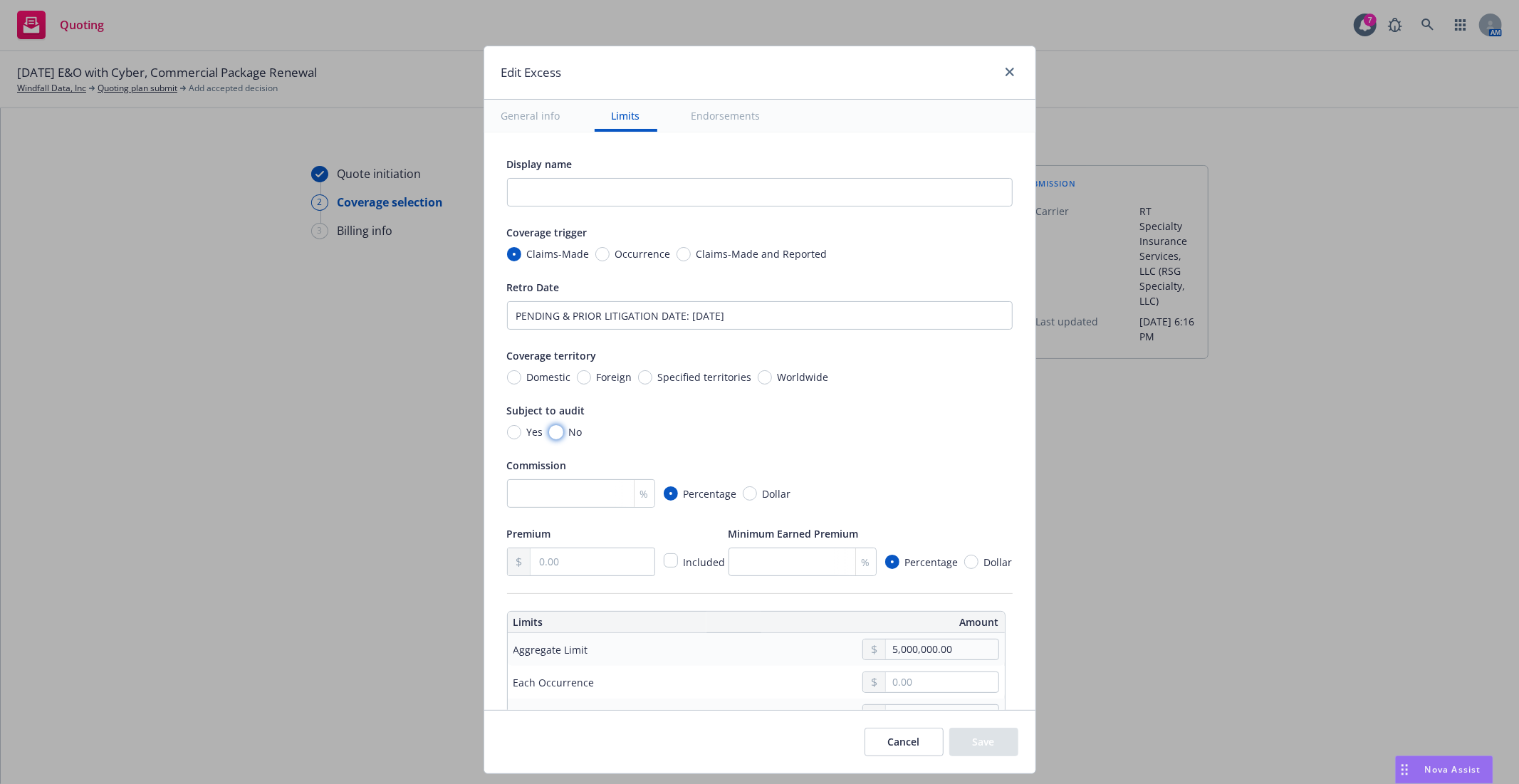
click at [550, 433] on input "No" at bounding box center [557, 432] width 14 height 14
radio input "true"
type textarea "x"
click at [758, 375] on input "Worldwide" at bounding box center [765, 378] width 14 height 14
radio input "true"
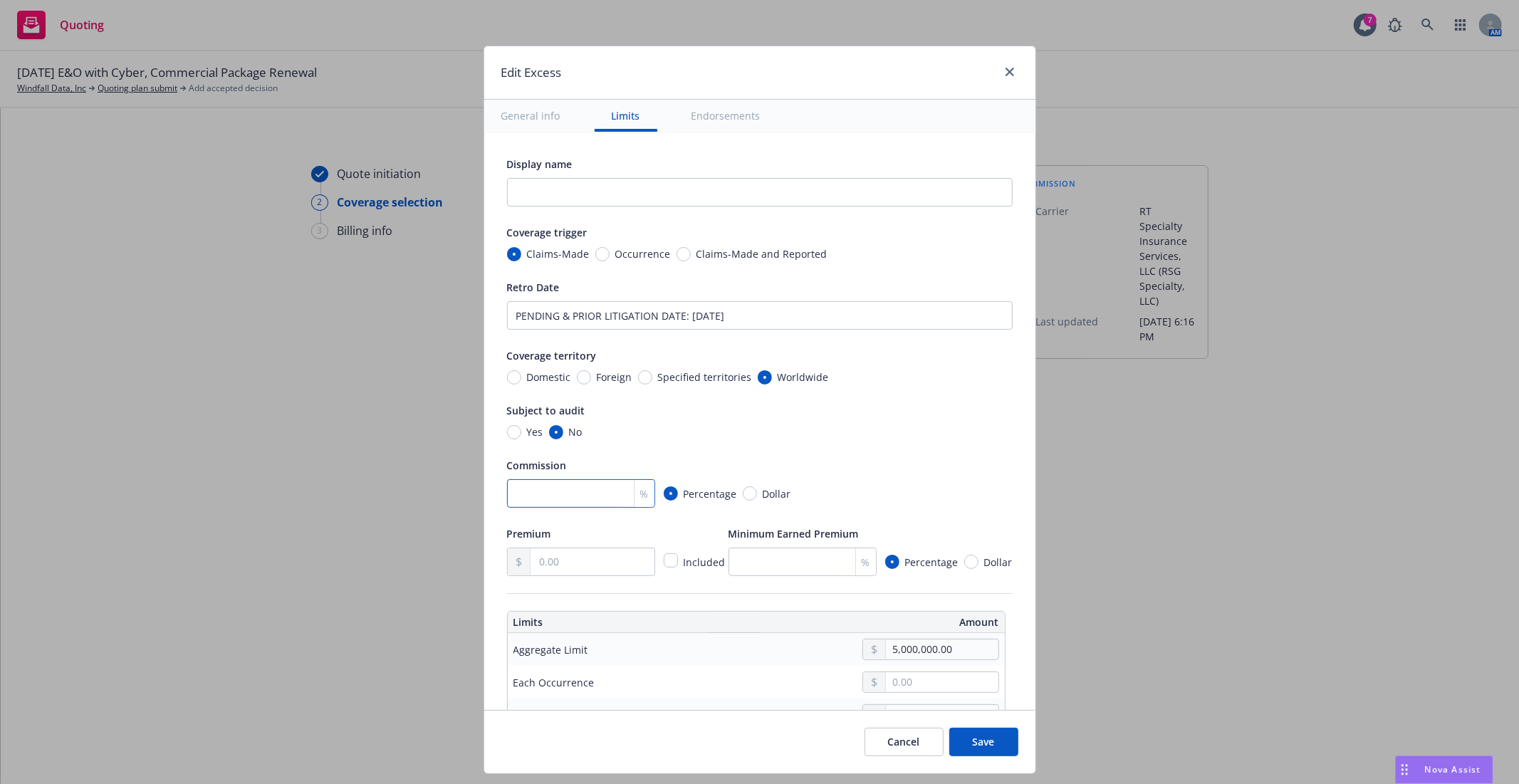
click at [588, 499] on input "number" at bounding box center [582, 494] width 149 height 29
type textarea "x"
type input "1"
type textarea "x"
type input "12"
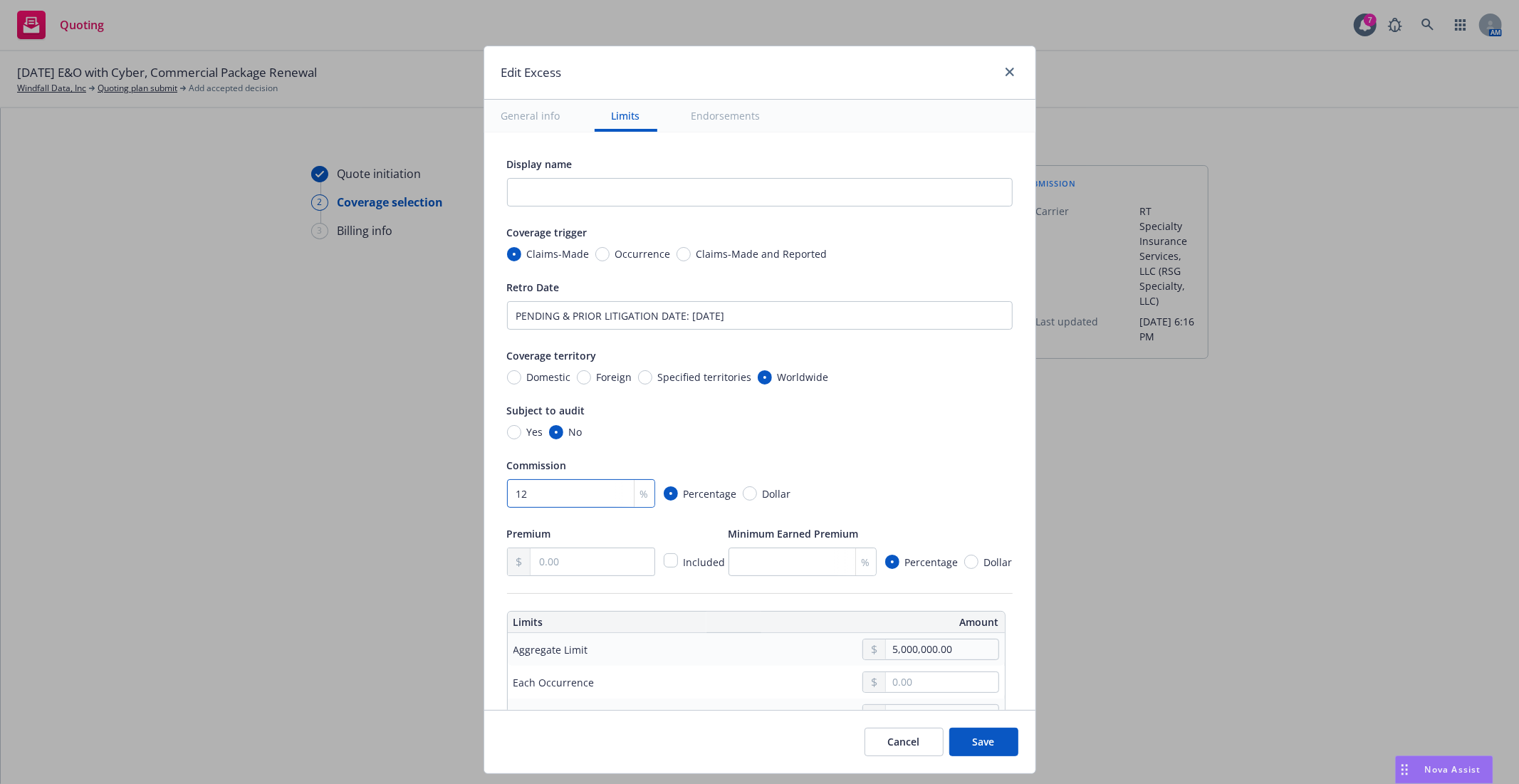
type textarea "x"
type input "12.5"
click at [816, 464] on div "Commission" at bounding box center [760, 464] width 506 height 17
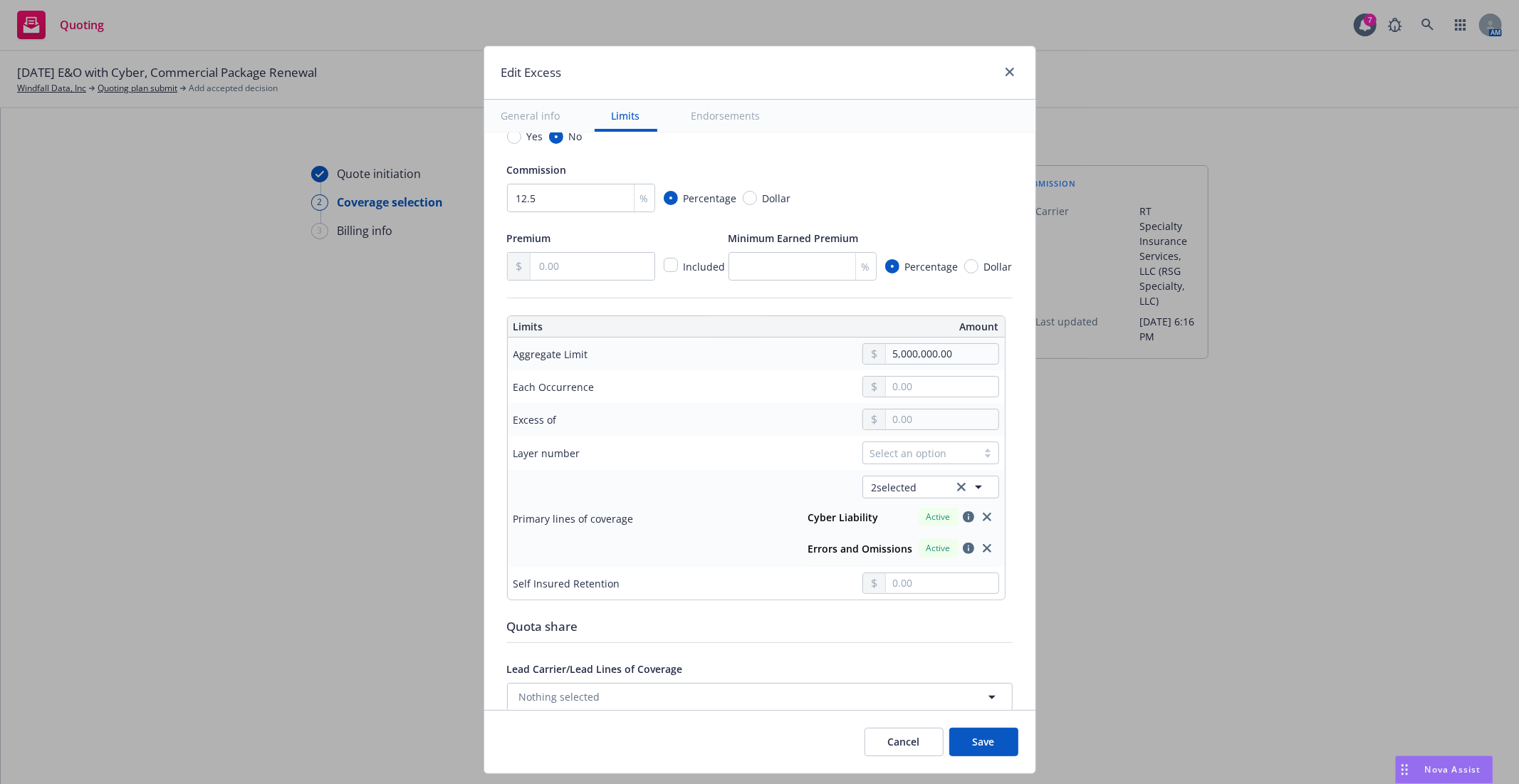
scroll to position [316, 0]
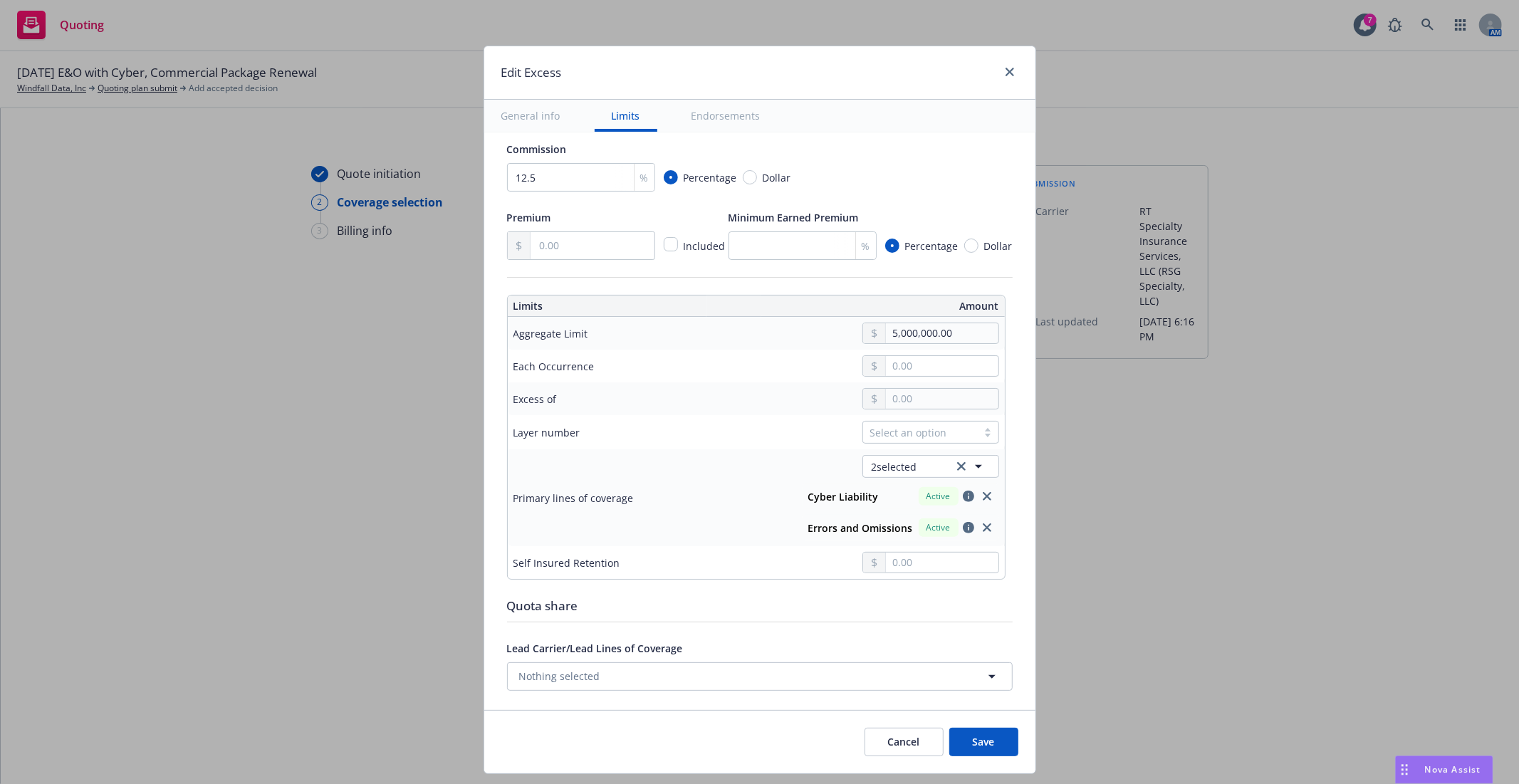
click at [912, 438] on div "Select an option" at bounding box center [919, 432] width 99 height 15
click at [894, 468] on div "00" at bounding box center [921, 467] width 120 height 15
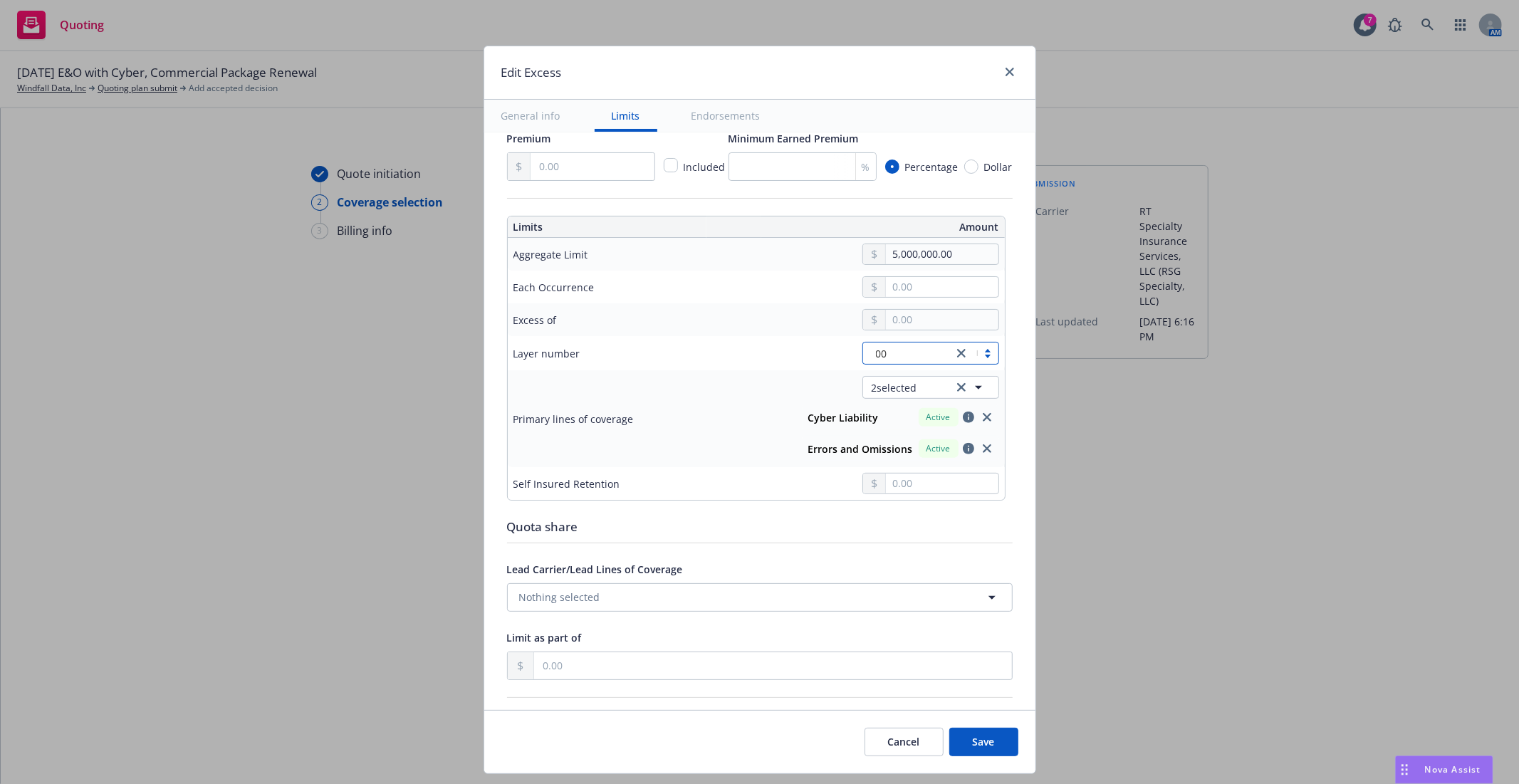
scroll to position [474, 0]
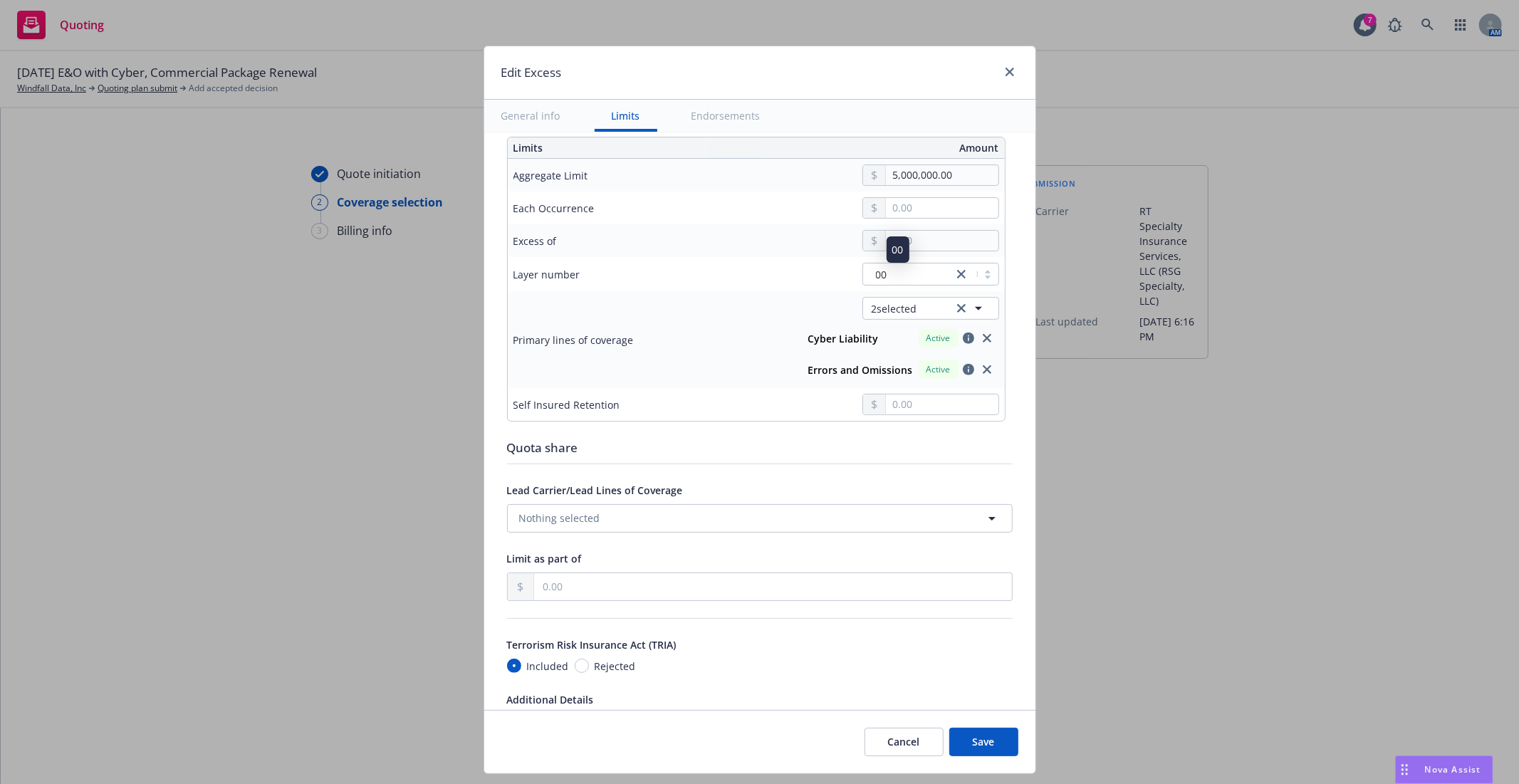
click at [922, 277] on div "00" at bounding box center [908, 274] width 75 height 15
click at [781, 74] on div "Edit Excess" at bounding box center [760, 73] width 551 height 54
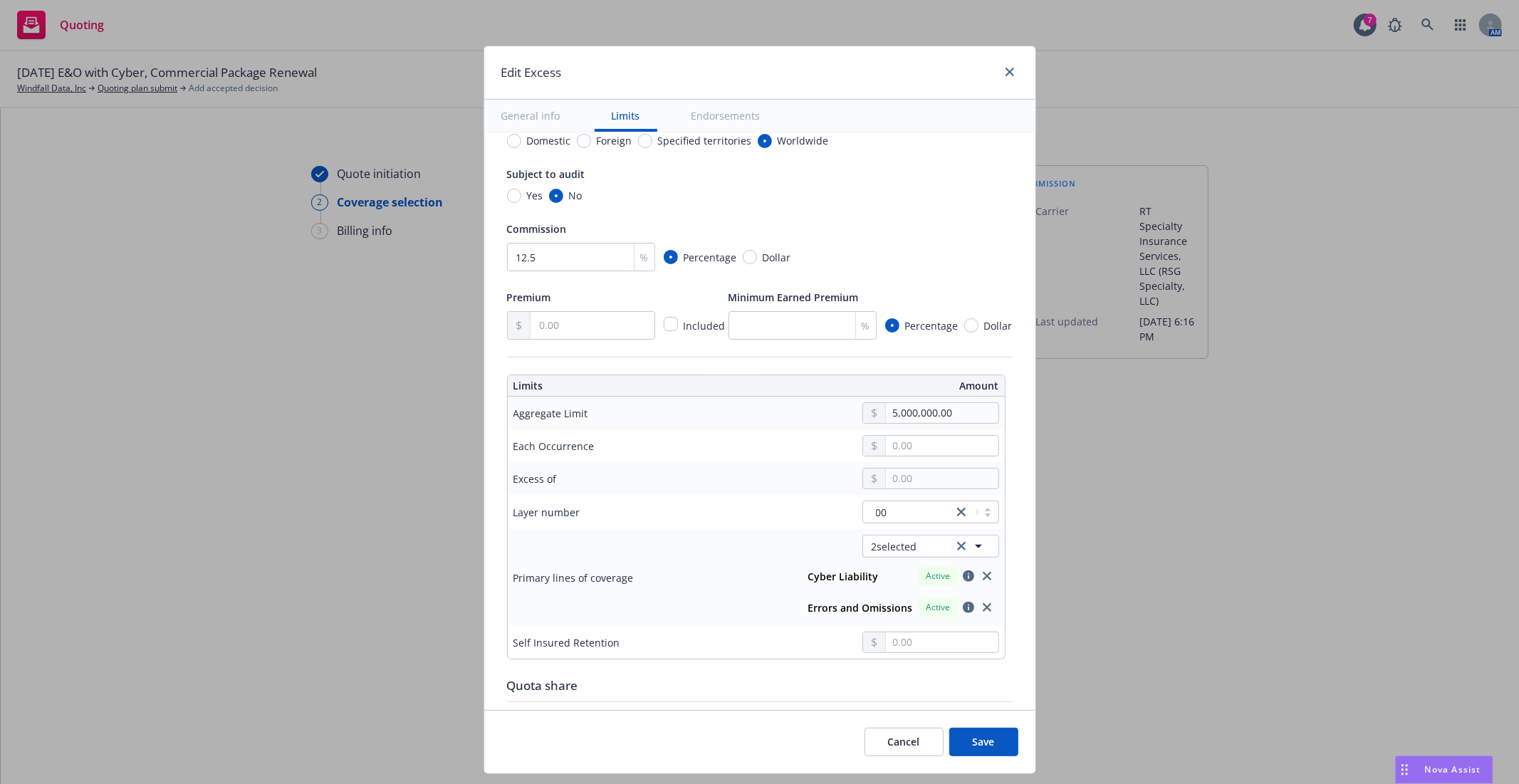
scroll to position [237, 0]
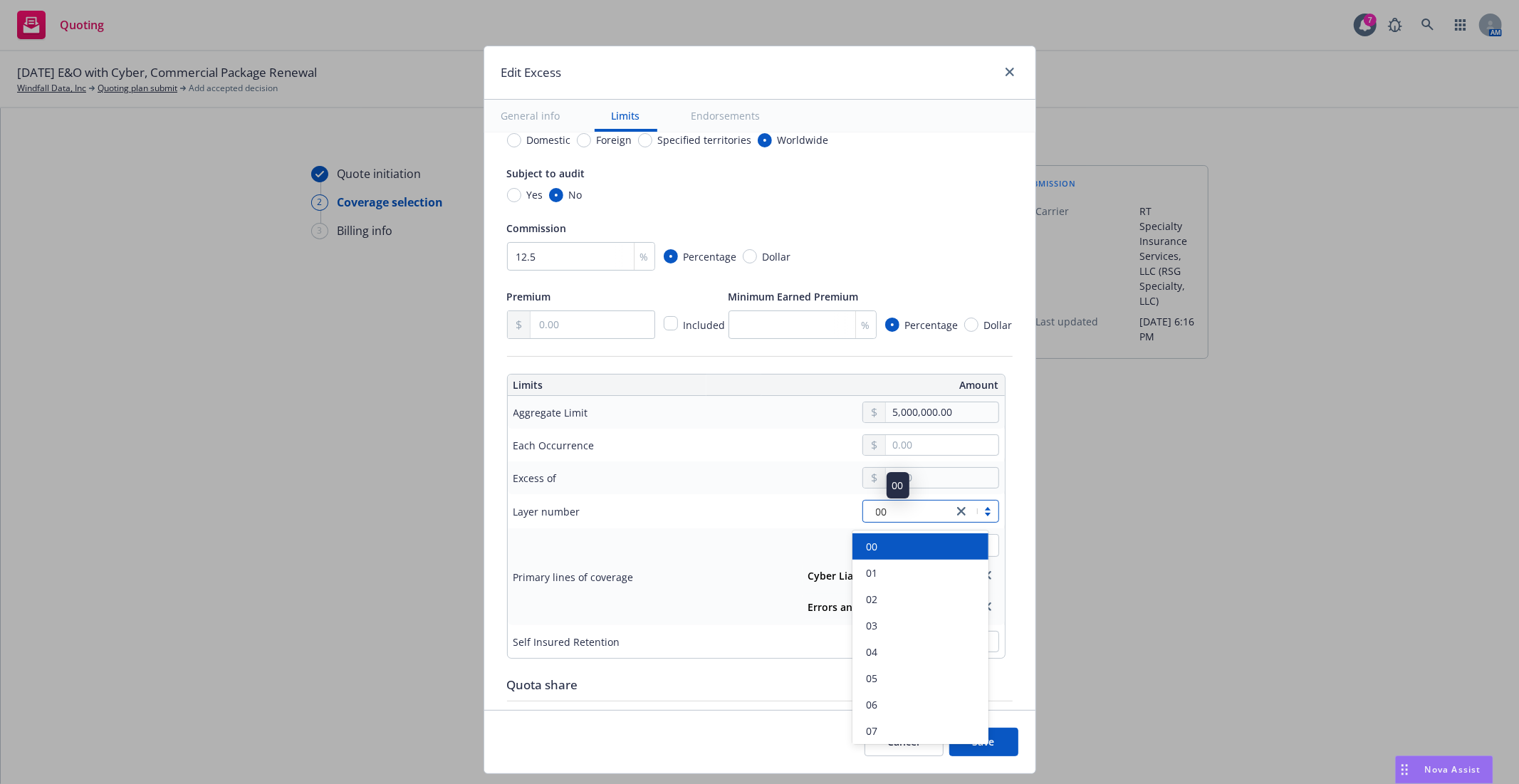
click at [877, 515] on span "00" at bounding box center [882, 511] width 12 height 15
click at [882, 571] on div "01" at bounding box center [921, 573] width 120 height 15
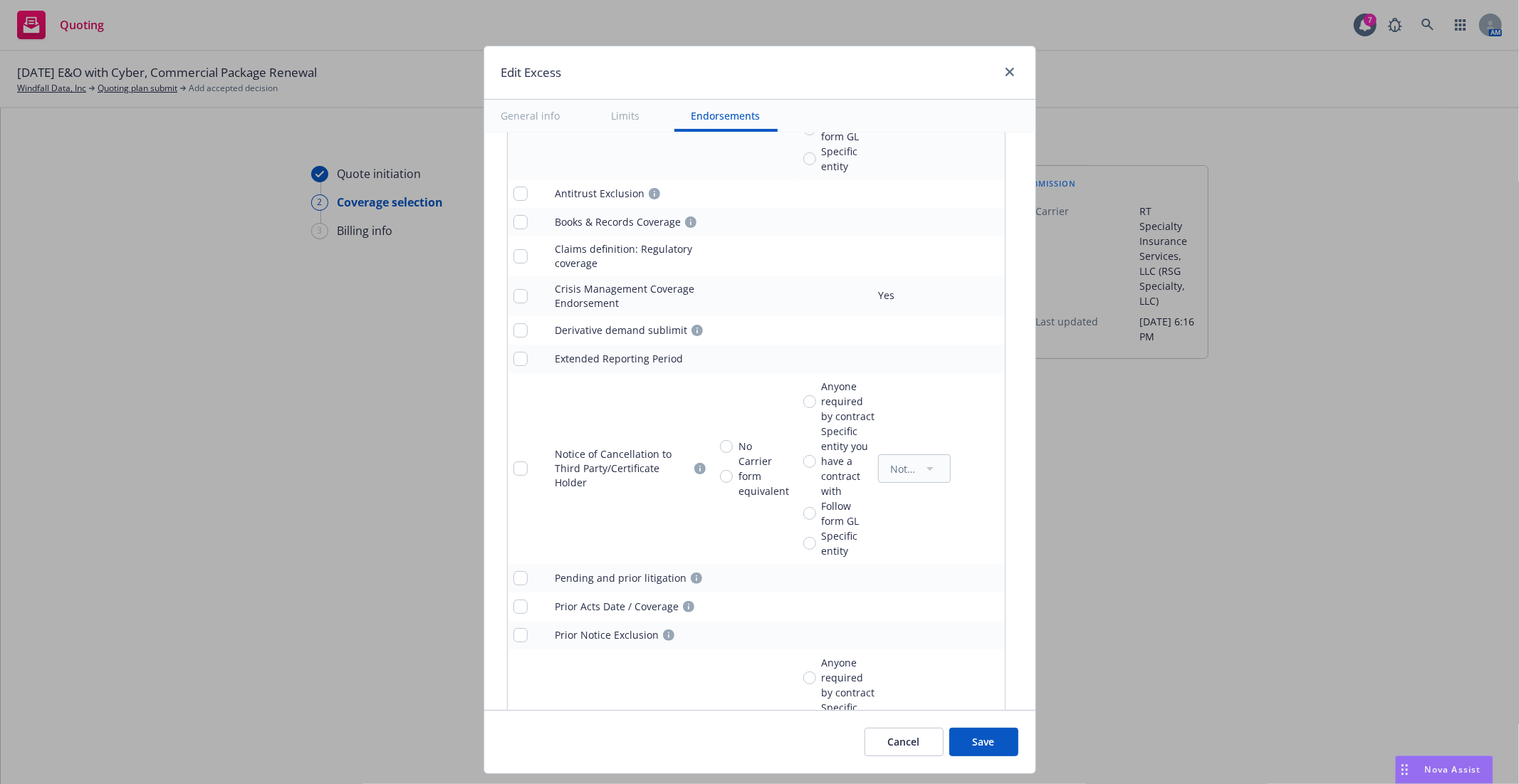
scroll to position [1616, 0]
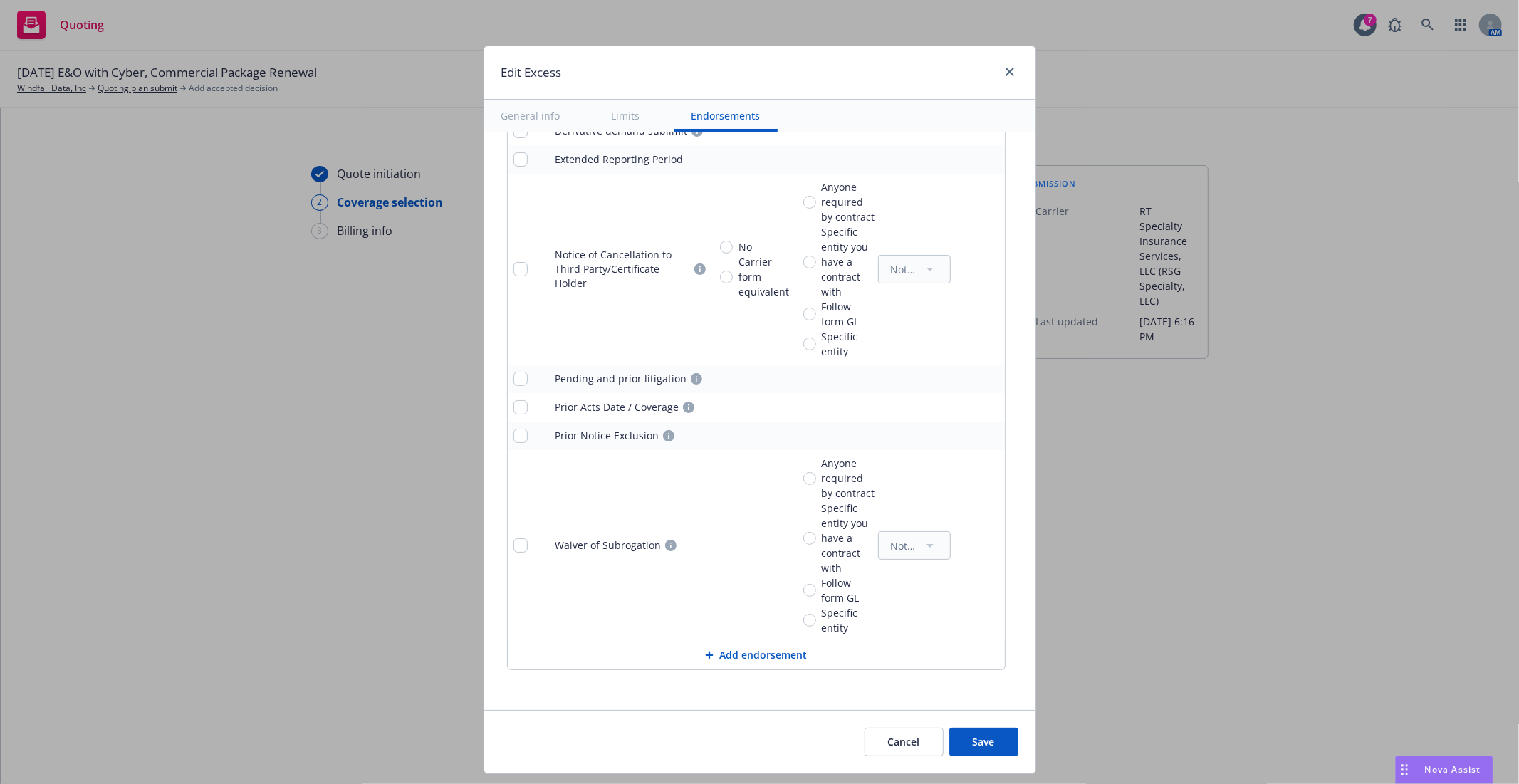
click at [992, 748] on button "Save" at bounding box center [984, 742] width 69 height 29
type textarea "x"
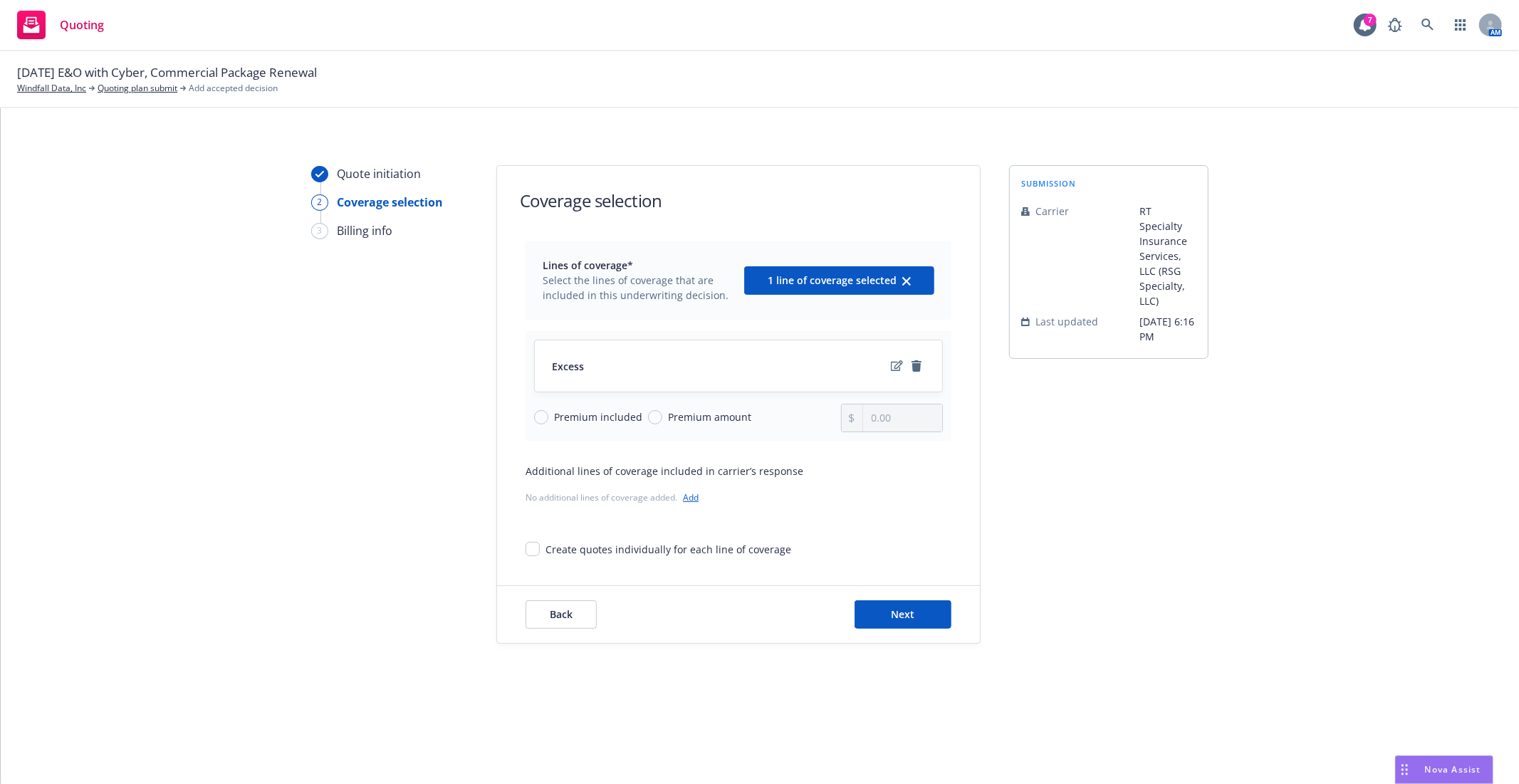
click at [695, 422] on span "Premium amount" at bounding box center [709, 417] width 83 height 15
click at [662, 422] on input "Premium amount" at bounding box center [655, 417] width 14 height 14
radio input "true"
click at [902, 417] on input "0.00" at bounding box center [903, 418] width 79 height 27
click at [900, 421] on input "0.00" at bounding box center [903, 418] width 79 height 27
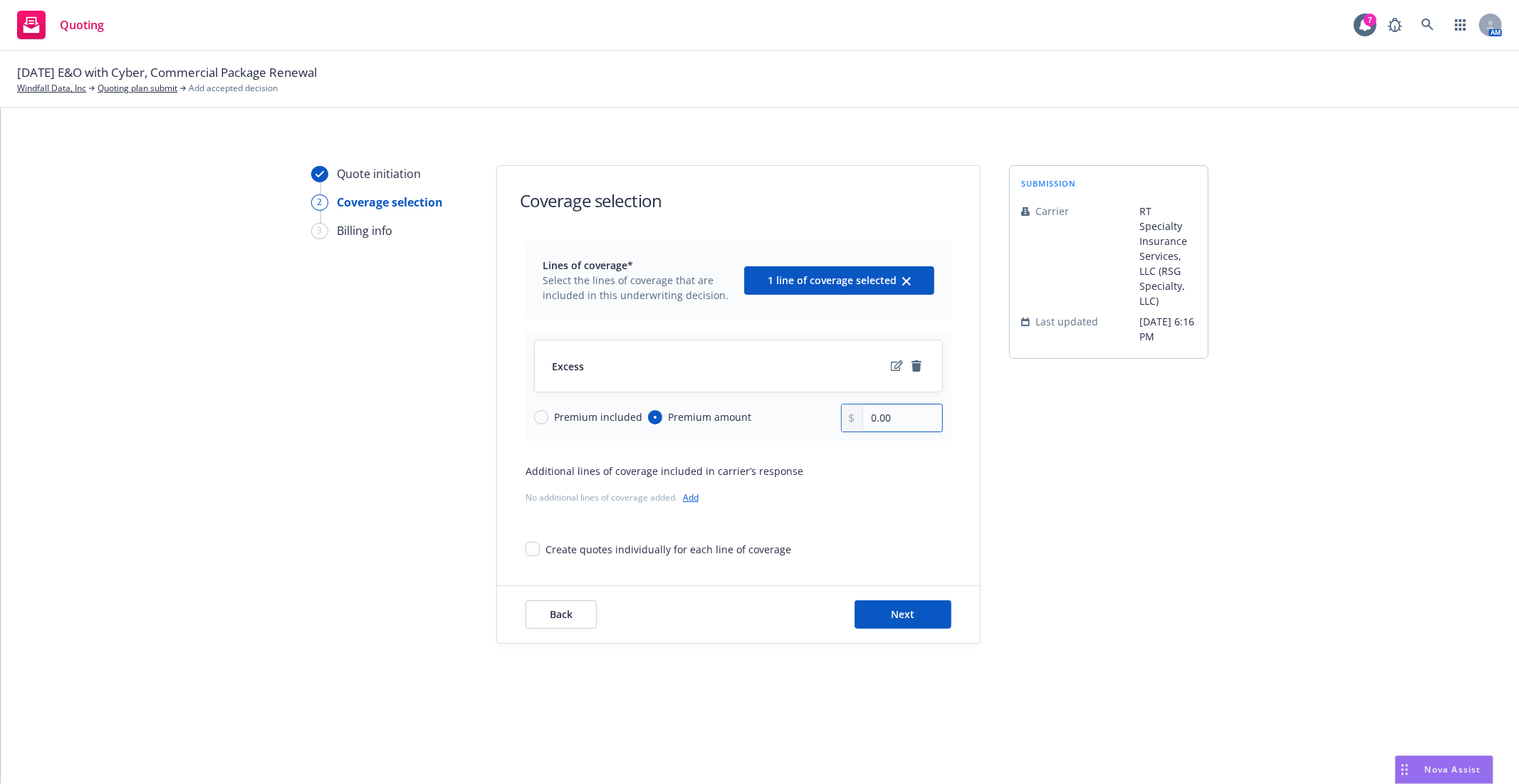
click at [900, 421] on input "0.00" at bounding box center [903, 418] width 79 height 27
type input "43,000.00"
click at [914, 616] on span "Next" at bounding box center [903, 614] width 23 height 13
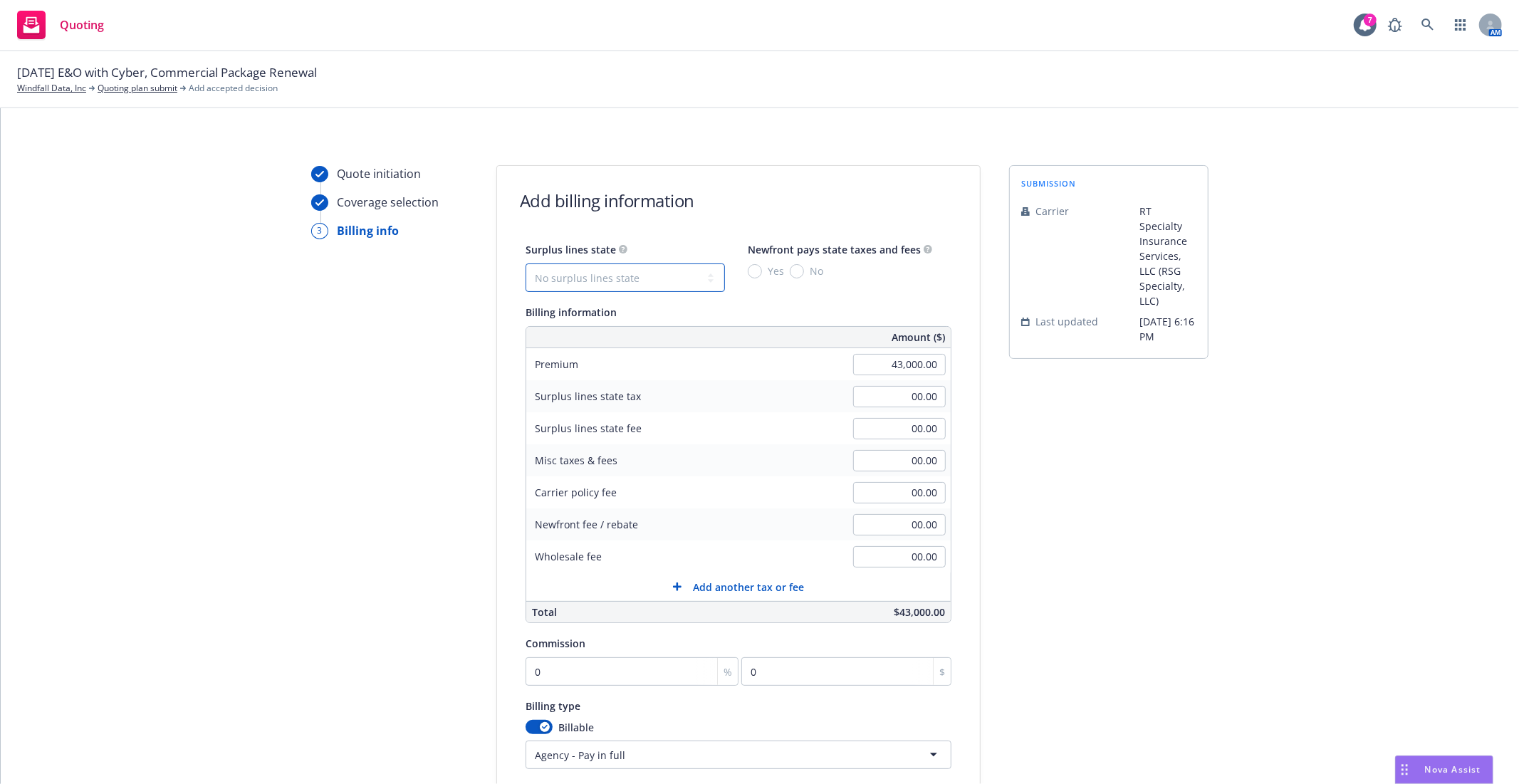
click at [644, 277] on select "No surplus lines state Alaska Alabama Arkansas Arizona California Colorado Conn…" at bounding box center [625, 277] width 200 height 29
select select "CA"
click at [525, 263] on select "No surplus lines state Alaska Alabama Arkansas Arizona California Colorado Conn…" at bounding box center [625, 277] width 200 height 29
type input "1,290.00"
type input "77.40"
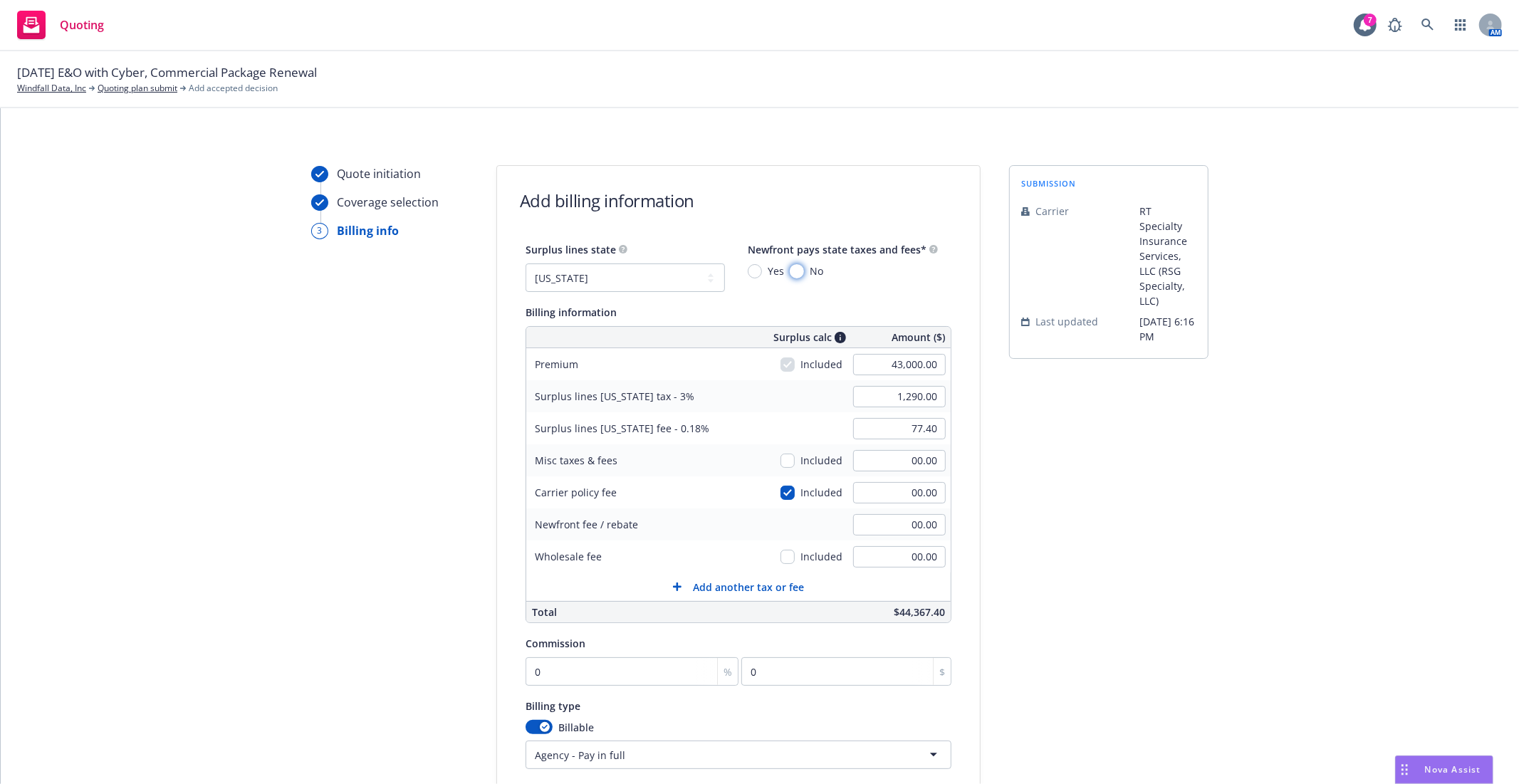
click at [792, 271] on input "No" at bounding box center [798, 271] width 14 height 14
radio input "true"
click at [592, 680] on input "0" at bounding box center [632, 672] width 213 height 29
type input "1"
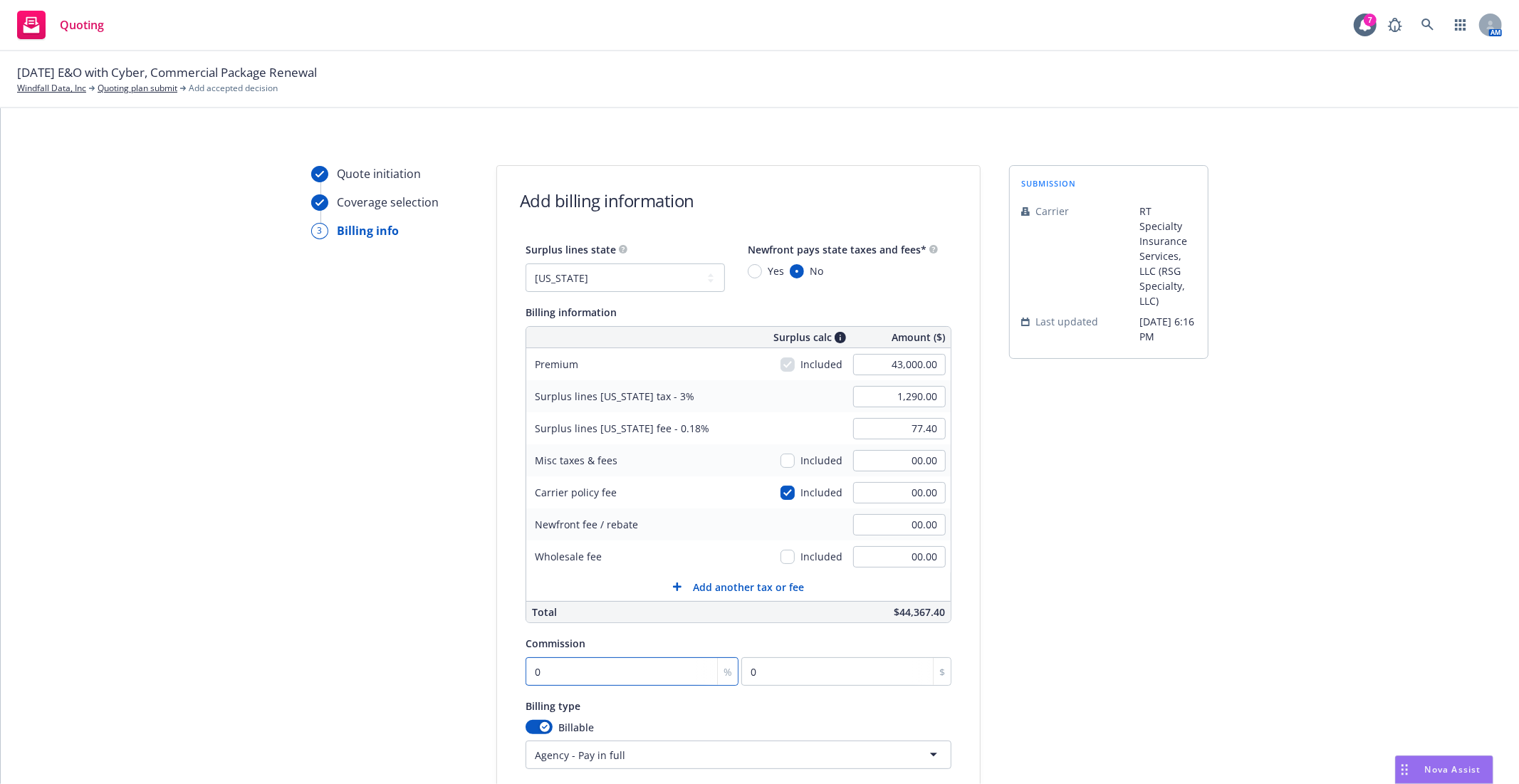
type input "430"
type input "12"
type input "5160"
type input "12.5"
type input "5375"
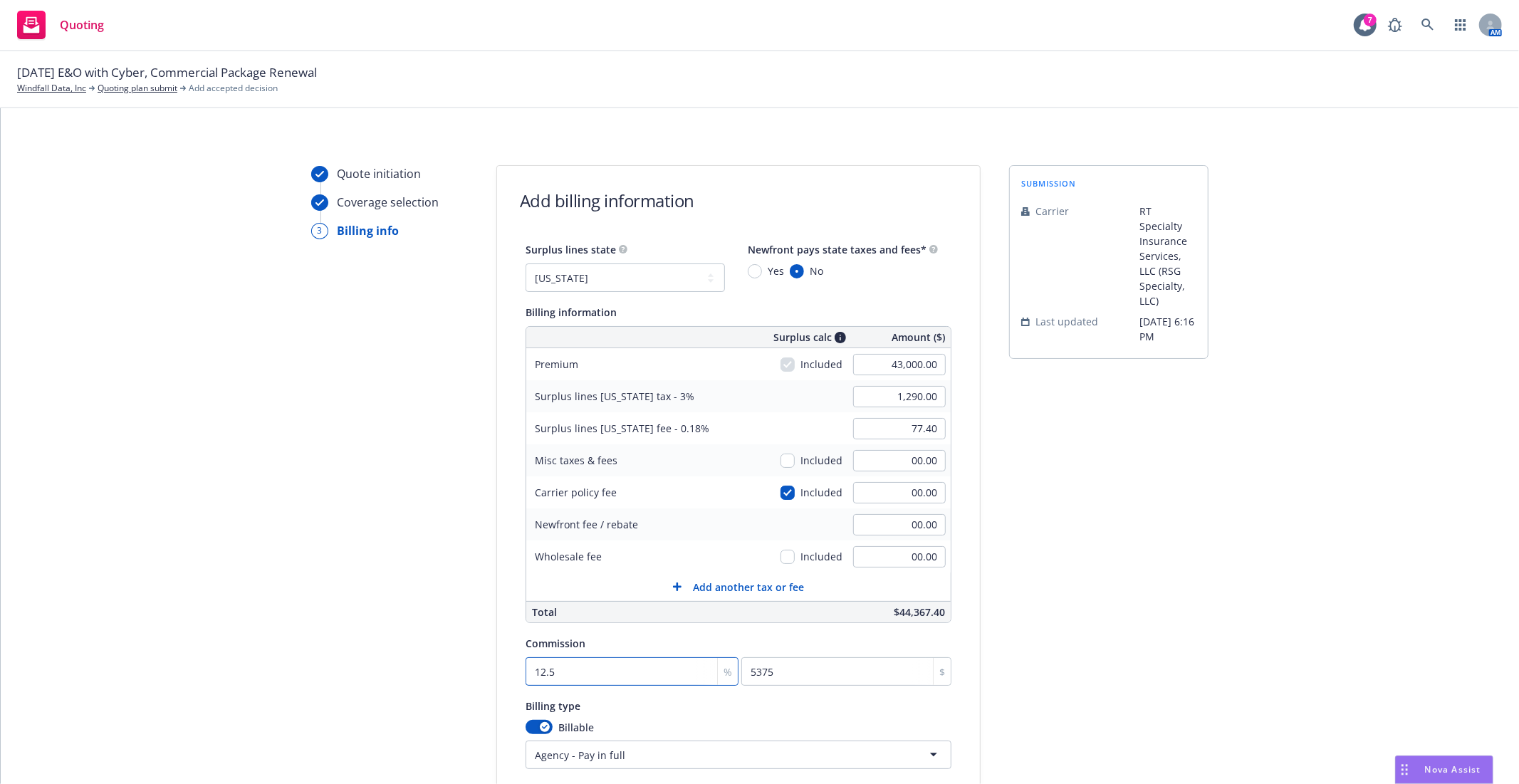
type input "12.5"
click at [1020, 623] on div "submission Carrier RT Specialty Insurance Services, LLC (RSG Specialty, LLC) La…" at bounding box center [1109, 530] width 200 height 729
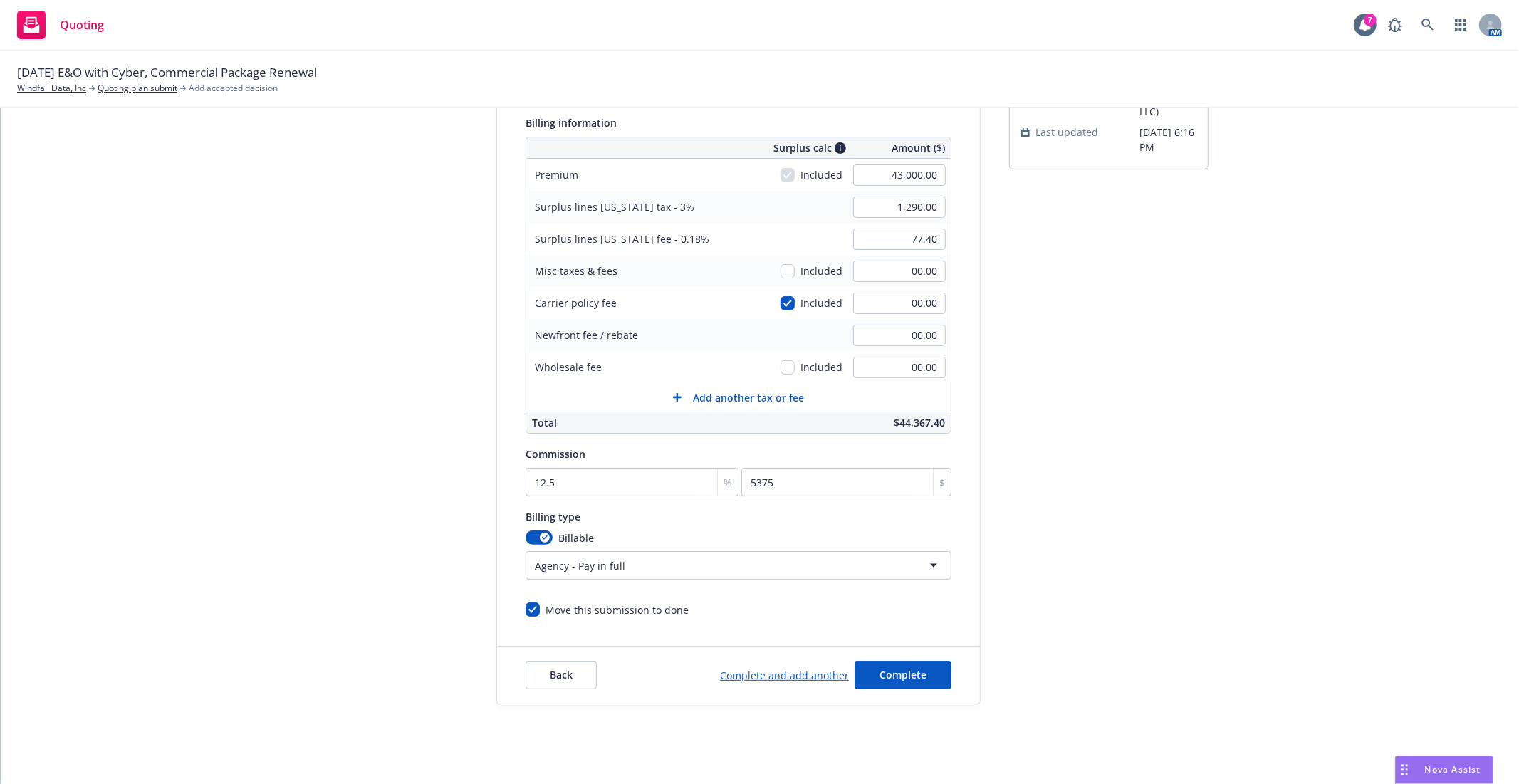
scroll to position [201, 0]
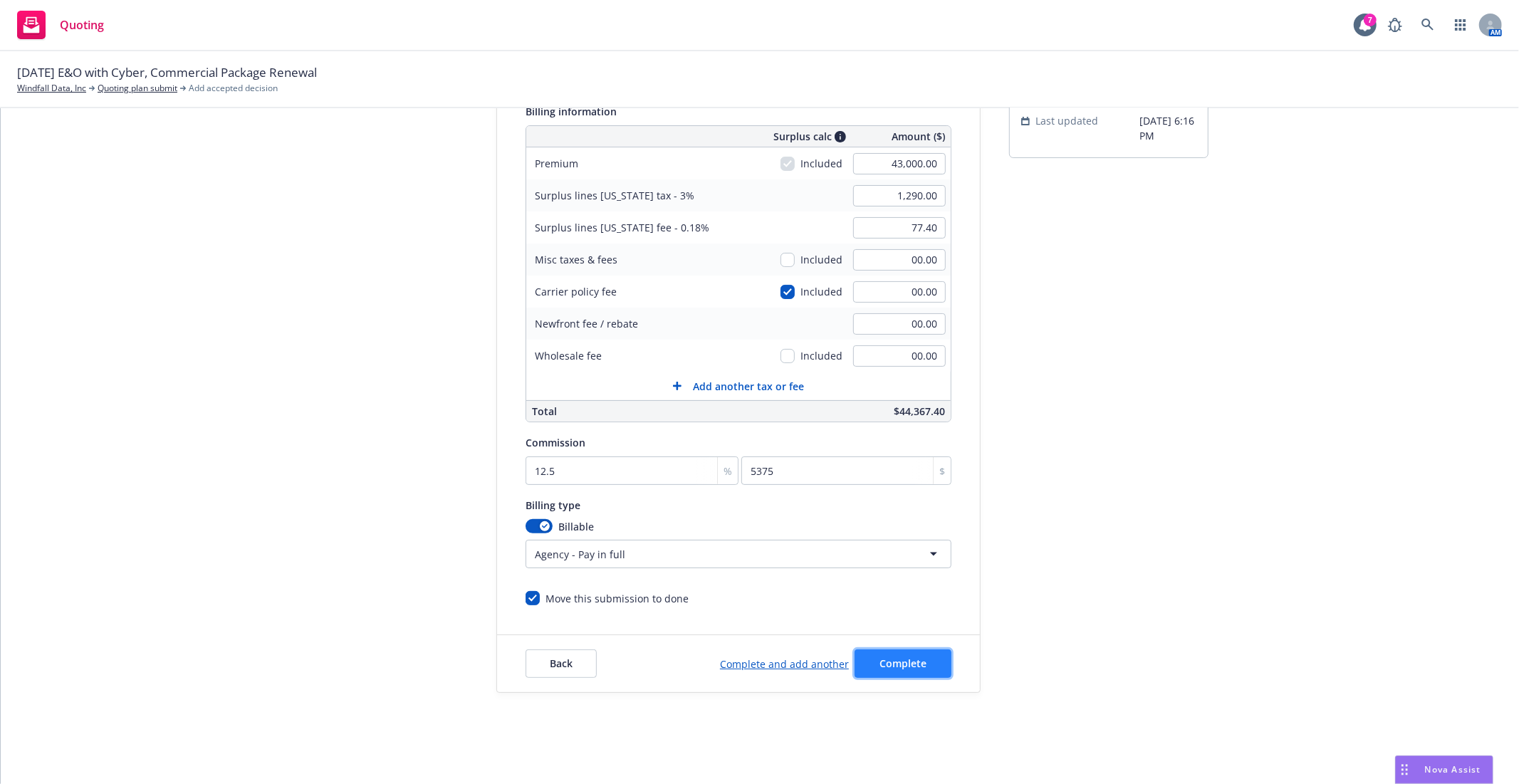
click at [927, 666] on button "Complete" at bounding box center [903, 664] width 97 height 29
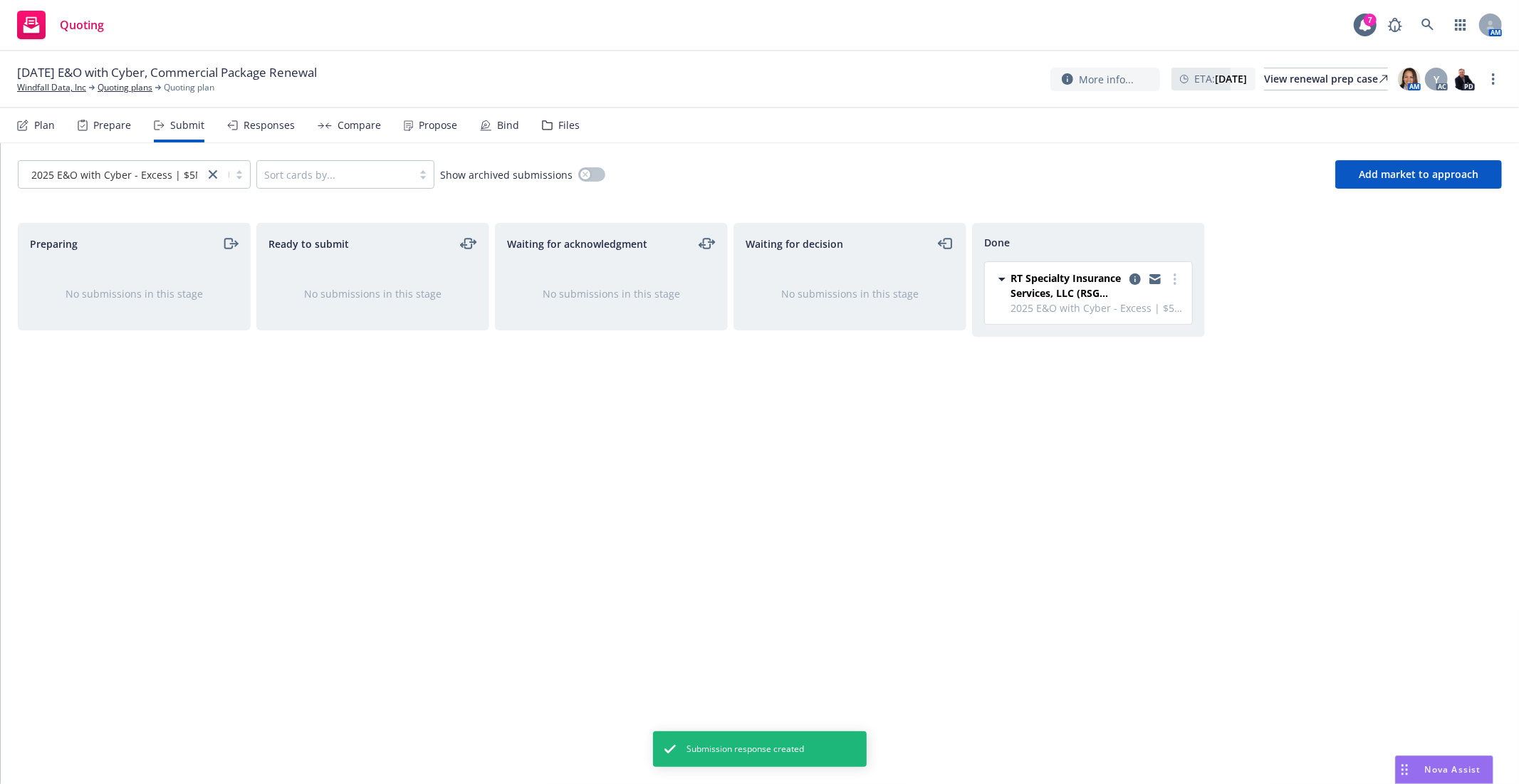
click at [1155, 460] on div "Done RT Specialty Insurance Services, LLC (RSG Specialty, LLC) 2025 E&O with Cy…" at bounding box center [1088, 489] width 233 height 532
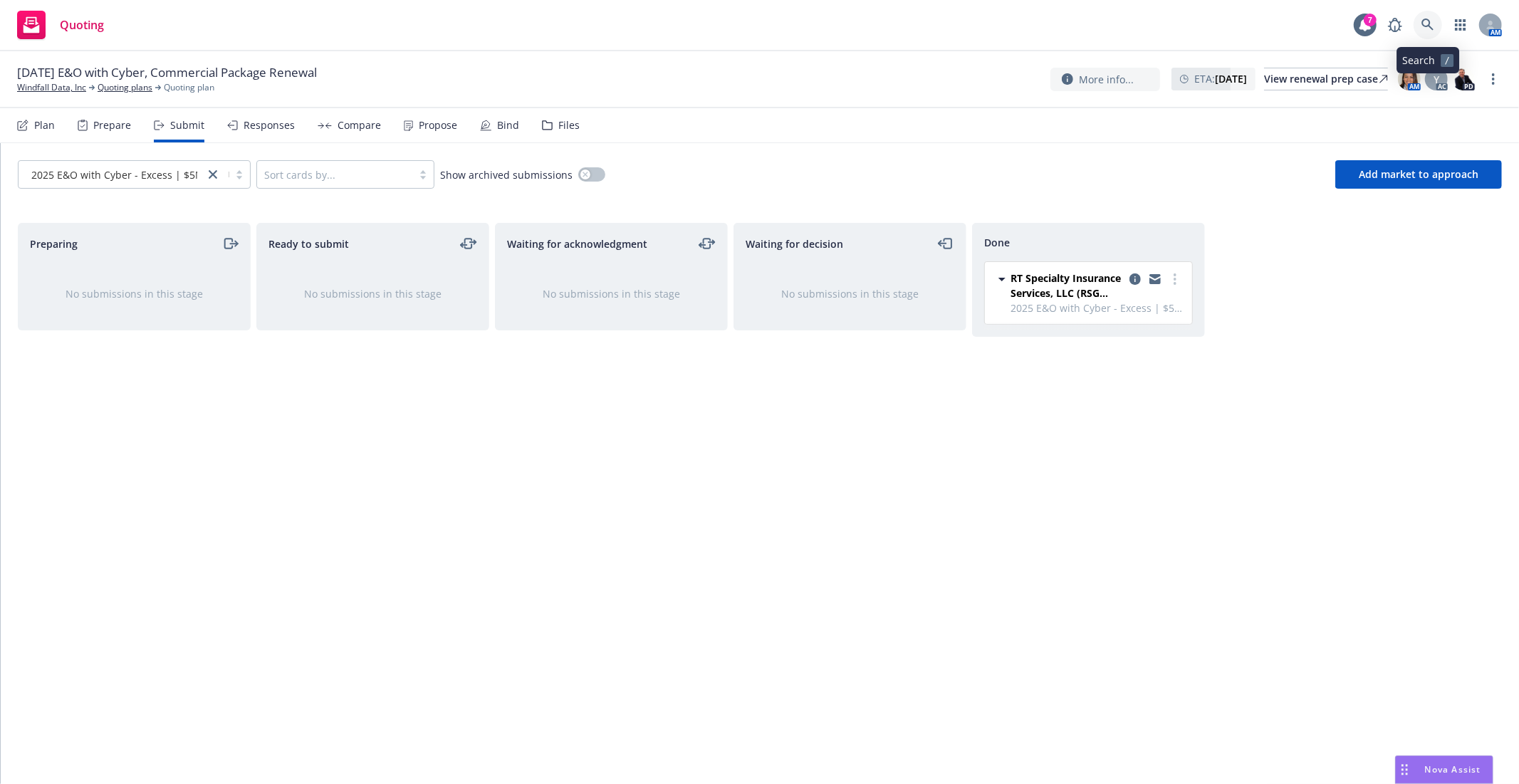
click at [1432, 24] on icon at bounding box center [1428, 25] width 13 height 13
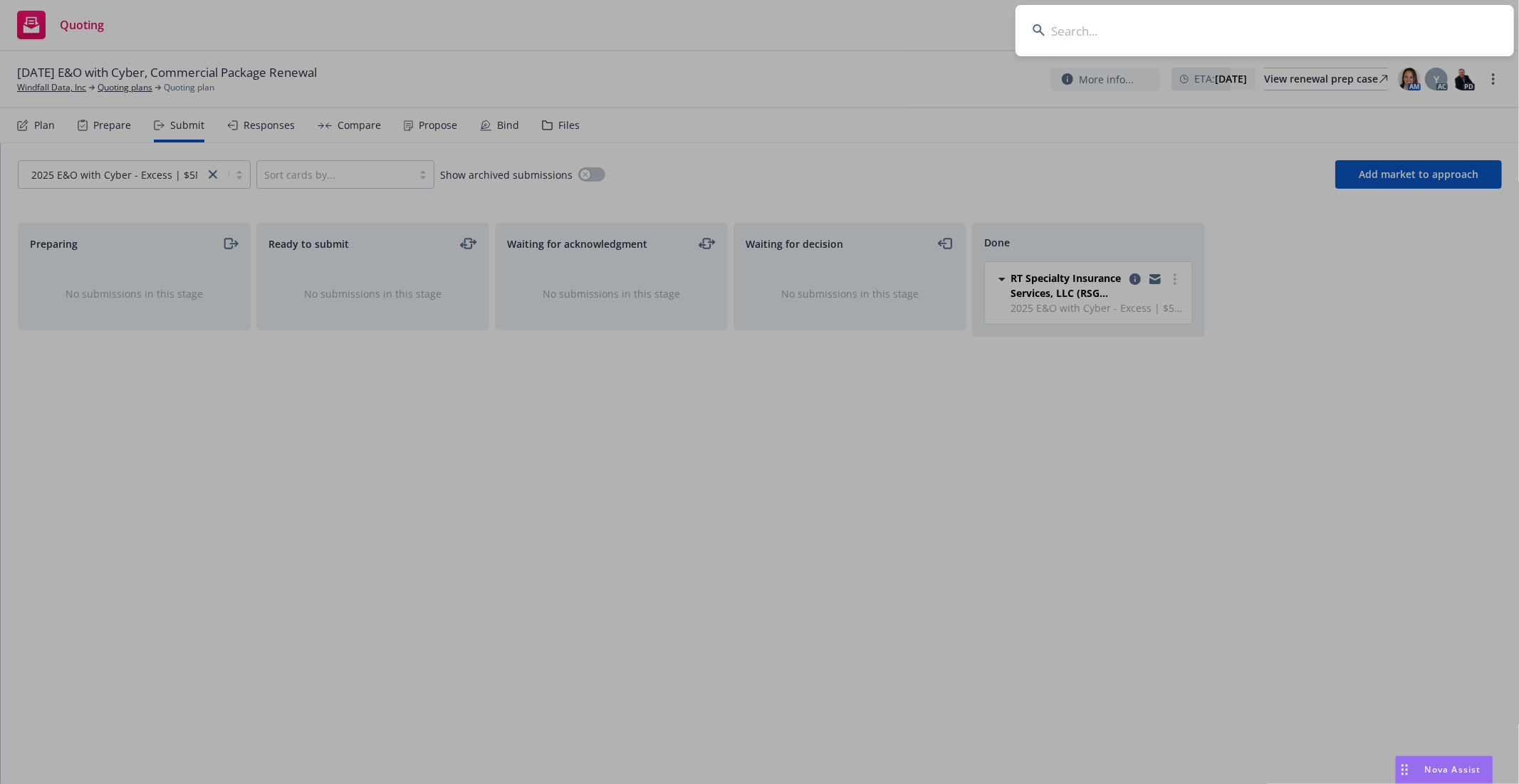
click at [1181, 30] on input at bounding box center [1265, 30] width 499 height 51
type input "xbow"
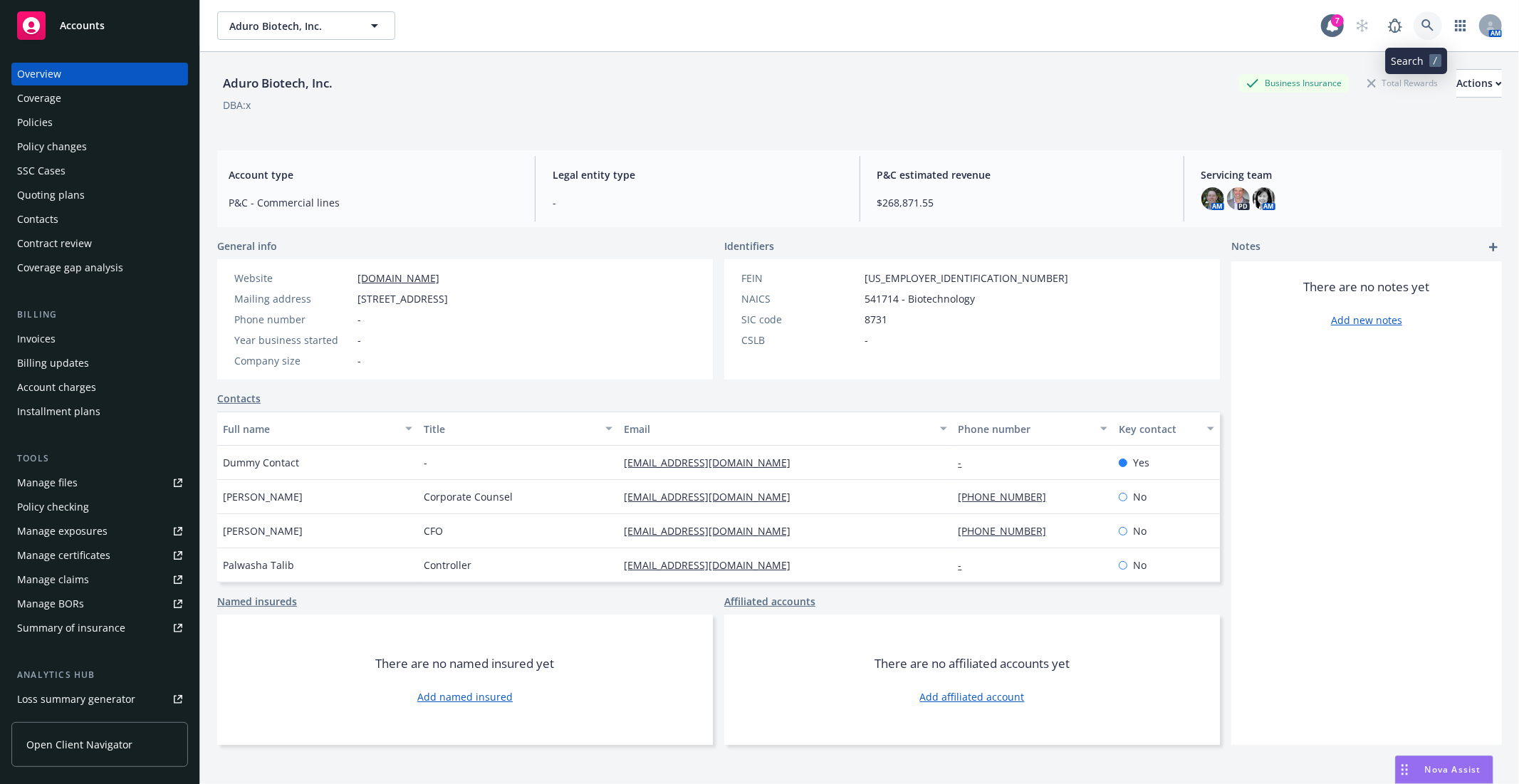
click at [1416, 14] on link at bounding box center [1429, 26] width 29 height 29
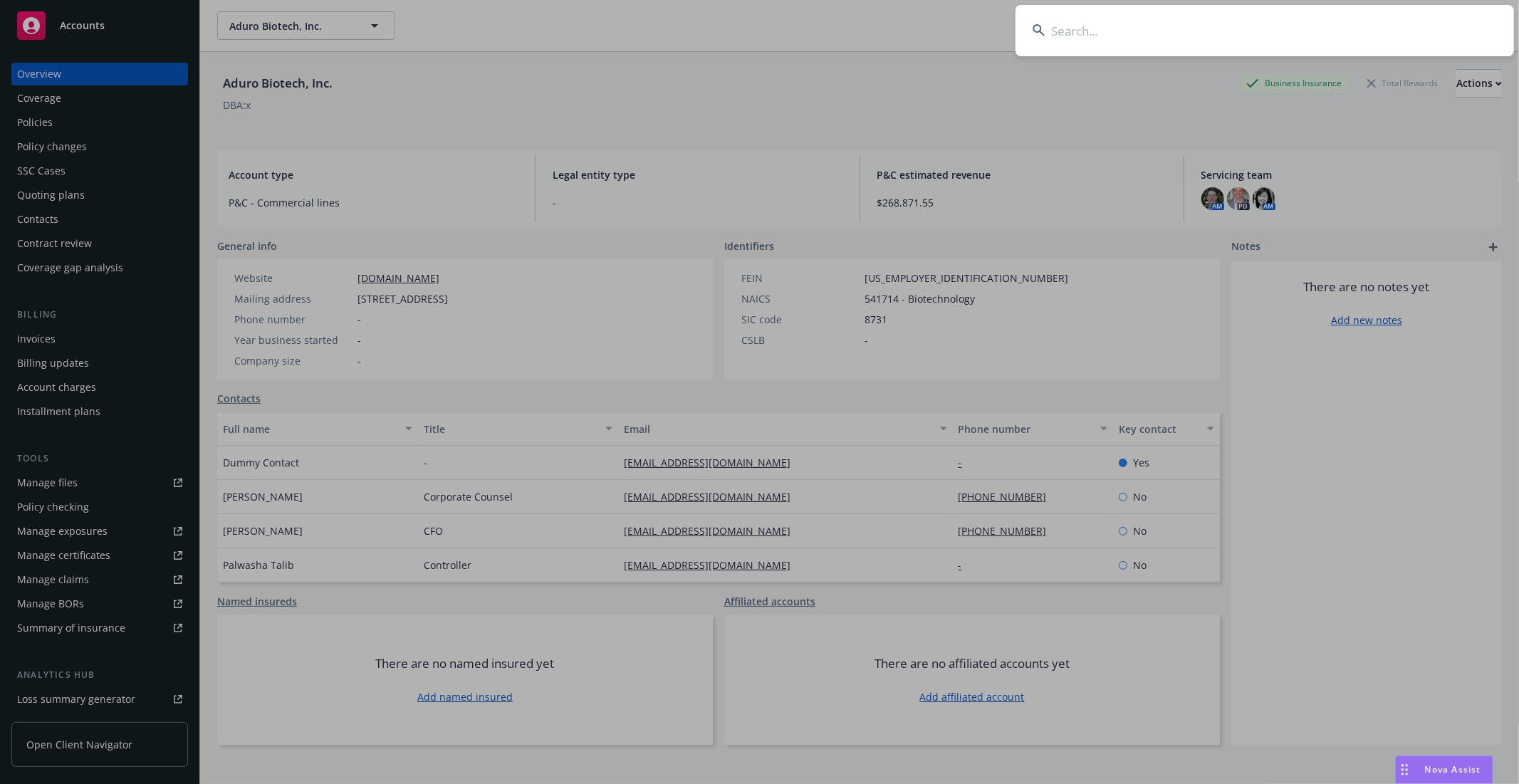
click at [1294, 24] on input at bounding box center [1265, 30] width 499 height 51
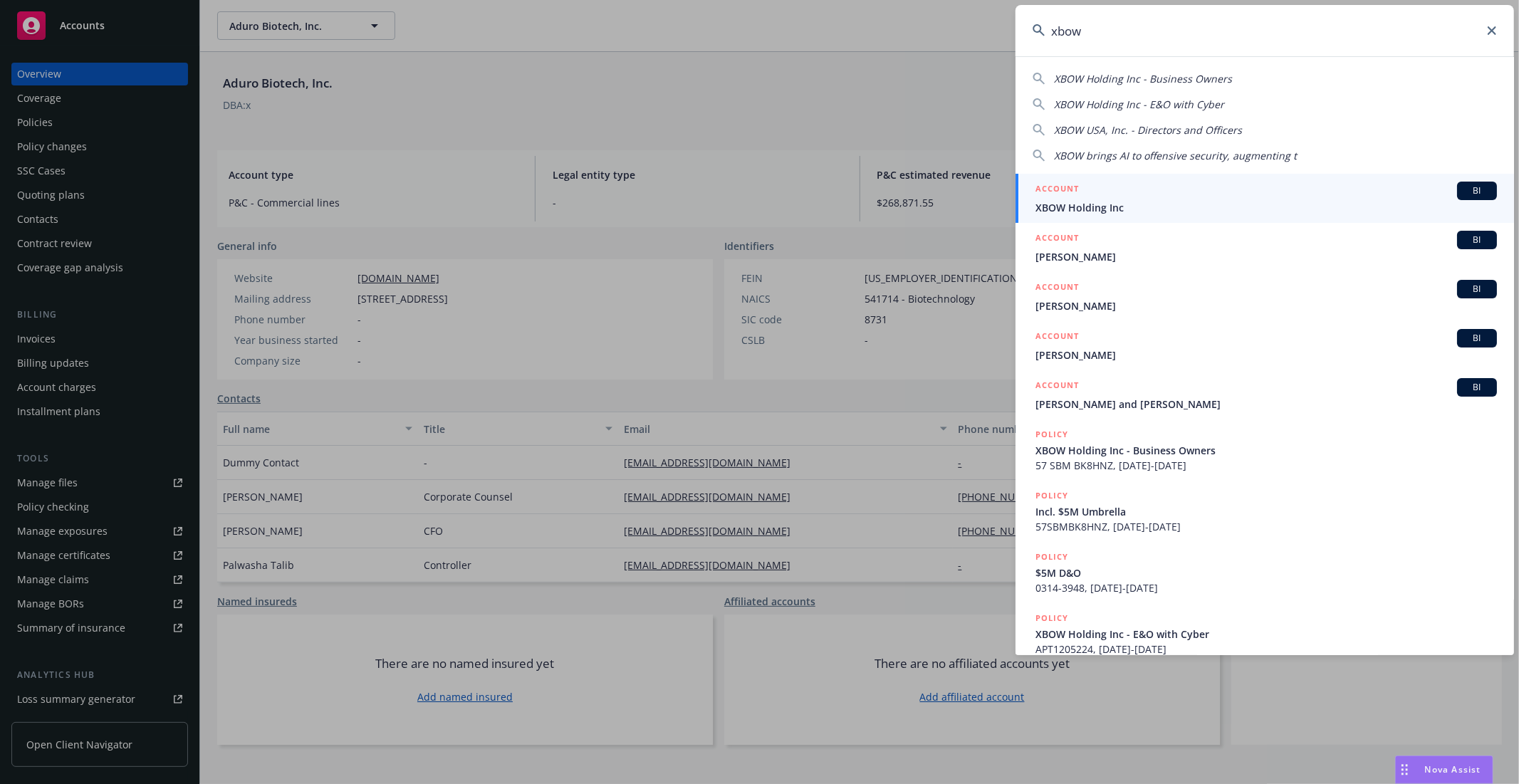
type input "xbow"
click at [1131, 195] on div "ACCOUNT BI" at bounding box center [1267, 191] width 462 height 19
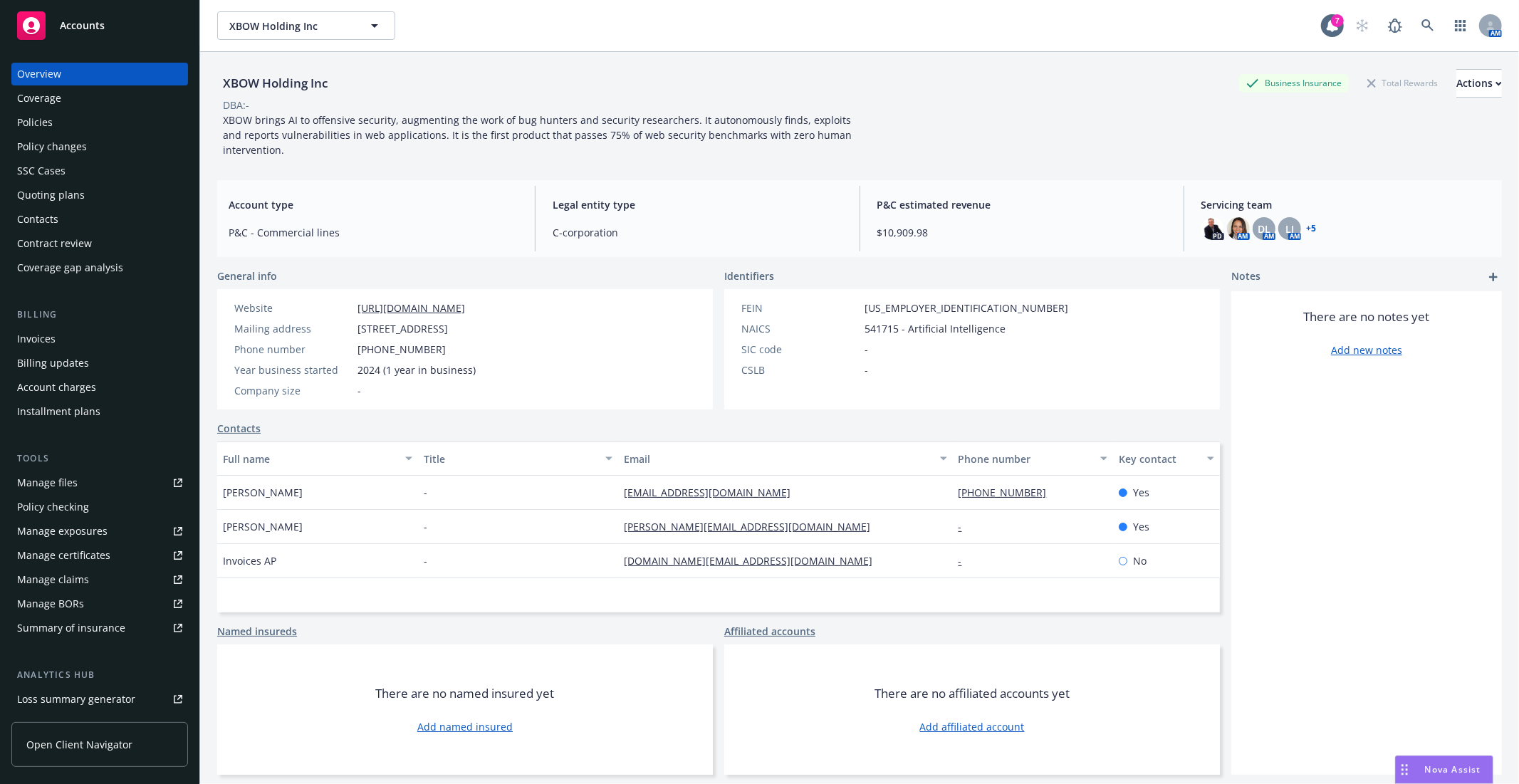
click at [66, 115] on div "Policies" at bounding box center [99, 122] width 166 height 22
